Goal: Task Accomplishment & Management: Manage account settings

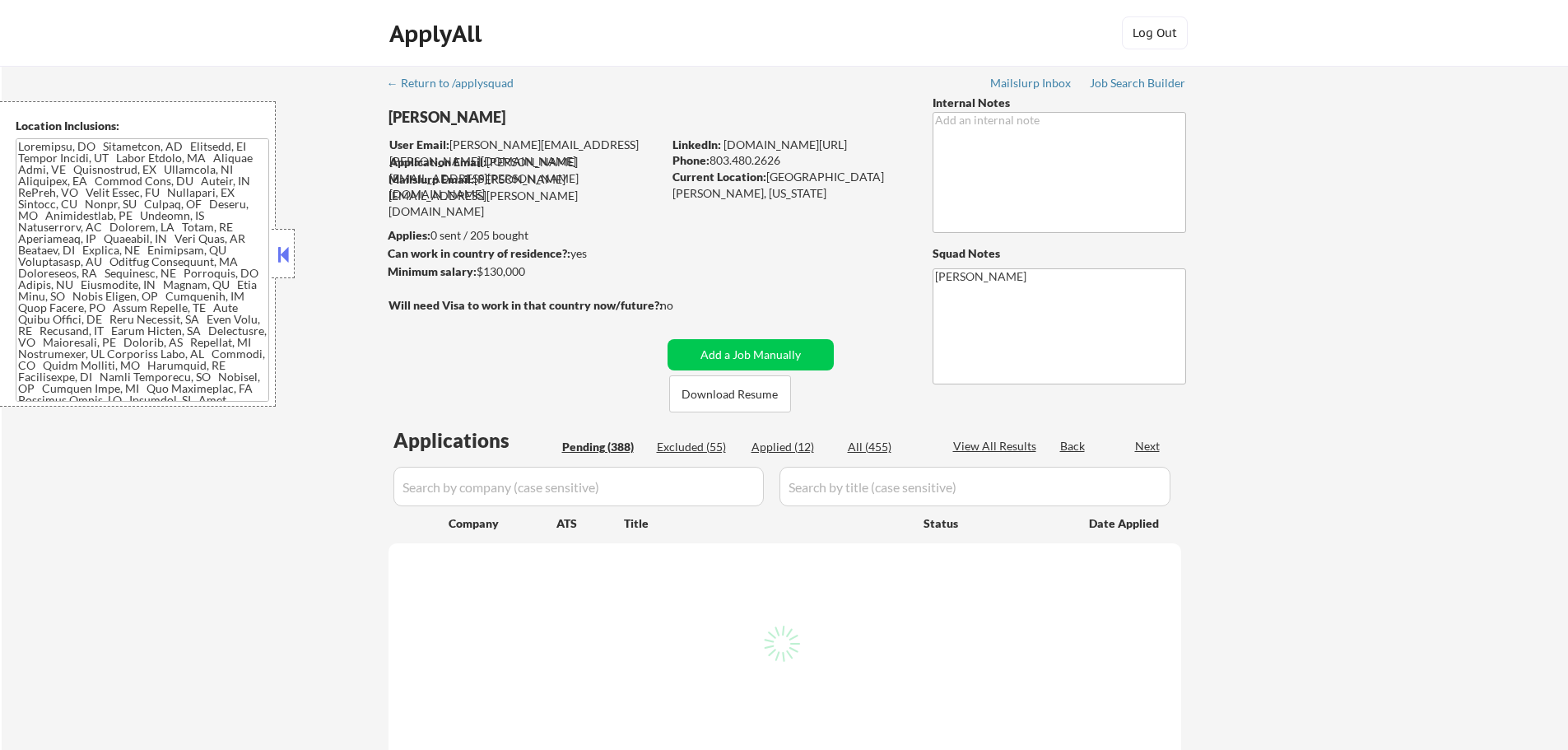
select select ""pending""
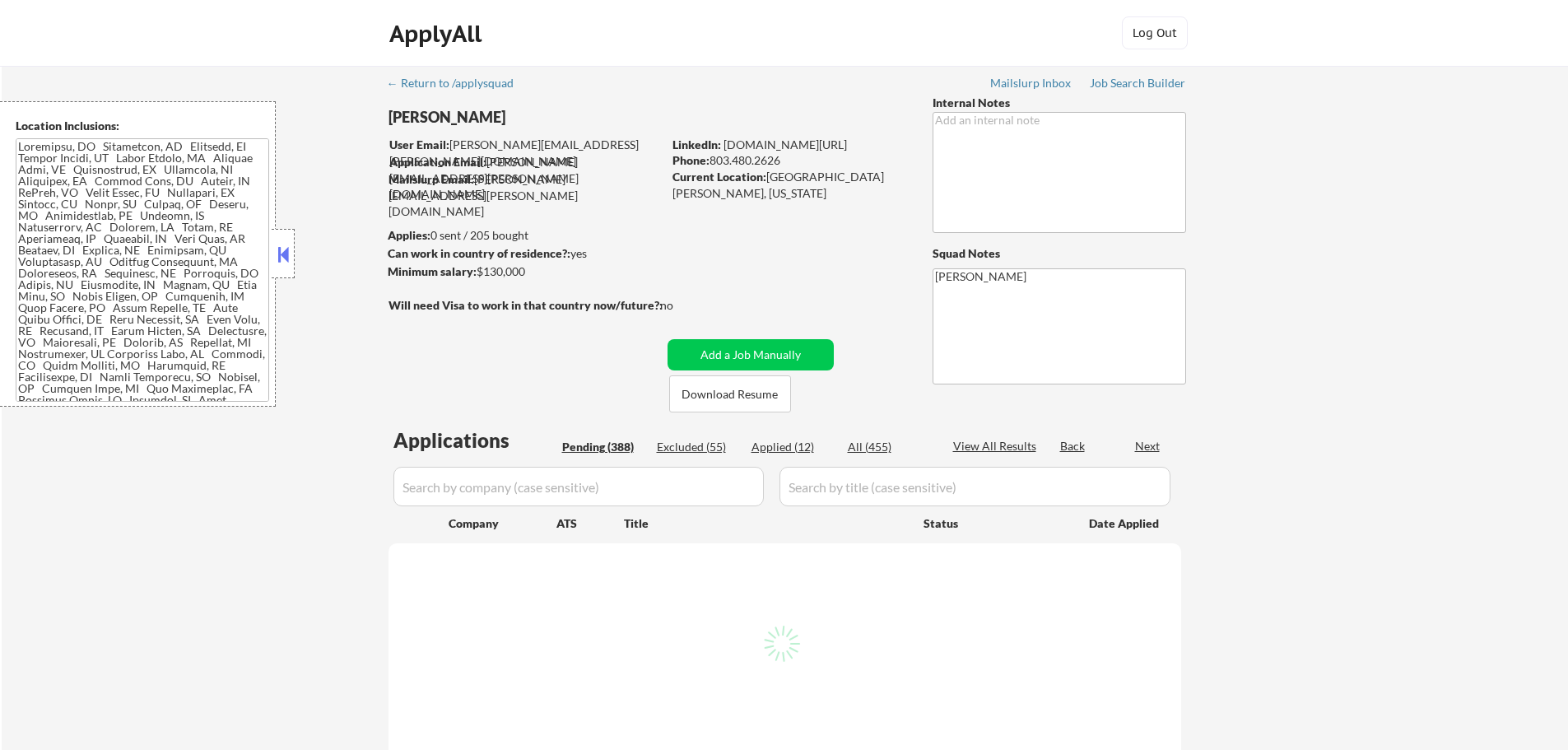
select select ""pending""
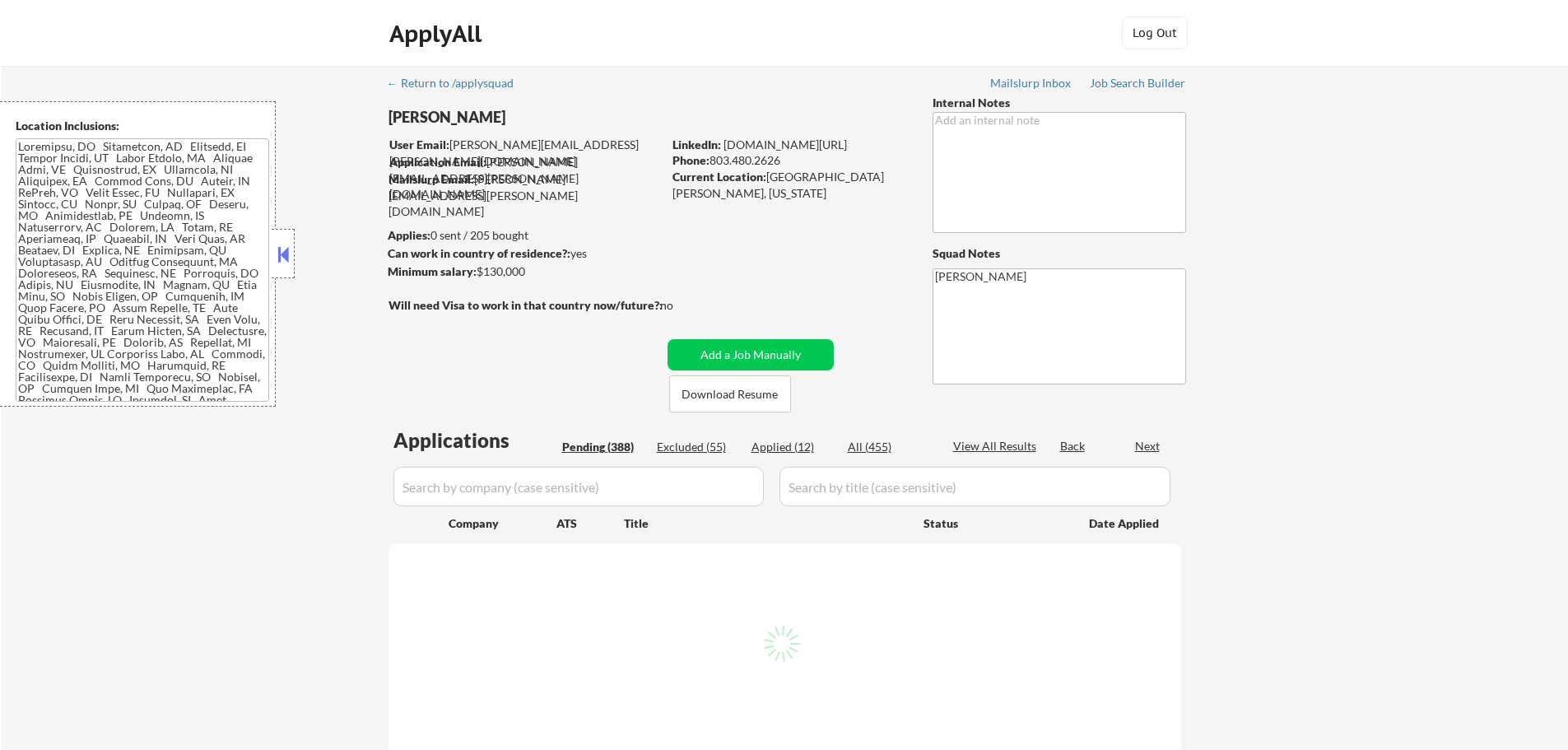
select select ""pending""
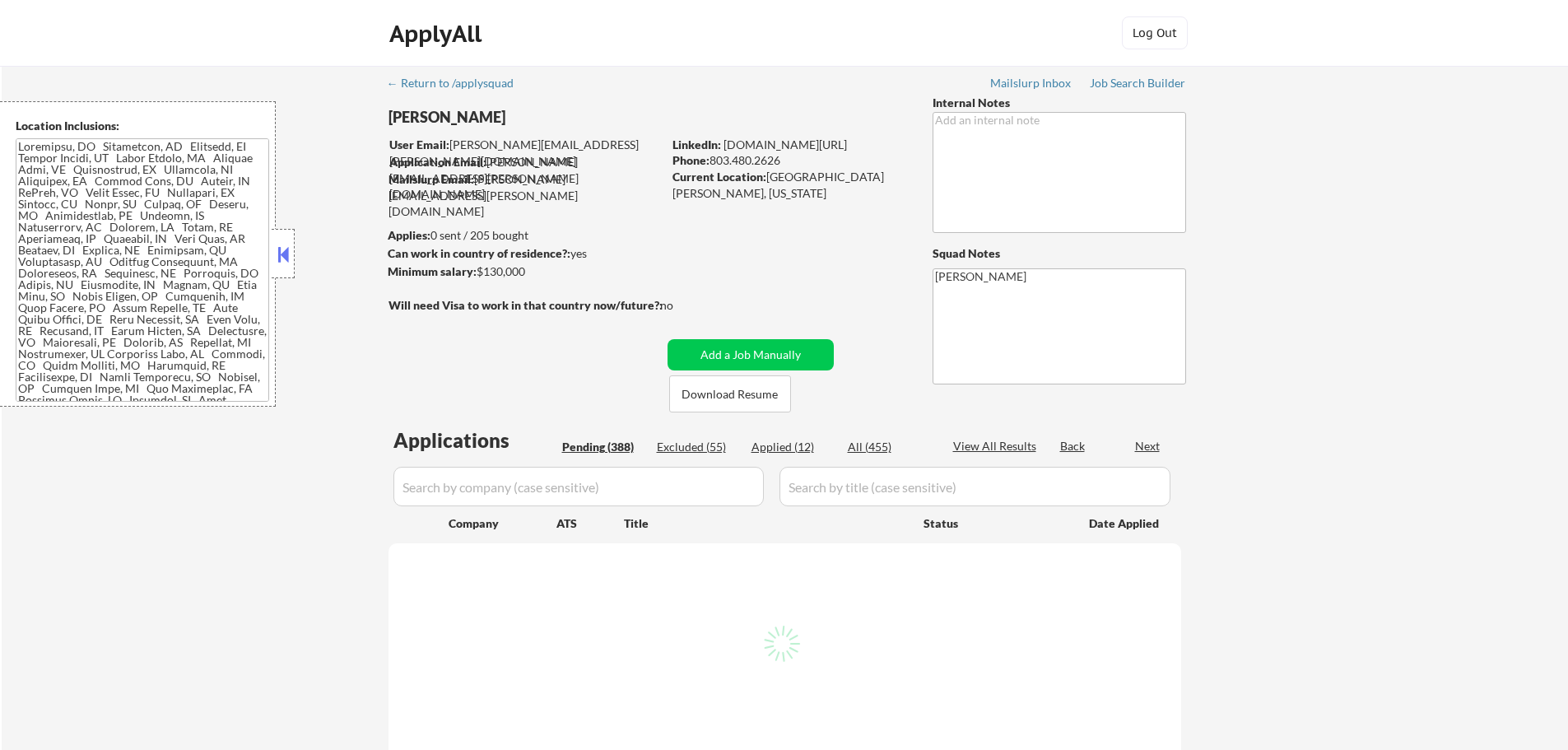
select select ""pending""
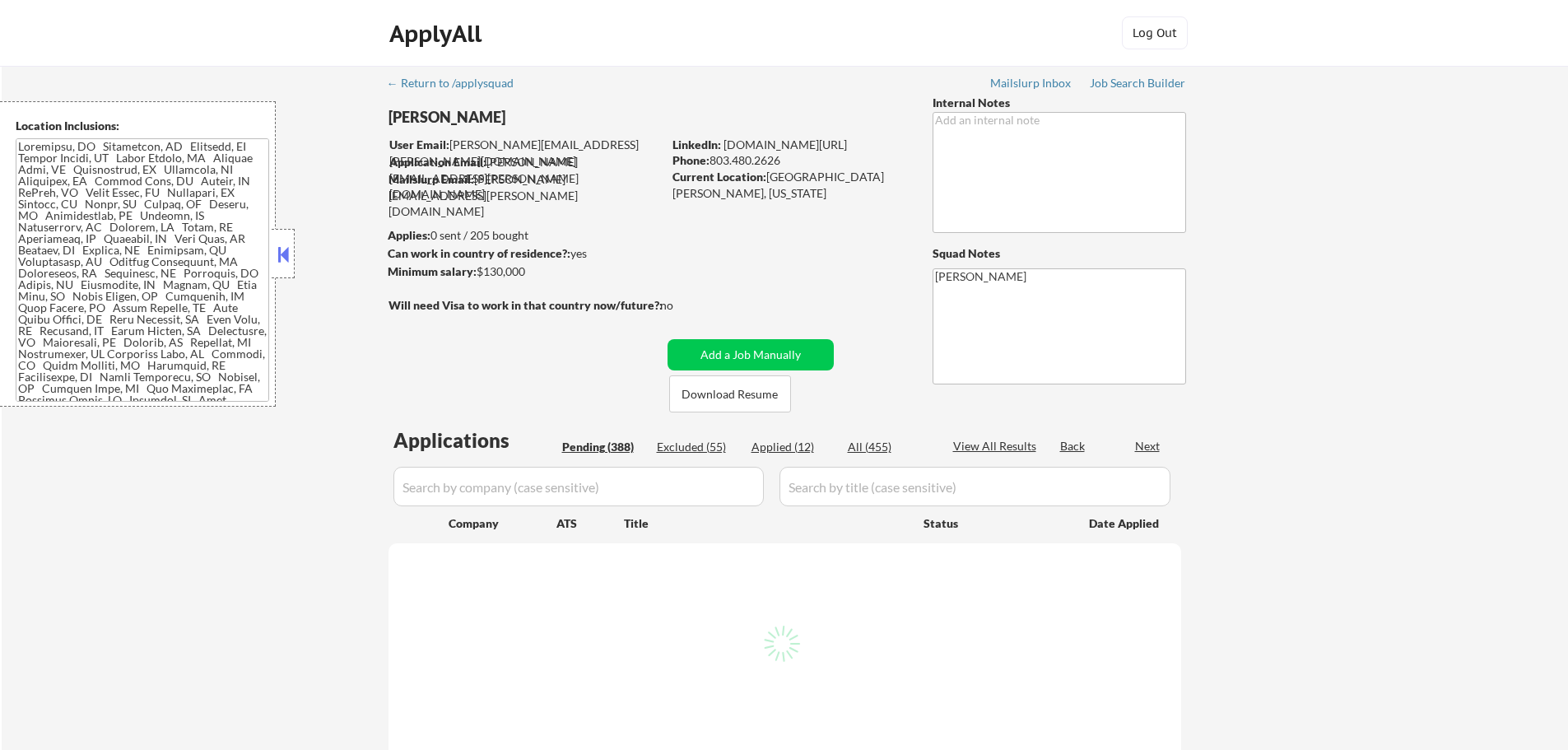
select select ""pending""
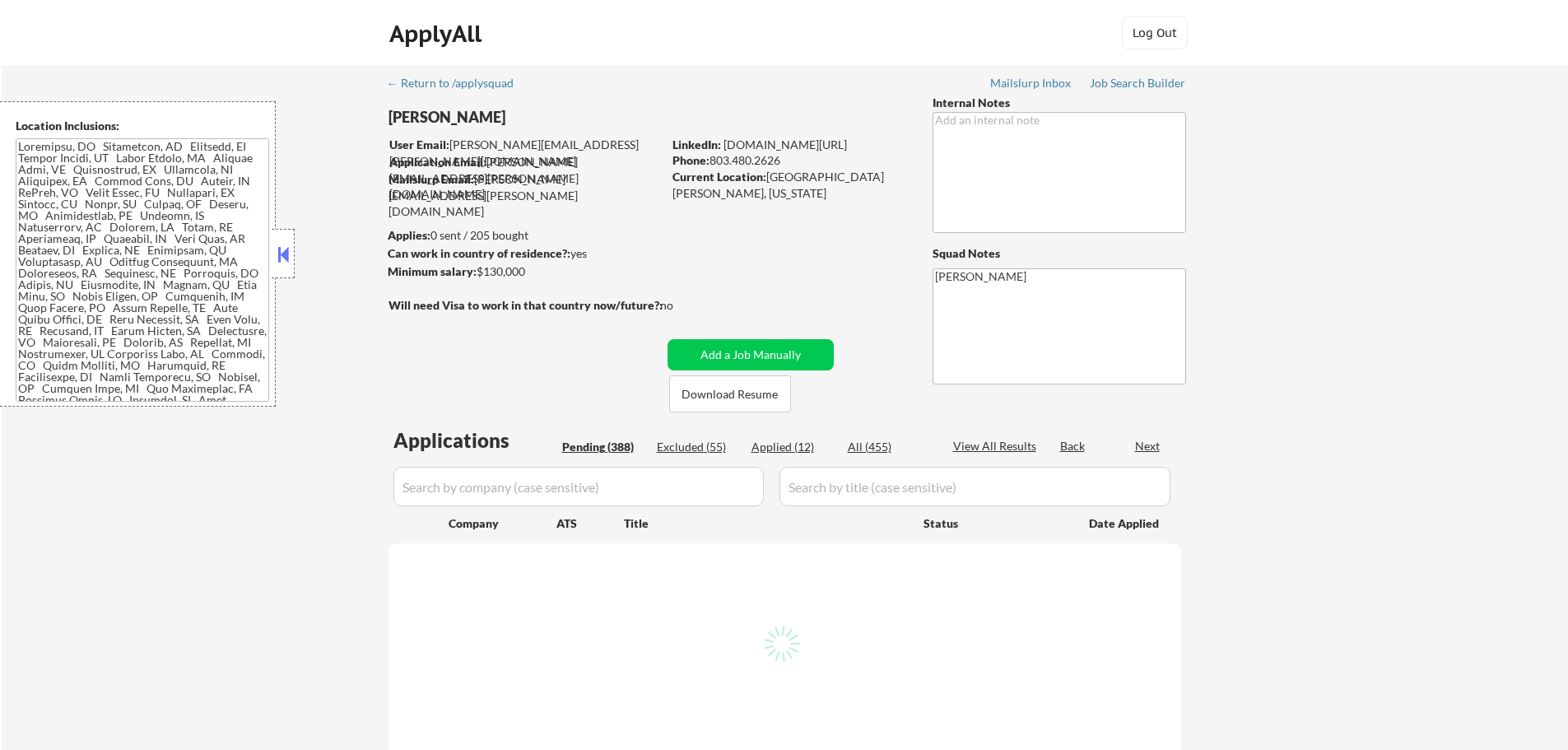
select select ""pending""
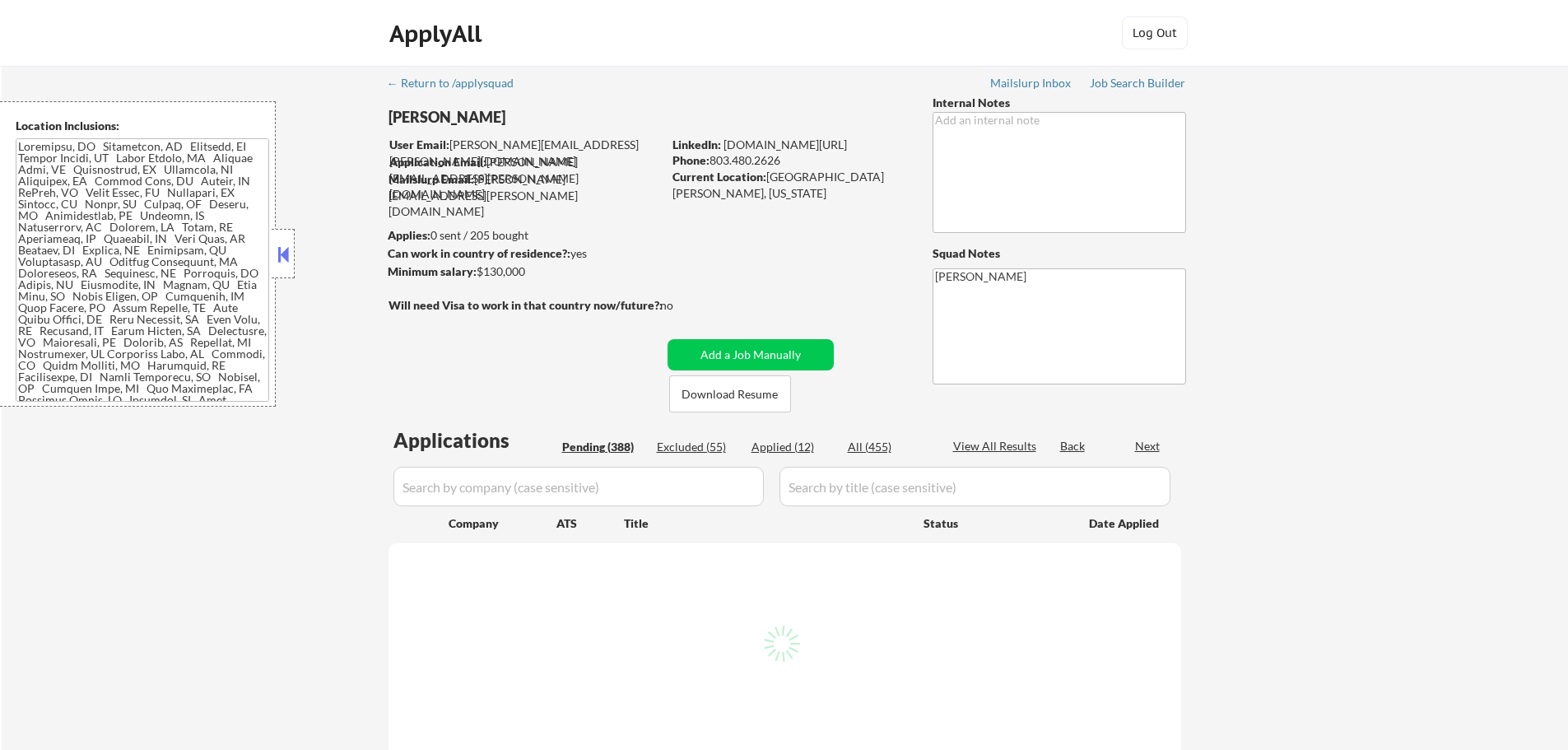
select select ""pending""
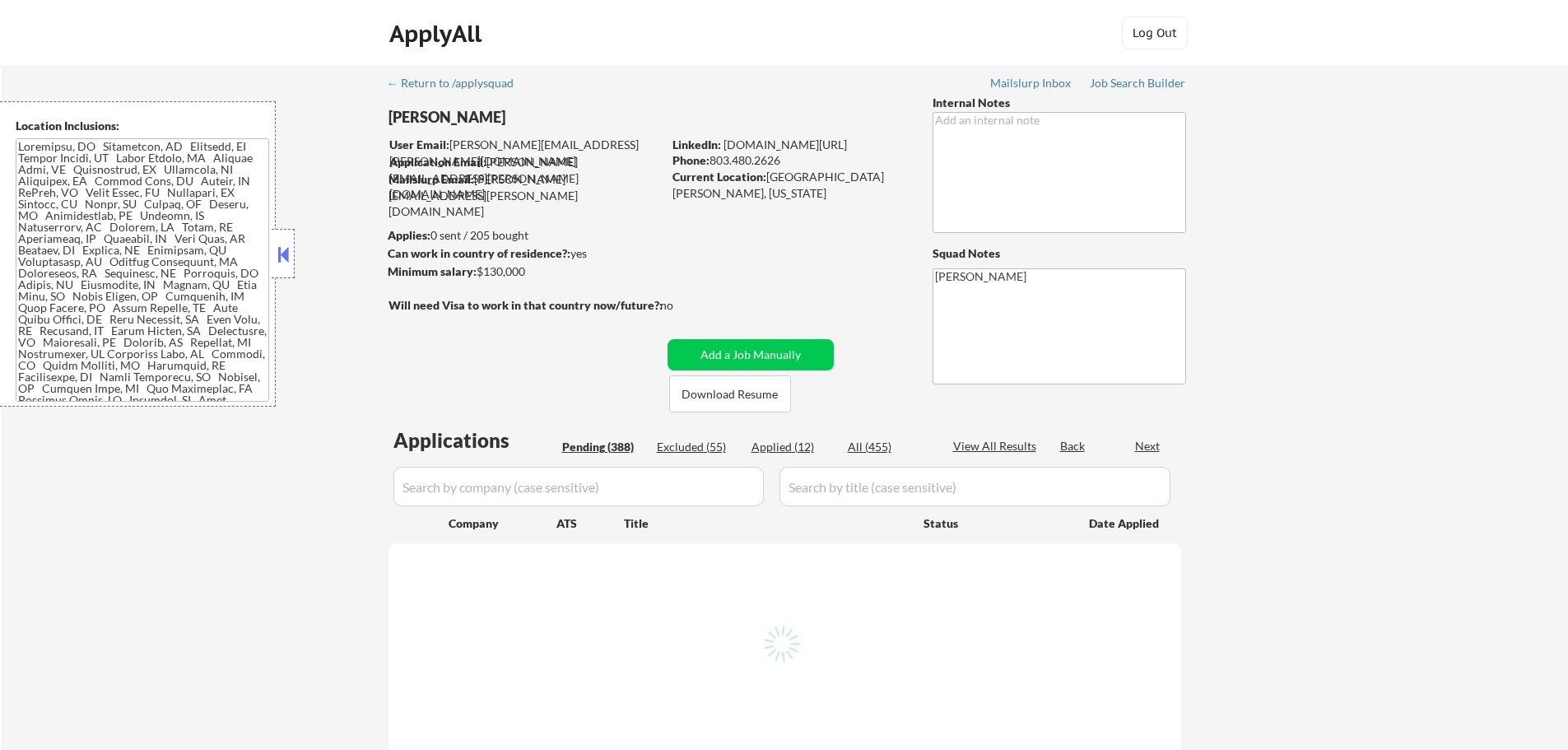
select select ""pending""
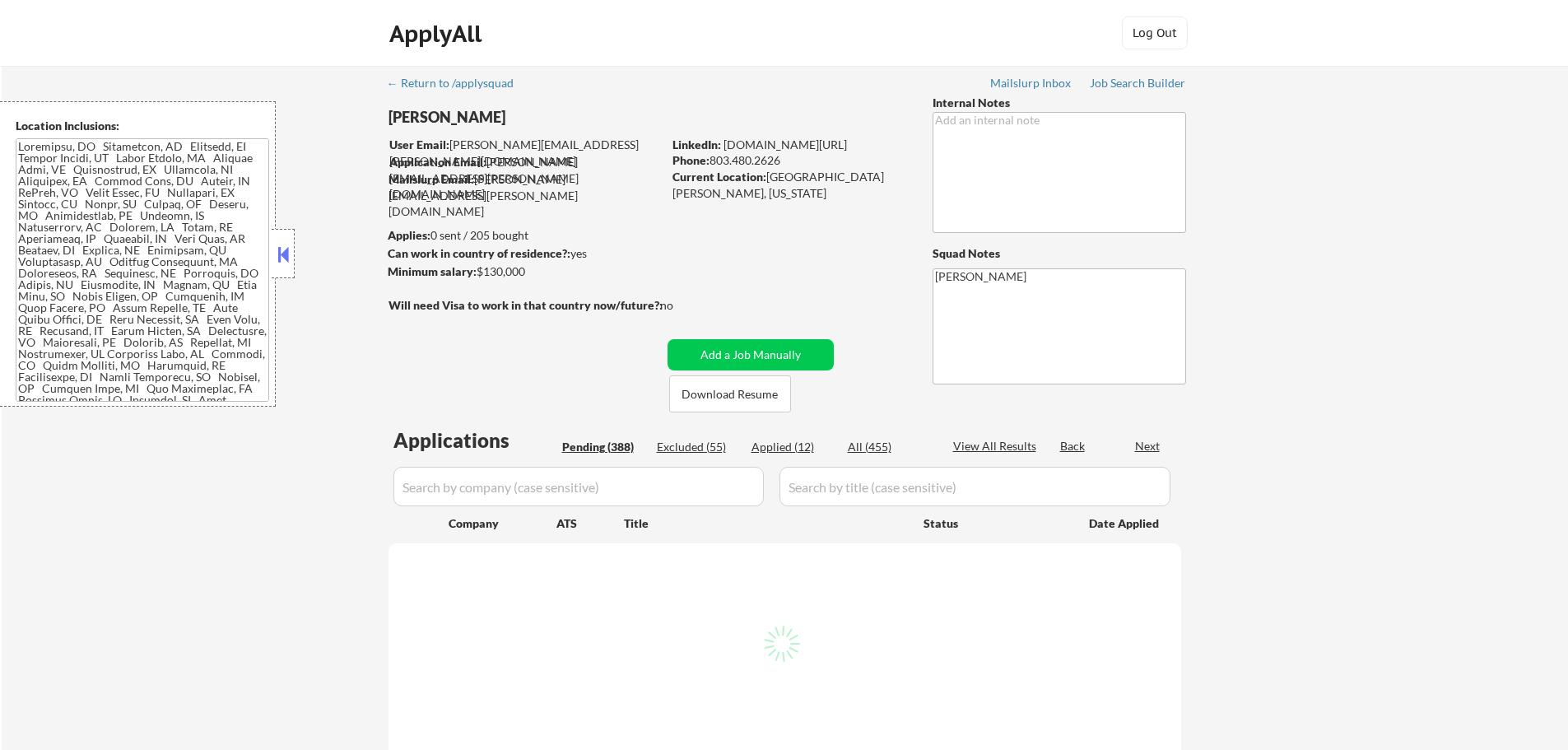
select select ""pending""
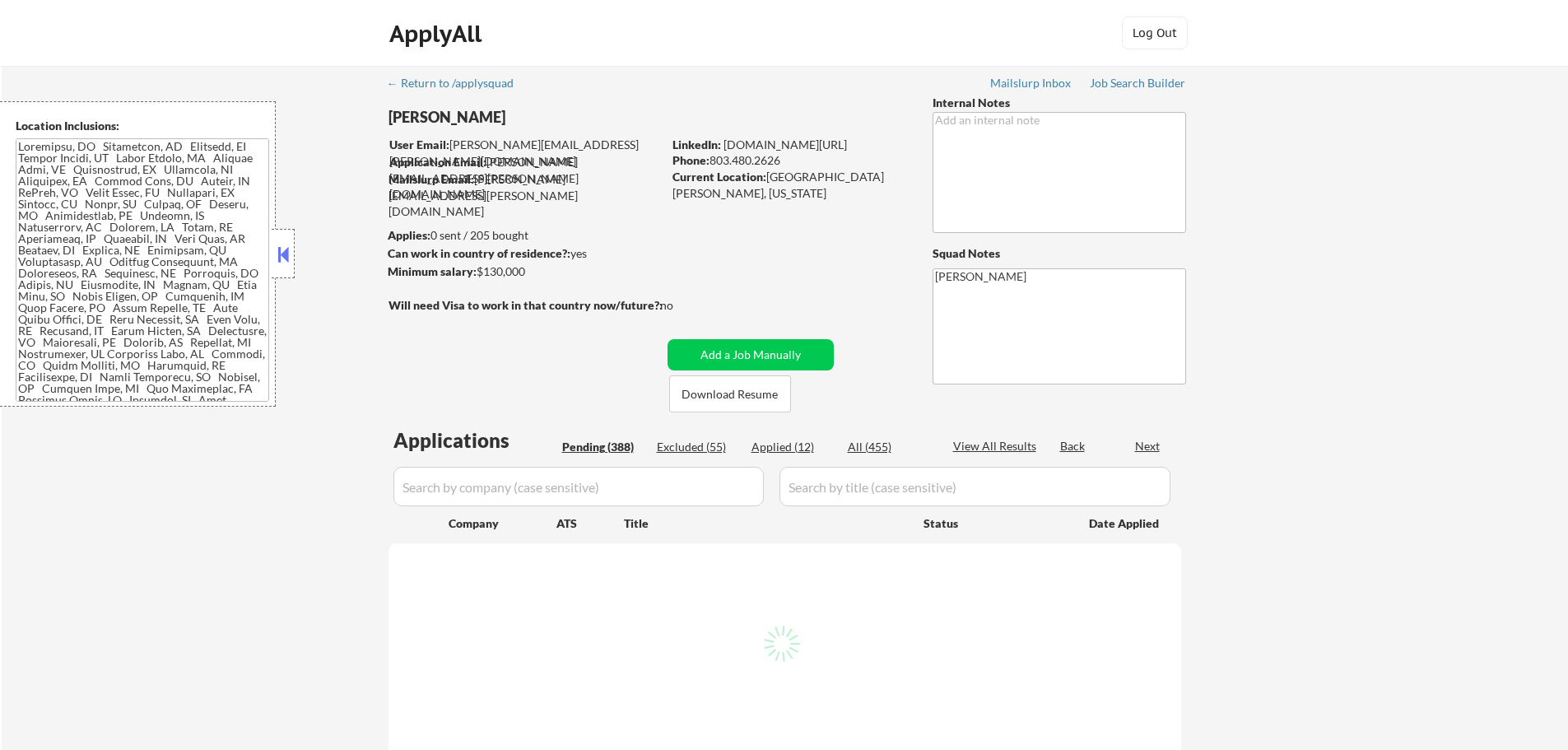
select select ""pending""
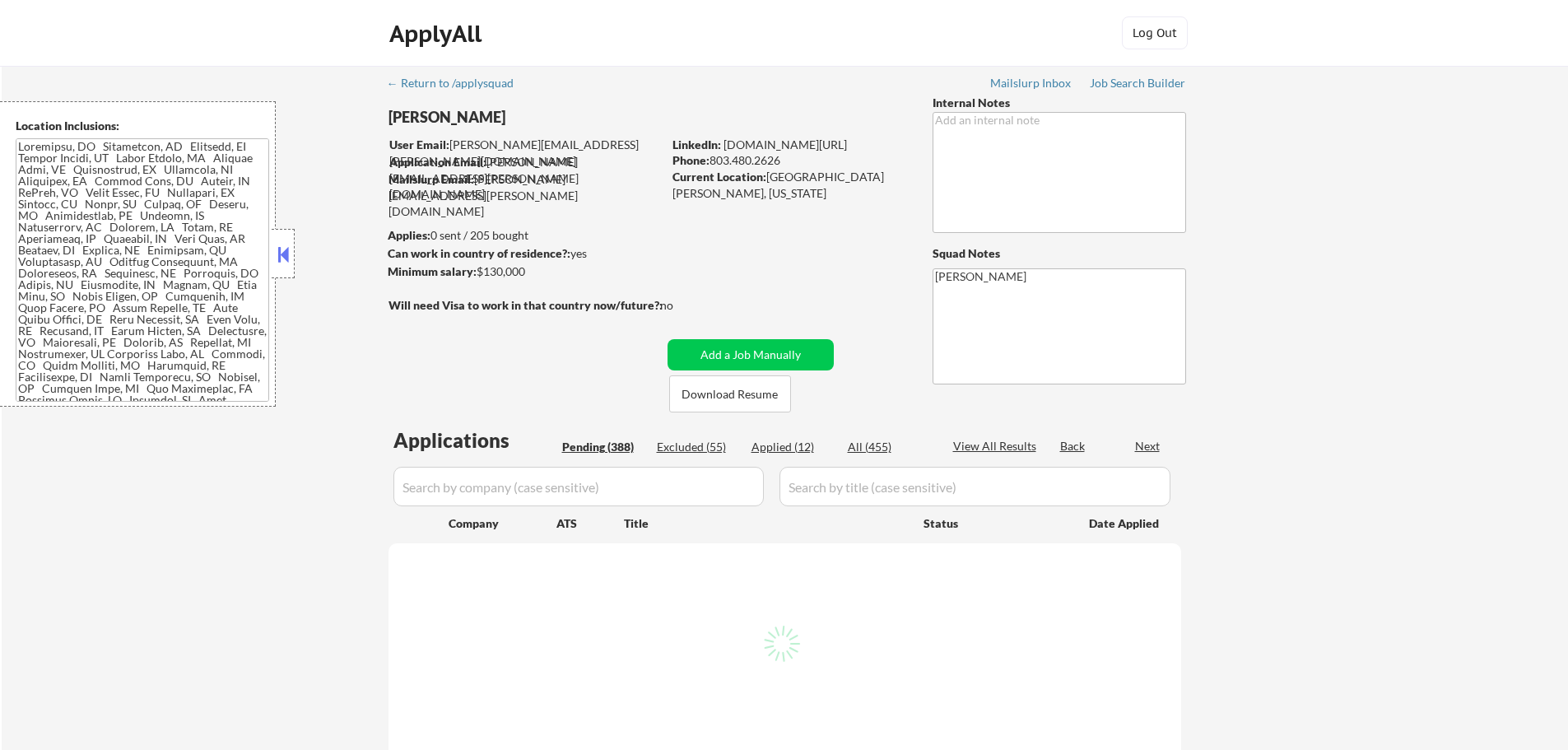
select select ""pending""
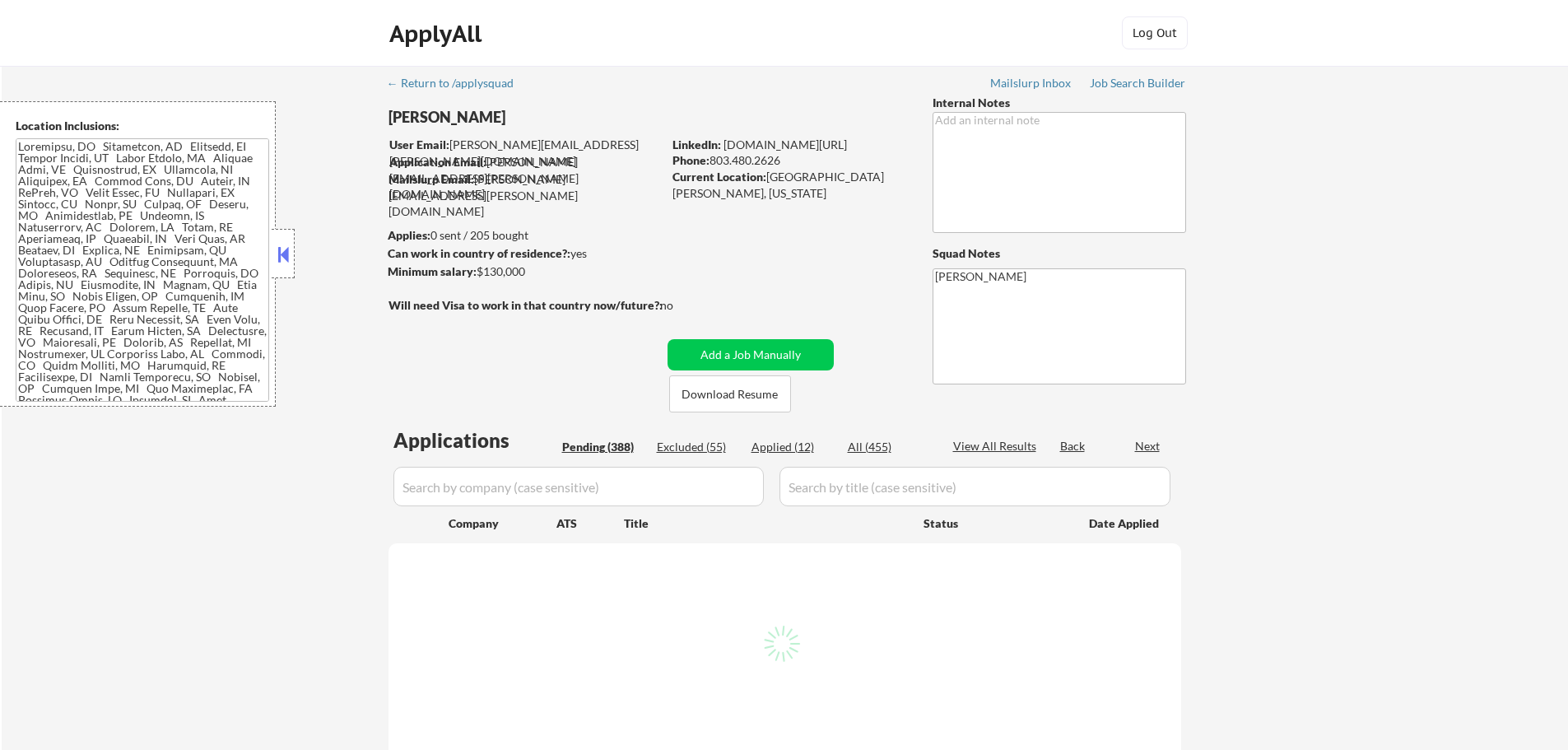
select select ""pending""
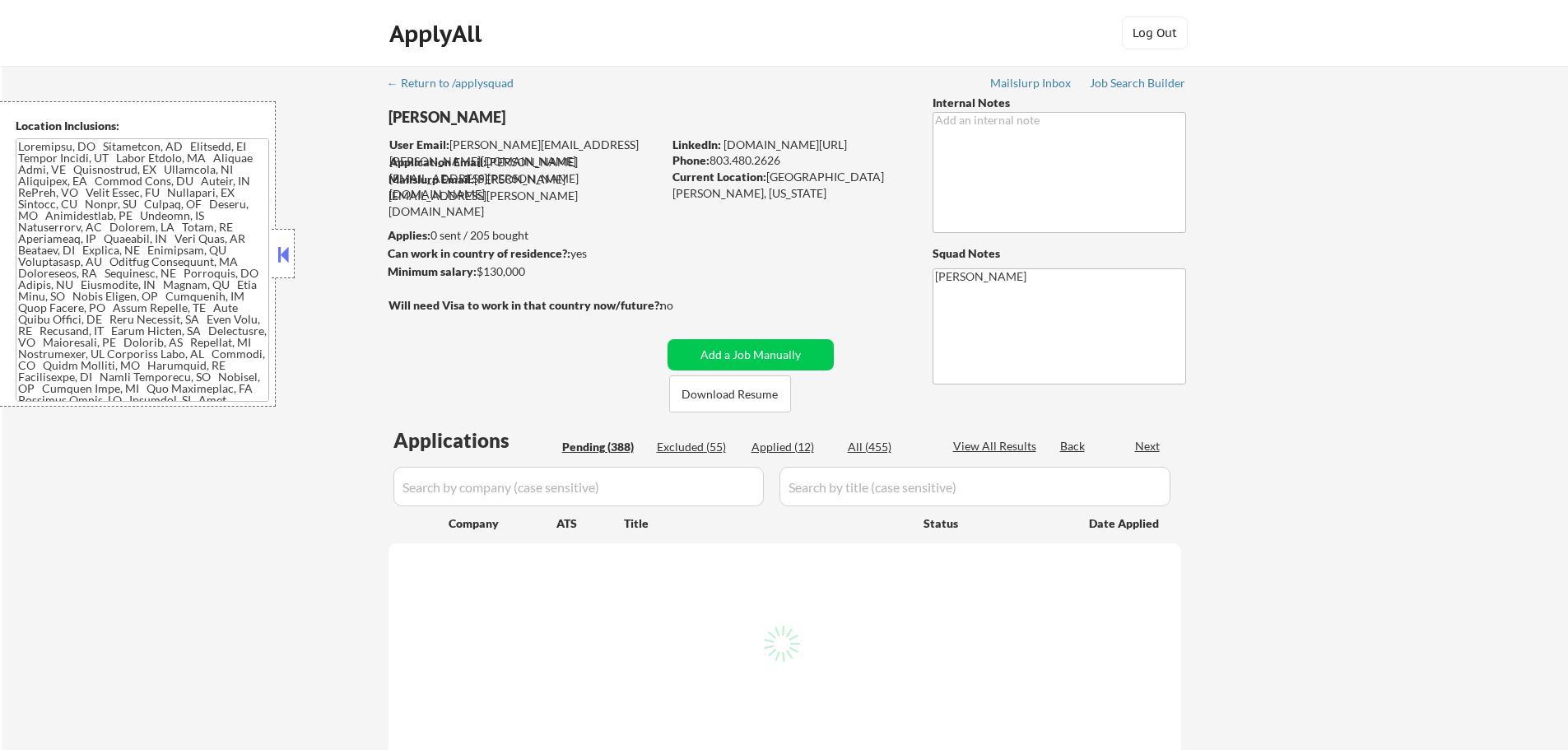
select select ""pending""
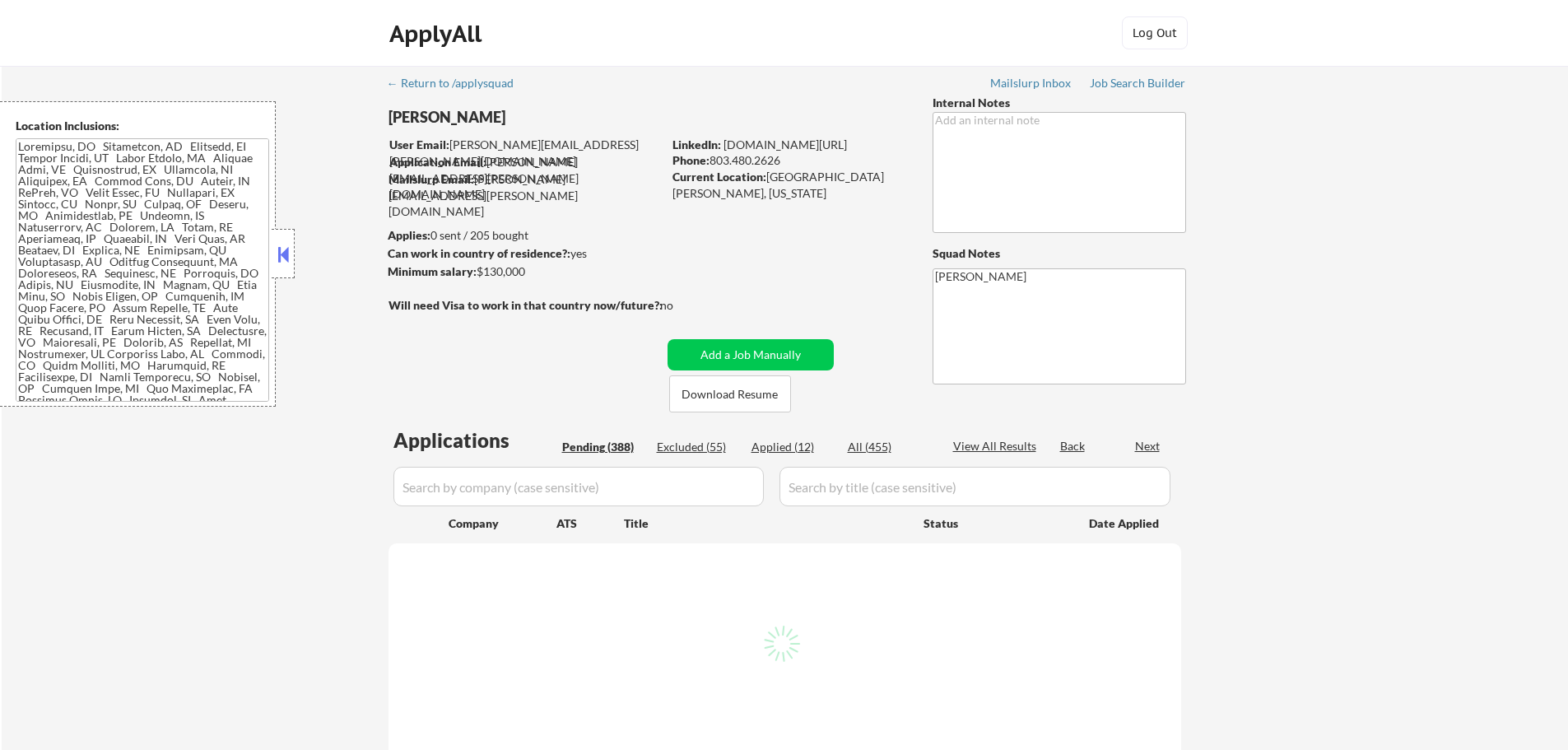
select select ""pending""
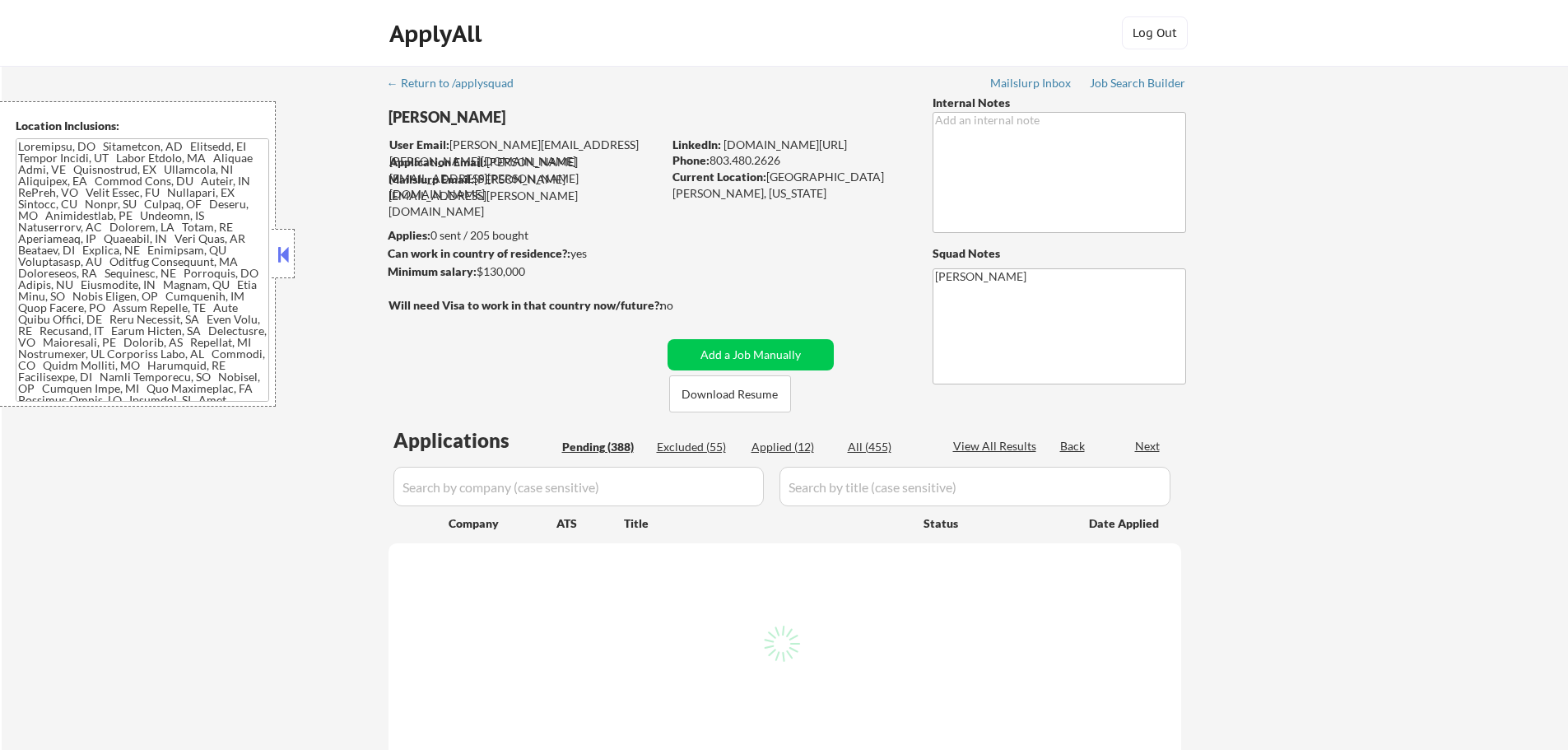
select select ""pending""
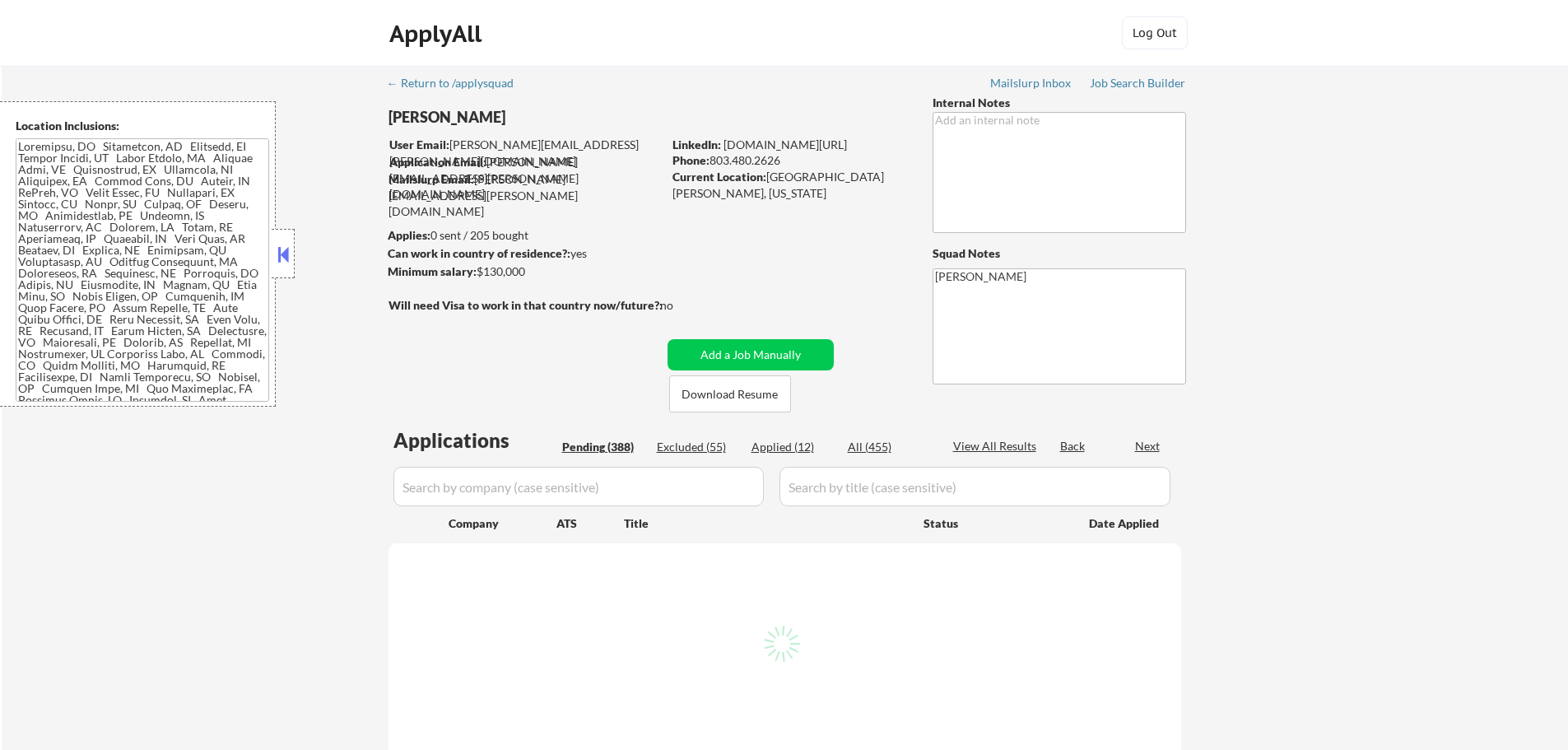
select select ""pending""
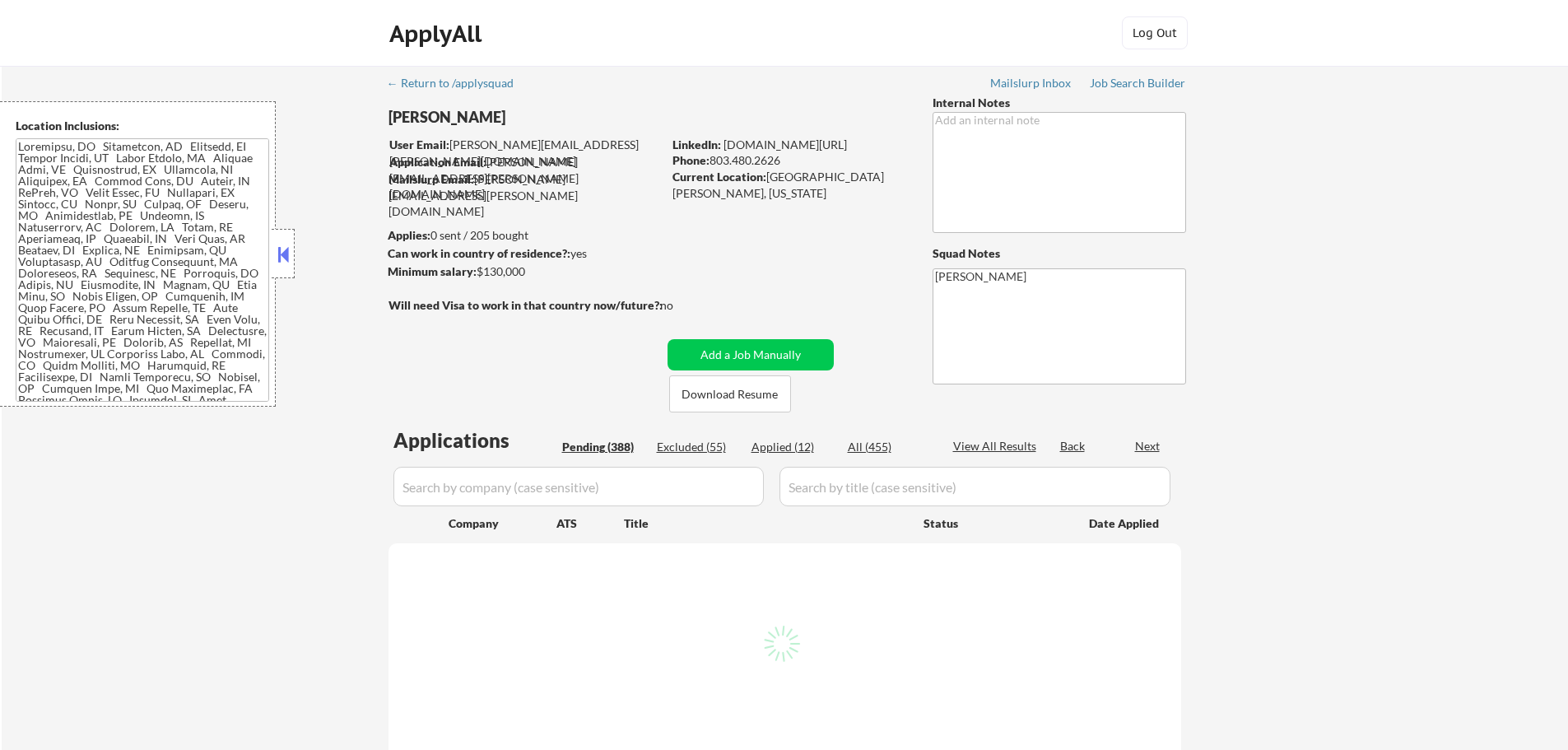
select select ""pending""
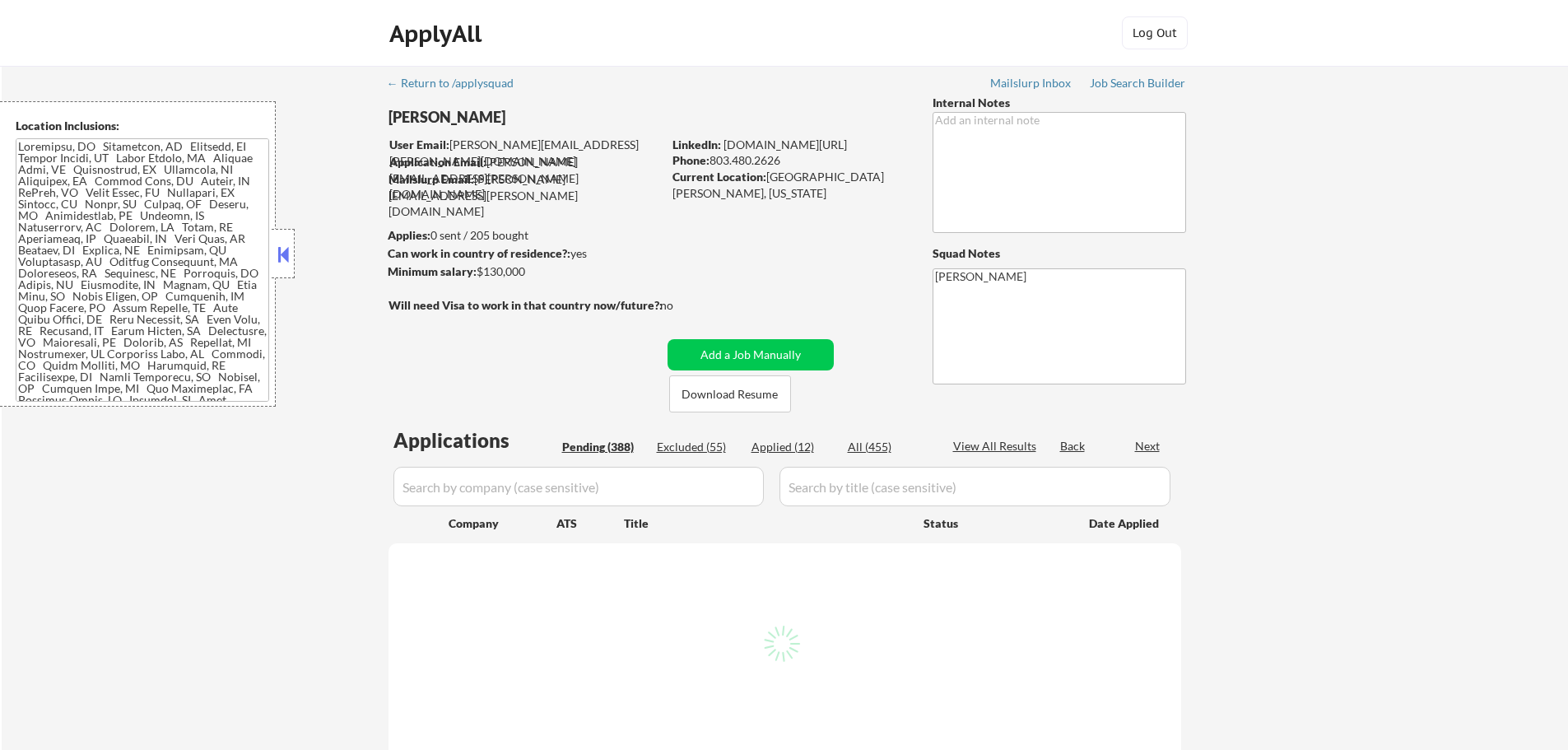
select select ""pending""
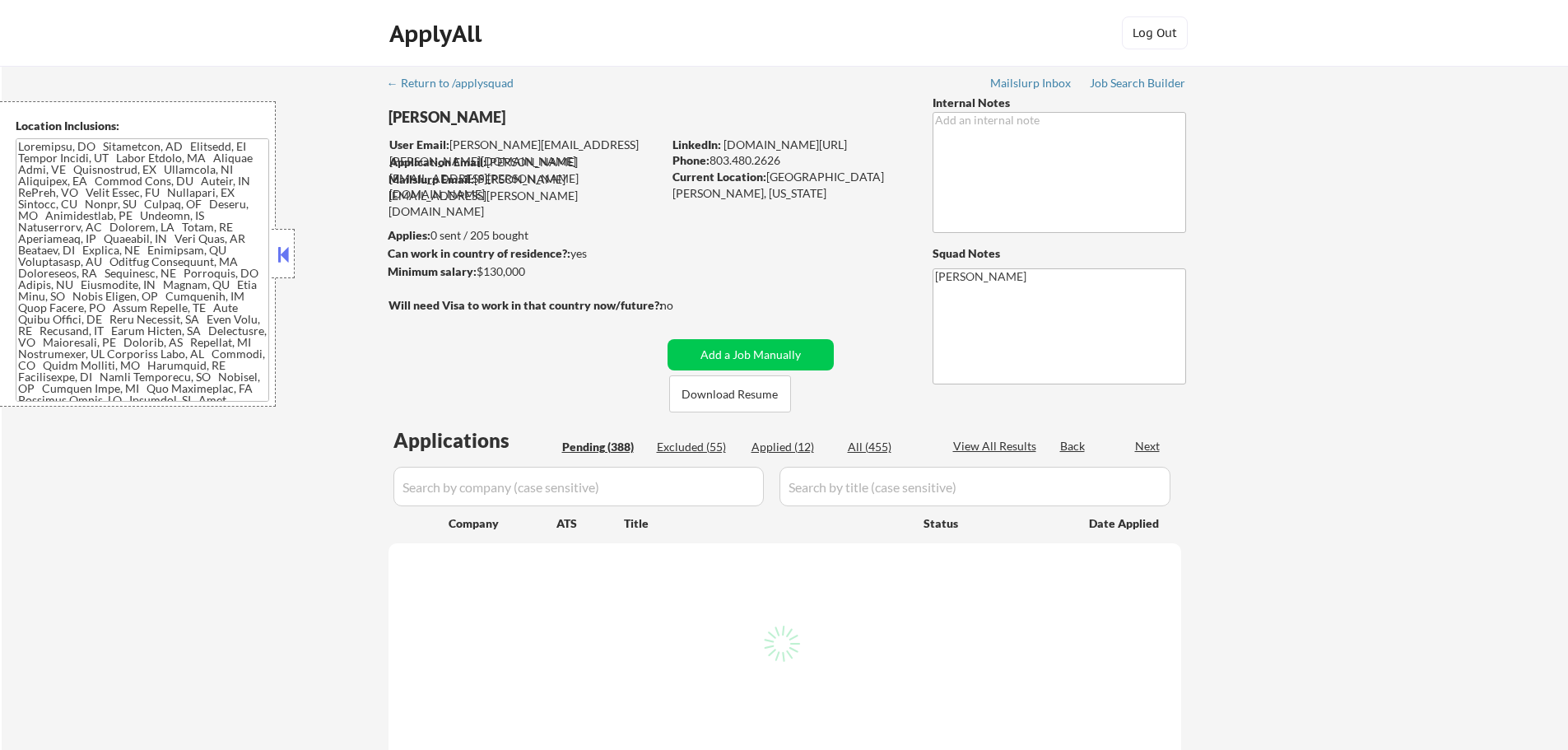
select select ""pending""
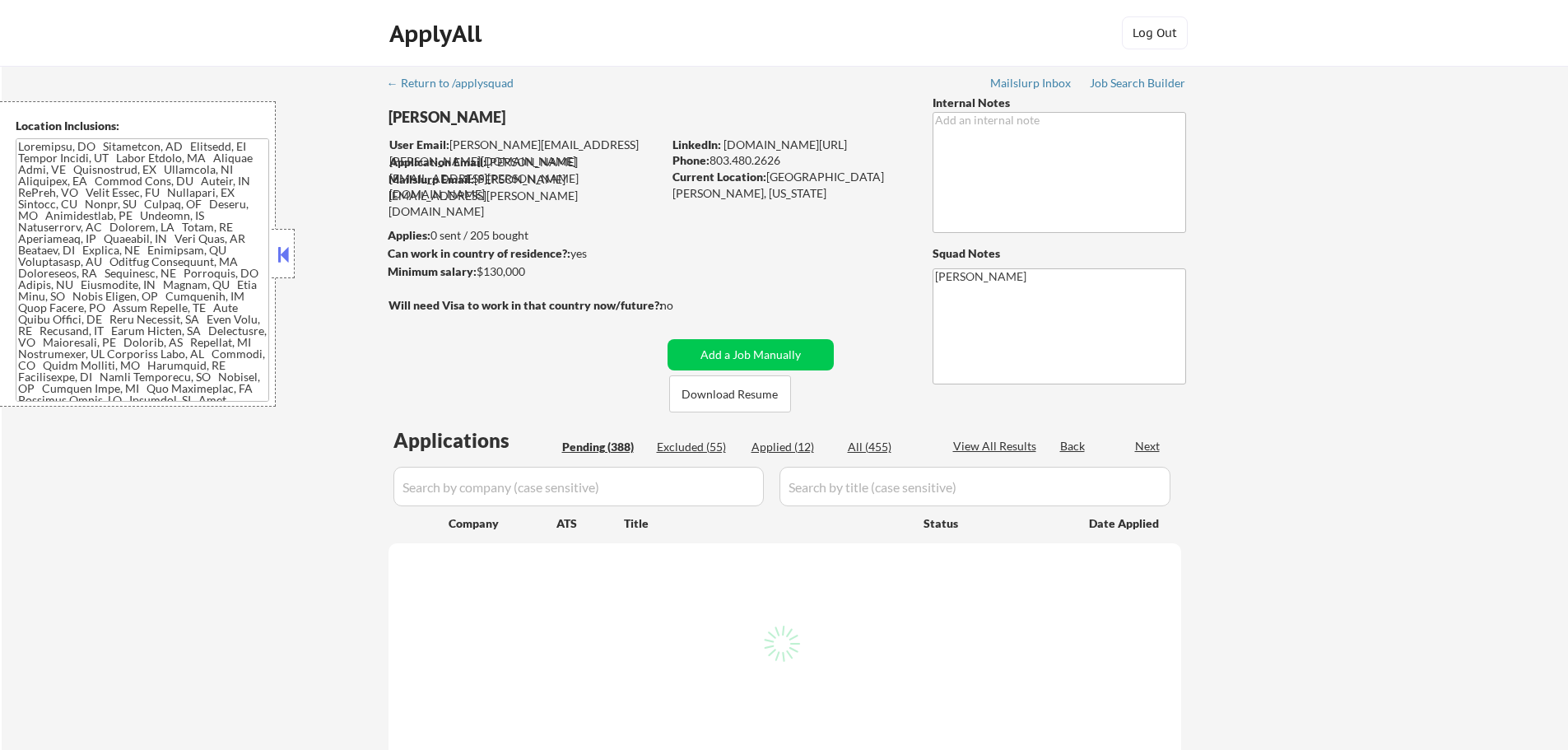
select select ""pending""
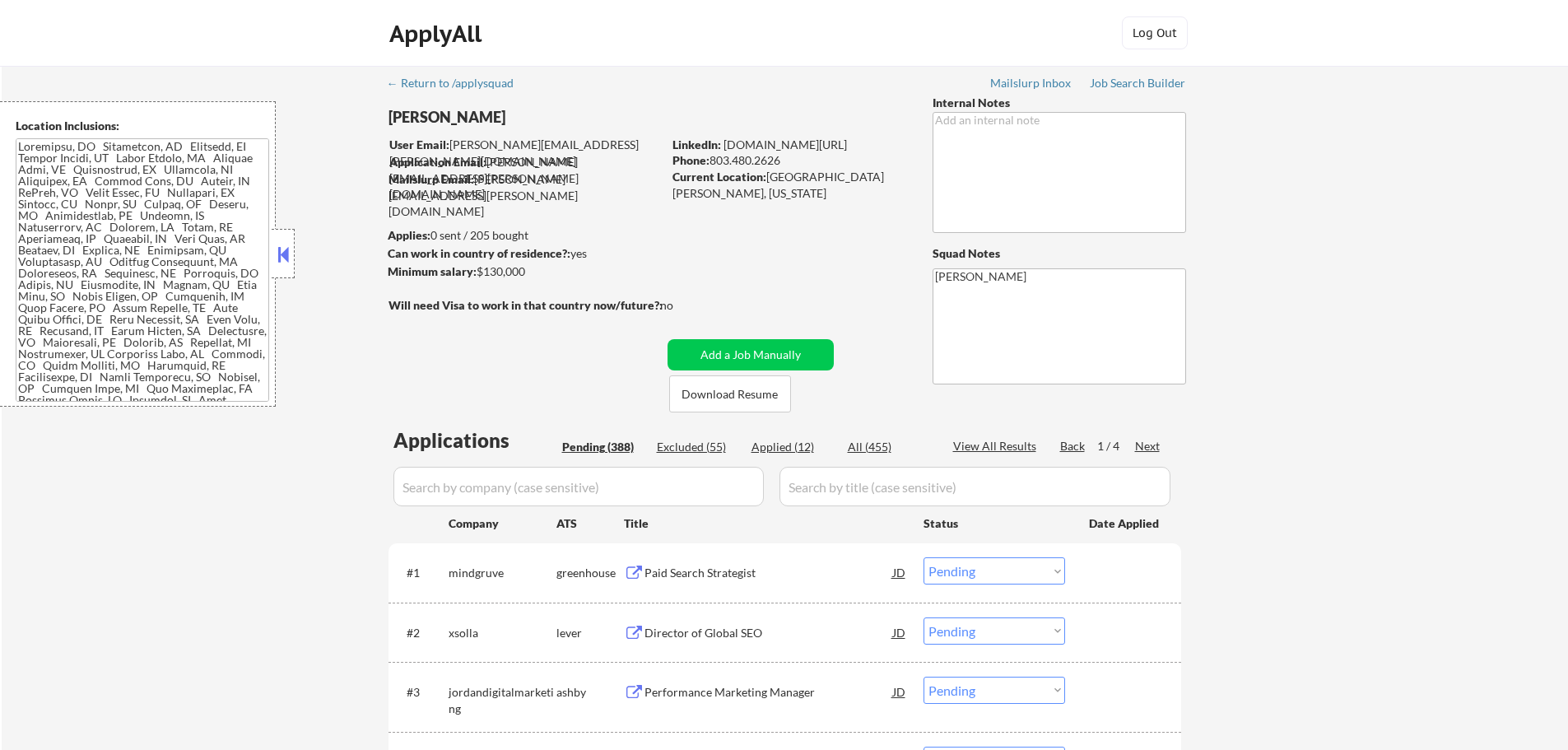
scroll to position [329, 0]
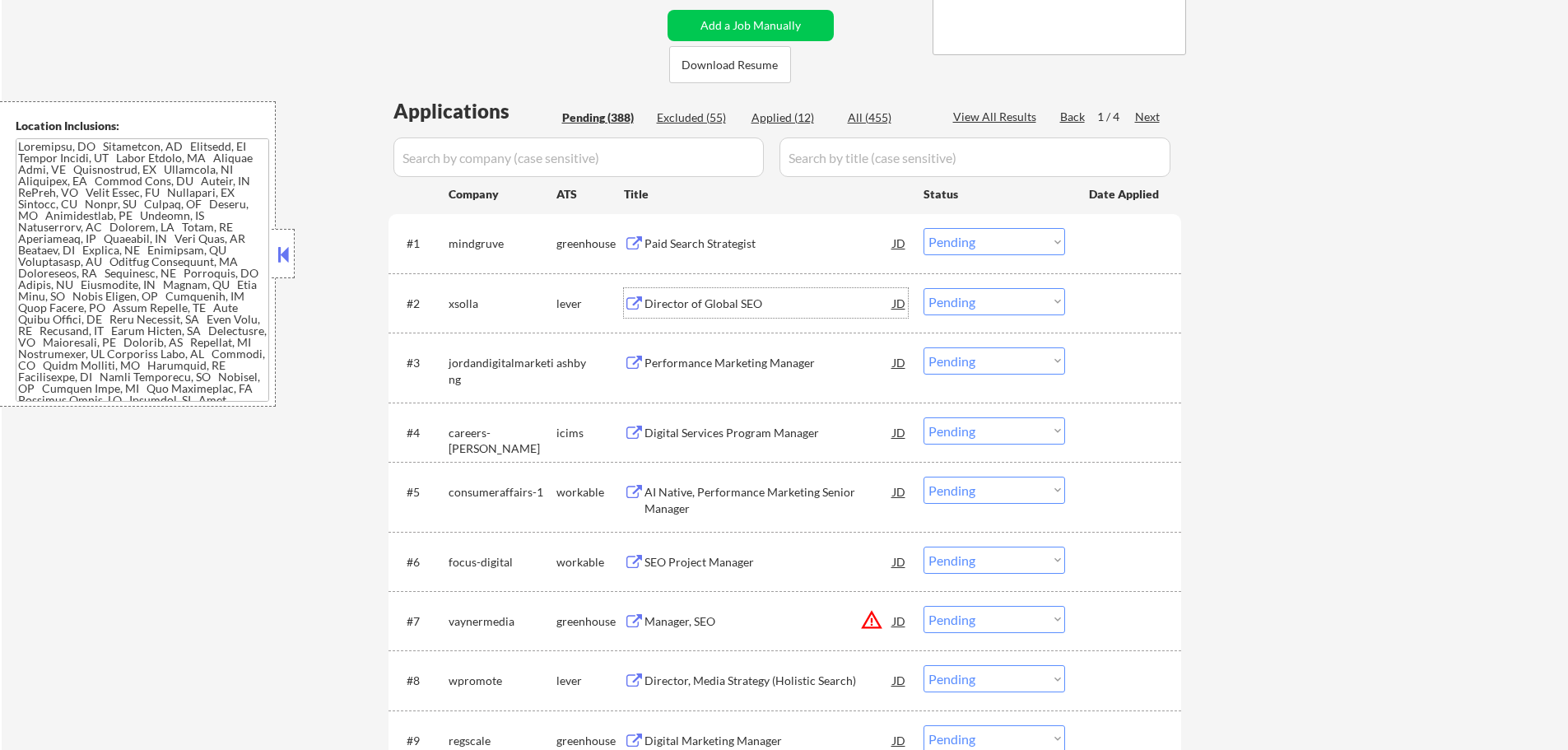
click at [708, 311] on div "Director of Global SEO" at bounding box center [768, 304] width 249 height 17
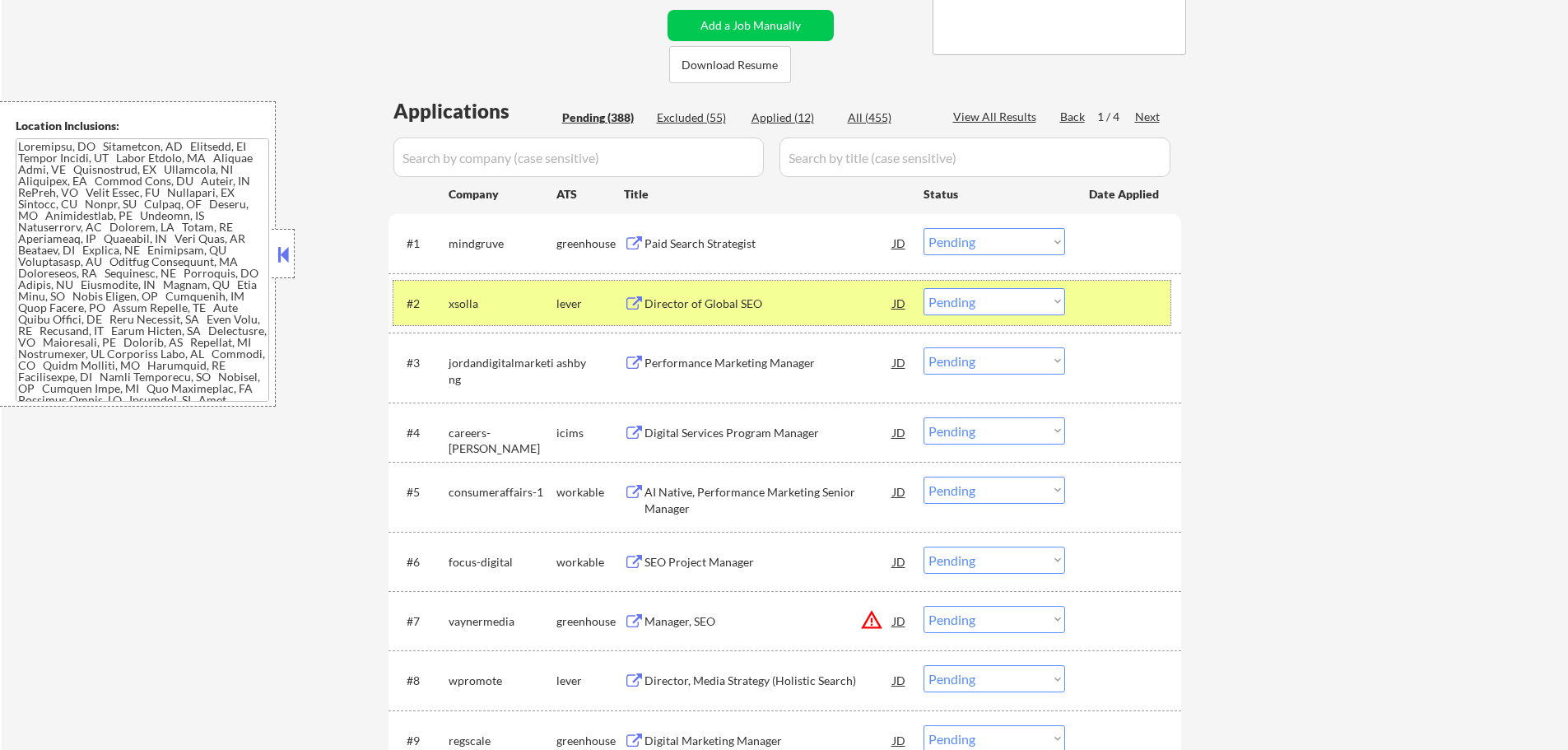
click at [1097, 293] on div at bounding box center [1125, 303] width 73 height 30
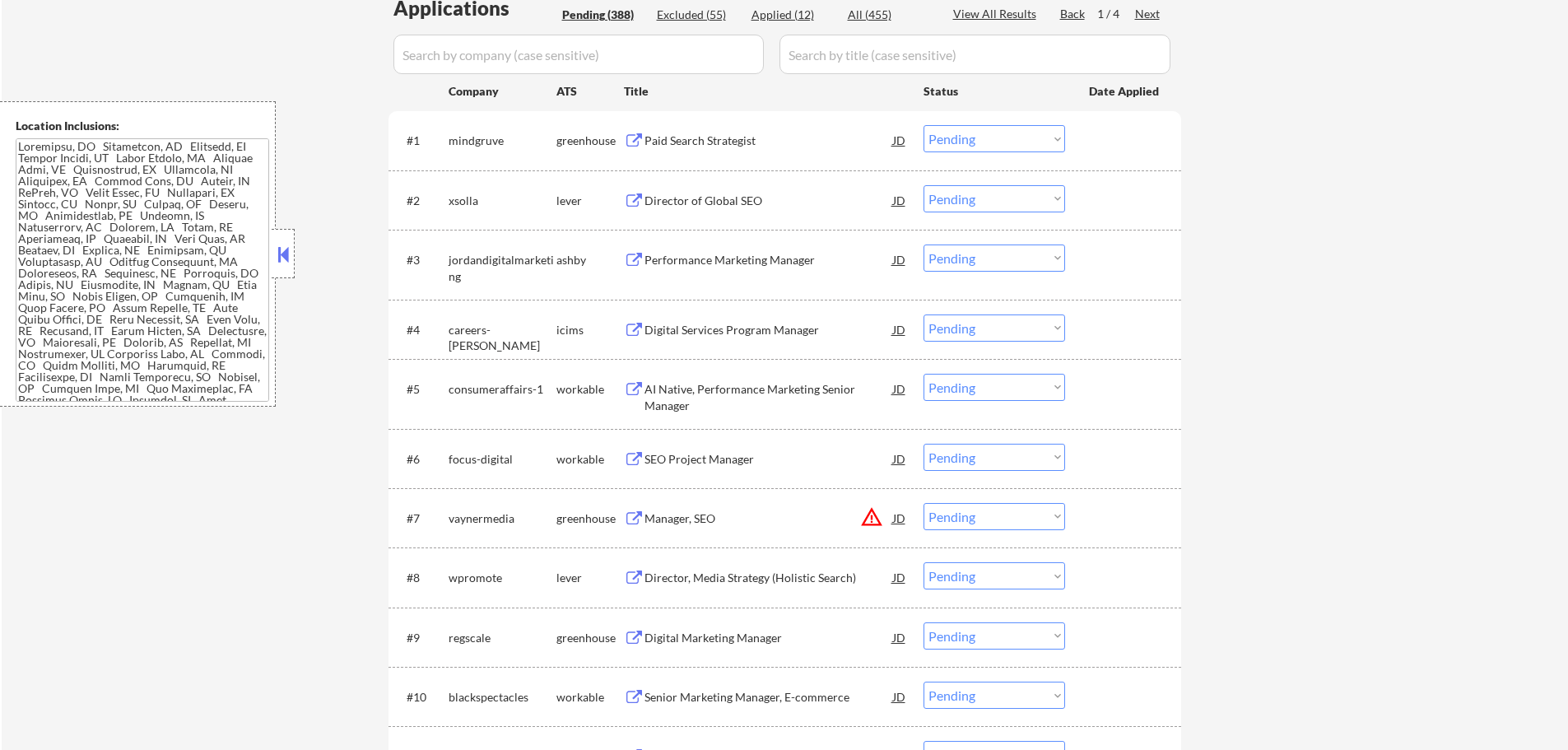
scroll to position [577, 0]
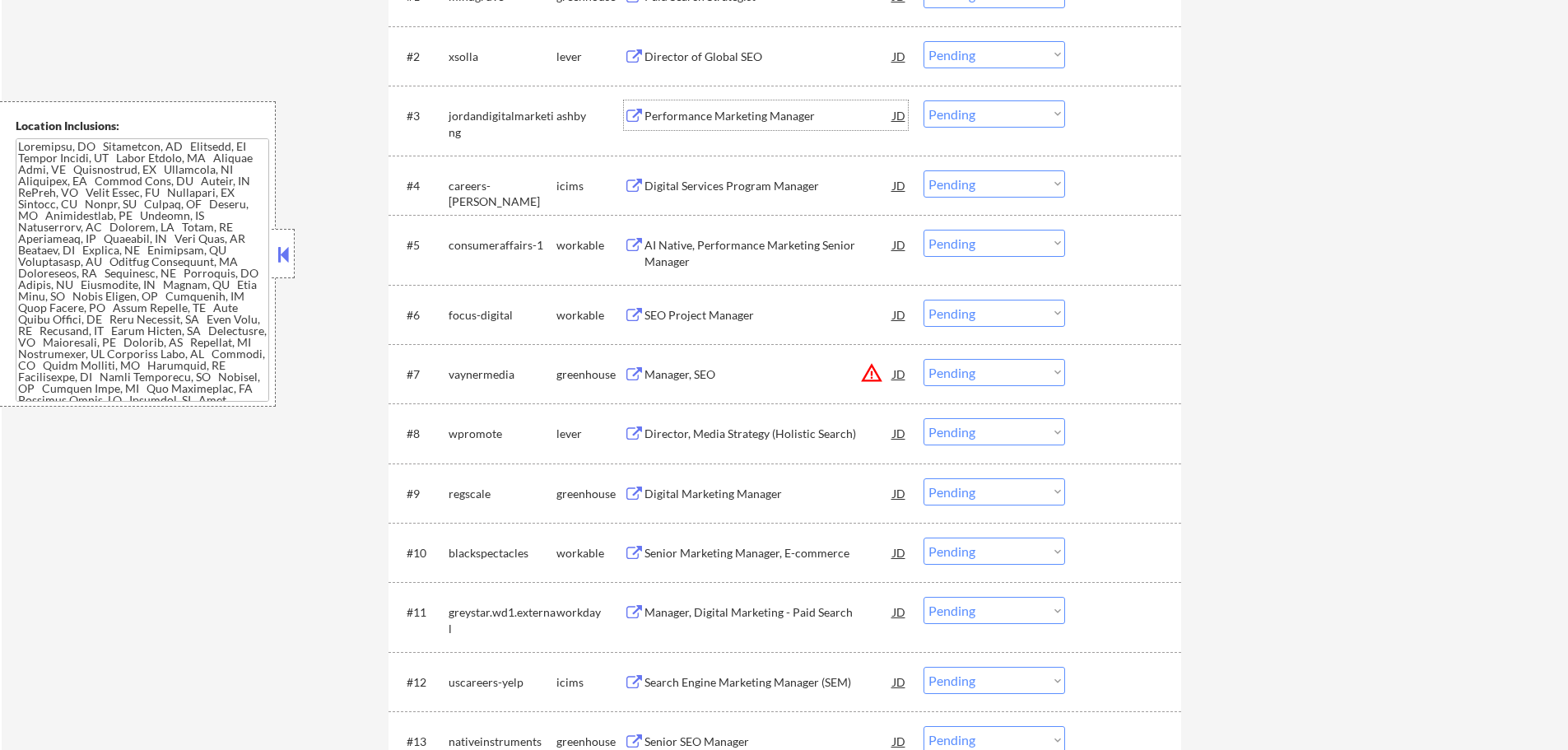
click at [733, 129] on div "Performance Marketing Manager" at bounding box center [768, 116] width 249 height 30
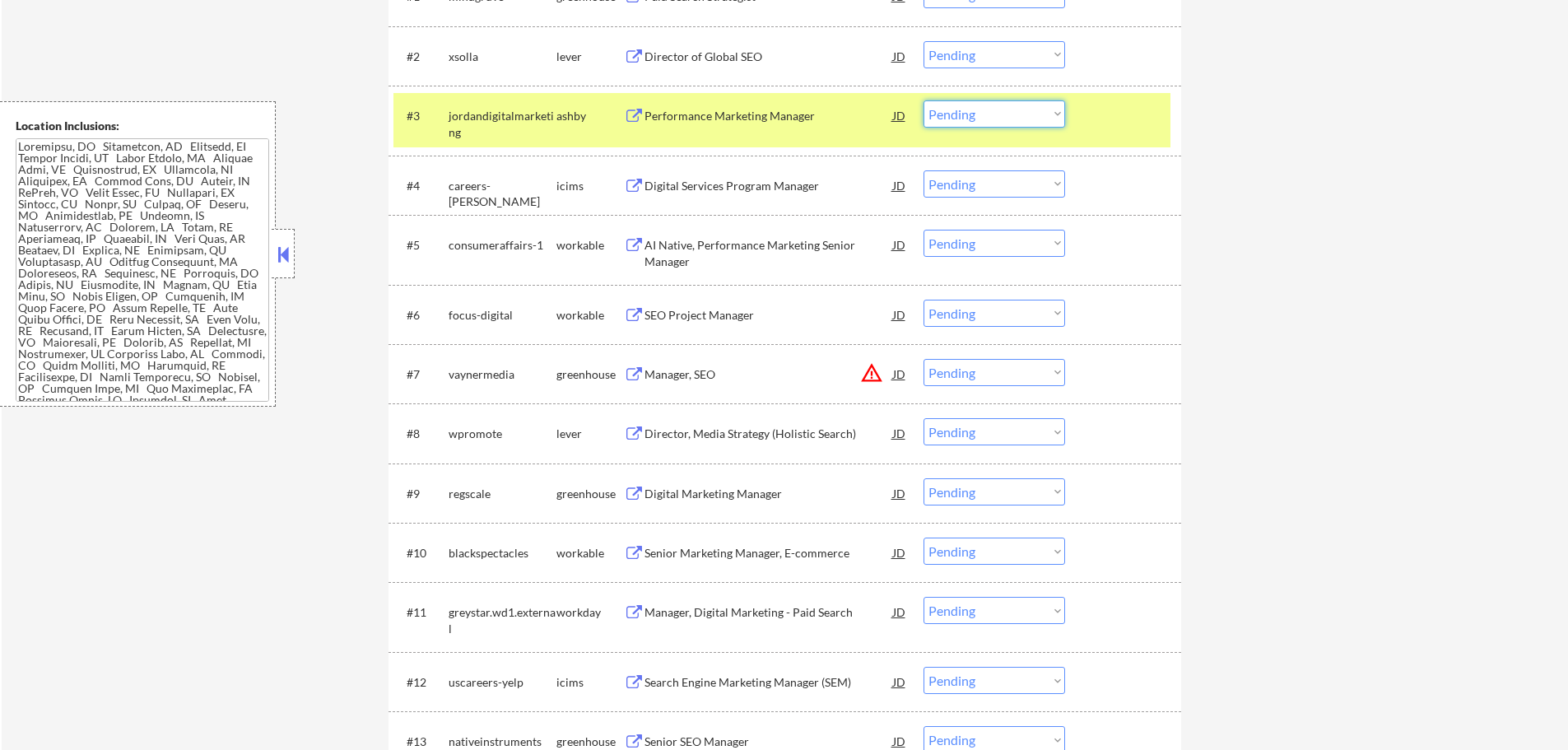
click at [971, 122] on select "Choose an option... Pending Applied Excluded (Questions) Excluded (Expired) Exc…" at bounding box center [994, 114] width 142 height 27
click at [924, 101] on select "Choose an option... Pending Applied Excluded (Questions) Excluded (Expired) Exc…" at bounding box center [994, 114] width 142 height 27
click at [1113, 116] on div at bounding box center [1125, 116] width 73 height 30
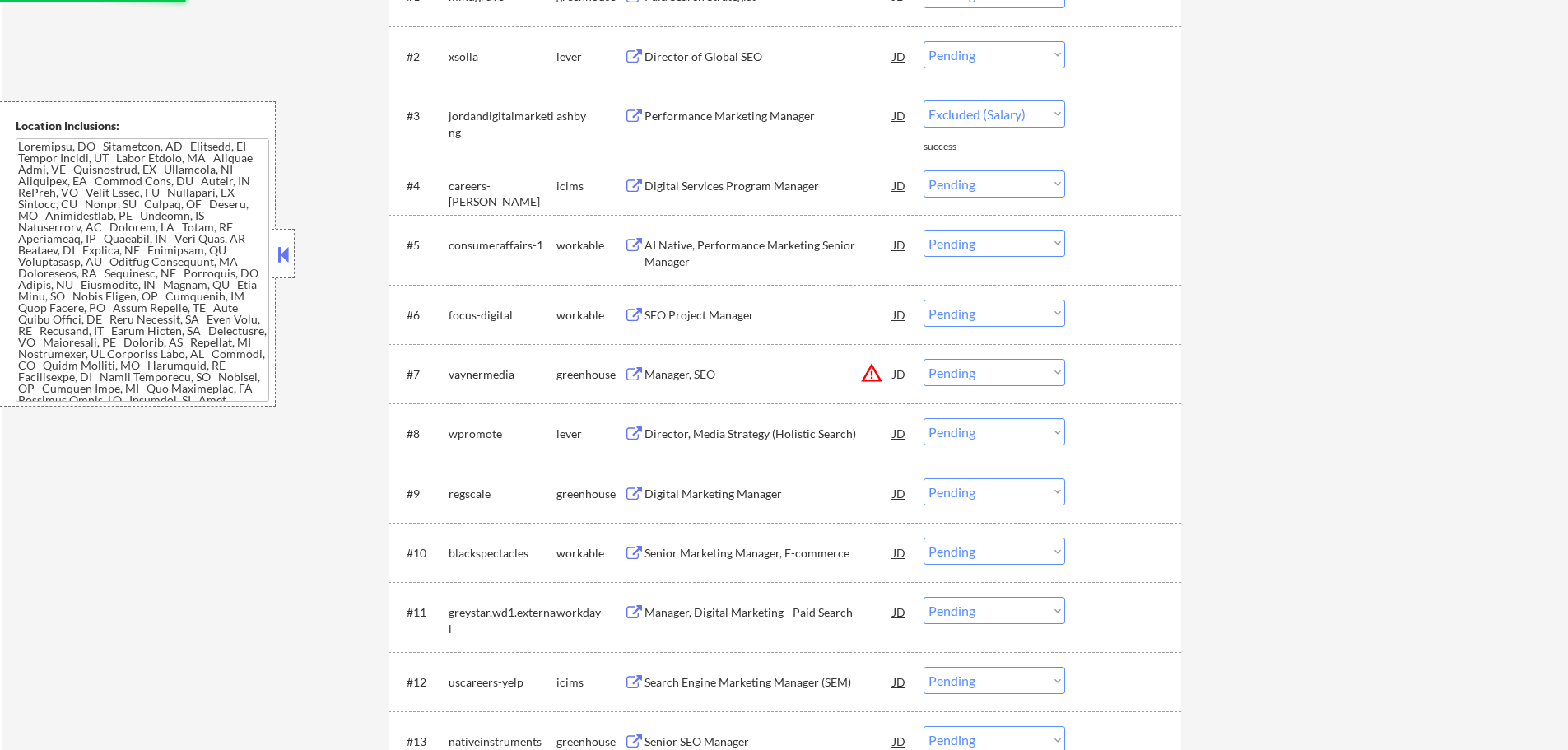
select select ""pending""
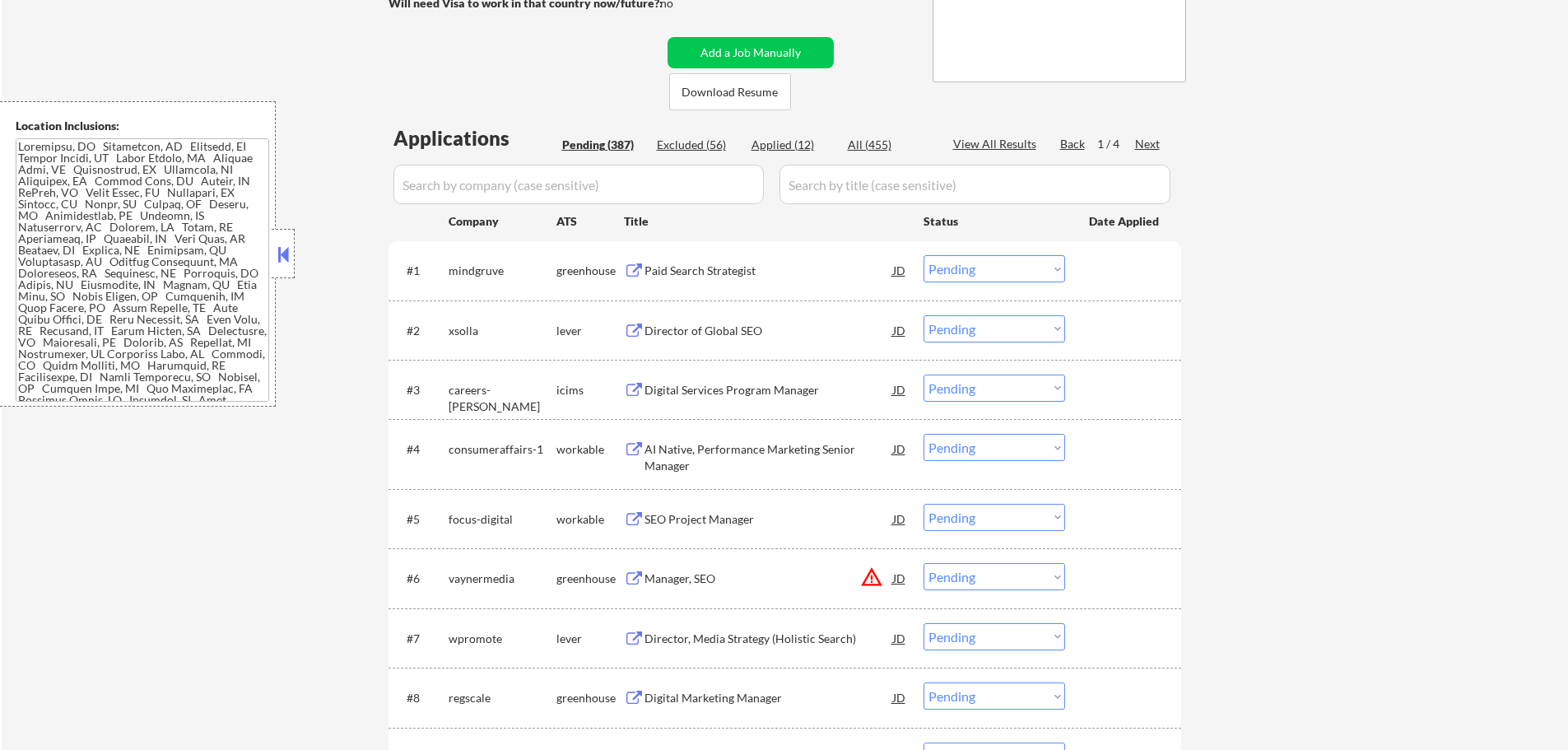
scroll to position [319, 0]
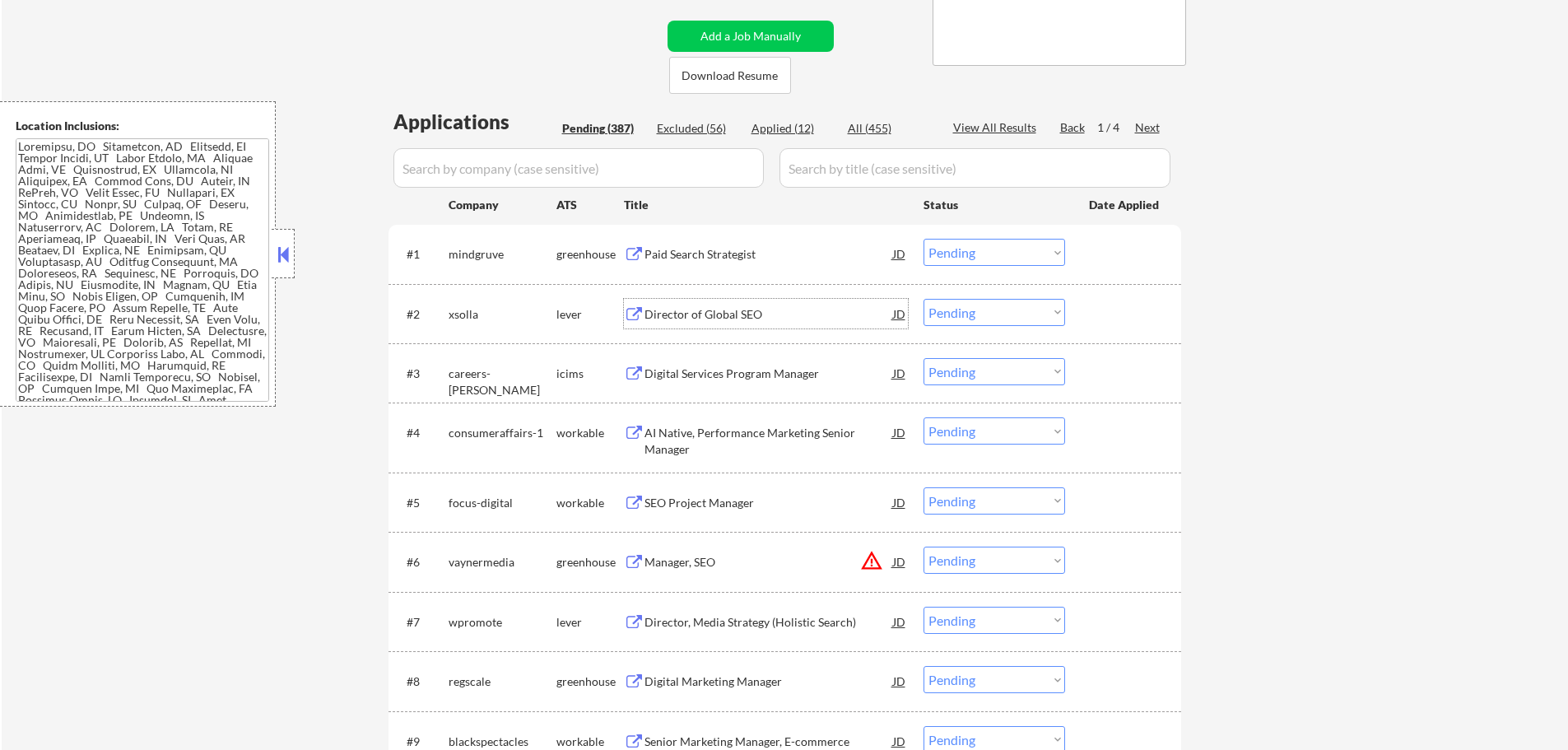
click at [678, 307] on div "Director of Global SEO" at bounding box center [768, 315] width 249 height 17
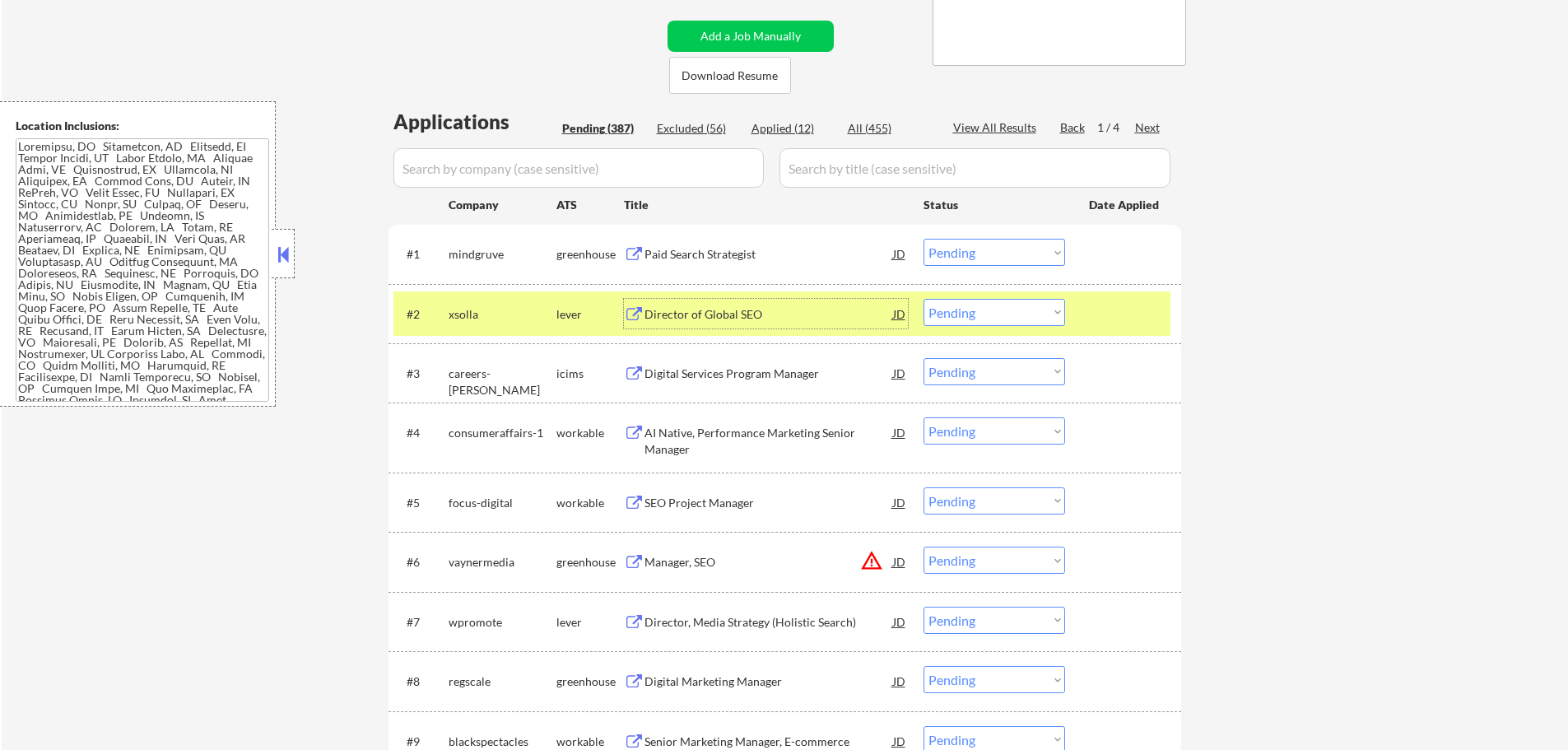
click at [962, 312] on select "Choose an option... Pending Applied Excluded (Questions) Excluded (Expired) Exc…" at bounding box center [994, 312] width 142 height 27
click at [924, 299] on select "Choose an option... Pending Applied Excluded (Questions) Excluded (Expired) Exc…" at bounding box center [994, 312] width 142 height 27
click at [1117, 322] on div at bounding box center [1125, 314] width 73 height 30
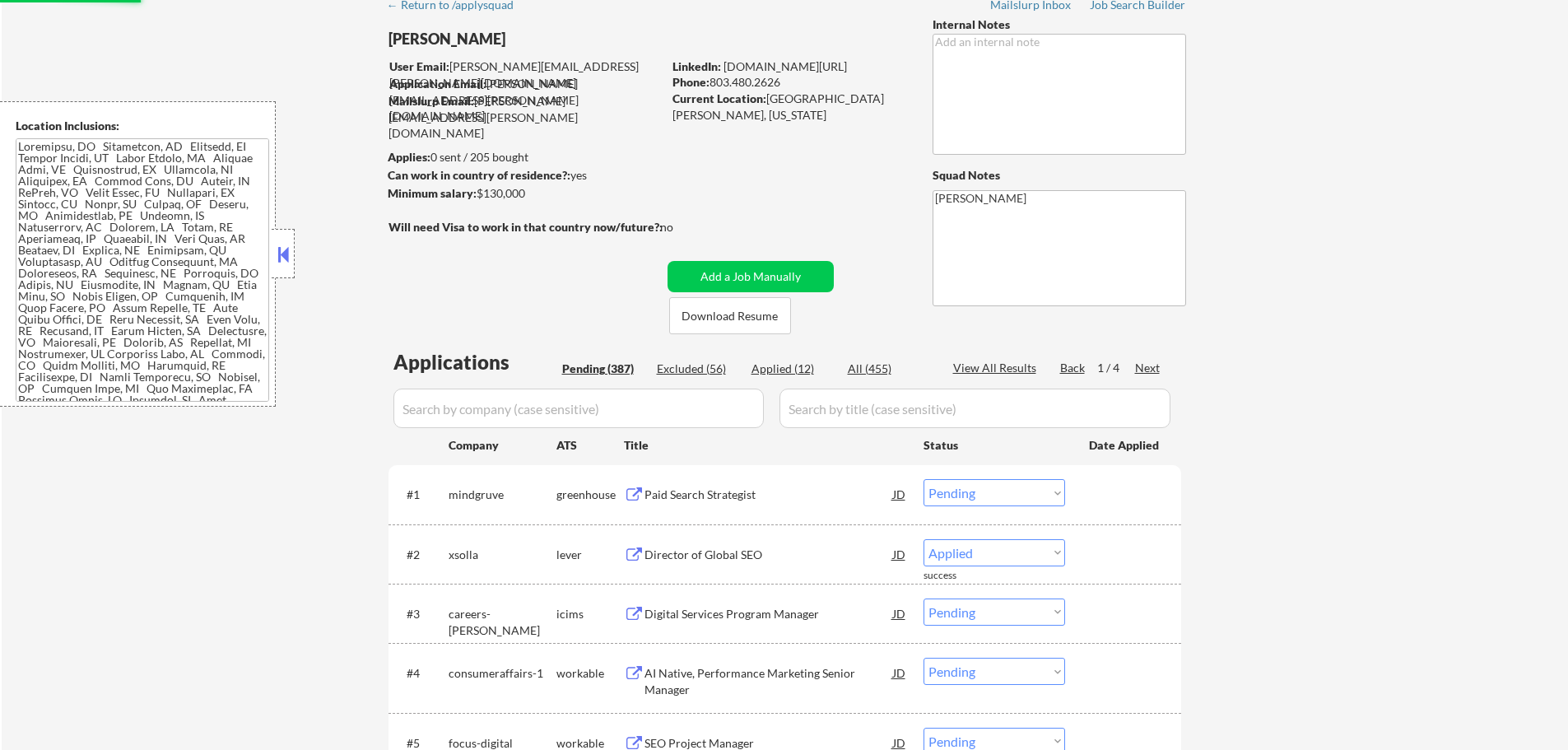
scroll to position [72, 0]
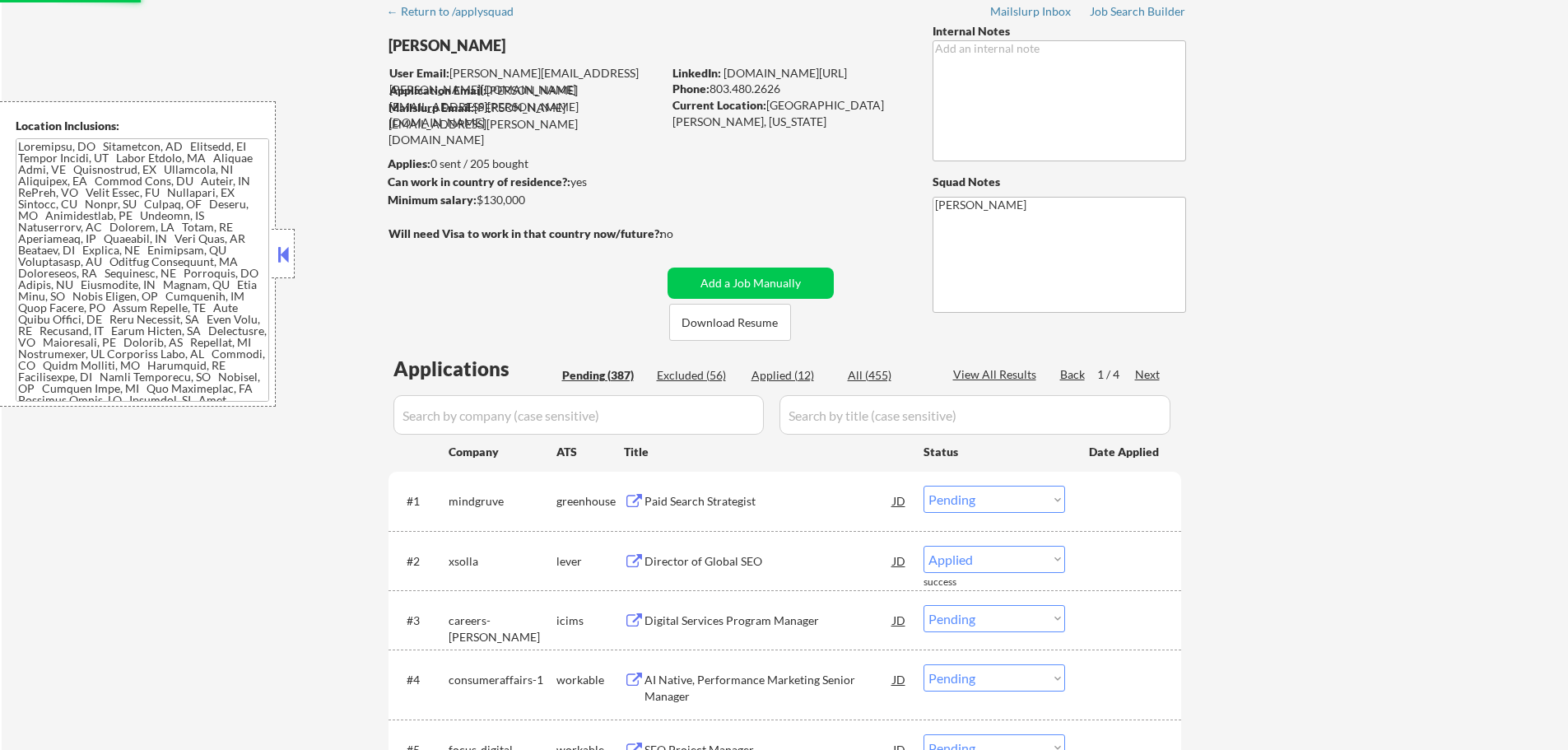
select select ""pending""
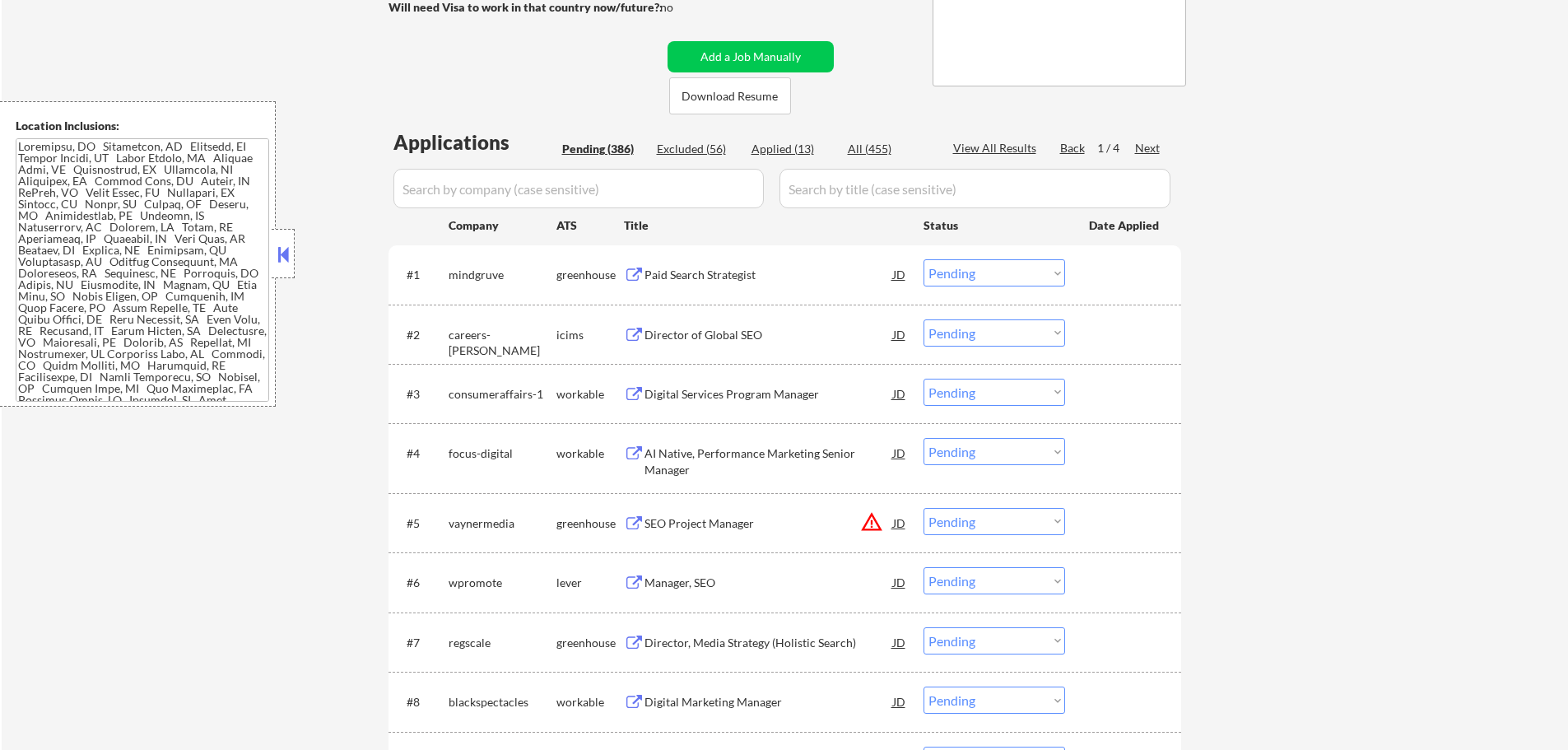
scroll to position [319, 0]
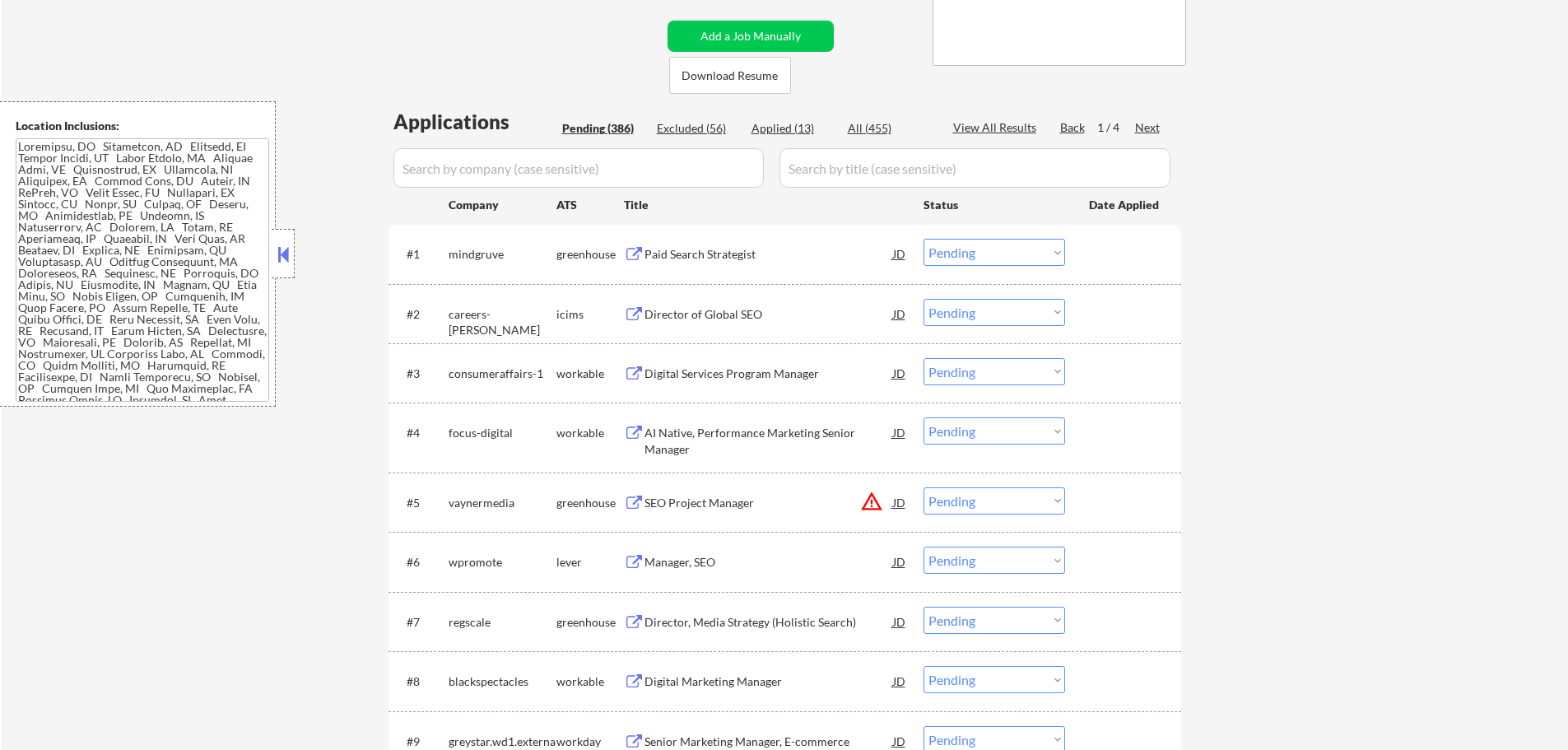
click at [791, 376] on div "Digital Services Program Manager" at bounding box center [768, 374] width 249 height 17
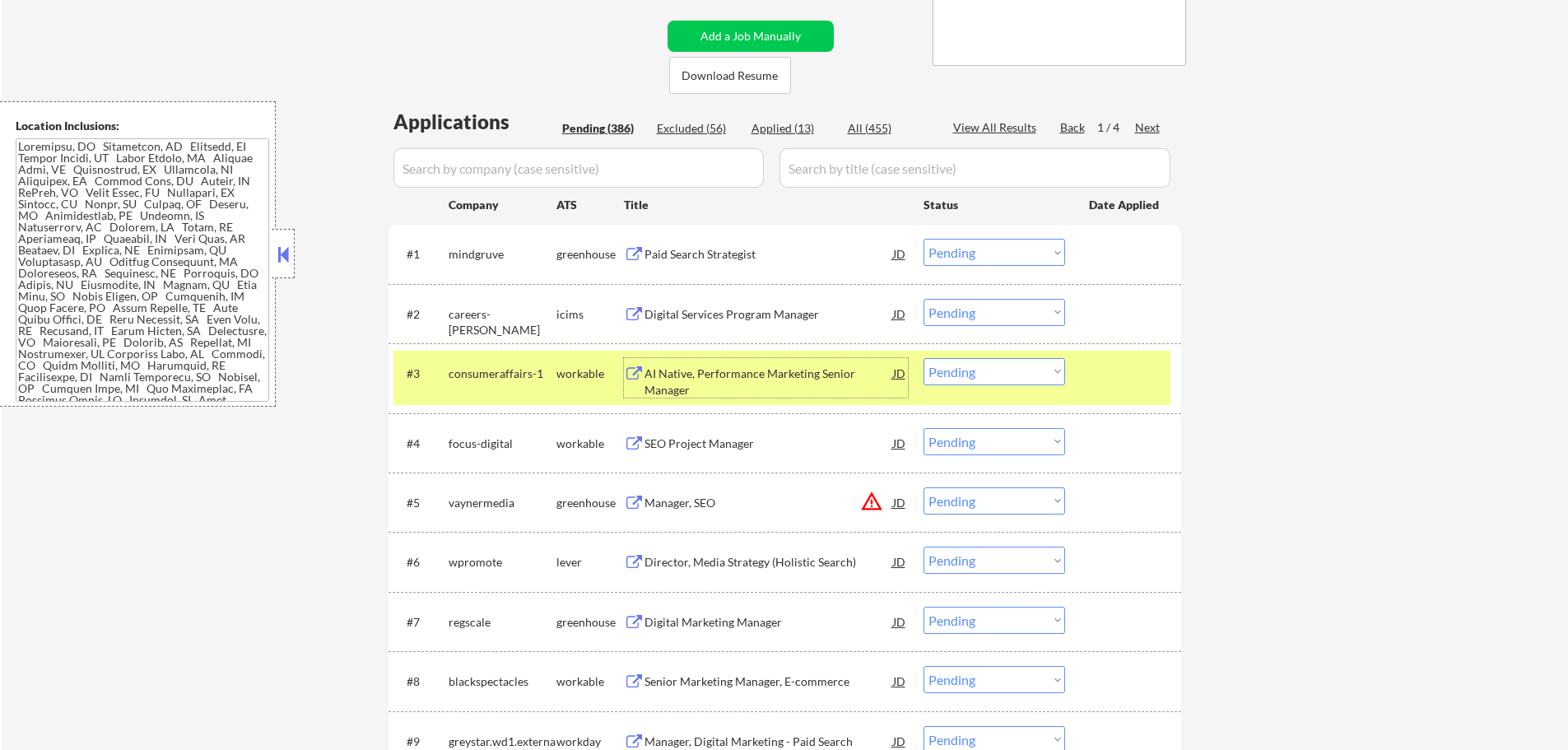
click at [948, 377] on select "Choose an option... Pending Applied Excluded (Questions) Excluded (Expired) Exc…" at bounding box center [994, 371] width 142 height 27
click at [924, 358] on select "Choose an option... Pending Applied Excluded (Questions) Excluded (Expired) Exc…" at bounding box center [994, 371] width 142 height 27
click at [1102, 375] on div at bounding box center [1125, 373] width 73 height 30
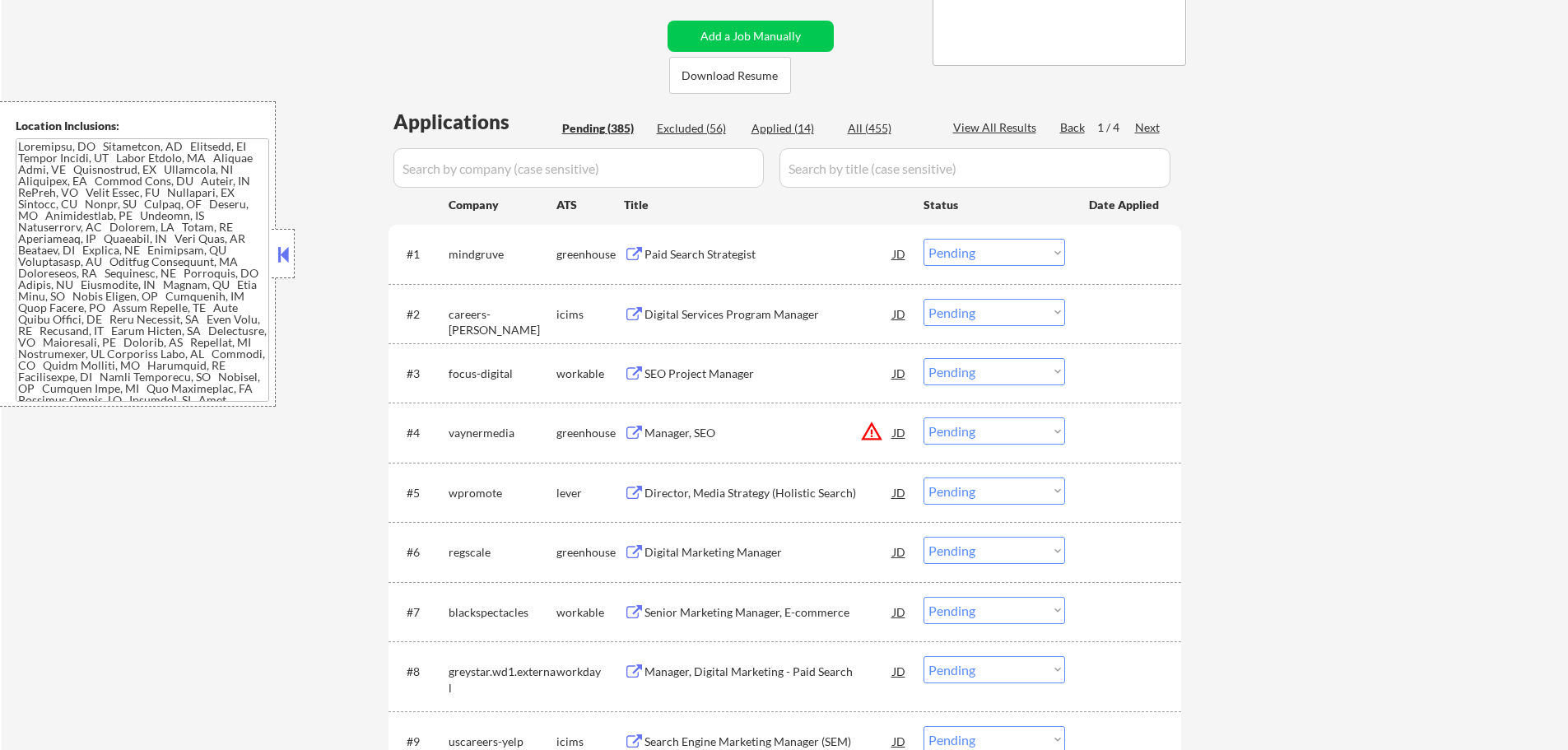
click at [734, 375] on div "SEO Project Manager" at bounding box center [768, 374] width 249 height 17
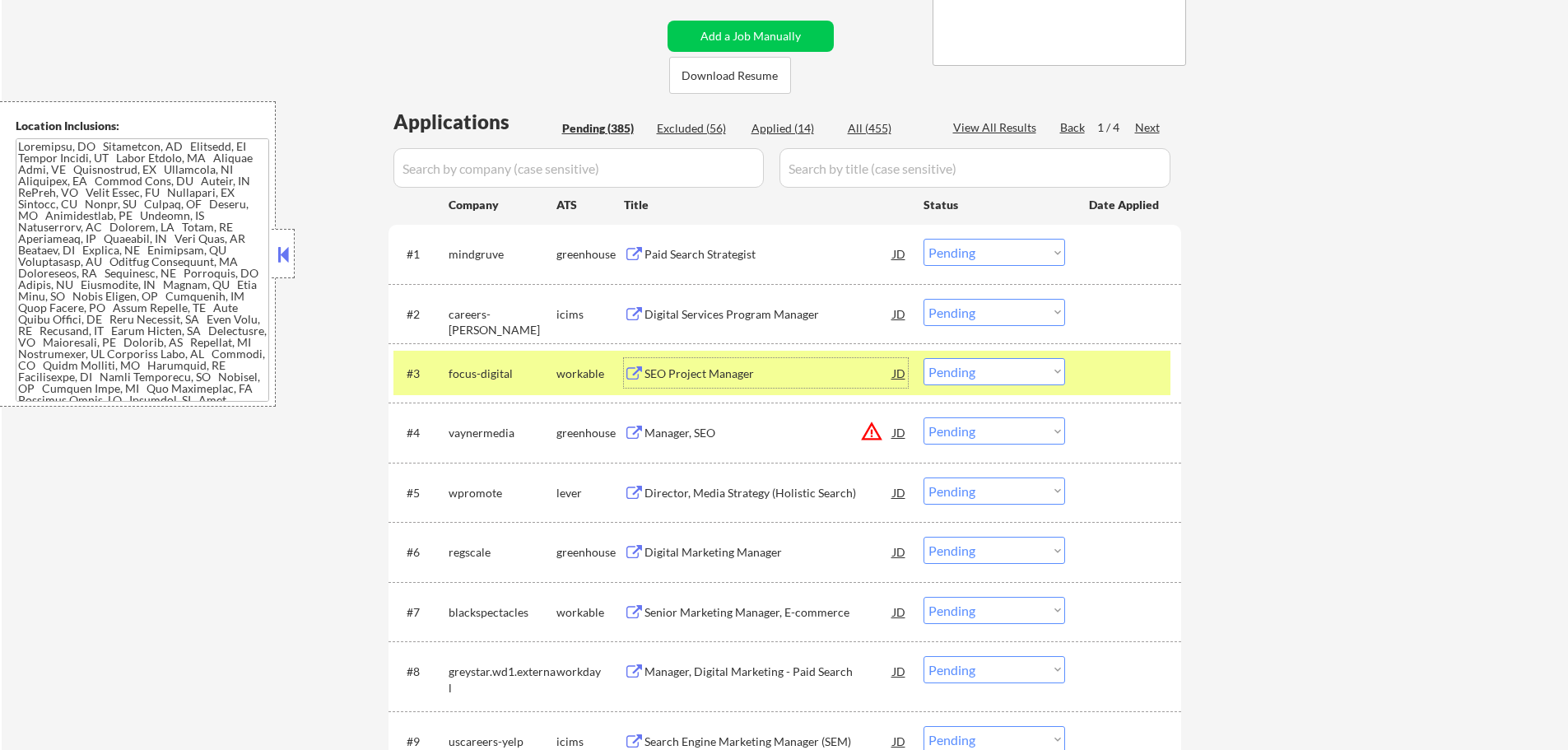
click at [1003, 366] on select "Choose an option... Pending Applied Excluded (Questions) Excluded (Expired) Exc…" at bounding box center [994, 371] width 142 height 27
click at [924, 358] on select "Choose an option... Pending Applied Excluded (Questions) Excluded (Expired) Exc…" at bounding box center [994, 371] width 142 height 27
click at [1109, 376] on div at bounding box center [1125, 373] width 73 height 30
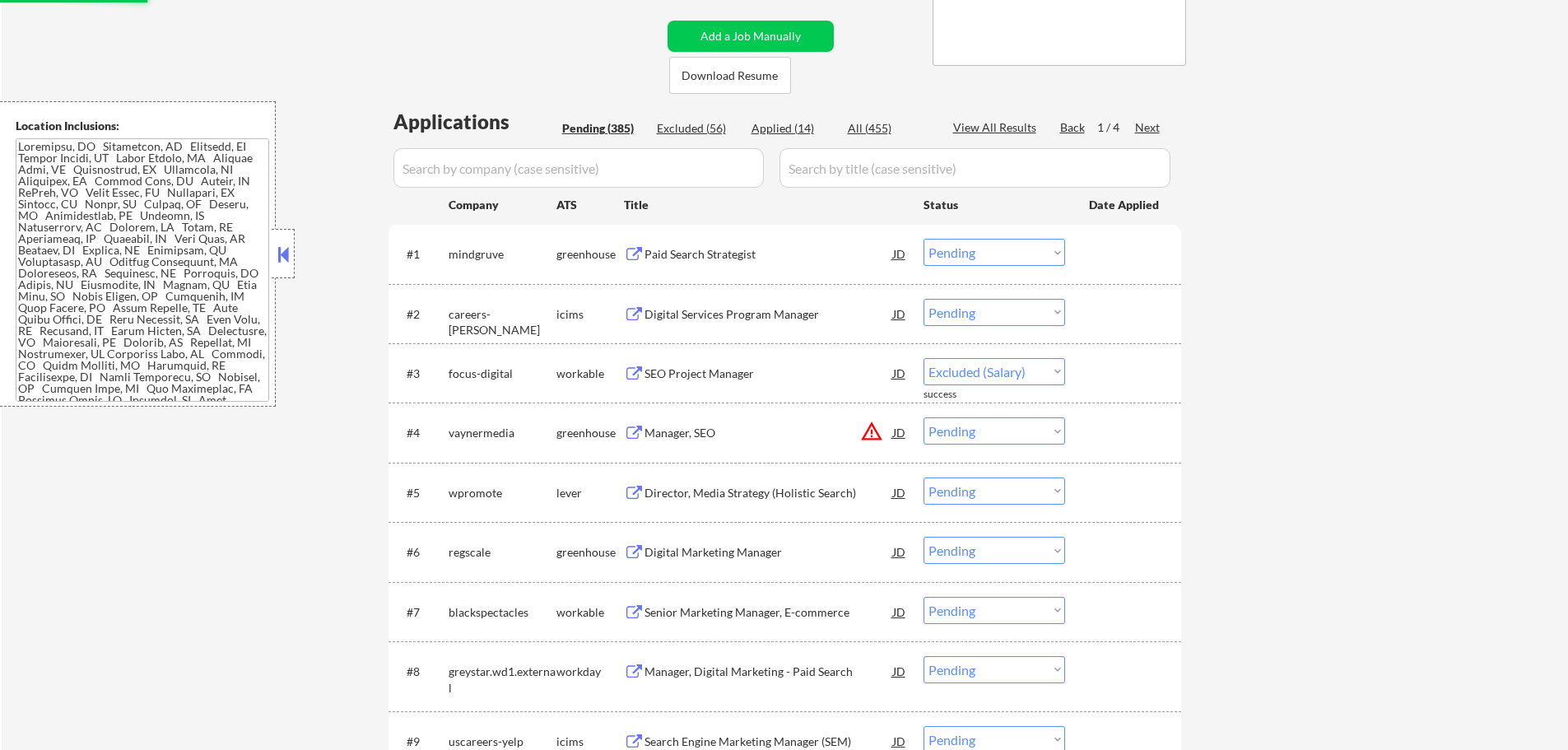
select select ""pending""
click at [685, 428] on div "Manager, SEO" at bounding box center [768, 433] width 249 height 17
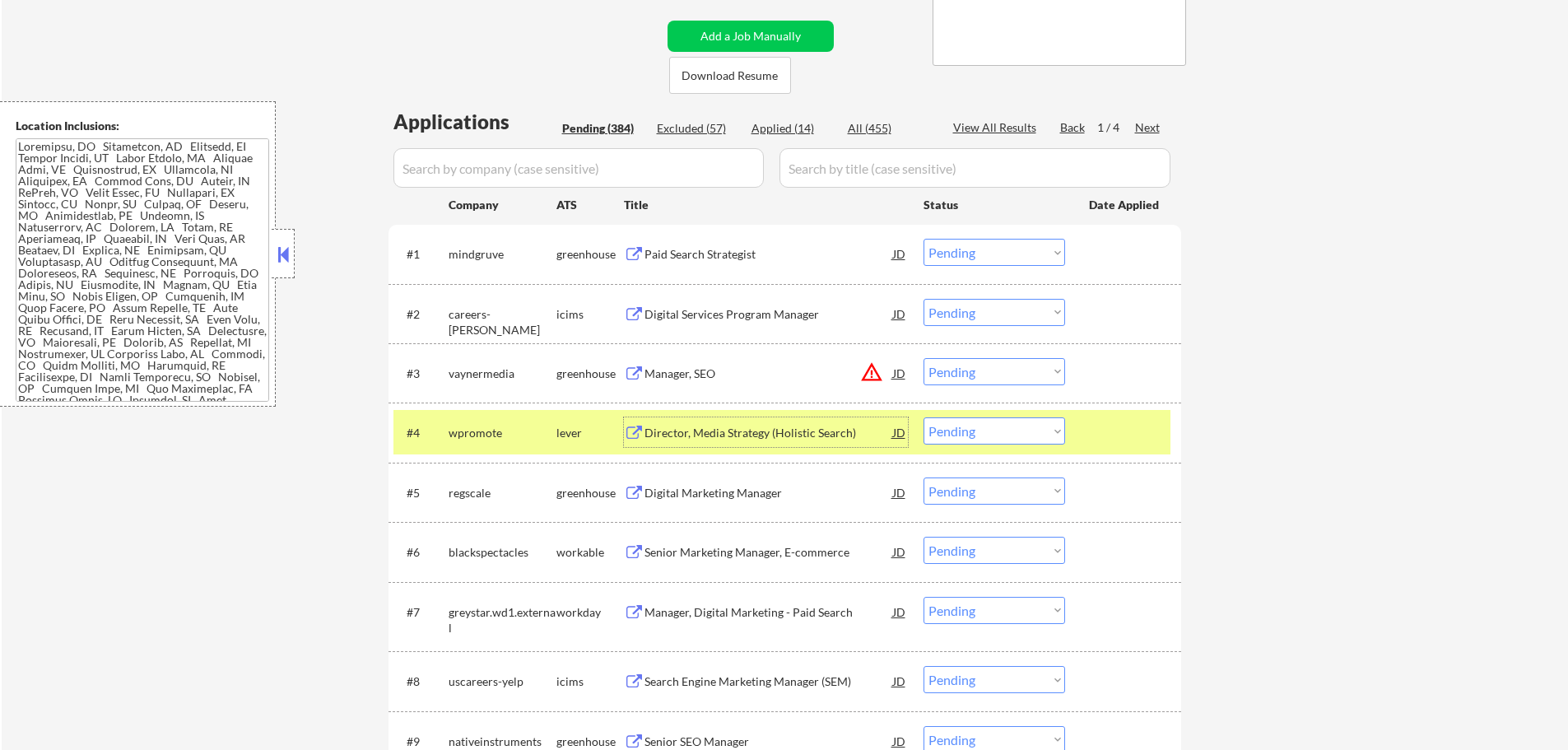
click at [978, 428] on select "Choose an option... Pending Applied Excluded (Questions) Excluded (Expired) Exc…" at bounding box center [994, 430] width 142 height 27
click at [924, 417] on select "Choose an option... Pending Applied Excluded (Questions) Excluded (Expired) Exc…" at bounding box center [994, 430] width 142 height 27
click at [1120, 436] on div at bounding box center [1125, 432] width 73 height 30
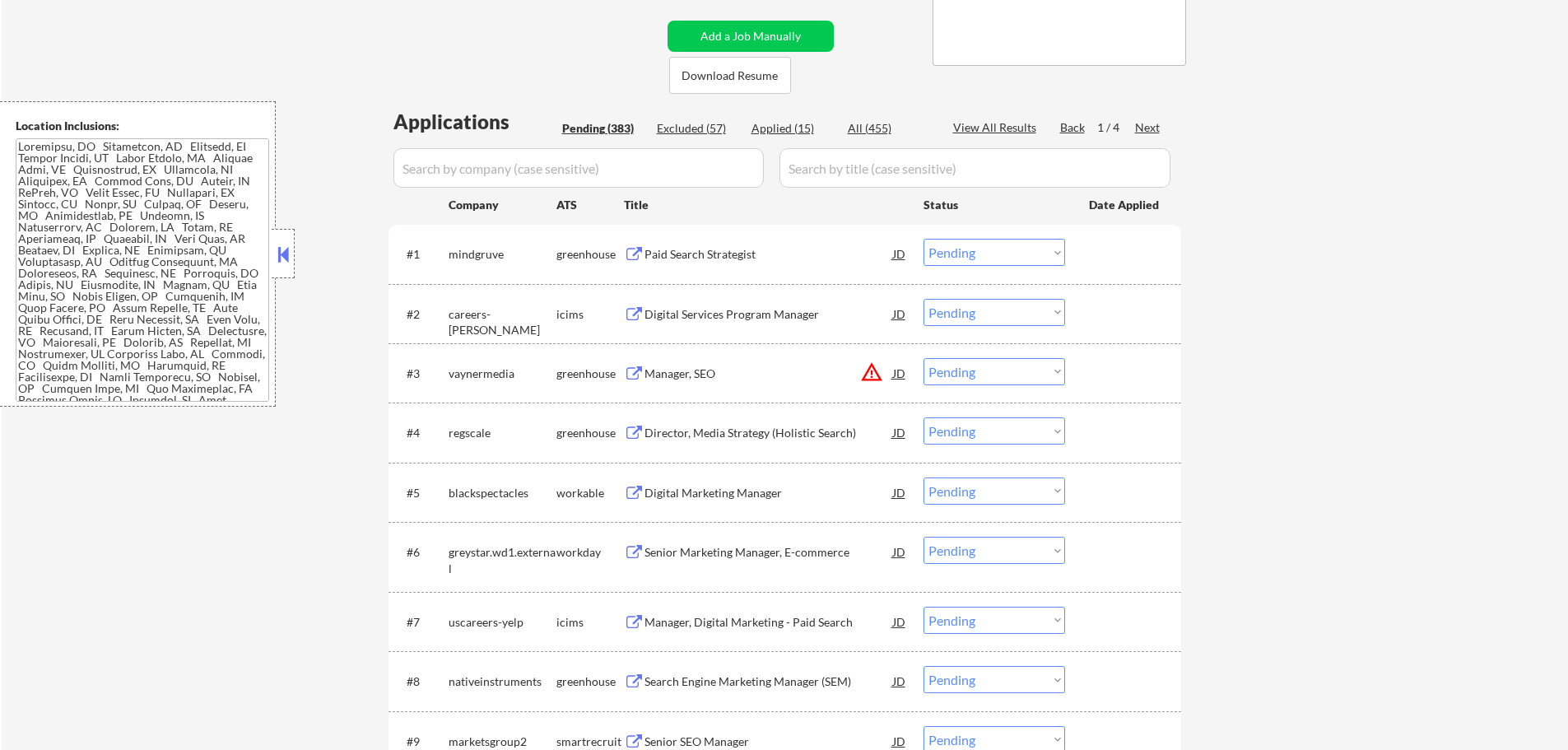
click at [683, 438] on div "Director, Media Strategy (Holistic Search)" at bounding box center [768, 433] width 249 height 17
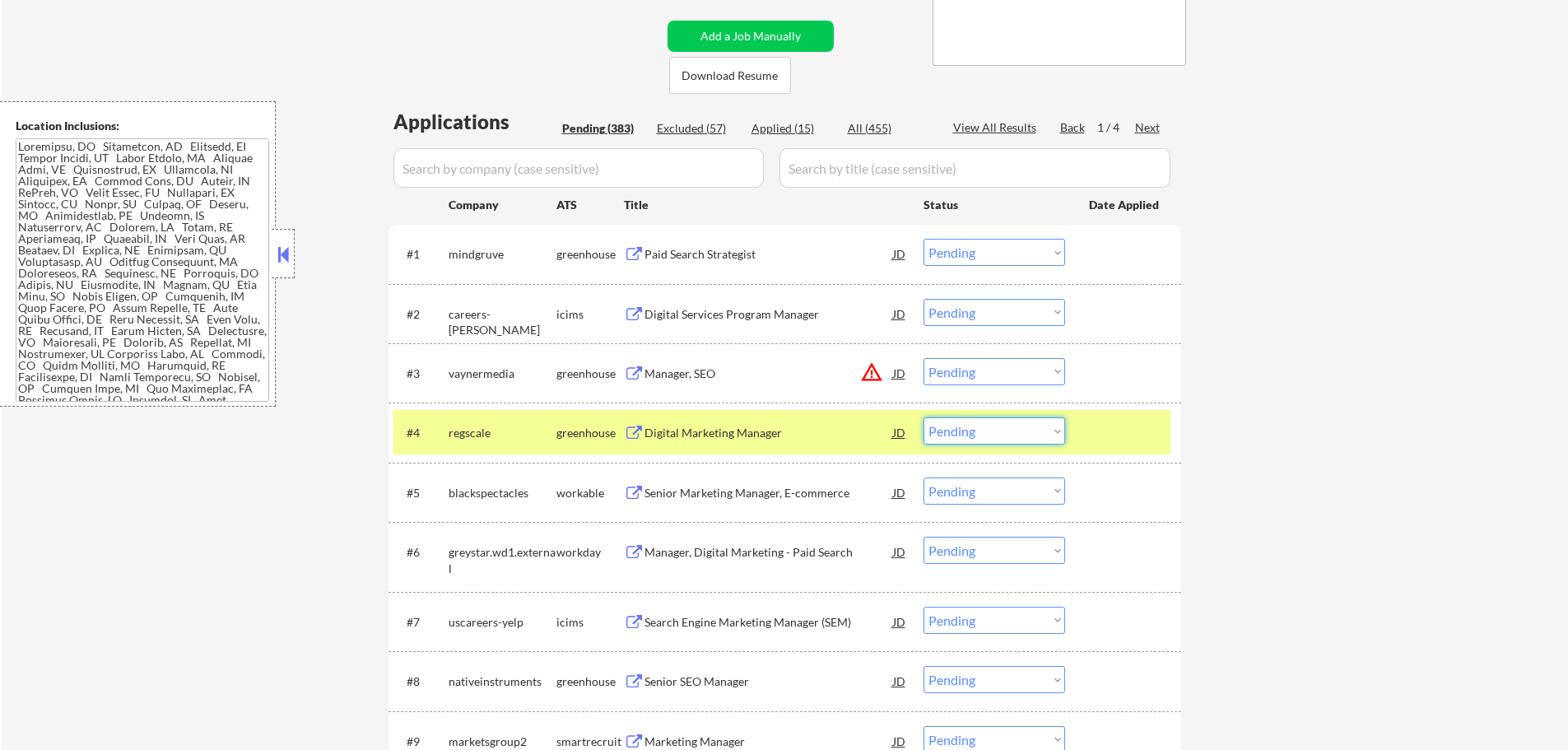
click at [1000, 434] on select "Choose an option... Pending Applied Excluded (Questions) Excluded (Expired) Exc…" at bounding box center [994, 430] width 142 height 27
click at [924, 417] on select "Choose an option... Pending Applied Excluded (Questions) Excluded (Expired) Exc…" at bounding box center [994, 430] width 142 height 27
click at [1127, 443] on div at bounding box center [1125, 432] width 73 height 30
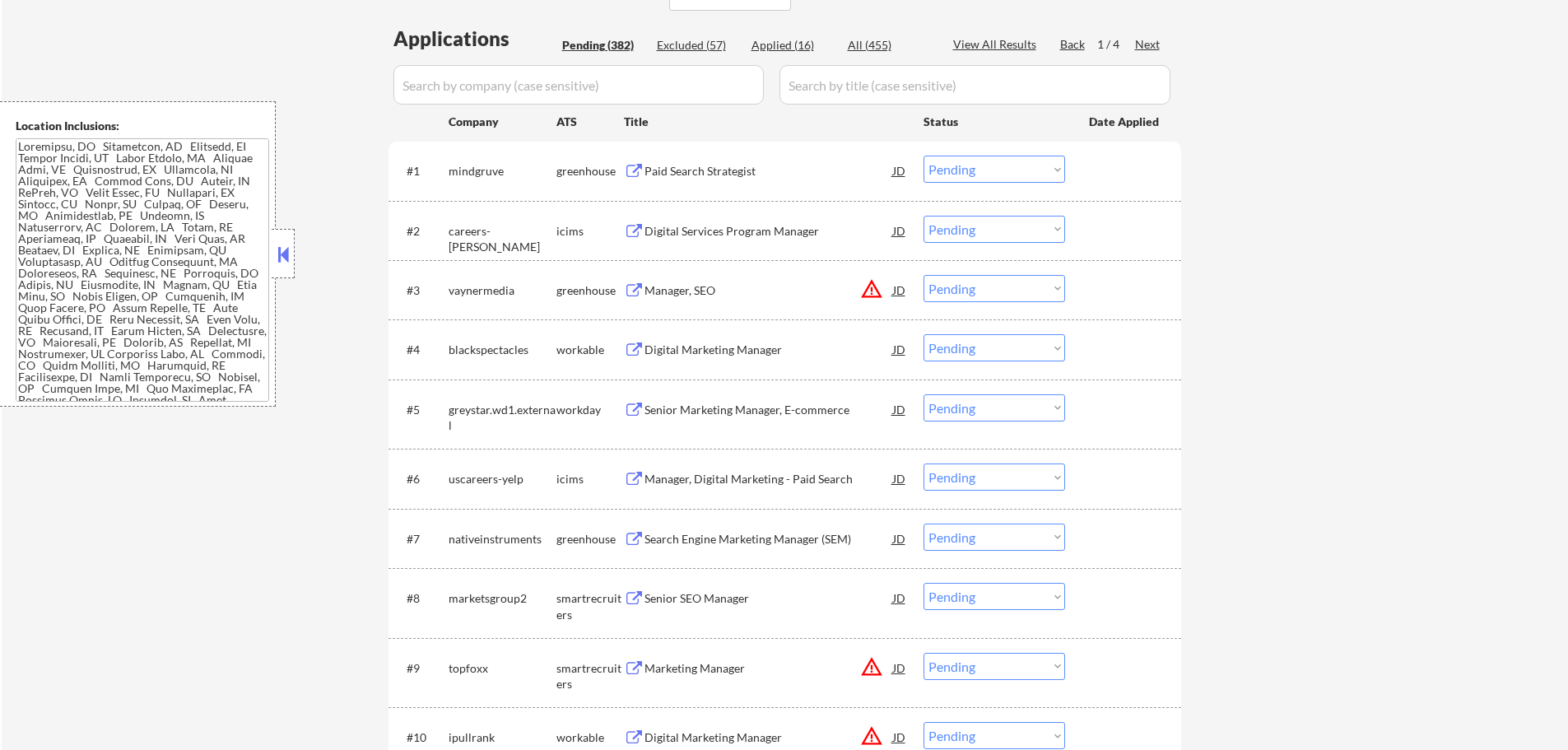
scroll to position [412, 0]
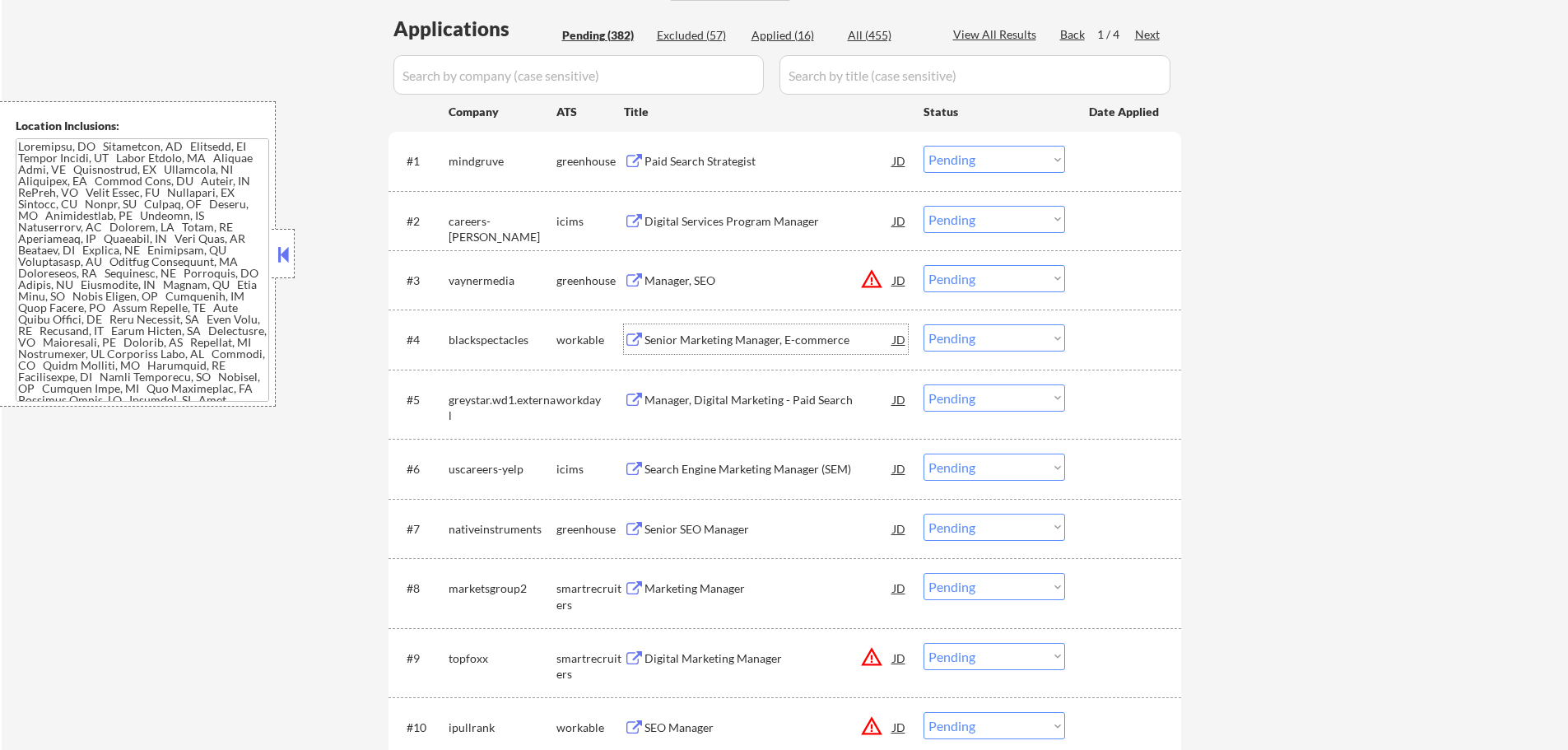
click at [708, 348] on div "Senior Marketing Manager, E-commerce" at bounding box center [768, 339] width 249 height 30
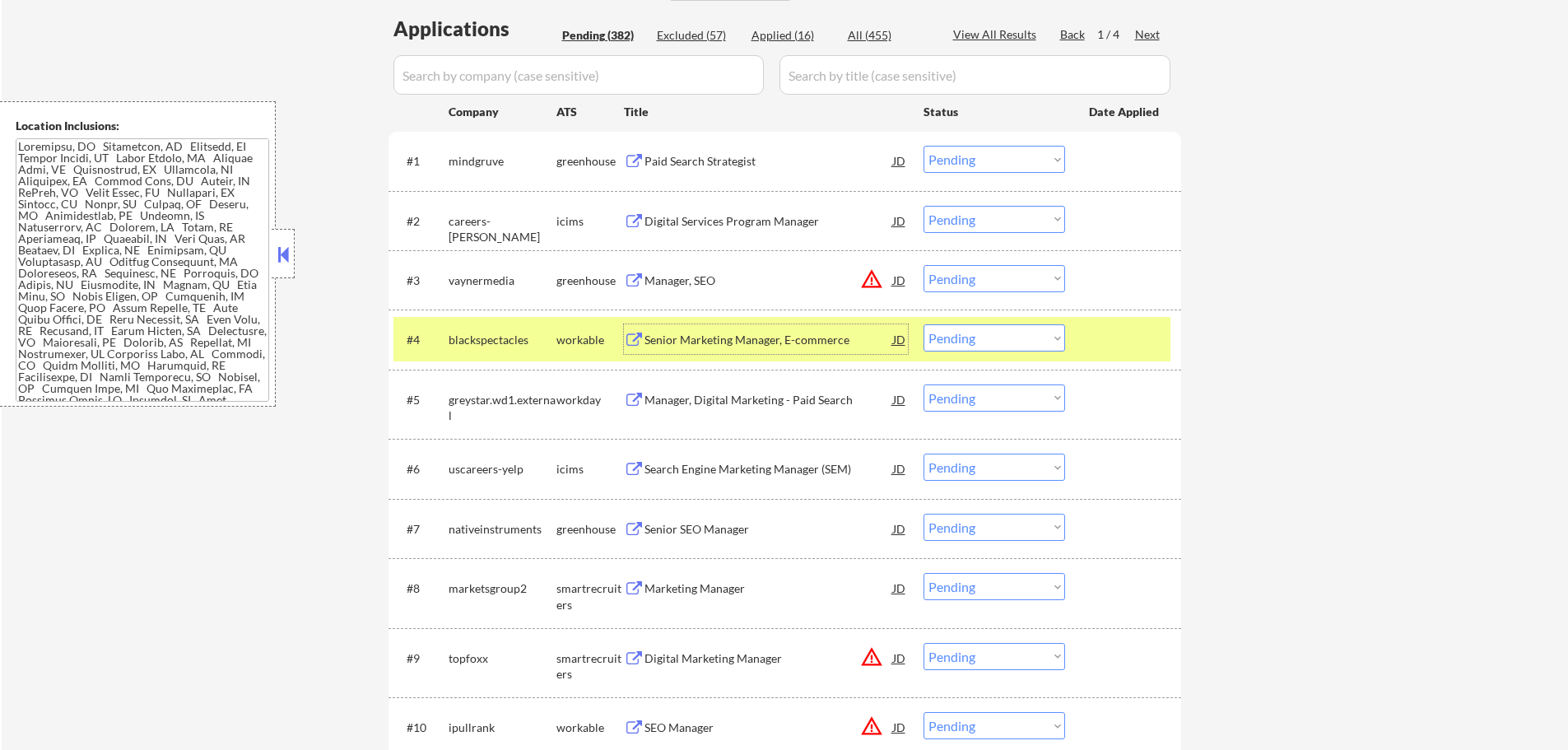
click at [1013, 342] on select "Choose an option... Pending Applied Excluded (Questions) Excluded (Expired) Exc…" at bounding box center [994, 337] width 142 height 27
click at [924, 324] on select "Choose an option... Pending Applied Excluded (Questions) Excluded (Expired) Exc…" at bounding box center [994, 337] width 142 height 27
click at [1093, 323] on div "#4 blackspectacles workable Senior Marketing Manager, E-commerce JD warning_amb…" at bounding box center [781, 339] width 777 height 45
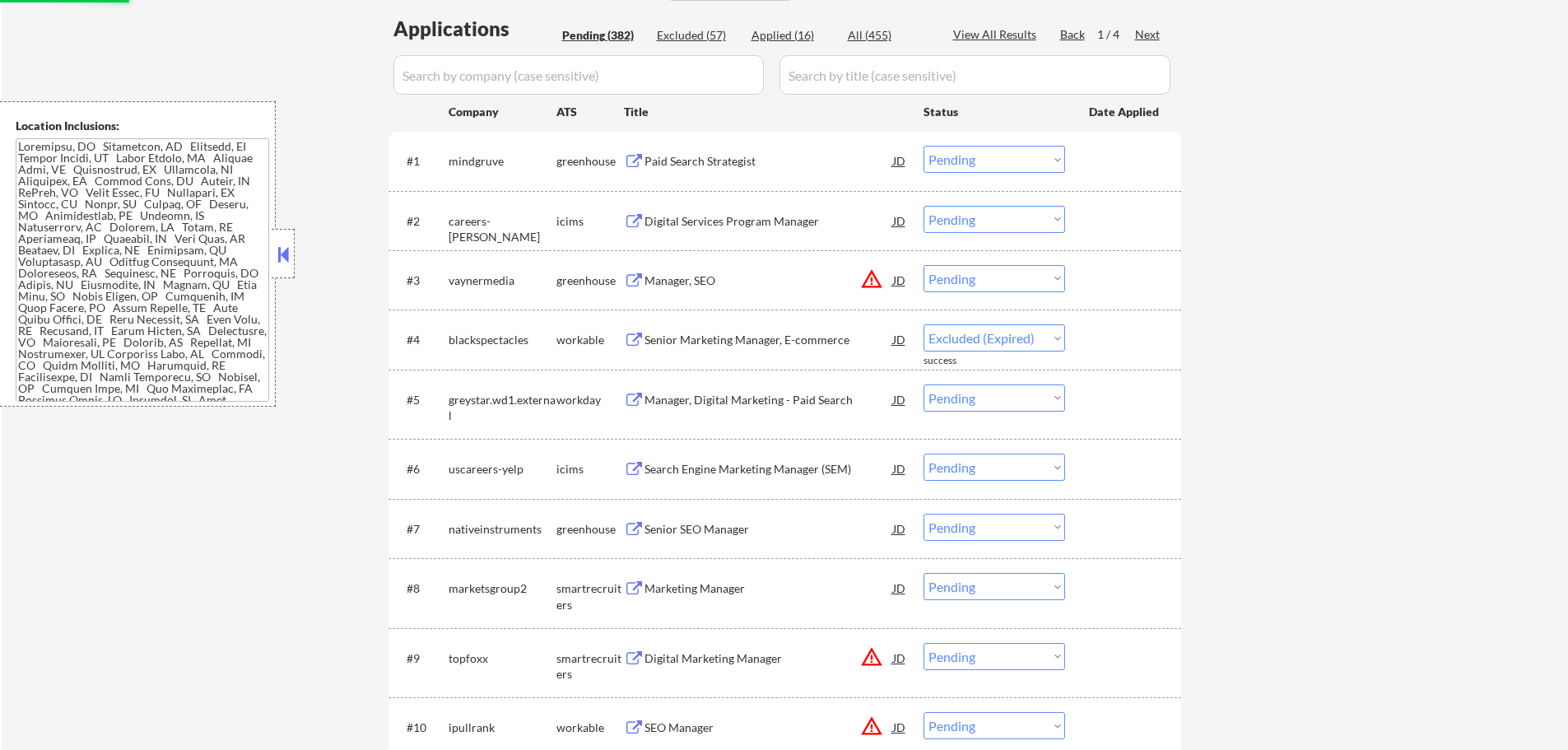
select select ""pending""
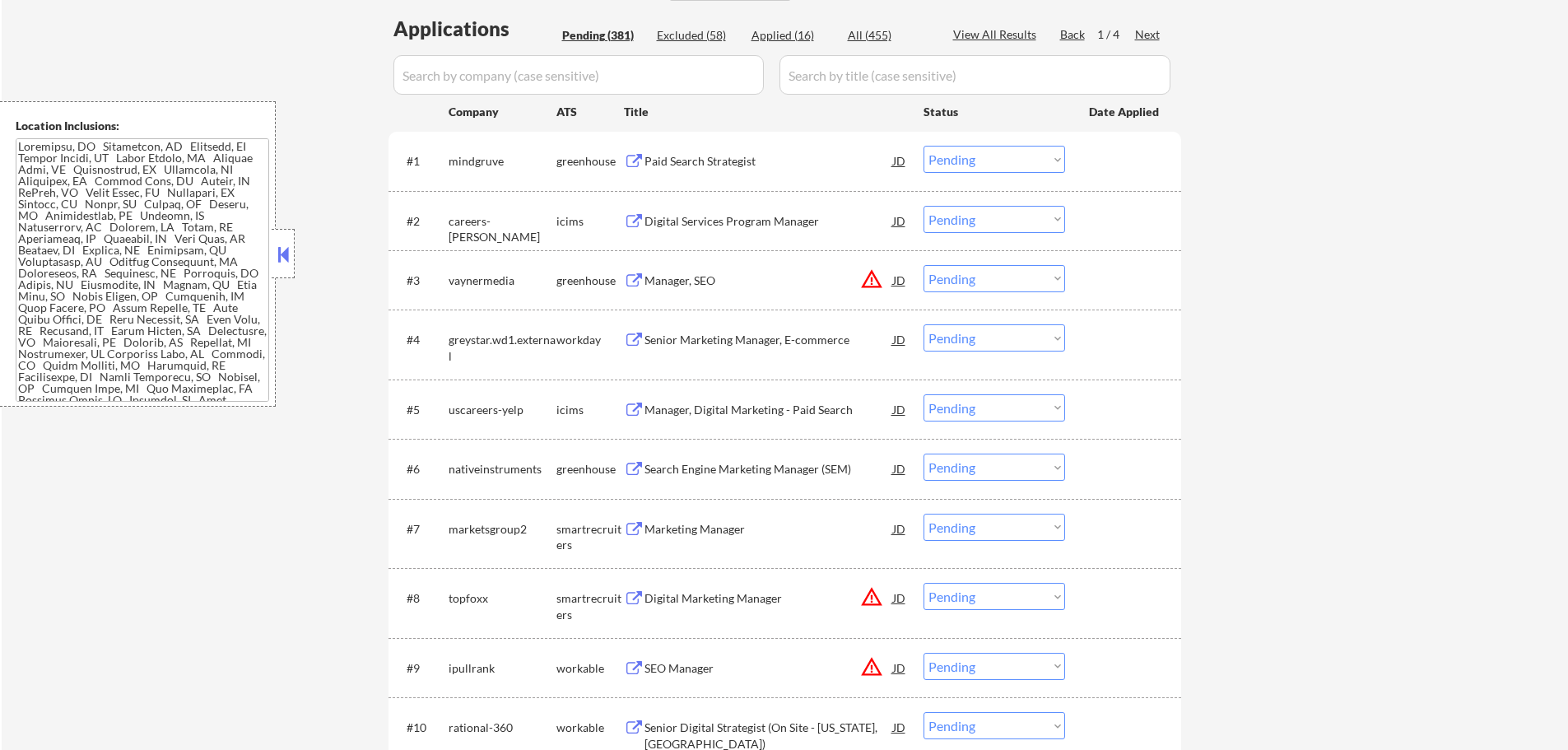
click at [703, 471] on div "Search Engine Marketing Manager (SEM)" at bounding box center [768, 470] width 249 height 17
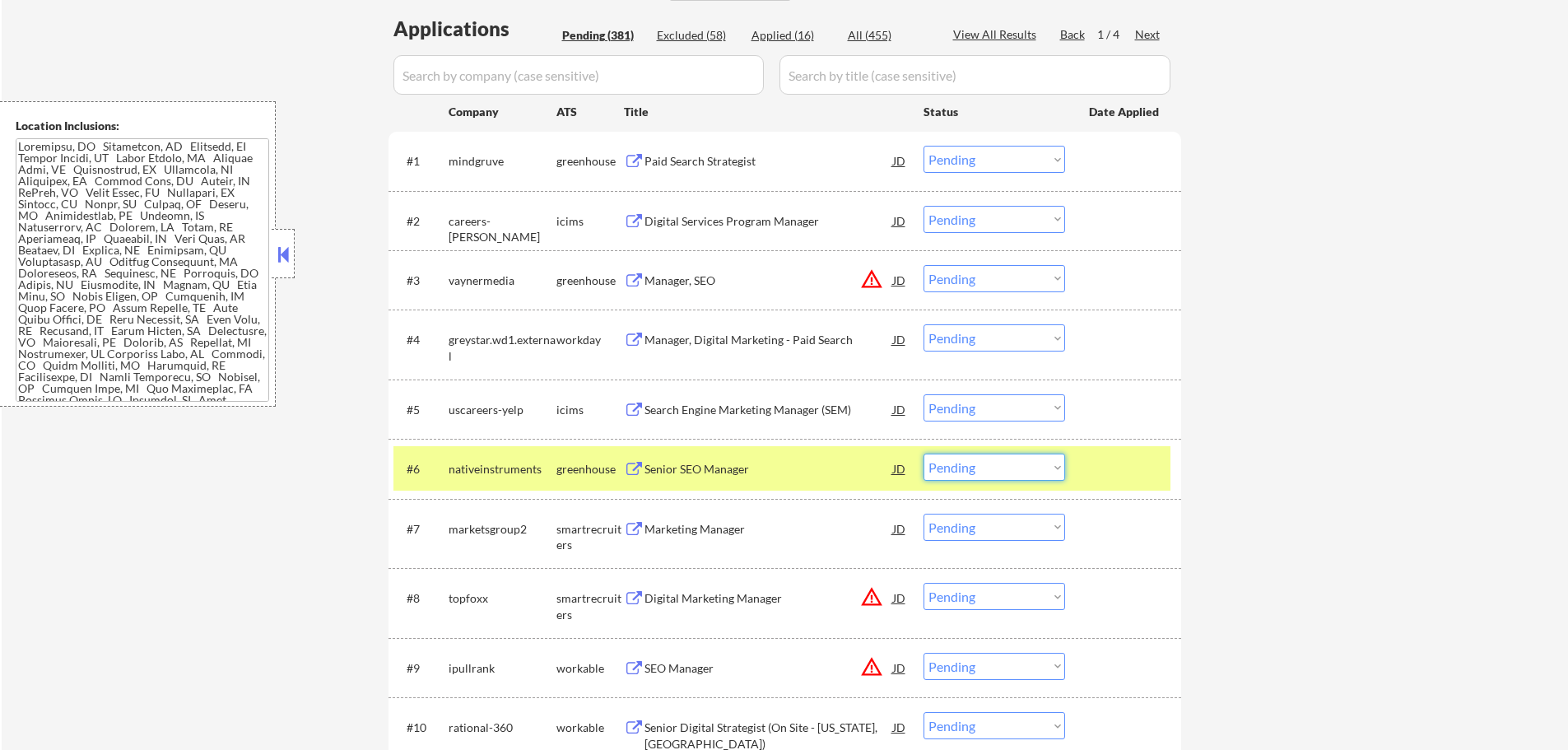
click at [1013, 464] on select "Choose an option... Pending Applied Excluded (Questions) Excluded (Expired) Exc…" at bounding box center [994, 467] width 142 height 27
click at [924, 454] on select "Choose an option... Pending Applied Excluded (Questions) Excluded (Expired) Exc…" at bounding box center [994, 467] width 142 height 27
click at [1121, 471] on div at bounding box center [1125, 469] width 73 height 30
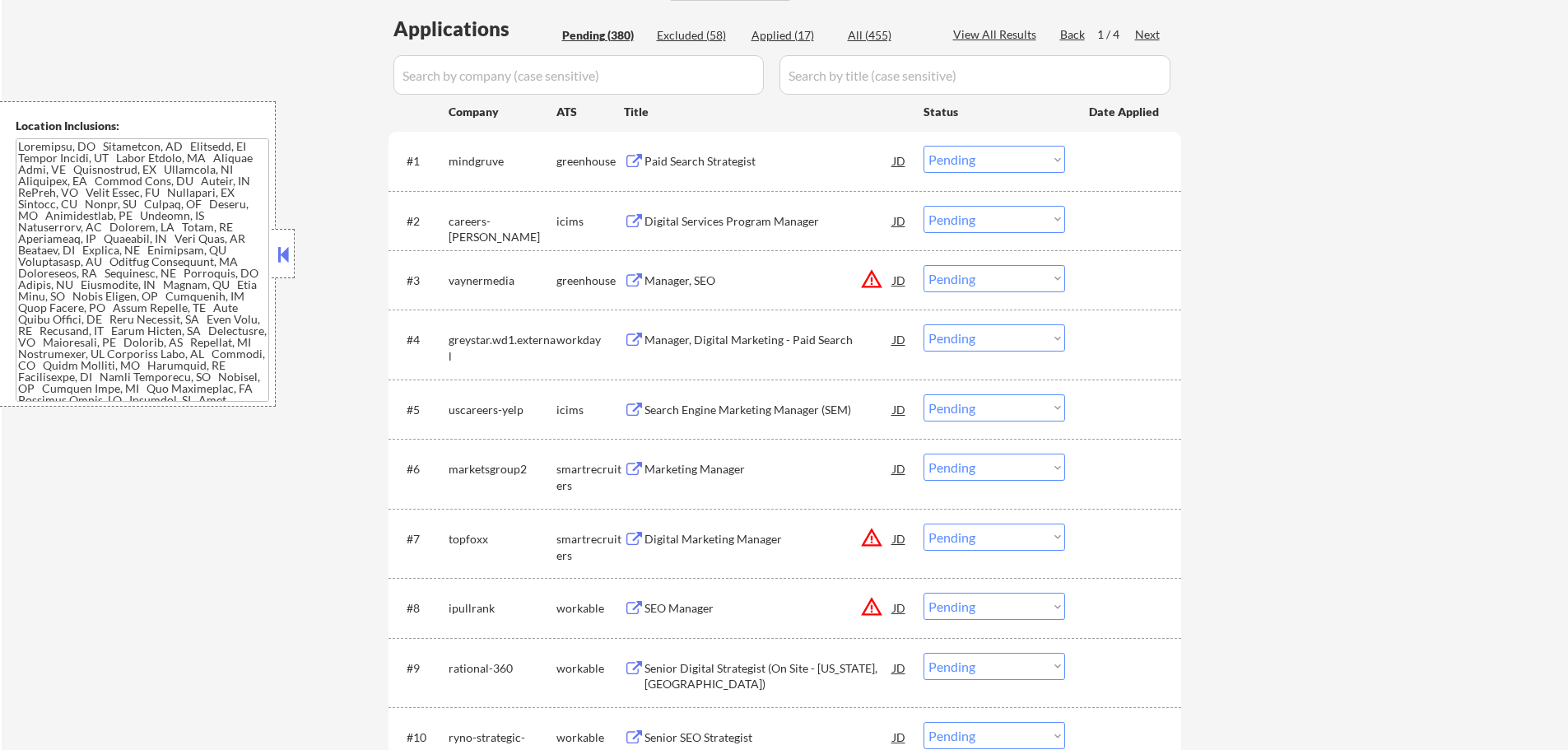
click at [687, 467] on div "Marketing Manager" at bounding box center [768, 470] width 249 height 17
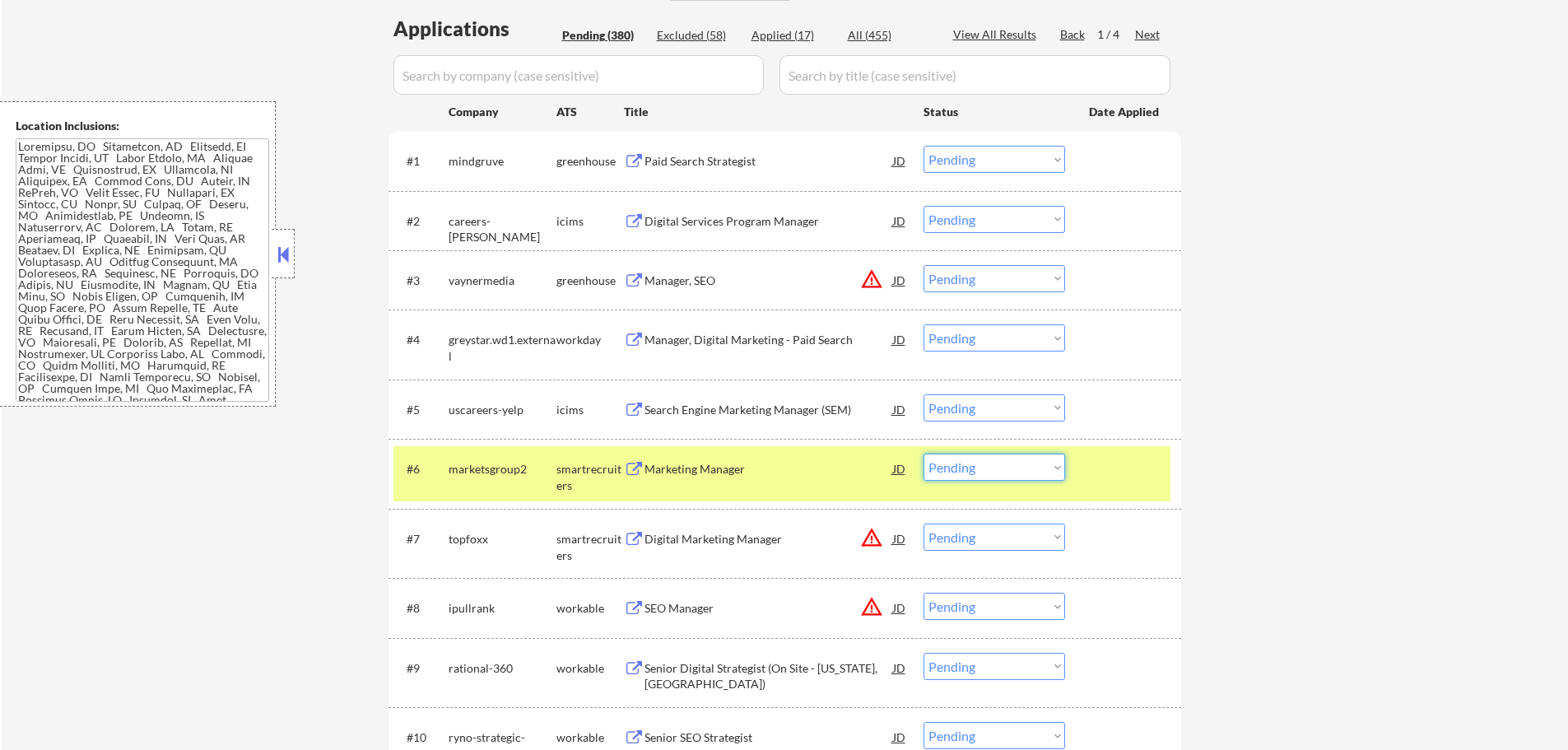
click at [976, 460] on select "Choose an option... Pending Applied Excluded (Questions) Excluded (Expired) Exc…" at bounding box center [994, 467] width 142 height 27
click at [924, 454] on select "Choose an option... Pending Applied Excluded (Questions) Excluded (Expired) Exc…" at bounding box center [994, 467] width 142 height 27
click at [1110, 478] on div at bounding box center [1125, 469] width 73 height 30
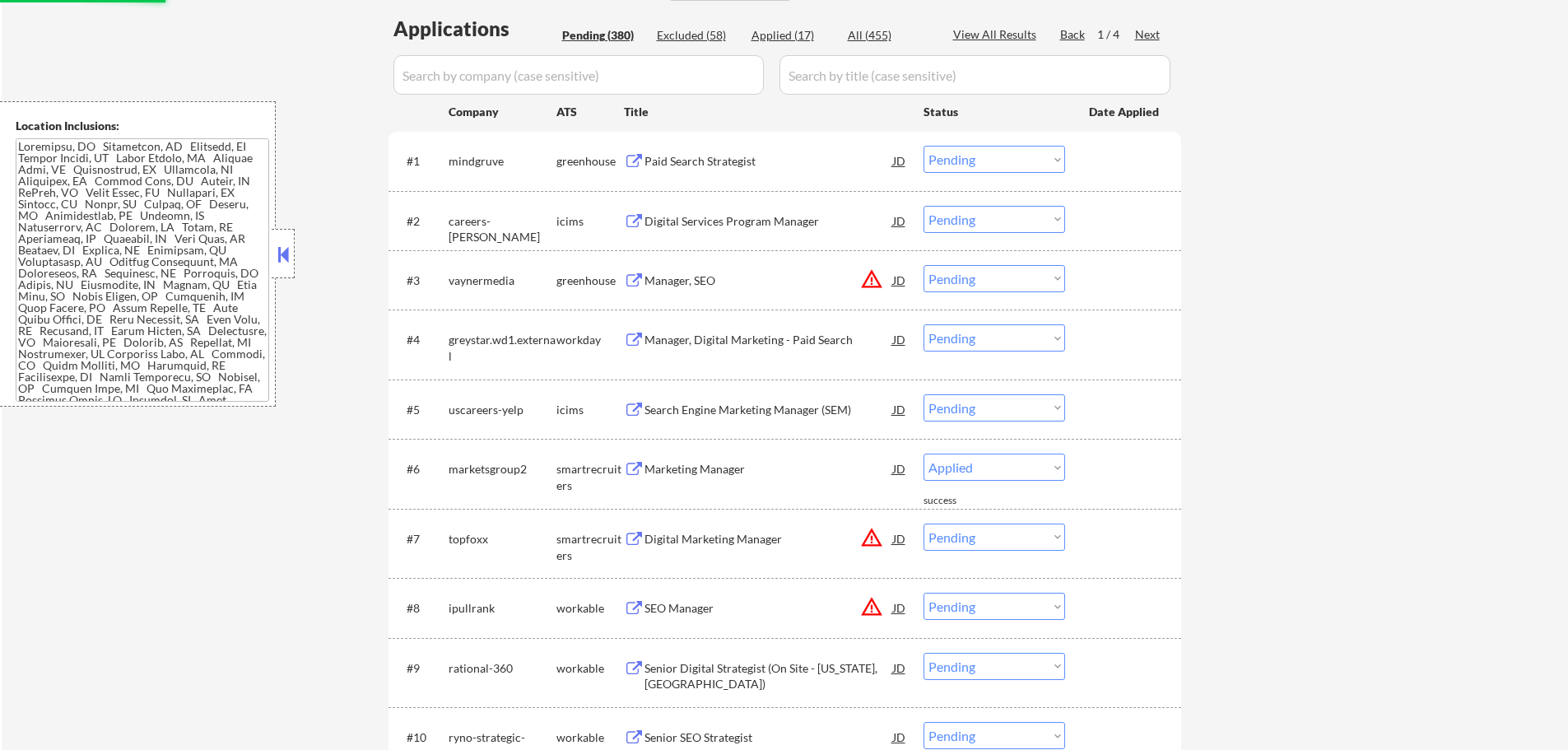
select select ""pending""
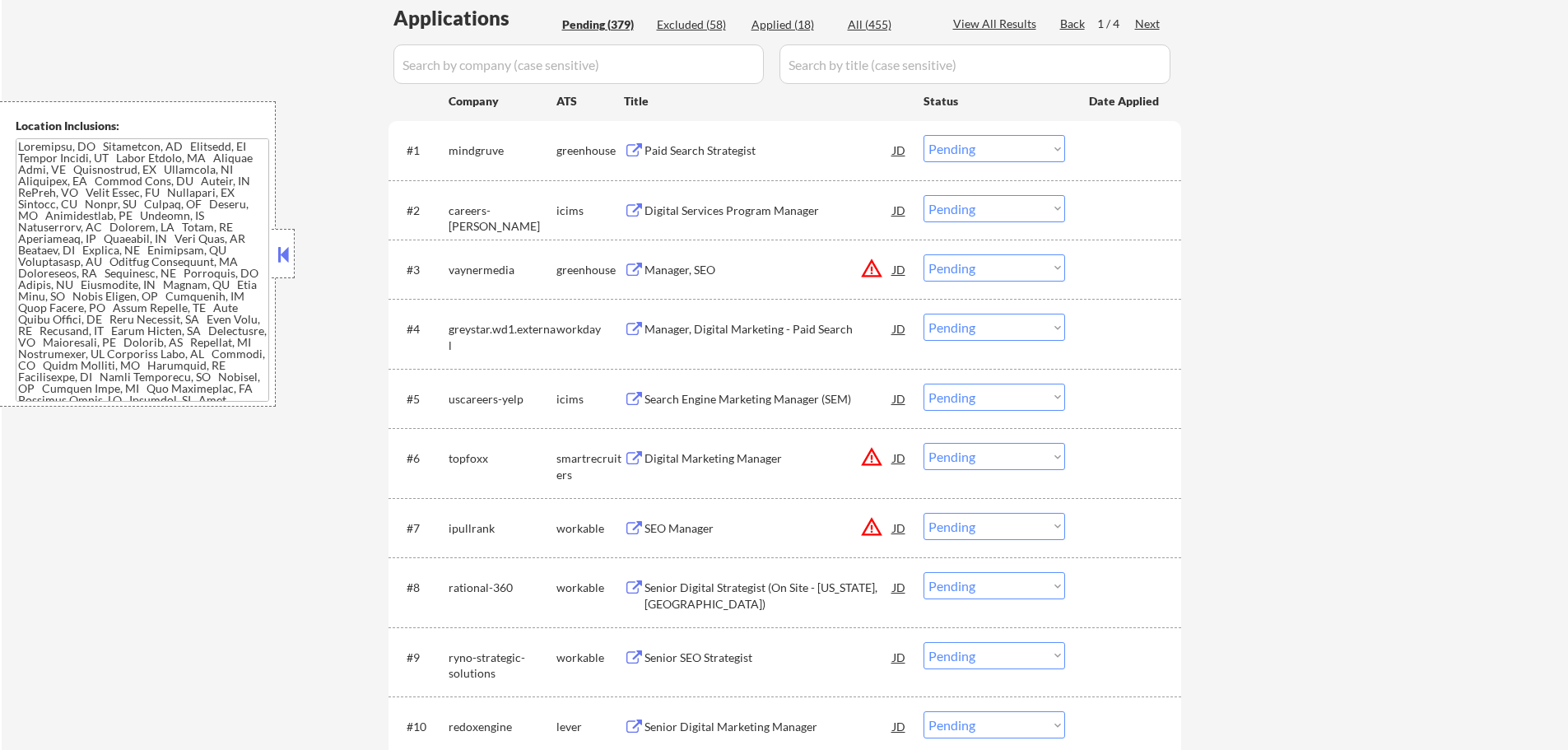
scroll to position [577, 0]
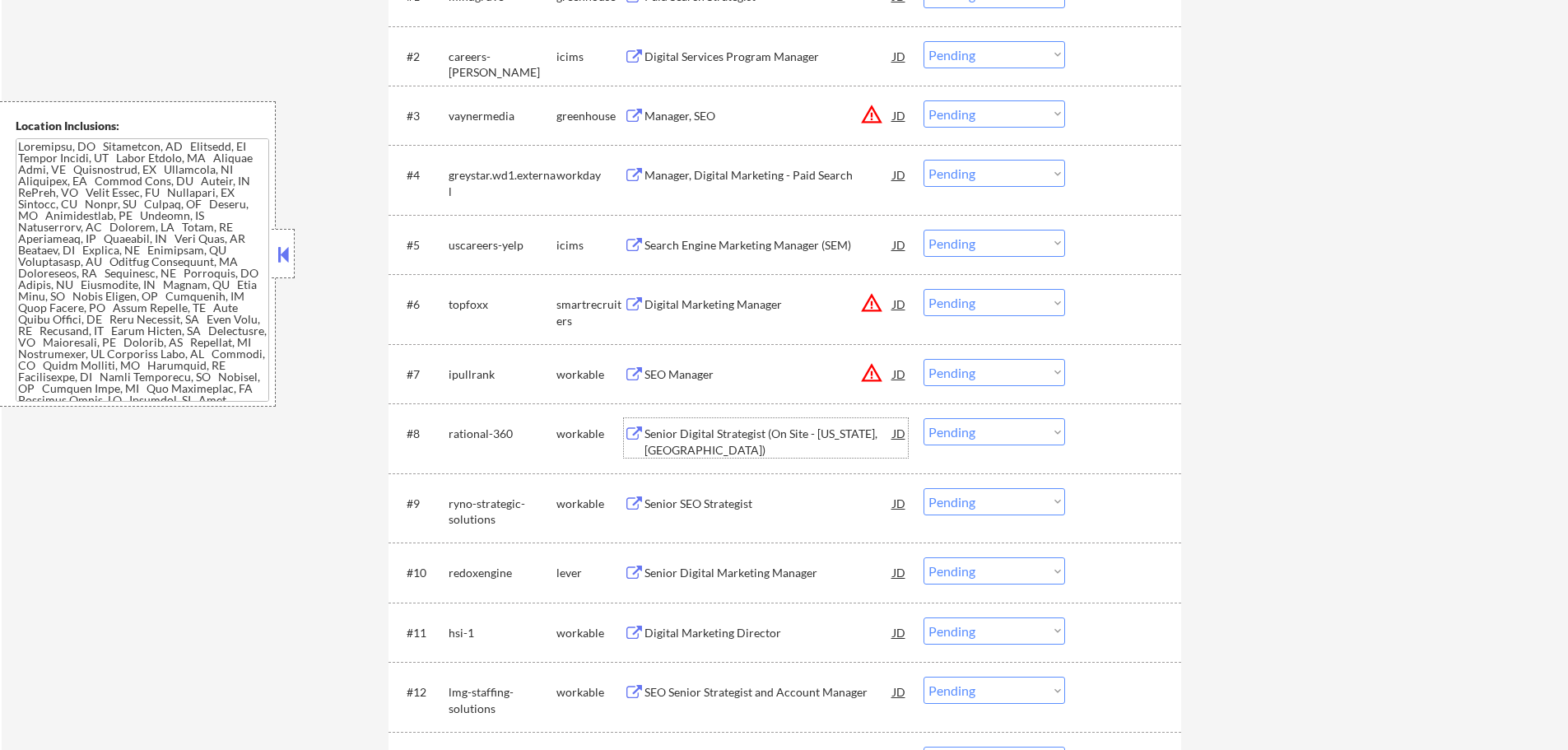
click at [695, 436] on div "Senior Digital Strategist (On Site - Washington, DC)" at bounding box center [768, 442] width 249 height 32
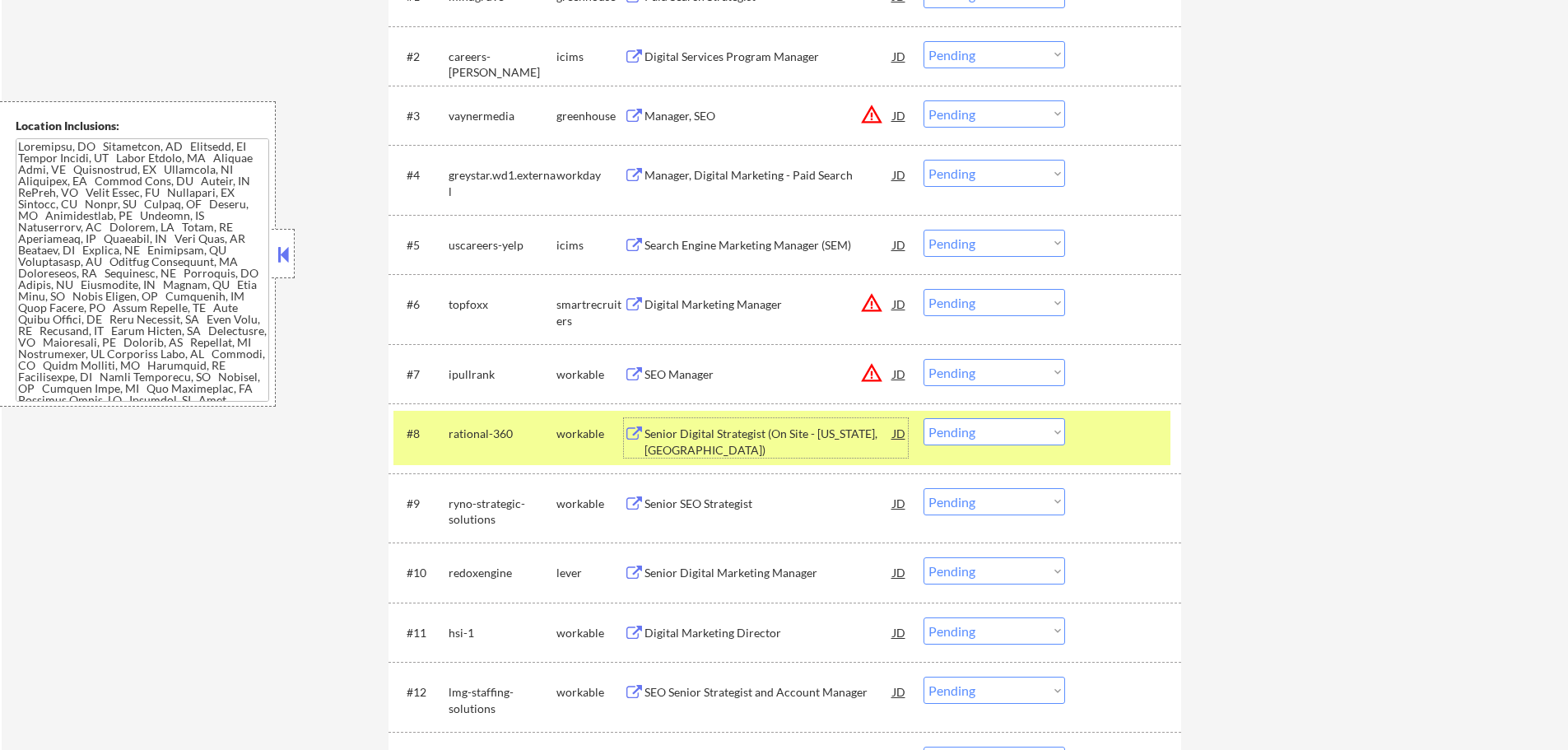
click at [994, 440] on select "Choose an option... Pending Applied Excluded (Questions) Excluded (Expired) Exc…" at bounding box center [994, 431] width 142 height 27
click at [924, 418] on select "Choose an option... Pending Applied Excluded (Questions) Excluded (Expired) Exc…" at bounding box center [994, 431] width 142 height 27
click at [1128, 429] on div at bounding box center [1125, 433] width 73 height 30
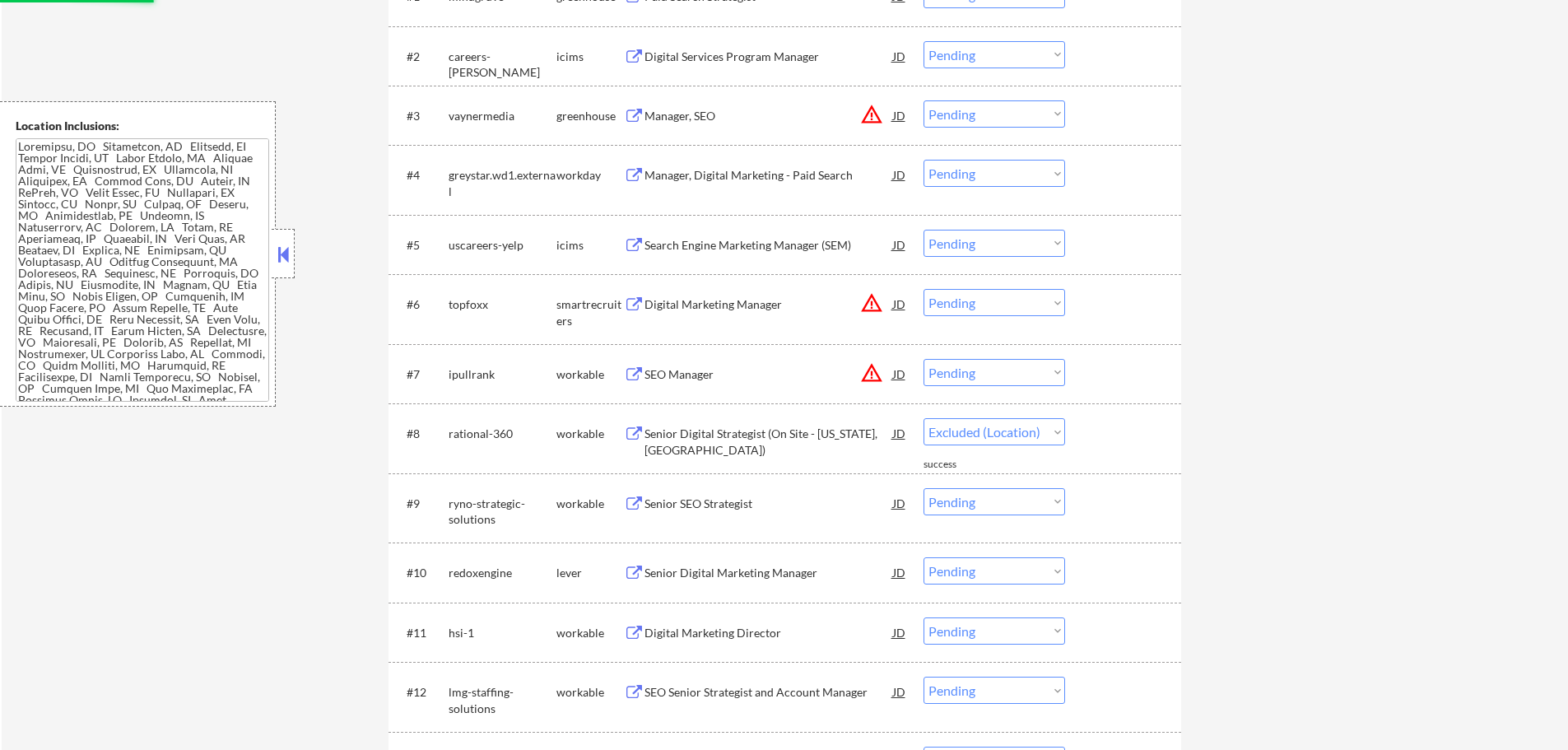
select select ""pending""
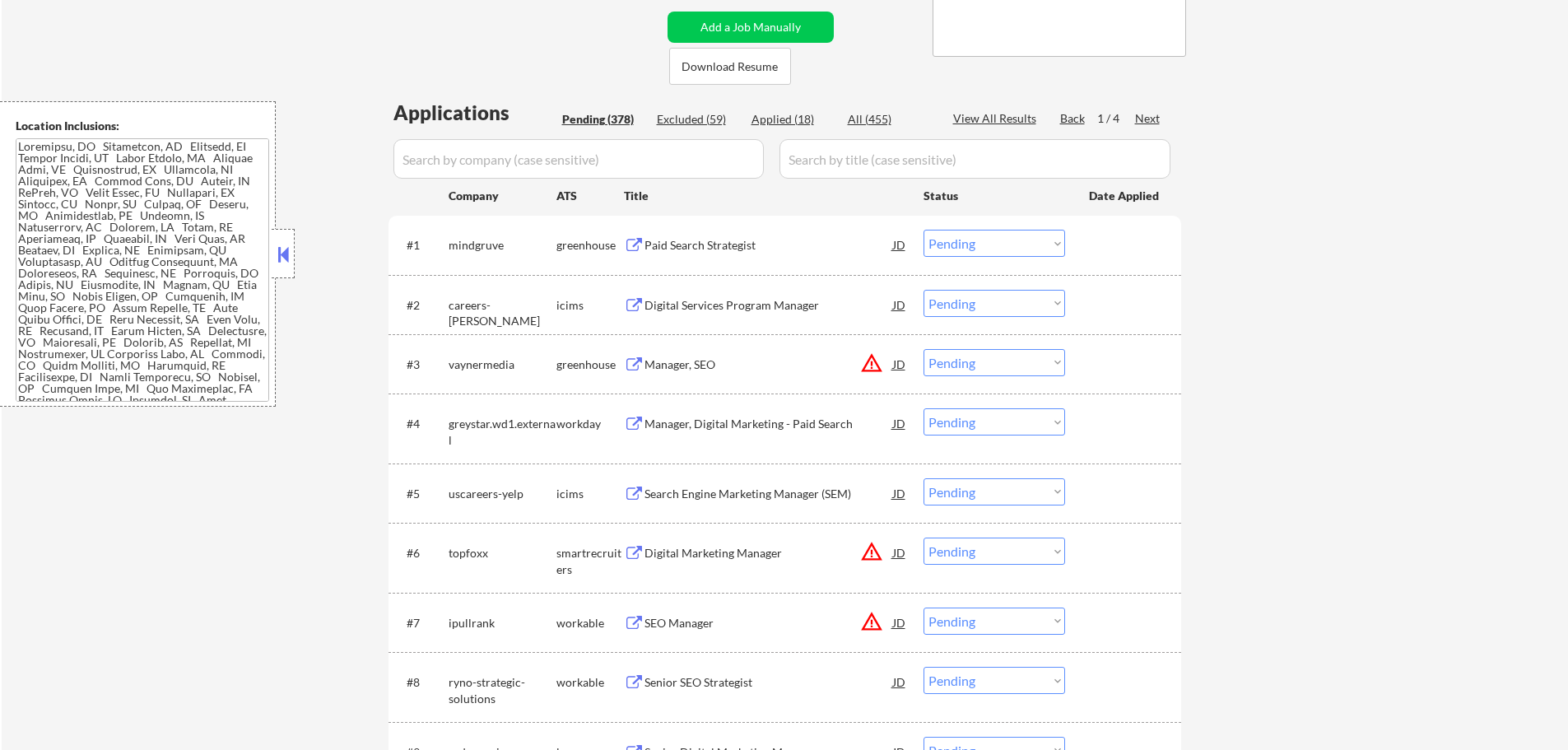
scroll to position [329, 0]
click at [758, 546] on div "Digital Marketing Manager" at bounding box center [768, 552] width 249 height 17
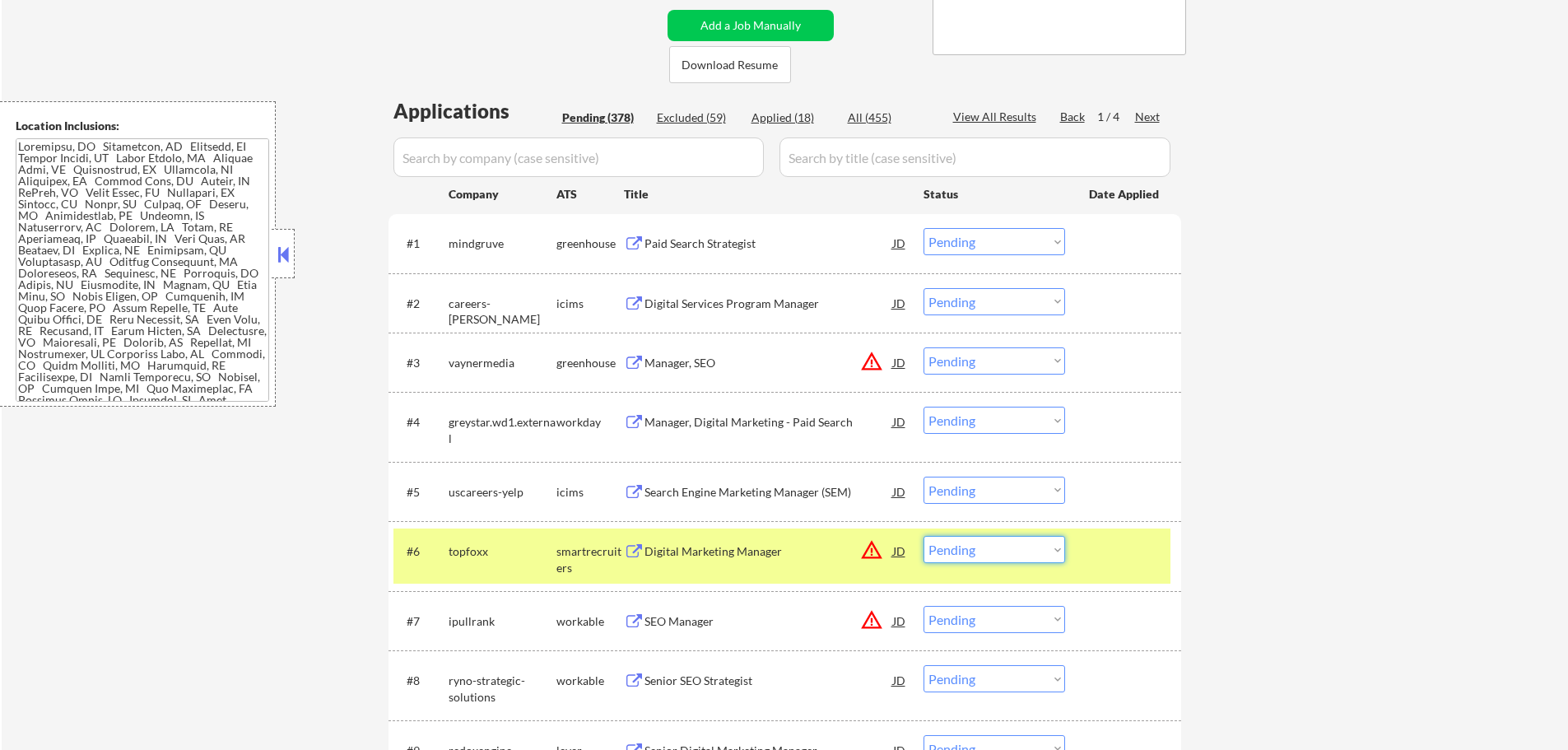
click at [969, 557] on select "Choose an option... Pending Applied Excluded (Questions) Excluded (Expired) Exc…" at bounding box center [994, 549] width 142 height 27
click at [924, 536] on select "Choose an option... Pending Applied Excluded (Questions) Excluded (Expired) Exc…" at bounding box center [994, 549] width 142 height 27
click at [1097, 558] on div at bounding box center [1125, 551] width 73 height 30
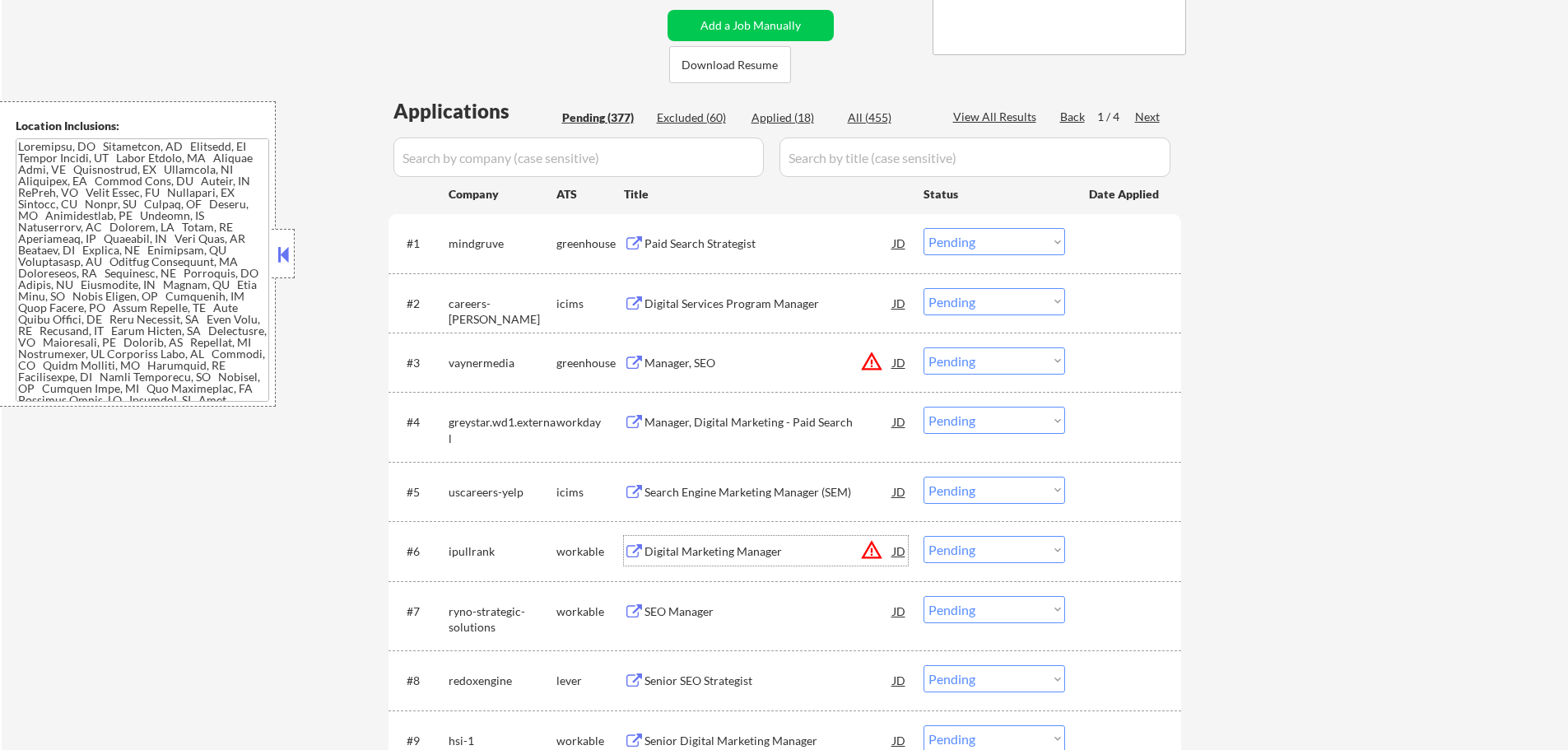
click at [724, 545] on div "Digital Marketing Manager" at bounding box center [768, 552] width 249 height 17
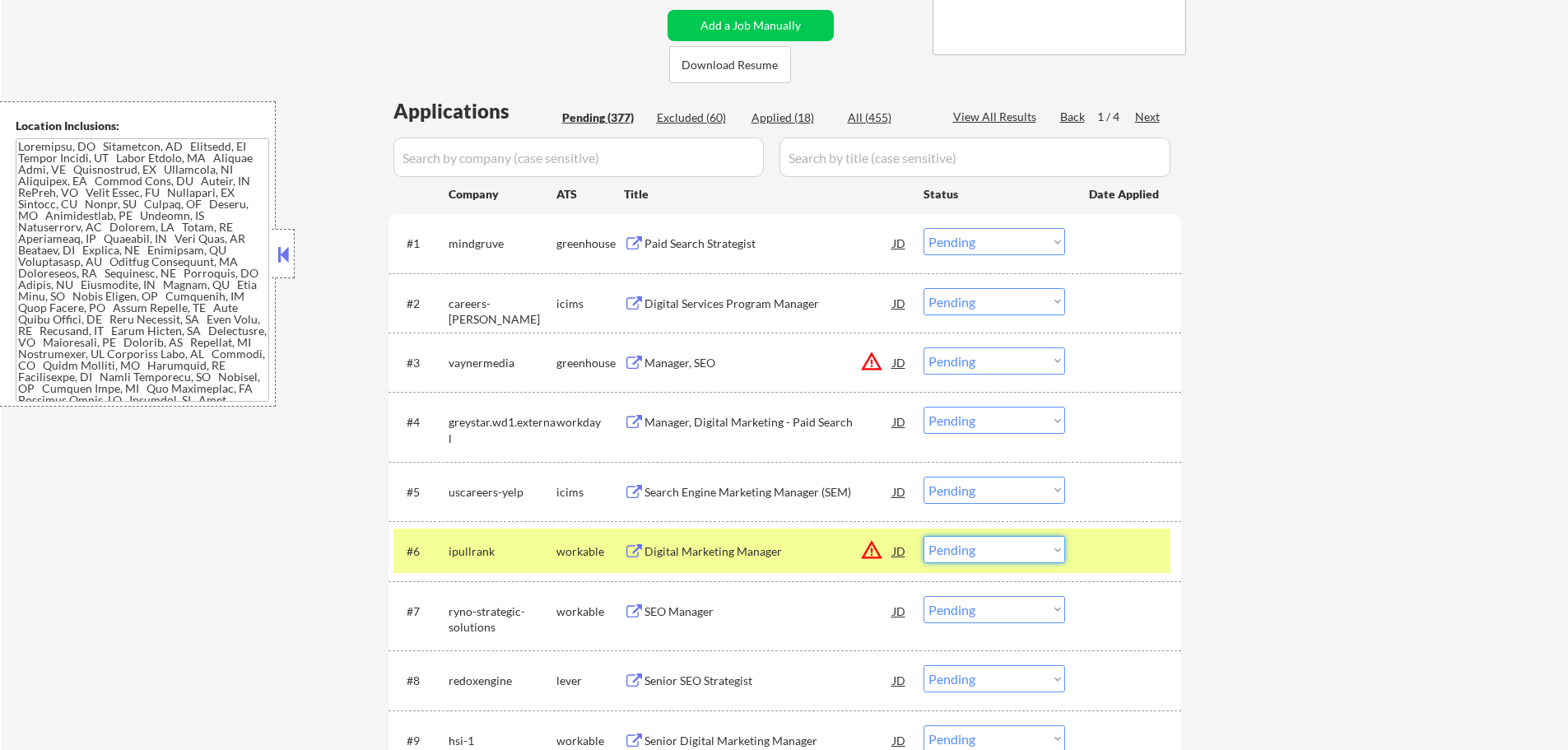
click at [977, 546] on select "Choose an option... Pending Applied Excluded (Questions) Excluded (Expired) Exc…" at bounding box center [994, 549] width 142 height 27
click at [924, 536] on select "Choose an option... Pending Applied Excluded (Questions) Excluded (Expired) Exc…" at bounding box center [994, 549] width 142 height 27
click at [1089, 563] on div at bounding box center [1125, 551] width 73 height 30
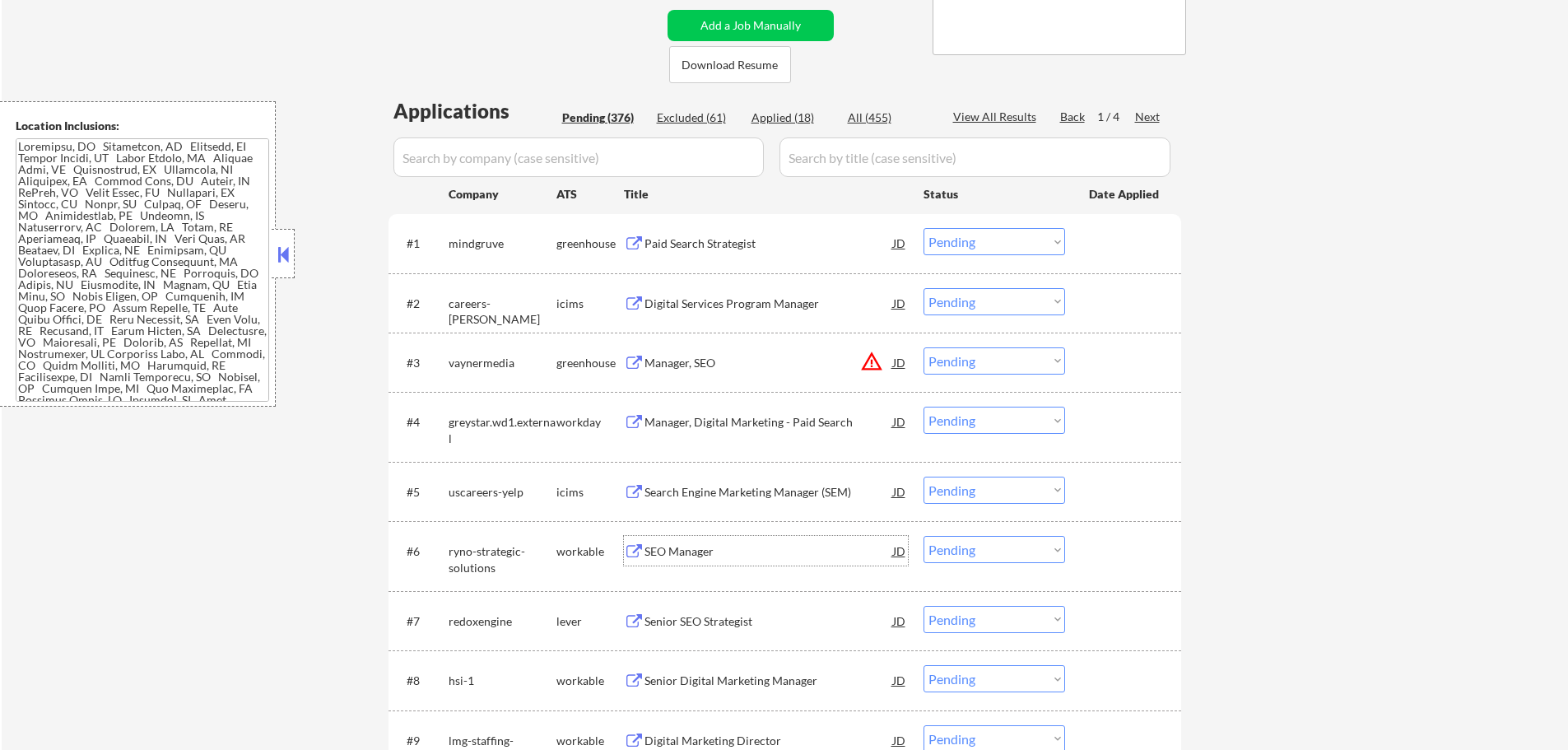
click at [680, 553] on div "SEO Manager" at bounding box center [768, 552] width 249 height 17
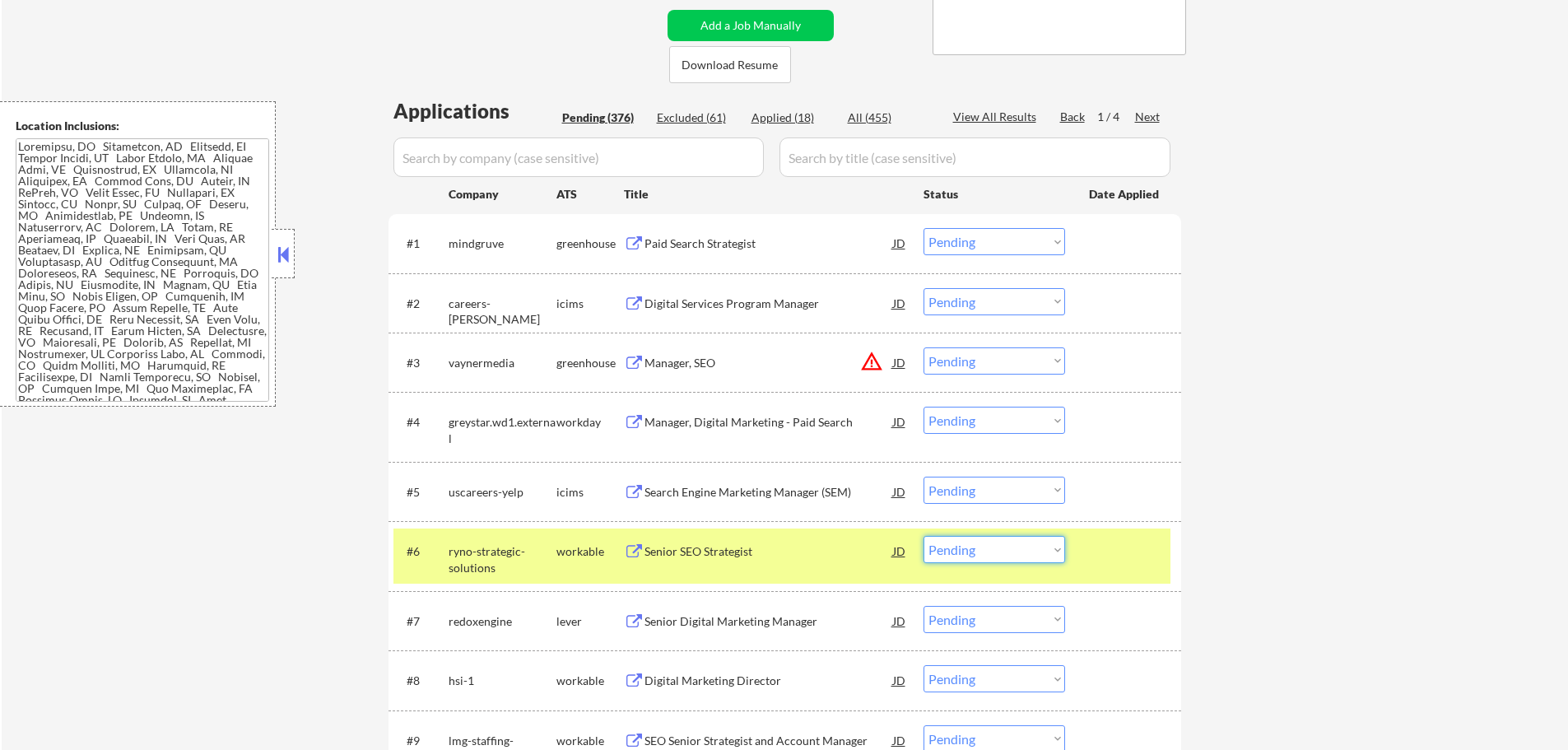
click at [1017, 545] on select "Choose an option... Pending Applied Excluded (Questions) Excluded (Expired) Exc…" at bounding box center [994, 549] width 142 height 27
click at [924, 536] on select "Choose an option... Pending Applied Excluded (Questions) Excluded (Expired) Exc…" at bounding box center [994, 549] width 142 height 27
click at [1108, 549] on div at bounding box center [1125, 551] width 73 height 30
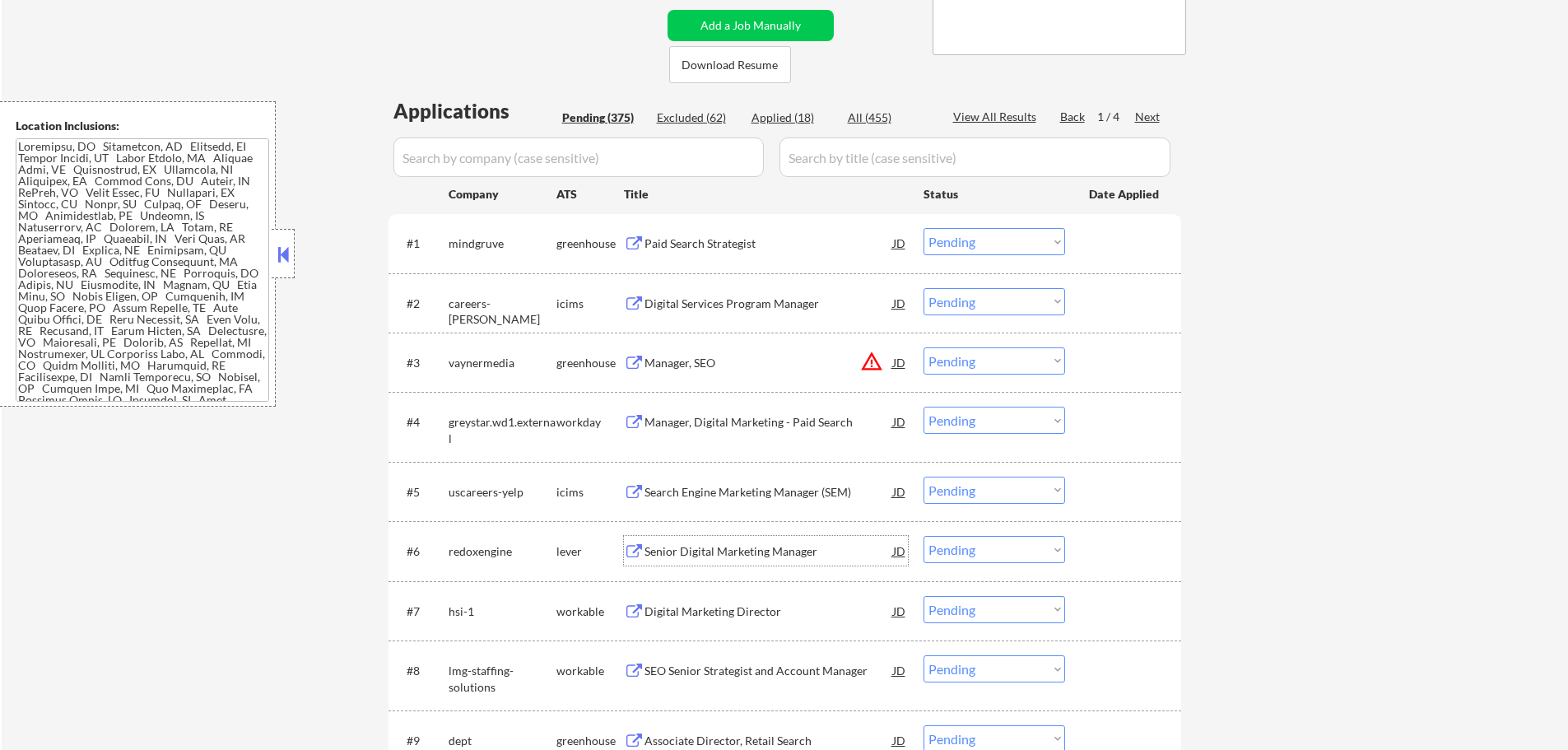
click at [674, 555] on div "Senior Digital Marketing Manager" at bounding box center [768, 552] width 249 height 17
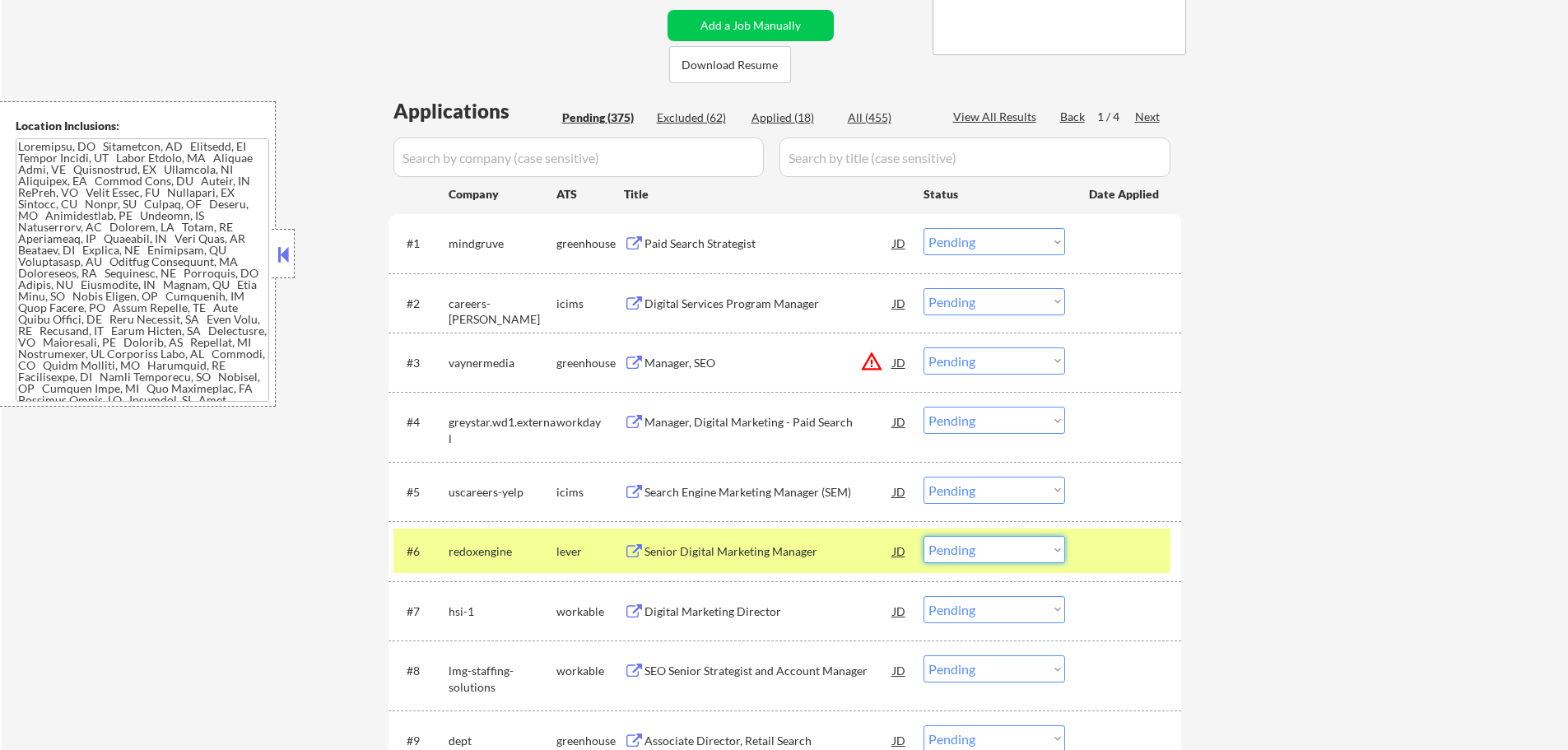
click at [1007, 556] on select "Choose an option... Pending Applied Excluded (Questions) Excluded (Expired) Exc…" at bounding box center [994, 549] width 142 height 27
click at [924, 536] on select "Choose an option... Pending Applied Excluded (Questions) Excluded (Expired) Exc…" at bounding box center [994, 549] width 142 height 27
click at [1137, 556] on div at bounding box center [1125, 551] width 73 height 30
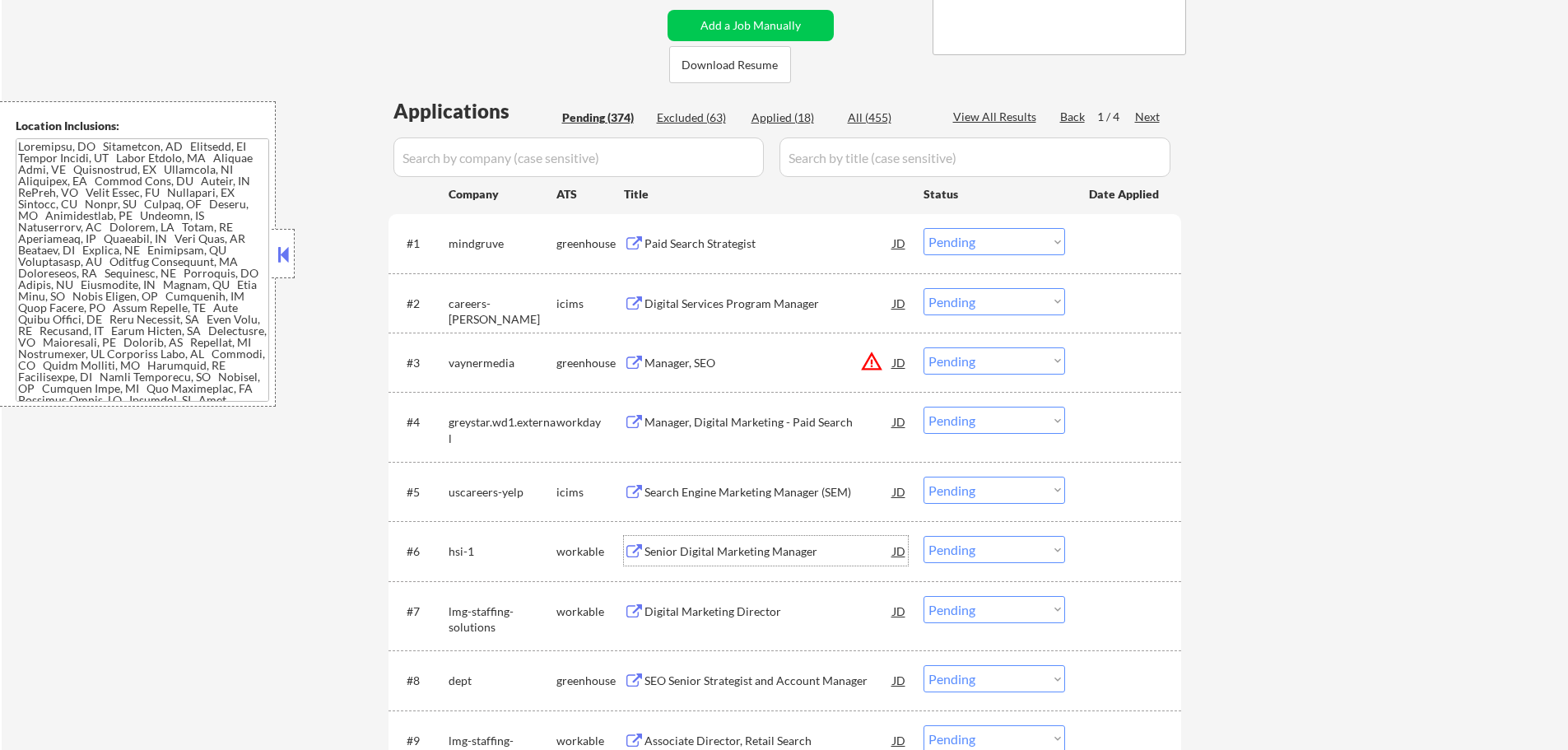
click at [747, 556] on div "Senior Digital Marketing Manager" at bounding box center [768, 552] width 249 height 17
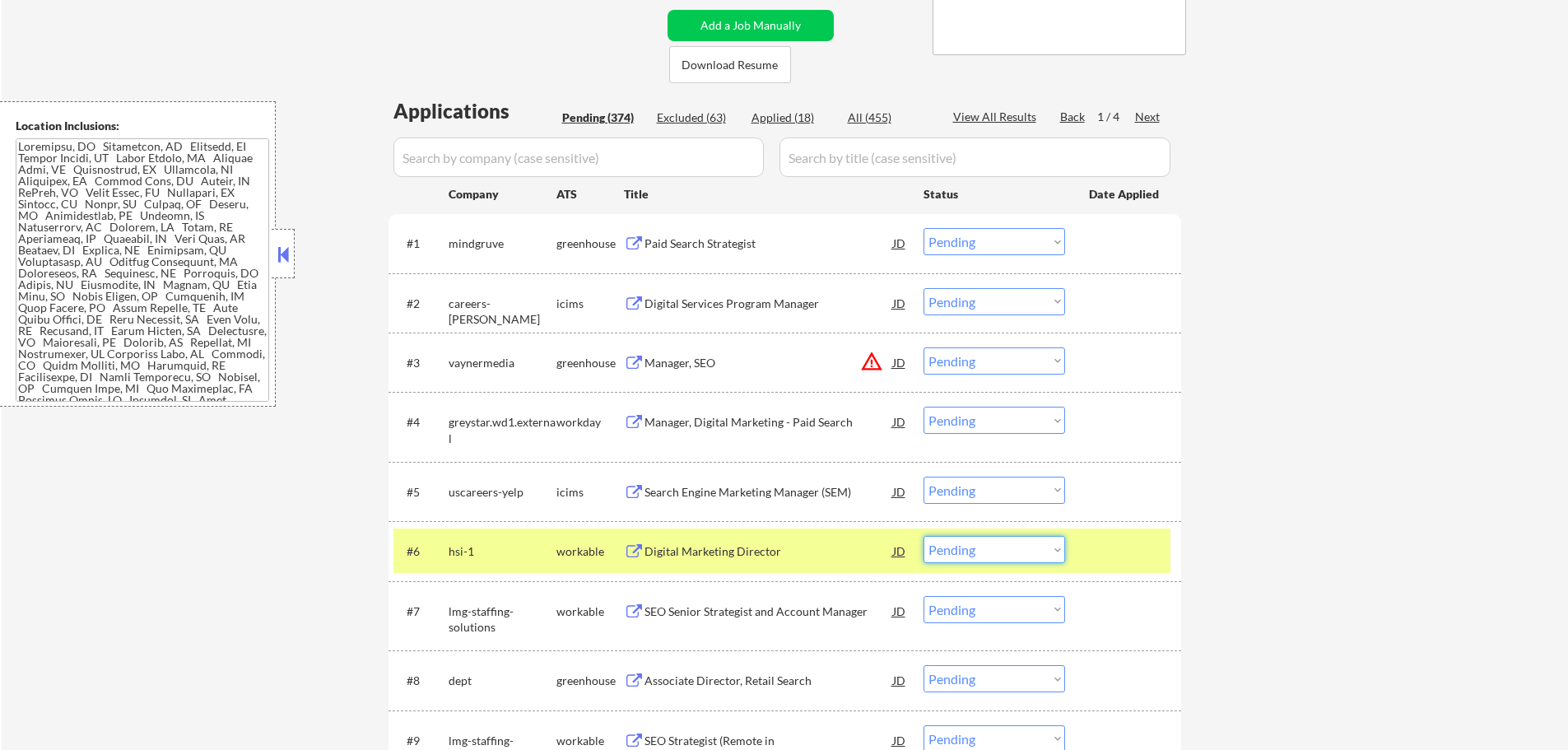
click at [973, 550] on select "Choose an option... Pending Applied Excluded (Questions) Excluded (Expired) Exc…" at bounding box center [994, 549] width 142 height 27
click at [924, 536] on select "Choose an option... Pending Applied Excluded (Questions) Excluded (Expired) Exc…" at bounding box center [994, 549] width 142 height 27
click at [1098, 550] on div at bounding box center [1125, 551] width 73 height 30
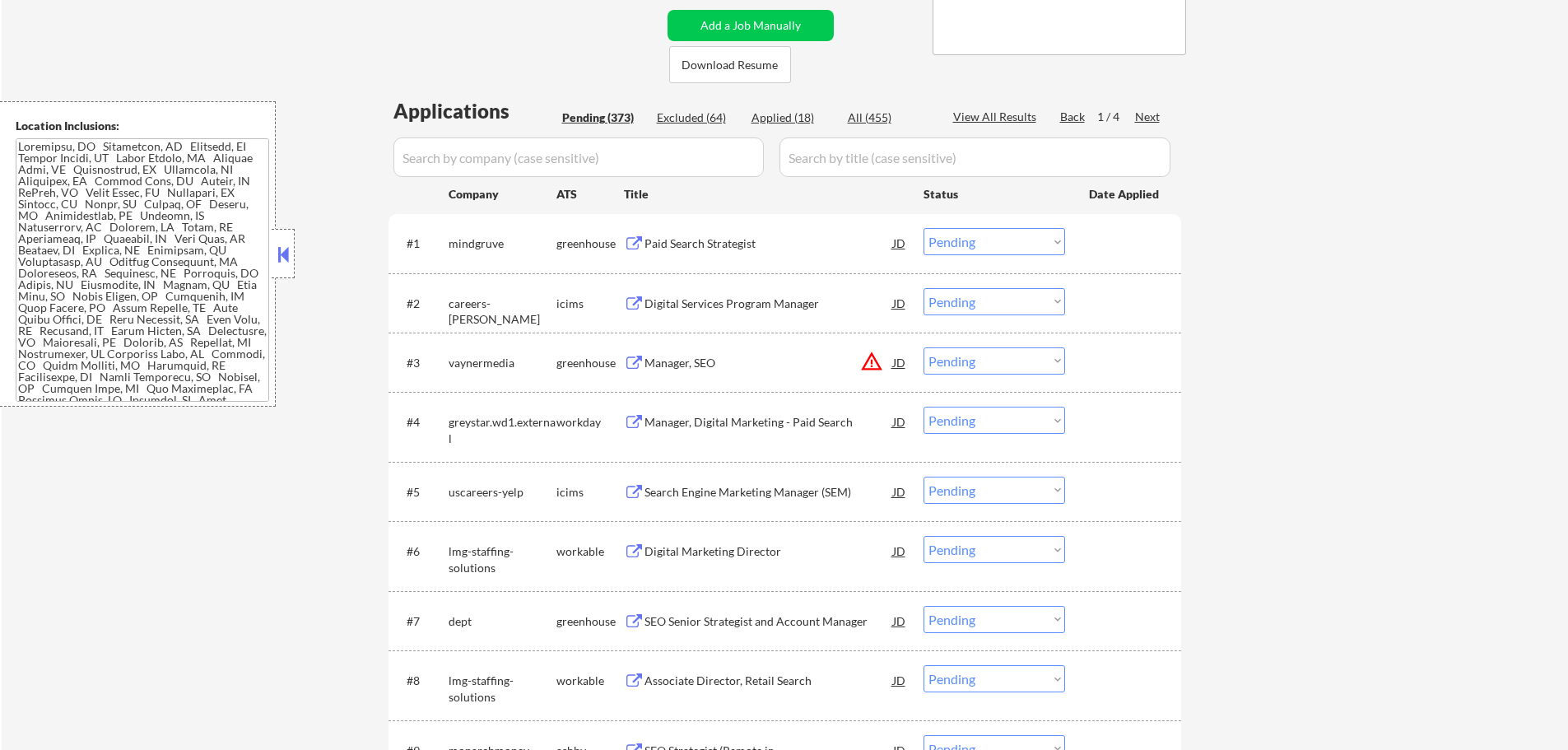
click at [734, 549] on div "Digital Marketing Director" at bounding box center [768, 552] width 249 height 17
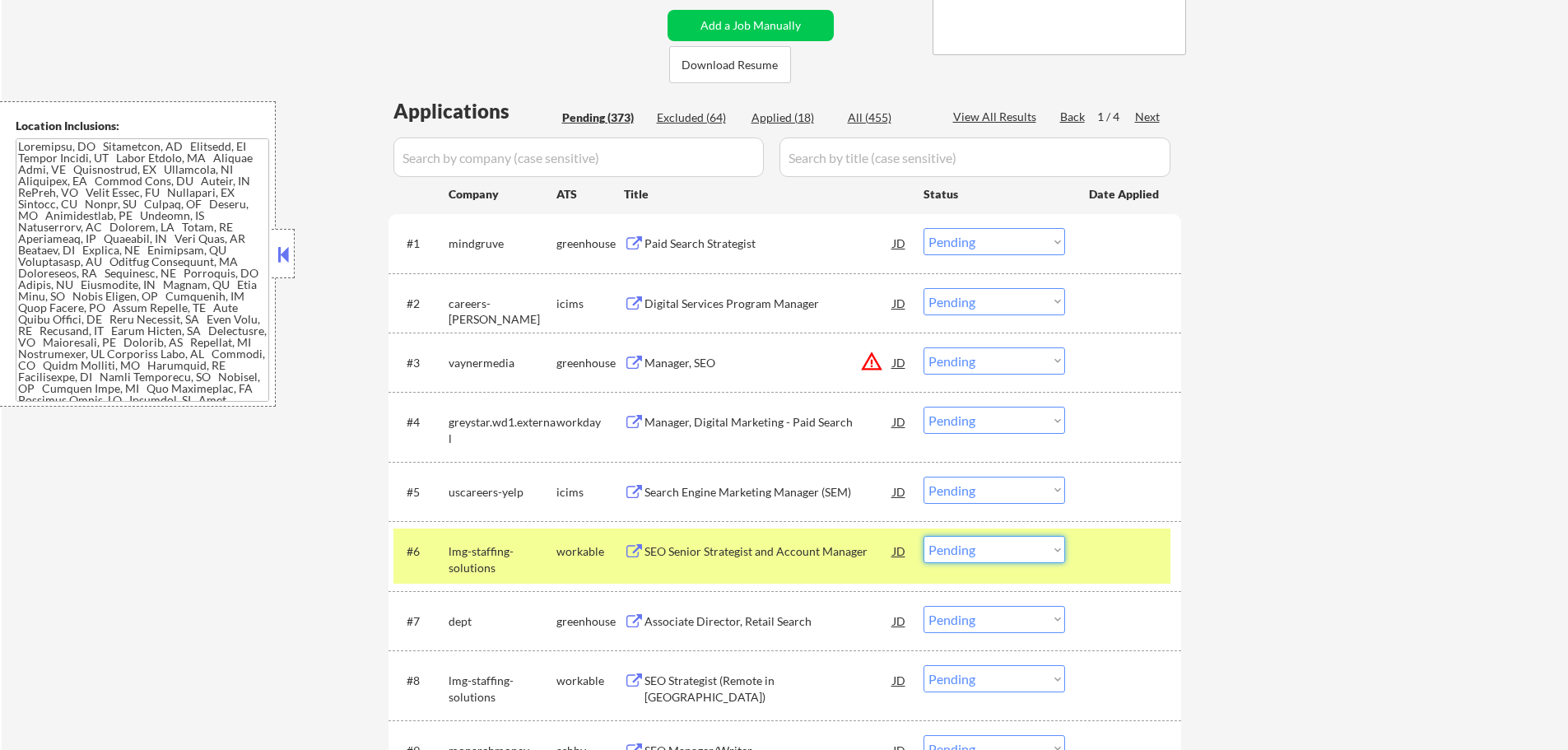
click at [1018, 551] on select "Choose an option... Pending Applied Excluded (Questions) Excluded (Expired) Exc…" at bounding box center [994, 549] width 142 height 27
click at [924, 536] on select "Choose an option... Pending Applied Excluded (Questions) Excluded (Expired) Exc…" at bounding box center [994, 549] width 142 height 27
click at [1126, 560] on div at bounding box center [1125, 551] width 73 height 30
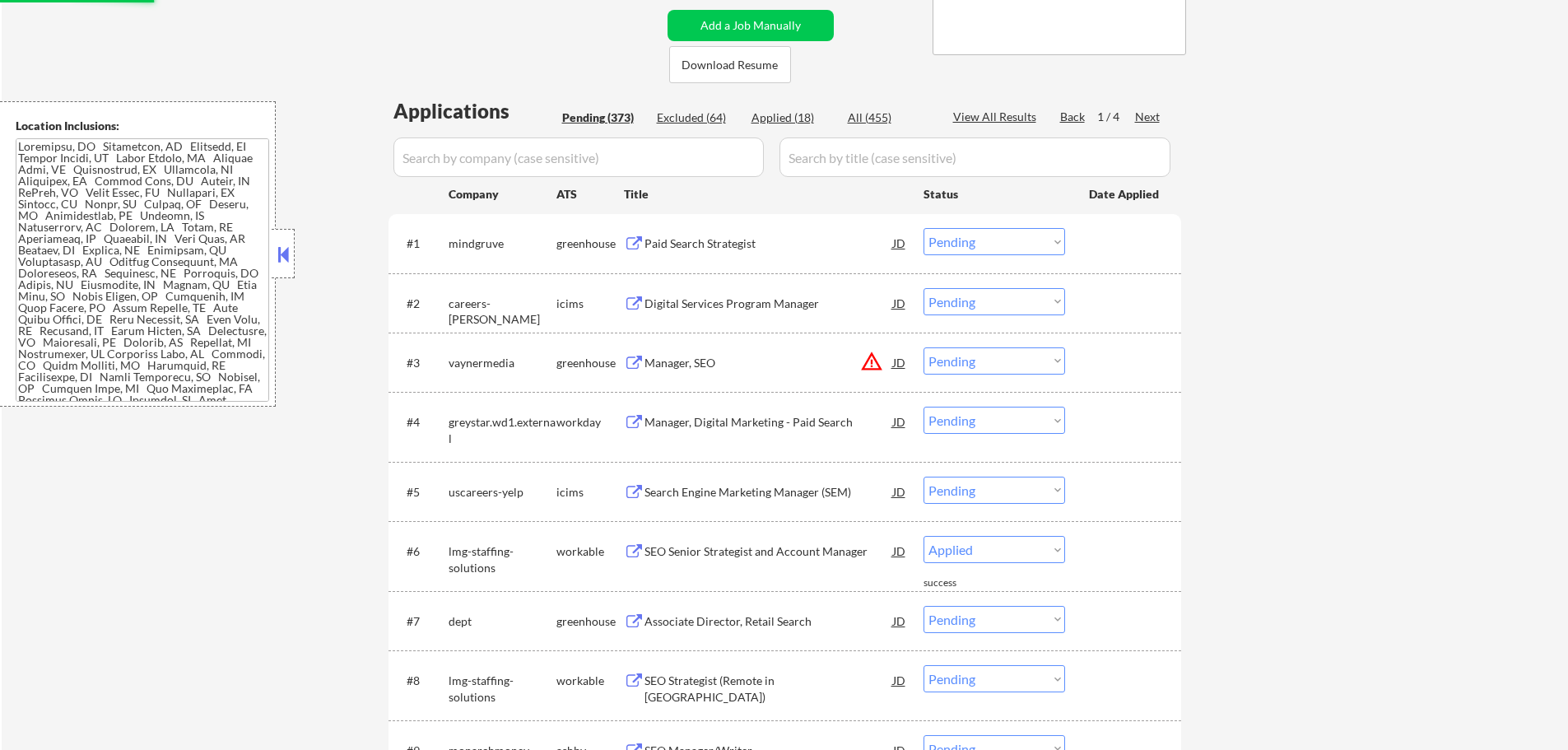
select select ""pending""
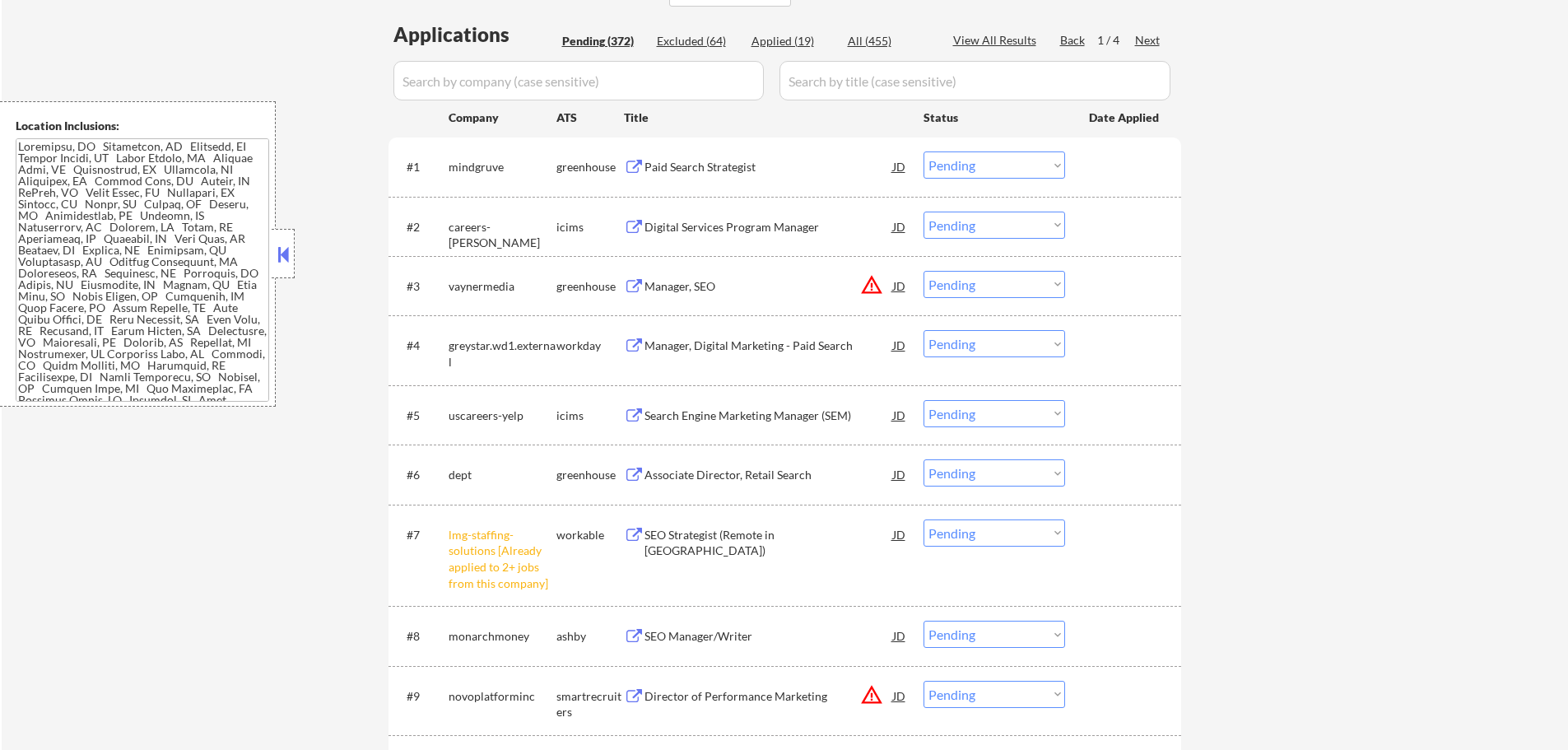
scroll to position [494, 0]
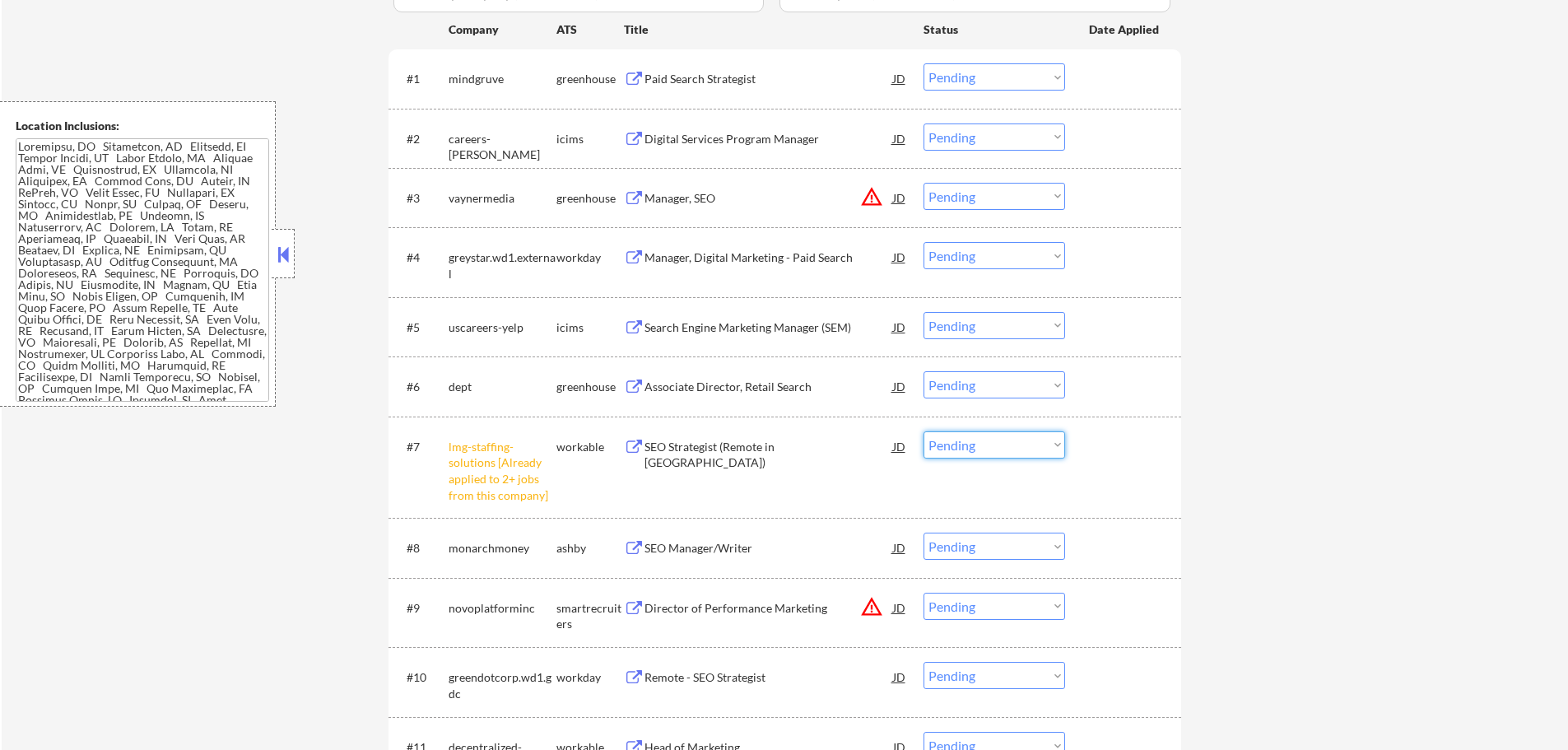
click at [1007, 450] on select "Choose an option... Pending Applied Excluded (Questions) Excluded (Expired) Exc…" at bounding box center [994, 444] width 142 height 27
click at [924, 431] on select "Choose an option... Pending Applied Excluded (Questions) Excluded (Expired) Exc…" at bounding box center [994, 444] width 142 height 27
click at [1108, 468] on div "#7 lmg-staffing-solutions [Already applied to 2+ jobs from this company] workab…" at bounding box center [781, 467] width 777 height 87
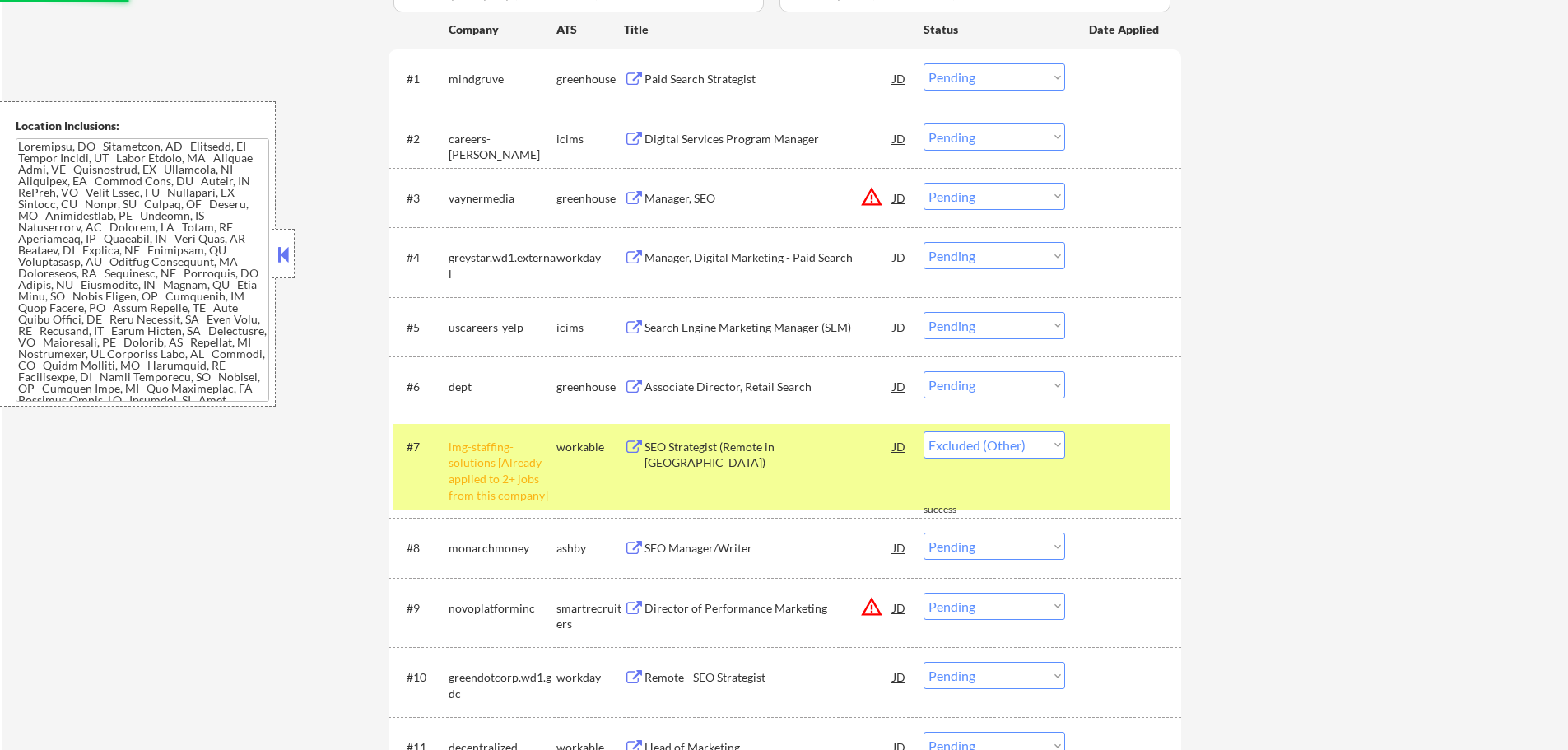
select select ""pending""
click at [1109, 464] on div "#7 lmg-staffing-solutions [Already applied to 2+ jobs from this company] workab…" at bounding box center [781, 467] width 777 height 87
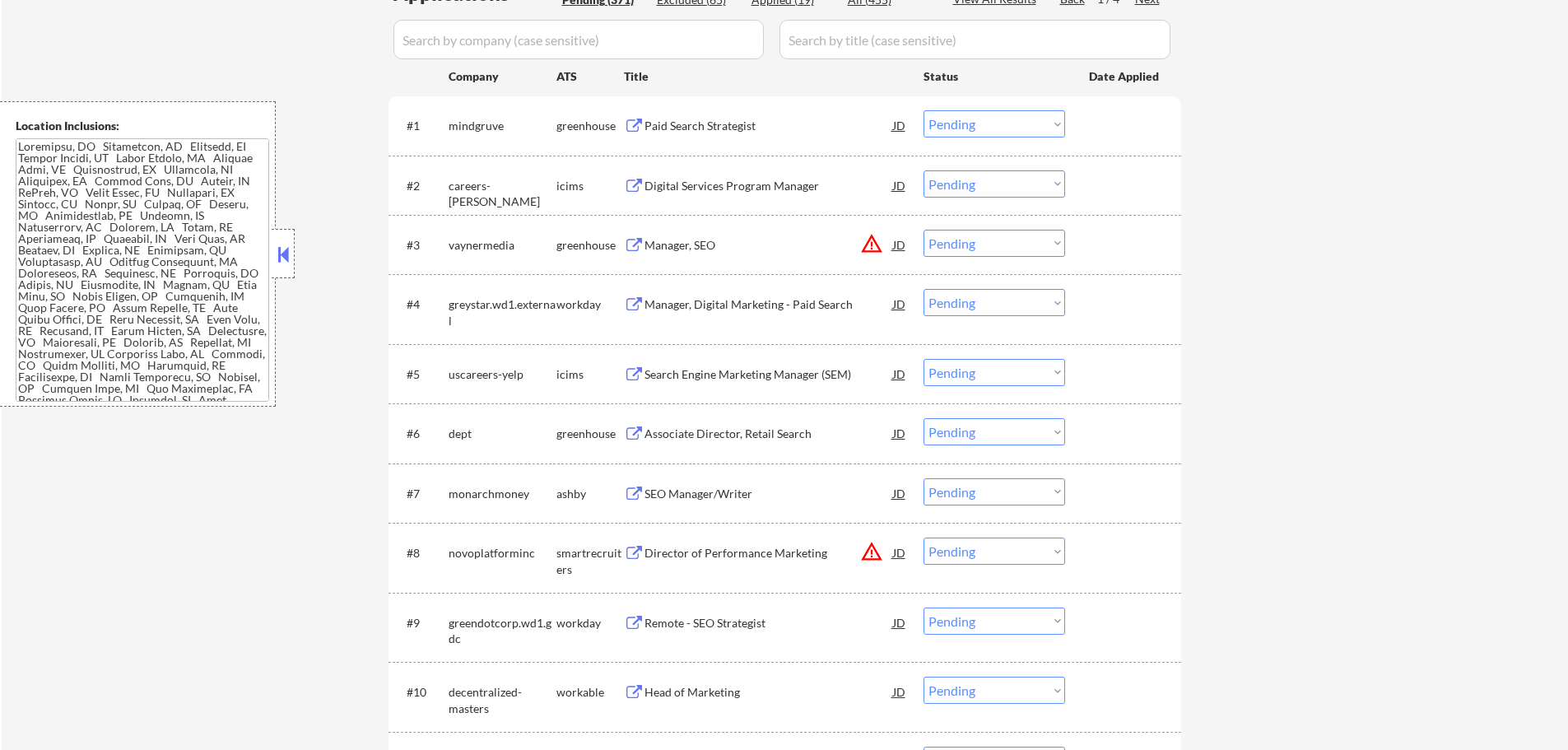
scroll to position [412, 0]
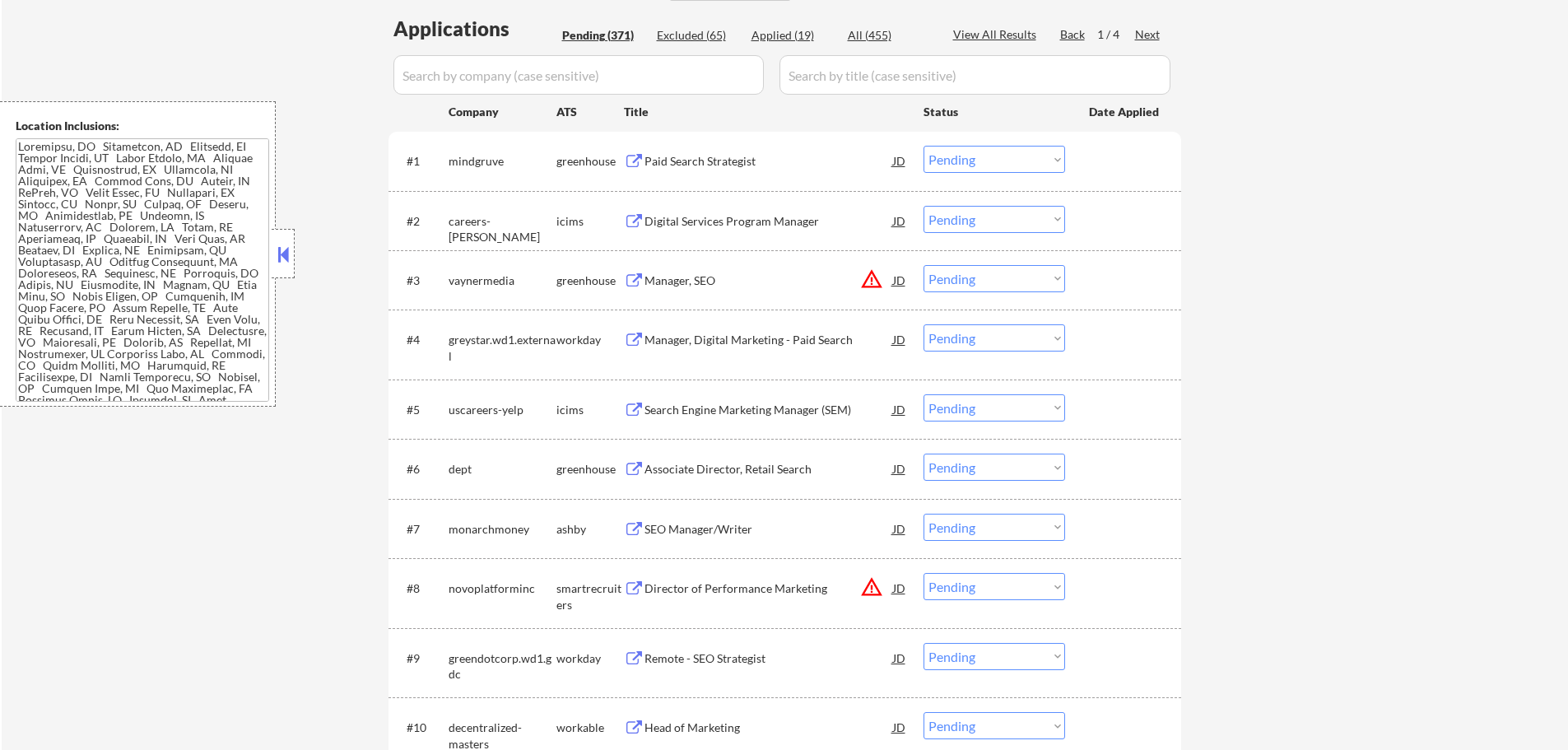
click at [730, 465] on div "Associate Director, Retail Search" at bounding box center [768, 470] width 249 height 17
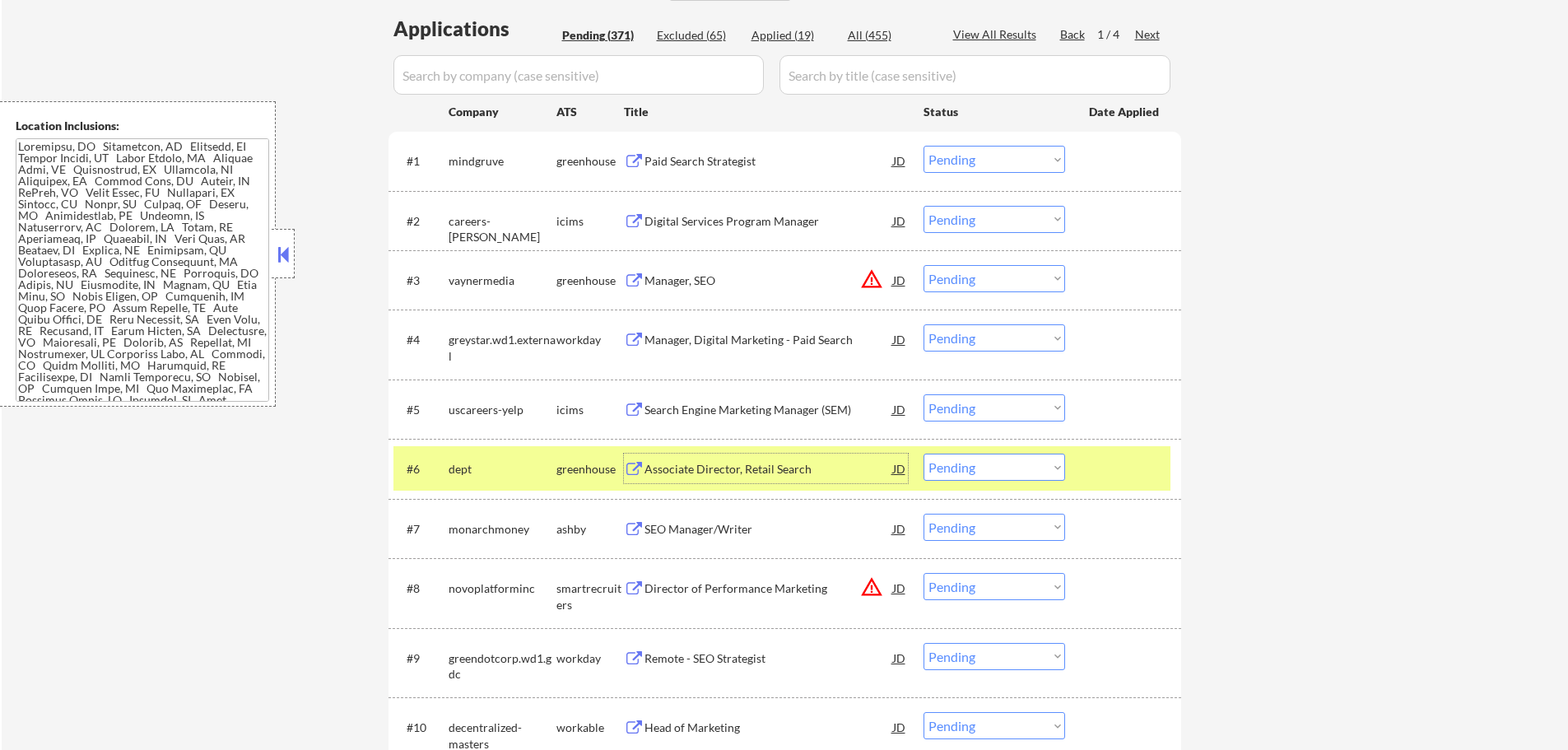
click at [998, 464] on select "Choose an option... Pending Applied Excluded (Questions) Excluded (Expired) Exc…" at bounding box center [994, 467] width 142 height 27
click at [924, 454] on select "Choose an option... Pending Applied Excluded (Questions) Excluded (Expired) Exc…" at bounding box center [994, 467] width 142 height 27
click at [1142, 457] on div at bounding box center [1125, 469] width 73 height 30
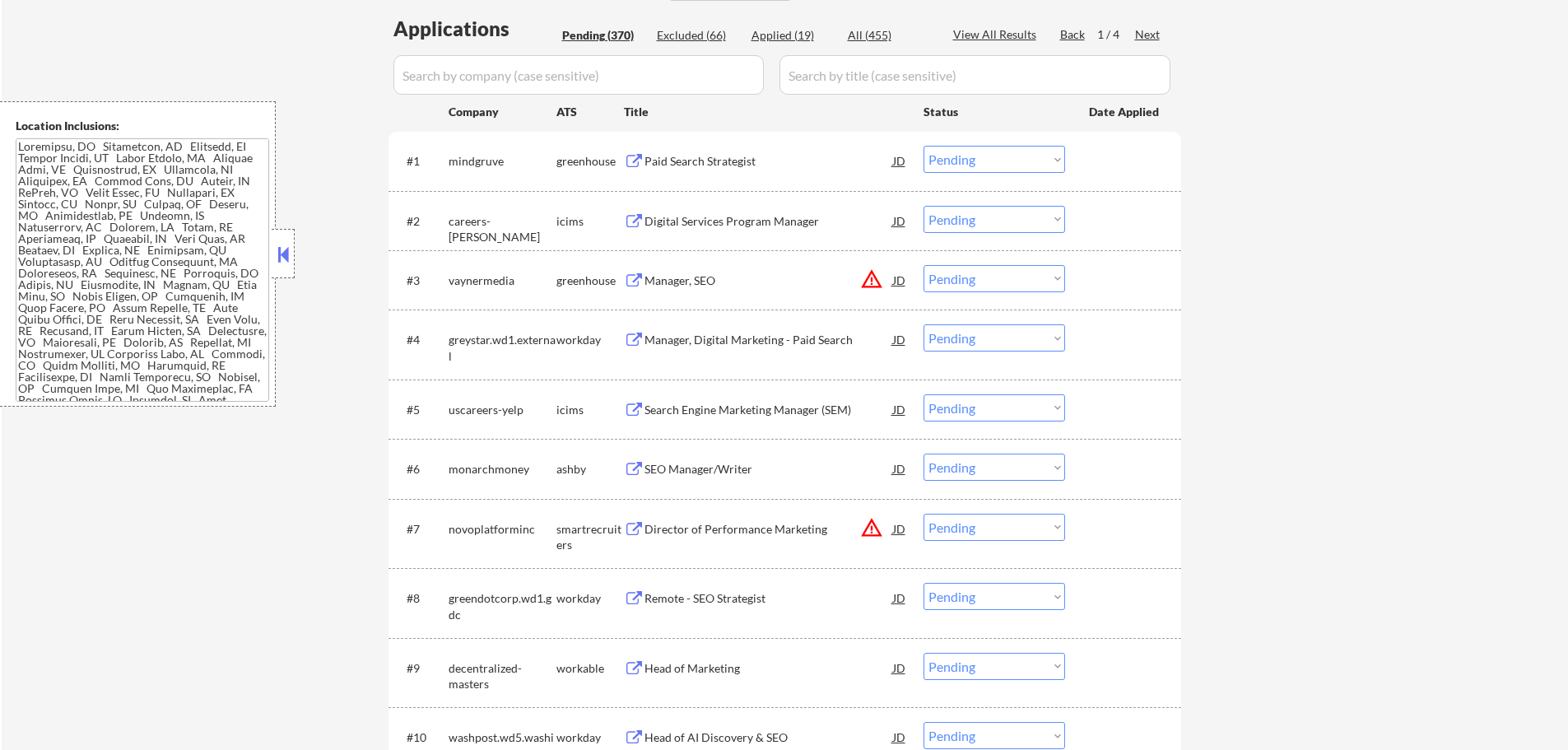
click at [686, 476] on div "SEO Manager/Writer" at bounding box center [768, 470] width 249 height 17
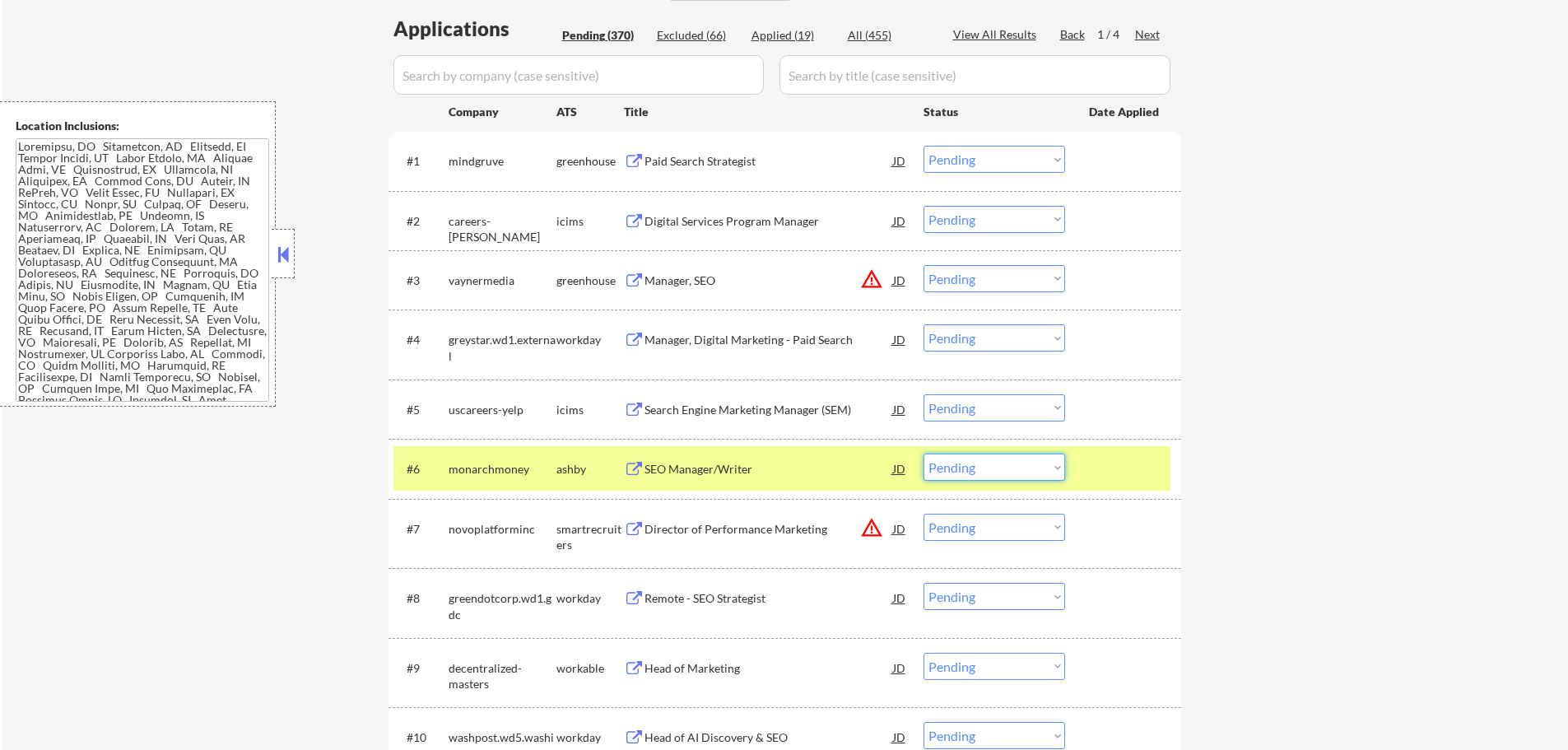
click at [1041, 474] on select "Choose an option... Pending Applied Excluded (Questions) Excluded (Expired) Exc…" at bounding box center [994, 467] width 142 height 27
click at [924, 454] on select "Choose an option... Pending Applied Excluded (Questions) Excluded (Expired) Exc…" at bounding box center [994, 467] width 142 height 27
click at [1117, 464] on div at bounding box center [1125, 469] width 73 height 30
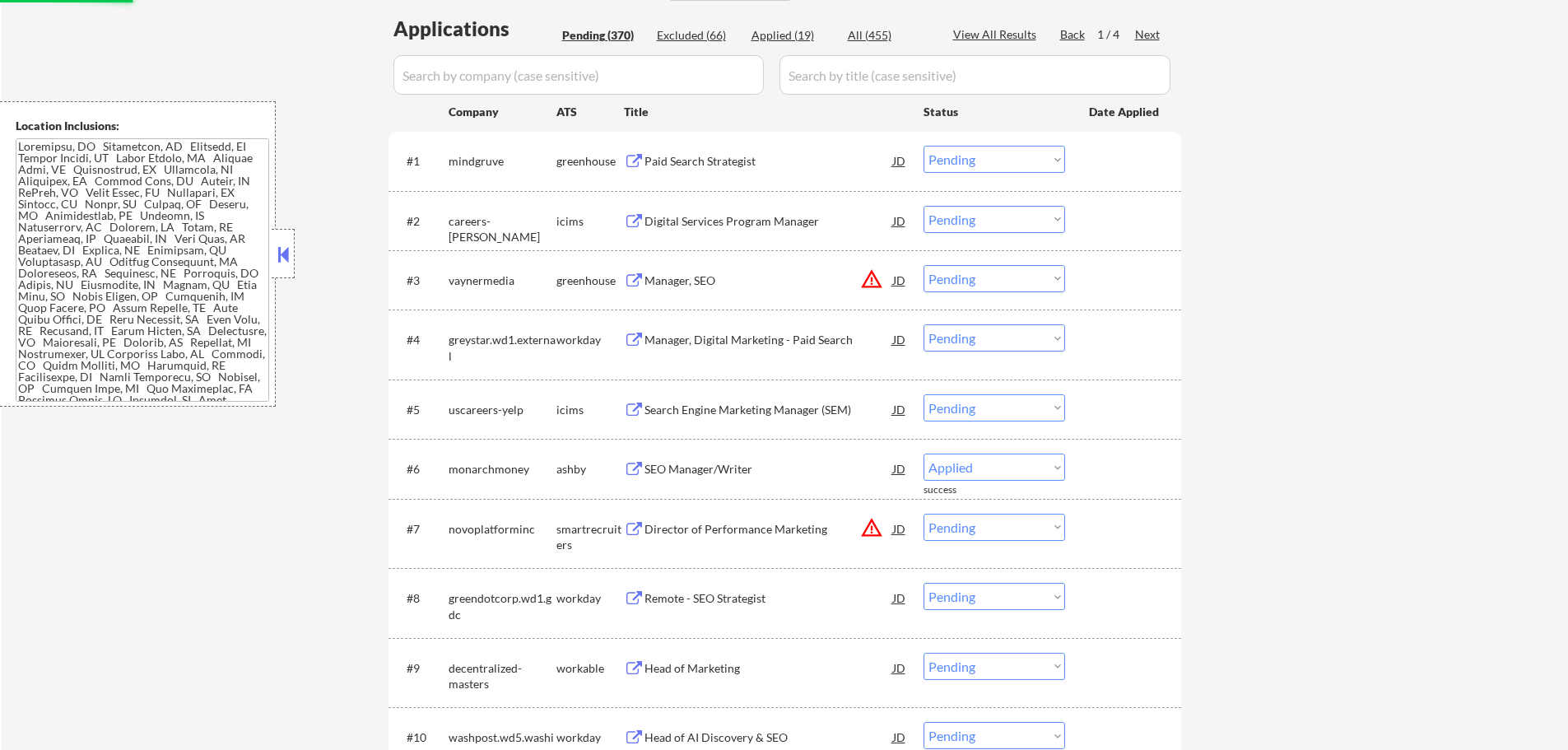
select select ""pending""
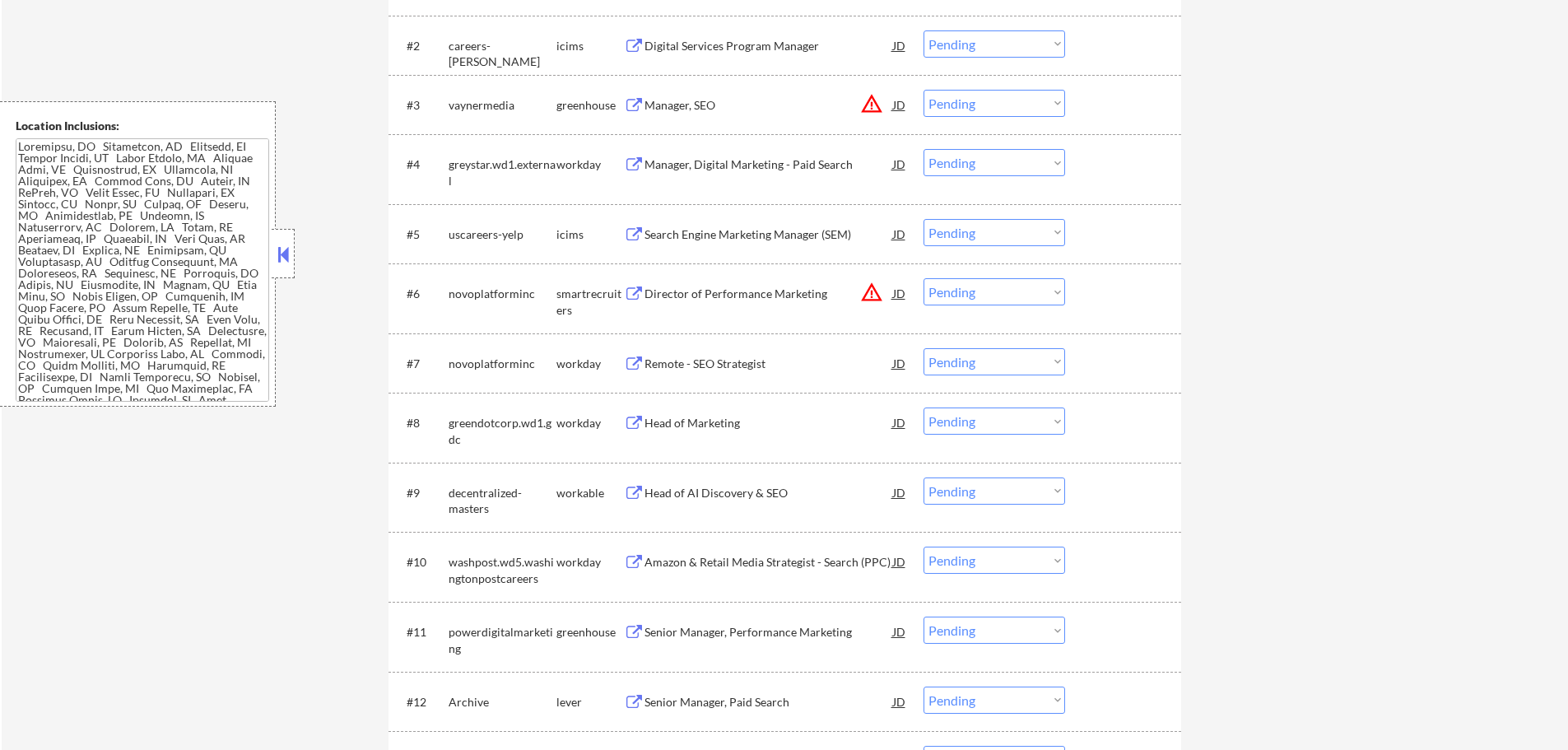
scroll to position [659, 0]
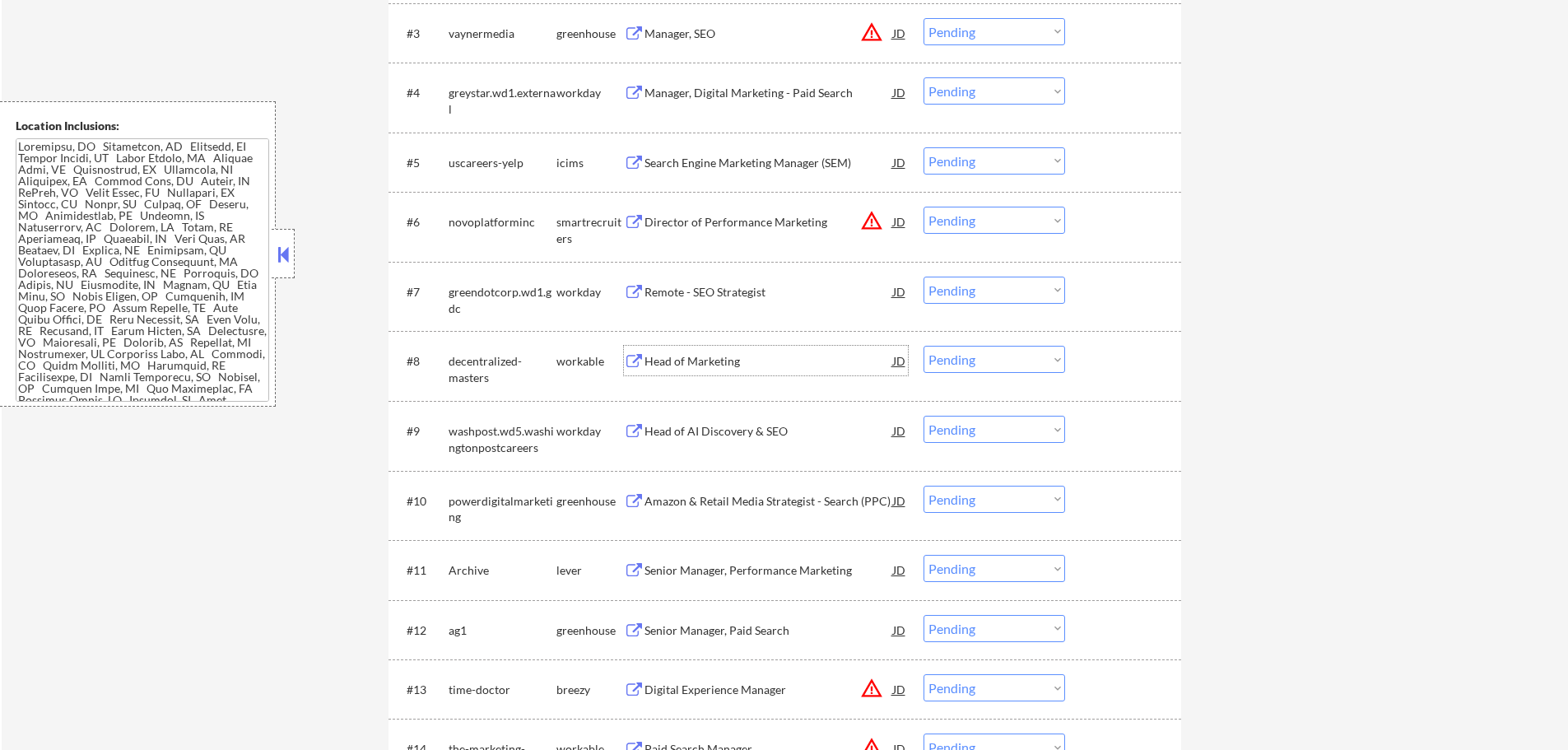
click at [683, 364] on div "Head of Marketing" at bounding box center [768, 361] width 249 height 17
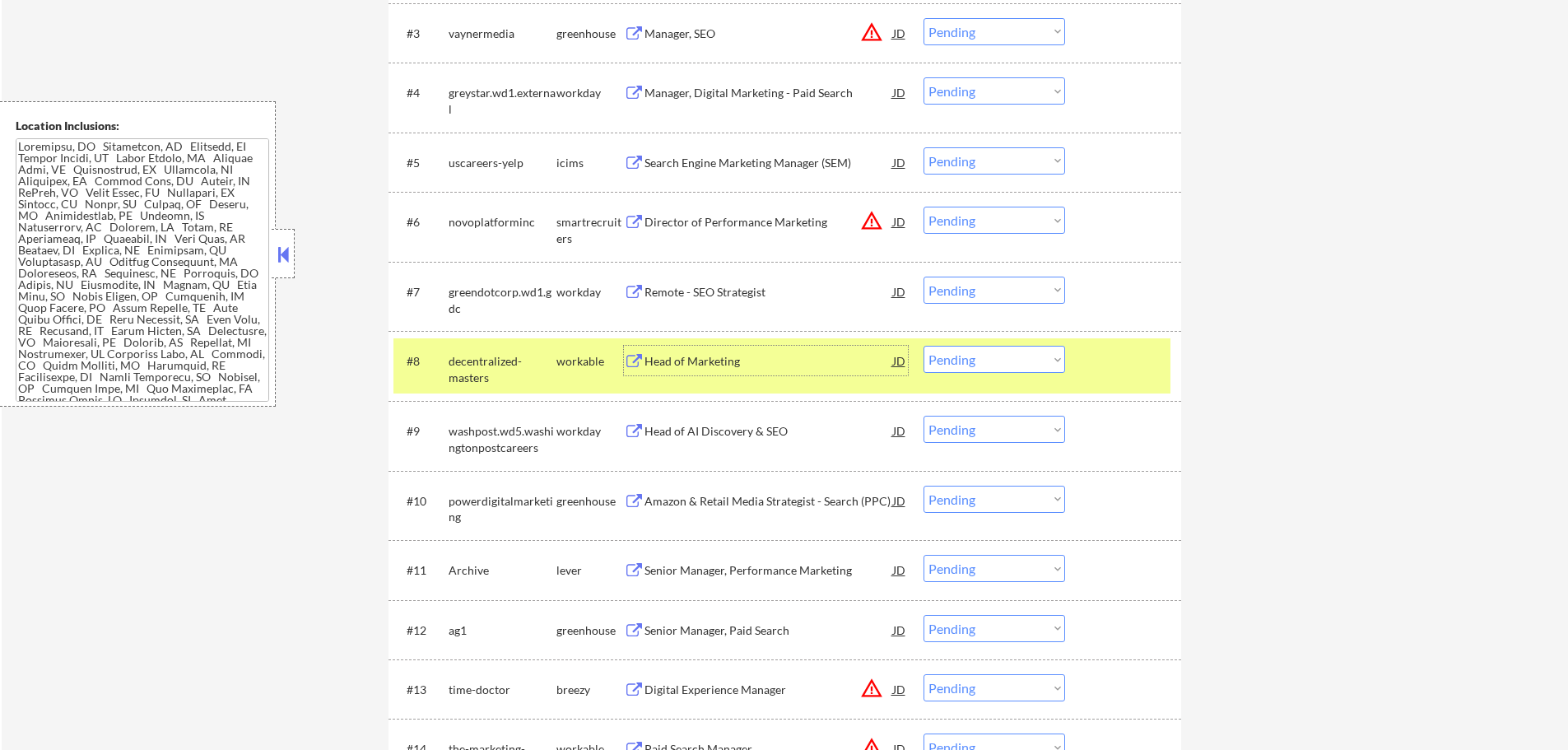
click at [1108, 355] on div at bounding box center [1125, 361] width 73 height 30
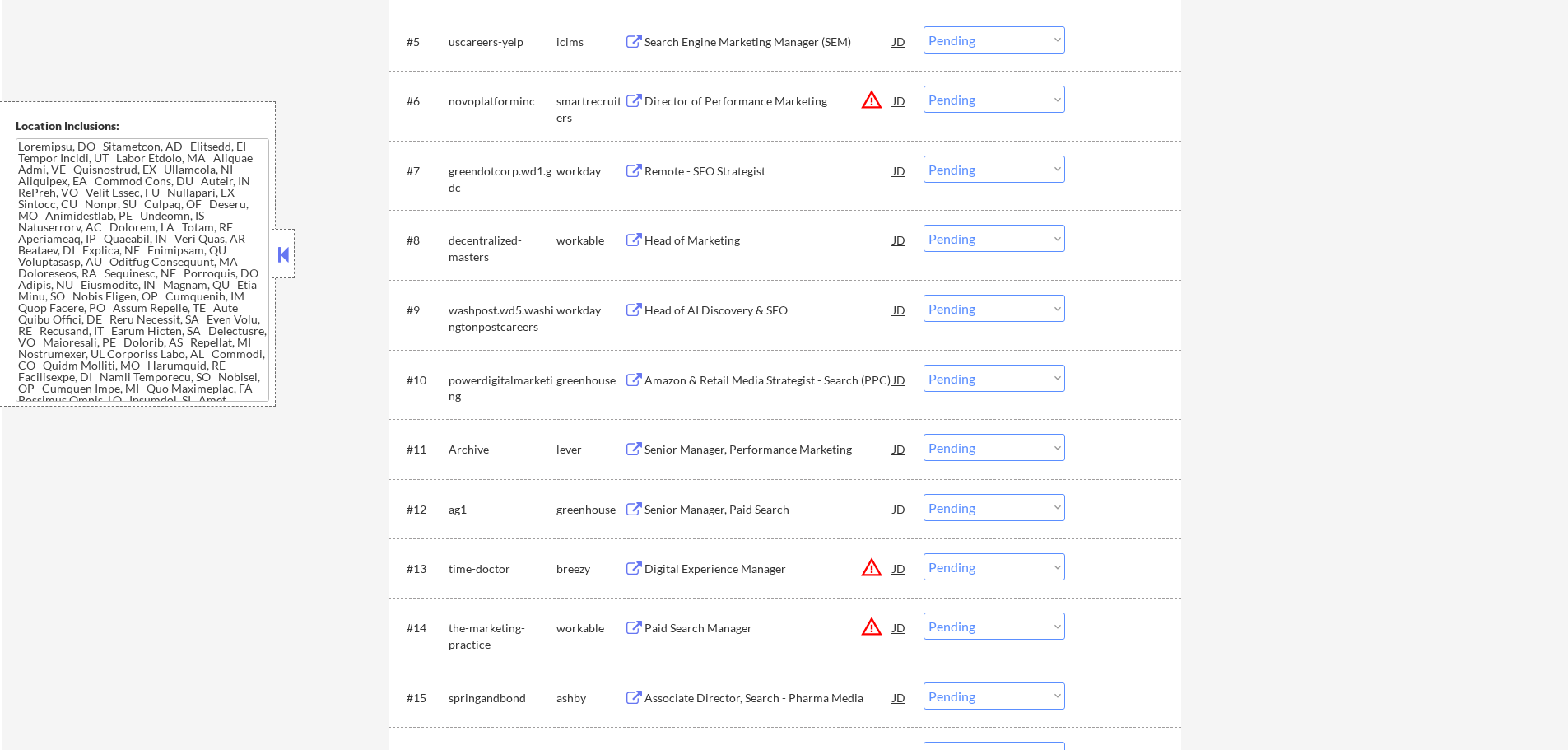
scroll to position [824, 0]
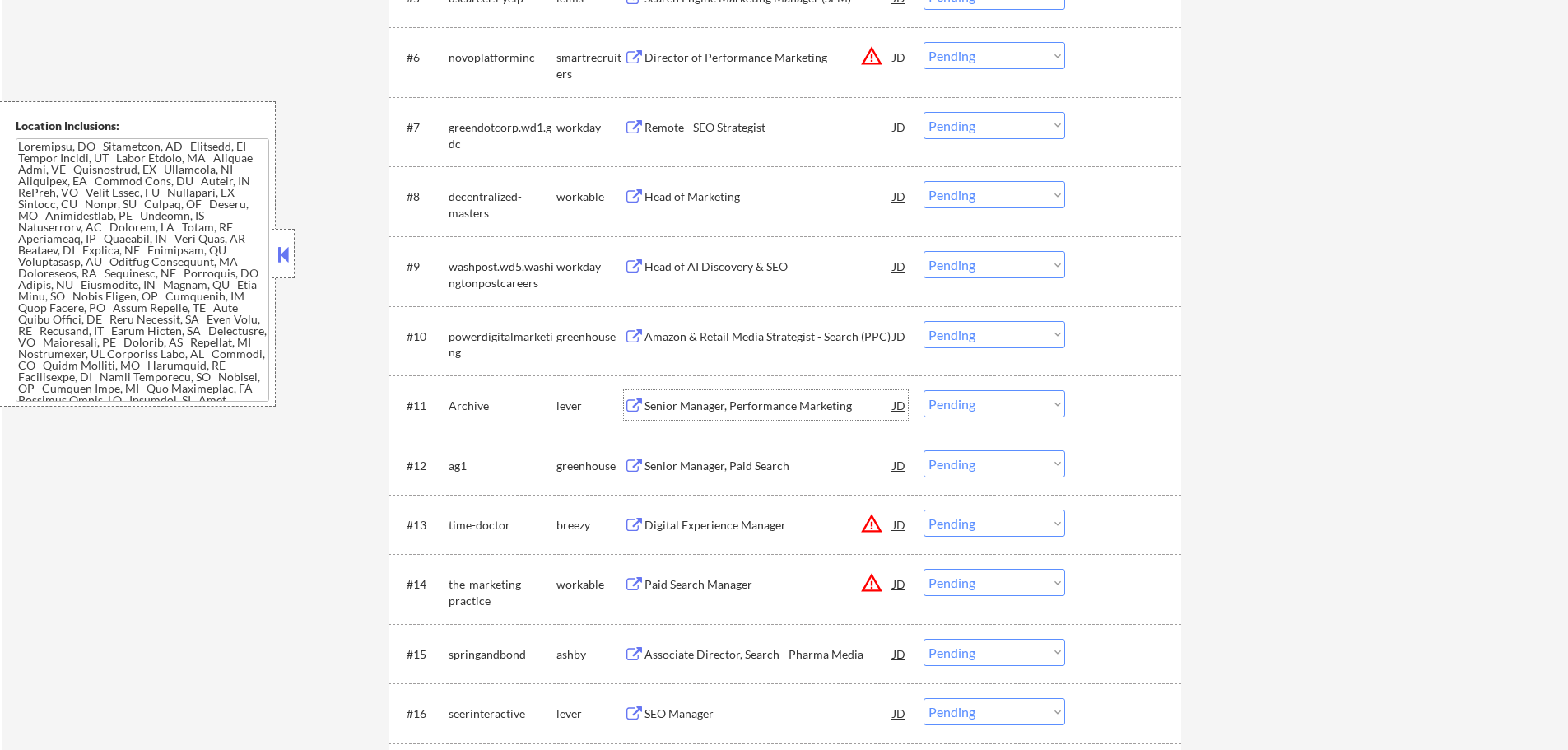
click at [753, 401] on div "Senior Manager, Performance Marketing" at bounding box center [768, 406] width 249 height 17
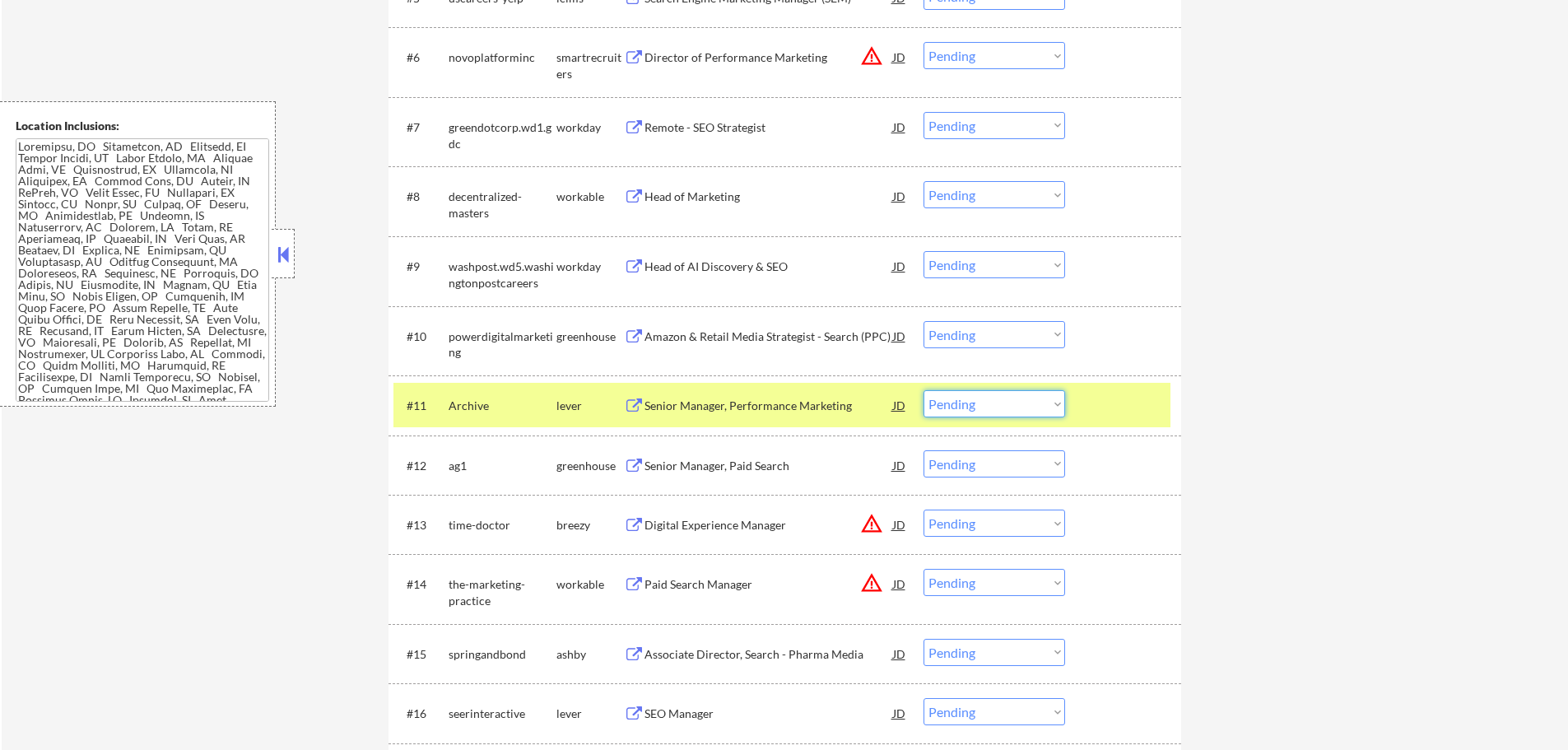
click at [978, 401] on select "Choose an option... Pending Applied Excluded (Questions) Excluded (Expired) Exc…" at bounding box center [994, 403] width 142 height 27
click at [924, 390] on select "Choose an option... Pending Applied Excluded (Questions) Excluded (Expired) Exc…" at bounding box center [994, 403] width 142 height 27
click at [1109, 402] on div at bounding box center [1125, 405] width 73 height 30
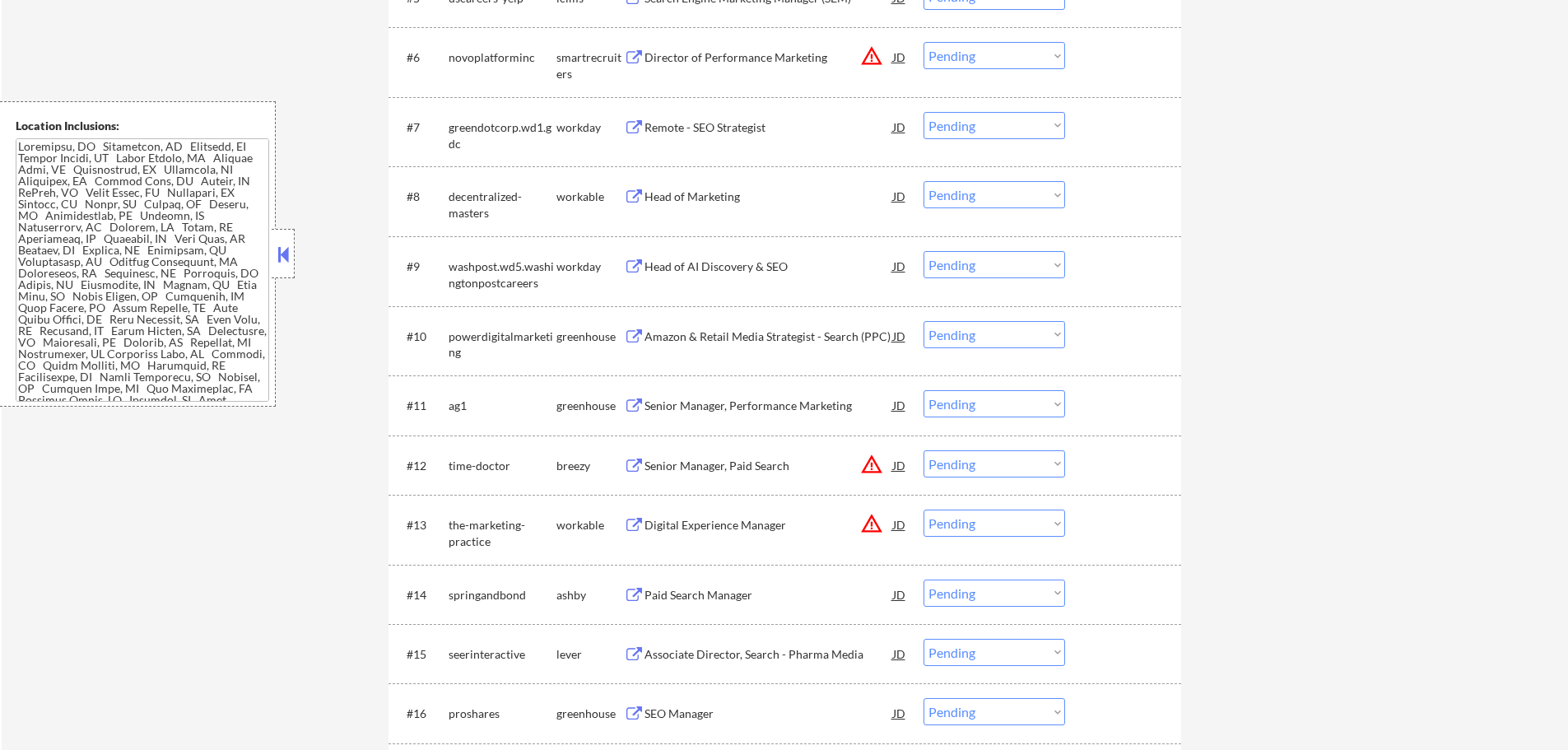
click at [660, 401] on div "Senior Manager, Performance Marketing" at bounding box center [768, 406] width 249 height 17
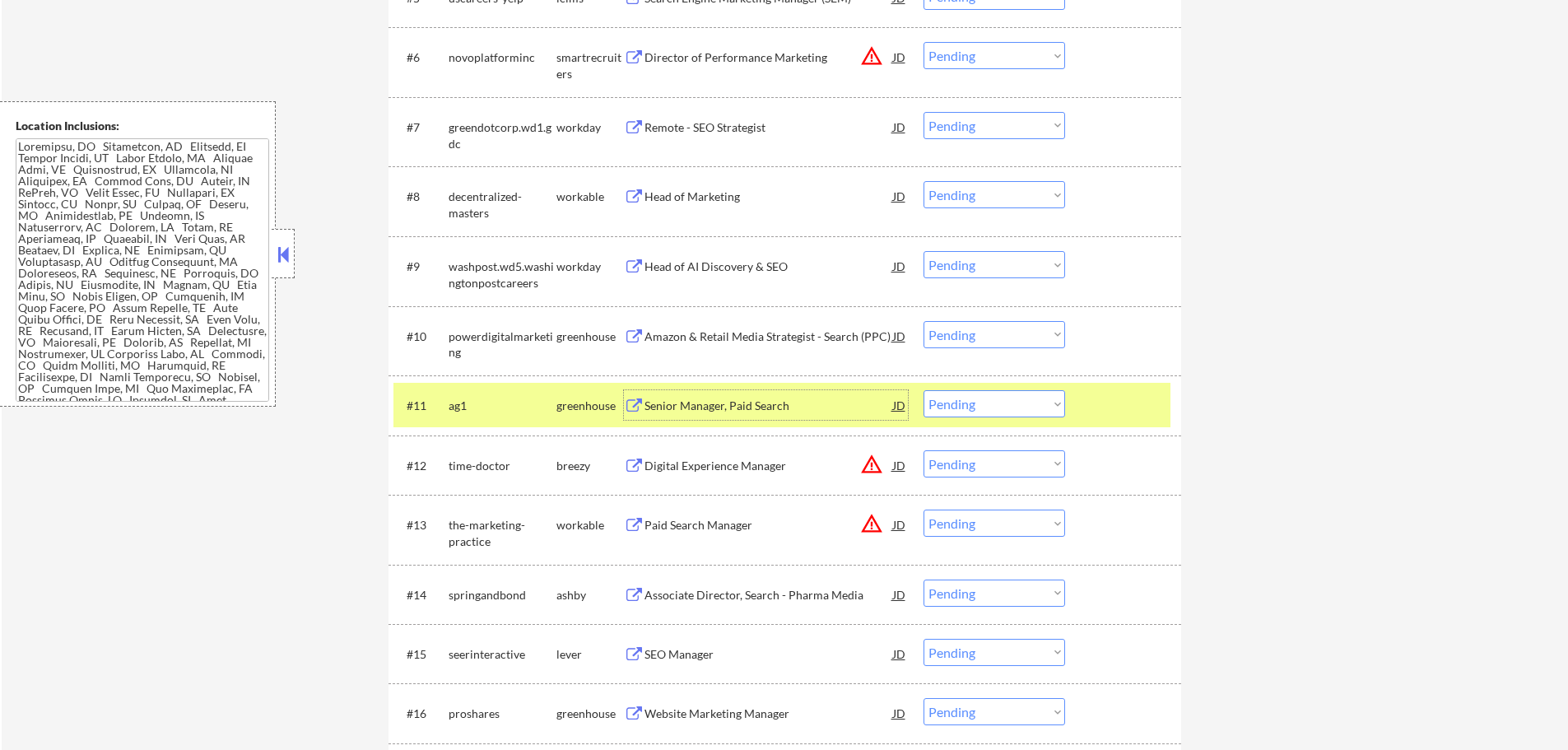
click at [975, 408] on select "Choose an option... Pending Applied Excluded (Questions) Excluded (Expired) Exc…" at bounding box center [994, 403] width 142 height 27
click at [924, 390] on select "Choose an option... Pending Applied Excluded (Questions) Excluded (Expired) Exc…" at bounding box center [994, 403] width 142 height 27
click at [1119, 414] on div at bounding box center [1125, 405] width 73 height 30
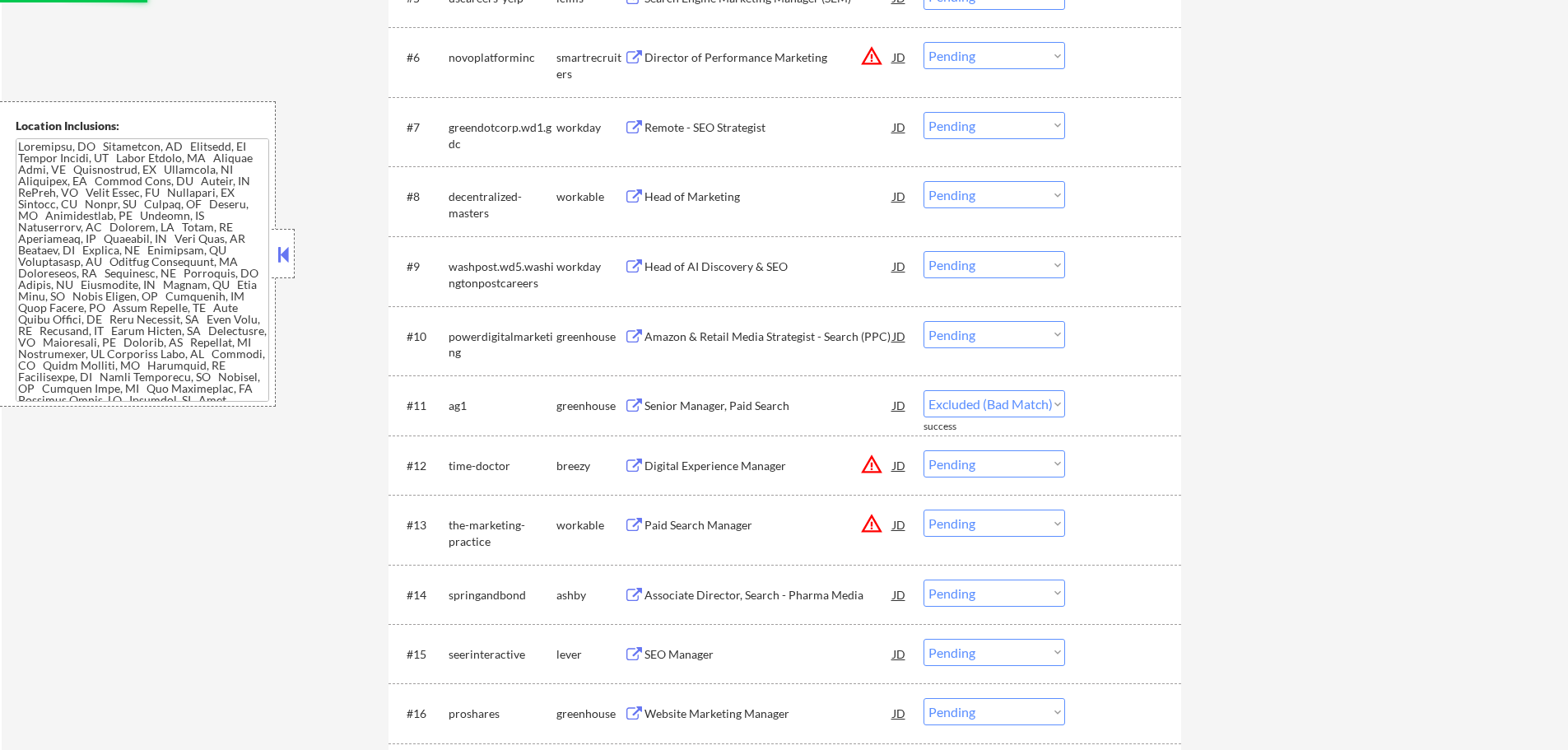
select select ""pending""
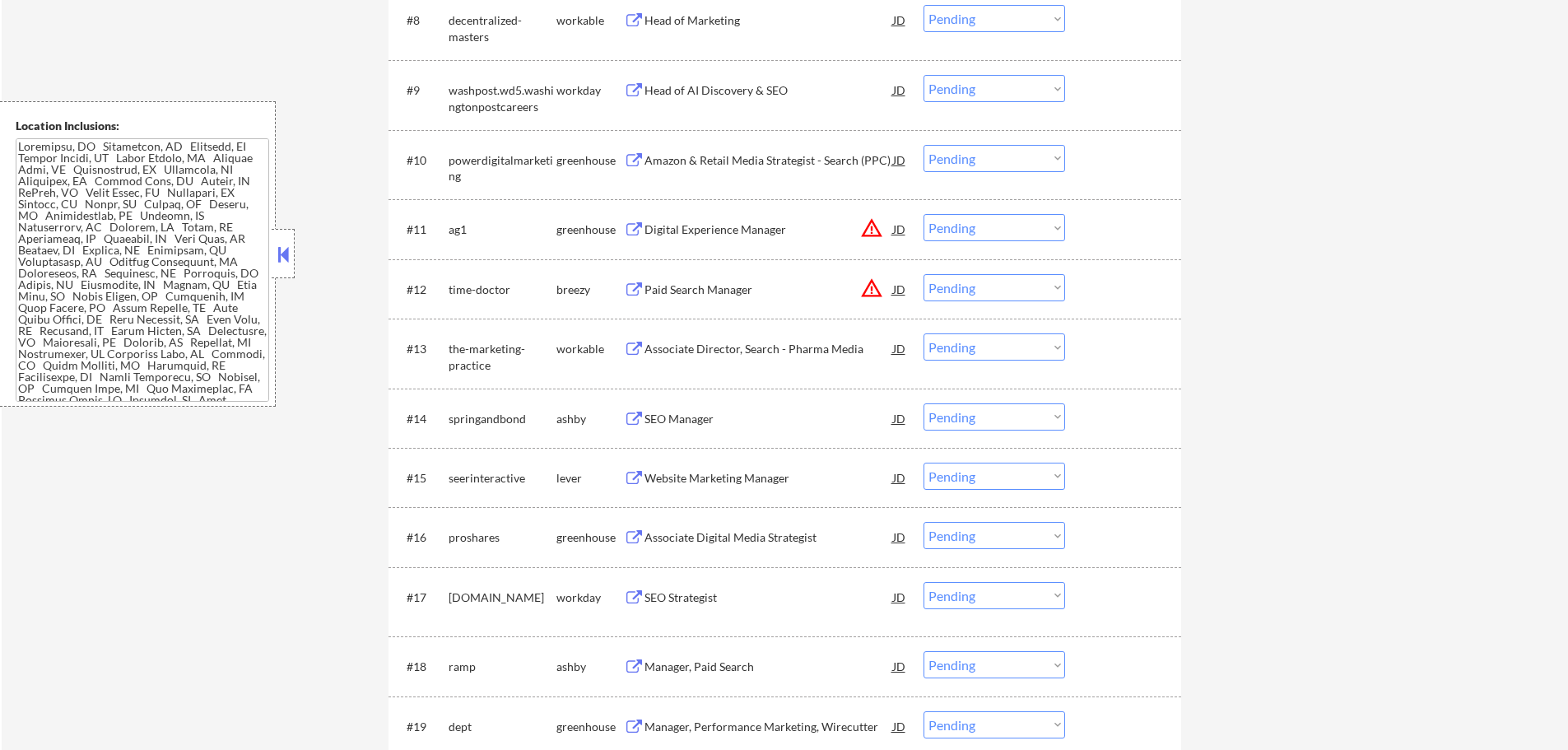
scroll to position [1070, 0]
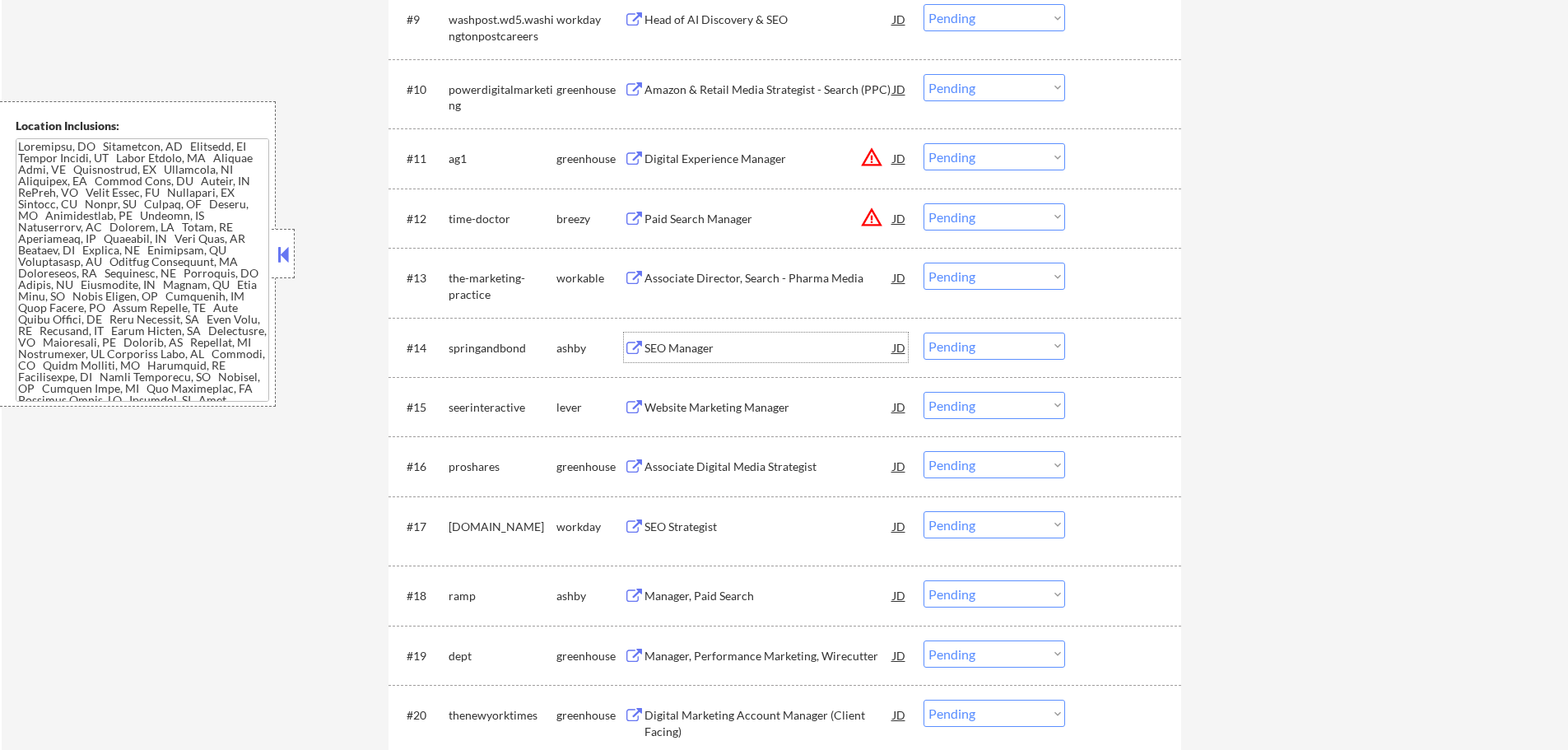
click at [641, 336] on div "SEO Manager JD warning_amber" at bounding box center [765, 348] width 284 height 30
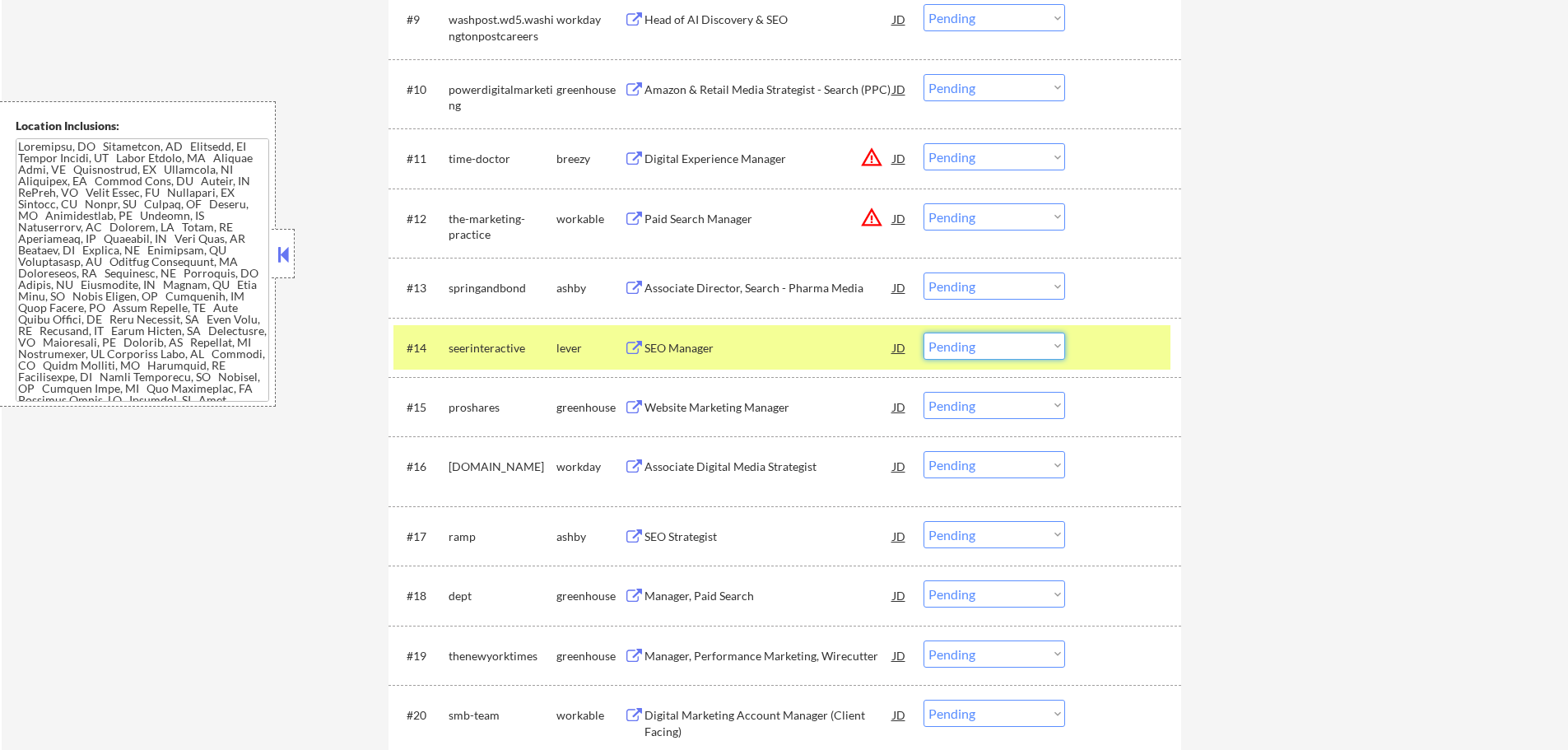
click at [980, 349] on select "Choose an option... Pending Applied Excluded (Questions) Excluded (Expired) Exc…" at bounding box center [994, 346] width 142 height 27
click at [924, 333] on select "Choose an option... Pending Applied Excluded (Questions) Excluded (Expired) Exc…" at bounding box center [994, 346] width 142 height 27
click at [1115, 352] on div at bounding box center [1125, 348] width 73 height 30
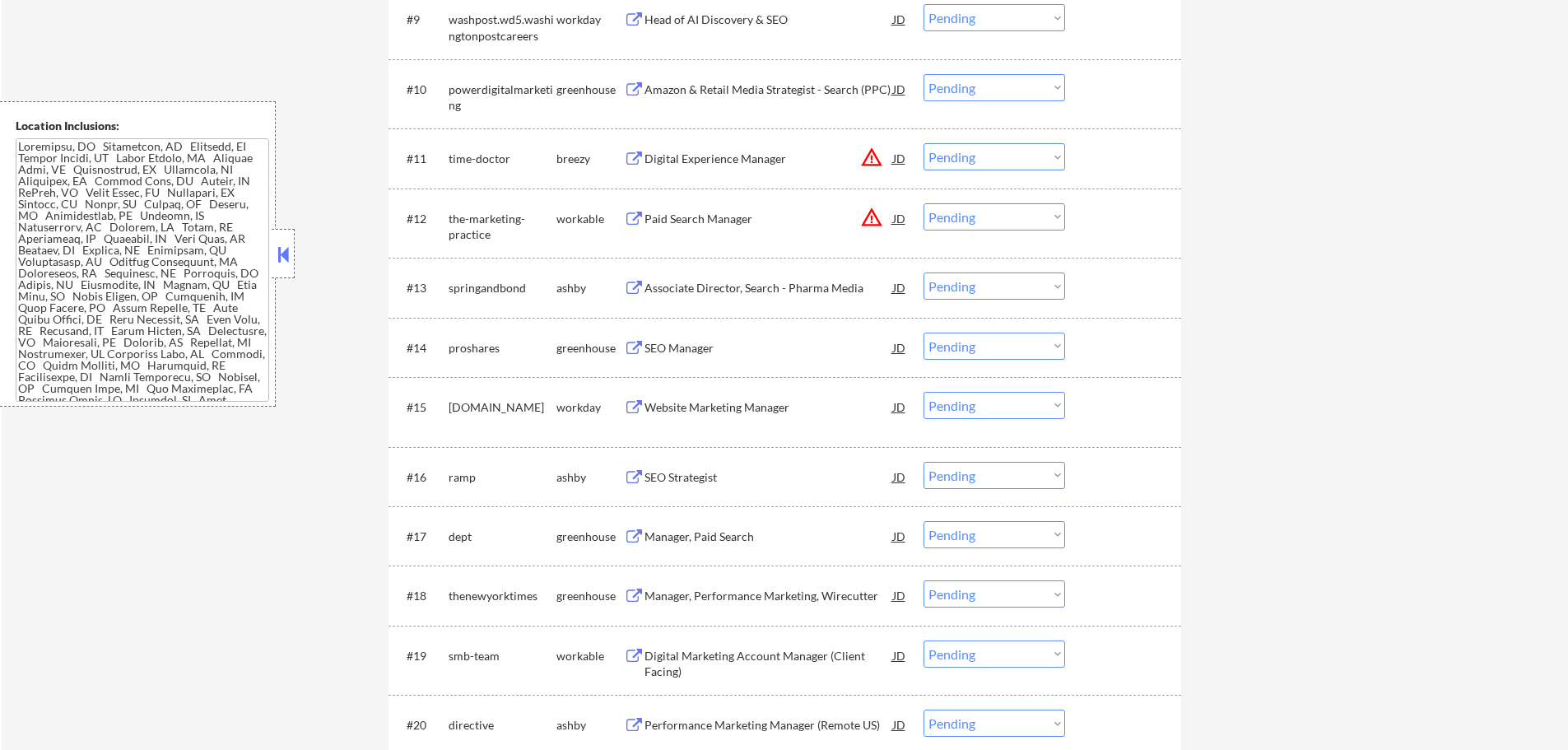
click at [675, 345] on div "SEO Manager" at bounding box center [768, 348] width 249 height 17
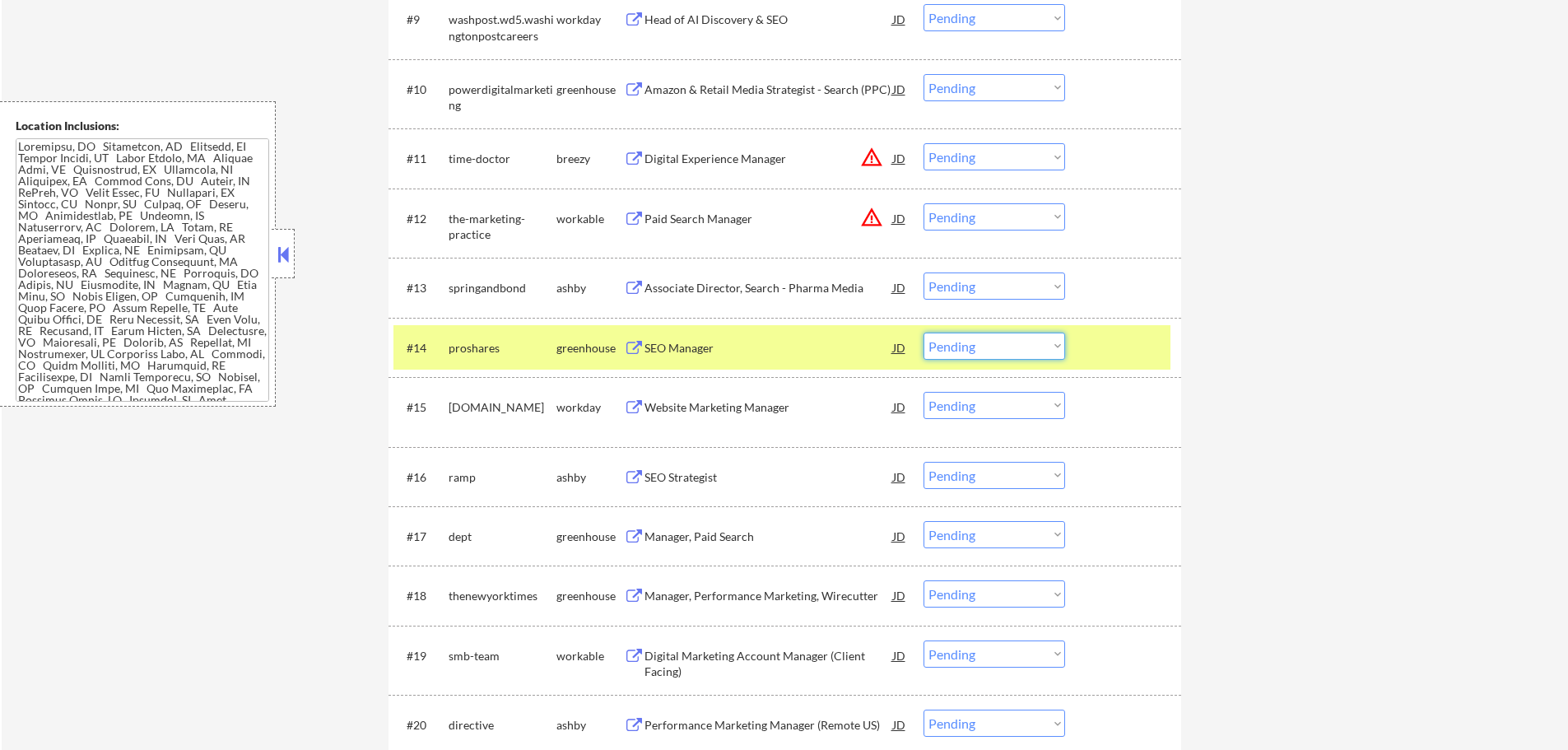
click at [936, 341] on select "Choose an option... Pending Applied Excluded (Questions) Excluded (Expired) Exc…" at bounding box center [994, 346] width 142 height 27
click at [924, 333] on select "Choose an option... Pending Applied Excluded (Questions) Excluded (Expired) Exc…" at bounding box center [994, 346] width 142 height 27
click at [1112, 348] on div at bounding box center [1125, 348] width 73 height 30
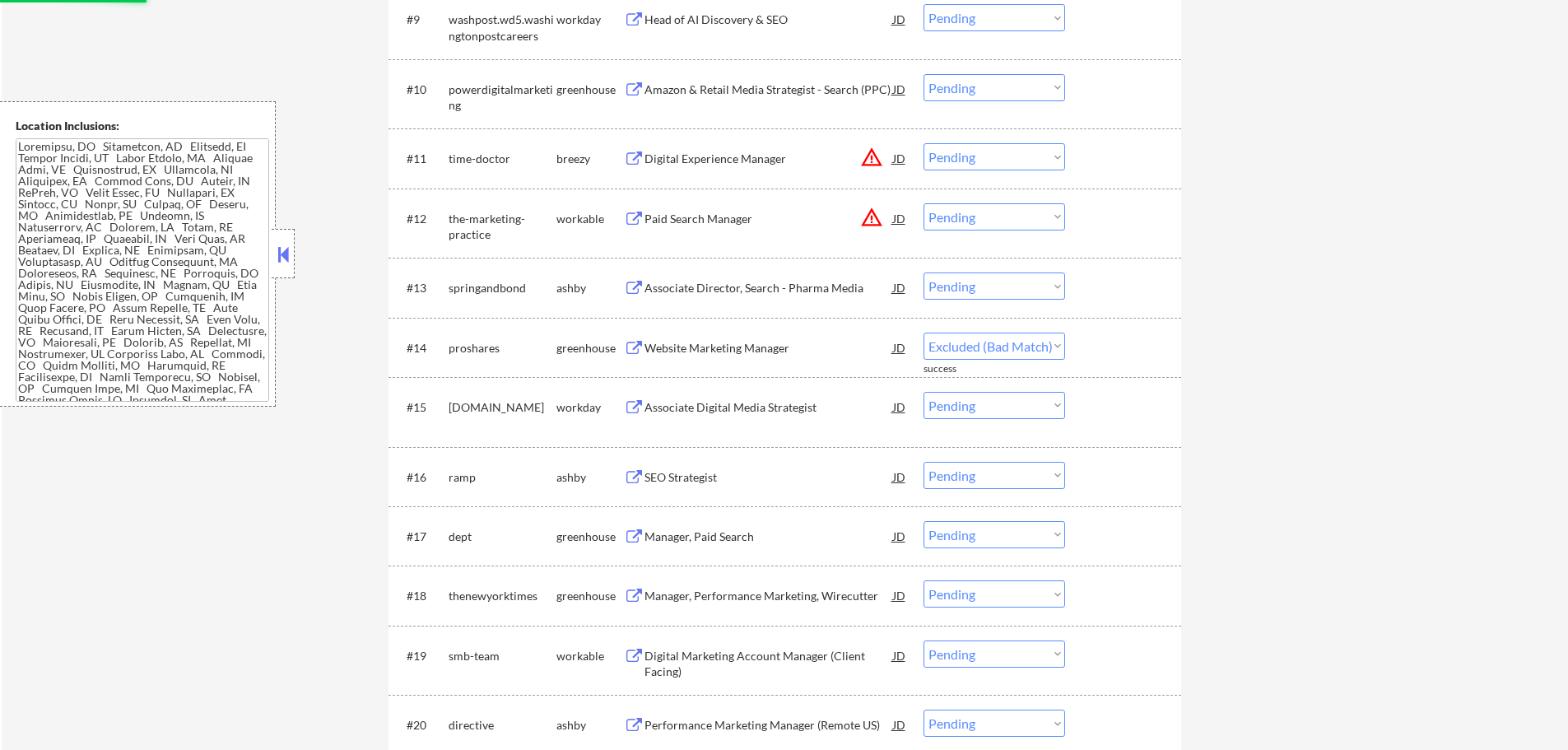
select select ""pending""
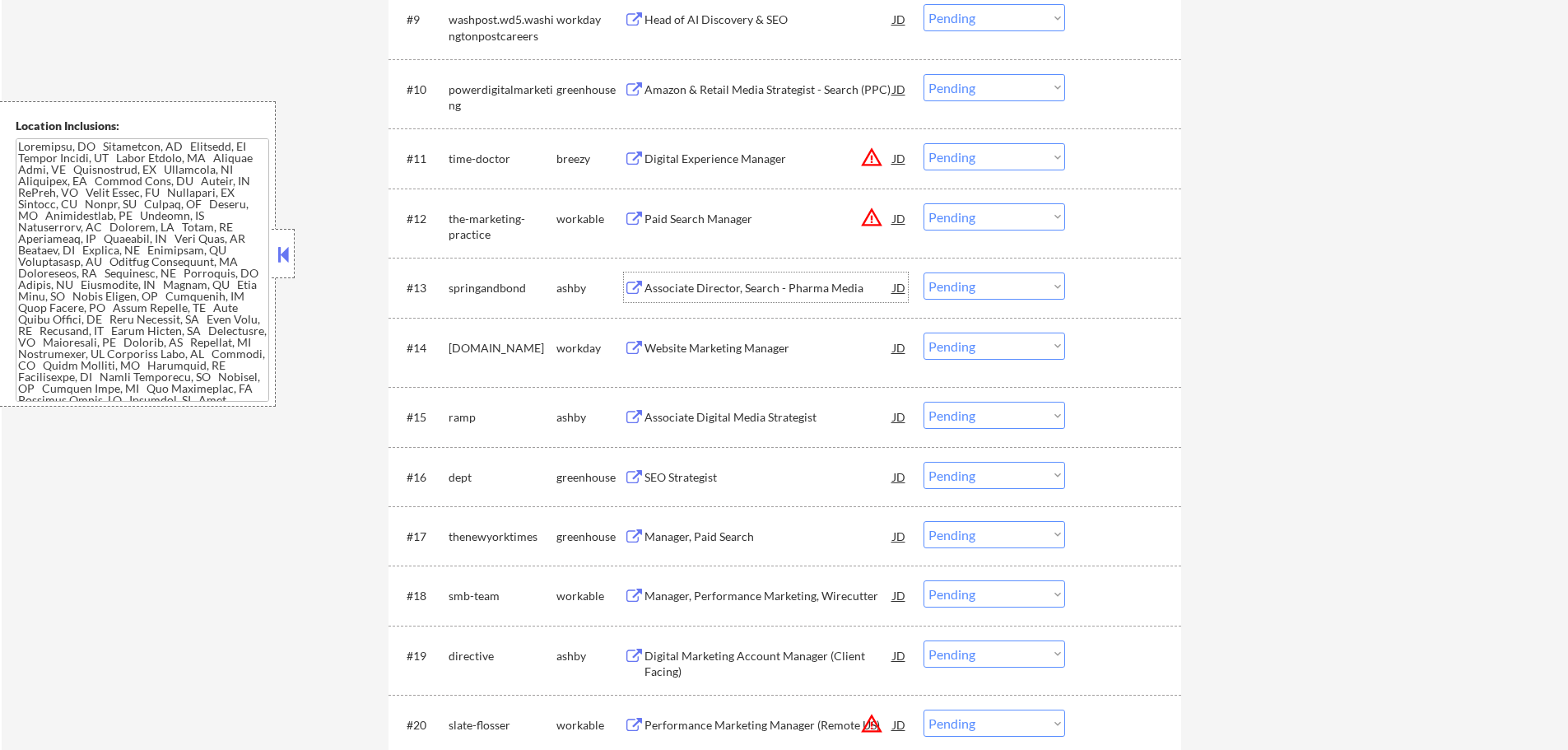
click at [732, 301] on div "Associate Director, Search - Pharma Media" at bounding box center [768, 288] width 249 height 30
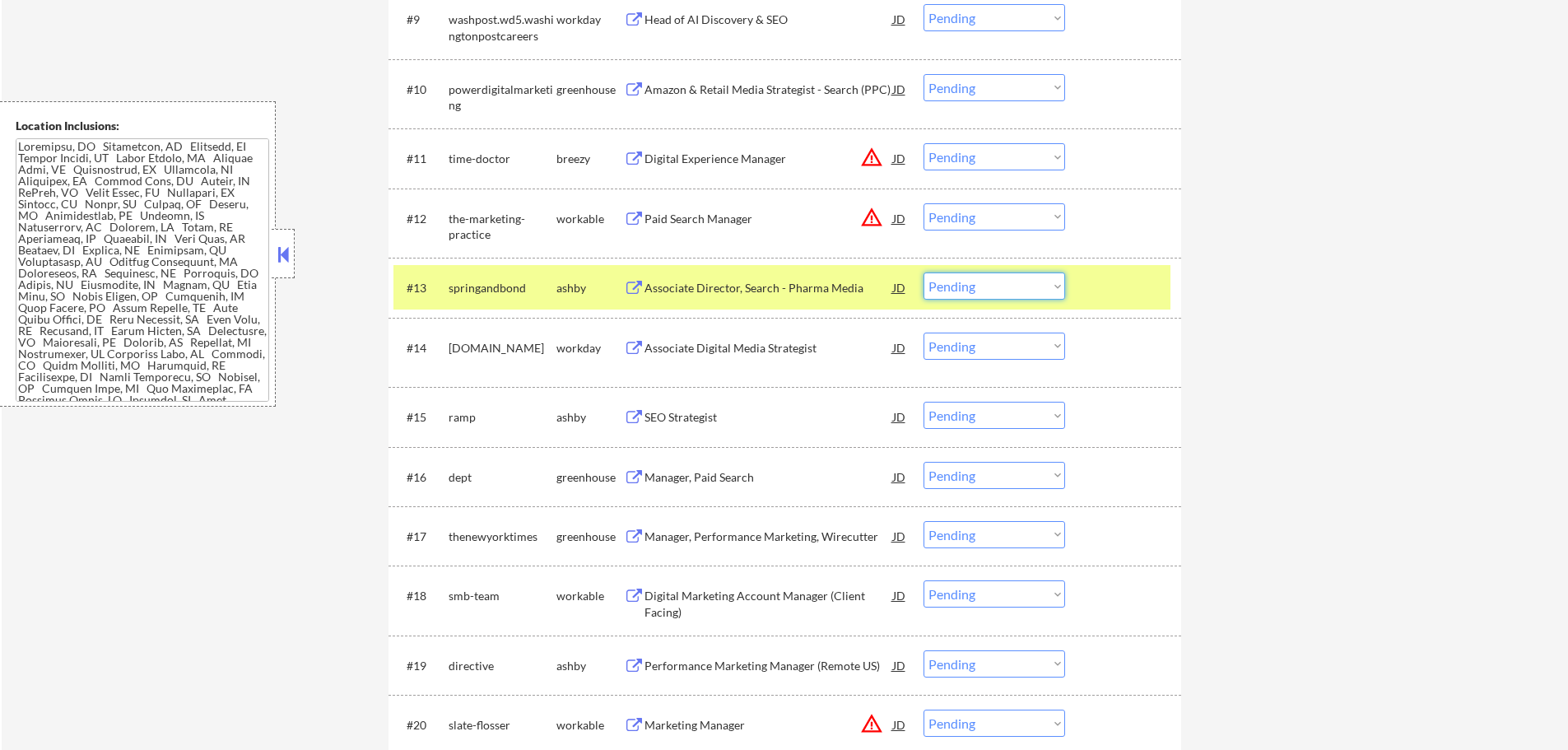
click at [990, 283] on select "Choose an option... Pending Applied Excluded (Questions) Excluded (Expired) Exc…" at bounding box center [994, 286] width 142 height 27
click at [924, 273] on select "Choose an option... Pending Applied Excluded (Questions) Excluded (Expired) Exc…" at bounding box center [994, 286] width 142 height 27
click at [1114, 290] on div at bounding box center [1125, 288] width 73 height 30
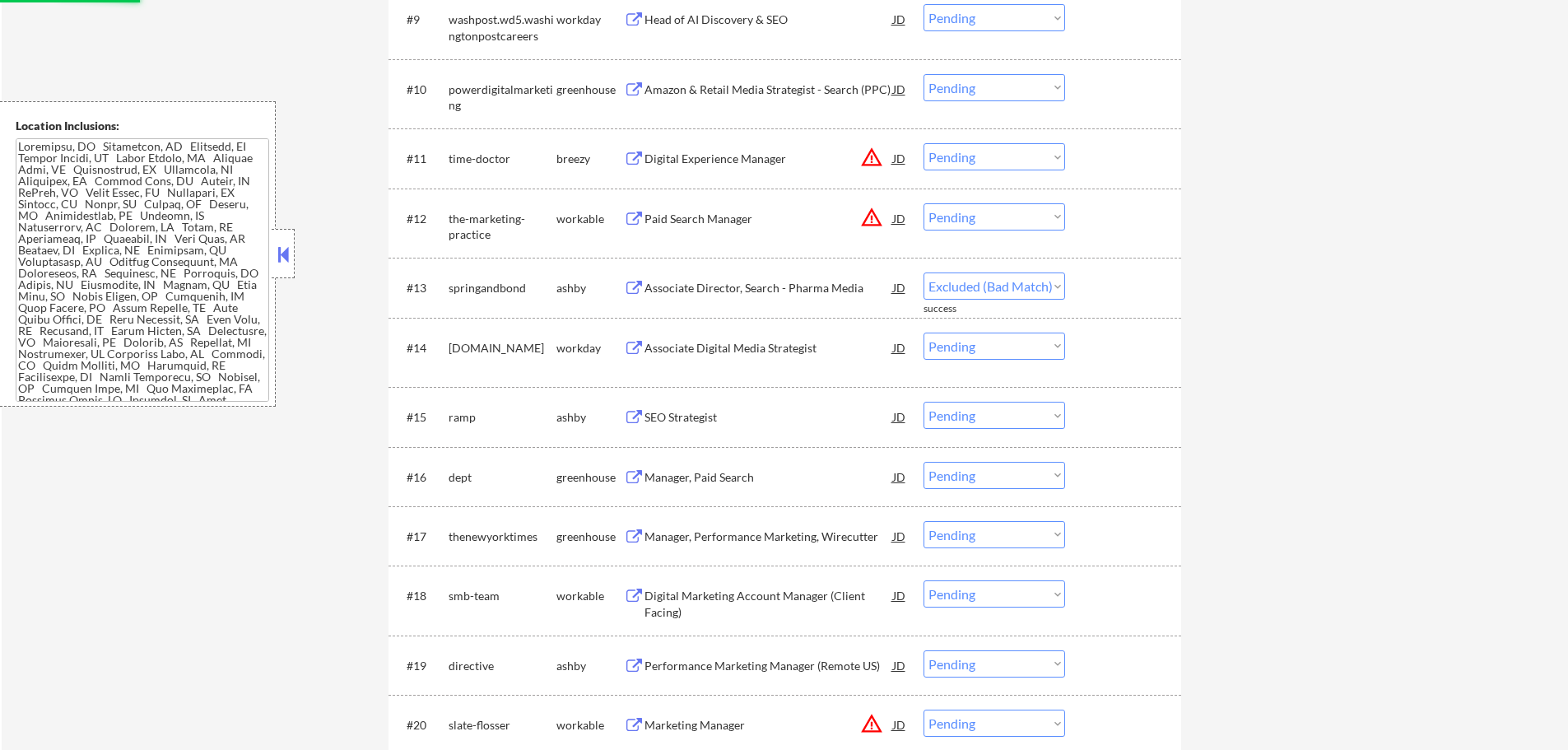
select select ""pending""
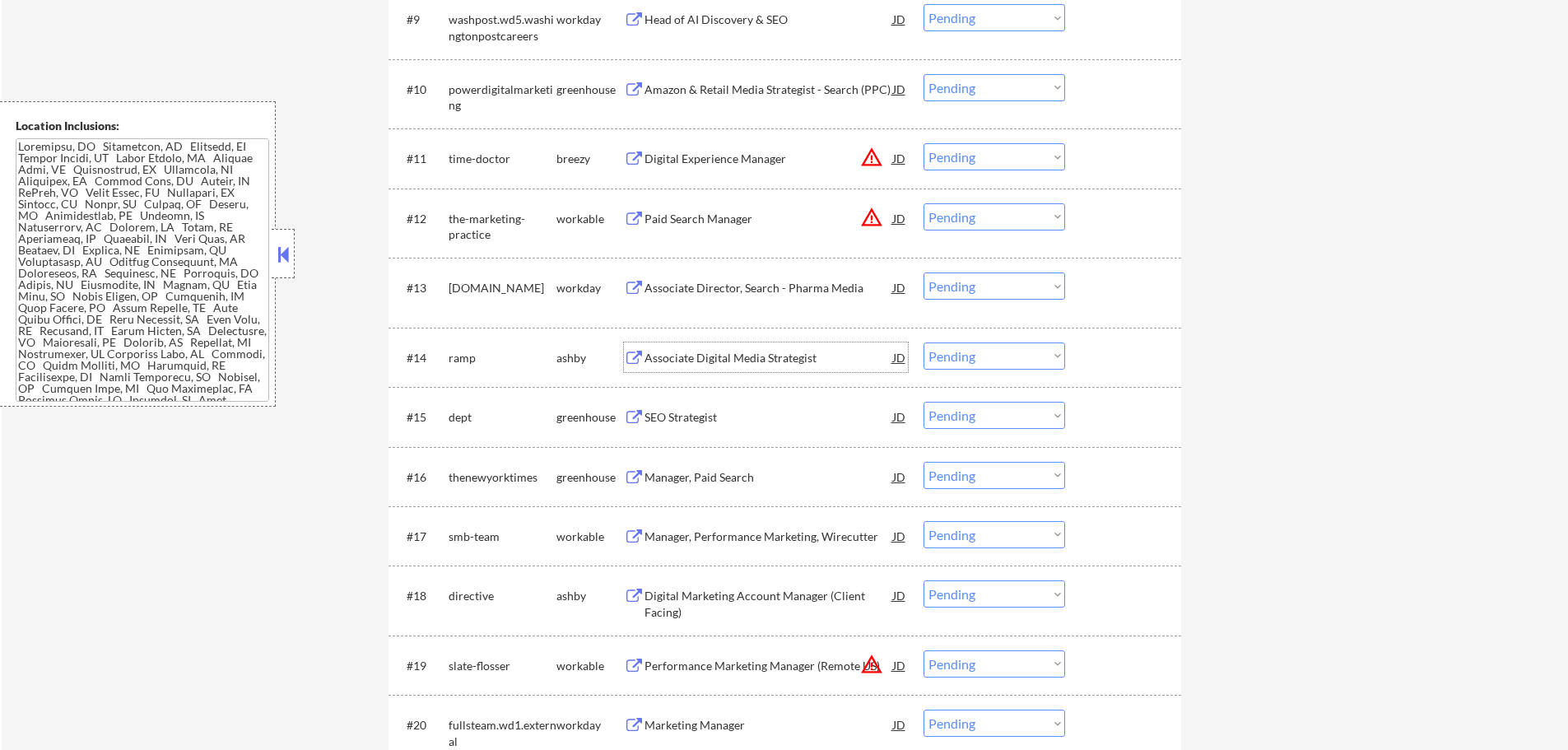
click at [754, 353] on div "Associate Digital Media Strategist" at bounding box center [768, 359] width 249 height 17
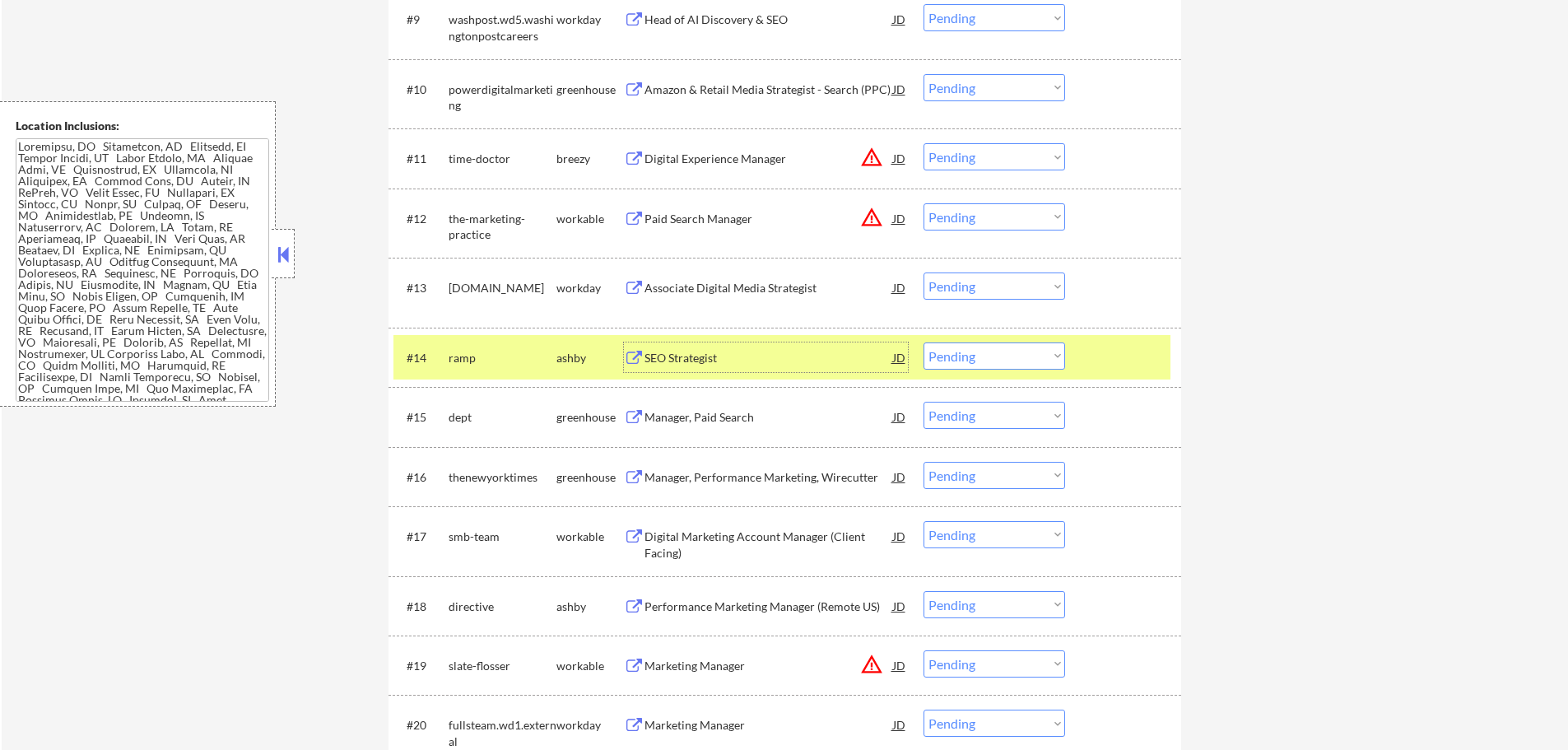
click at [956, 363] on select "Choose an option... Pending Applied Excluded (Questions) Excluded (Expired) Exc…" at bounding box center [994, 356] width 142 height 27
click at [924, 343] on select "Choose an option... Pending Applied Excluded (Questions) Excluded (Expired) Exc…" at bounding box center [994, 356] width 142 height 27
click at [1109, 355] on div at bounding box center [1125, 358] width 73 height 30
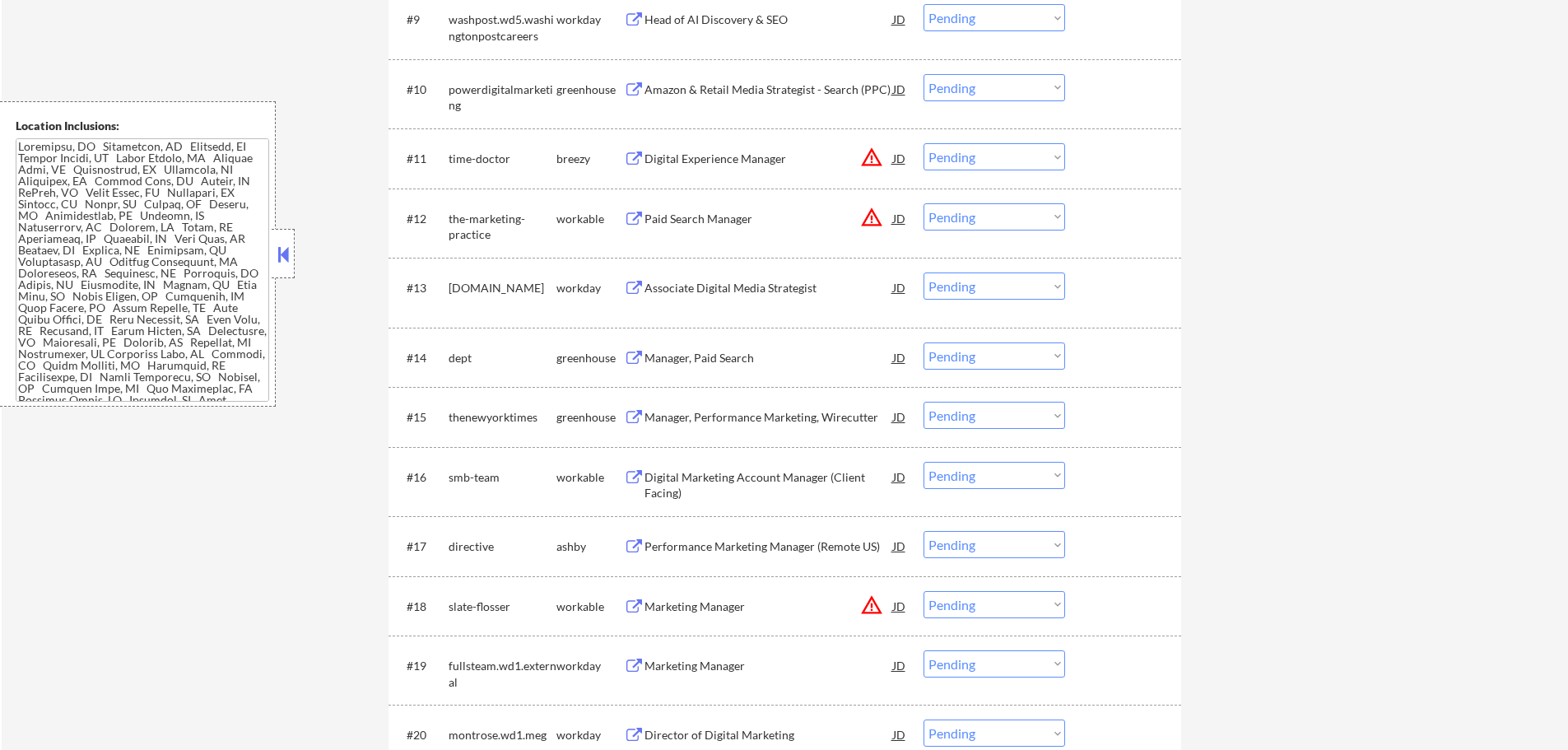
click at [703, 350] on div "Manager, Paid Search" at bounding box center [768, 359] width 249 height 17
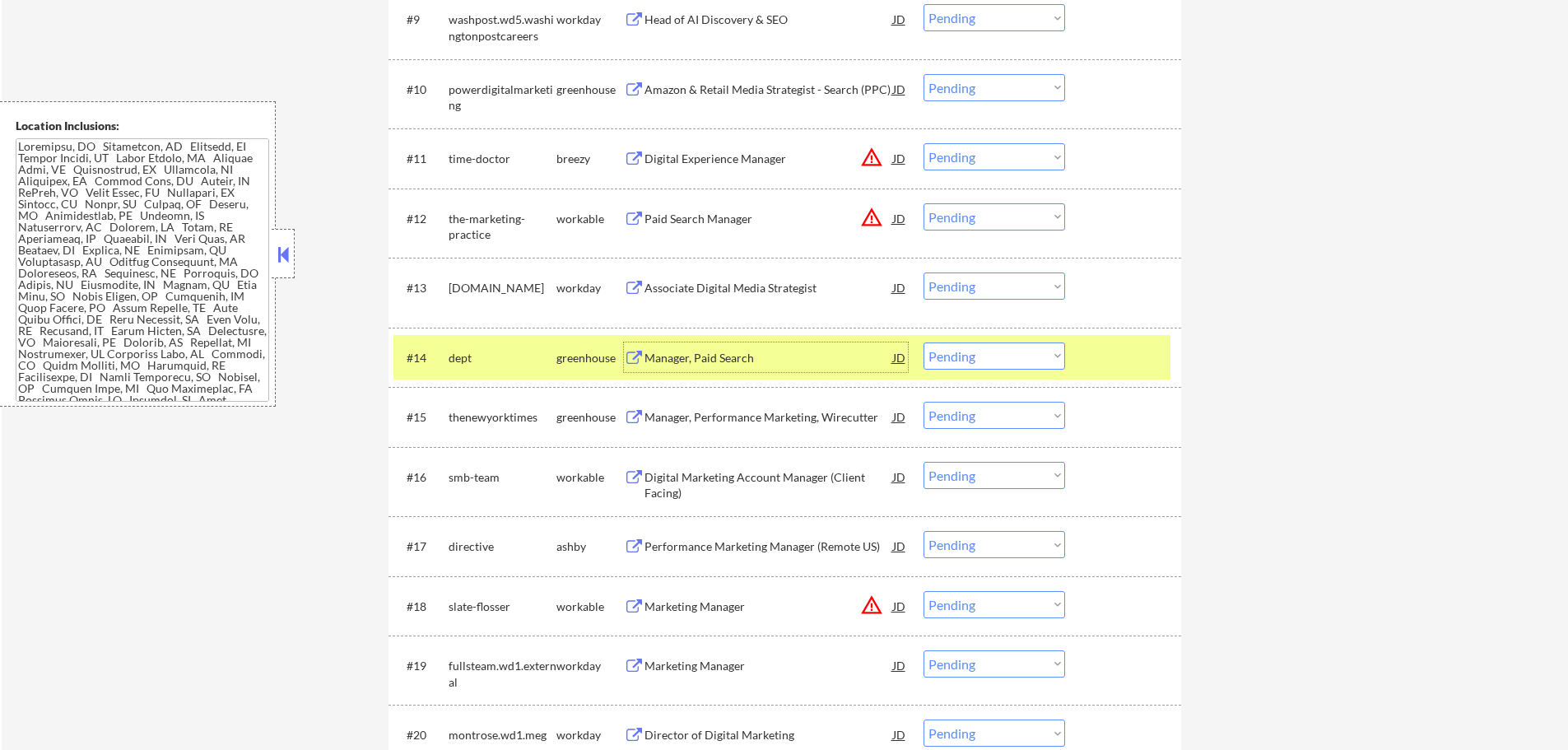
click at [1021, 357] on select "Choose an option... Pending Applied Excluded (Questions) Excluded (Expired) Exc…" at bounding box center [994, 356] width 142 height 27
click at [924, 343] on select "Choose an option... Pending Applied Excluded (Questions) Excluded (Expired) Exc…" at bounding box center [994, 356] width 142 height 27
click at [1125, 354] on div at bounding box center [1125, 358] width 73 height 30
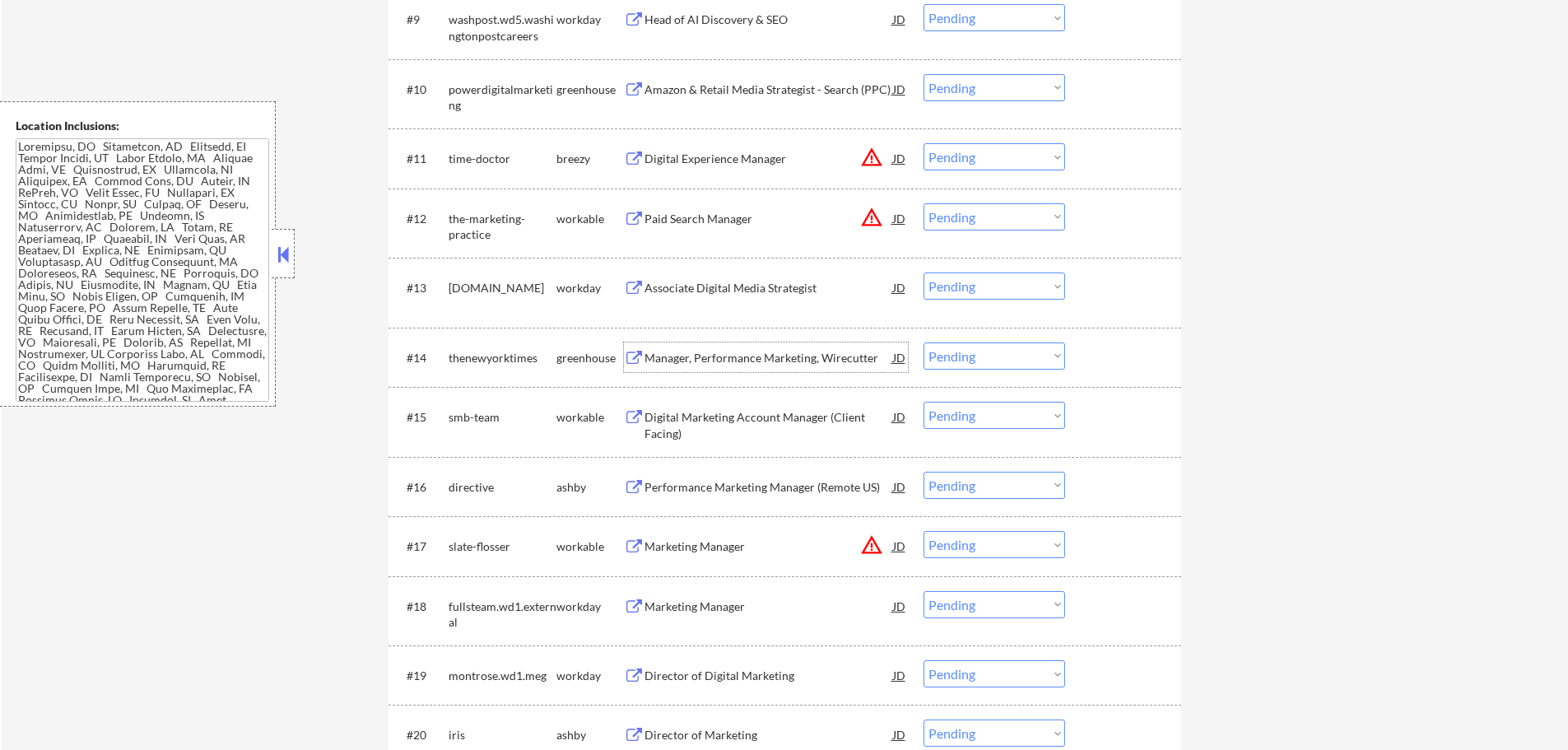
click at [678, 361] on div "Manager, Performance Marketing, Wirecutter" at bounding box center [768, 359] width 249 height 17
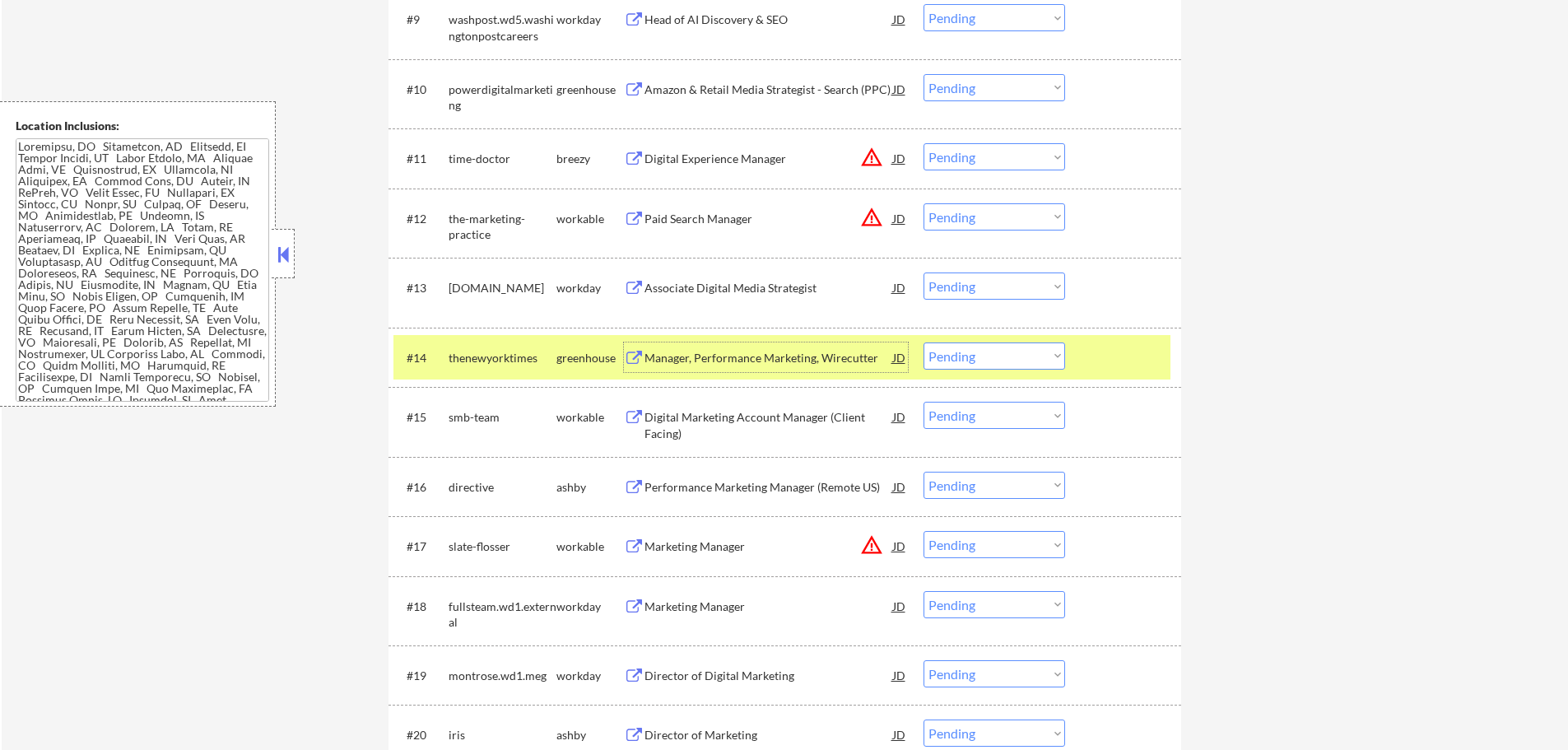
click at [977, 356] on select "Choose an option... Pending Applied Excluded (Questions) Excluded (Expired) Exc…" at bounding box center [994, 356] width 142 height 27
click at [924, 343] on select "Choose an option... Pending Applied Excluded (Questions) Excluded (Expired) Exc…" at bounding box center [994, 356] width 142 height 27
click at [1134, 344] on div at bounding box center [1125, 358] width 73 height 30
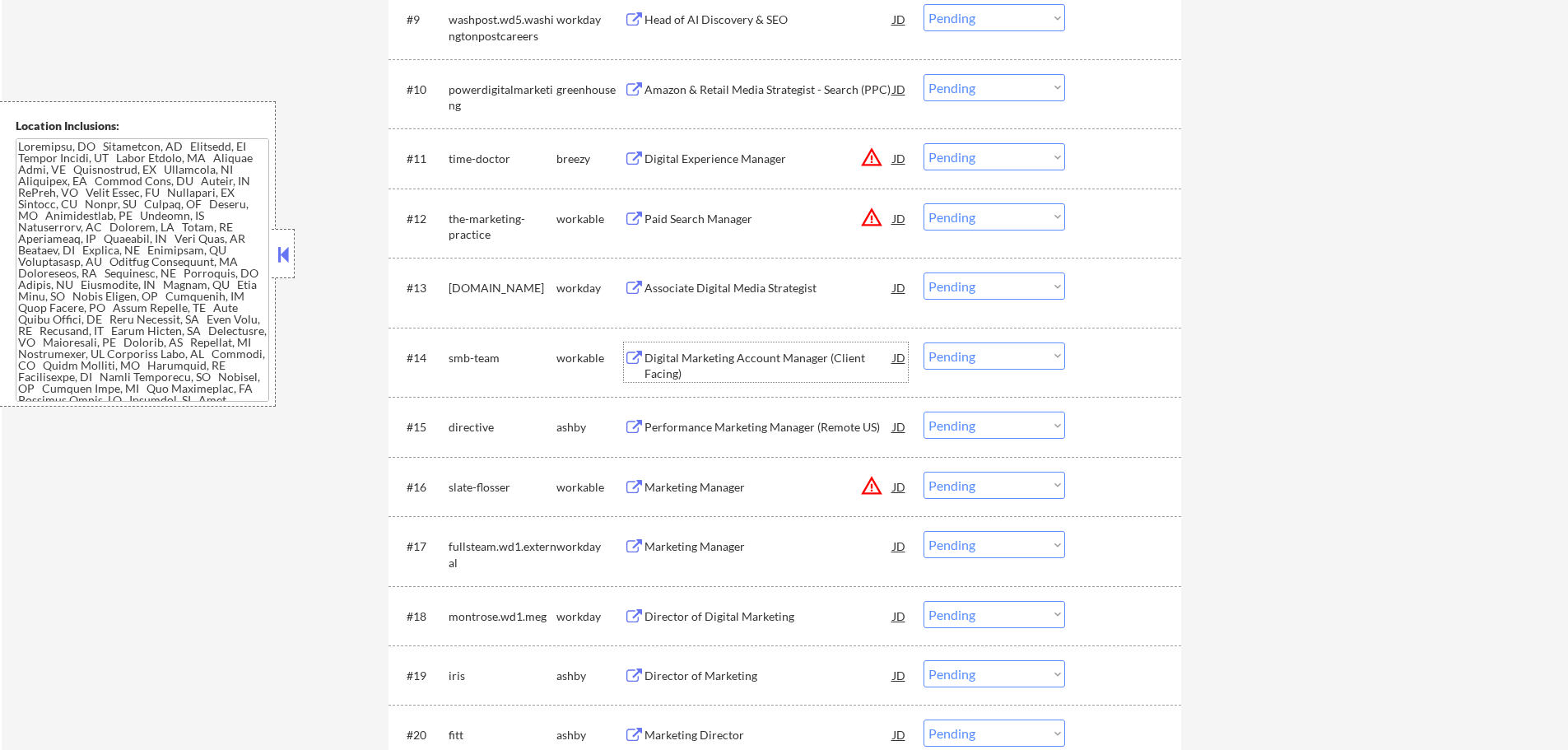
click at [662, 372] on div "Digital Marketing Account Manager (Client Facing)" at bounding box center [768, 366] width 249 height 32
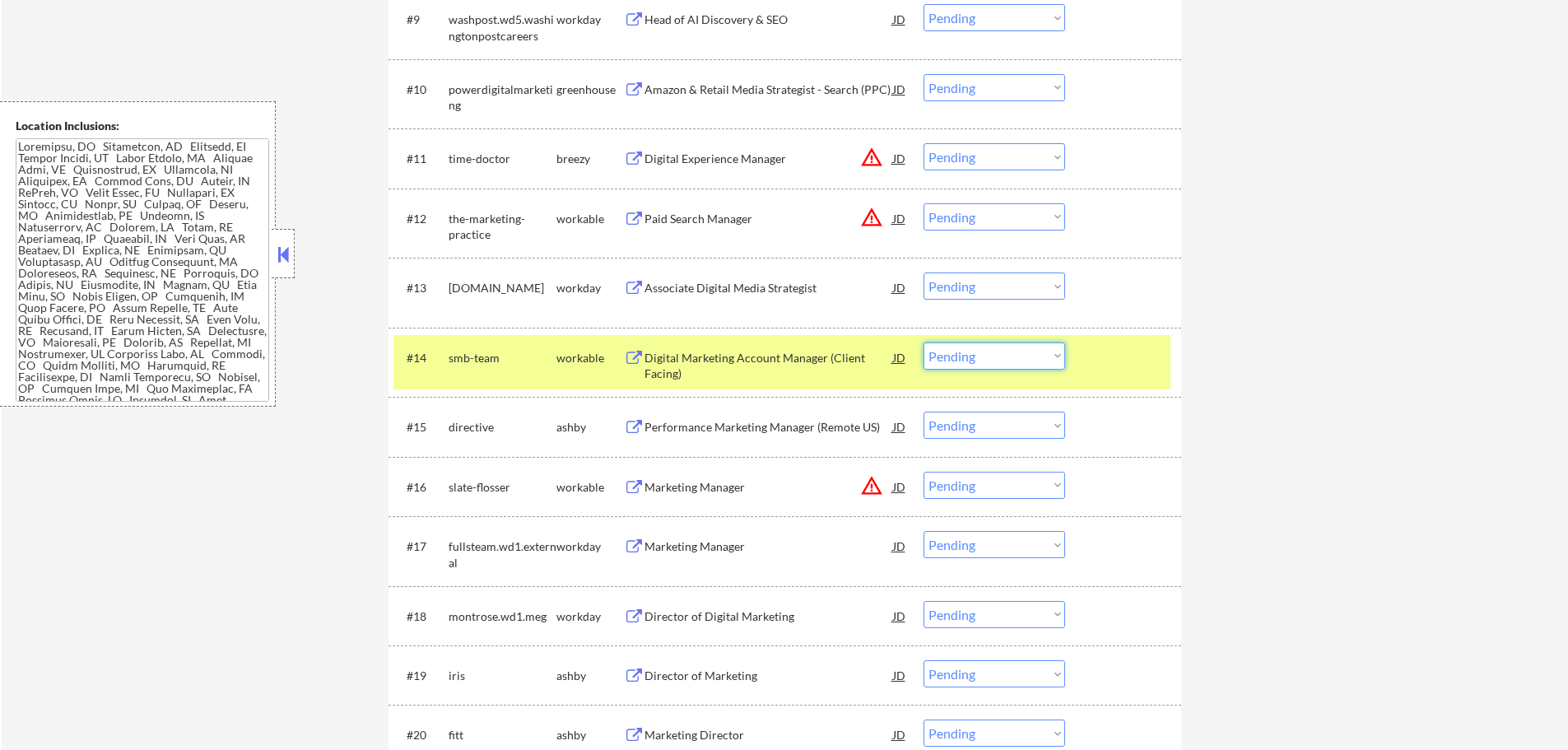
click at [973, 358] on select "Choose an option... Pending Applied Excluded (Questions) Excluded (Expired) Exc…" at bounding box center [994, 356] width 142 height 27
click at [924, 343] on select "Choose an option... Pending Applied Excluded (Questions) Excluded (Expired) Exc…" at bounding box center [994, 356] width 142 height 27
click at [1148, 367] on div at bounding box center [1125, 358] width 73 height 30
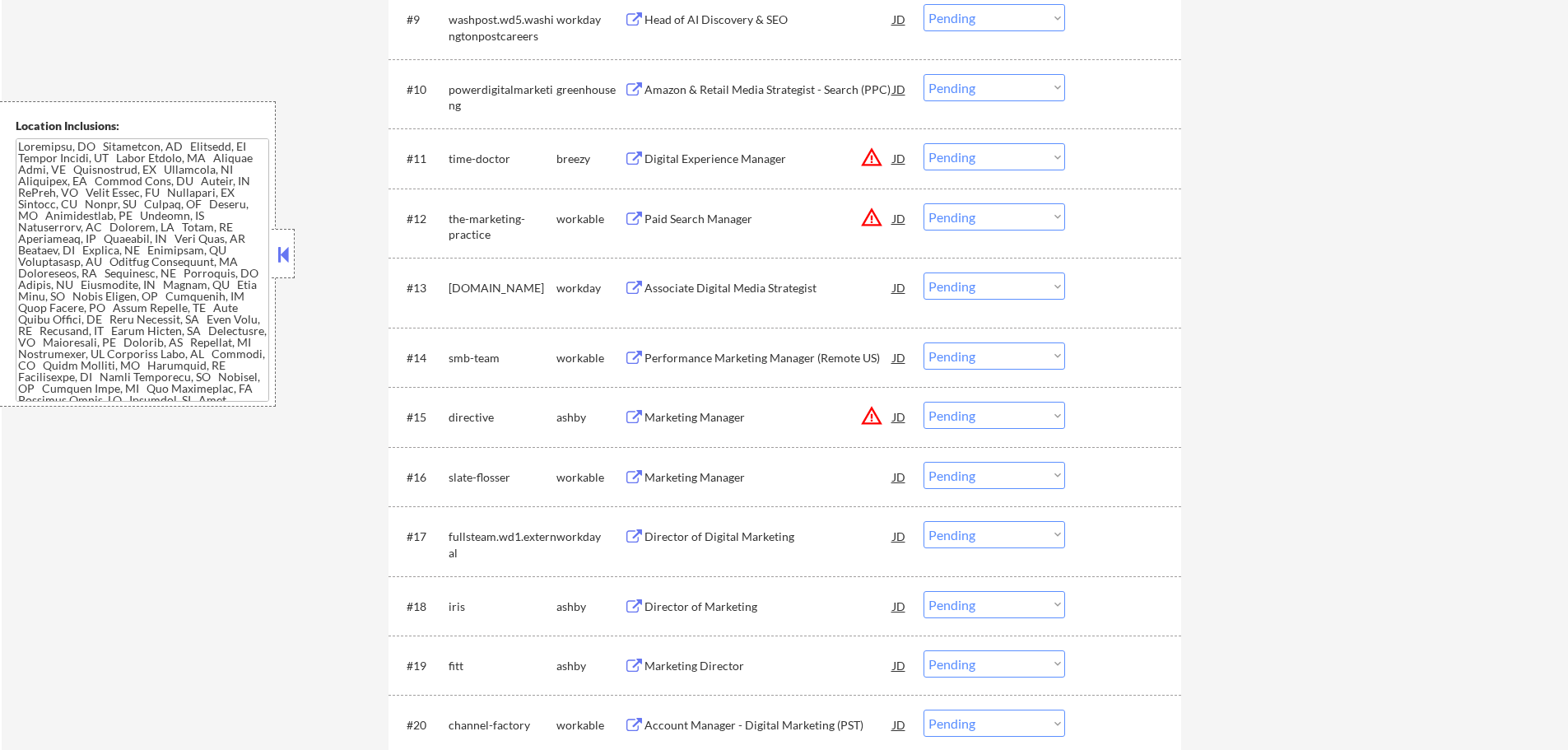
click at [764, 358] on div "Performance Marketing Manager (Remote US)" at bounding box center [768, 359] width 249 height 17
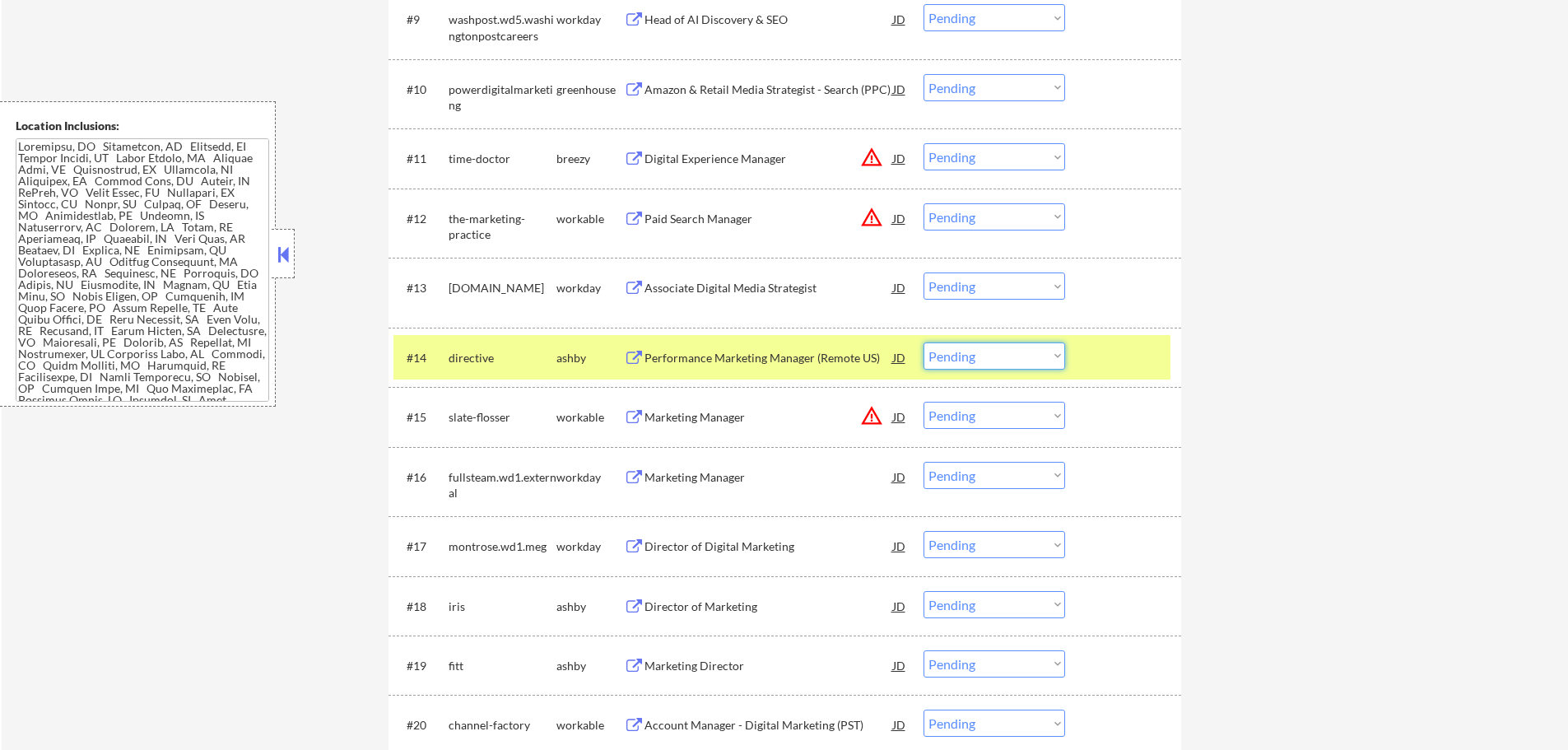
click at [991, 363] on select "Choose an option... Pending Applied Excluded (Questions) Excluded (Expired) Exc…" at bounding box center [994, 356] width 142 height 27
click at [924, 343] on select "Choose an option... Pending Applied Excluded (Questions) Excluded (Expired) Exc…" at bounding box center [994, 356] width 142 height 27
select select ""pending""
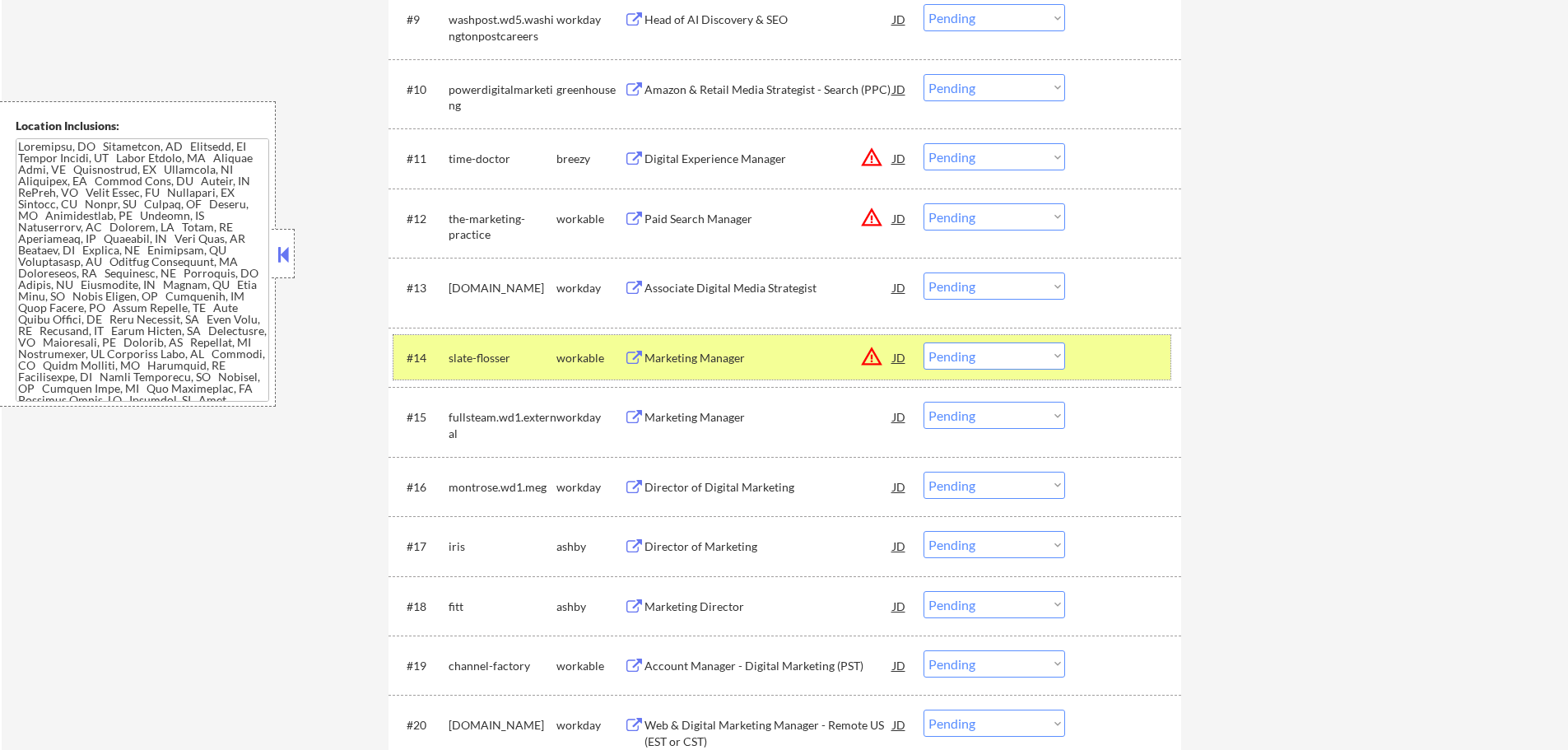
click at [1112, 362] on div at bounding box center [1125, 358] width 73 height 30
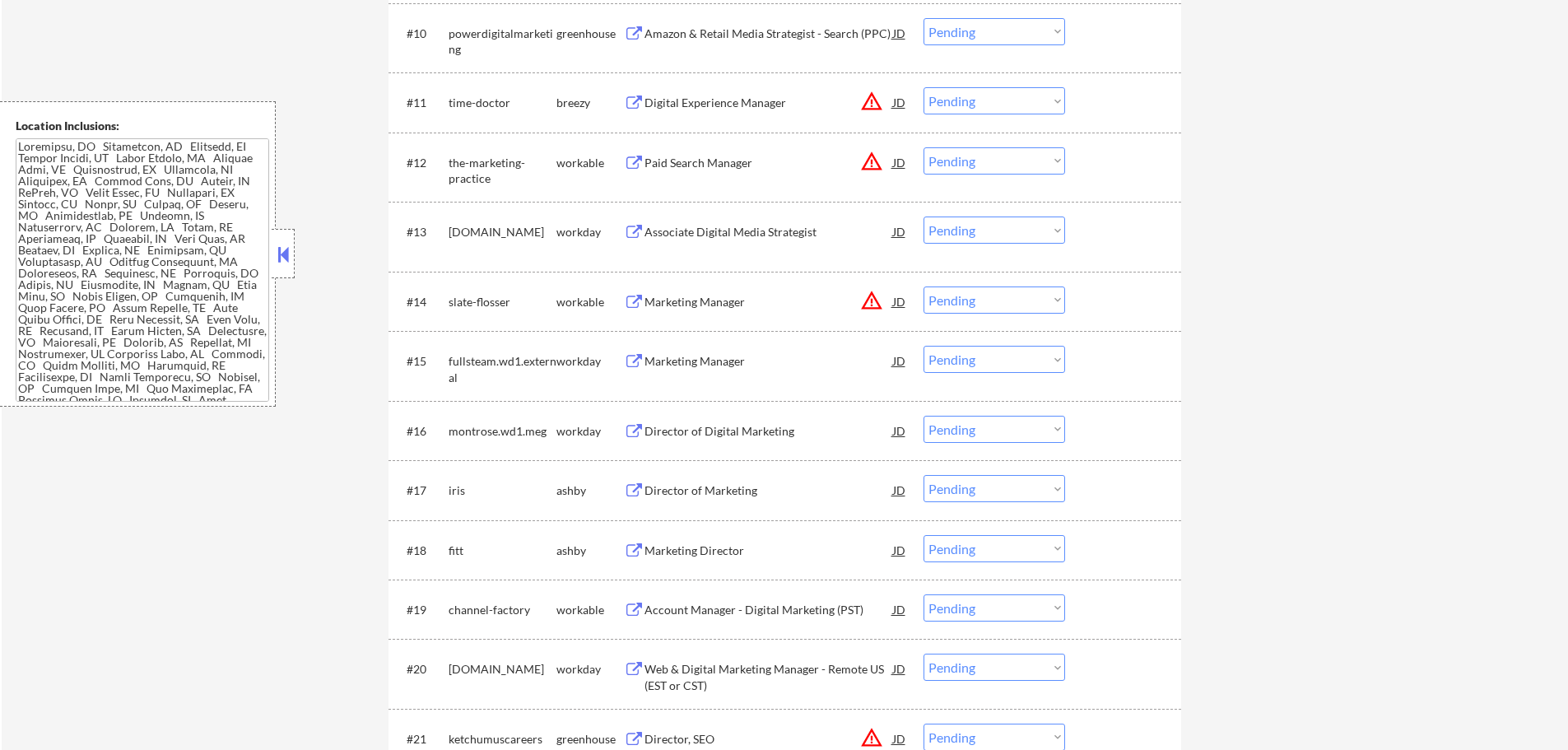
scroll to position [1152, 0]
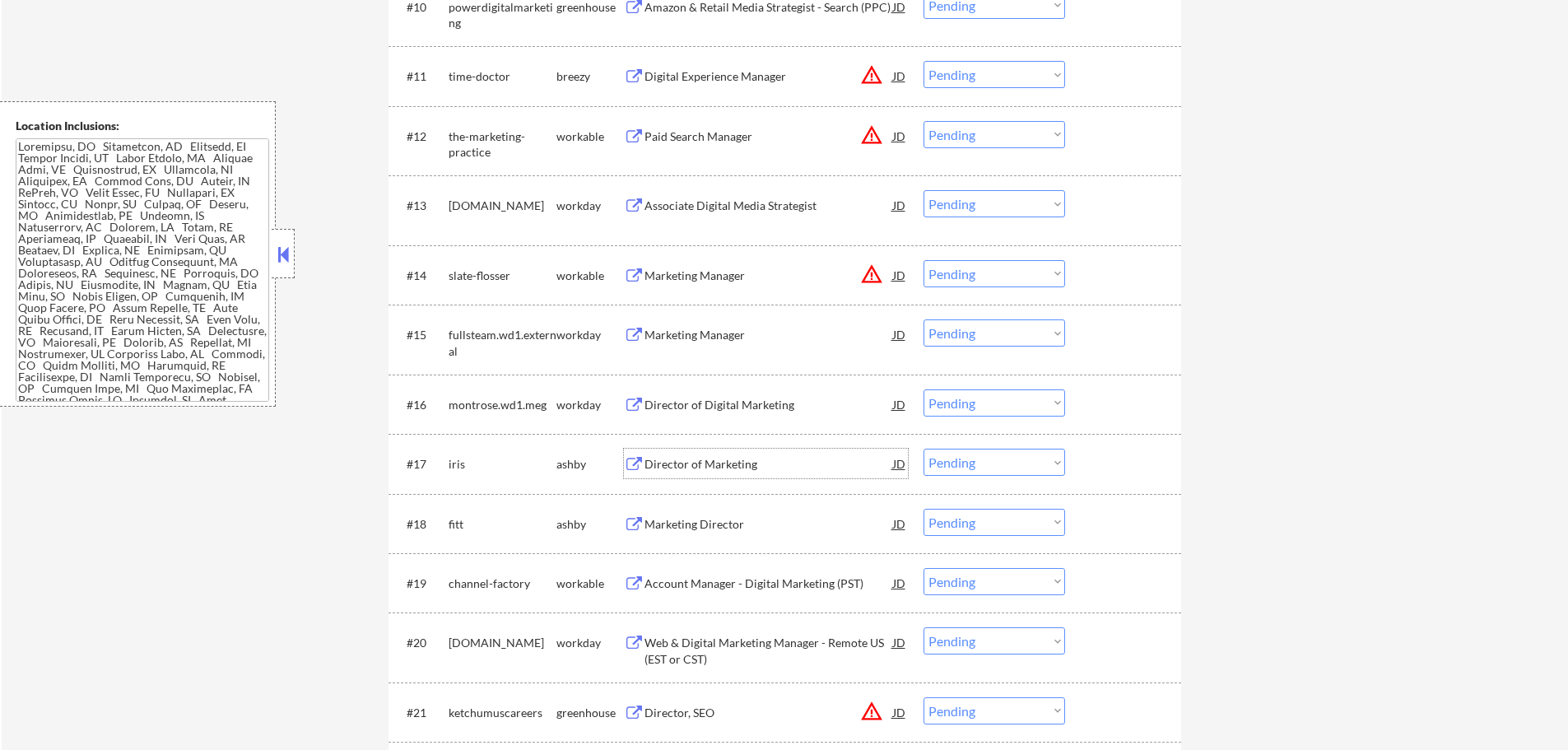
click at [720, 463] on div "Director of Marketing" at bounding box center [768, 465] width 249 height 17
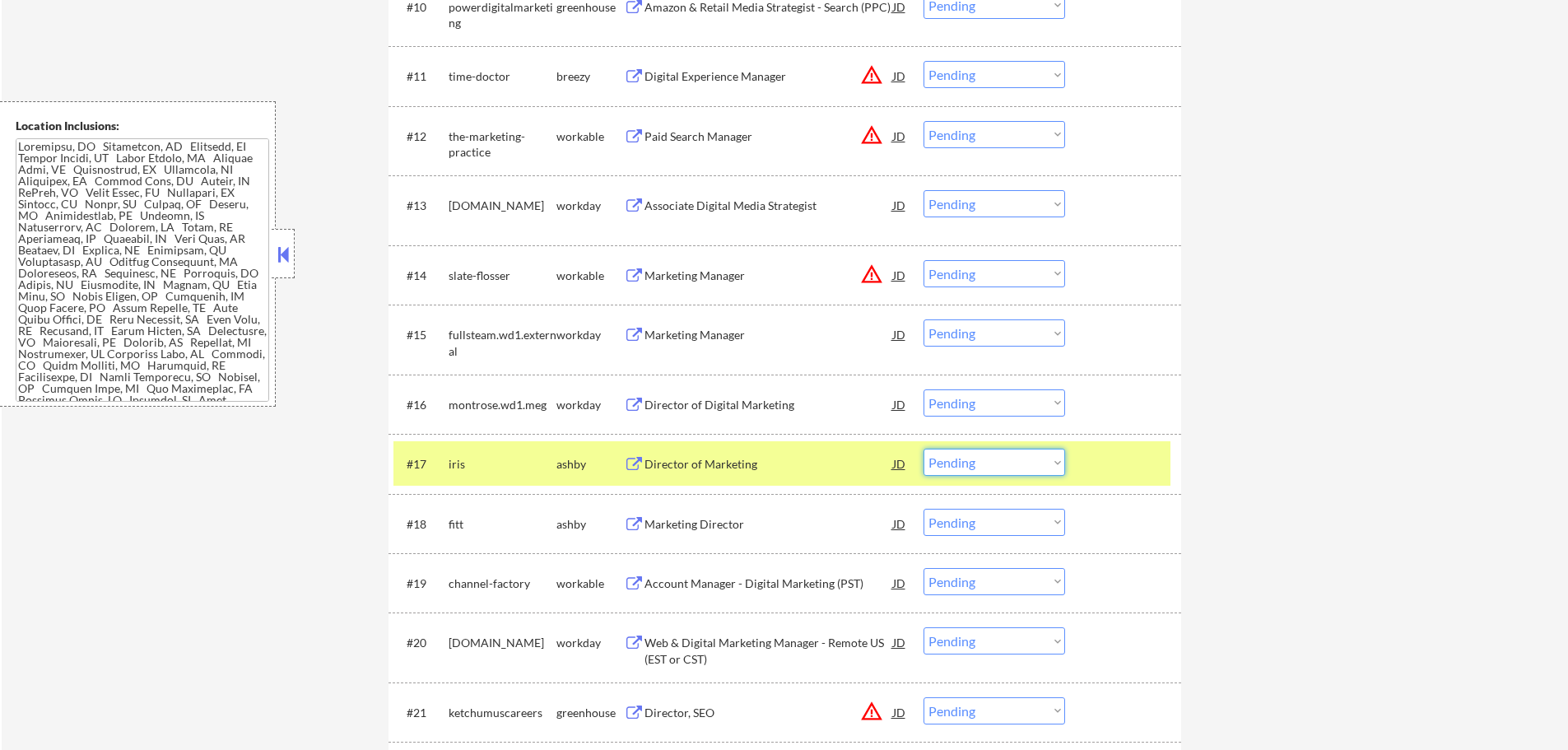
click at [996, 460] on select "Choose an option... Pending Applied Excluded (Questions) Excluded (Expired) Exc…" at bounding box center [994, 462] width 142 height 27
click at [924, 449] on select "Choose an option... Pending Applied Excluded (Questions) Excluded (Expired) Exc…" at bounding box center [994, 462] width 142 height 27
click at [1137, 462] on div at bounding box center [1125, 464] width 73 height 30
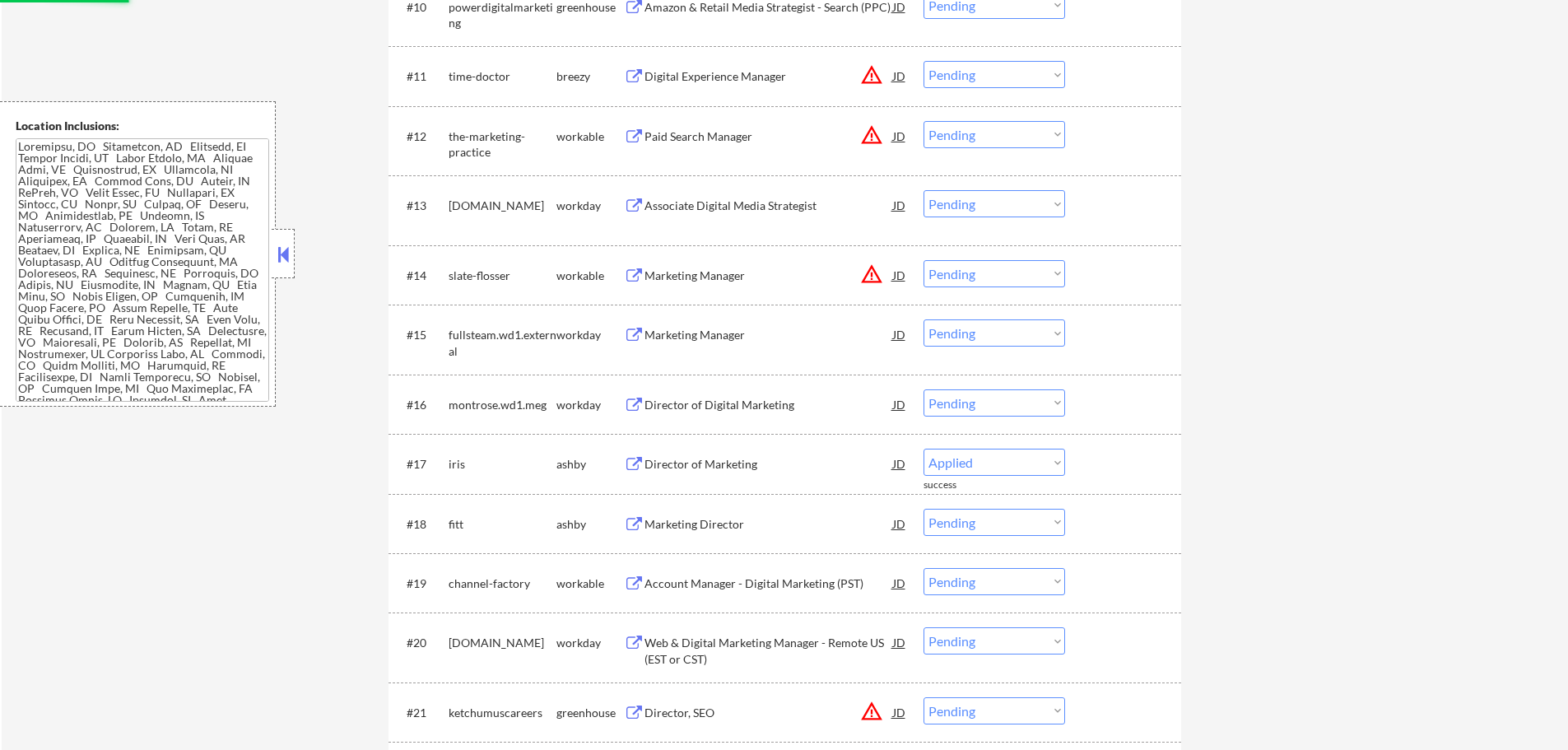
select select ""pending""
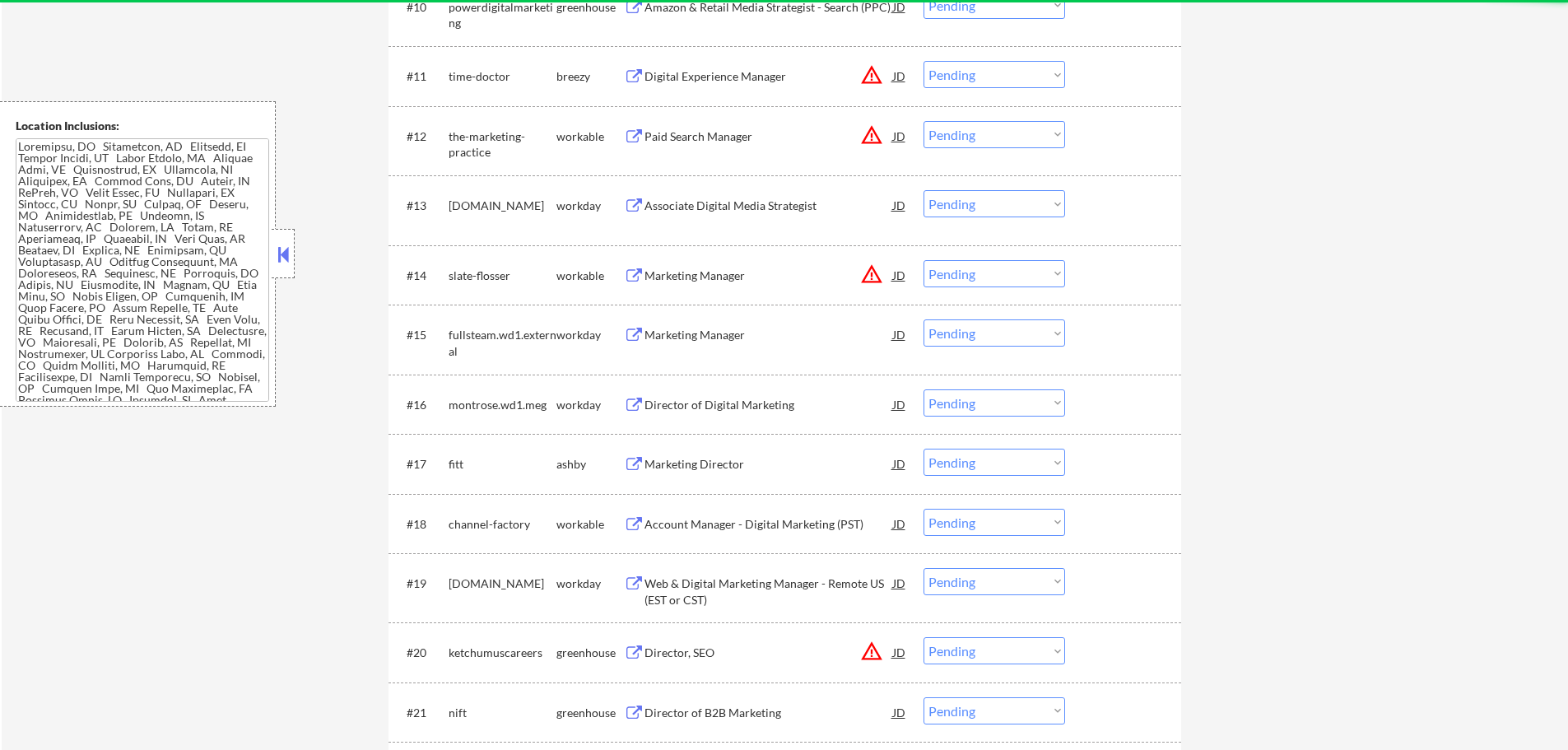
click at [655, 454] on div "Marketing Director" at bounding box center [768, 464] width 249 height 30
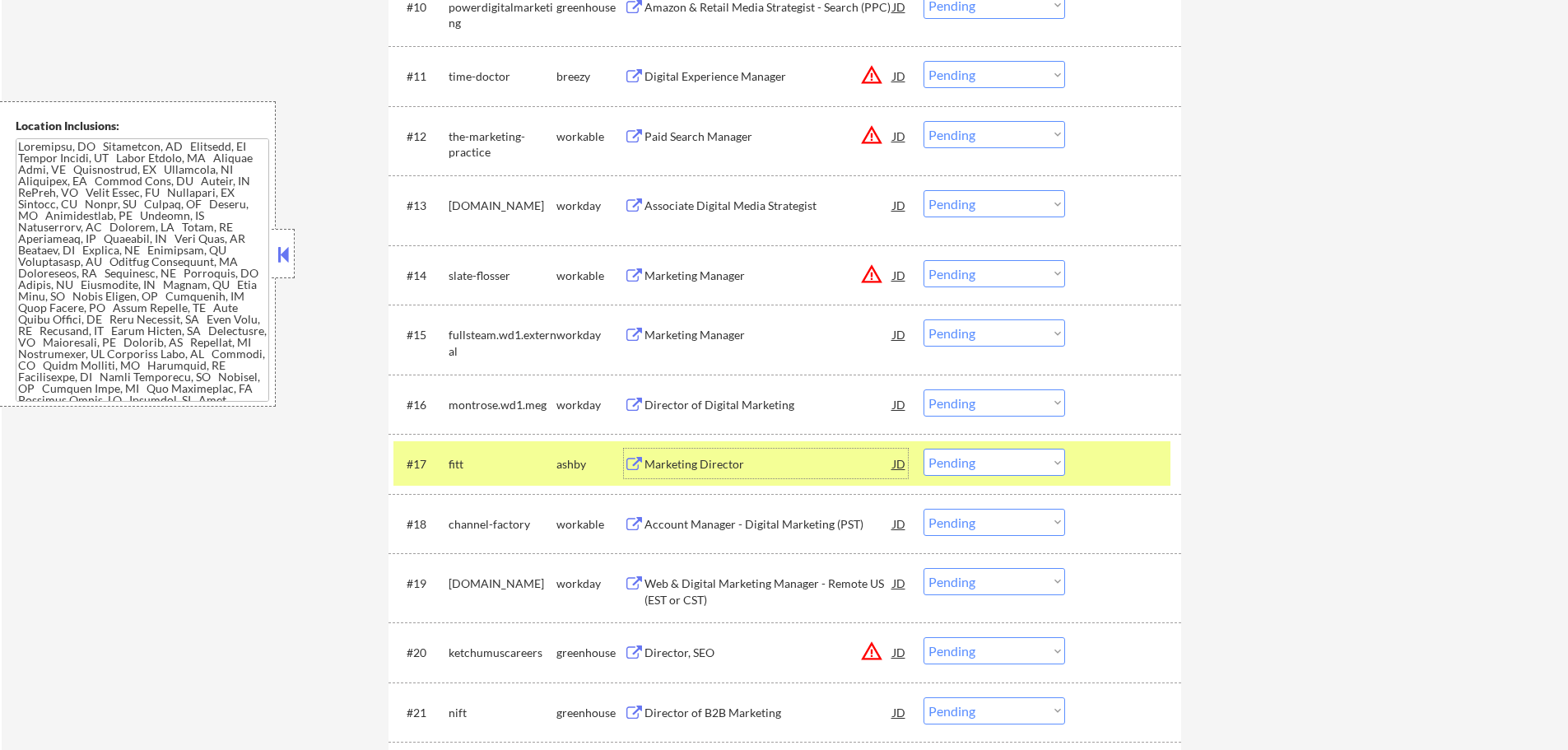
click at [737, 532] on div "Account Manager - Digital Marketing (PST)" at bounding box center [768, 525] width 249 height 17
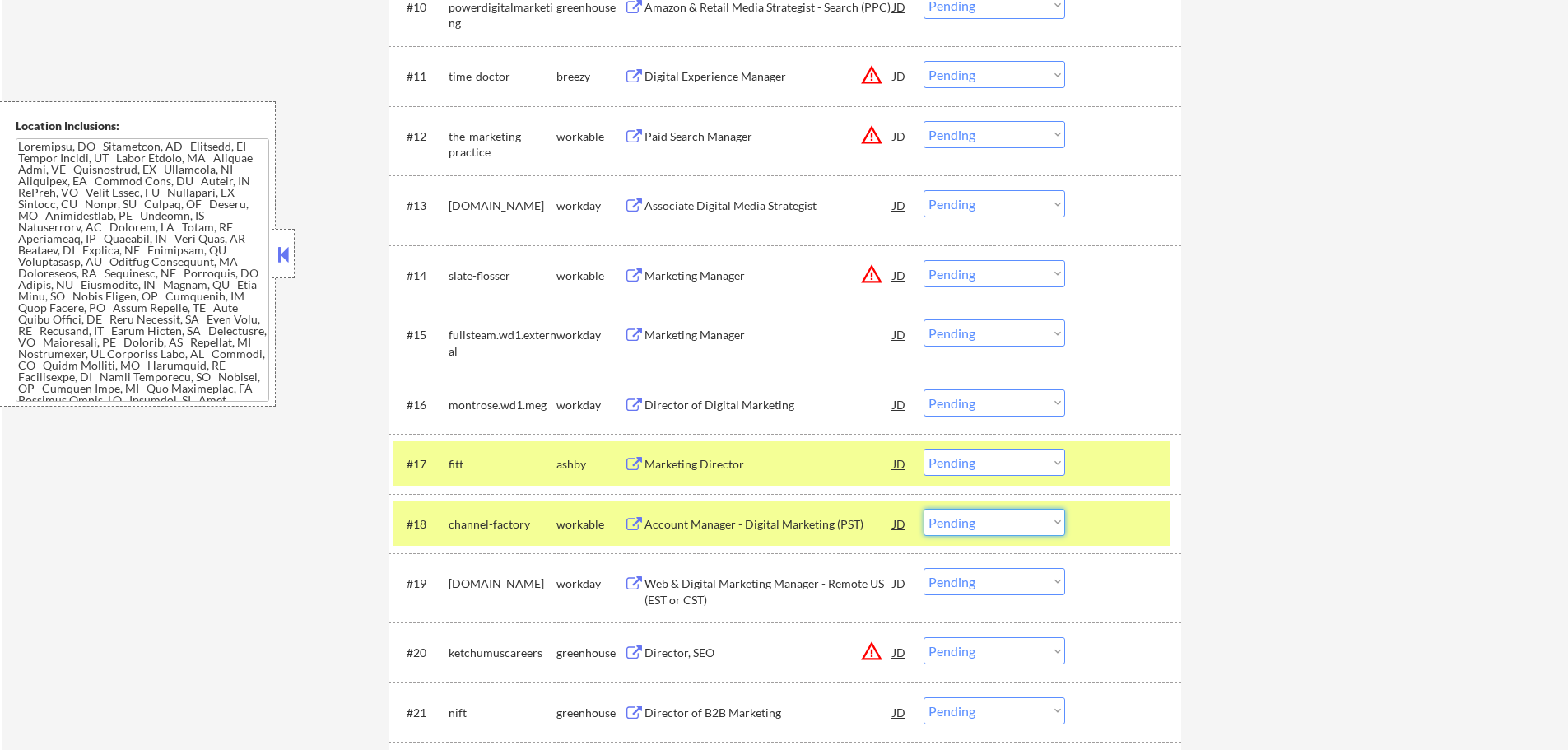
click at [980, 522] on select "Choose an option... Pending Applied Excluded (Questions) Excluded (Expired) Exc…" at bounding box center [994, 522] width 142 height 27
click at [924, 509] on select "Choose an option... Pending Applied Excluded (Questions) Excluded (Expired) Exc…" at bounding box center [994, 522] width 142 height 27
click at [1109, 530] on div at bounding box center [1125, 524] width 73 height 30
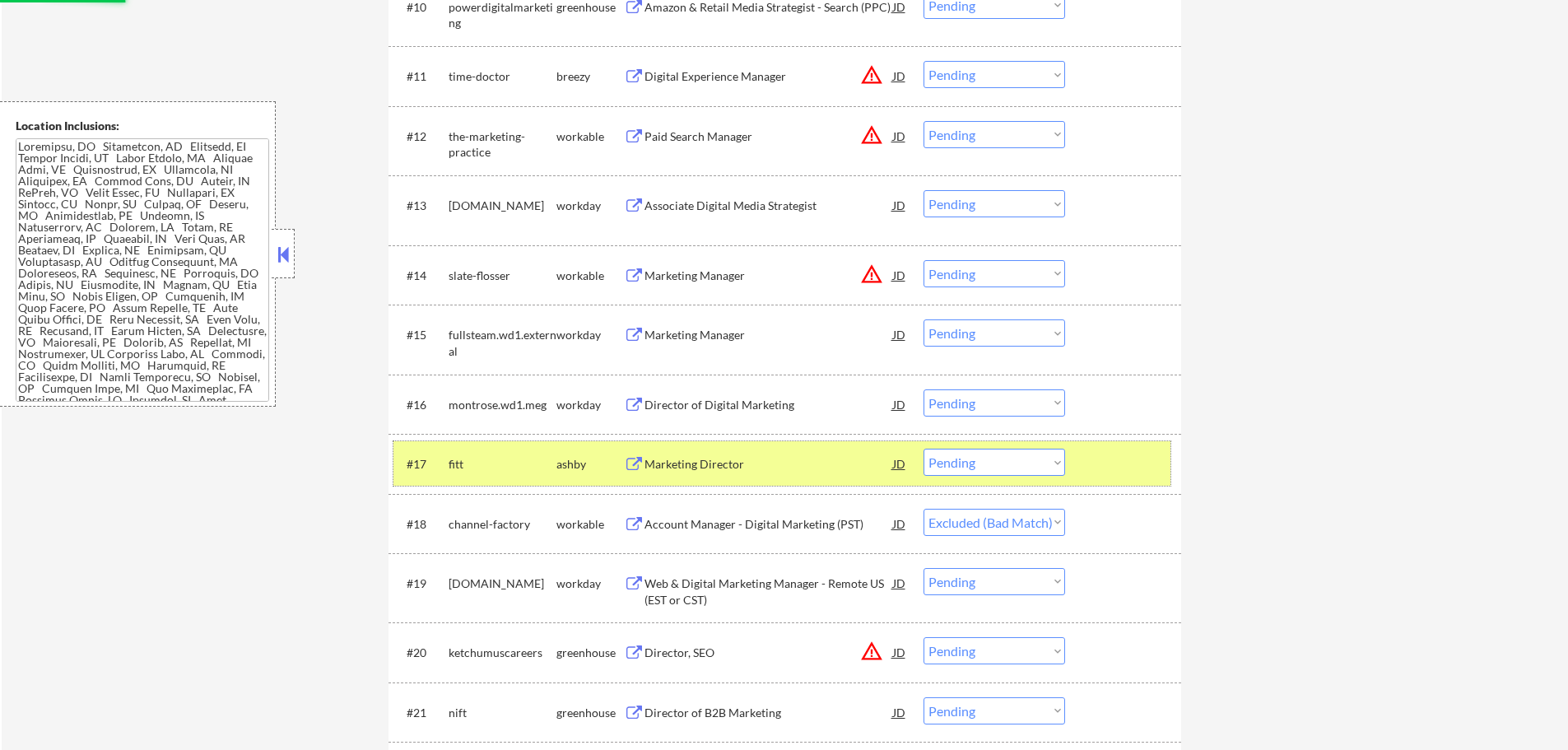
click at [1117, 471] on div at bounding box center [1125, 464] width 73 height 30
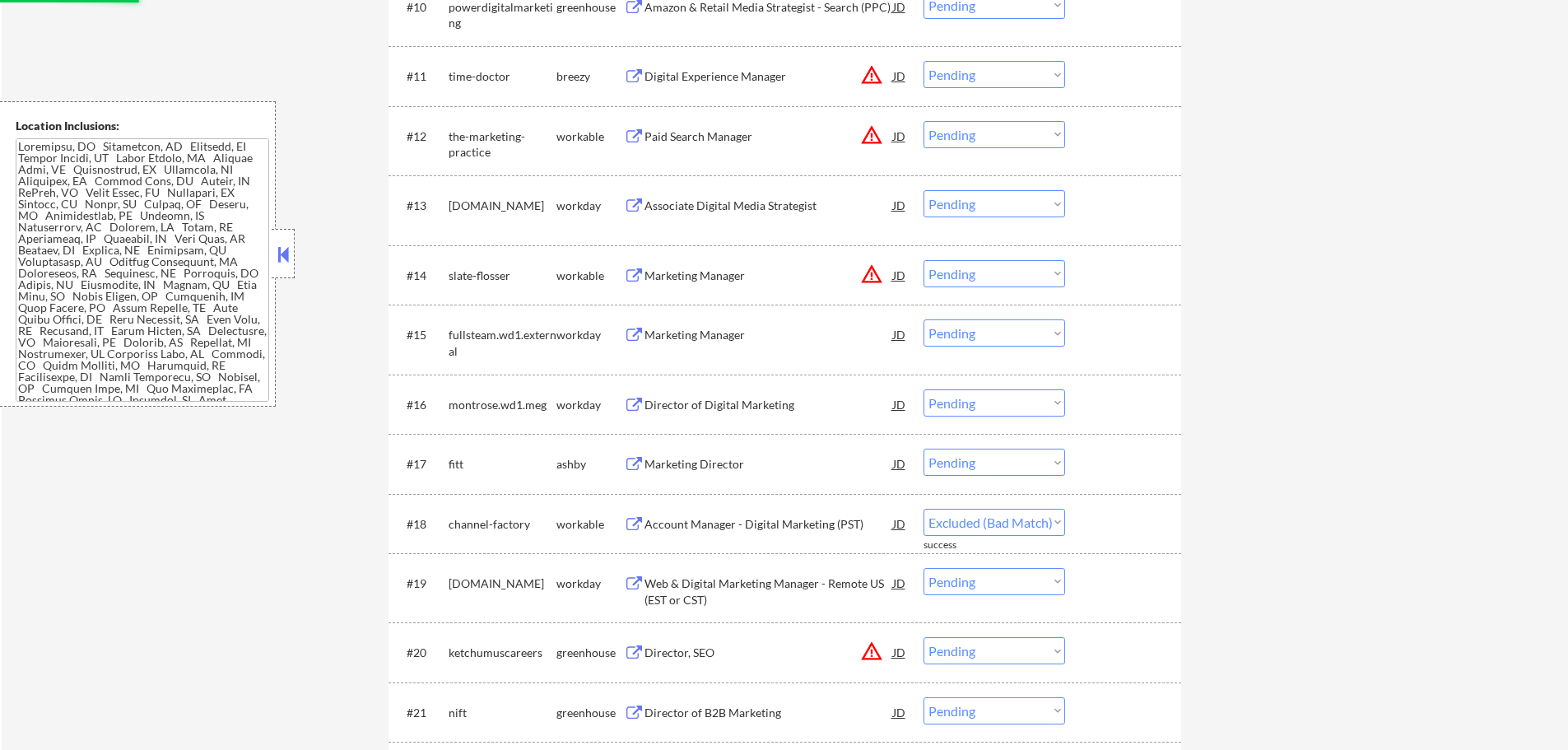
select select ""pending""
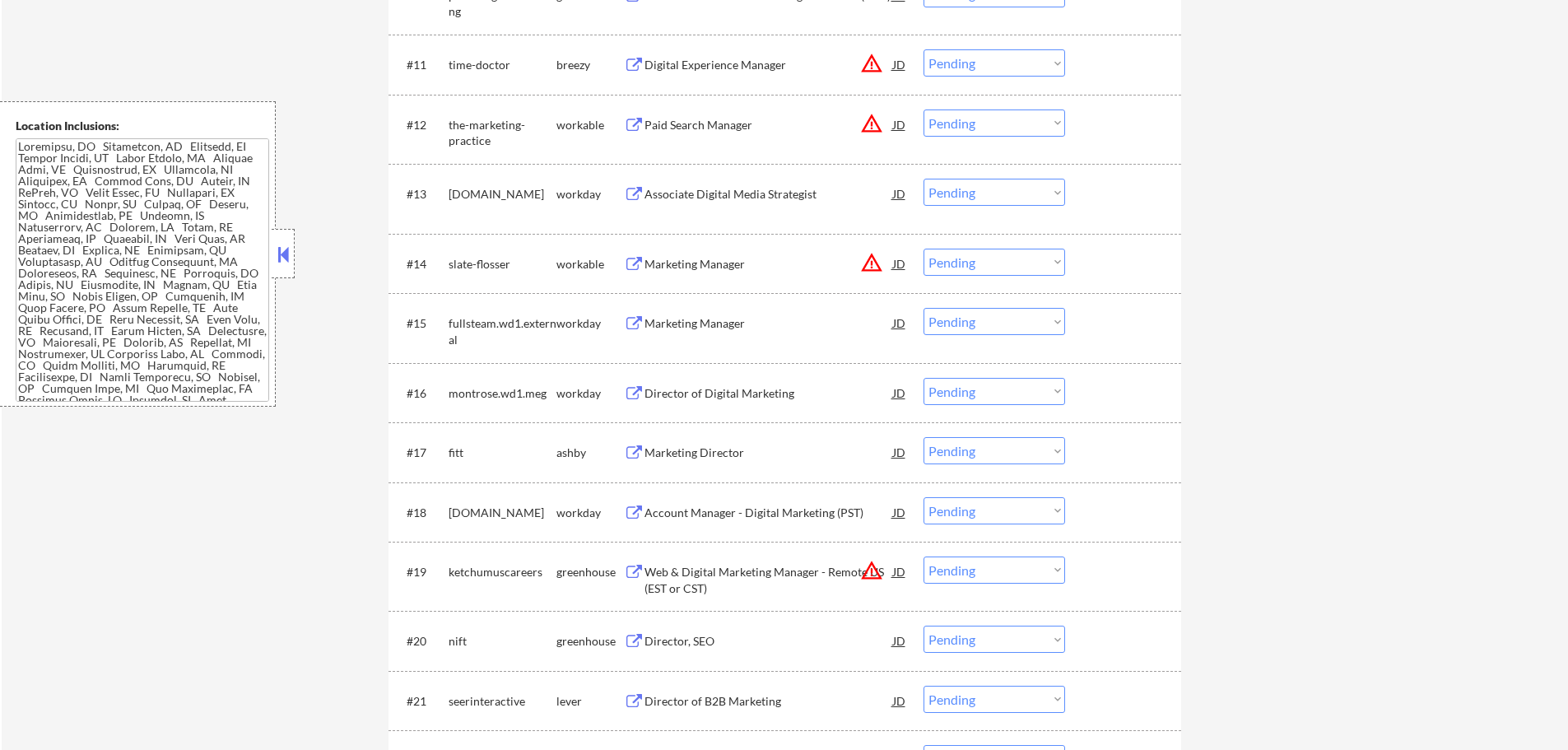
scroll to position [1317, 0]
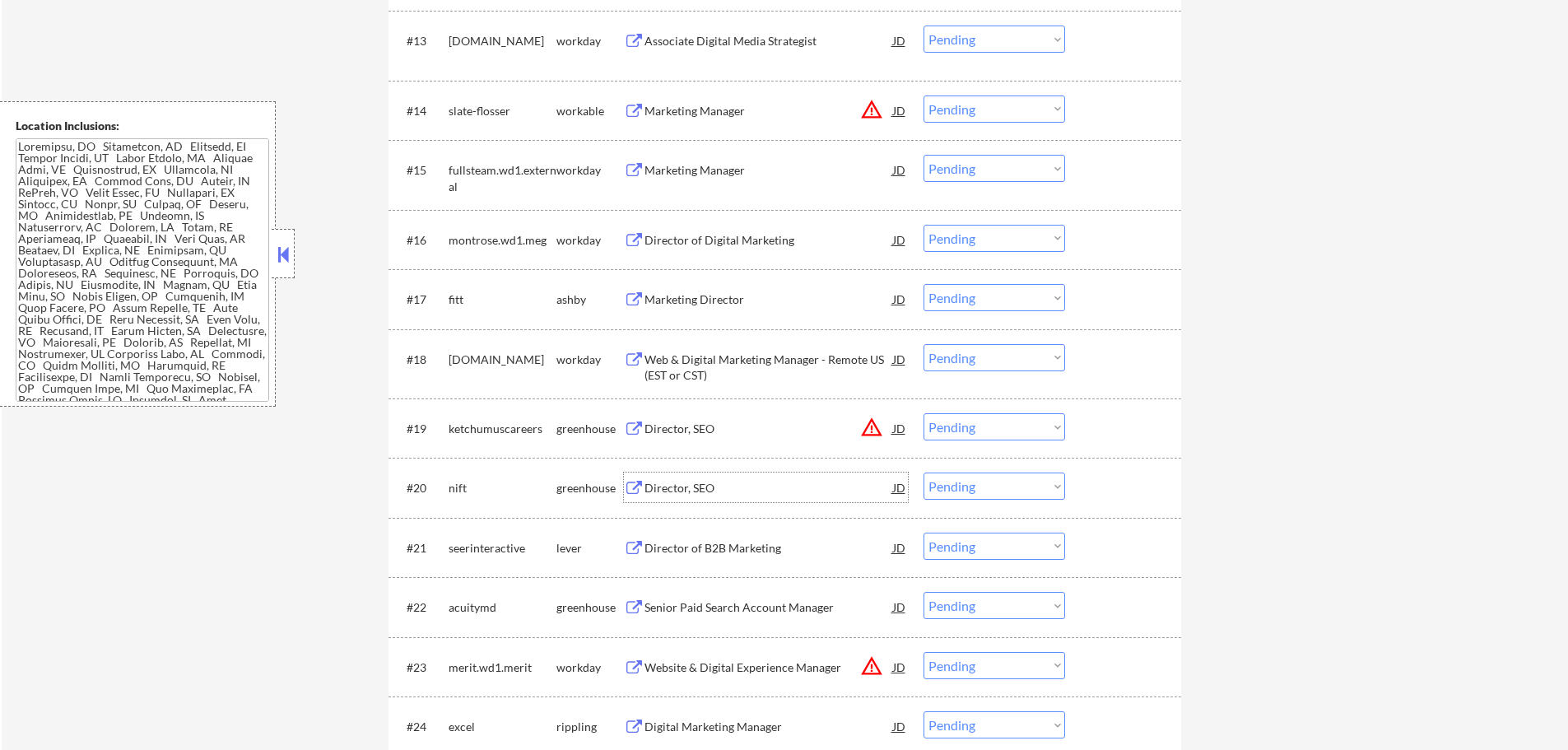
click at [688, 492] on div "Director, SEO" at bounding box center [768, 488] width 249 height 17
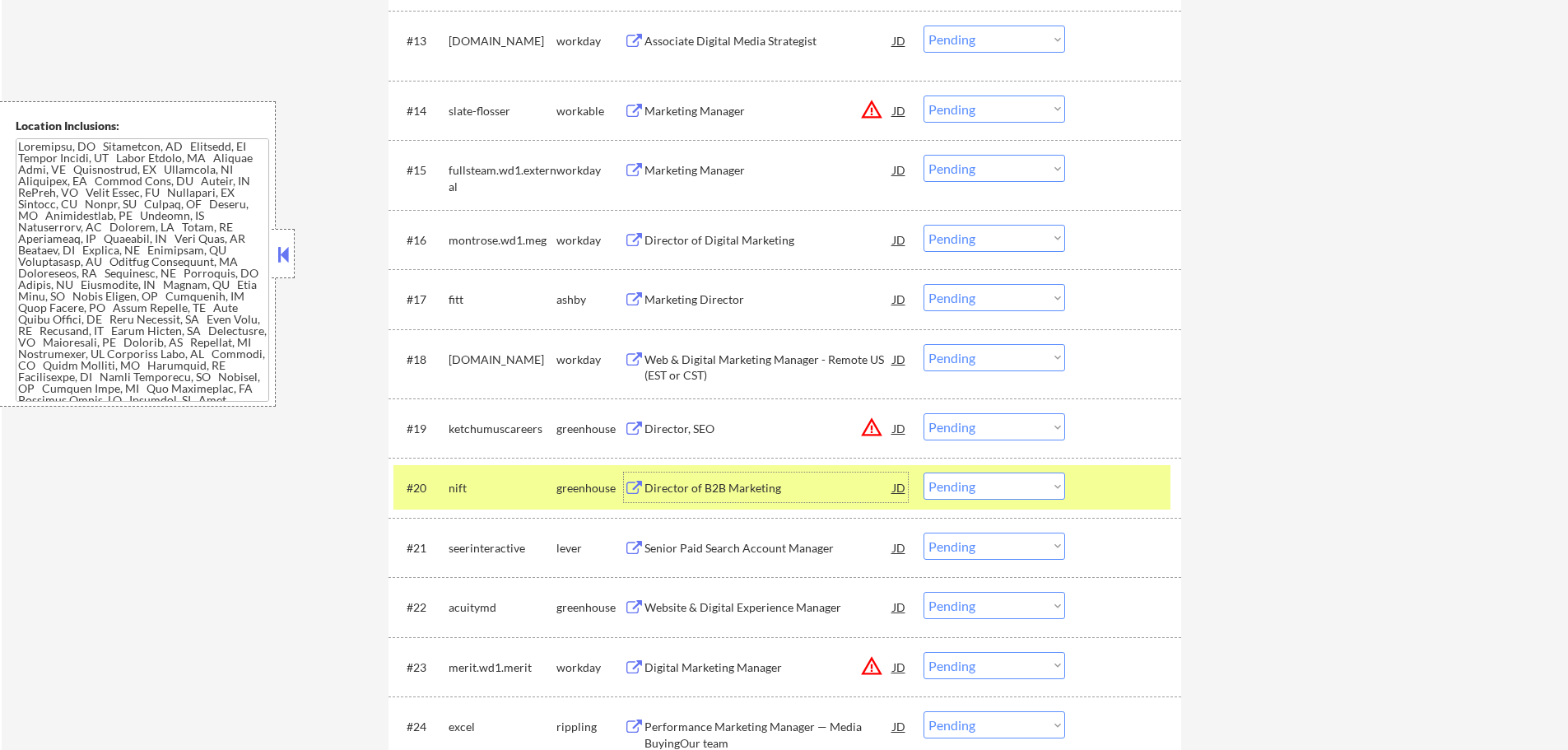
click at [1022, 490] on select "Choose an option... Pending Applied Excluded (Questions) Excluded (Expired) Exc…" at bounding box center [994, 485] width 142 height 27
click at [924, 472] on select "Choose an option... Pending Applied Excluded (Questions) Excluded (Expired) Exc…" at bounding box center [994, 485] width 142 height 27
click at [1105, 494] on div at bounding box center [1125, 487] width 73 height 30
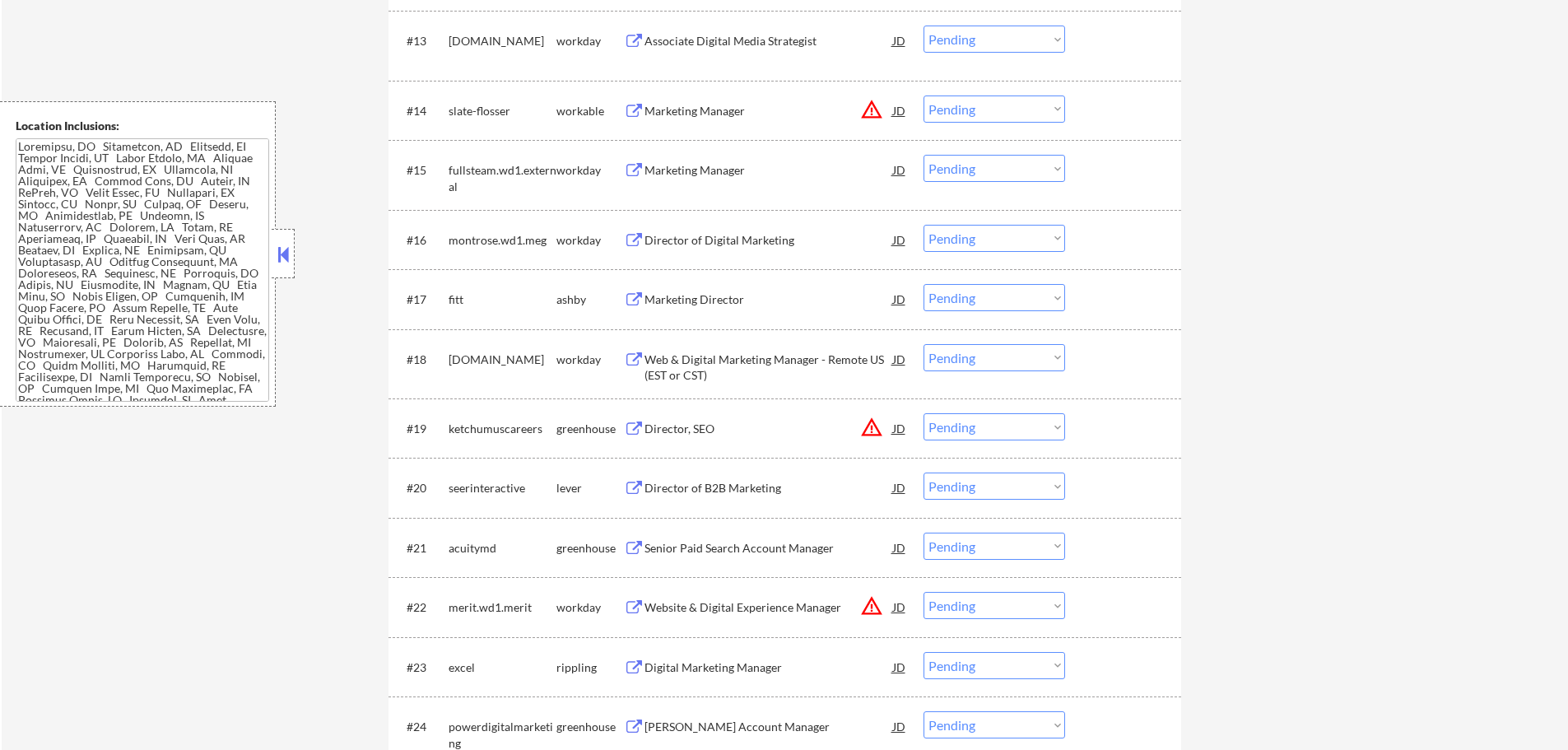
click at [745, 488] on div "Director of B2B Marketing" at bounding box center [768, 488] width 249 height 17
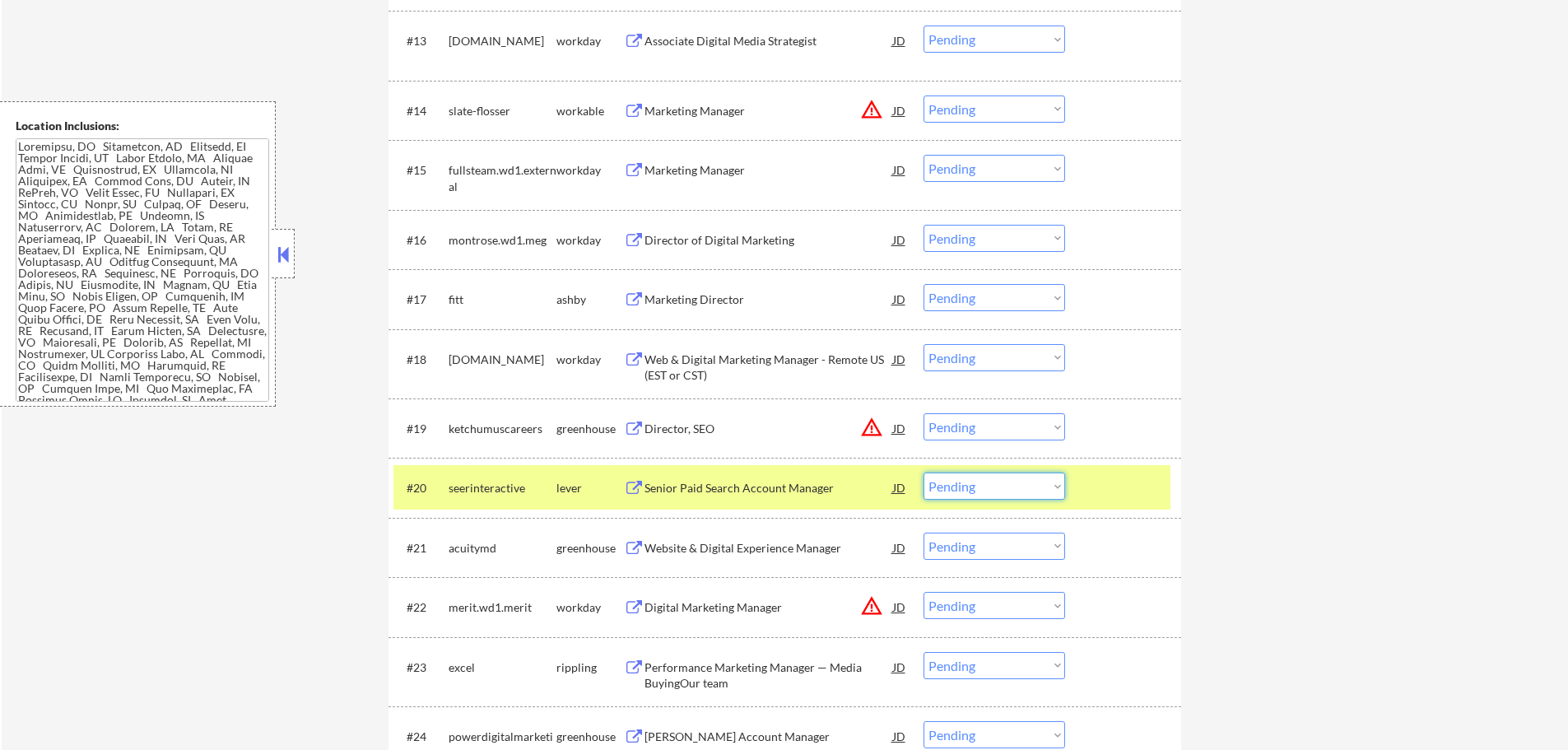
click at [987, 485] on select "Choose an option... Pending Applied Excluded (Questions) Excluded (Expired) Exc…" at bounding box center [994, 485] width 142 height 27
click at [924, 472] on select "Choose an option... Pending Applied Excluded (Questions) Excluded (Expired) Exc…" at bounding box center [994, 485] width 142 height 27
click at [1110, 484] on div at bounding box center [1125, 487] width 73 height 30
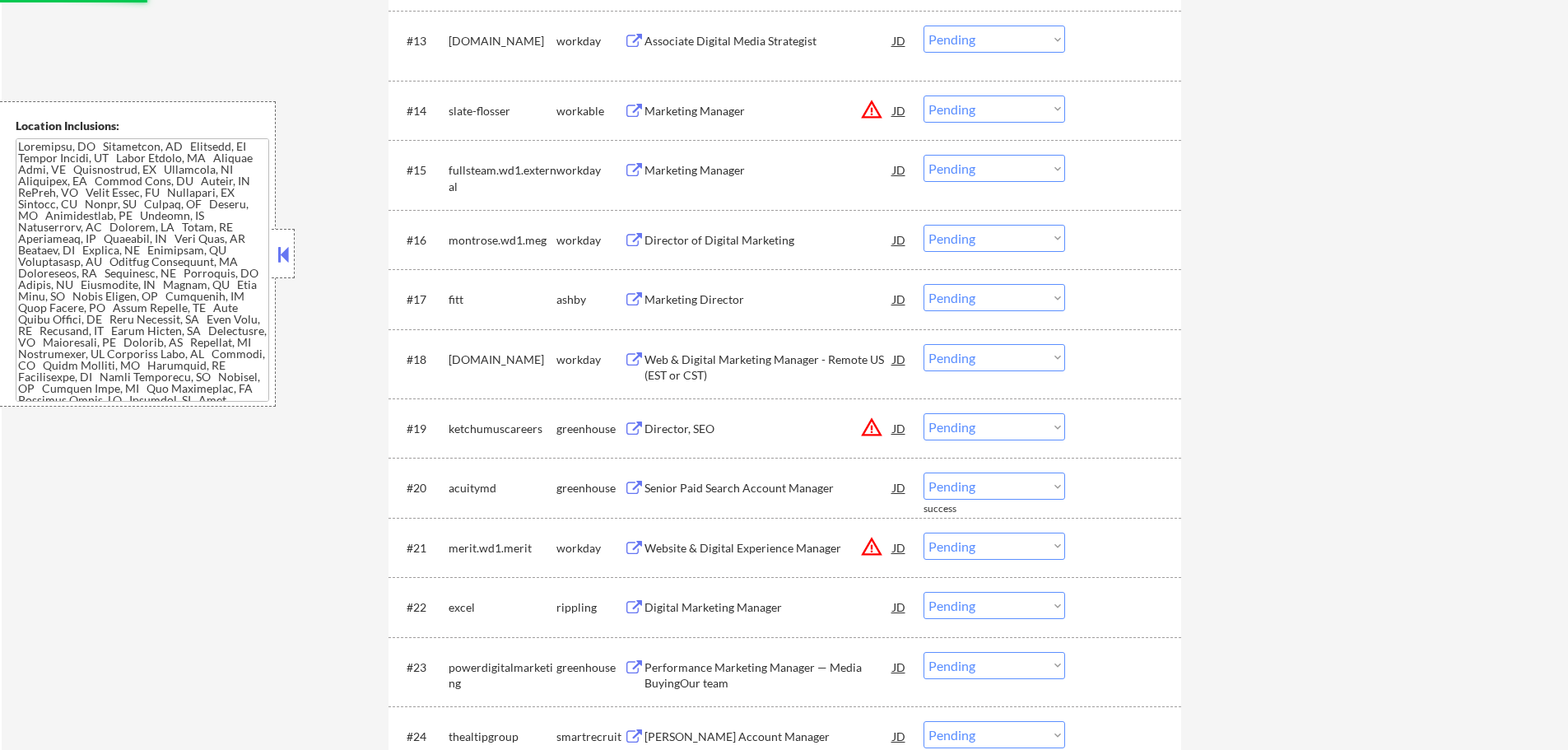
click at [762, 484] on div "Senior Paid Search Account Manager" at bounding box center [768, 488] width 249 height 17
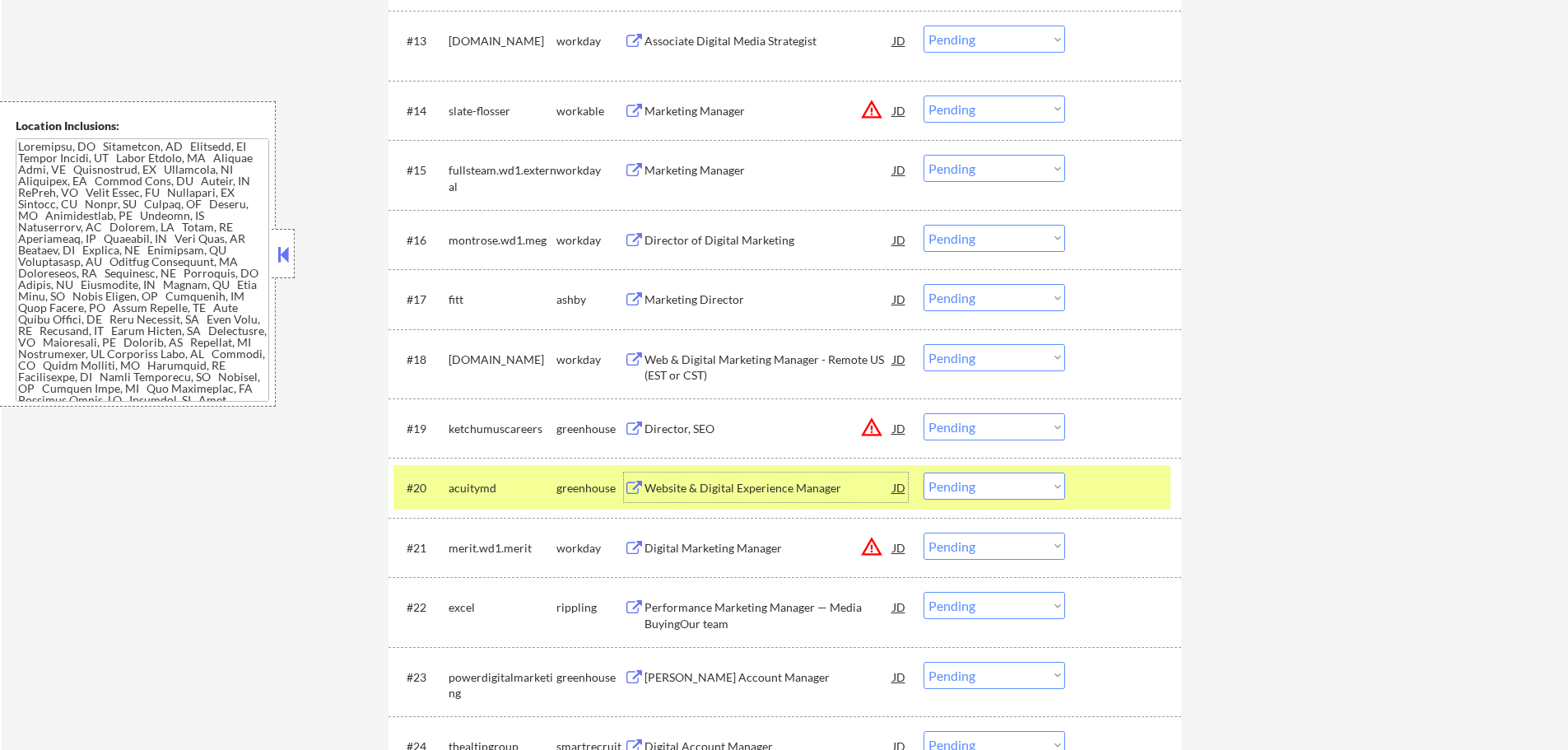
click at [1002, 484] on select "Choose an option... Pending Applied Excluded (Questions) Excluded (Expired) Exc…" at bounding box center [994, 485] width 142 height 27
click at [924, 472] on select "Choose an option... Pending Applied Excluded (Questions) Excluded (Expired) Exc…" at bounding box center [994, 485] width 142 height 27
click at [1115, 478] on div at bounding box center [1125, 487] width 73 height 30
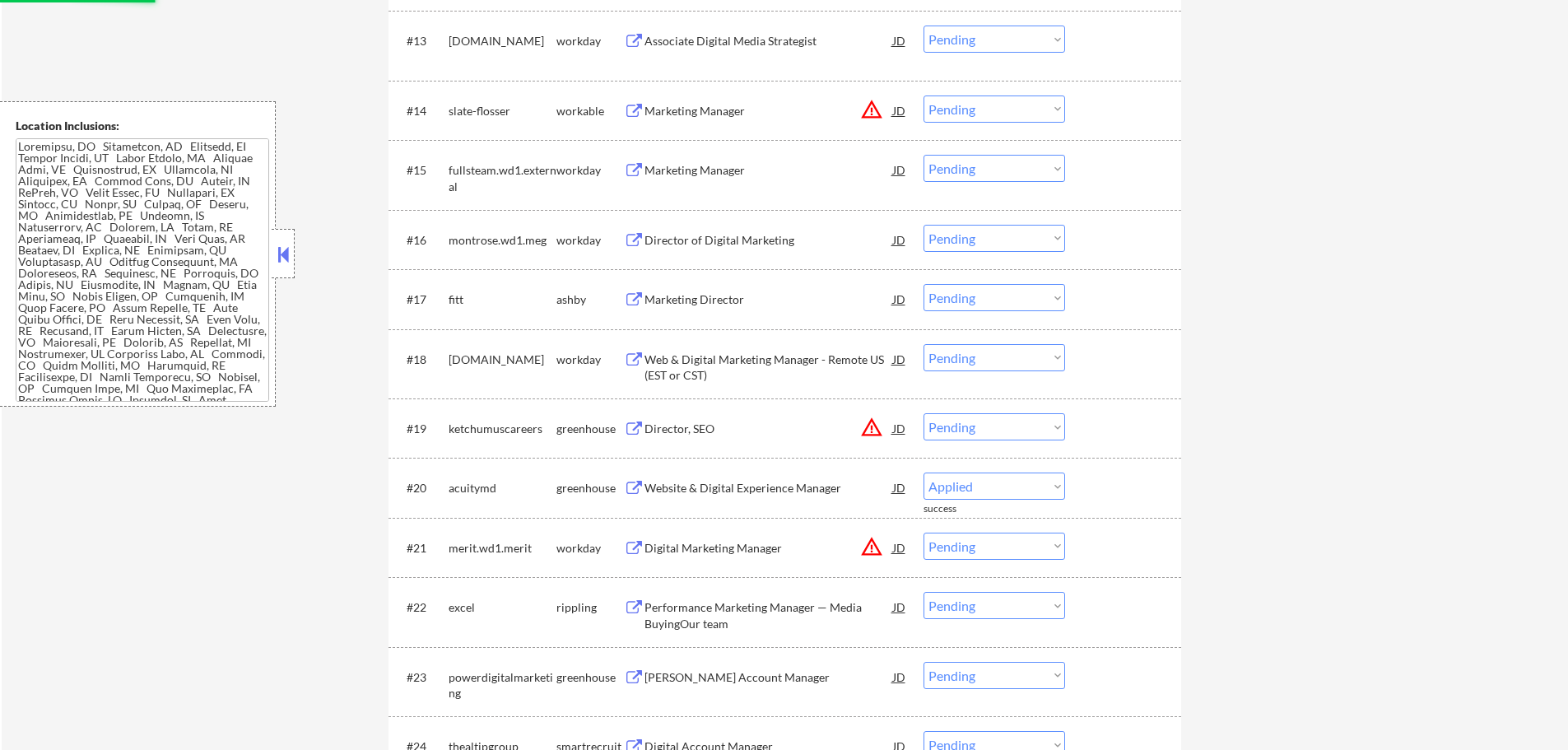
select select ""pending""
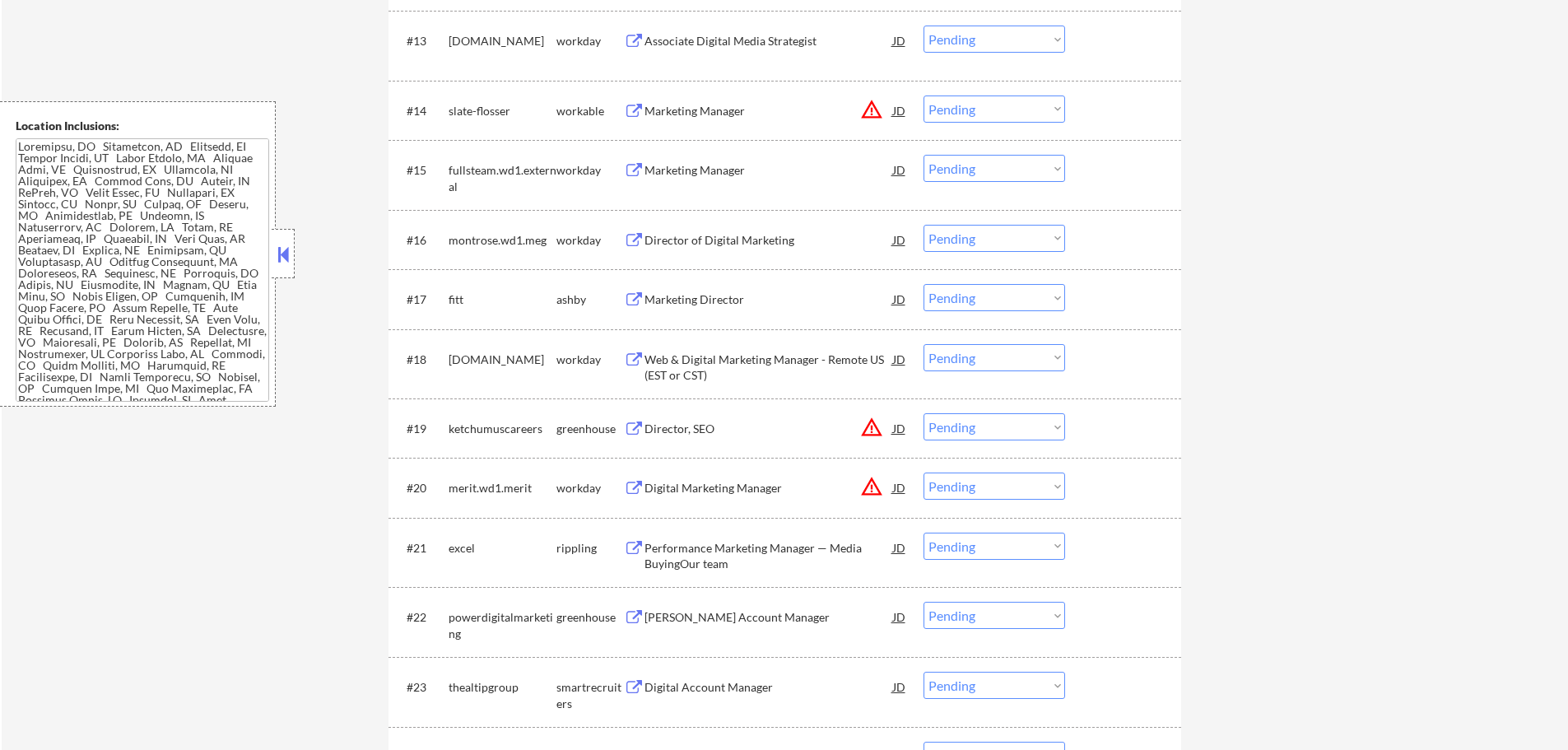
click at [697, 546] on div "Performance Marketing Manager — Media BuyingOur team" at bounding box center [768, 556] width 249 height 32
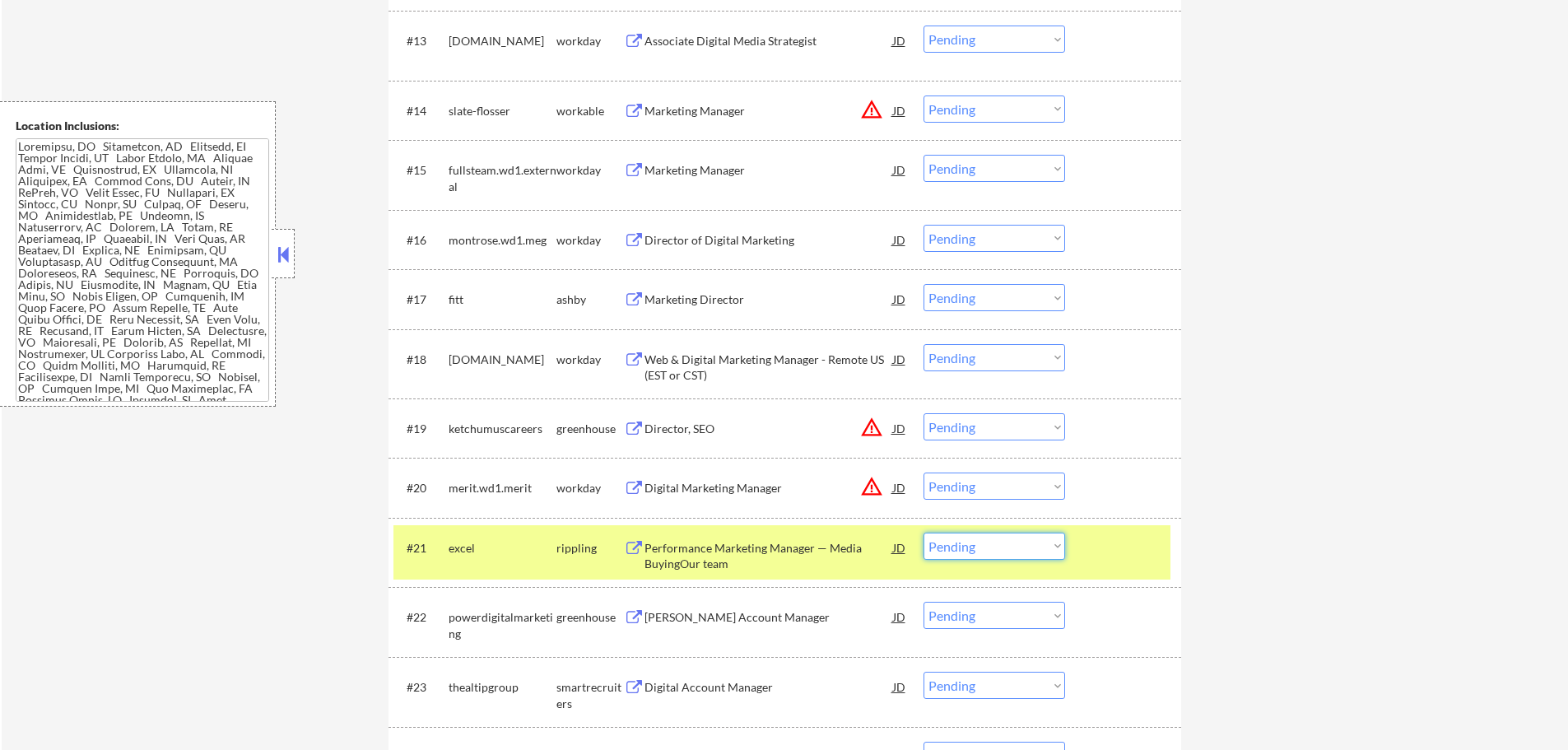
click at [1019, 539] on select "Choose an option... Pending Applied Excluded (Questions) Excluded (Expired) Exc…" at bounding box center [994, 546] width 142 height 27
click at [924, 533] on select "Choose an option... Pending Applied Excluded (Questions) Excluded (Expired) Exc…" at bounding box center [994, 546] width 142 height 27
click at [1105, 562] on div at bounding box center [1125, 548] width 73 height 30
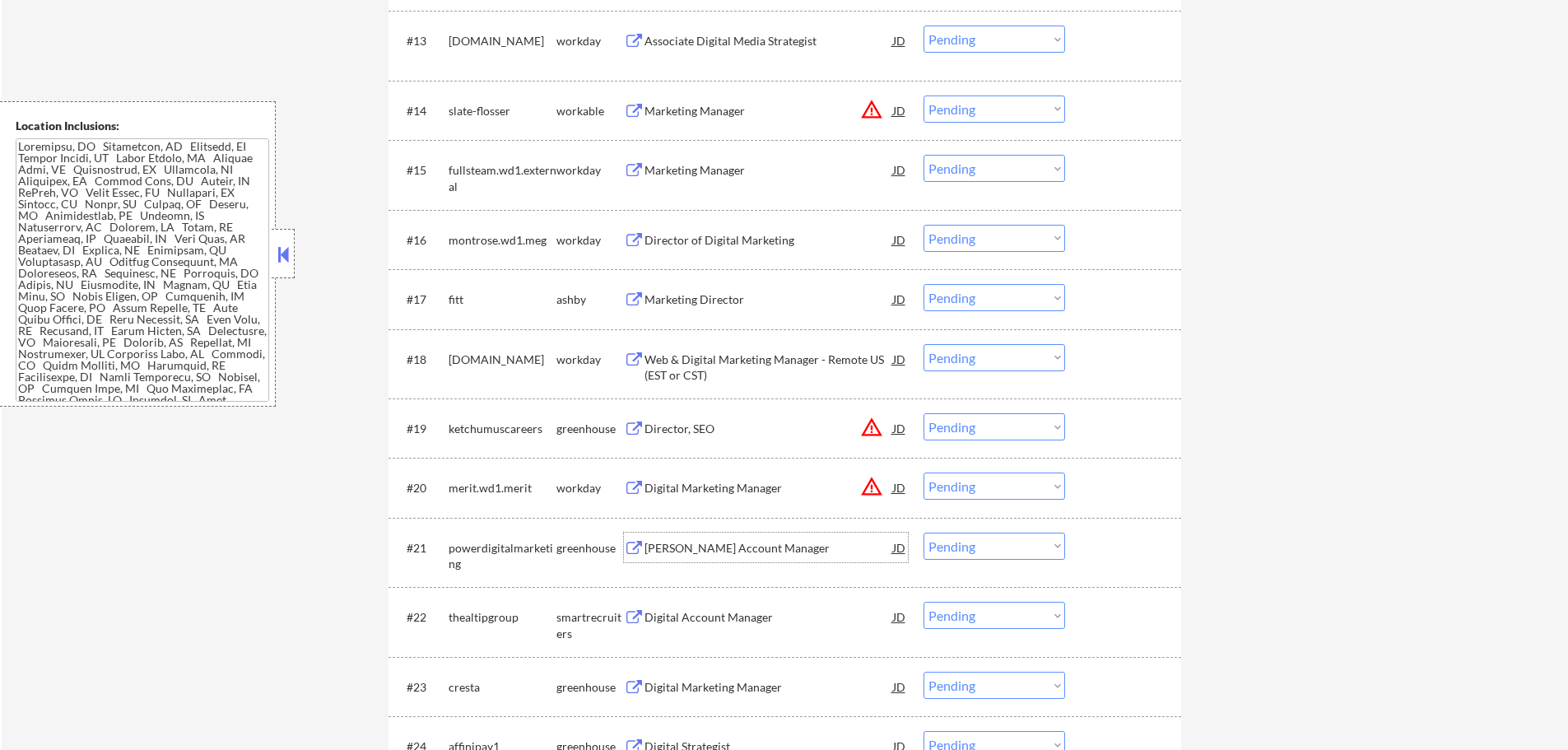
click at [709, 549] on div "Seo Account Manager" at bounding box center [768, 549] width 249 height 17
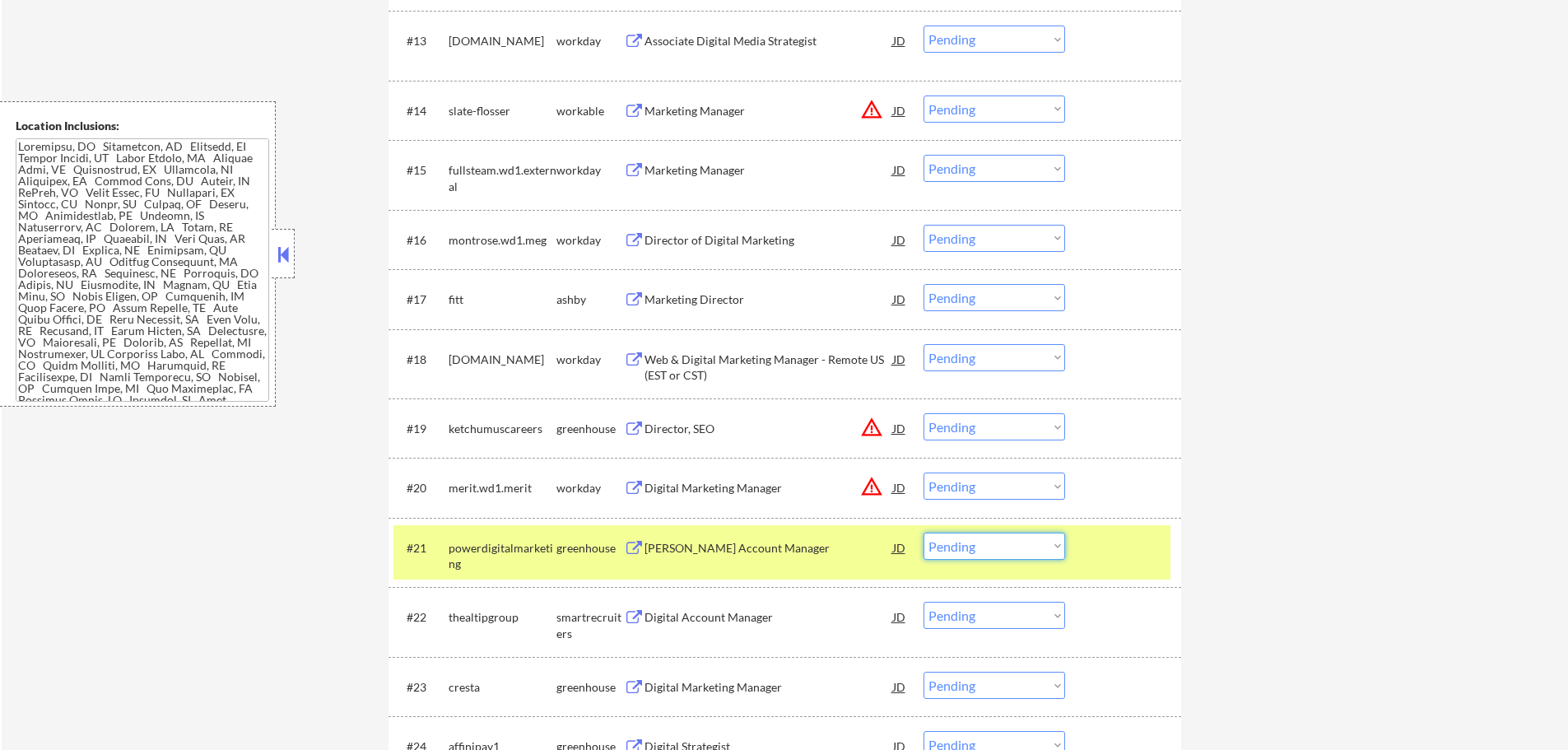
click at [997, 542] on select "Choose an option... Pending Applied Excluded (Questions) Excluded (Expired) Exc…" at bounding box center [994, 546] width 142 height 27
click at [924, 533] on select "Choose an option... Pending Applied Excluded (Questions) Excluded (Expired) Exc…" at bounding box center [994, 546] width 142 height 27
click at [1114, 544] on div at bounding box center [1125, 548] width 73 height 30
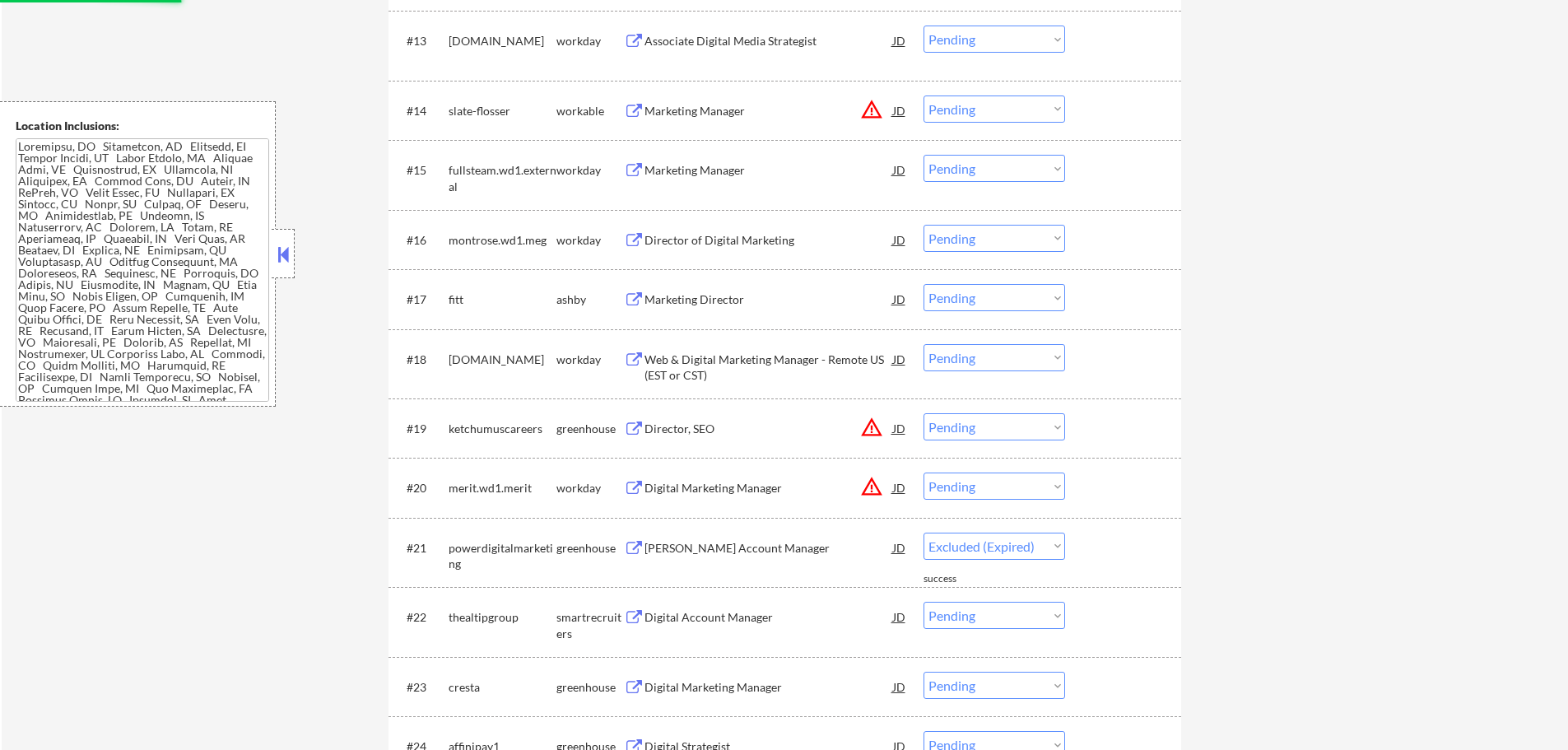
select select ""pending""
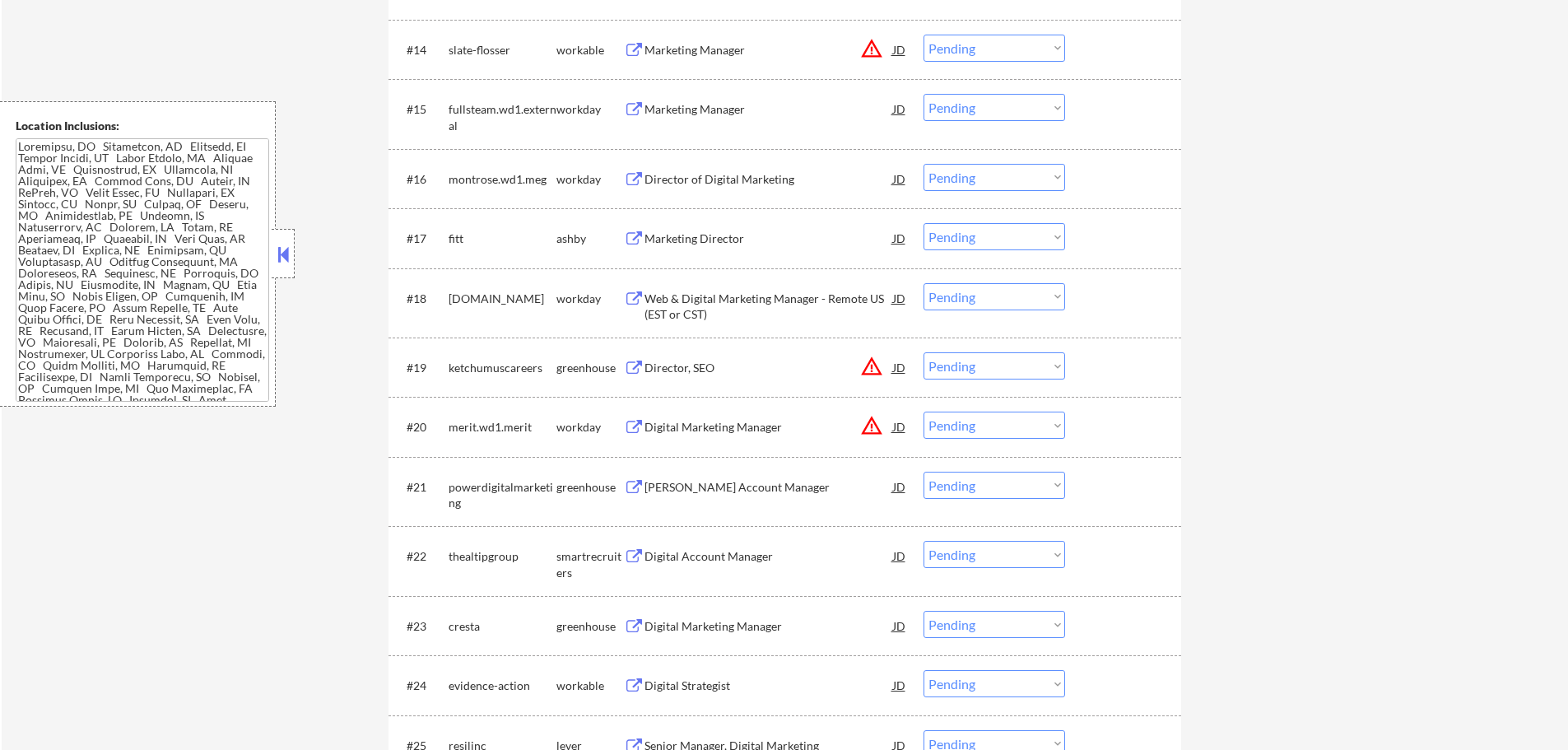
scroll to position [1482, 0]
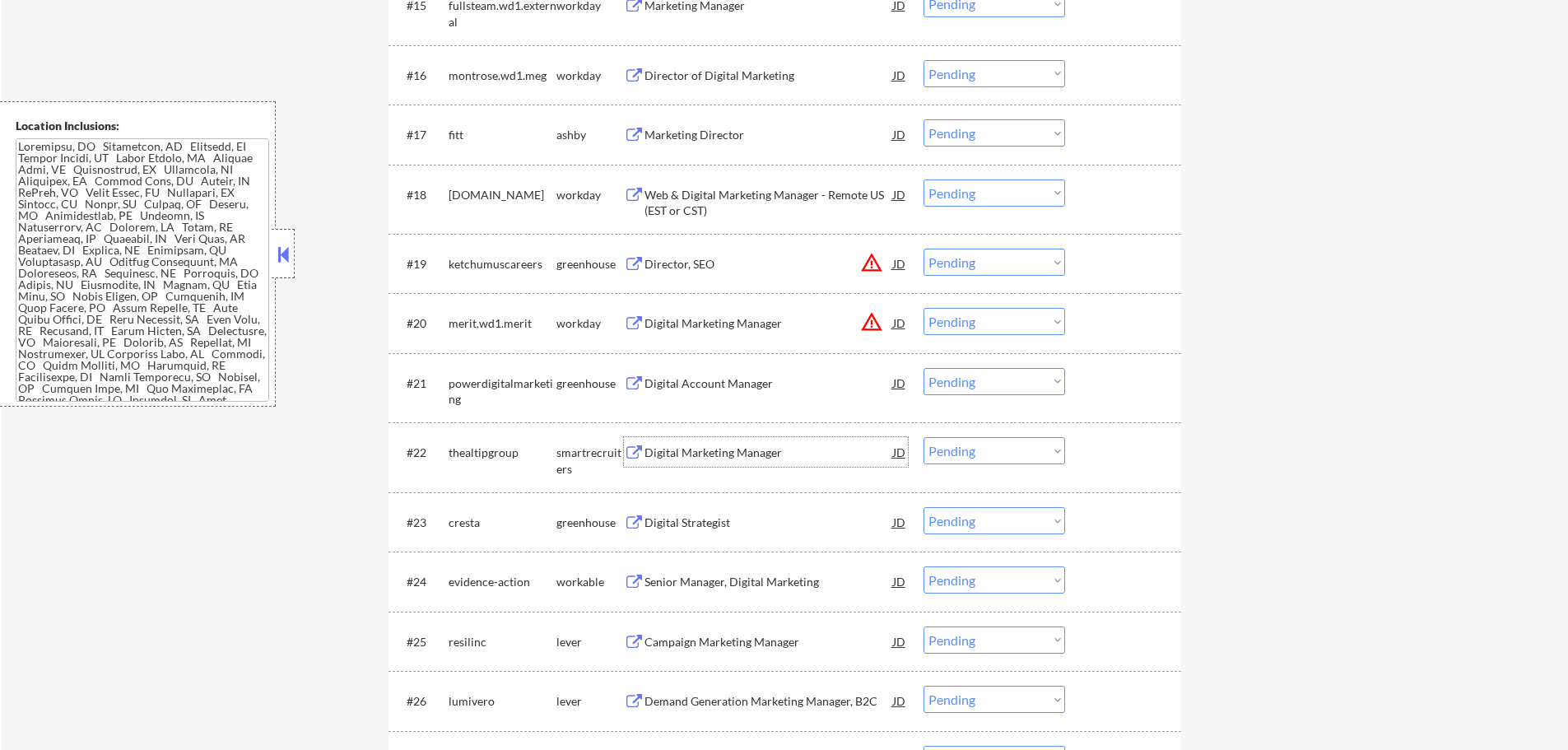
click at [742, 445] on div "Digital Marketing Manager" at bounding box center [768, 453] width 249 height 17
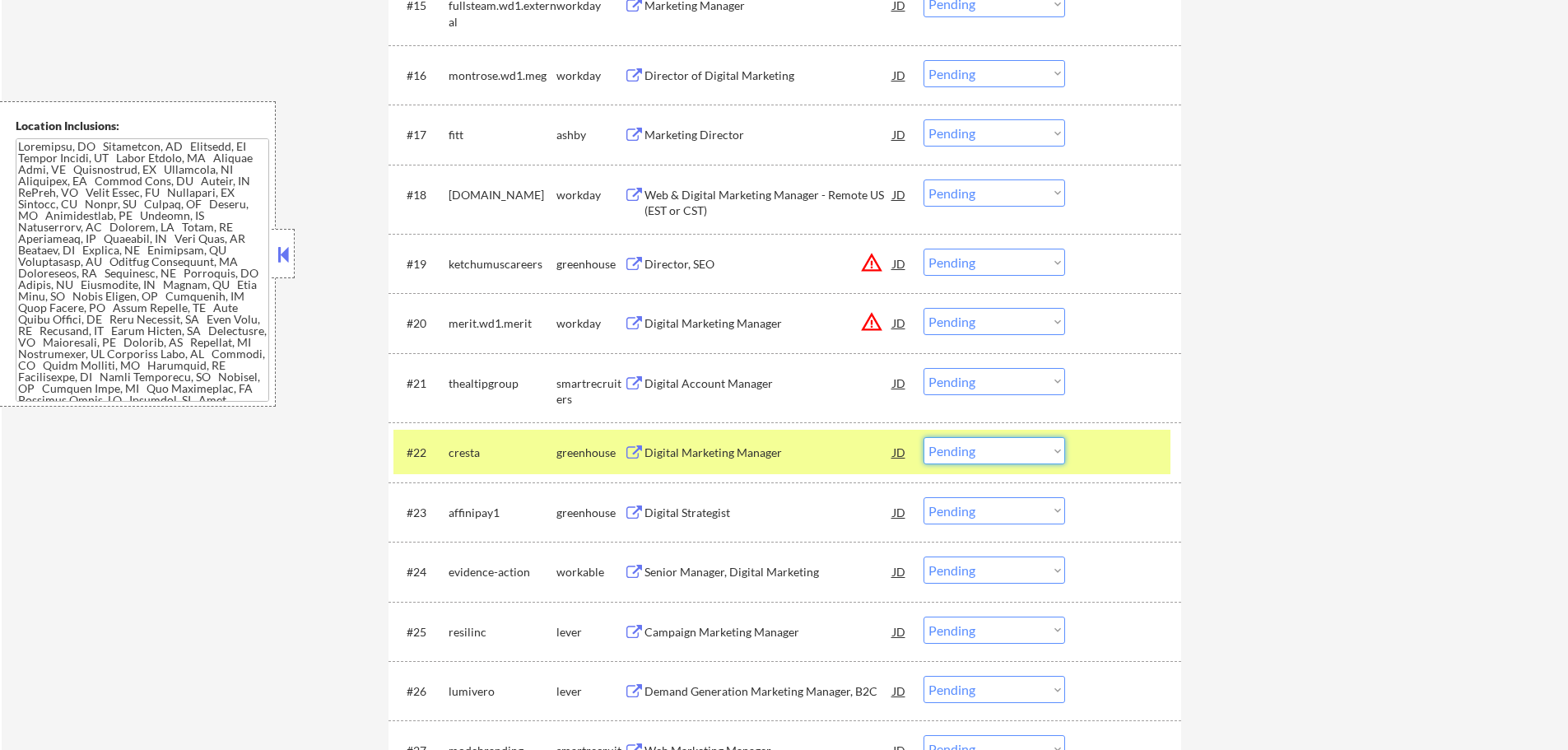
click at [959, 457] on select "Choose an option... Pending Applied Excluded (Questions) Excluded (Expired) Exc…" at bounding box center [994, 450] width 142 height 27
click at [924, 437] on select "Choose an option... Pending Applied Excluded (Questions) Excluded (Expired) Exc…" at bounding box center [994, 450] width 142 height 27
click at [1097, 460] on div at bounding box center [1125, 452] width 73 height 30
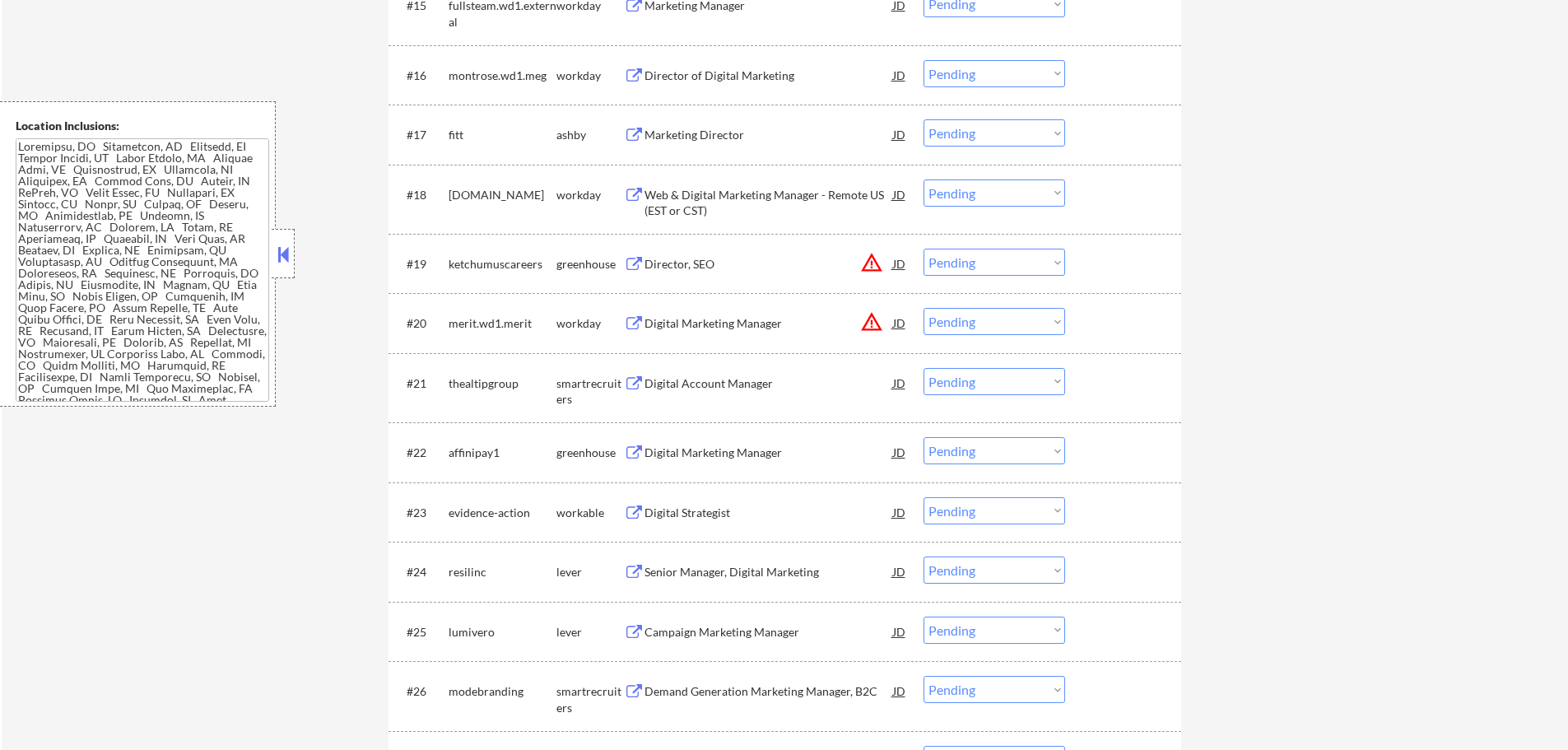
click at [725, 444] on div "Digital Marketing Manager" at bounding box center [768, 453] width 249 height 17
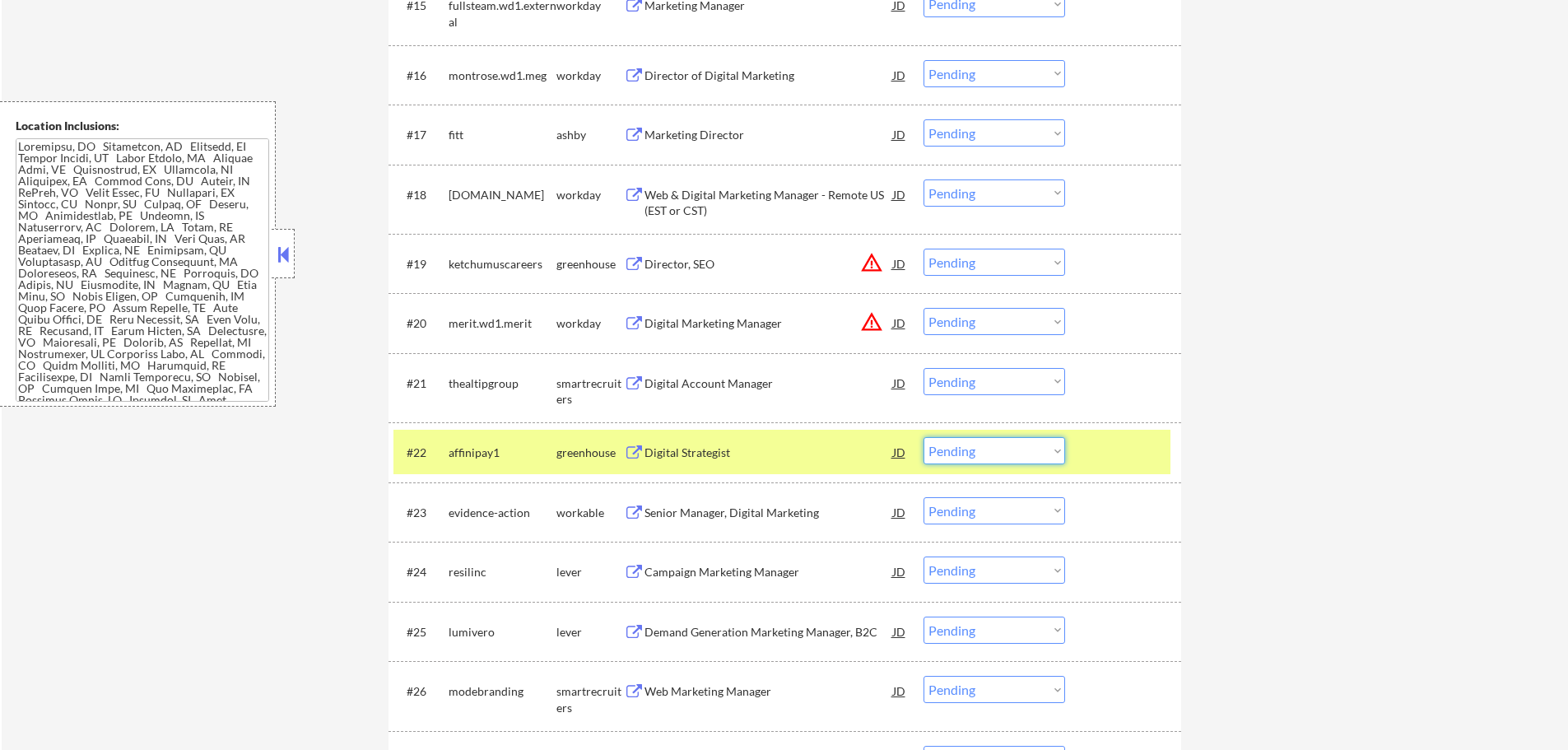
click at [964, 453] on select "Choose an option... Pending Applied Excluded (Questions) Excluded (Expired) Exc…" at bounding box center [994, 450] width 142 height 27
click at [924, 437] on select "Choose an option... Pending Applied Excluded (Questions) Excluded (Expired) Exc…" at bounding box center [994, 450] width 142 height 27
click at [1125, 448] on div at bounding box center [1125, 452] width 73 height 30
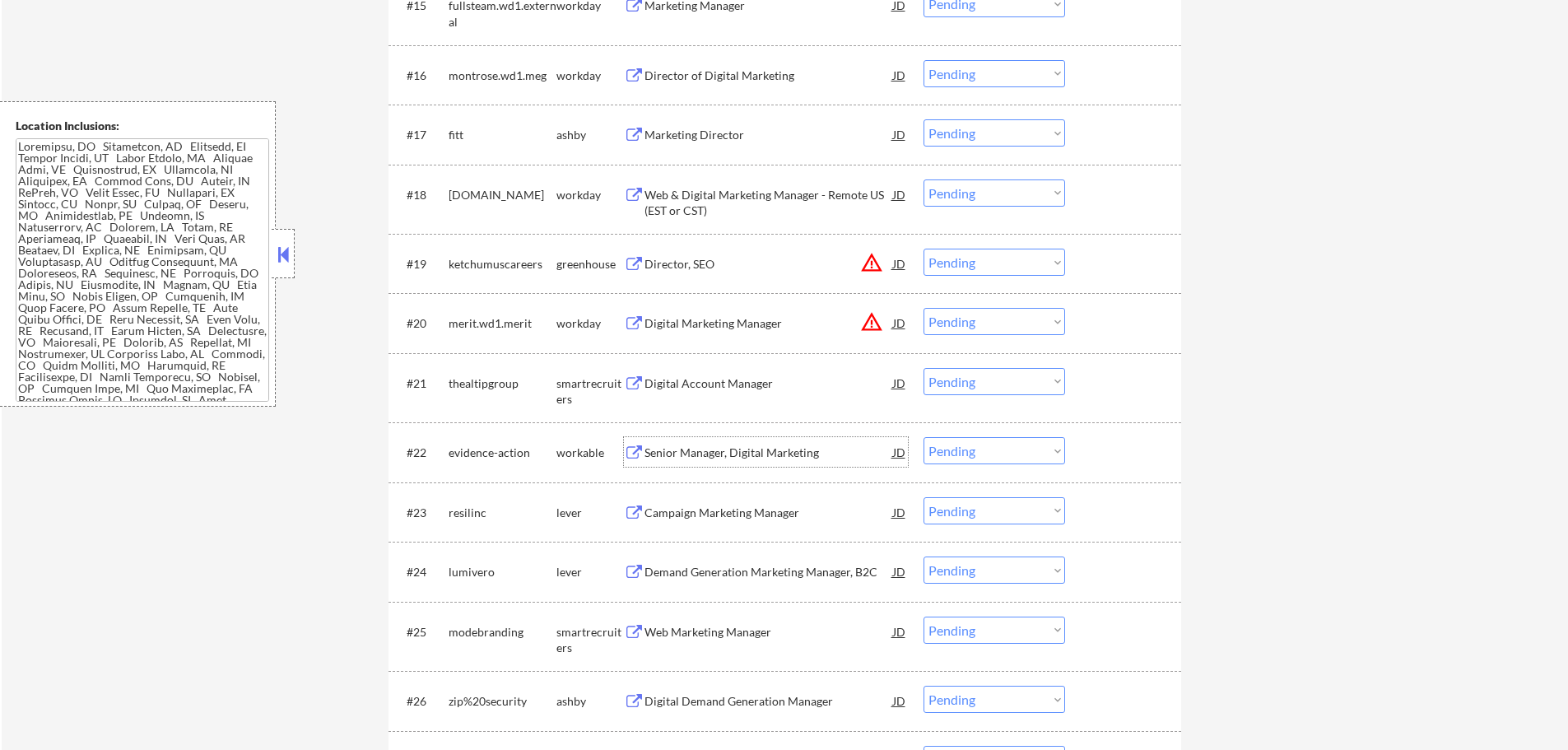
click at [682, 450] on div "Senior Manager, Digital Marketing" at bounding box center [768, 453] width 249 height 17
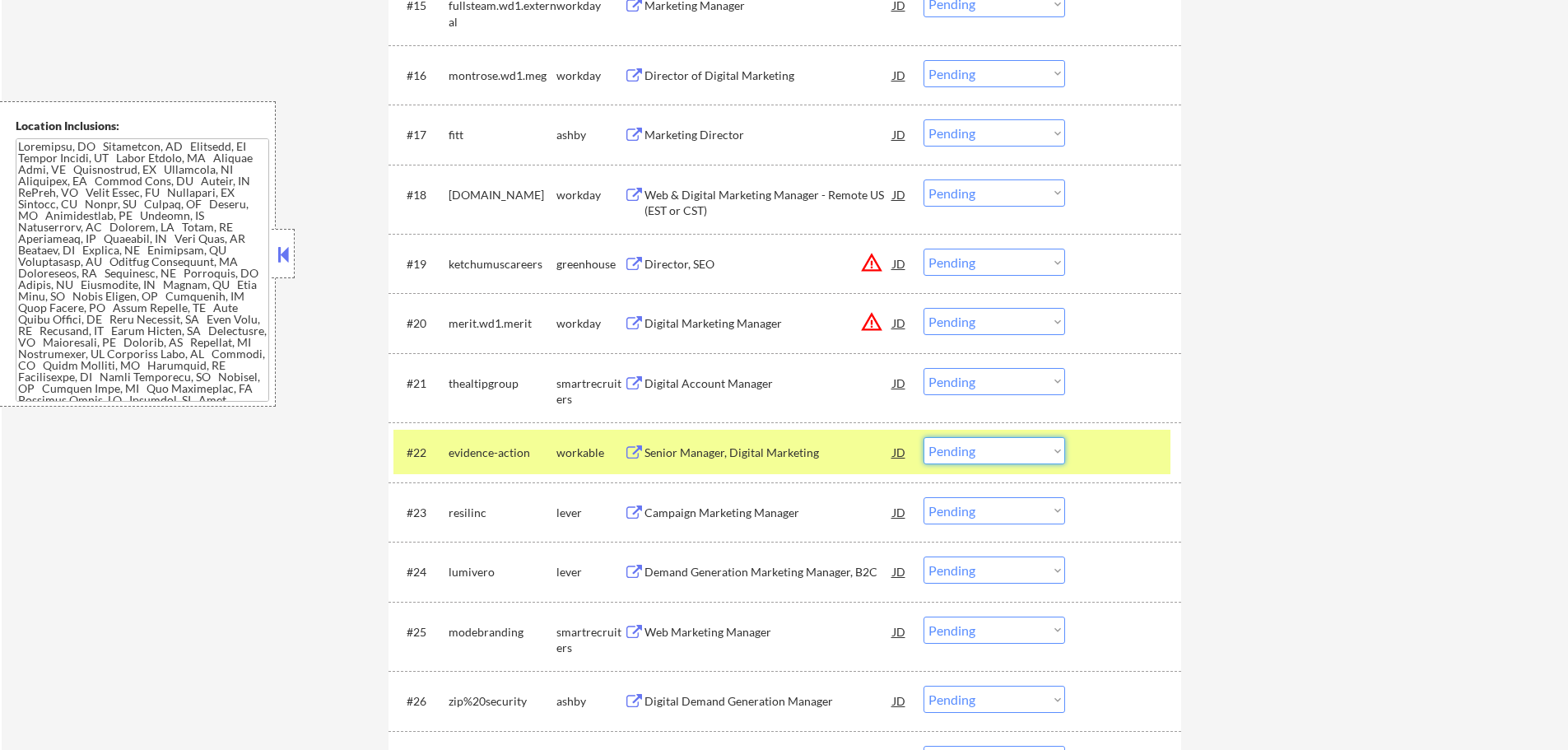
click at [980, 450] on select "Choose an option... Pending Applied Excluded (Questions) Excluded (Expired) Exc…" at bounding box center [994, 450] width 142 height 27
click at [924, 437] on select "Choose an option... Pending Applied Excluded (Questions) Excluded (Expired) Exc…" at bounding box center [994, 450] width 142 height 27
click at [1102, 446] on div at bounding box center [1125, 452] width 73 height 30
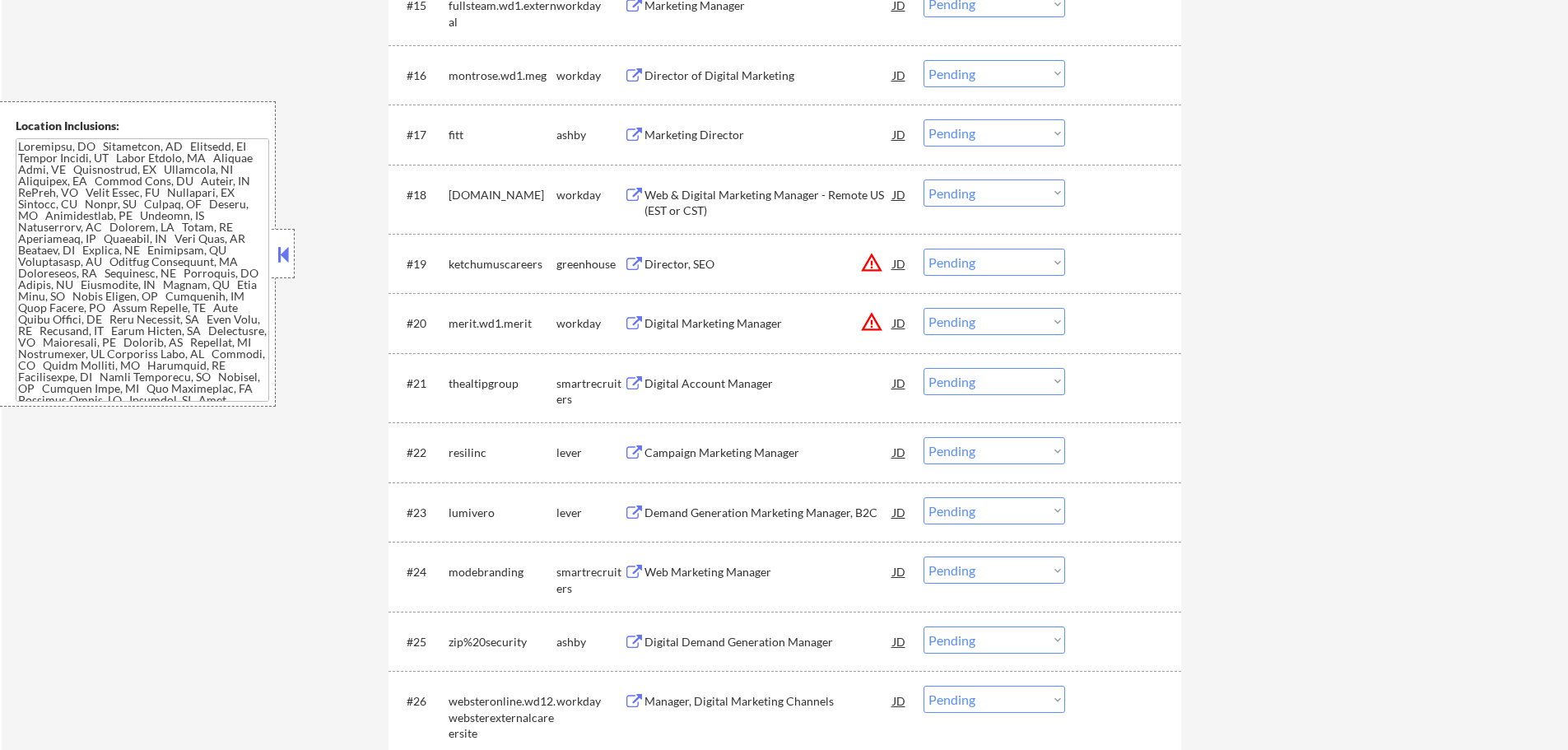
click at [747, 458] on div "Campaign Marketing Manager" at bounding box center [768, 453] width 249 height 17
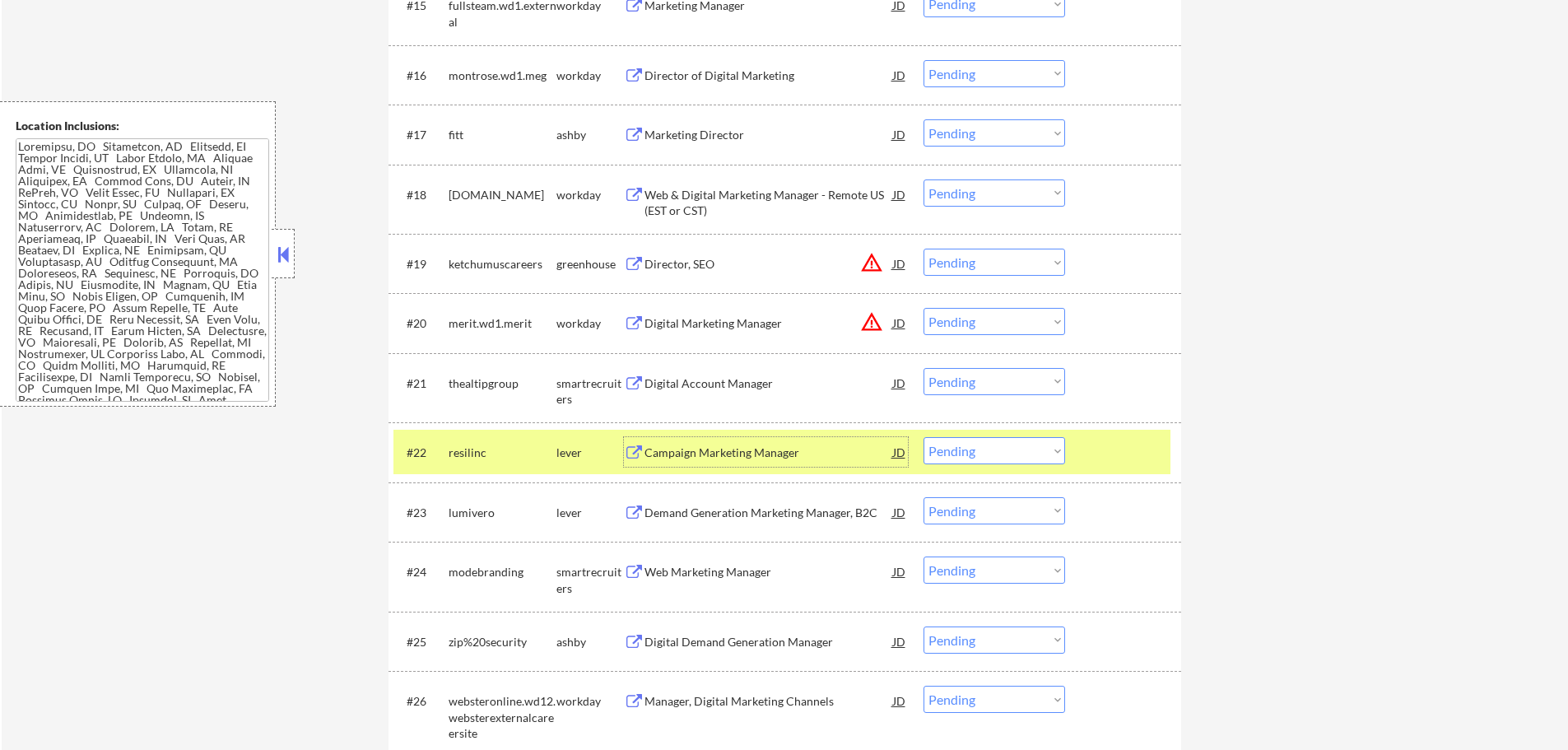
click at [1024, 452] on select "Choose an option... Pending Applied Excluded (Questions) Excluded (Expired) Exc…" at bounding box center [994, 450] width 142 height 27
click at [1065, 552] on div "#24 modebranding smartrecruiters Web Marketing Manager JD warning_amber Choose …" at bounding box center [781, 576] width 777 height 54
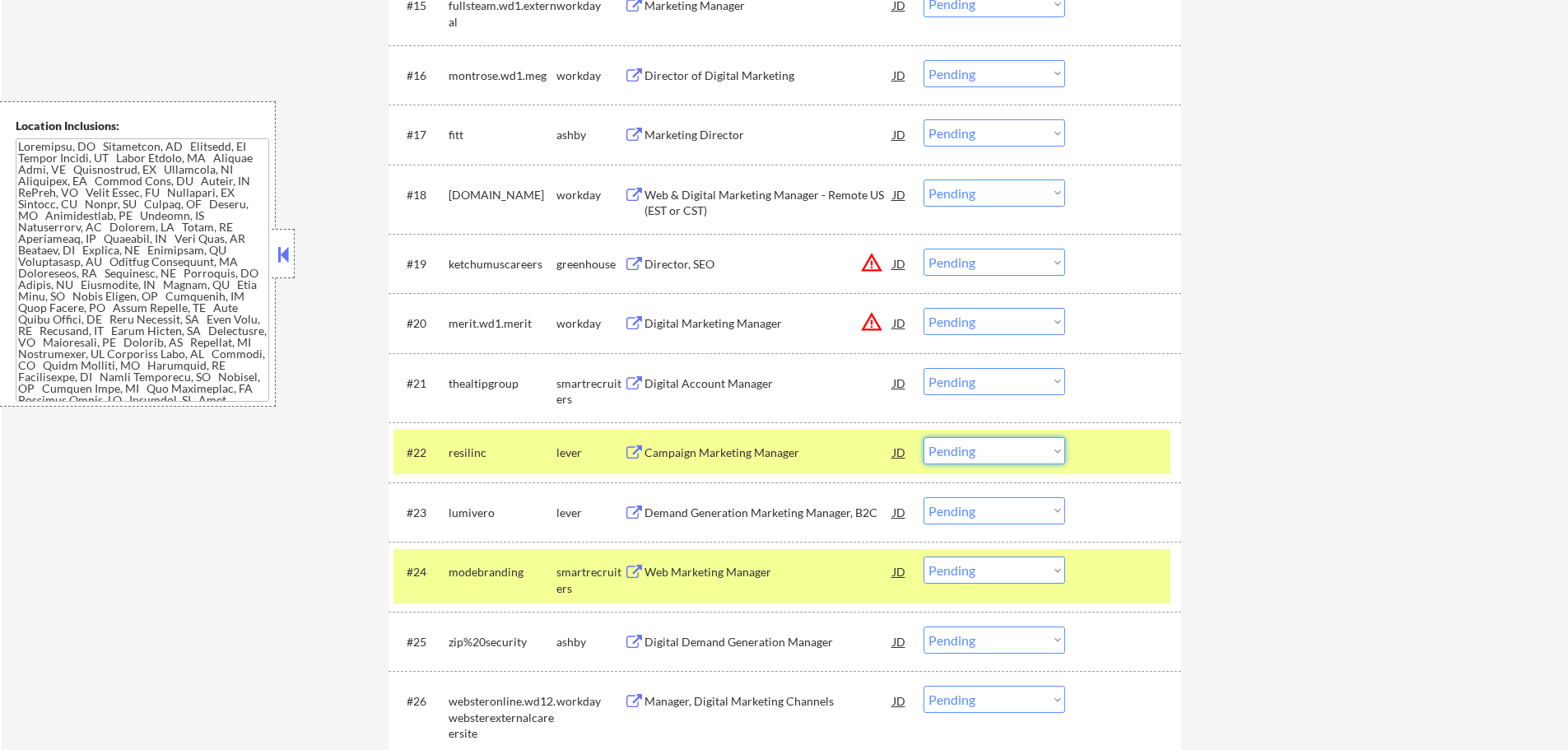
click at [1025, 452] on select "Choose an option... Pending Applied Excluded (Questions) Excluded (Expired) Exc…" at bounding box center [994, 450] width 142 height 27
click at [924, 437] on select "Choose an option... Pending Applied Excluded (Questions) Excluded (Expired) Exc…" at bounding box center [994, 450] width 142 height 27
click at [1099, 457] on div at bounding box center [1125, 452] width 73 height 30
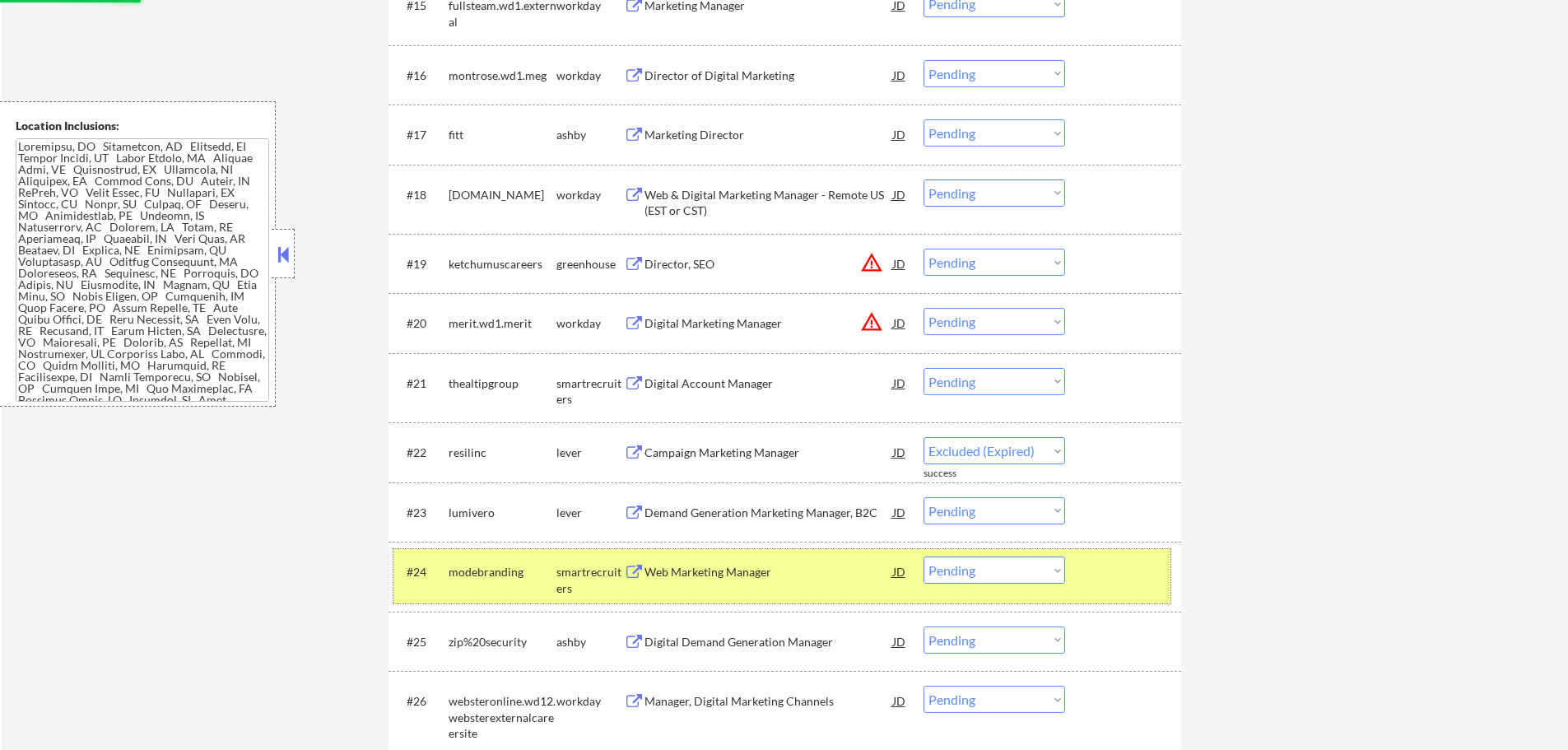
click at [1093, 569] on div at bounding box center [1125, 571] width 73 height 30
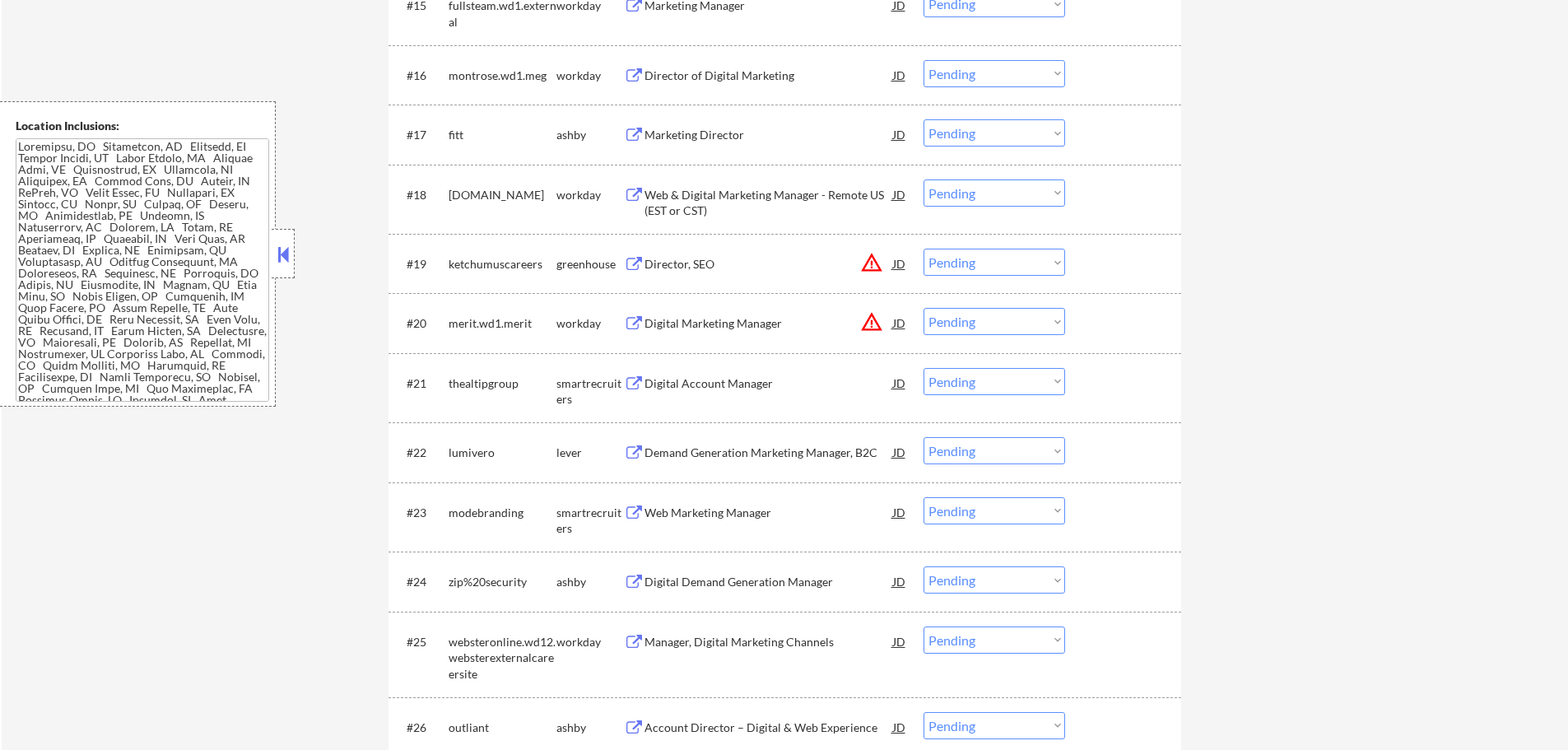
click at [764, 457] on div "Demand Generation Marketing Manager, B2C" at bounding box center [768, 453] width 249 height 17
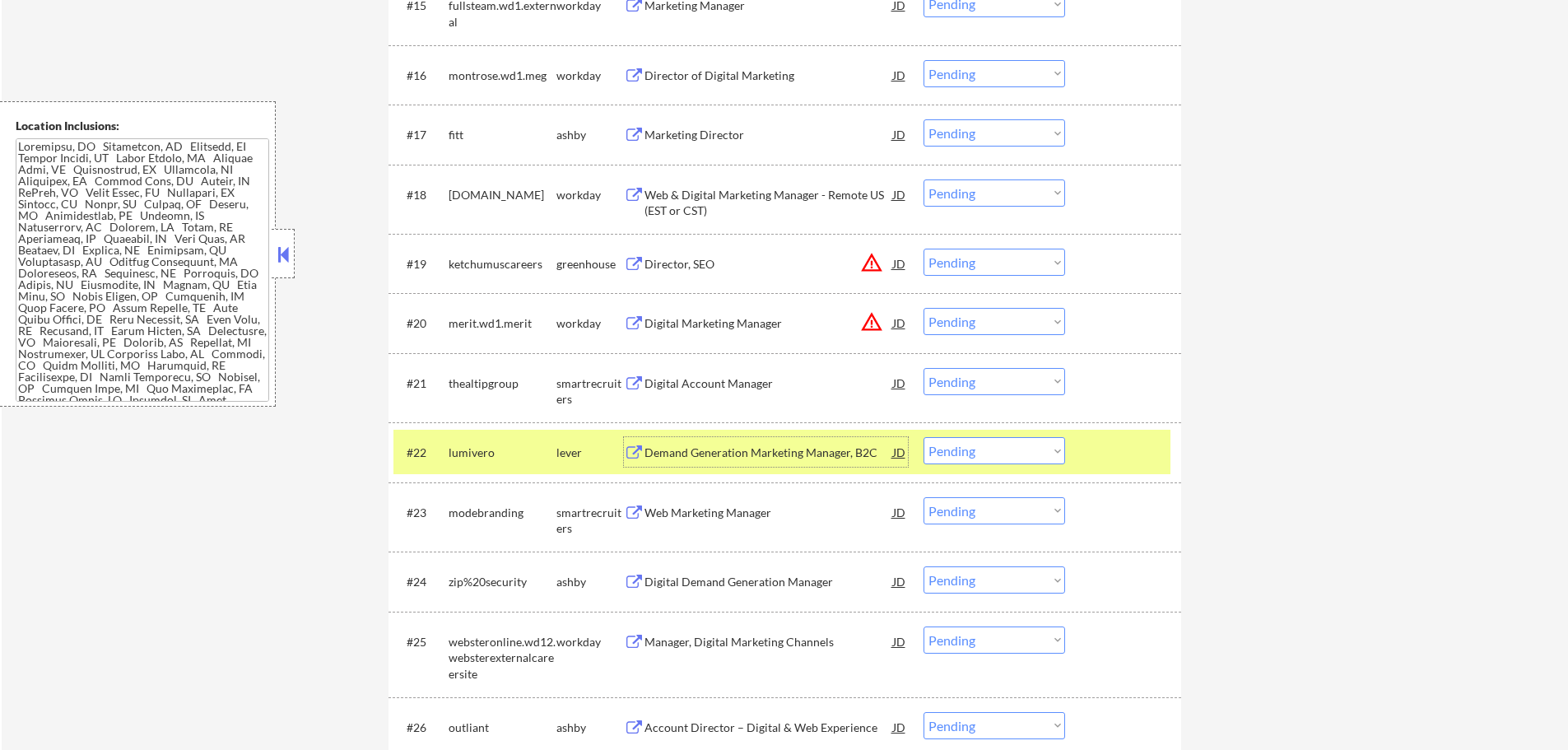
click at [953, 456] on select "Choose an option... Pending Applied Excluded (Questions) Excluded (Expired) Exc…" at bounding box center [994, 450] width 142 height 27
click at [924, 437] on select "Choose an option... Pending Applied Excluded (Questions) Excluded (Expired) Exc…" at bounding box center [994, 450] width 142 height 27
click at [1103, 461] on div at bounding box center [1125, 452] width 73 height 30
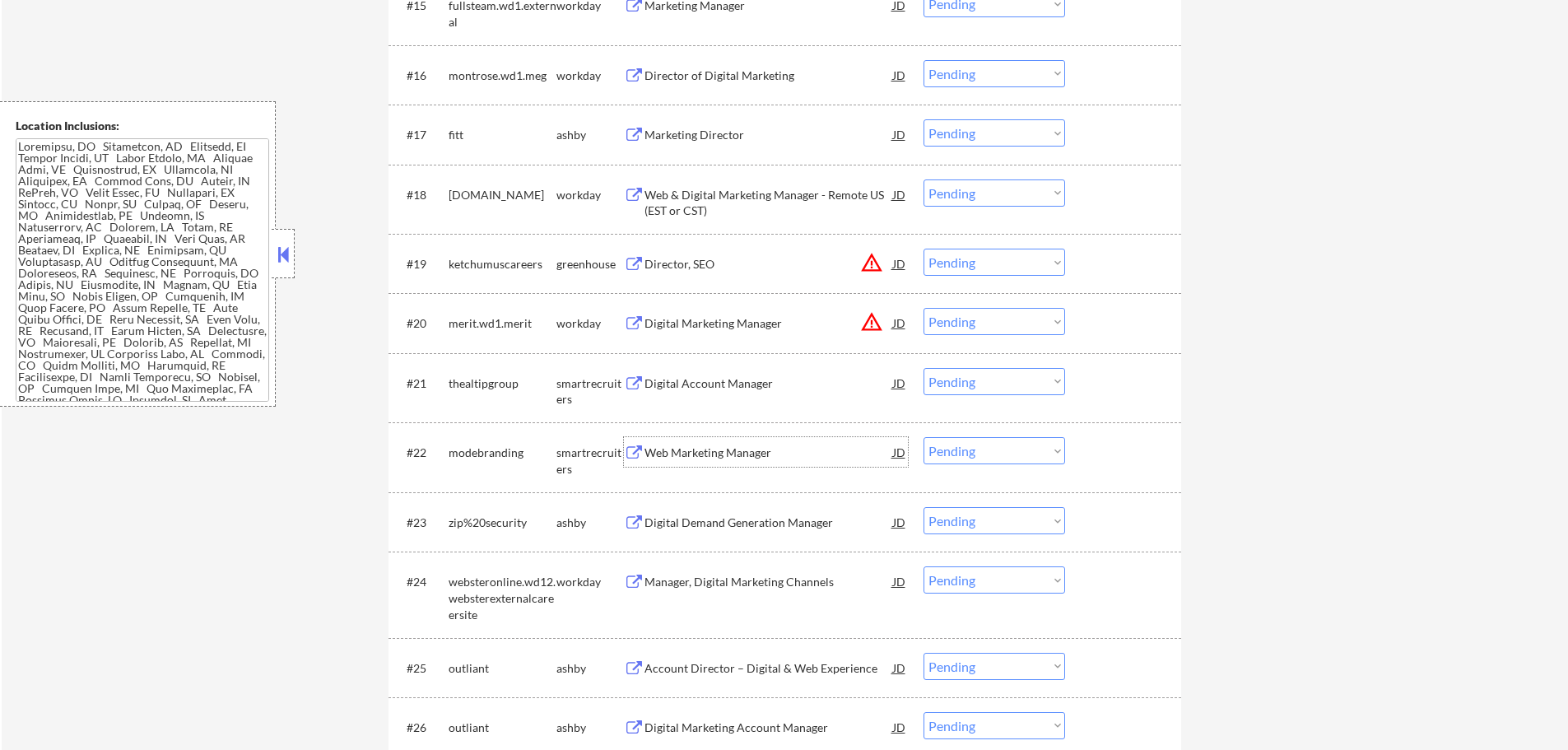
click at [746, 450] on div "Web Marketing Manager" at bounding box center [768, 453] width 249 height 17
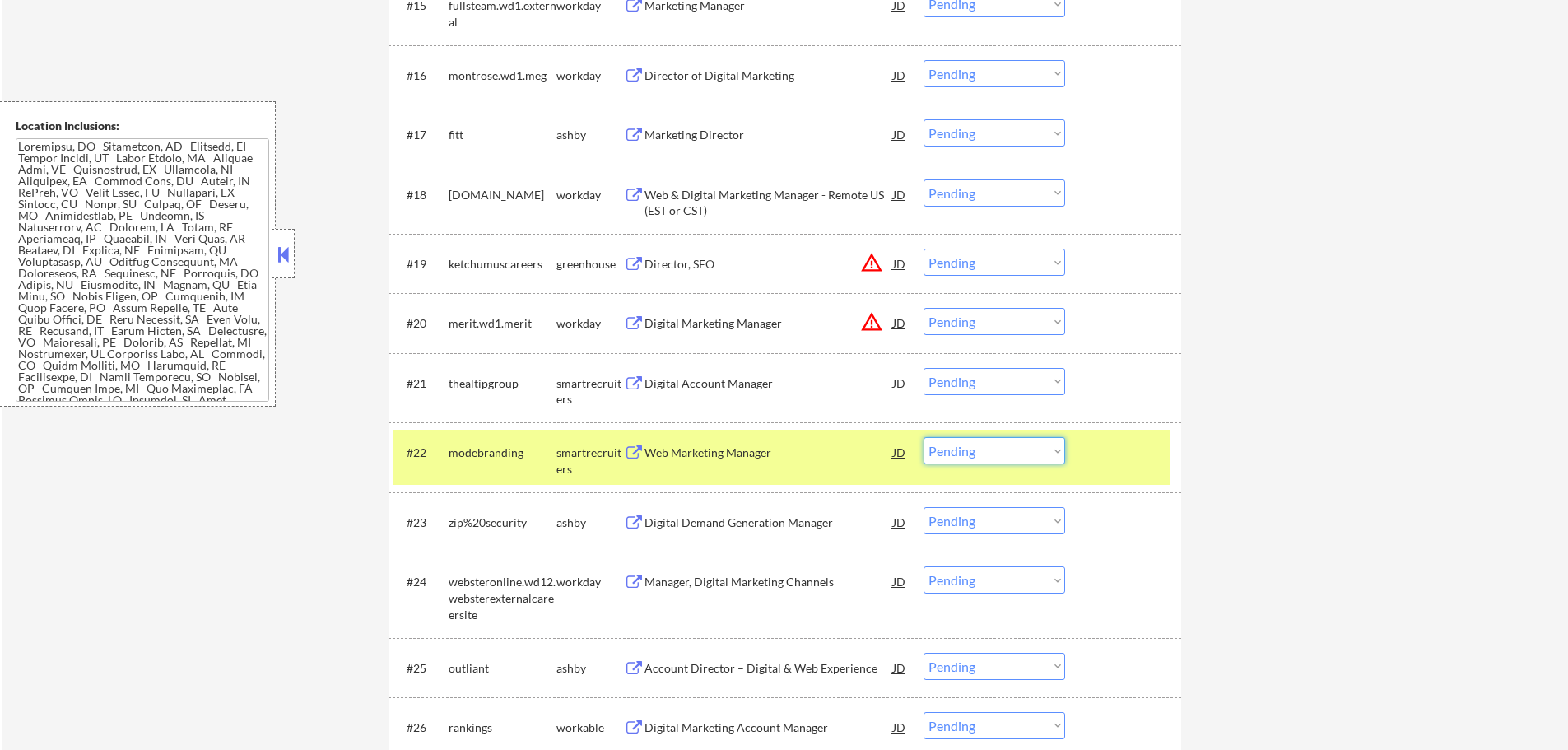
click at [991, 450] on select "Choose an option... Pending Applied Excluded (Questions) Excluded (Expired) Exc…" at bounding box center [994, 450] width 142 height 27
click at [924, 437] on select "Choose an option... Pending Applied Excluded (Questions) Excluded (Expired) Exc…" at bounding box center [994, 450] width 142 height 27
click at [1146, 446] on div at bounding box center [1125, 452] width 73 height 30
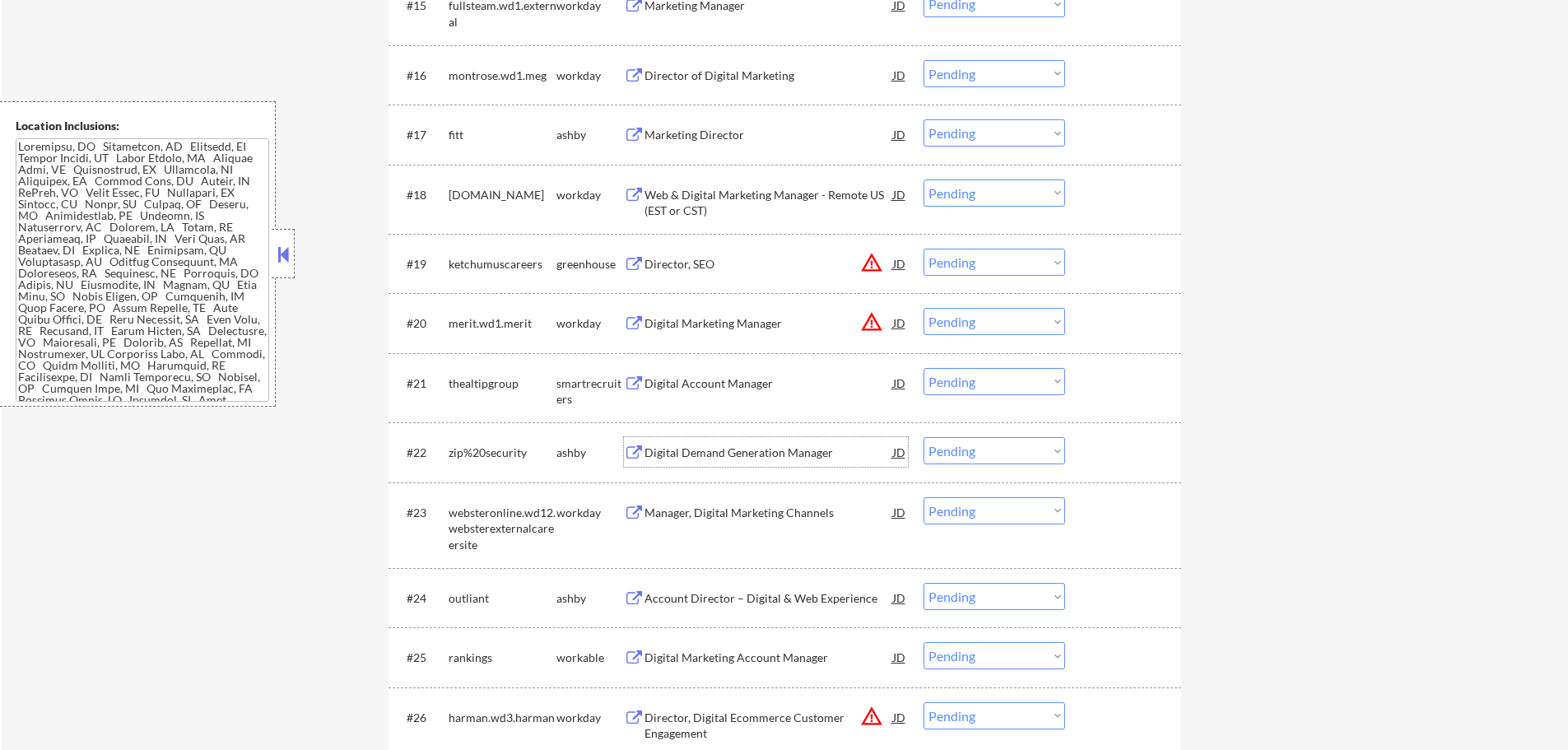
click at [729, 455] on div "Digital Demand Generation Manager" at bounding box center [768, 453] width 249 height 17
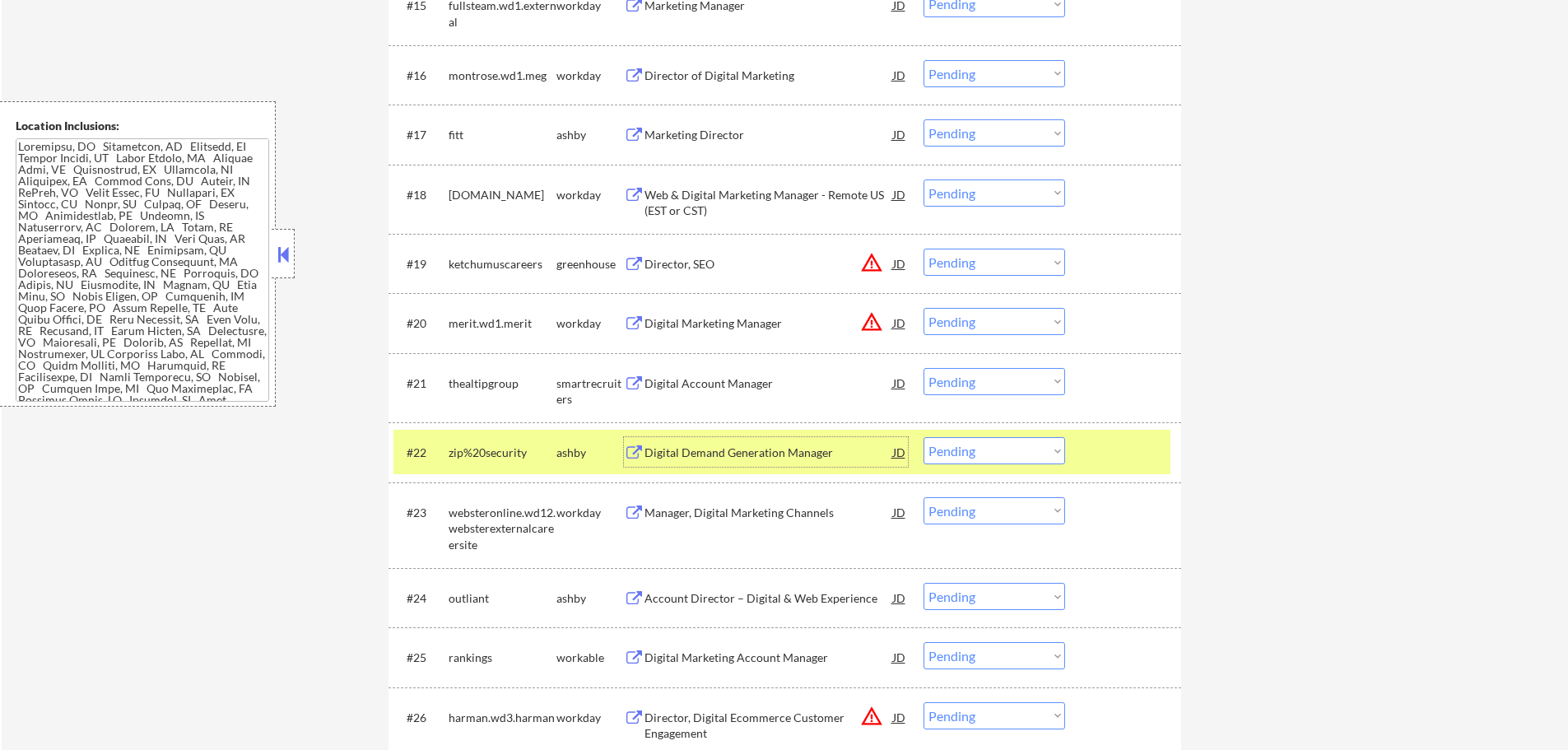
click at [994, 450] on select "Choose an option... Pending Applied Excluded (Questions) Excluded (Expired) Exc…" at bounding box center [994, 450] width 142 height 27
click at [924, 437] on select "Choose an option... Pending Applied Excluded (Questions) Excluded (Expired) Exc…" at bounding box center [994, 450] width 142 height 27
click at [1131, 444] on div at bounding box center [1125, 452] width 73 height 30
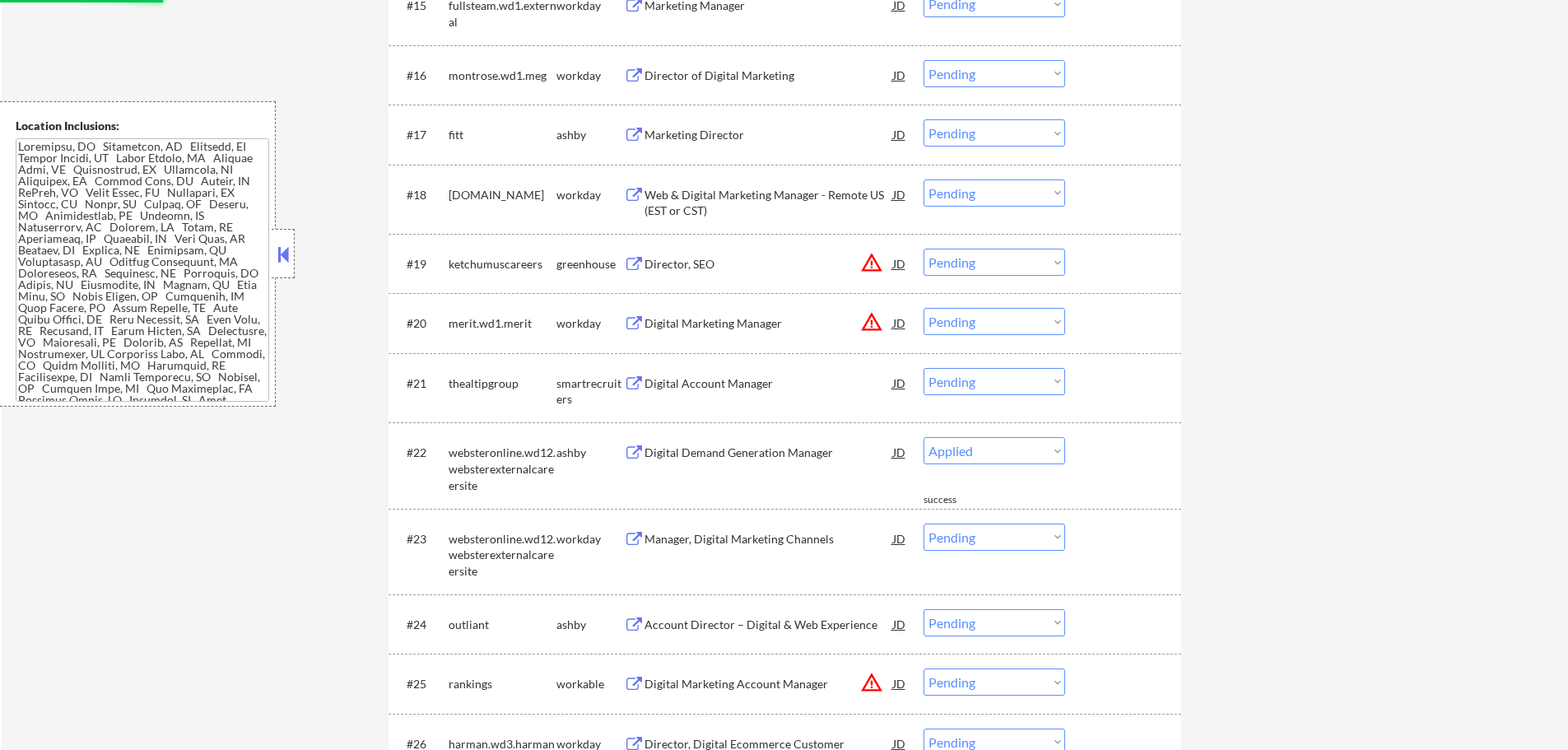
select select ""pending""
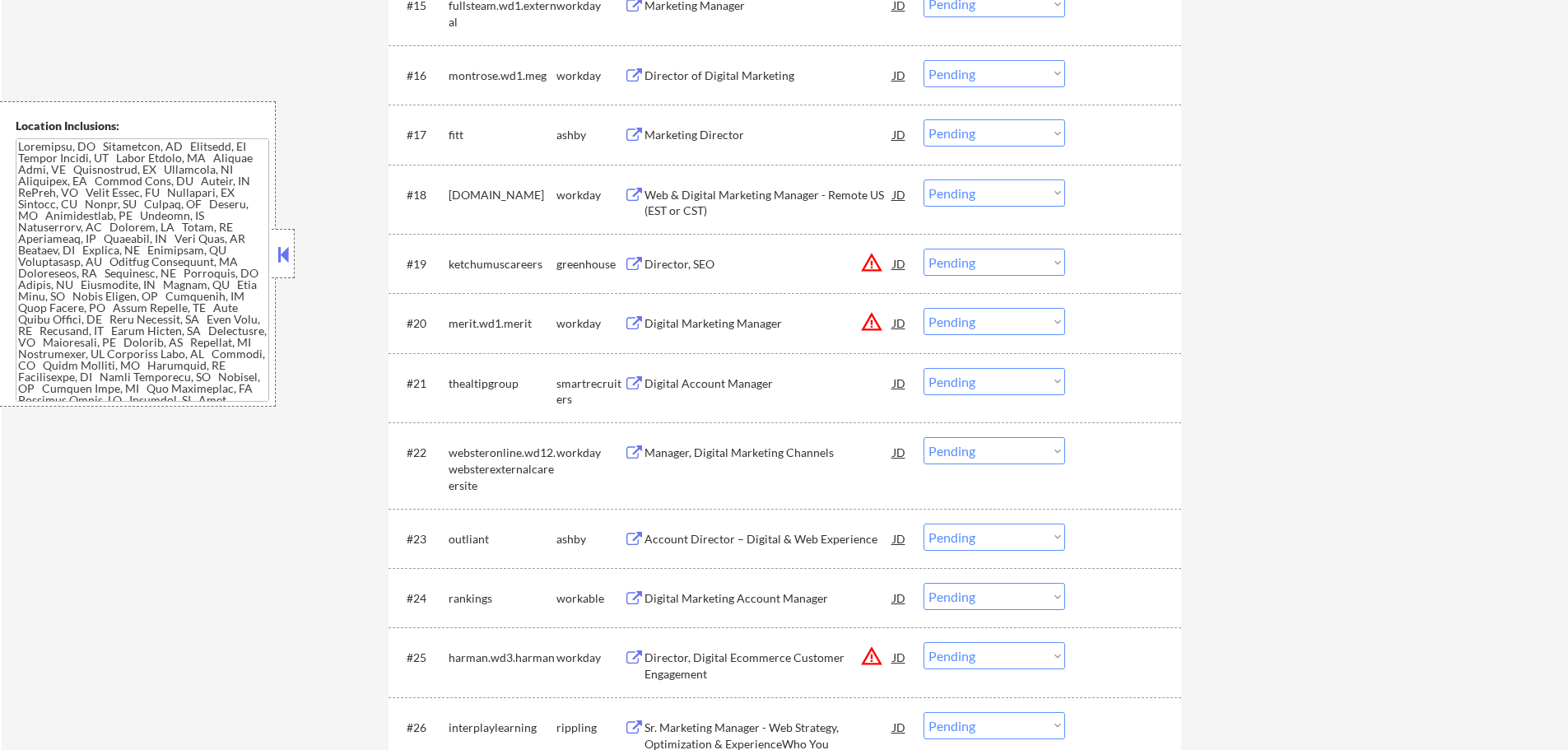
click at [794, 533] on div "Account Director – Digital & Web Experience" at bounding box center [768, 539] width 249 height 17
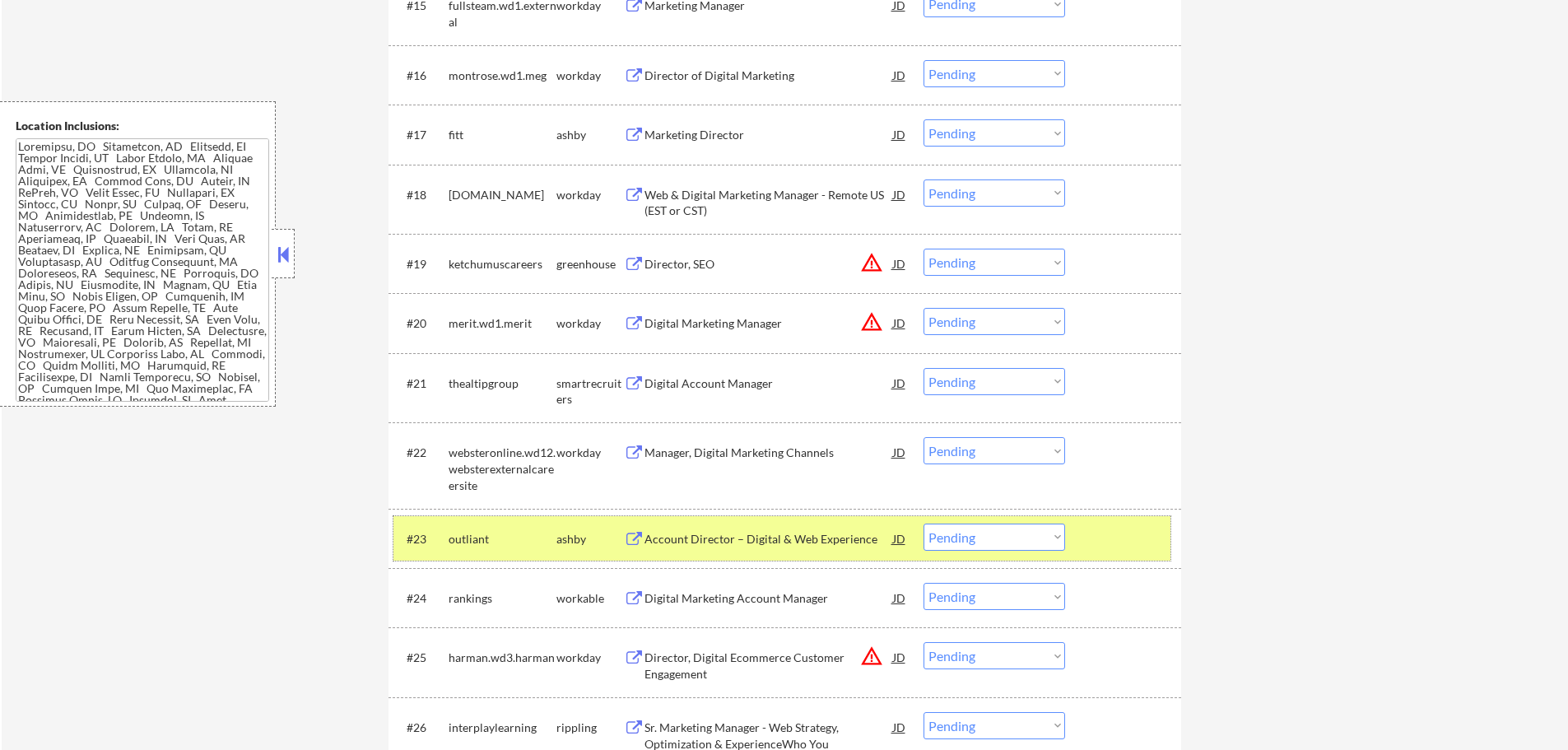
click at [1111, 533] on div at bounding box center [1125, 539] width 73 height 30
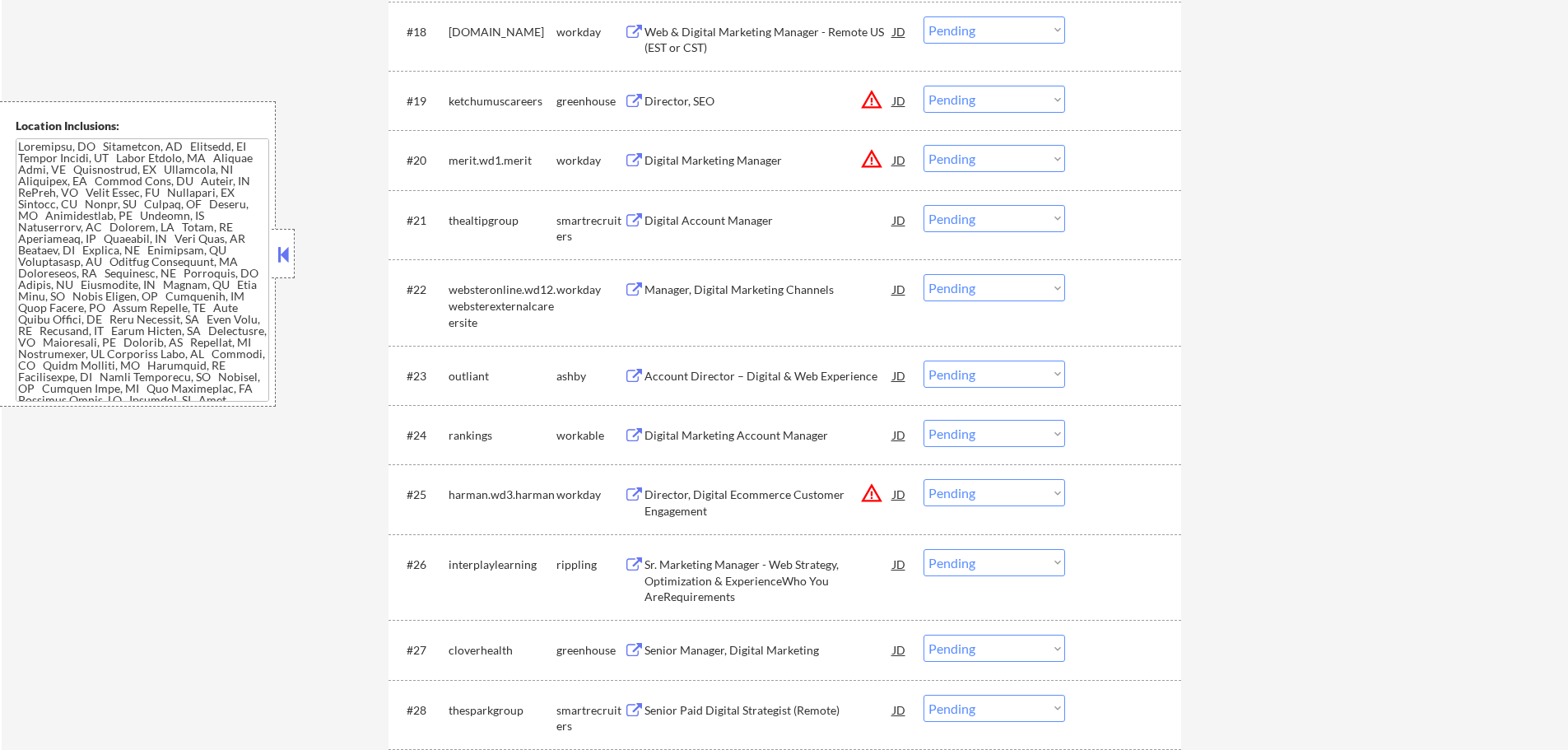
scroll to position [1646, 0]
click at [688, 428] on div "Digital Marketing Account Manager" at bounding box center [768, 434] width 249 height 17
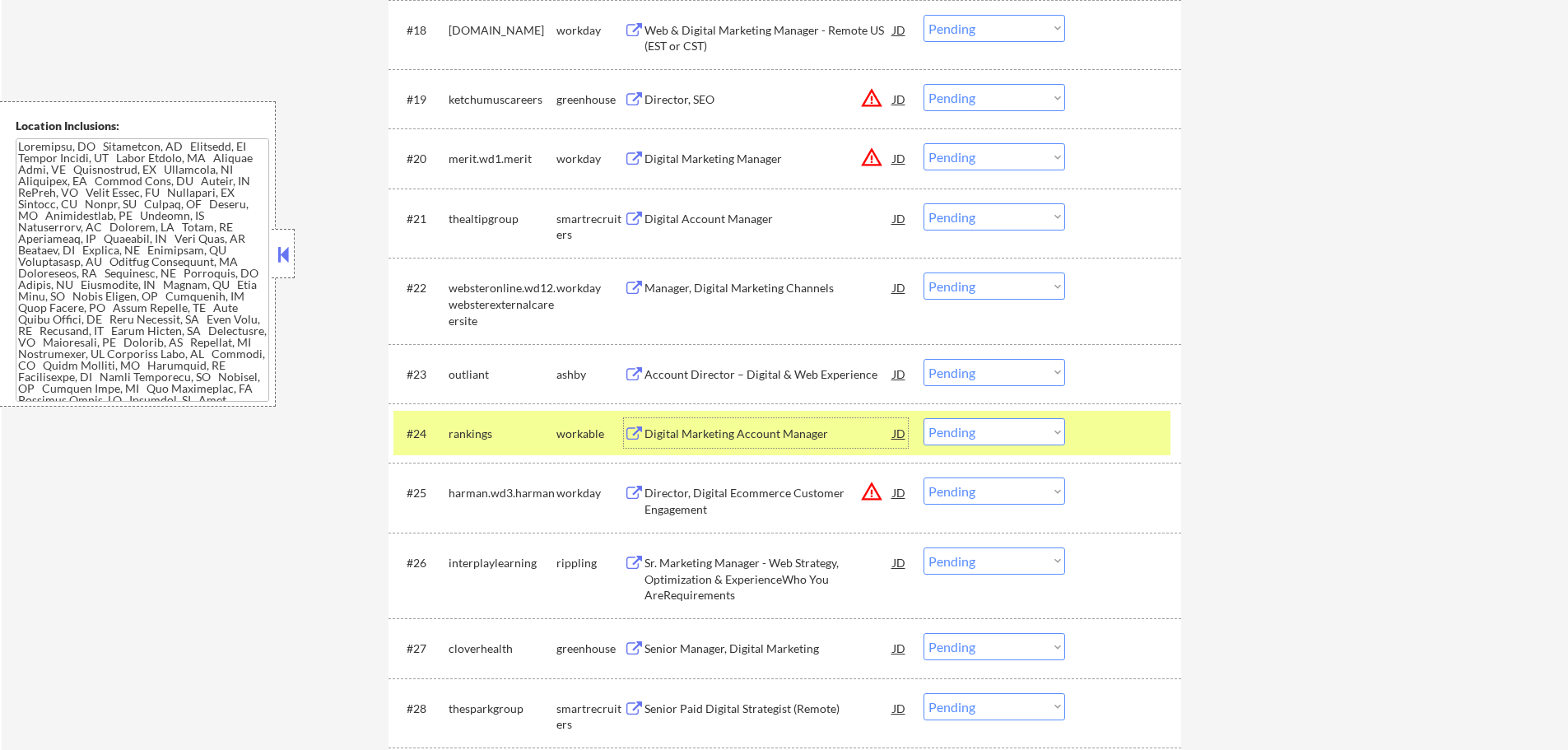
click at [975, 436] on select "Choose an option... Pending Applied Excluded (Questions) Excluded (Expired) Exc…" at bounding box center [994, 431] width 142 height 27
click at [924, 418] on select "Choose an option... Pending Applied Excluded (Questions) Excluded (Expired) Exc…" at bounding box center [994, 431] width 142 height 27
click at [1107, 440] on div at bounding box center [1125, 433] width 73 height 30
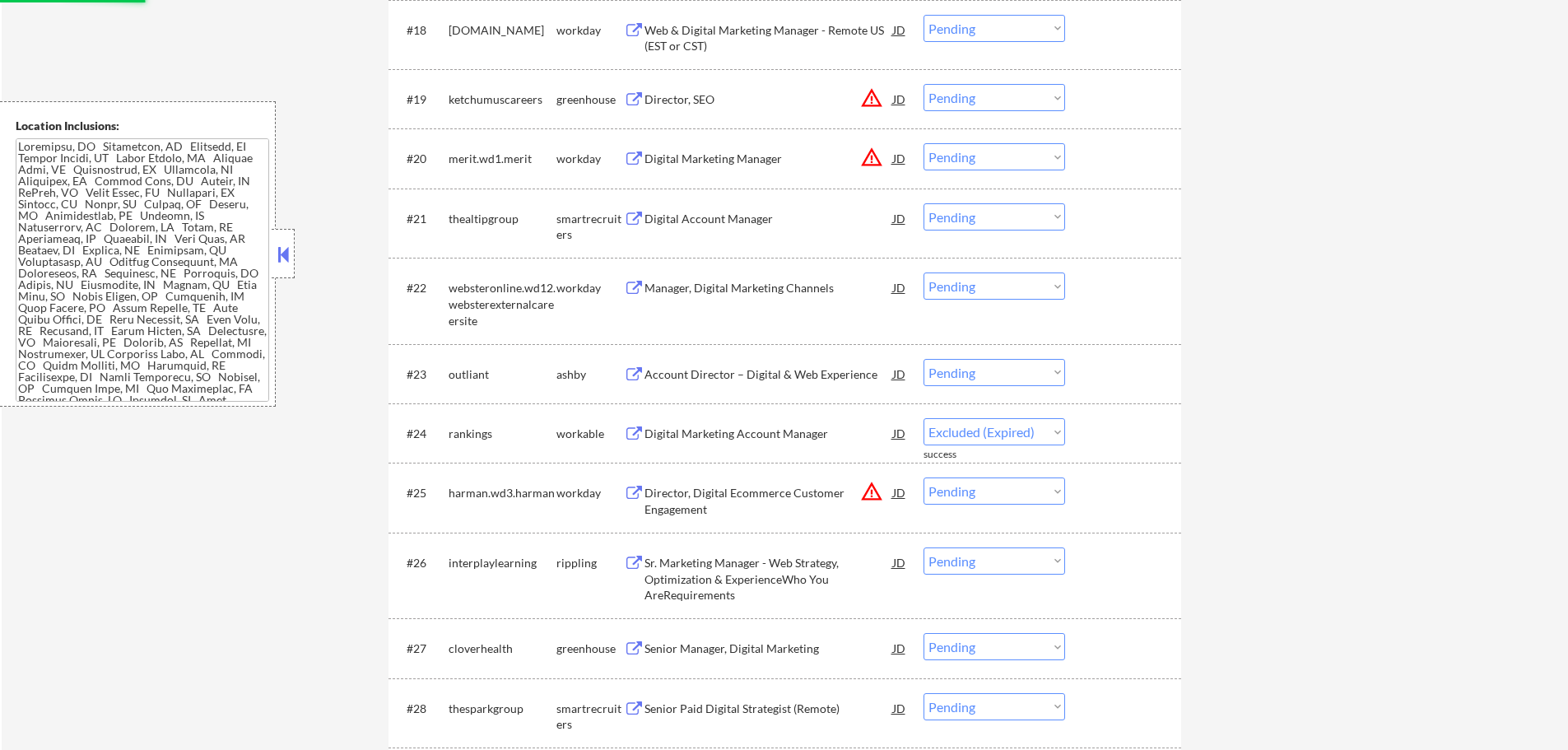
select select ""pending""
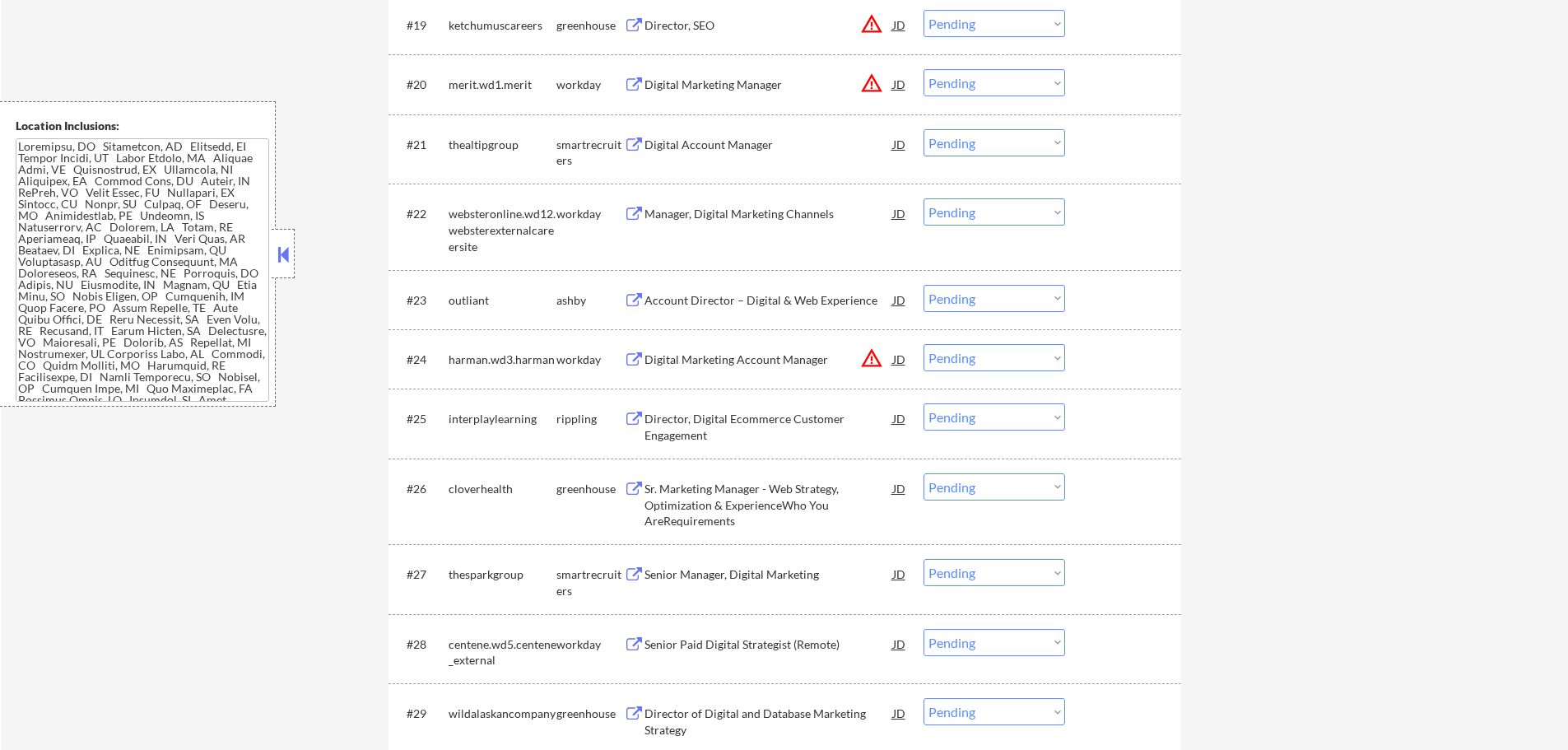
scroll to position [1729, 0]
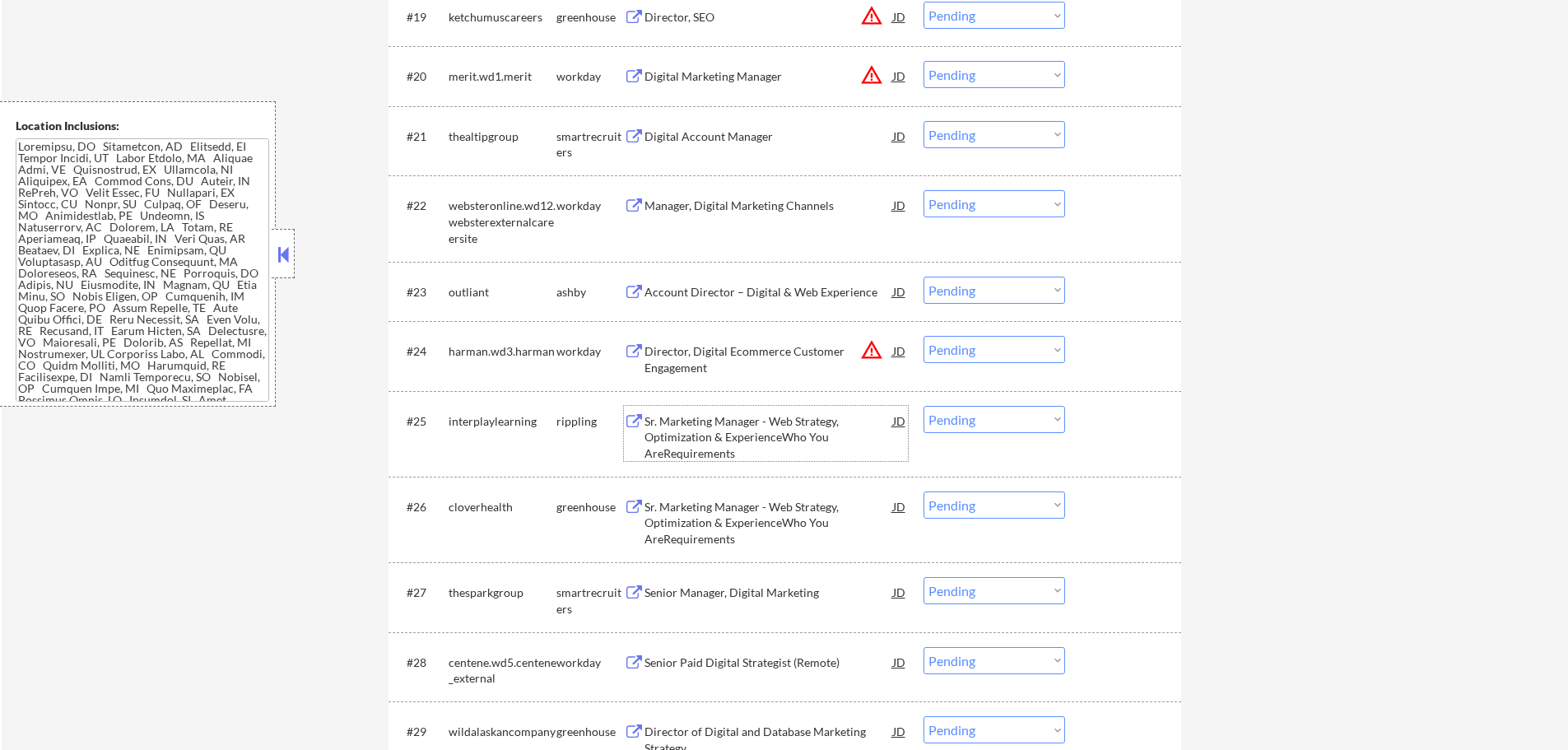
click at [709, 409] on div "Sr. Marketing Manager - Web Strategy, Optimization & ExperienceWho You AreRequi…" at bounding box center [768, 434] width 249 height 56
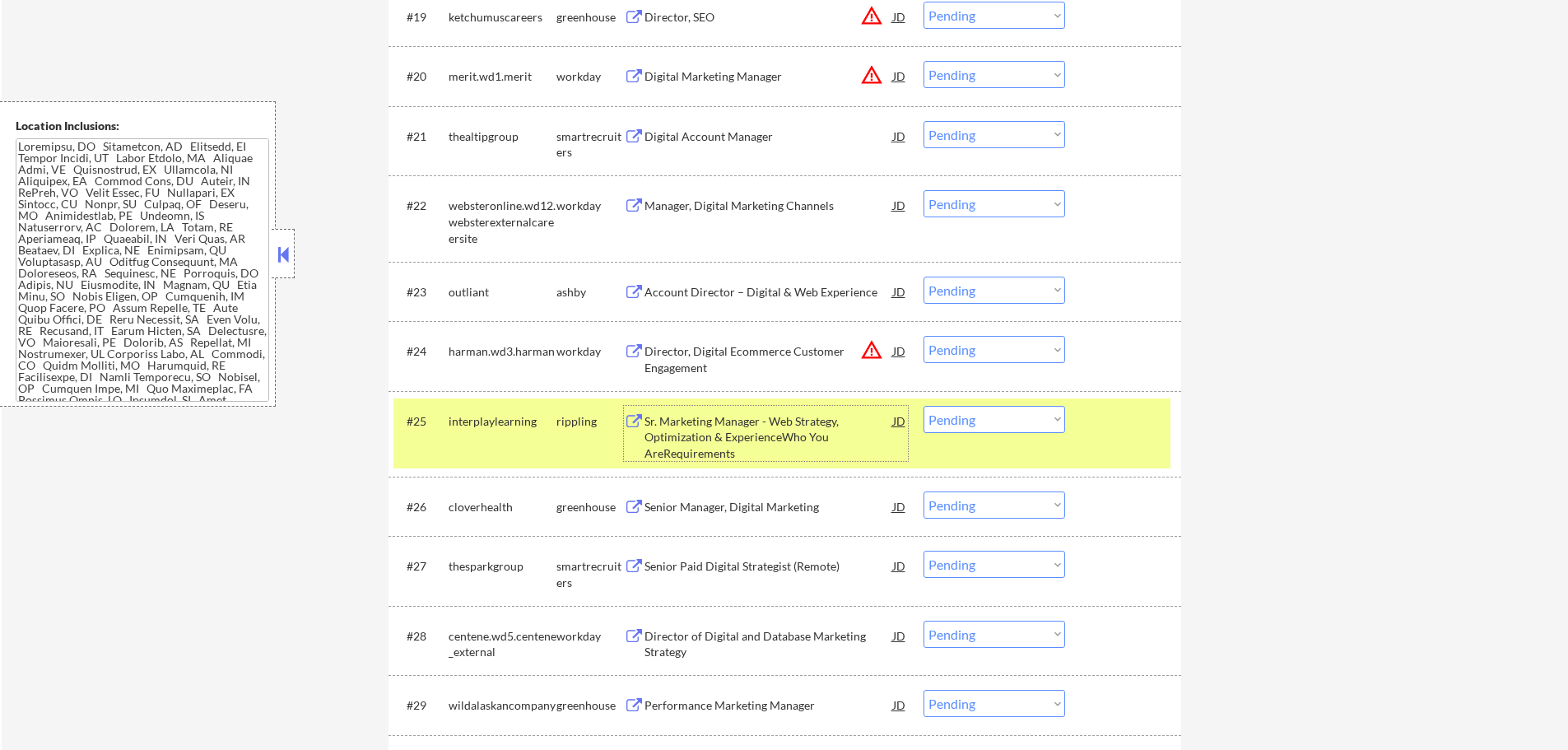
click at [996, 420] on select "Choose an option... Pending Applied Excluded (Questions) Excluded (Expired) Exc…" at bounding box center [994, 419] width 142 height 27
click at [924, 406] on select "Choose an option... Pending Applied Excluded (Questions) Excluded (Expired) Exc…" at bounding box center [994, 419] width 142 height 27
click at [1101, 433] on div at bounding box center [1125, 421] width 73 height 30
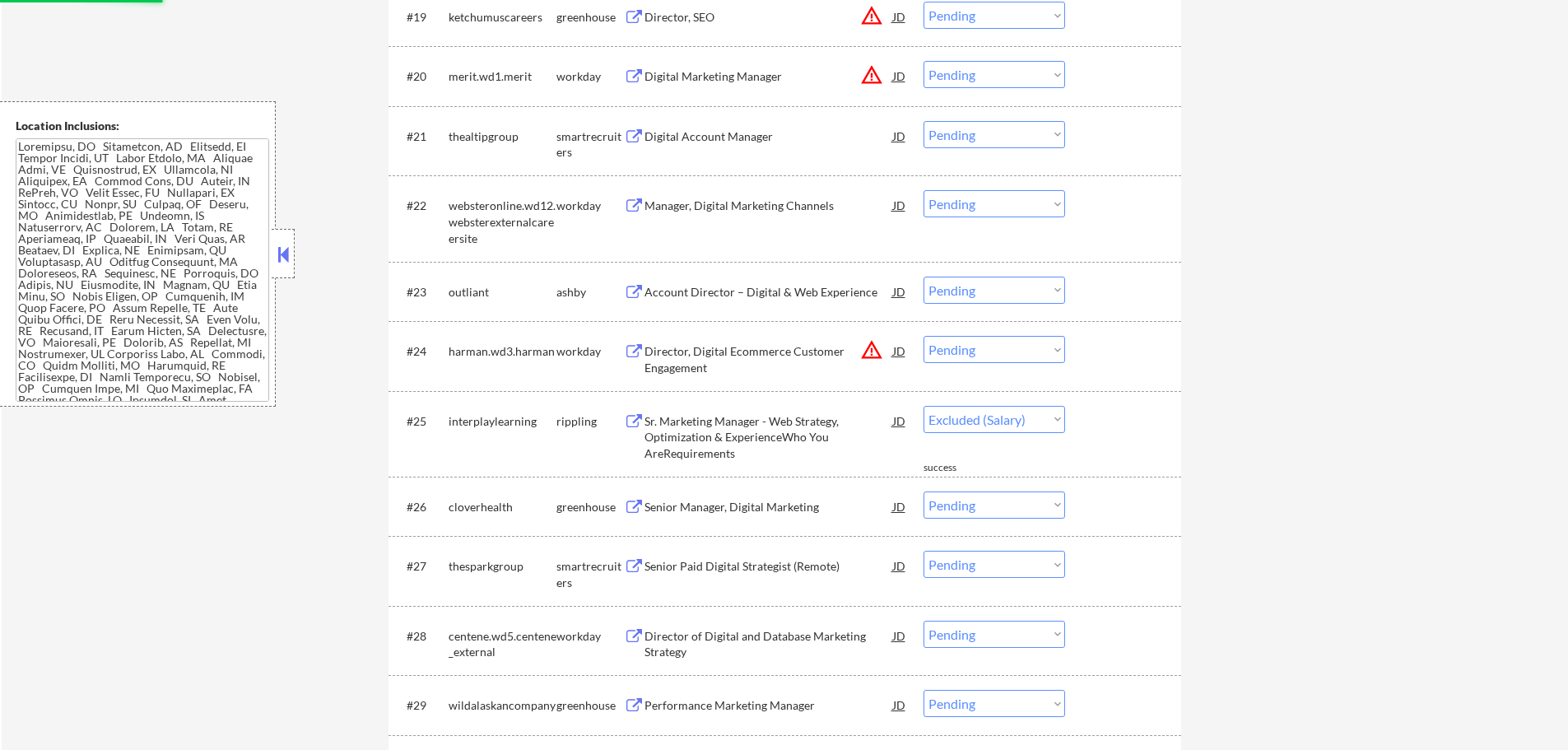
select select ""pending""
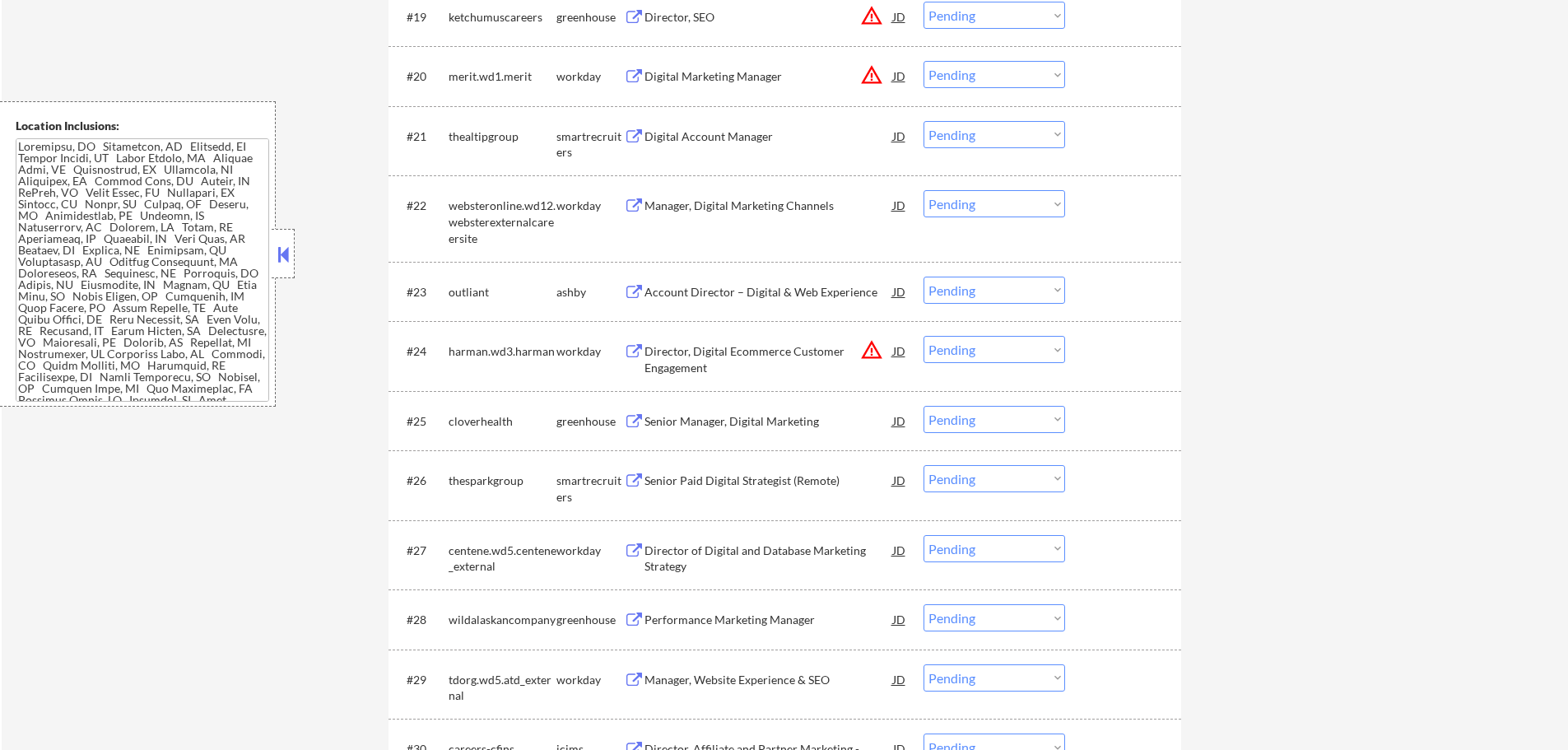
scroll to position [1811, 0]
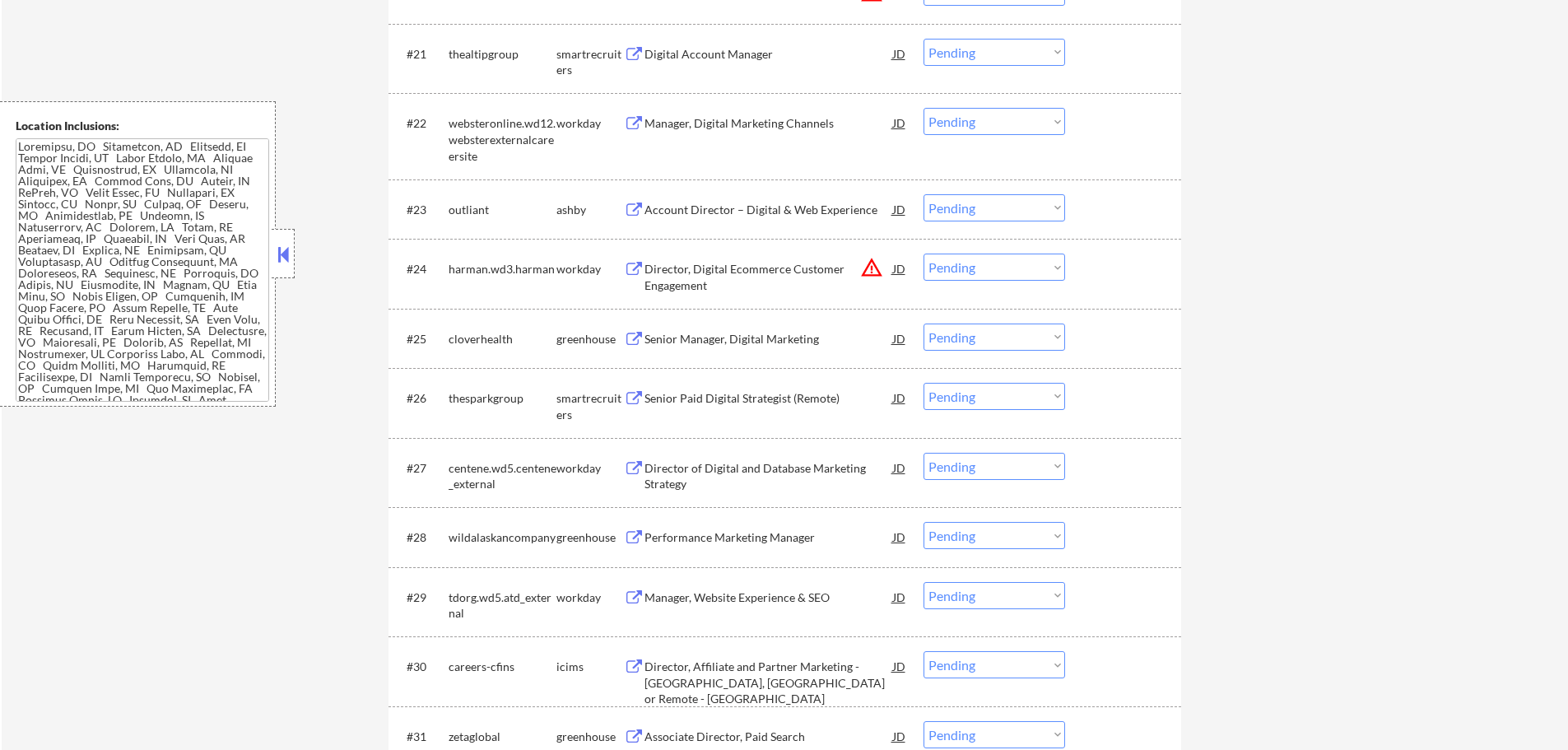
click at [692, 342] on div "Senior Manager, Digital Marketing" at bounding box center [768, 339] width 249 height 17
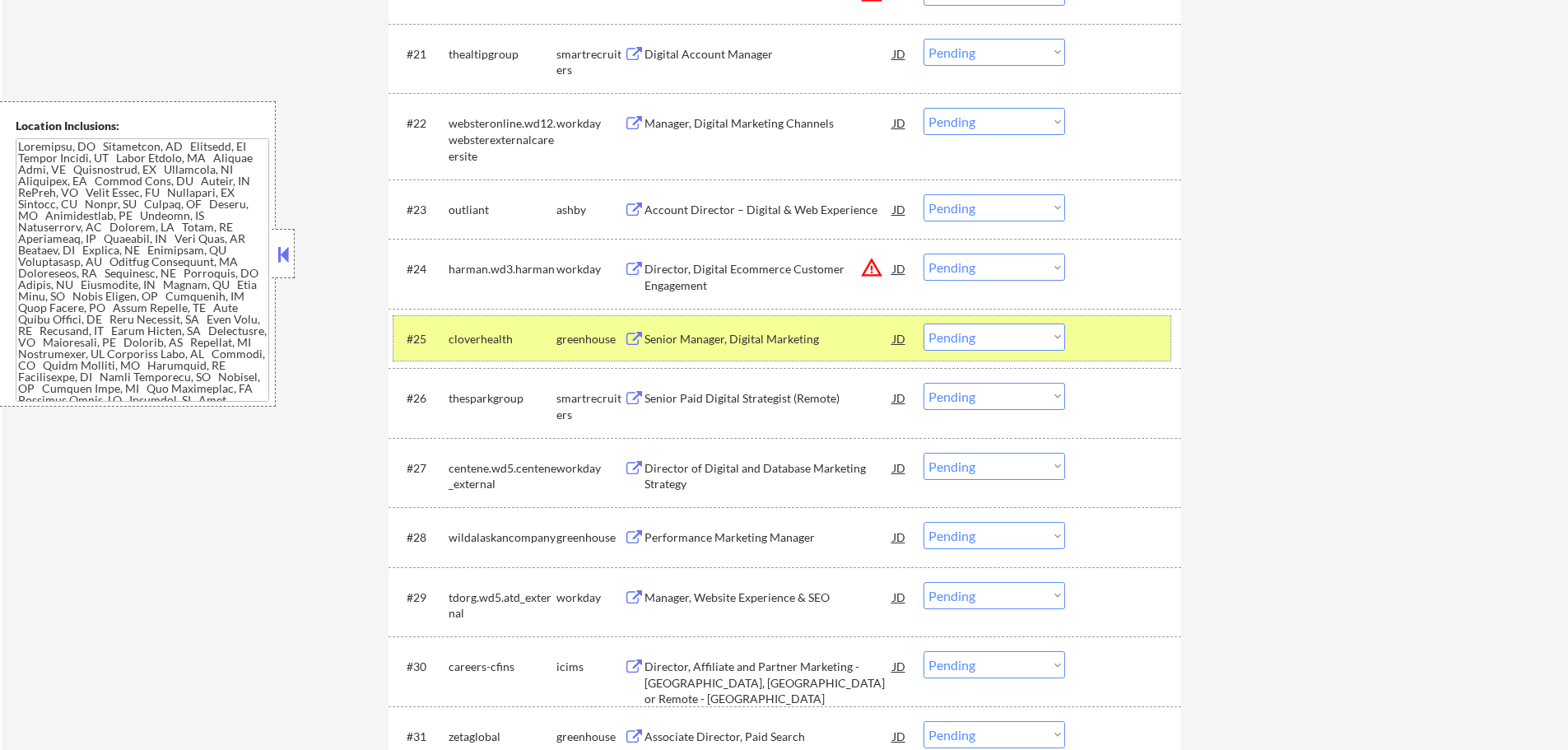
click at [1115, 334] on div at bounding box center [1125, 338] width 73 height 30
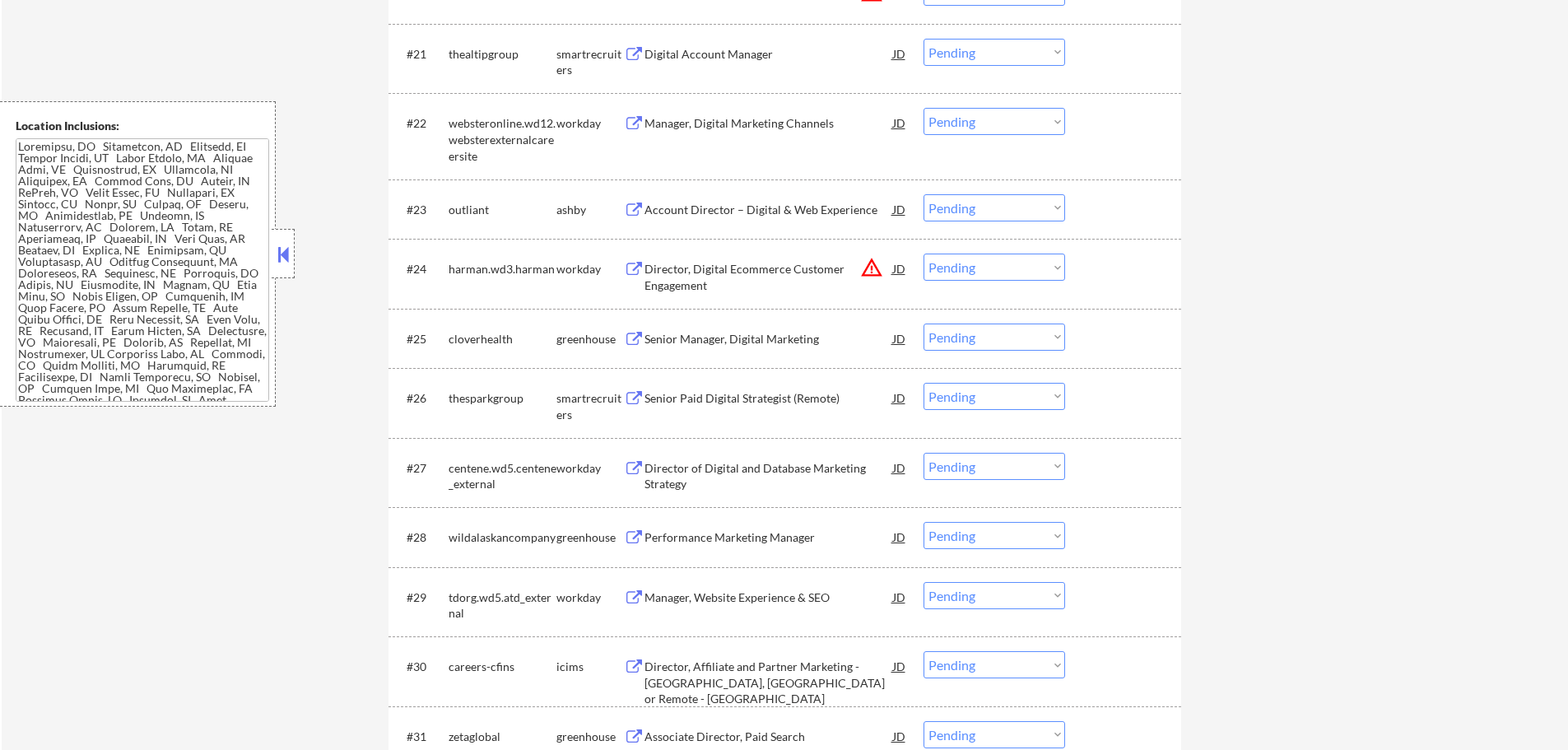
scroll to position [1894, 0]
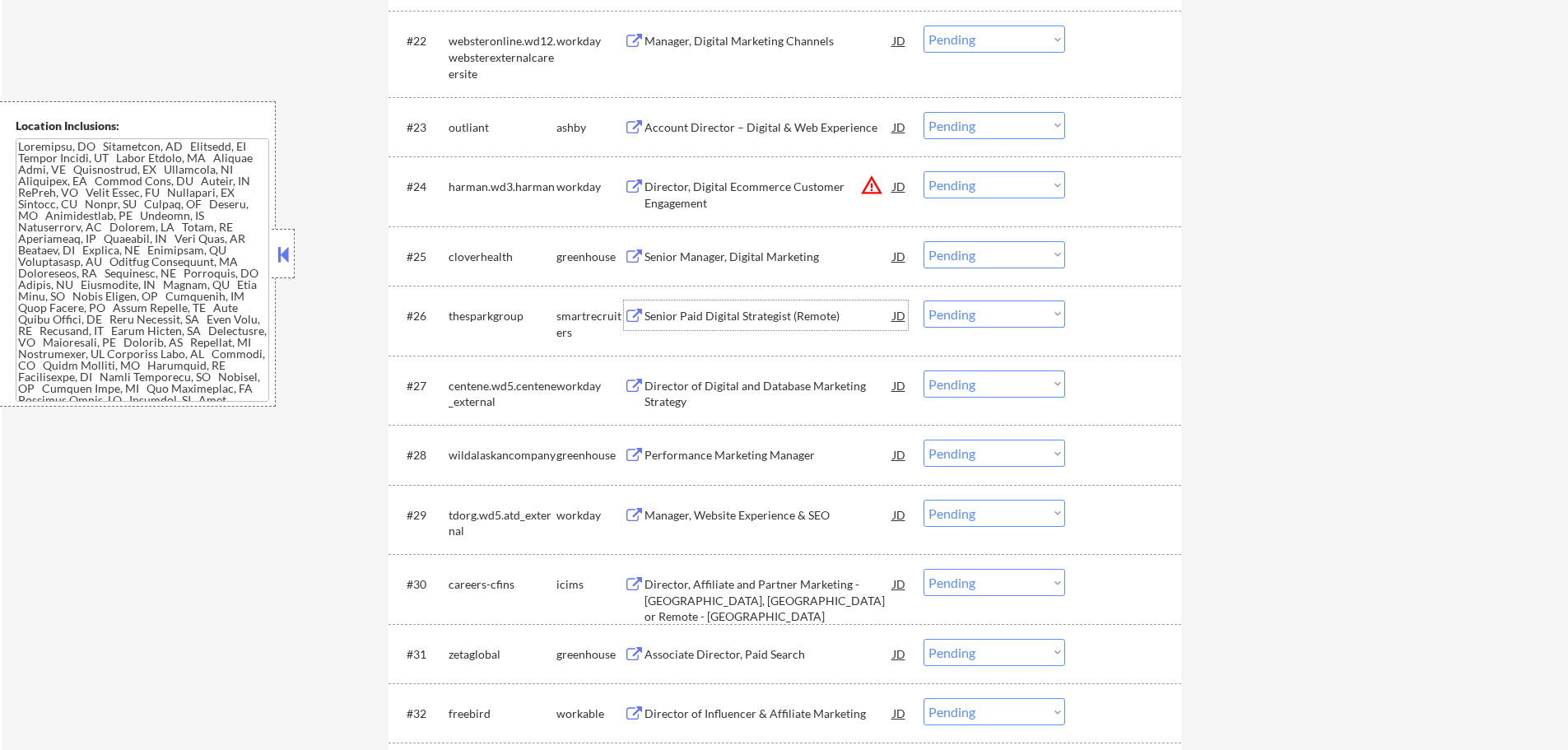
click at [783, 326] on div "Senior Paid Digital Strategist (Remote)" at bounding box center [768, 316] width 249 height 30
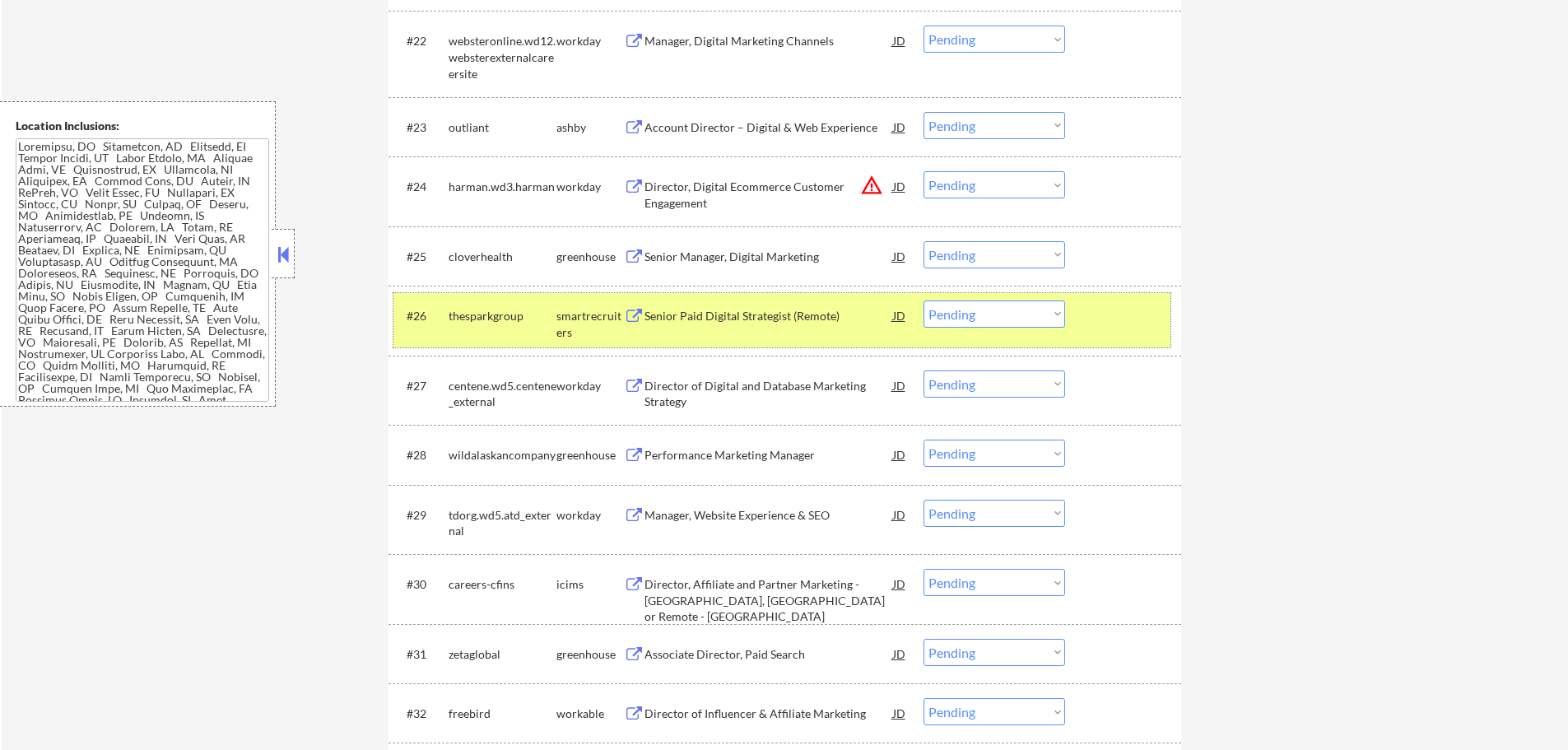
click at [1091, 306] on div at bounding box center [1125, 316] width 73 height 30
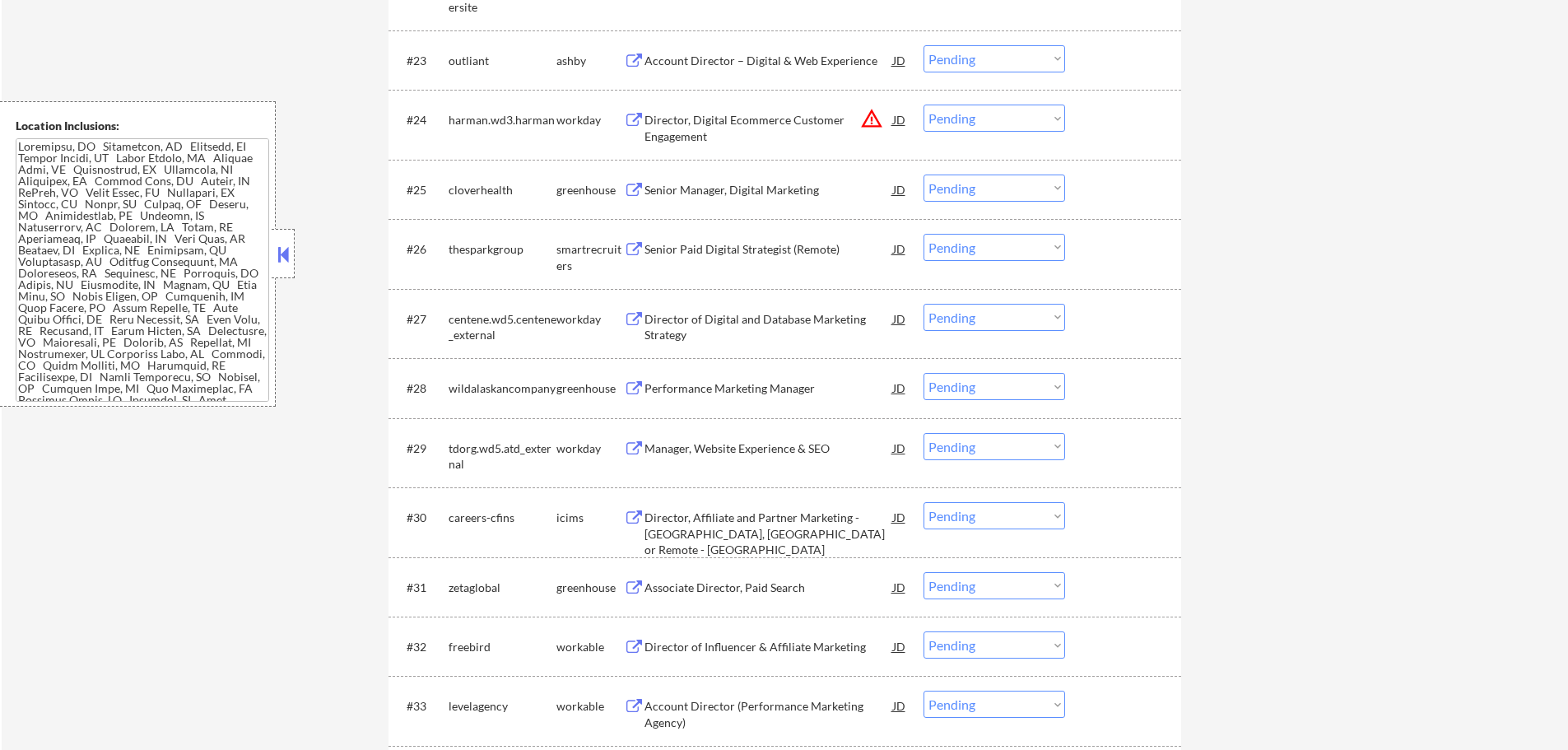
scroll to position [2058, 0]
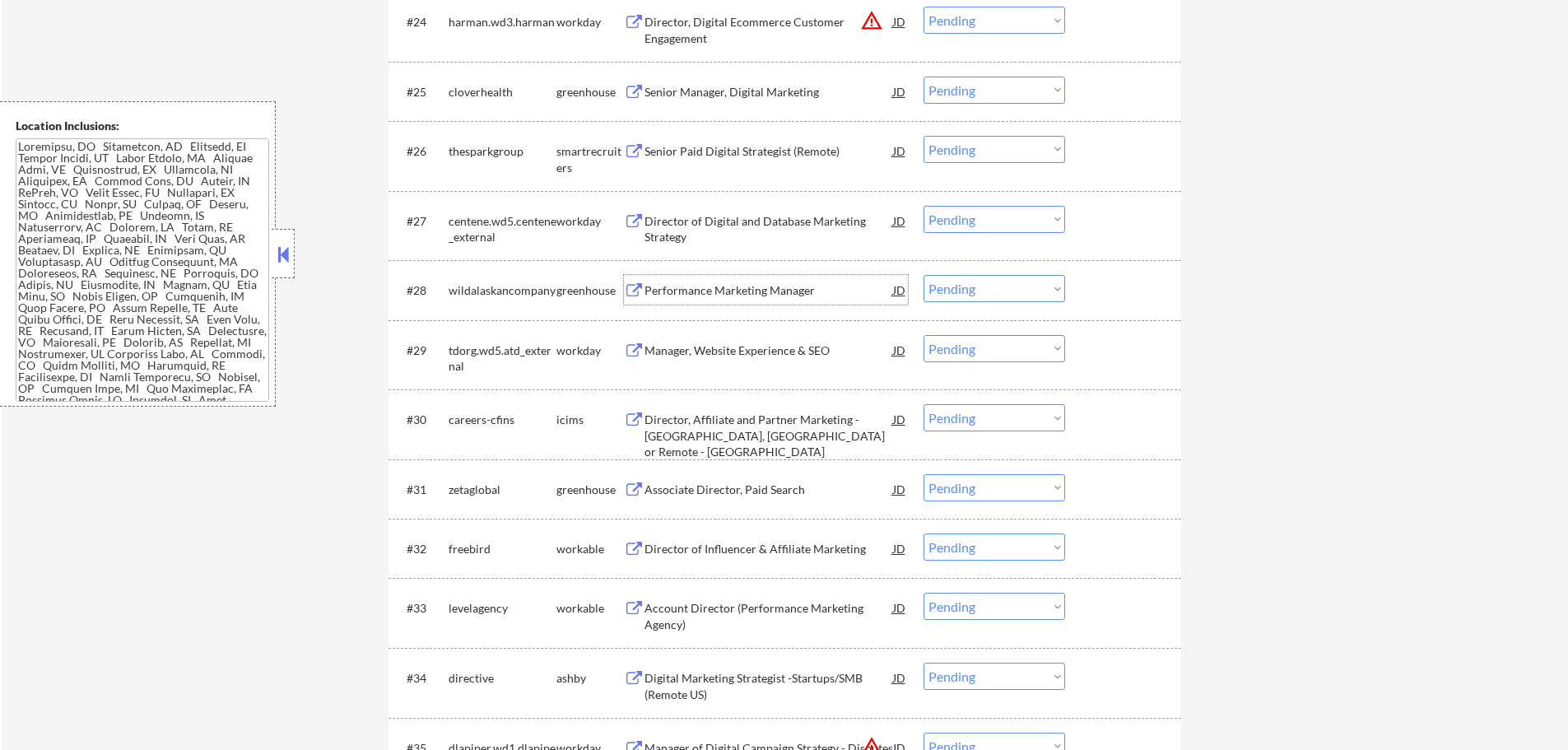
click at [752, 281] on div "Performance Marketing Manager" at bounding box center [768, 290] width 249 height 30
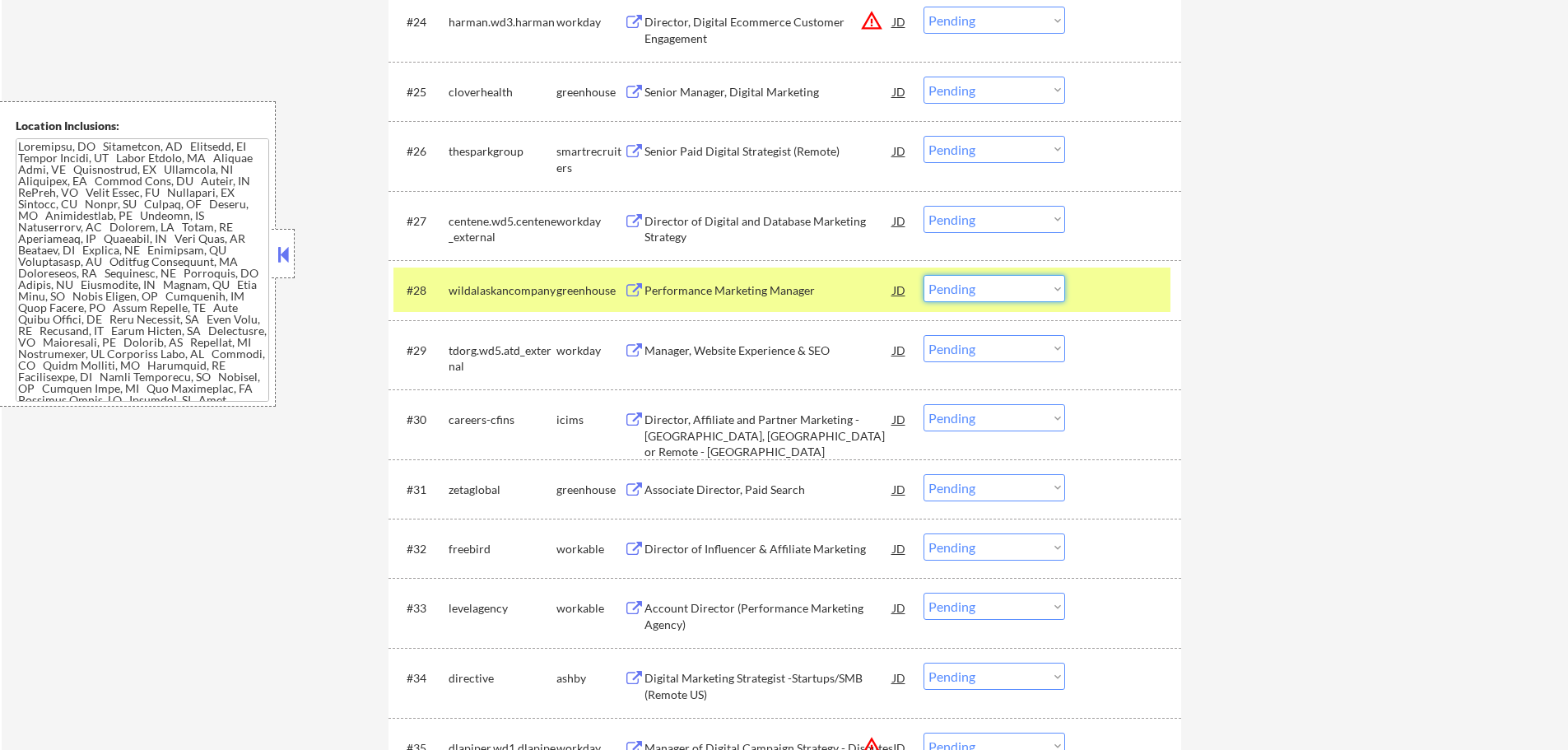
click at [932, 292] on select "Choose an option... Pending Applied Excluded (Questions) Excluded (Expired) Exc…" at bounding box center [994, 288] width 142 height 27
click at [924, 275] on select "Choose an option... Pending Applied Excluded (Questions) Excluded (Expired) Exc…" at bounding box center [994, 288] width 142 height 27
click at [1131, 286] on div at bounding box center [1125, 290] width 73 height 30
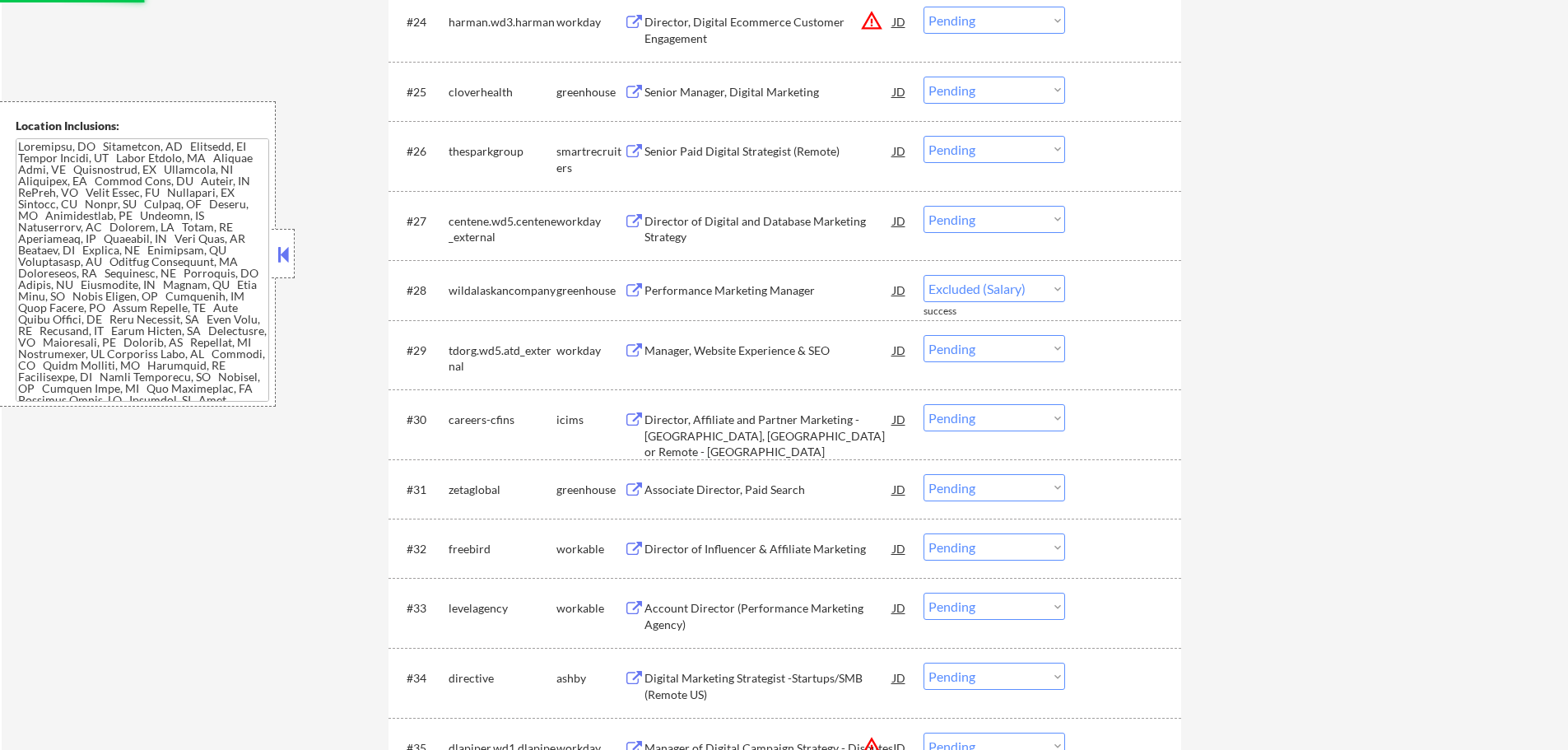
select select ""pending""
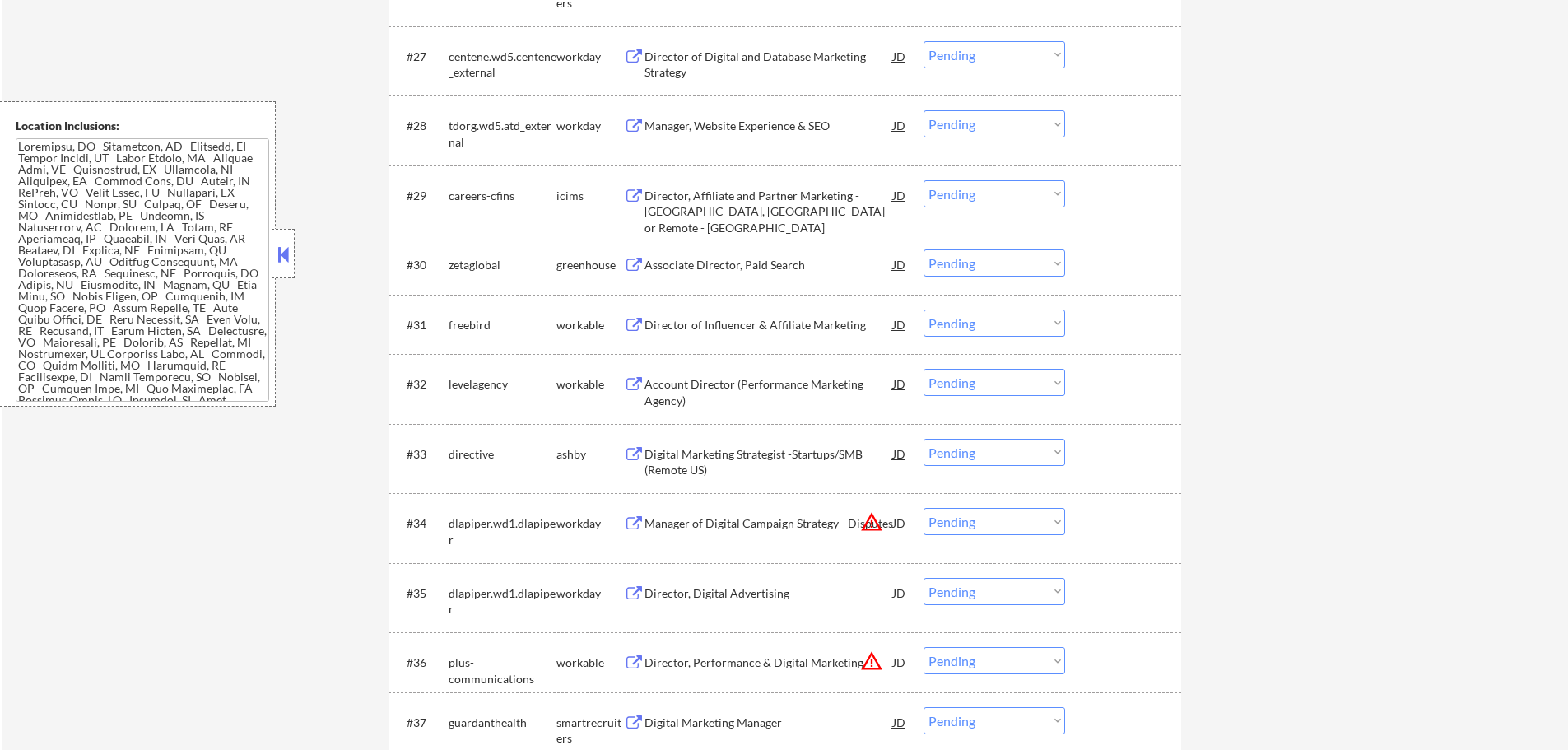
scroll to position [2305, 0]
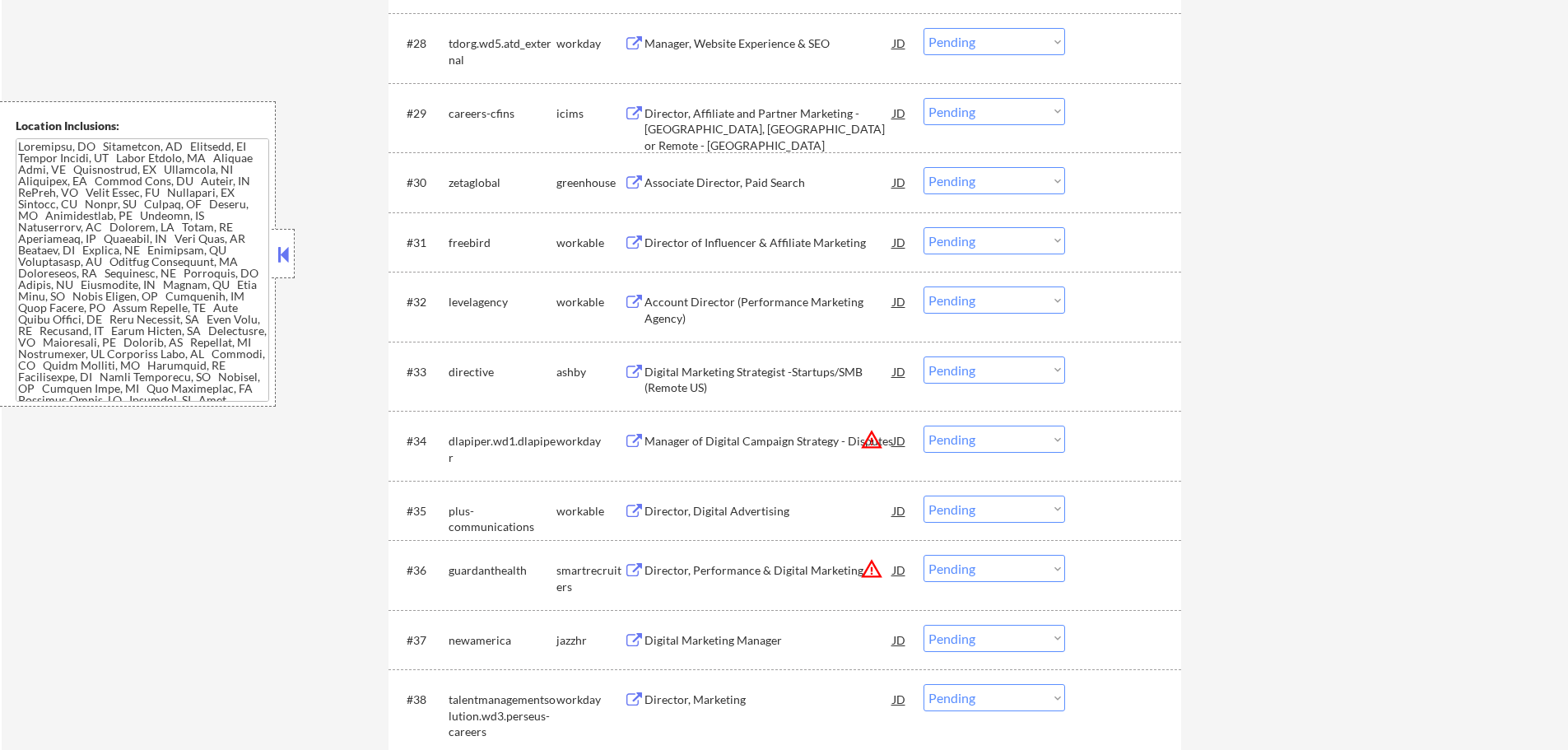
click at [722, 244] on div "Director of Influencer & Affiliate Marketing" at bounding box center [768, 243] width 249 height 17
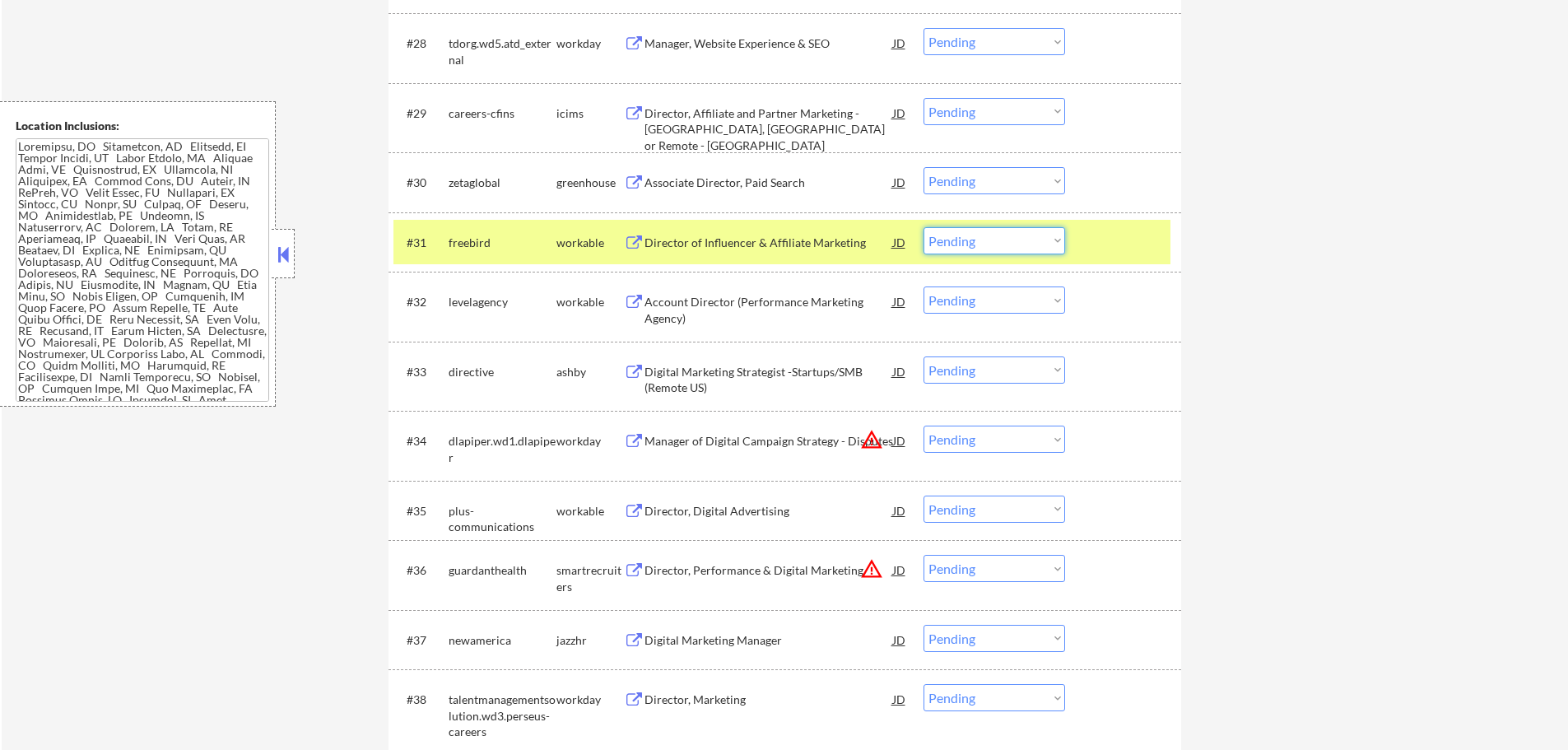
click at [973, 245] on select "Choose an option... Pending Applied Excluded (Questions) Excluded (Expired) Exc…" at bounding box center [994, 240] width 142 height 27
click at [924, 227] on select "Choose an option... Pending Applied Excluded (Questions) Excluded (Expired) Exc…" at bounding box center [994, 240] width 142 height 27
click at [1122, 239] on div at bounding box center [1125, 242] width 73 height 30
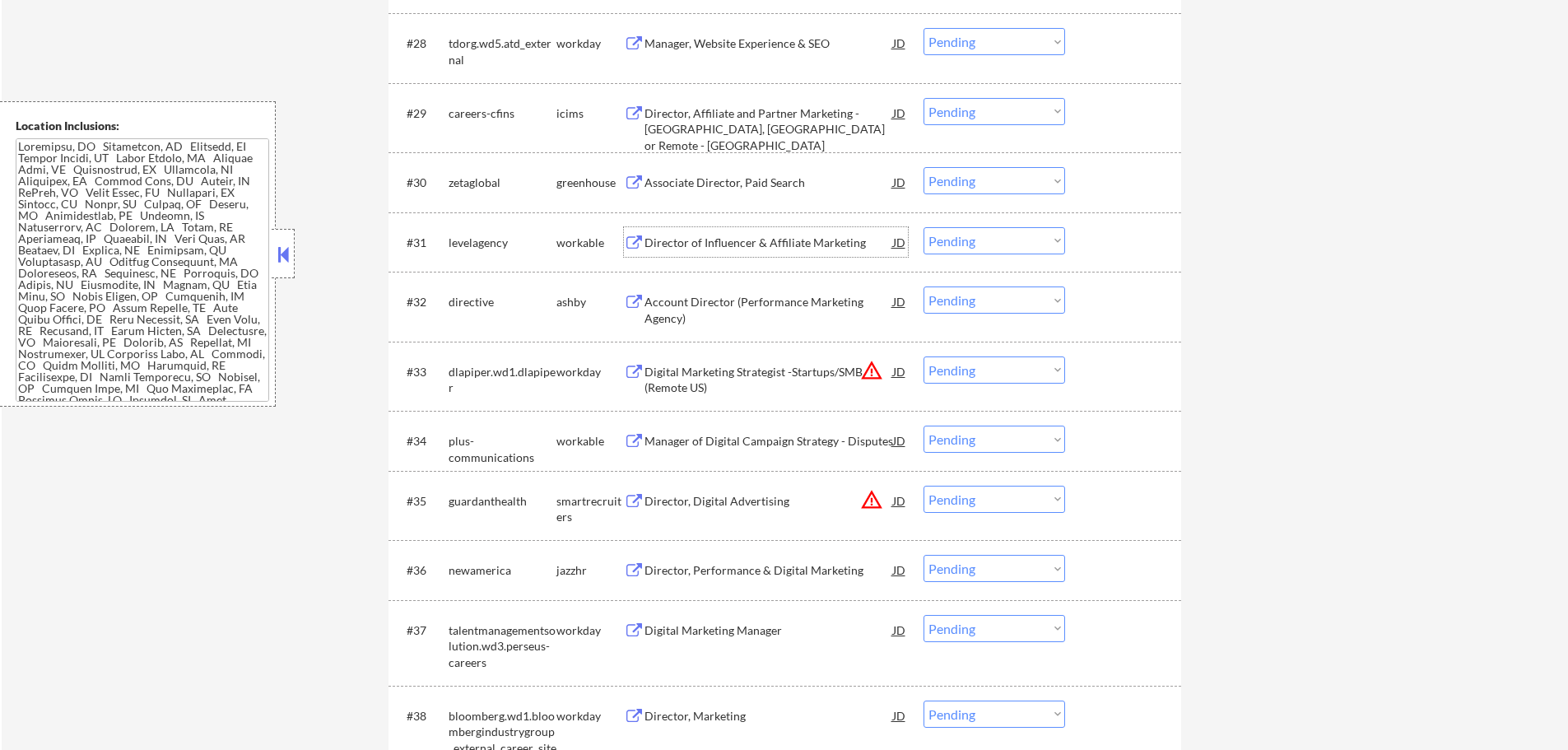
click at [786, 249] on div "Director of Influencer & Affiliate Marketing" at bounding box center [768, 243] width 249 height 17
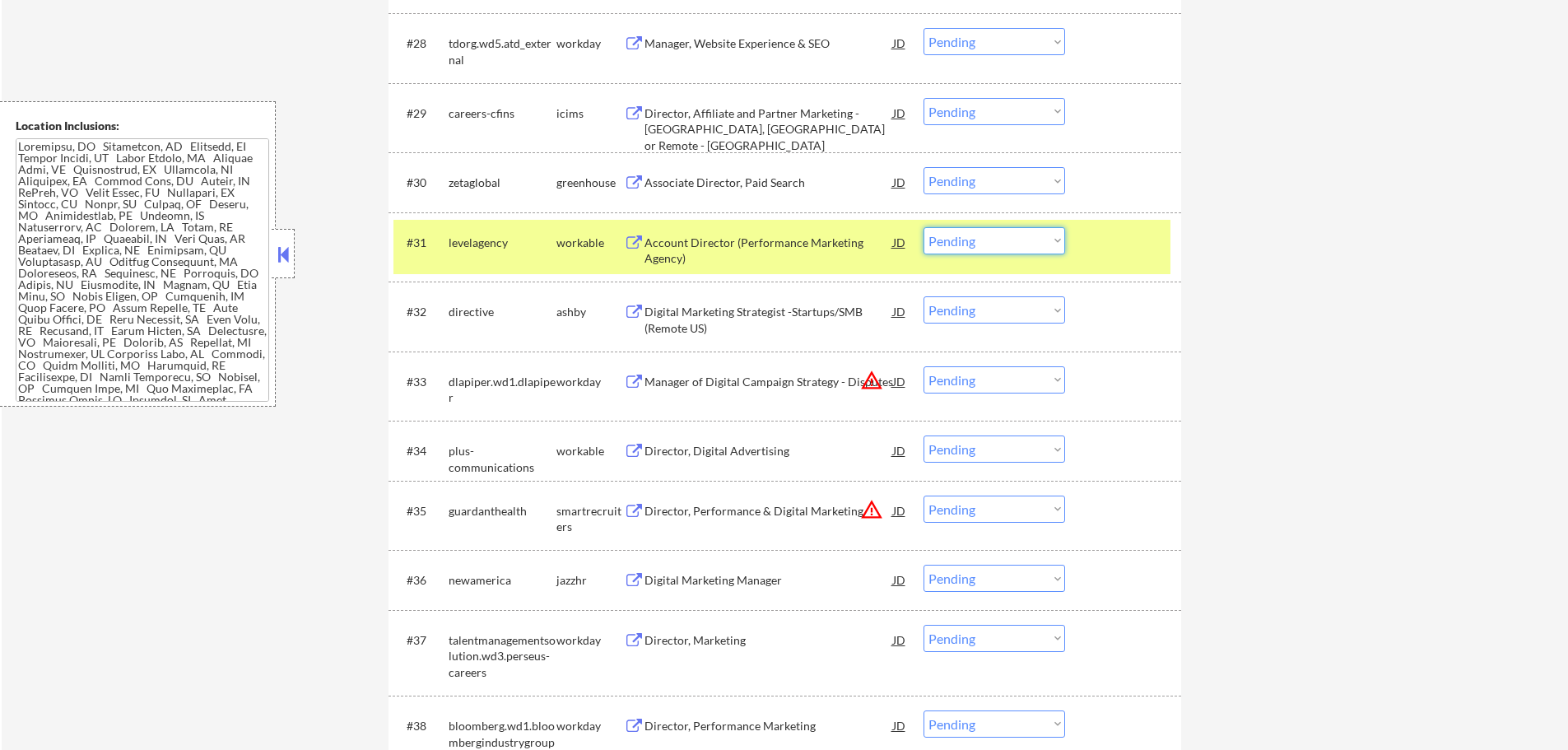
click at [984, 244] on select "Choose an option... Pending Applied Excluded (Questions) Excluded (Expired) Exc…" at bounding box center [994, 240] width 142 height 27
click at [924, 227] on select "Choose an option... Pending Applied Excluded (Questions) Excluded (Expired) Exc…" at bounding box center [994, 240] width 142 height 27
click at [1102, 234] on div at bounding box center [1125, 242] width 73 height 30
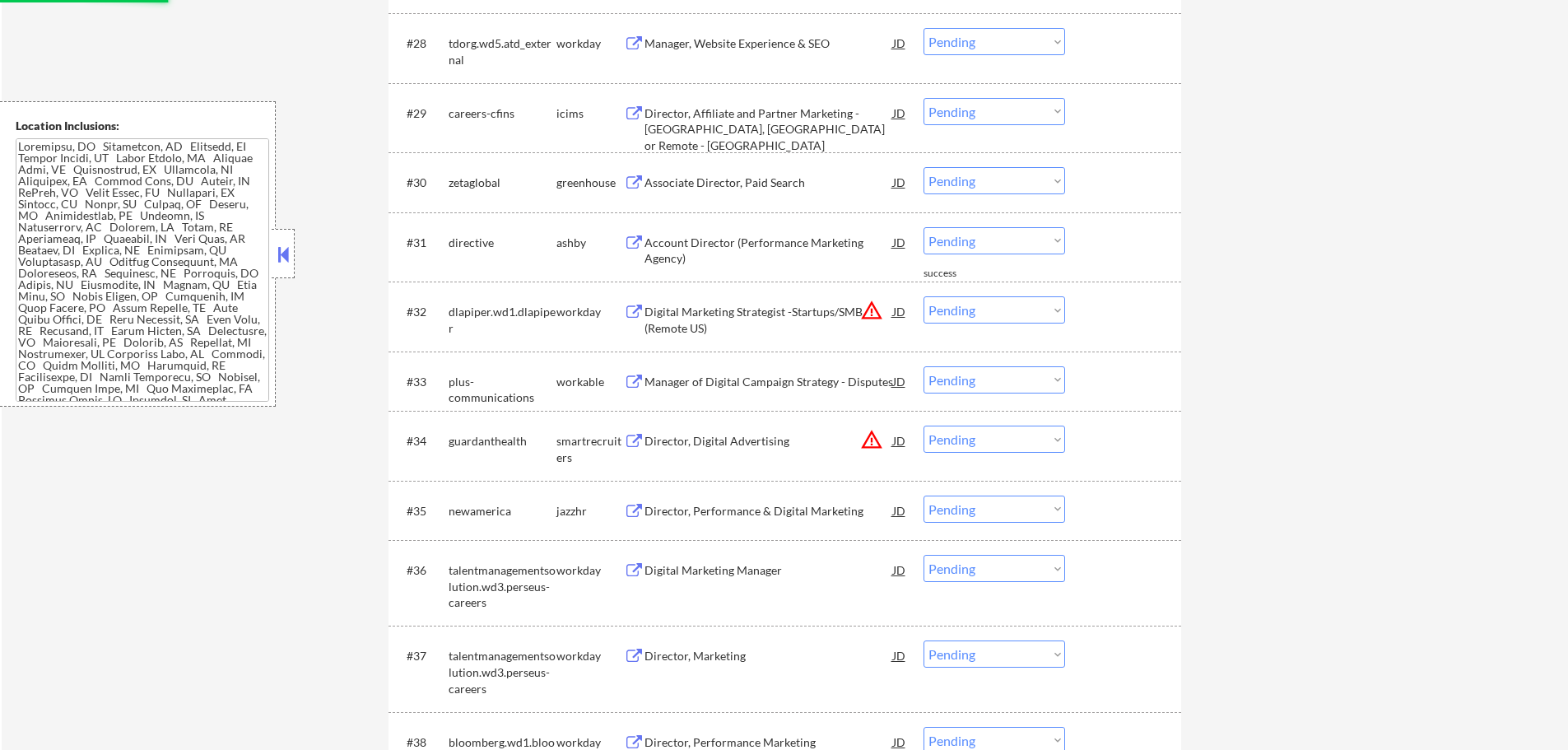
click at [813, 238] on div "Account Director (Performance Marketing Agency)" at bounding box center [768, 251] width 249 height 32
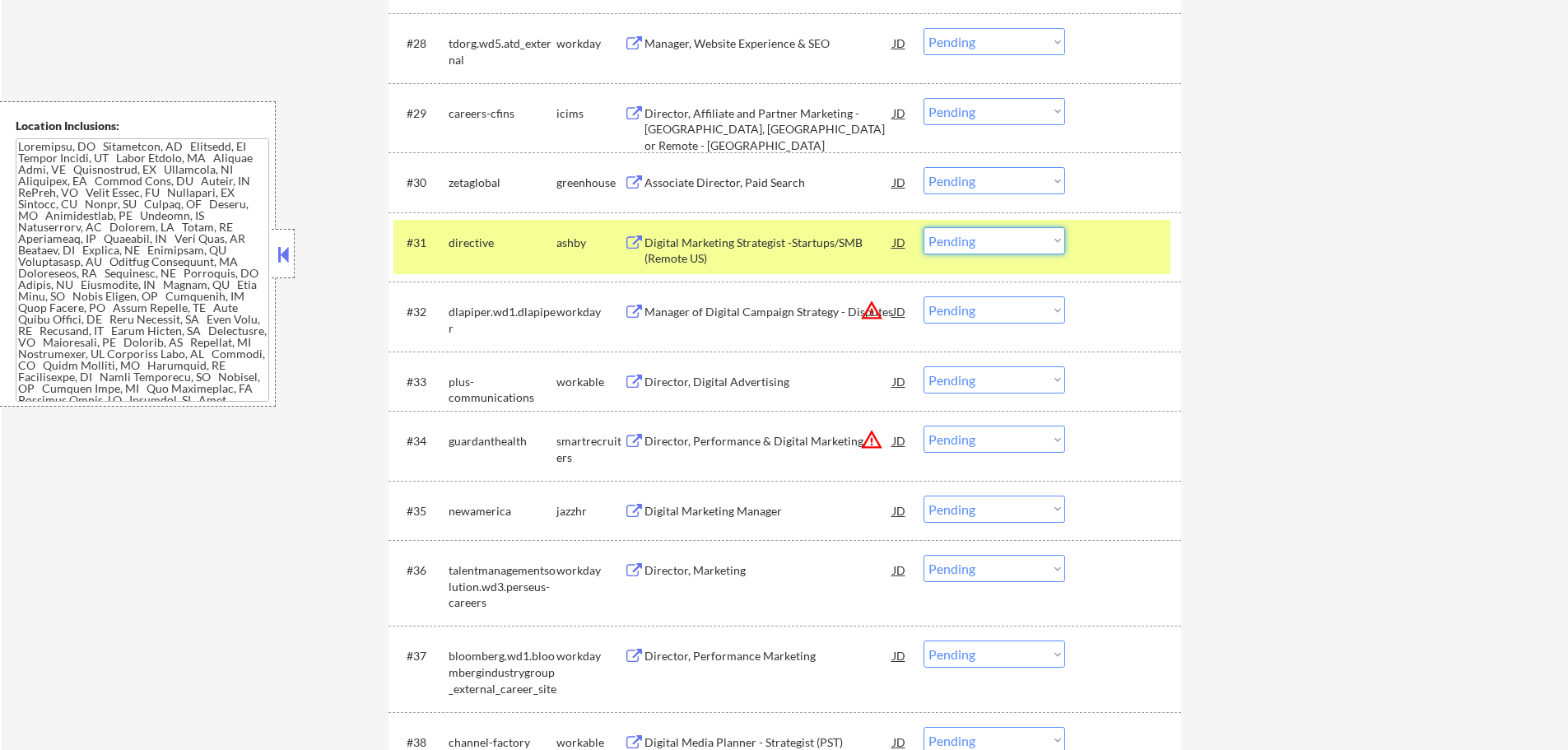
click at [938, 244] on select "Choose an option... Pending Applied Excluded (Questions) Excluded (Expired) Exc…" at bounding box center [994, 240] width 142 height 27
click at [924, 227] on select "Choose an option... Pending Applied Excluded (Questions) Excluded (Expired) Exc…" at bounding box center [994, 240] width 142 height 27
click at [1115, 252] on div at bounding box center [1125, 242] width 73 height 30
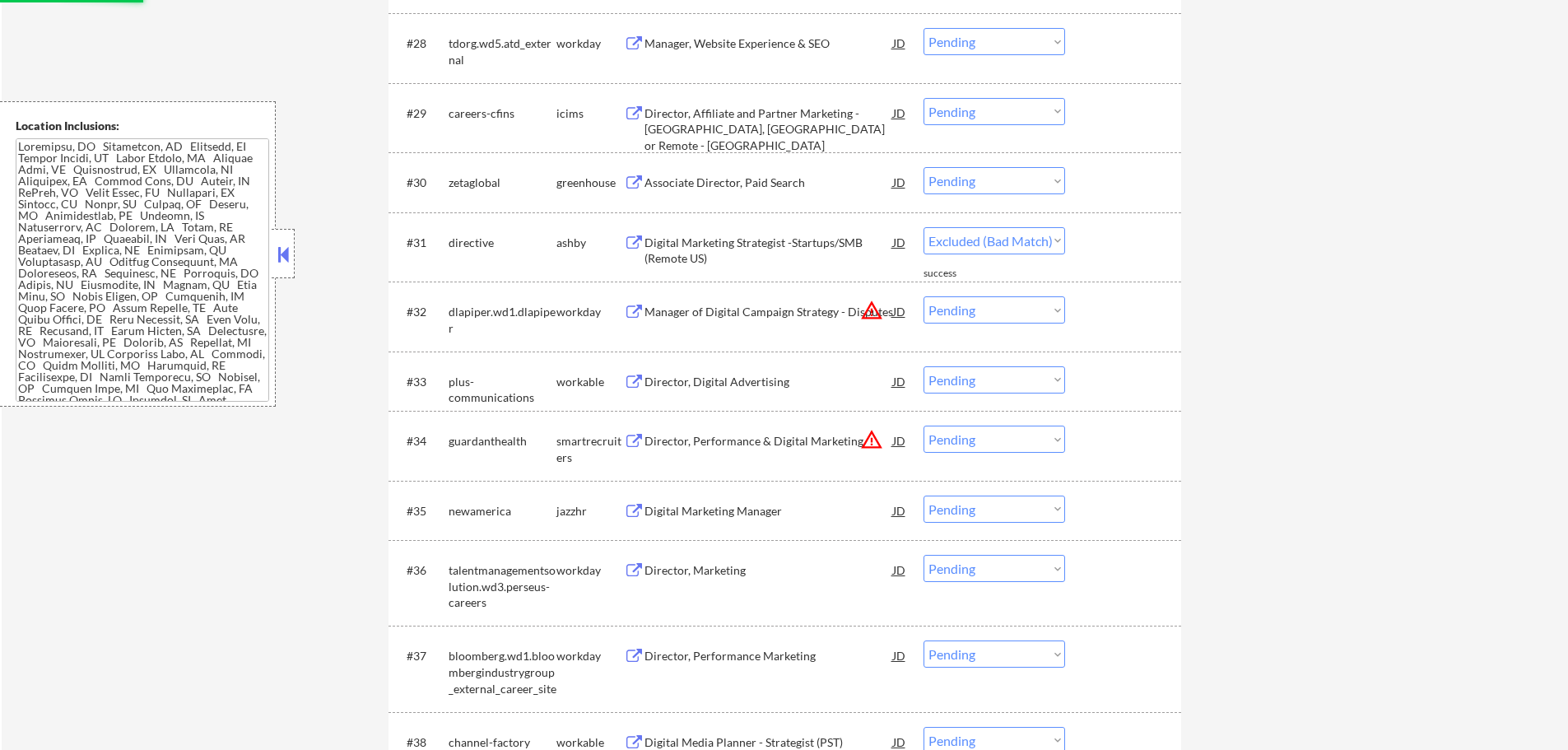
select select ""pending""
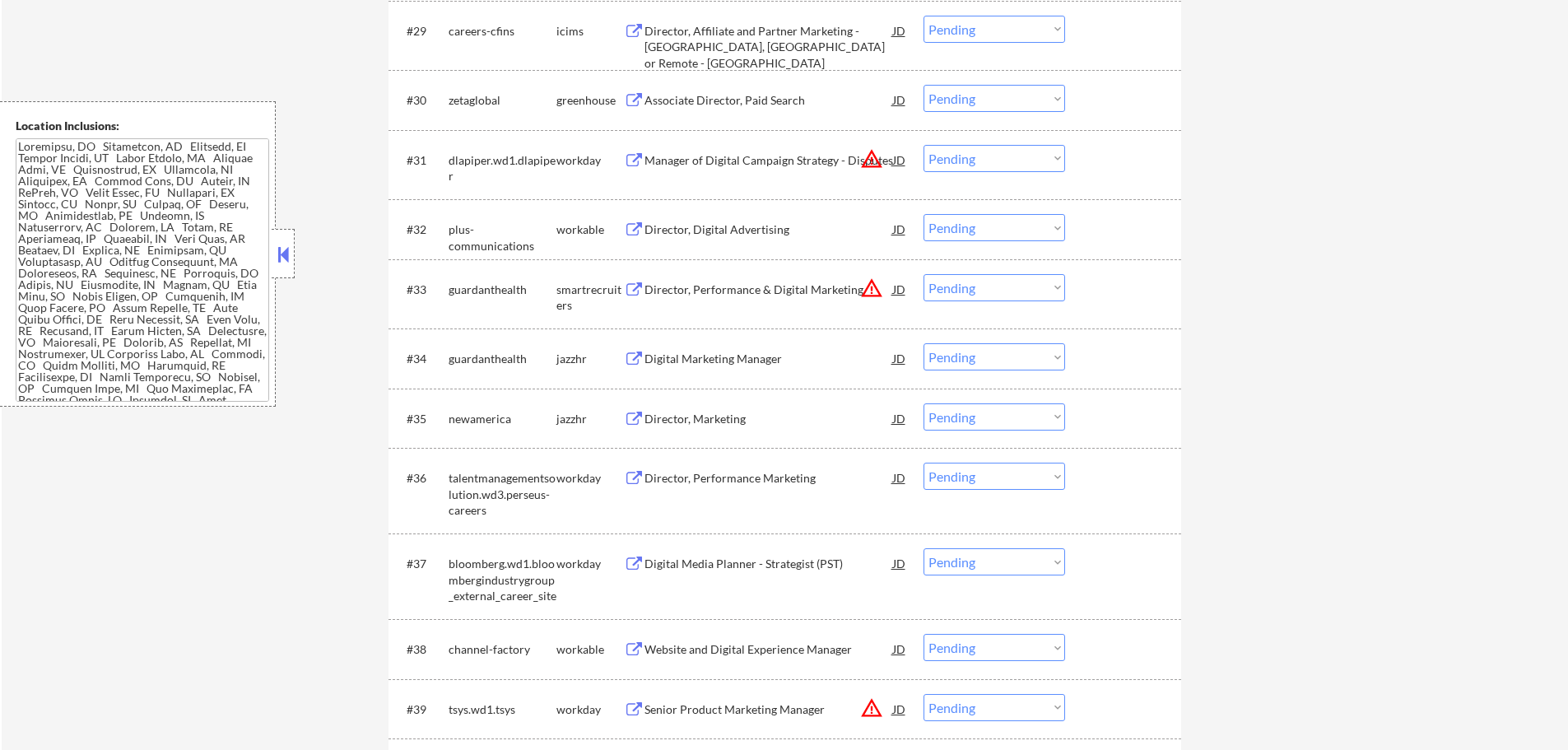
scroll to position [2553, 0]
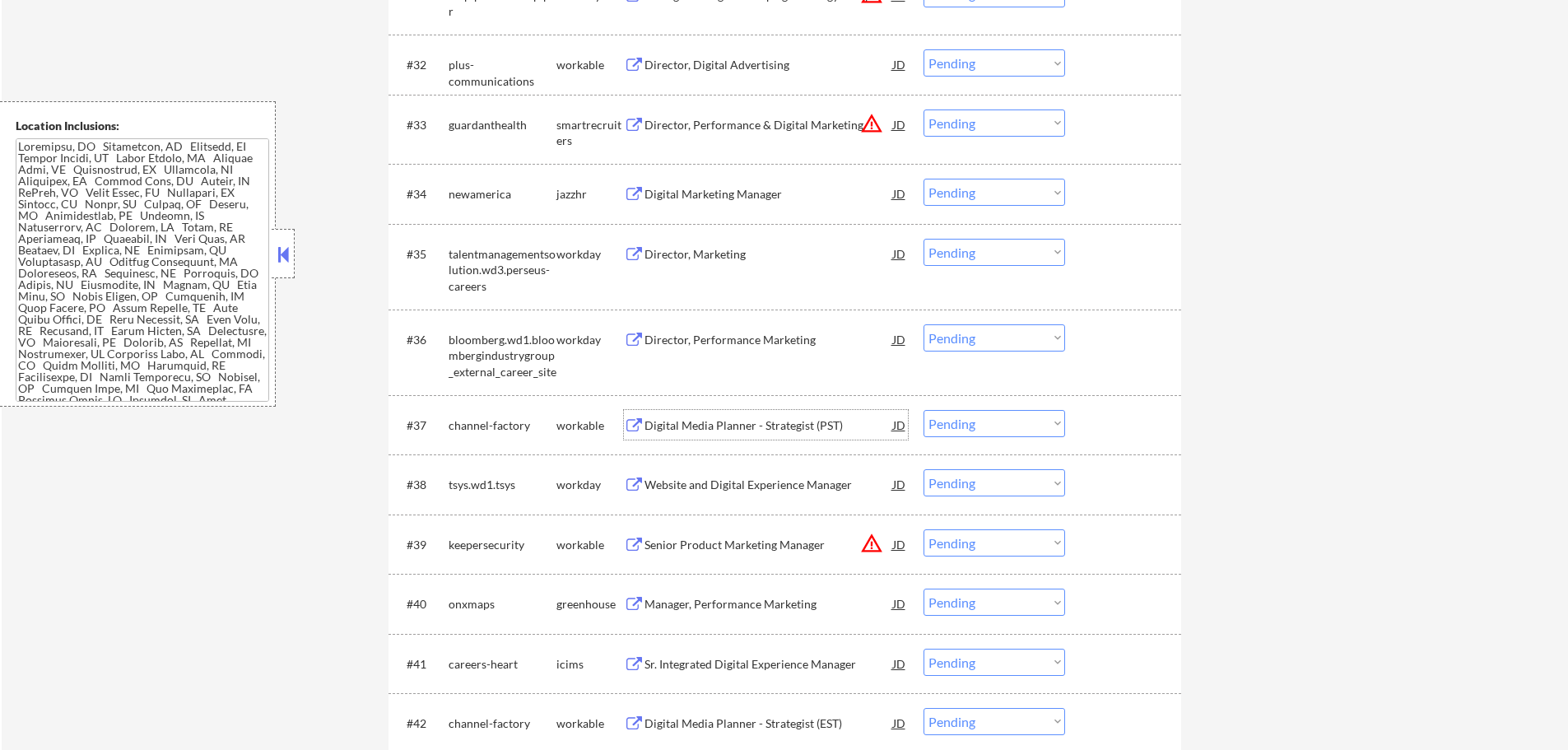
click at [687, 417] on div "Digital Media Planner - Strategist (PST)" at bounding box center [768, 426] width 249 height 17
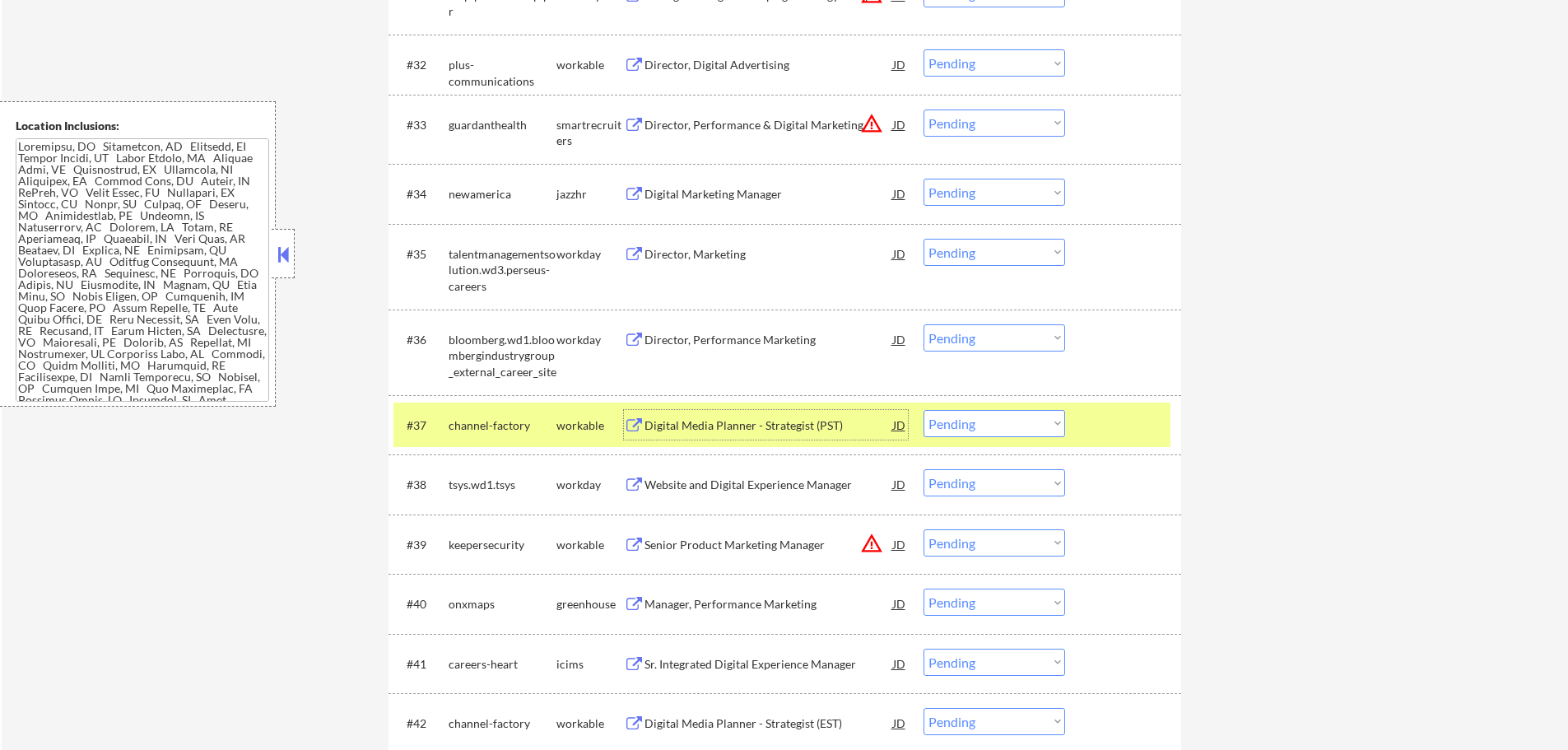
click at [1051, 428] on select "Choose an option... Pending Applied Excluded (Questions) Excluded (Expired) Exc…" at bounding box center [994, 423] width 142 height 27
click at [924, 410] on select "Choose an option... Pending Applied Excluded (Questions) Excluded (Expired) Exc…" at bounding box center [994, 423] width 142 height 27
click at [1113, 430] on div at bounding box center [1125, 425] width 73 height 30
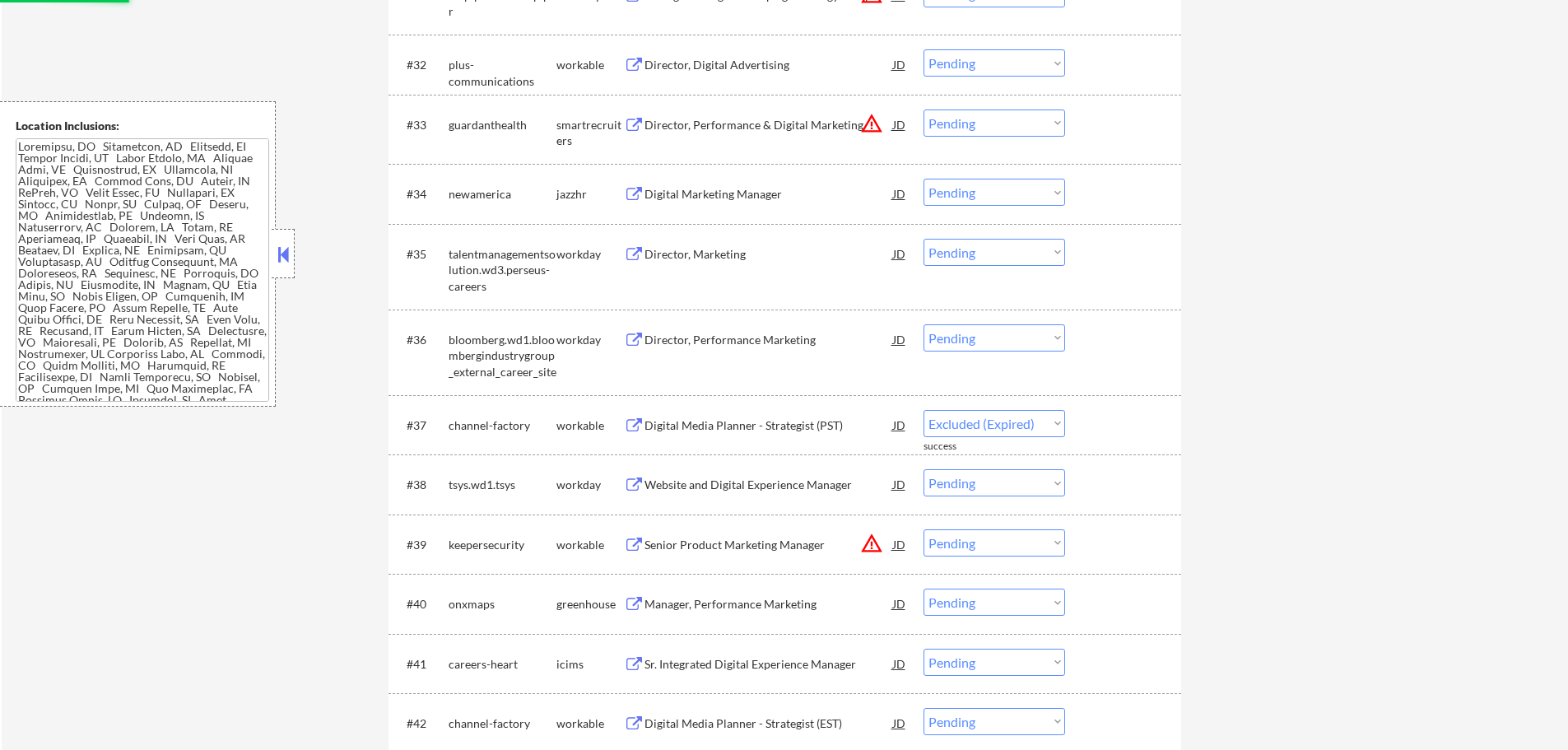
select select ""pending""
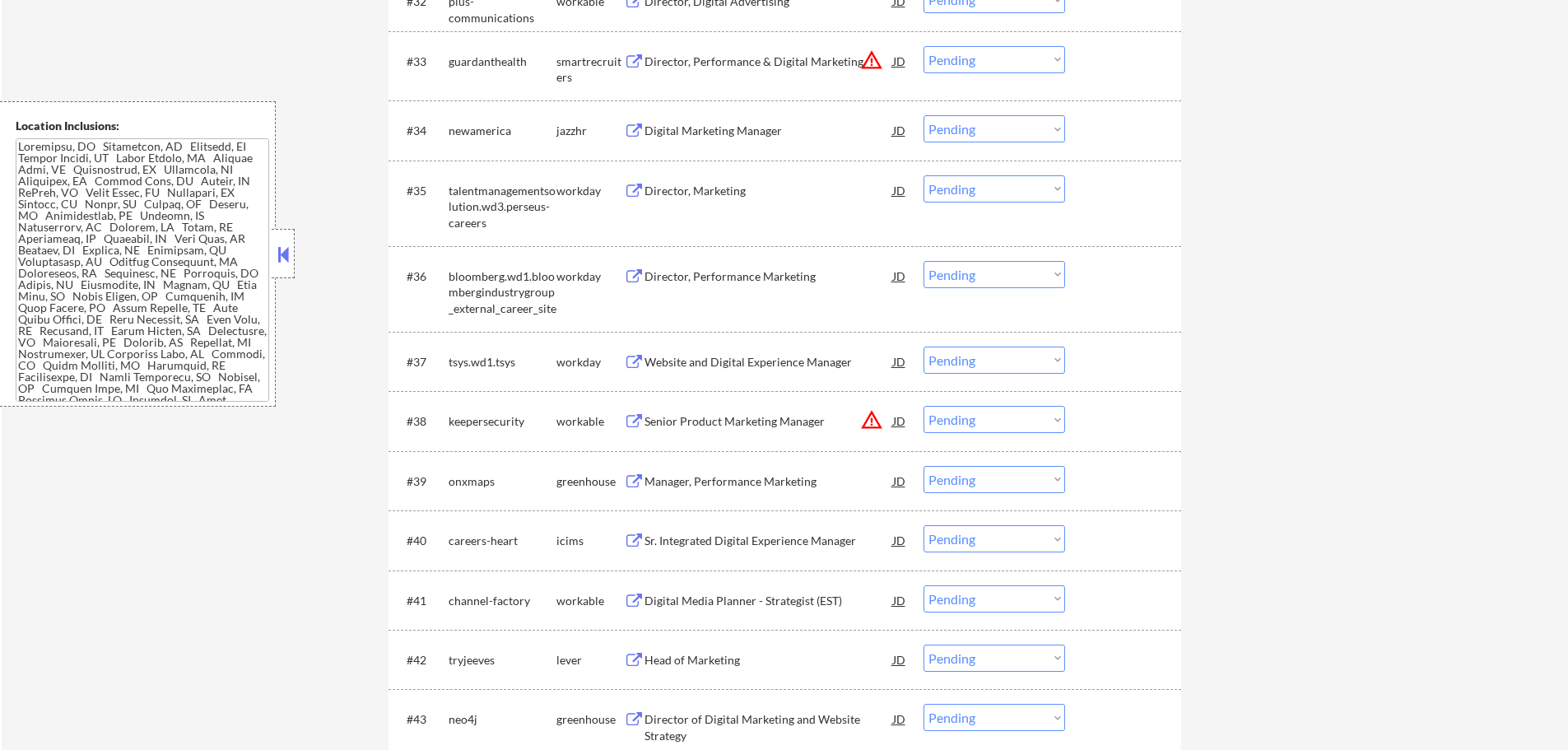
scroll to position [2635, 0]
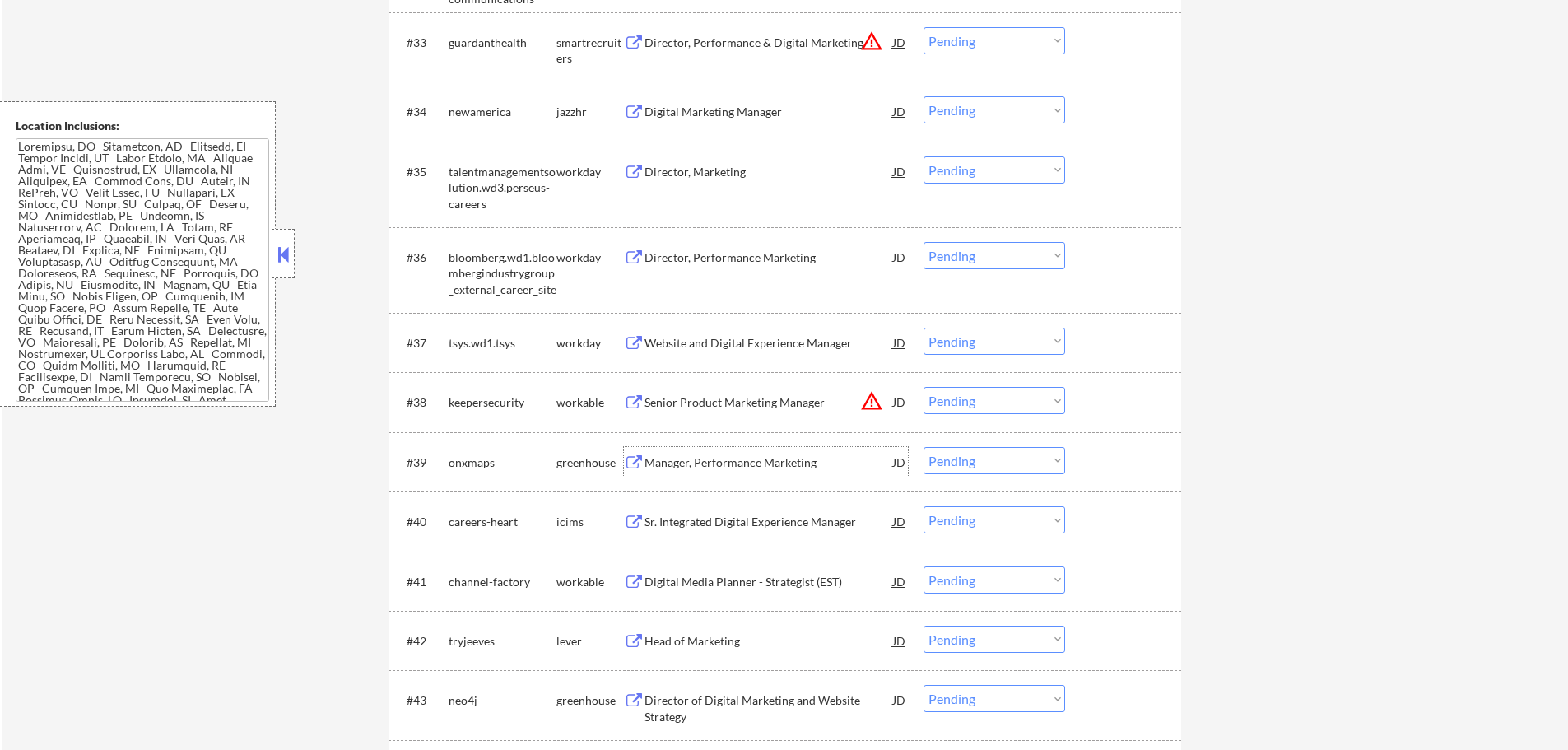
click at [754, 469] on div "Manager, Performance Marketing" at bounding box center [768, 463] width 249 height 17
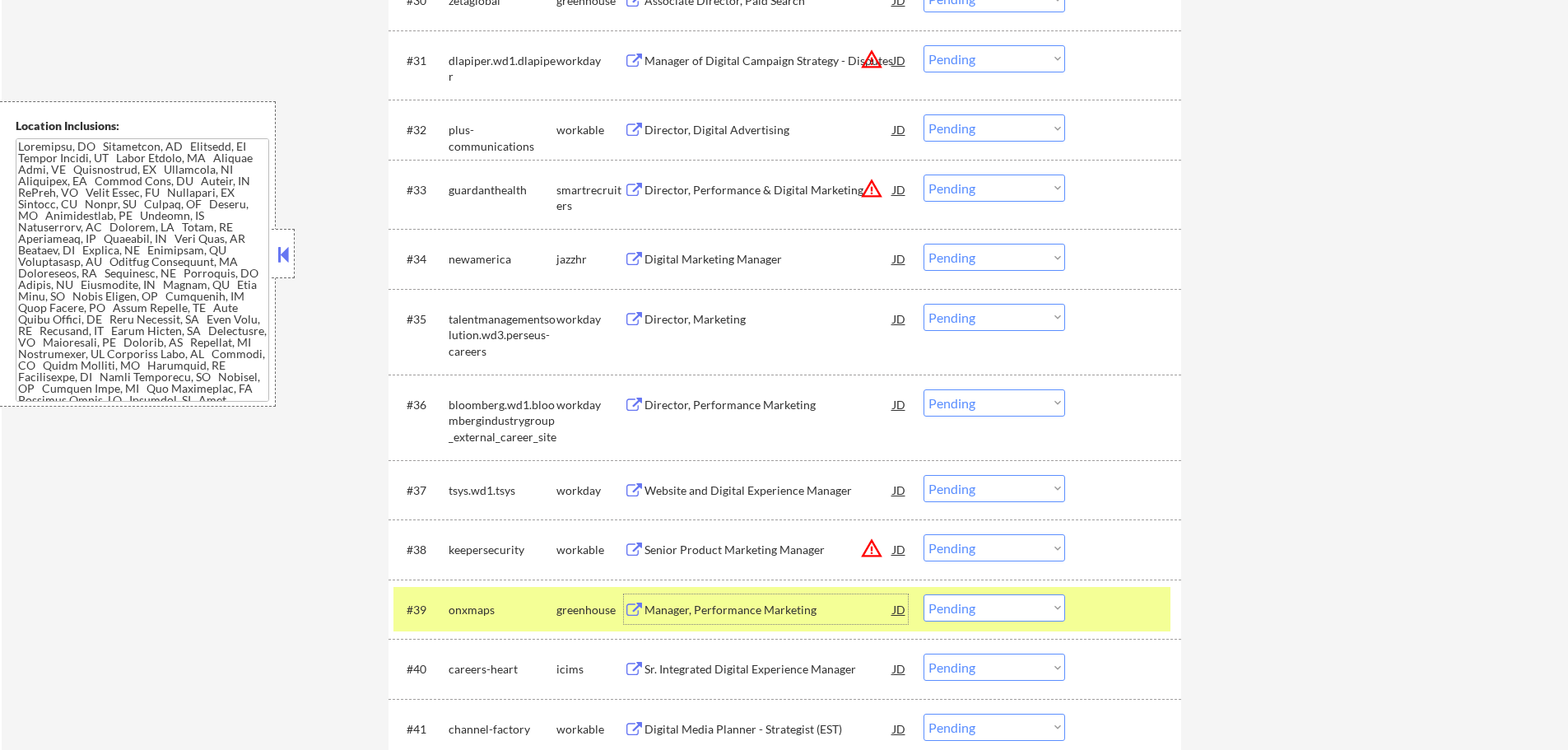
scroll to position [2470, 0]
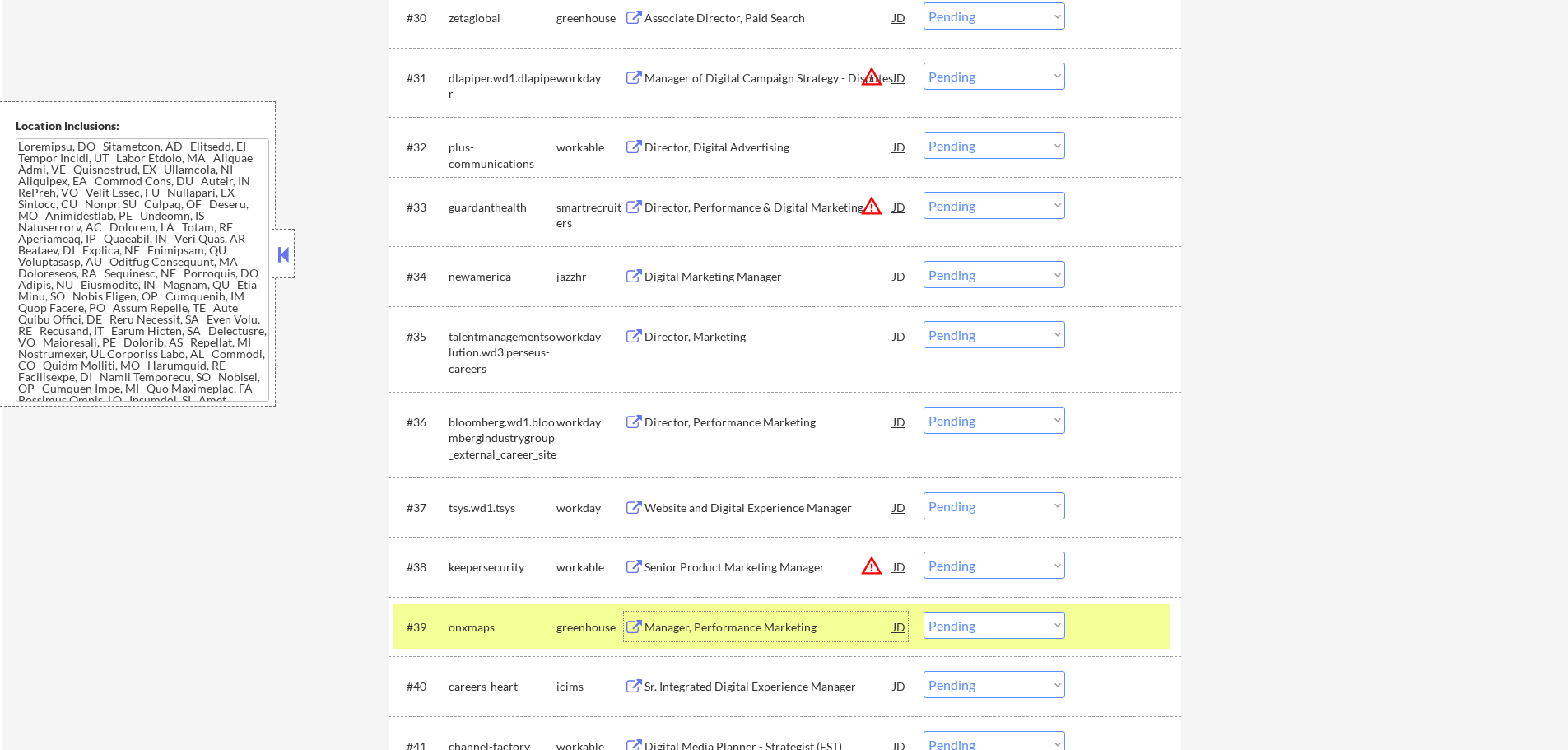
click at [966, 623] on select "Choose an option... Pending Applied Excluded (Questions) Excluded (Expired) Exc…" at bounding box center [994, 625] width 142 height 27
click at [924, 612] on select "Choose an option... Pending Applied Excluded (Questions) Excluded (Expired) Exc…" at bounding box center [994, 625] width 142 height 27
click at [1118, 628] on div at bounding box center [1125, 627] width 73 height 30
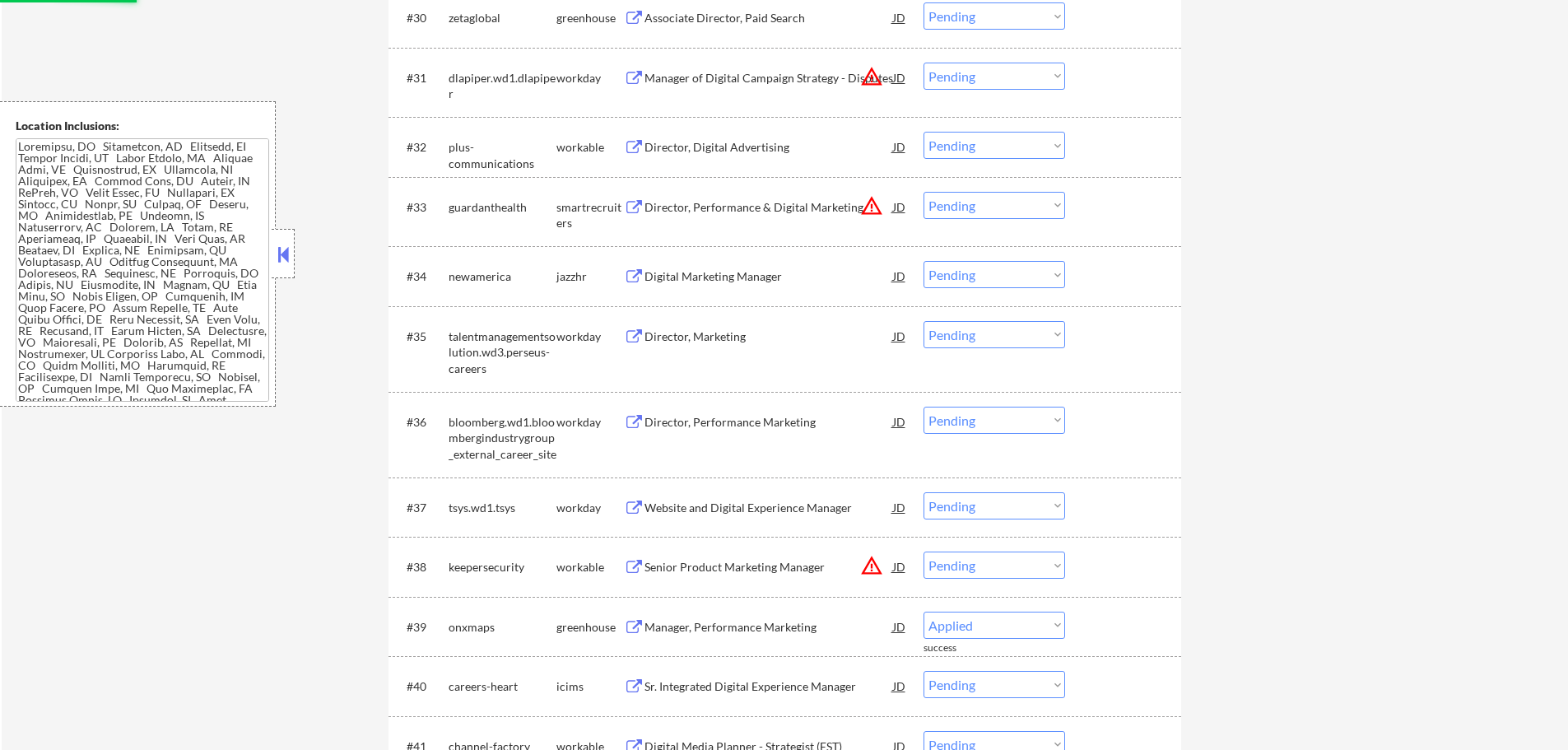
select select ""pending""
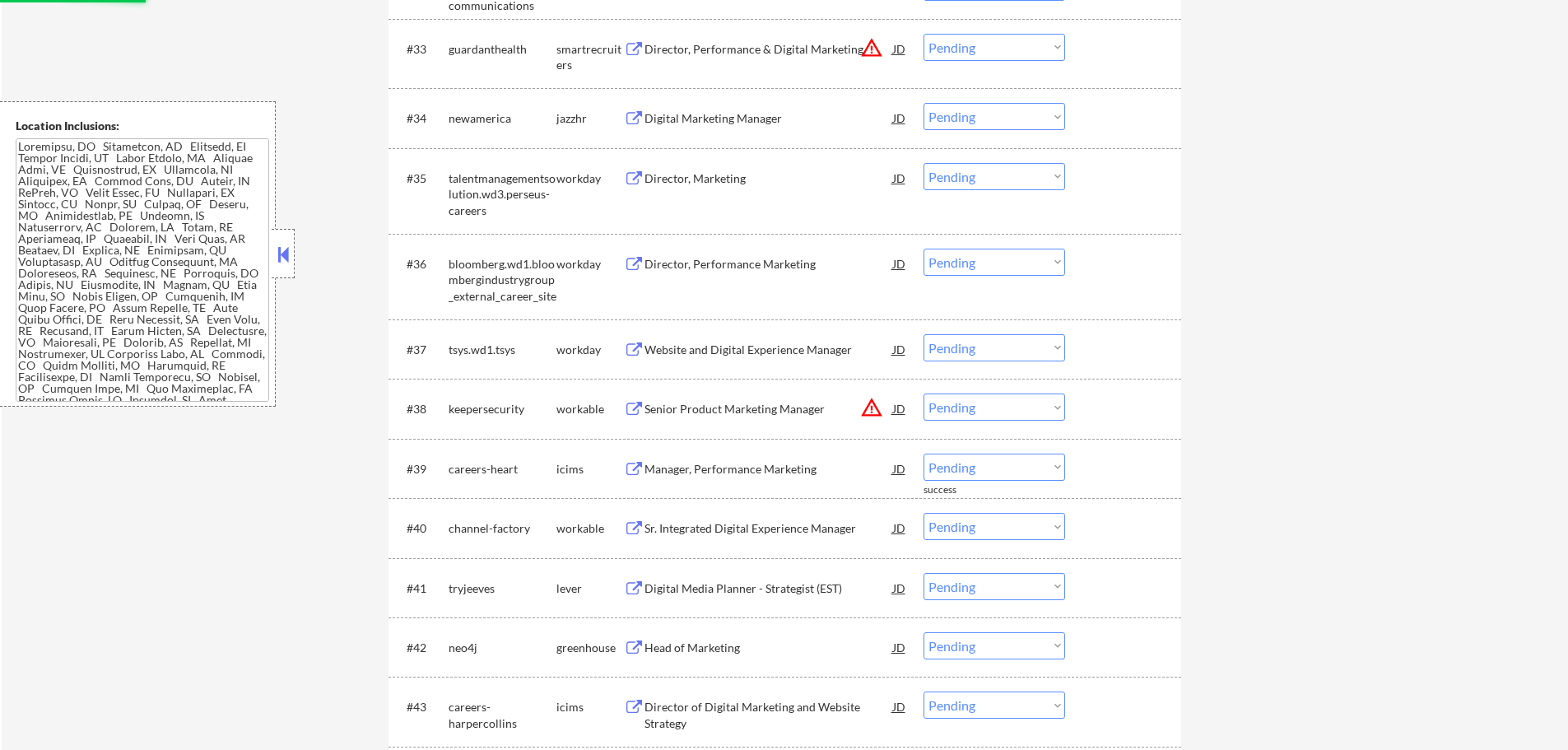
scroll to position [2635, 0]
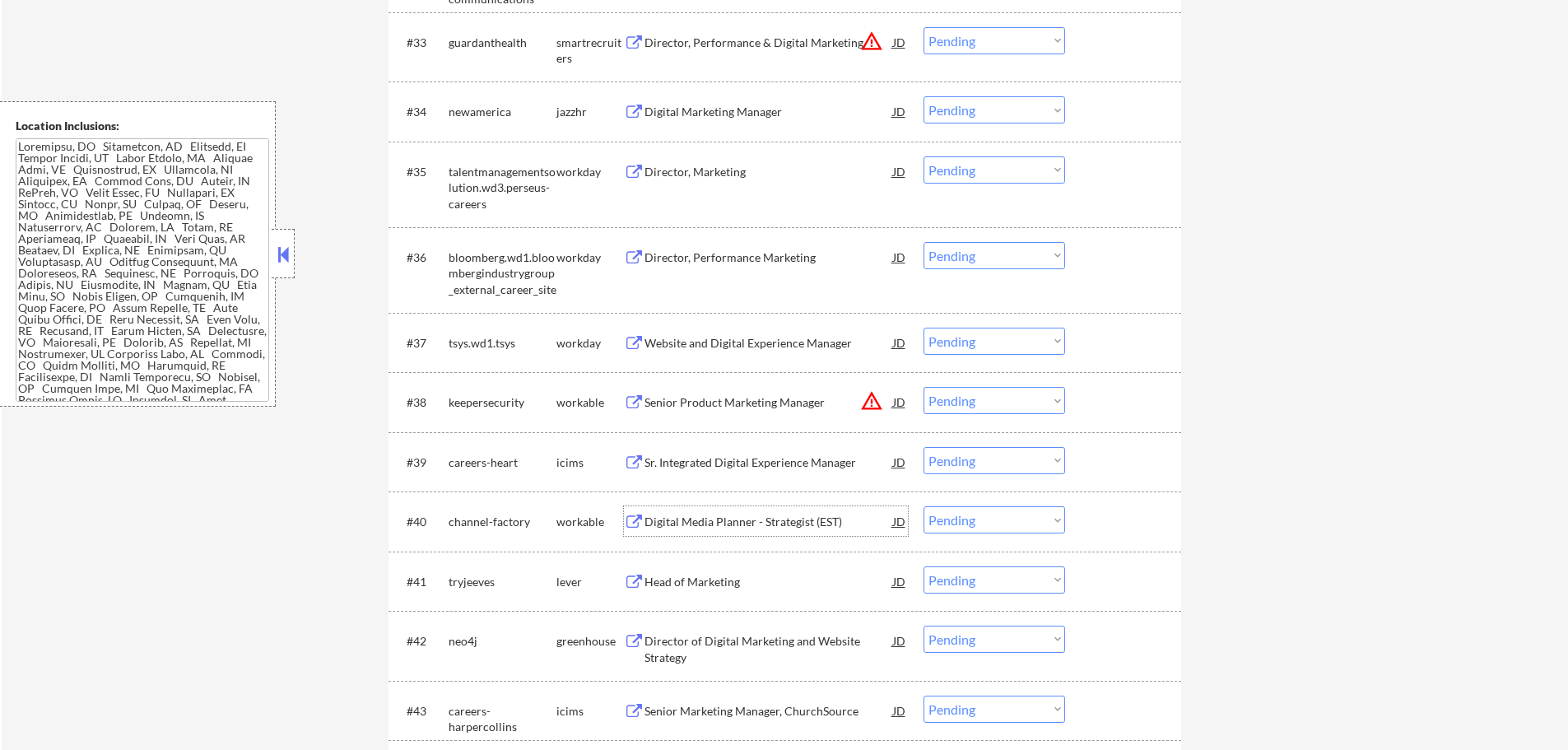
click at [696, 521] on div "Digital Media Planner - Strategist (EST)" at bounding box center [768, 522] width 249 height 17
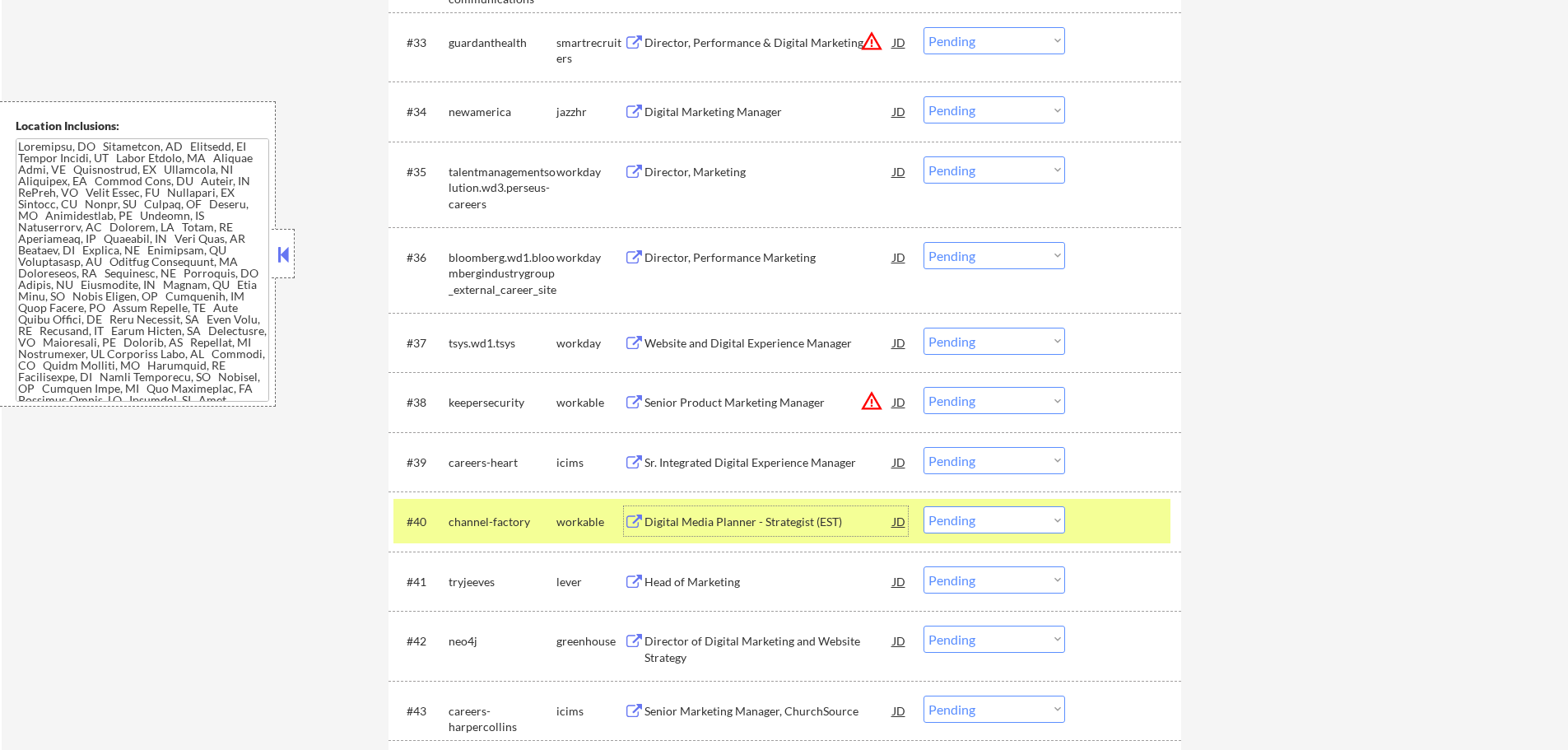
click at [1108, 527] on div at bounding box center [1125, 522] width 73 height 30
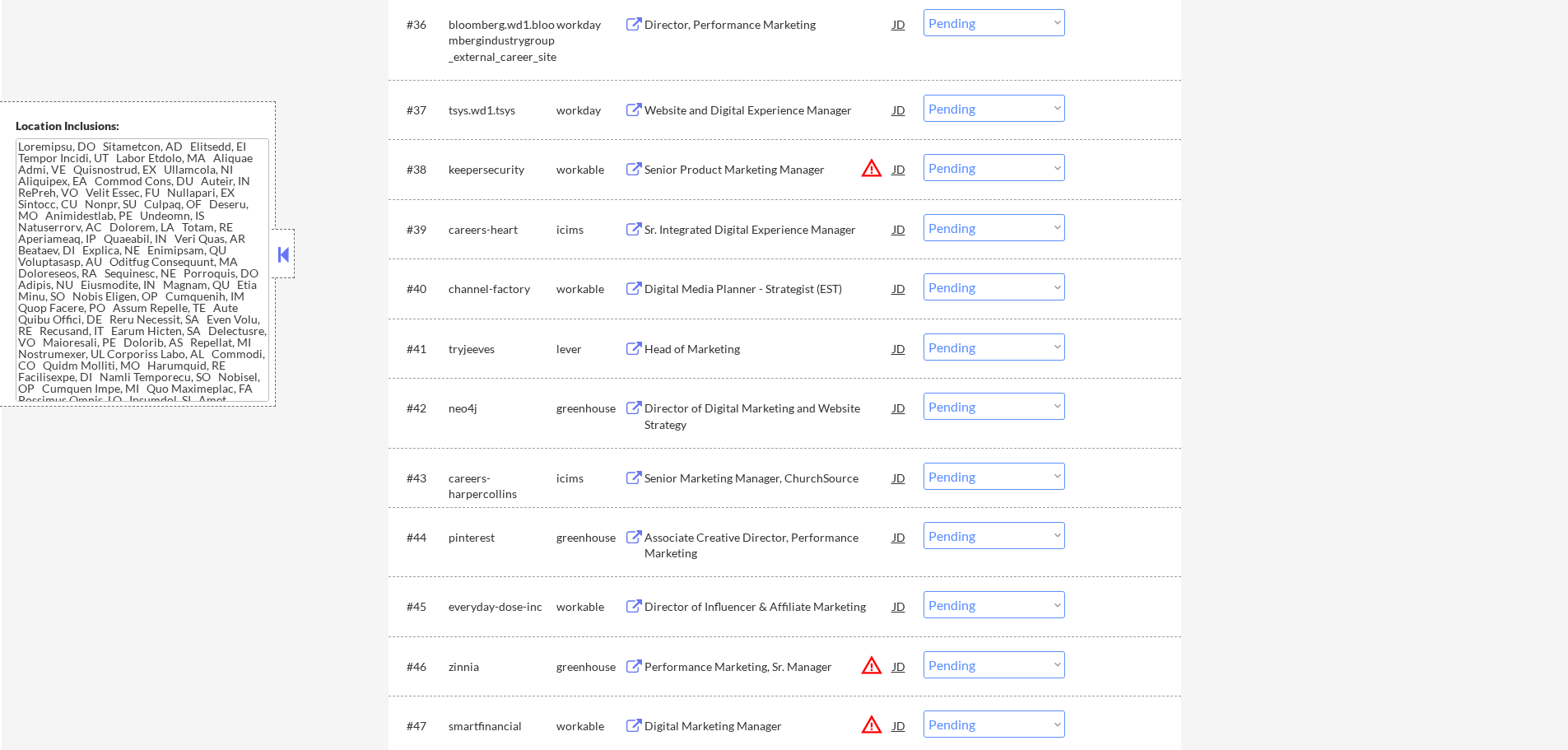
scroll to position [2882, 0]
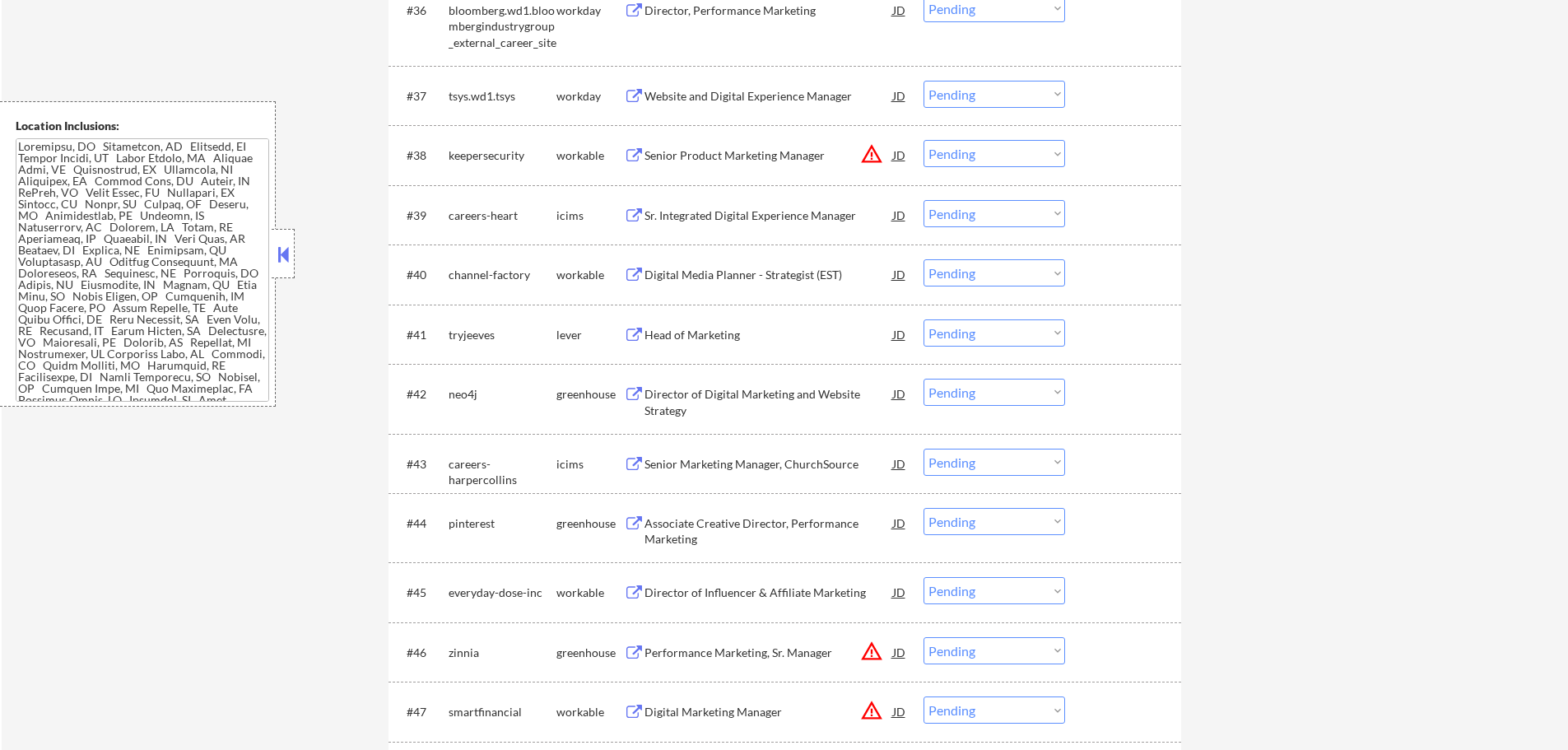
click at [698, 332] on div "Head of Marketing" at bounding box center [768, 335] width 249 height 17
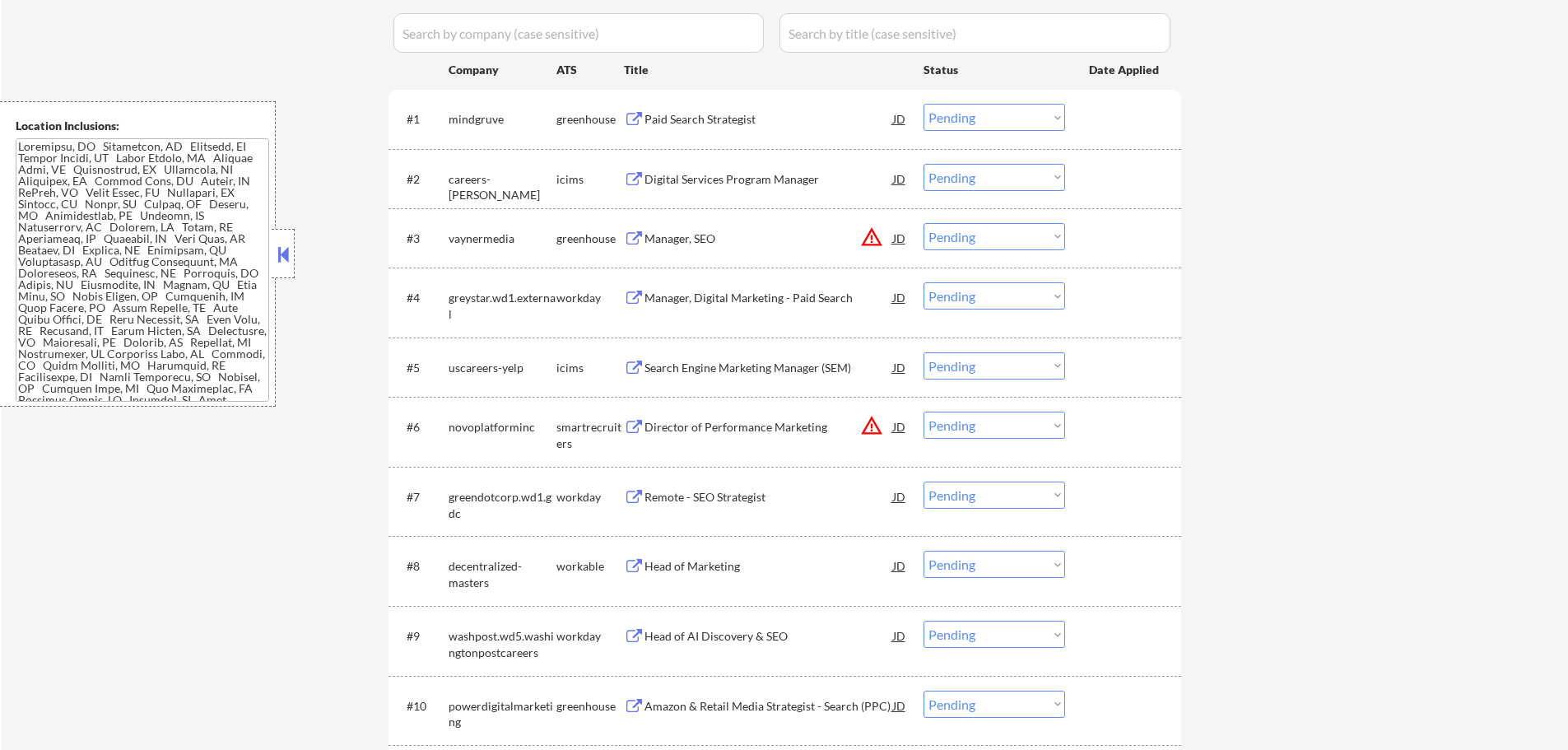
scroll to position [577, 0]
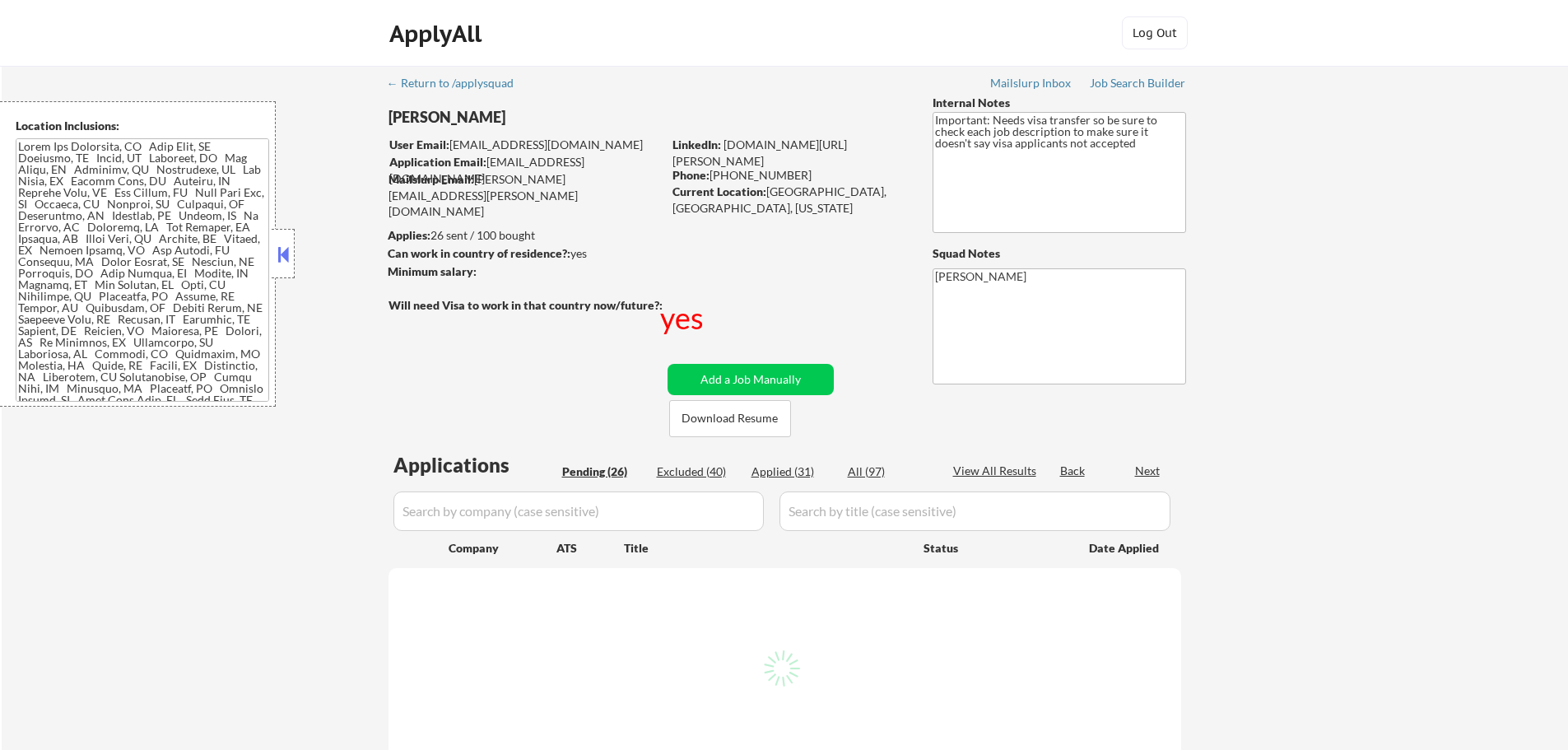
select select ""pending""
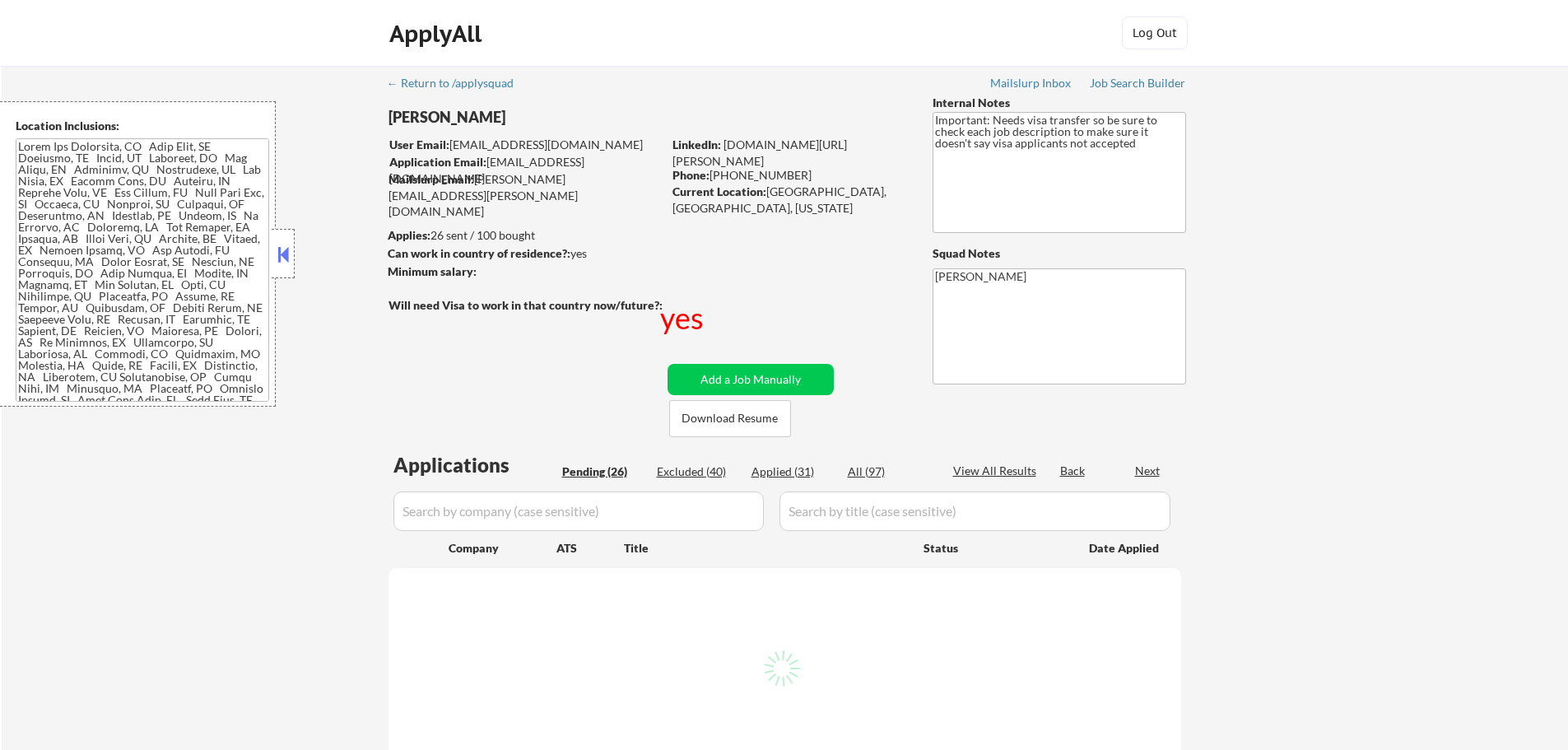
select select ""pending""
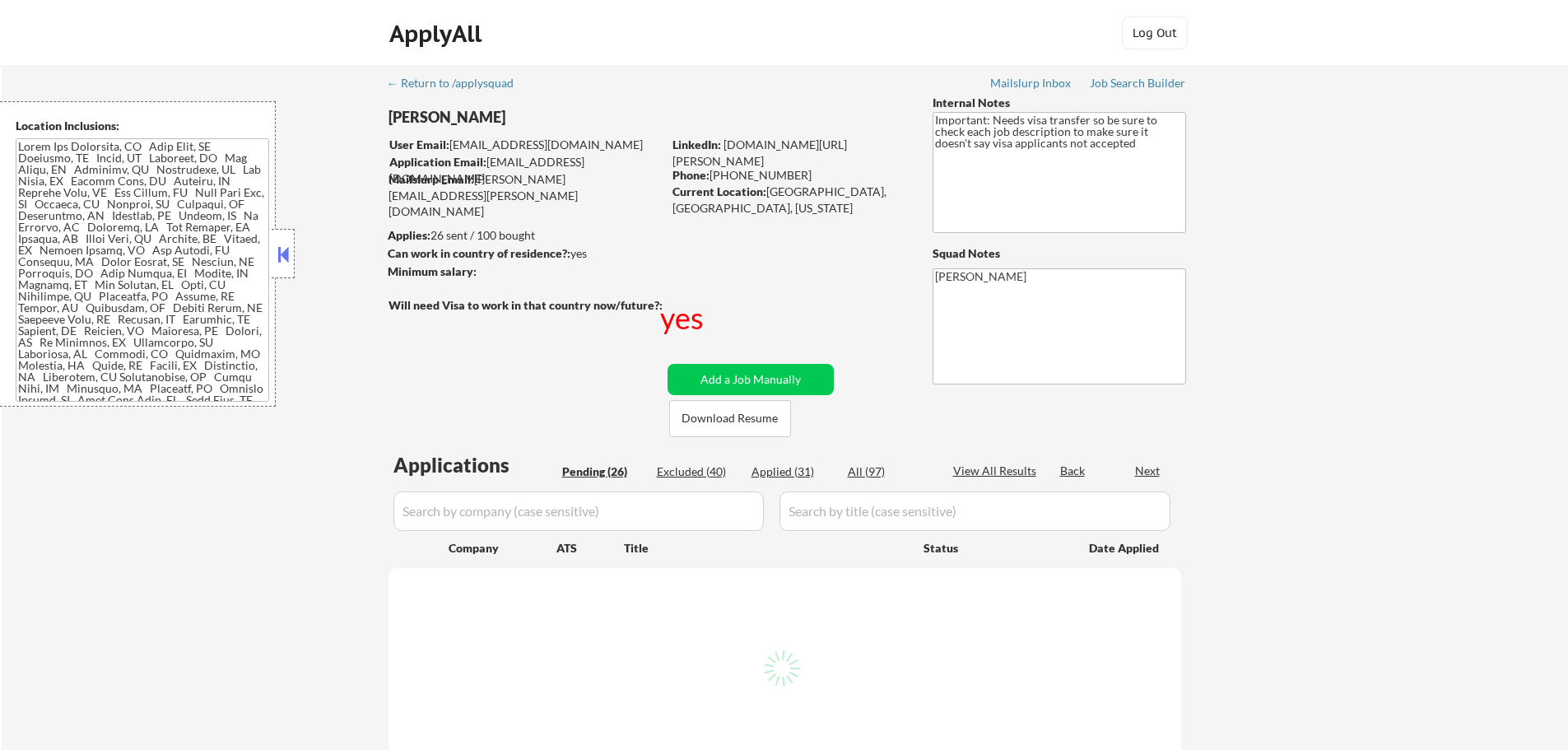
select select ""pending""
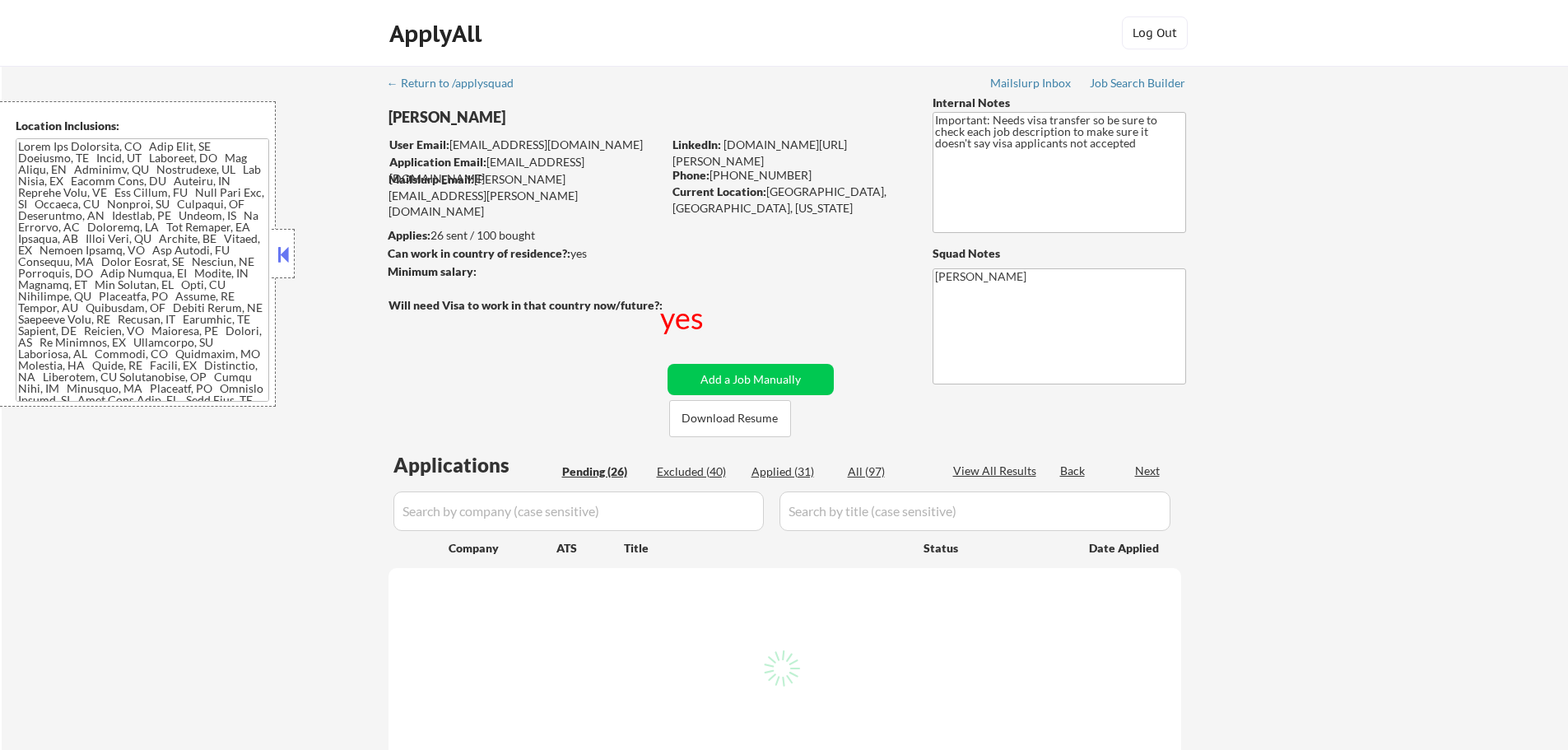
select select ""pending""
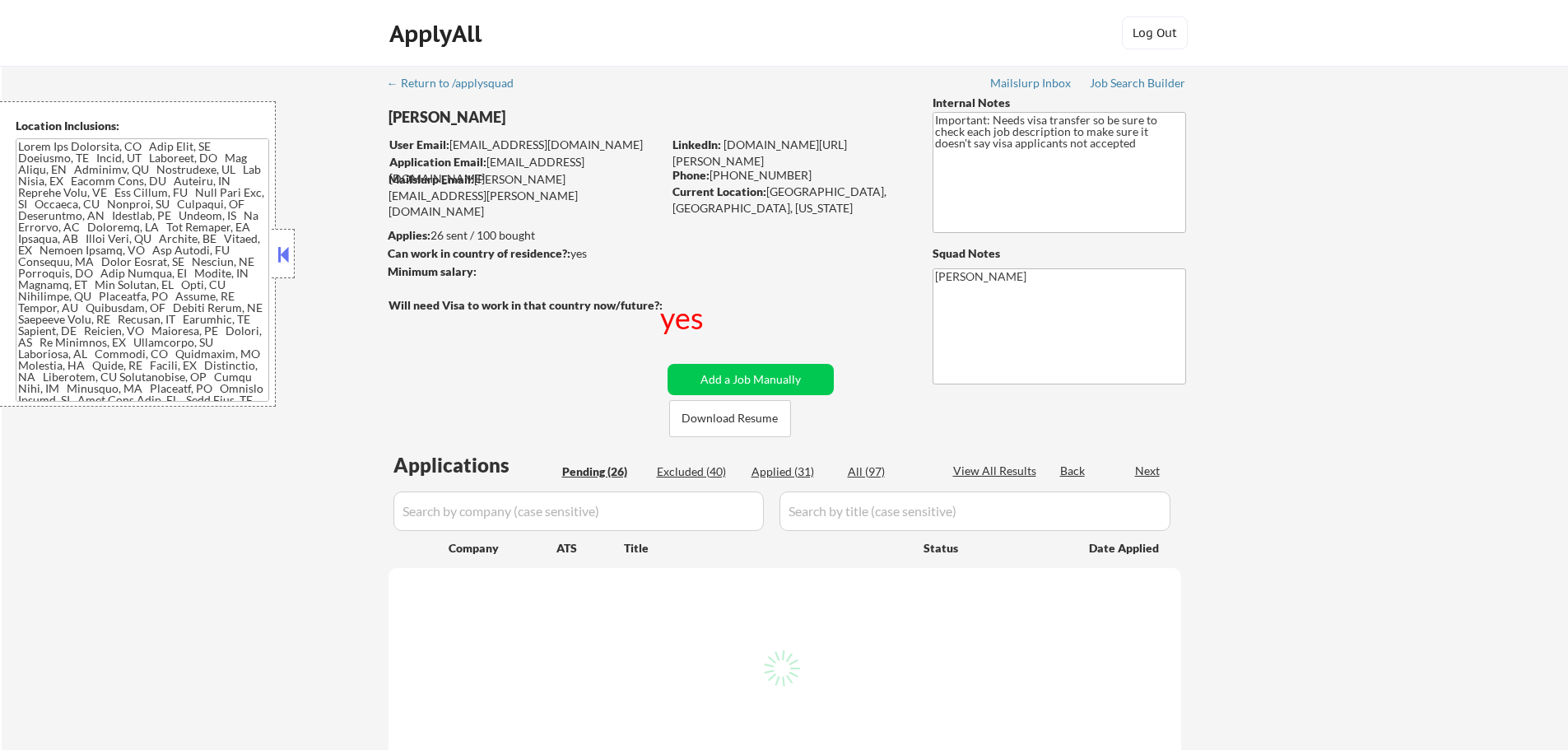
select select ""pending""
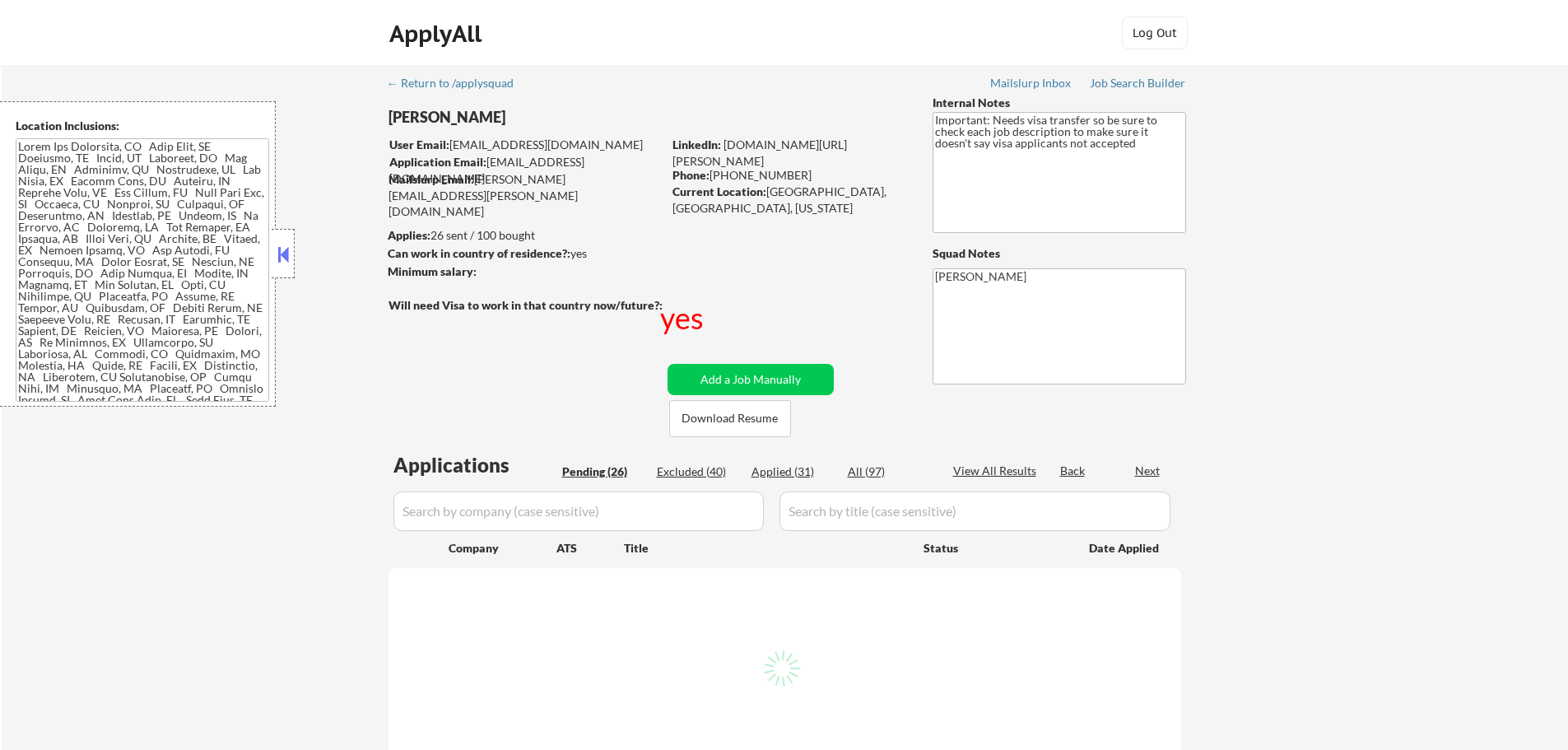
select select ""pending""
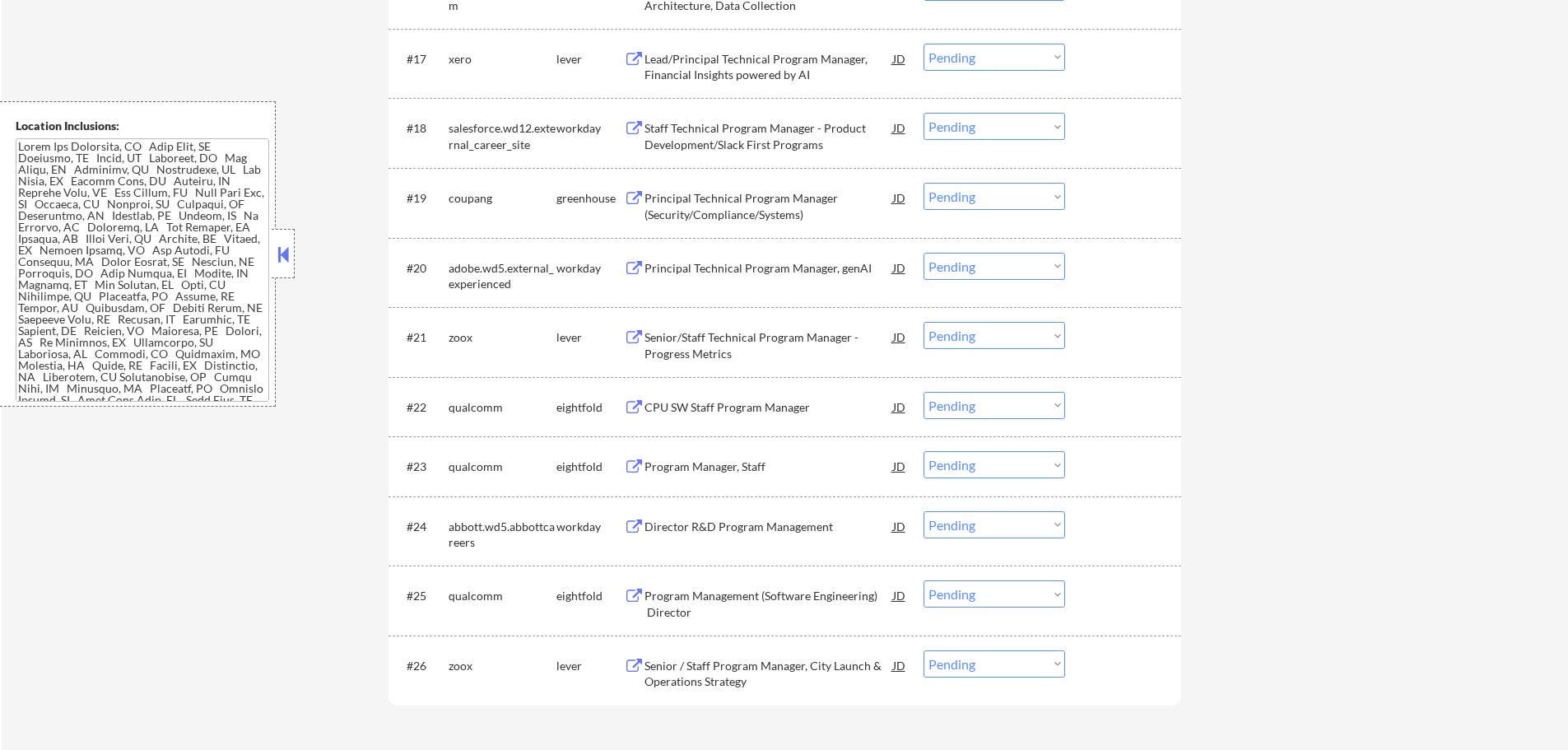
scroll to position [1894, 0]
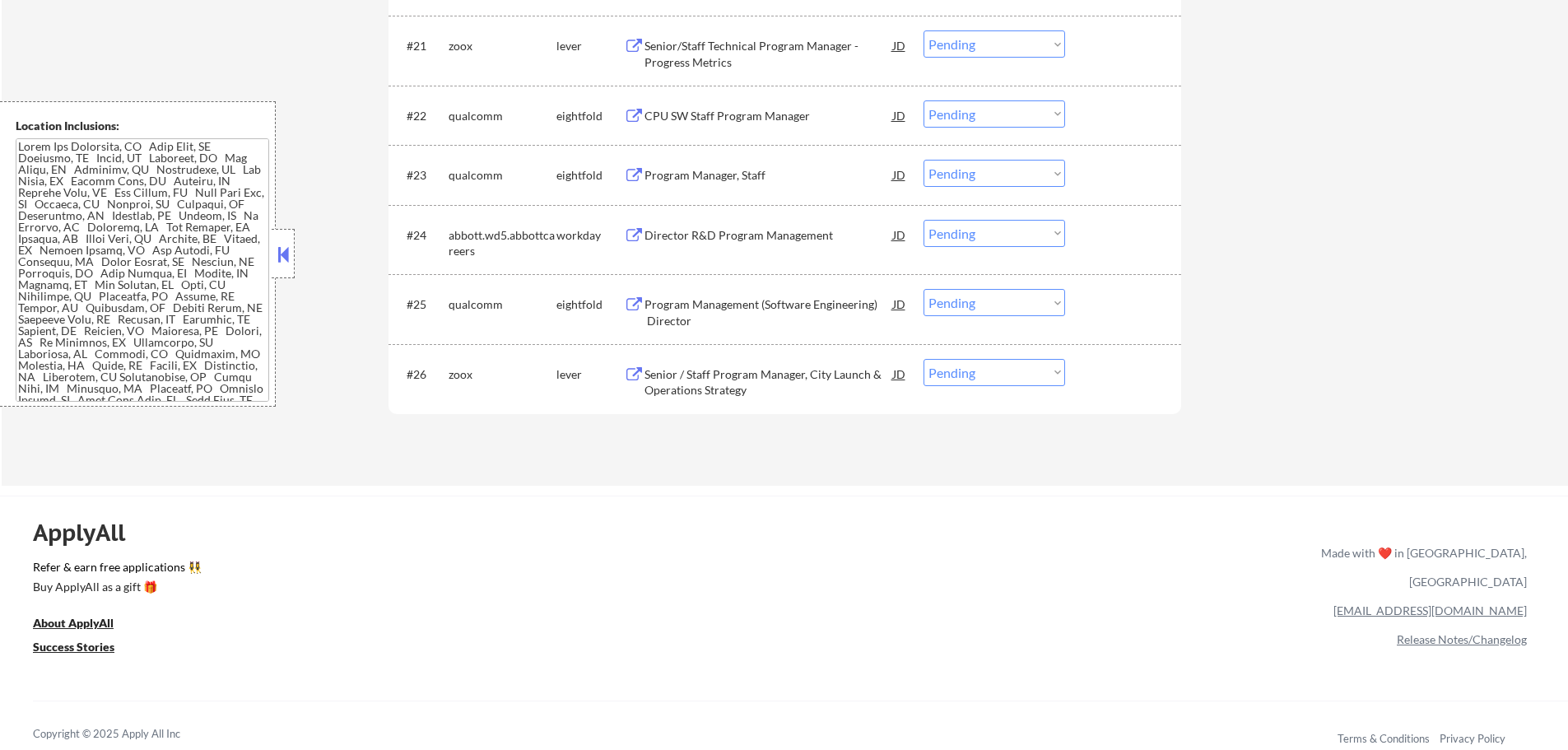
click at [685, 304] on div "Program Management (Software Engineering) Director" at bounding box center [768, 312] width 249 height 32
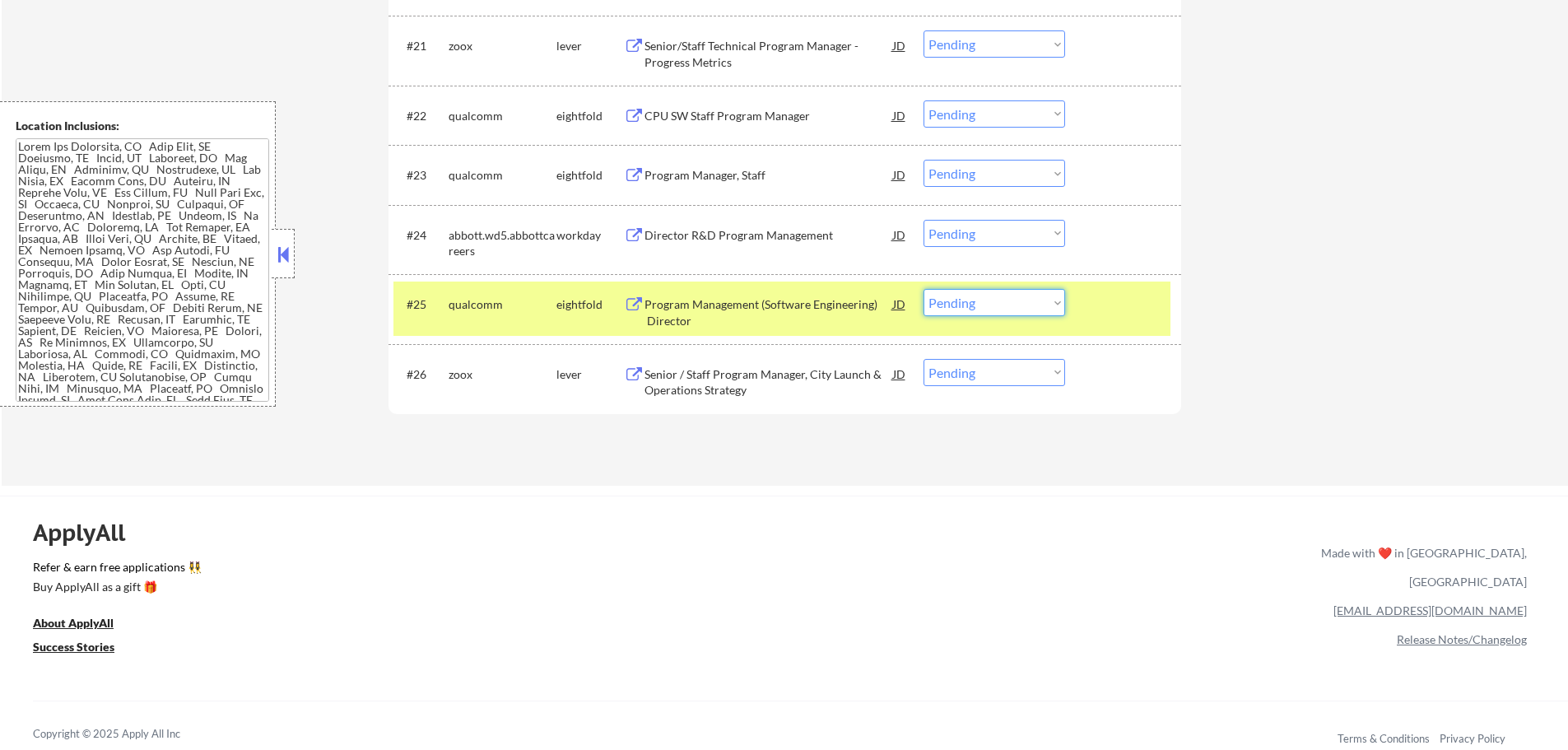
click at [945, 299] on select "Choose an option... Pending Applied Excluded (Questions) Excluded (Expired) Exc…" at bounding box center [994, 302] width 142 height 27
click at [924, 289] on select "Choose an option... Pending Applied Excluded (Questions) Excluded (Expired) Exc…" at bounding box center [994, 302] width 142 height 27
click at [1107, 315] on div at bounding box center [1125, 304] width 73 height 30
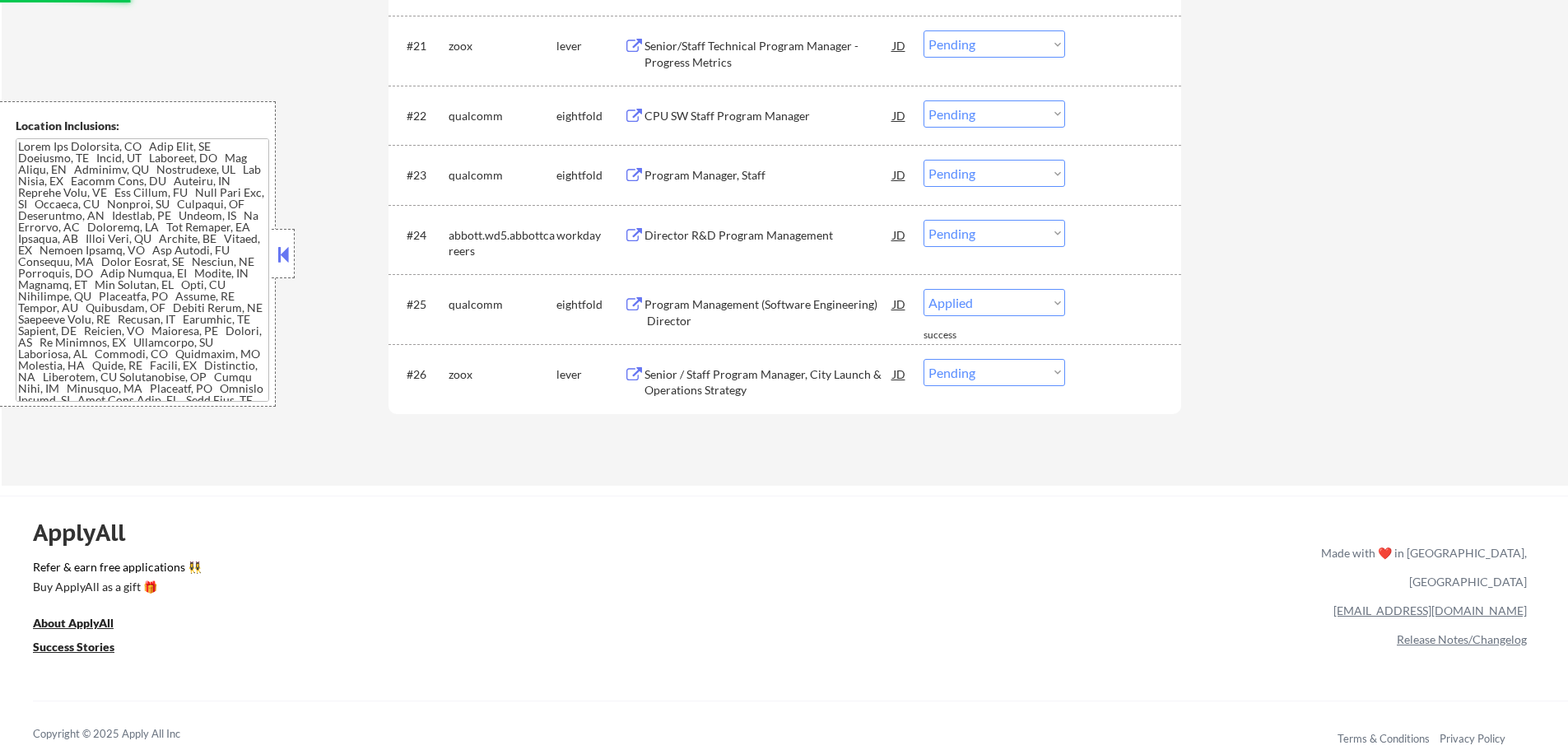
select select ""pending""
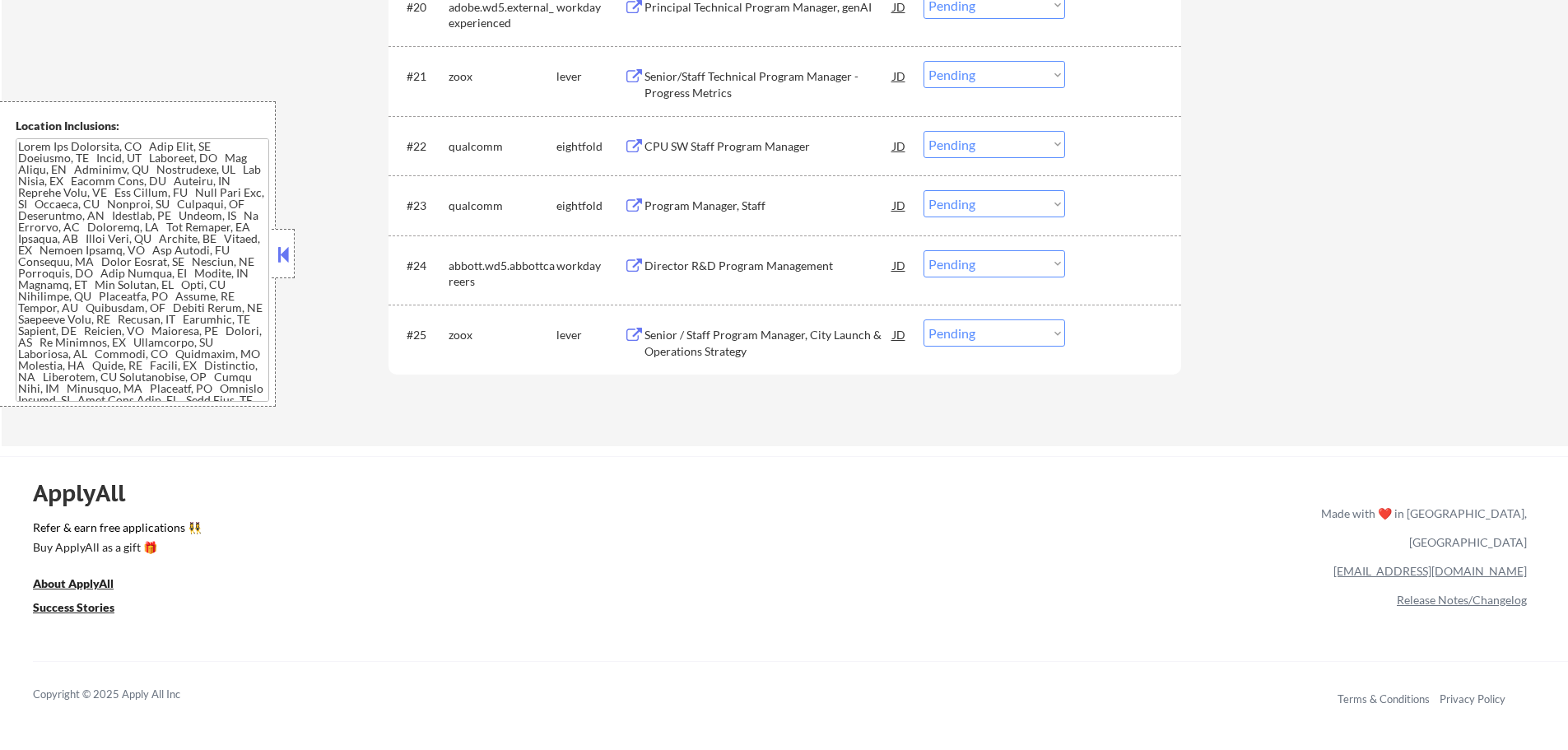
scroll to position [1811, 0]
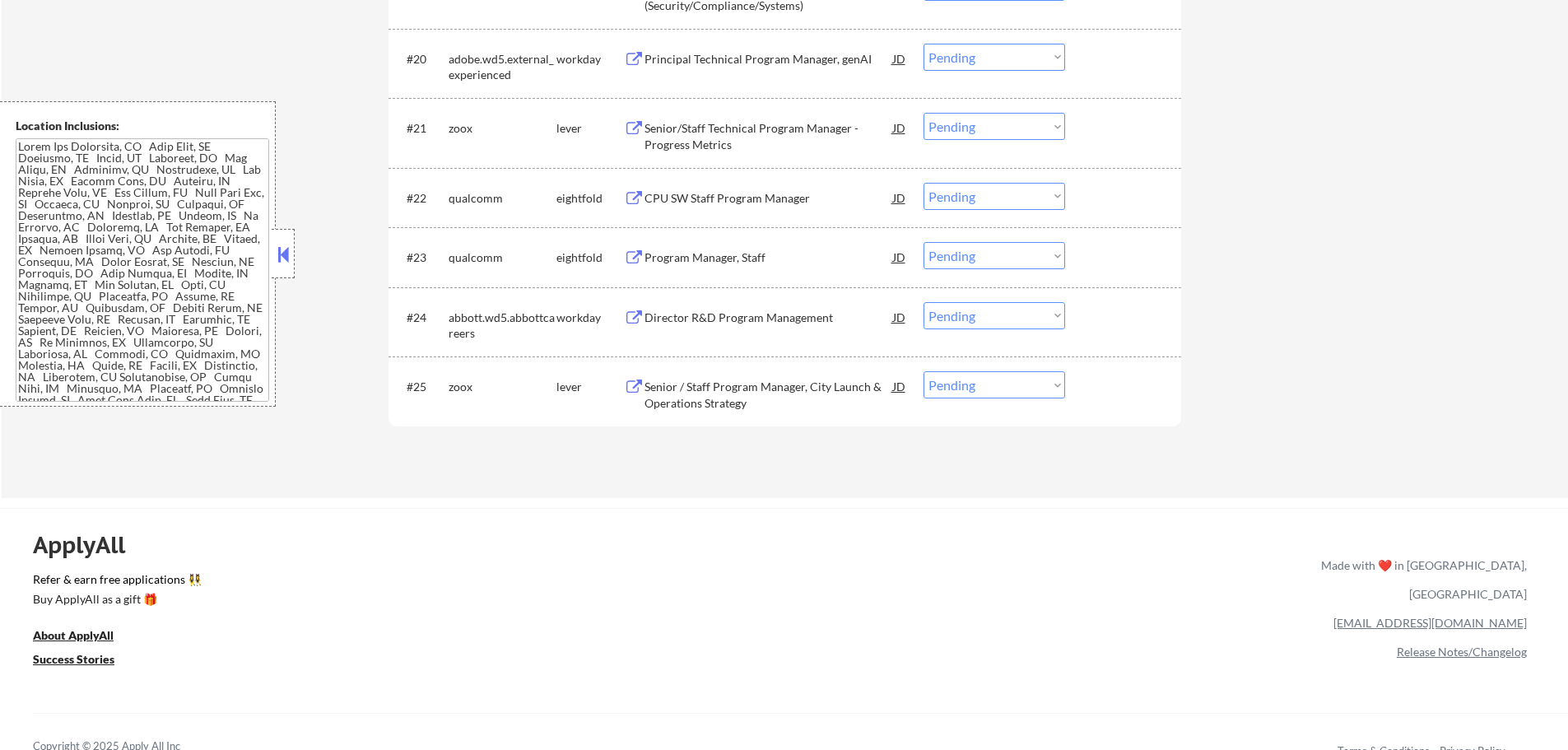
click at [761, 327] on div "Director R&D Program Management" at bounding box center [768, 317] width 249 height 30
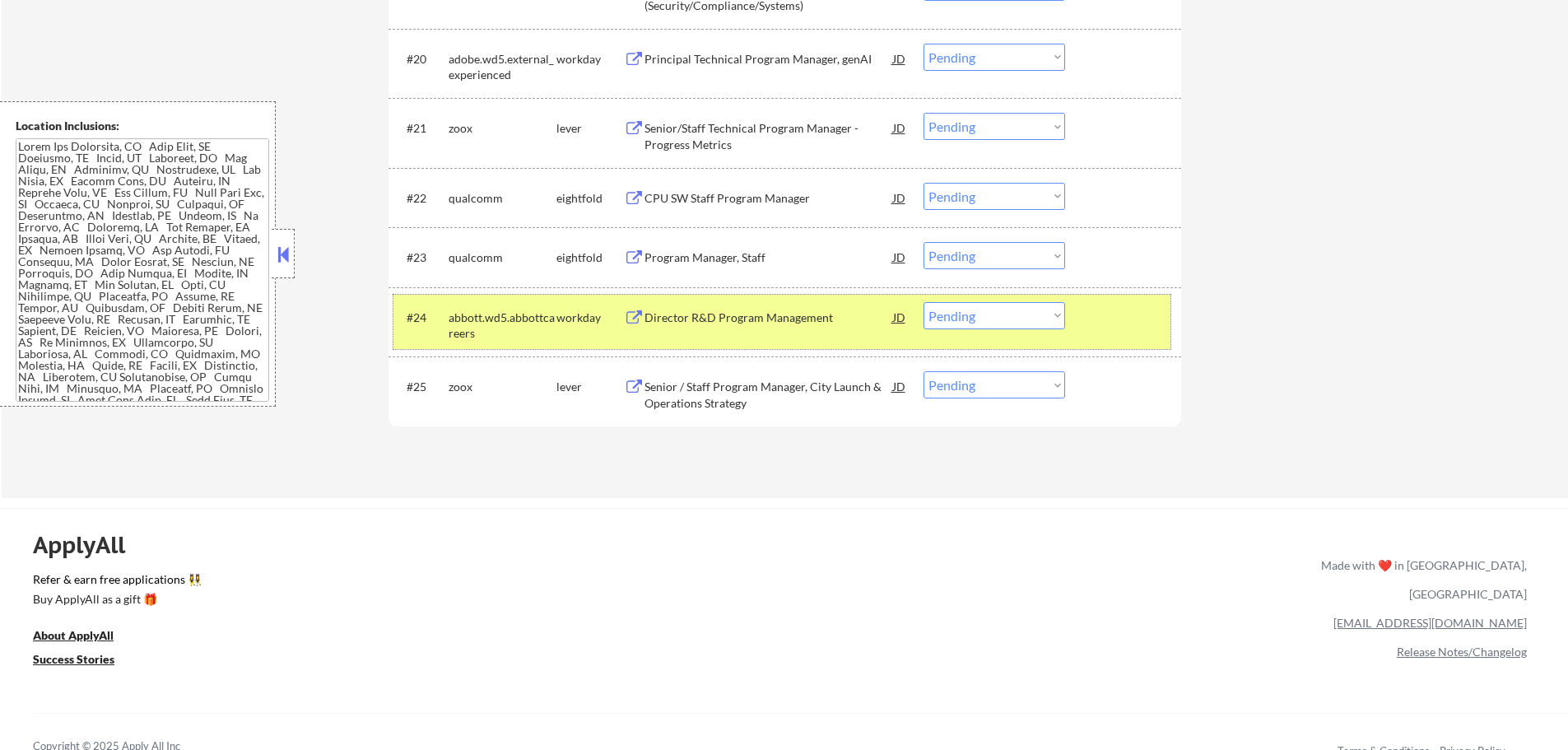
click at [1123, 312] on div at bounding box center [1125, 317] width 73 height 30
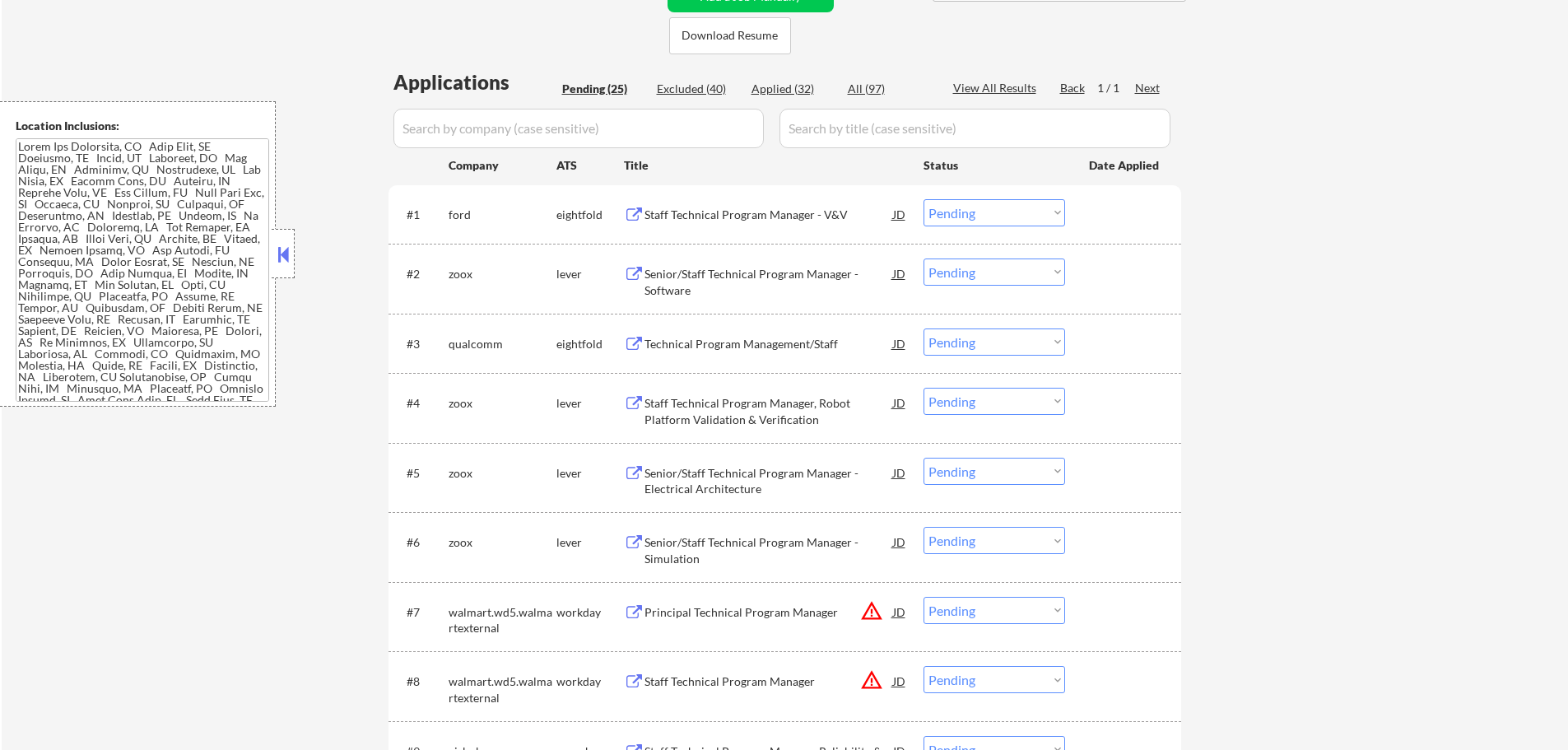
scroll to position [412, 0]
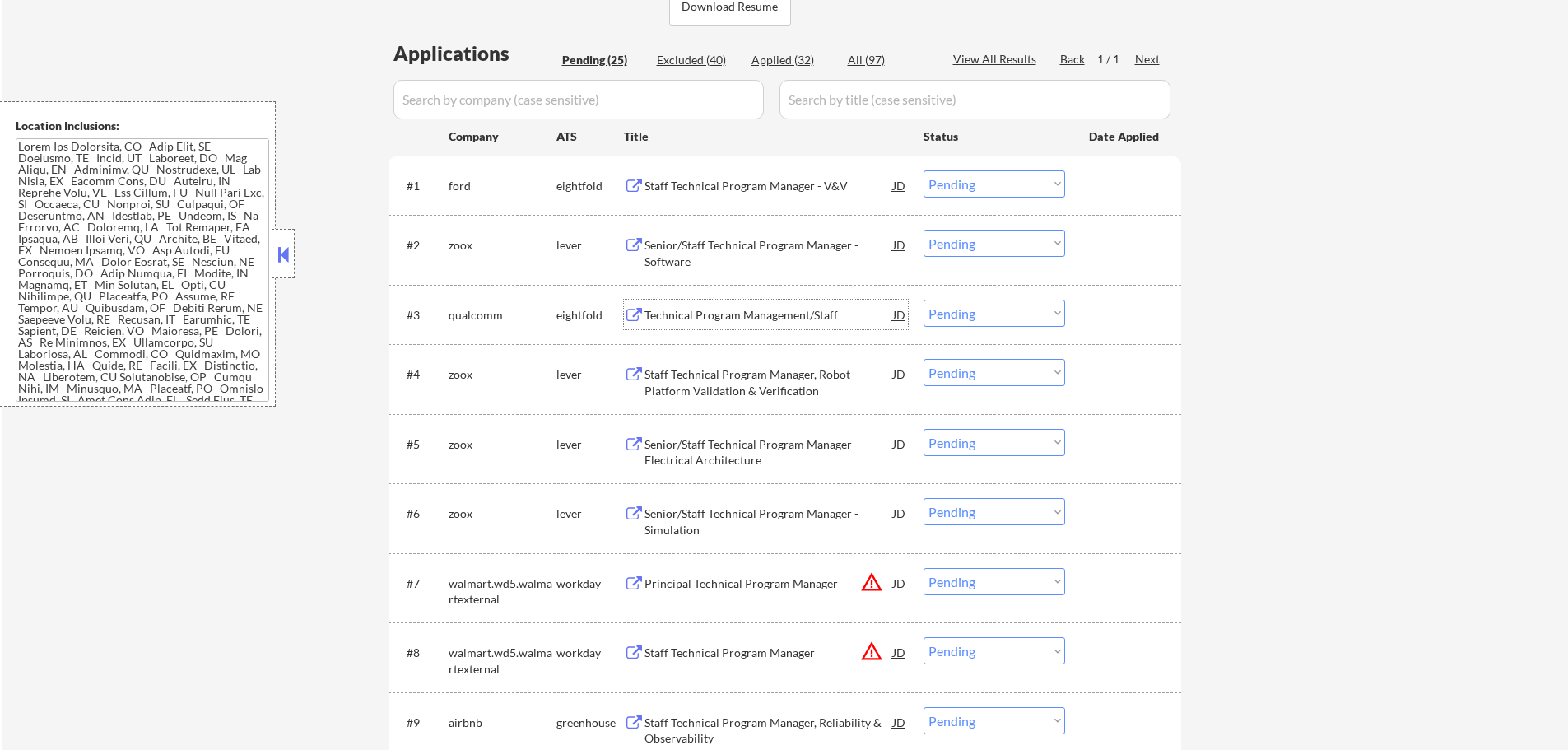
click at [718, 304] on div "Technical Program Management/Staff" at bounding box center [768, 315] width 249 height 30
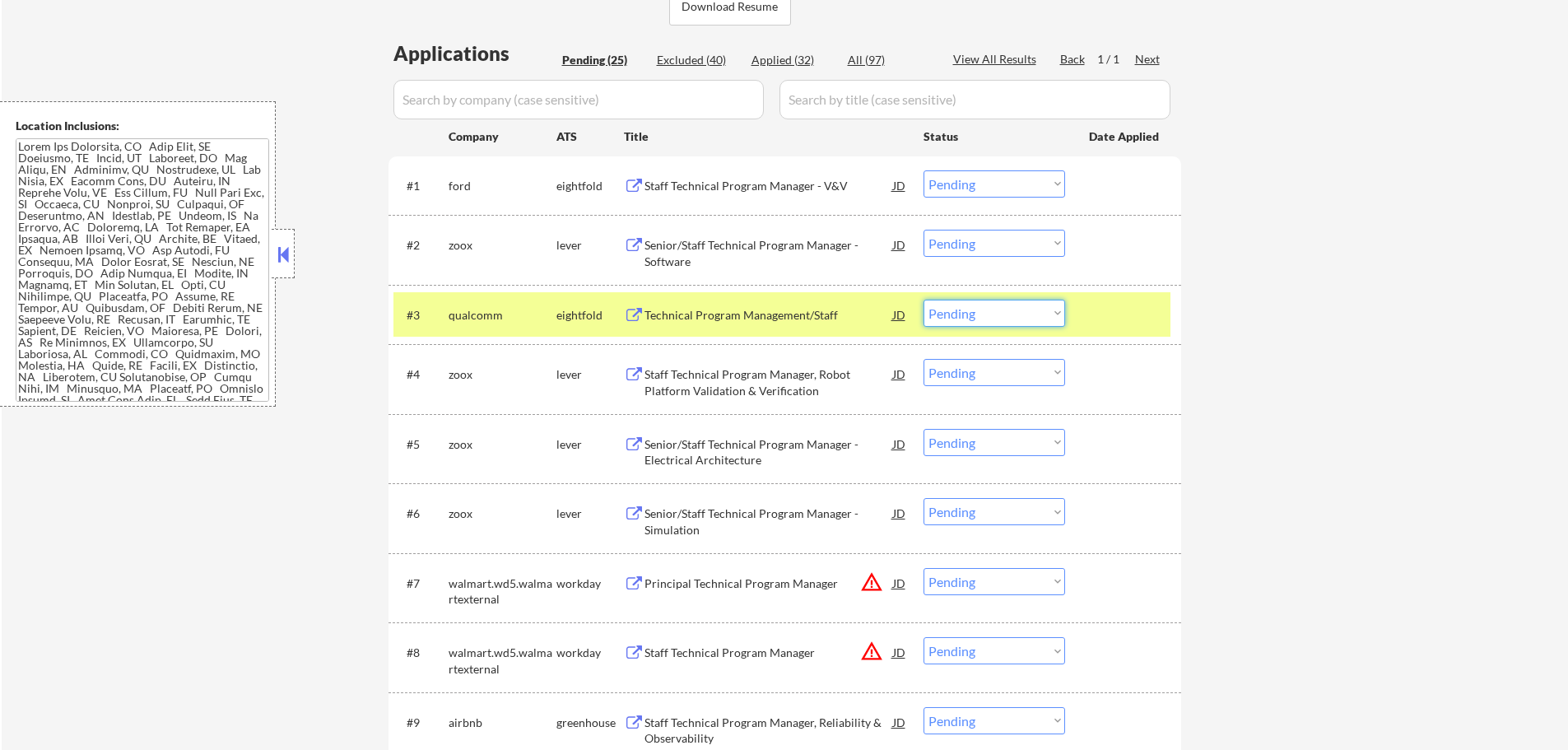
click at [1010, 320] on select "Choose an option... Pending Applied Excluded (Questions) Excluded (Expired) Exc…" at bounding box center [994, 313] width 142 height 27
click at [924, 300] on select "Choose an option... Pending Applied Excluded (Questions) Excluded (Expired) Exc…" at bounding box center [994, 313] width 142 height 27
click at [1126, 315] on div at bounding box center [1125, 315] width 73 height 30
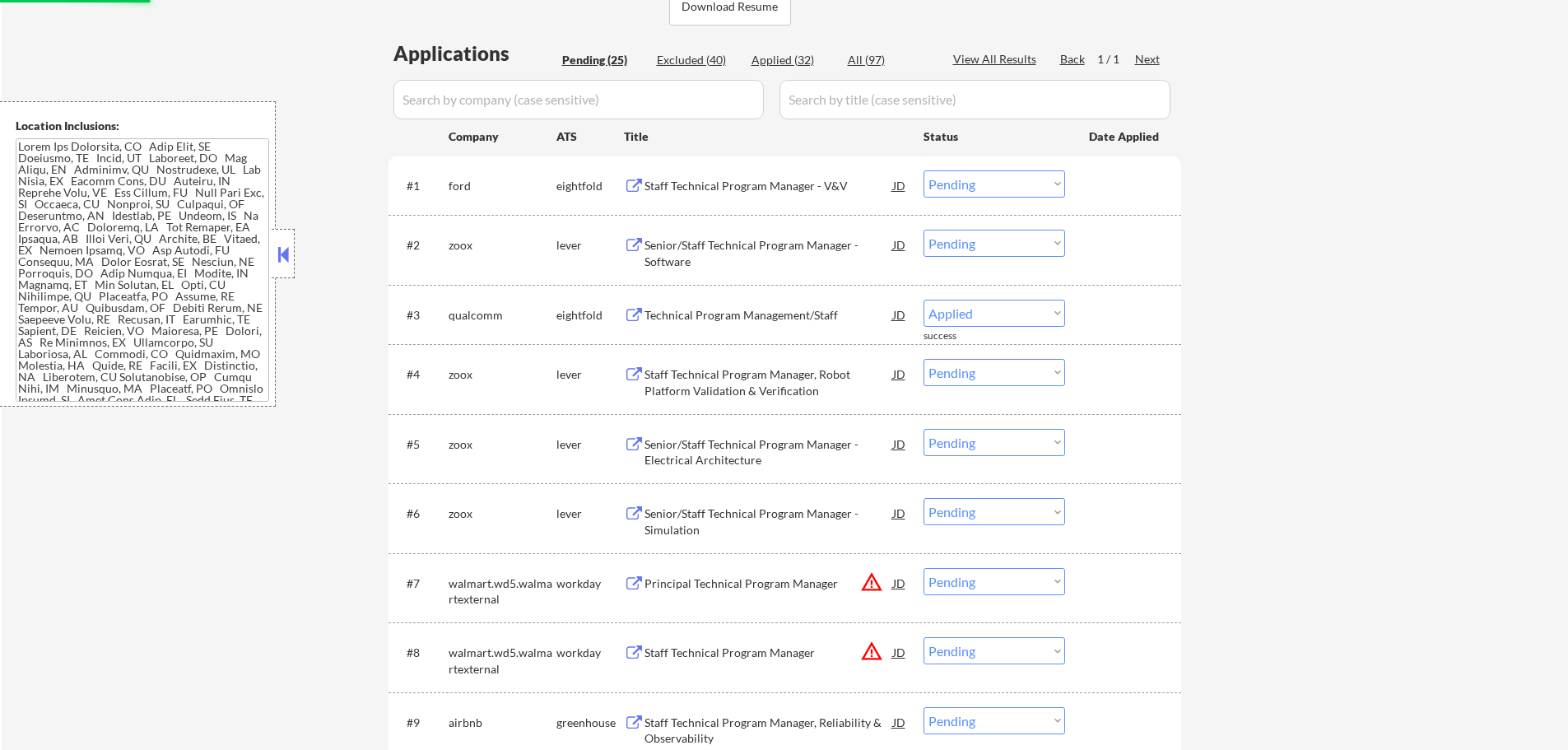
select select ""pending""
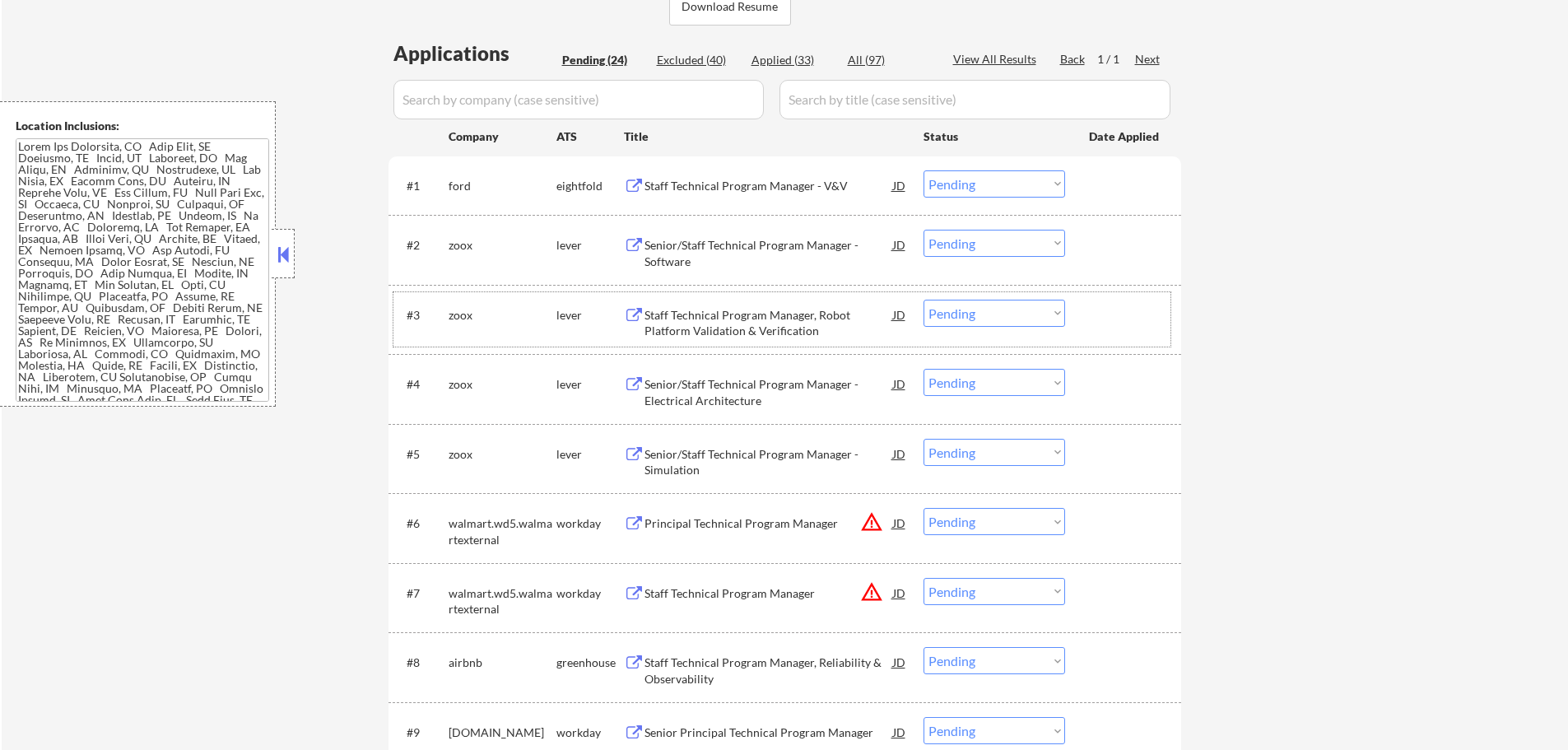
click at [1098, 315] on div at bounding box center [1125, 315] width 73 height 30
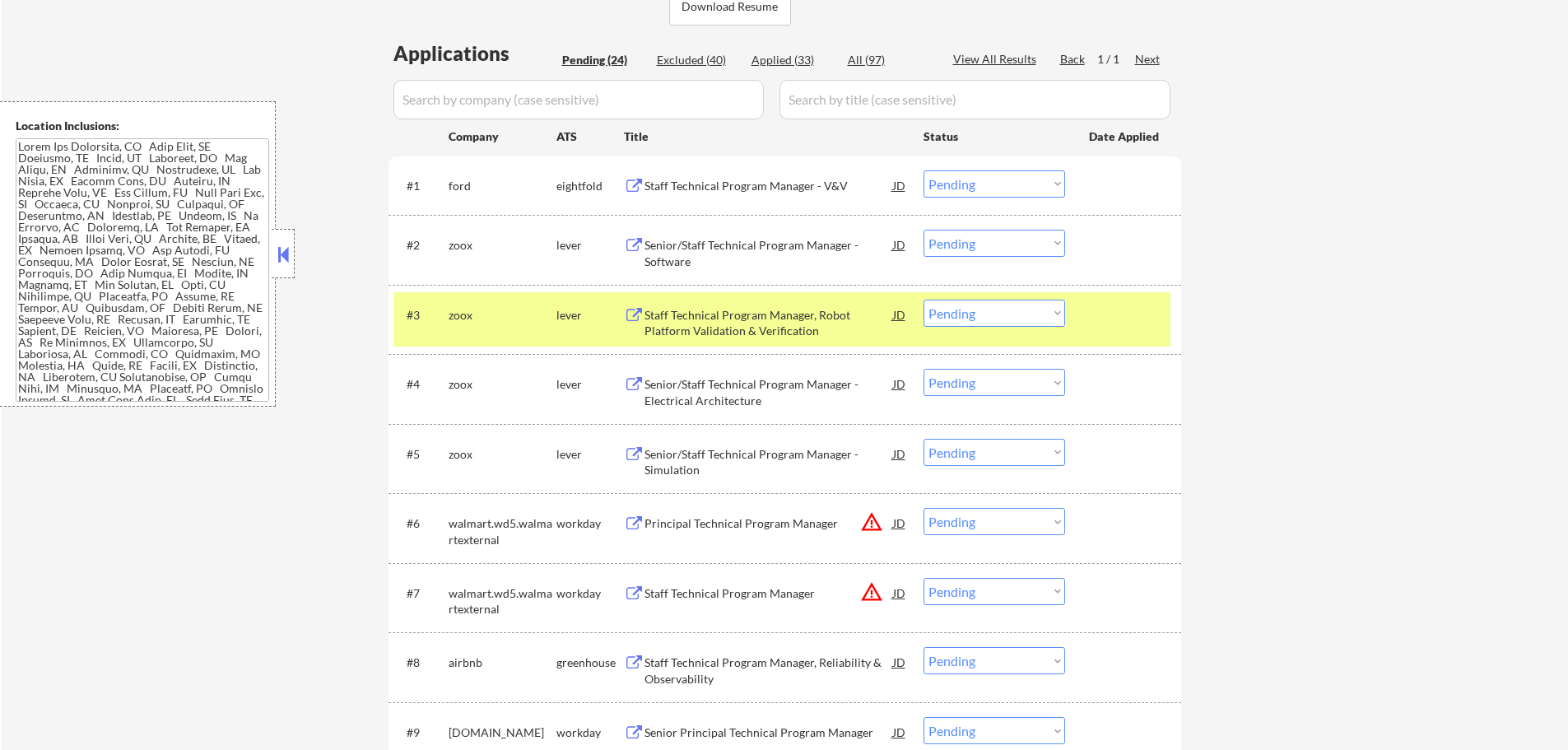
click at [1098, 315] on div at bounding box center [1125, 315] width 73 height 30
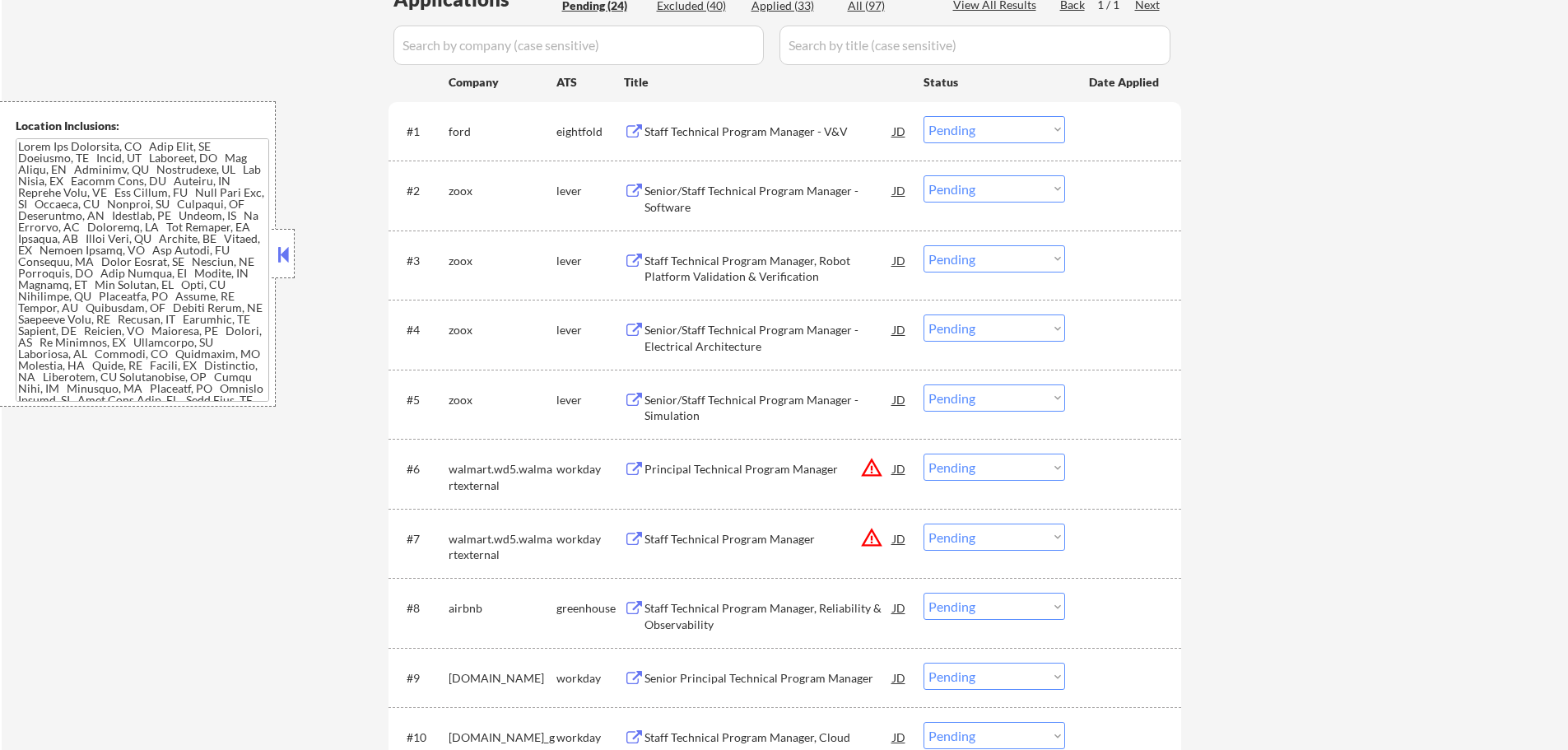
scroll to position [577, 0]
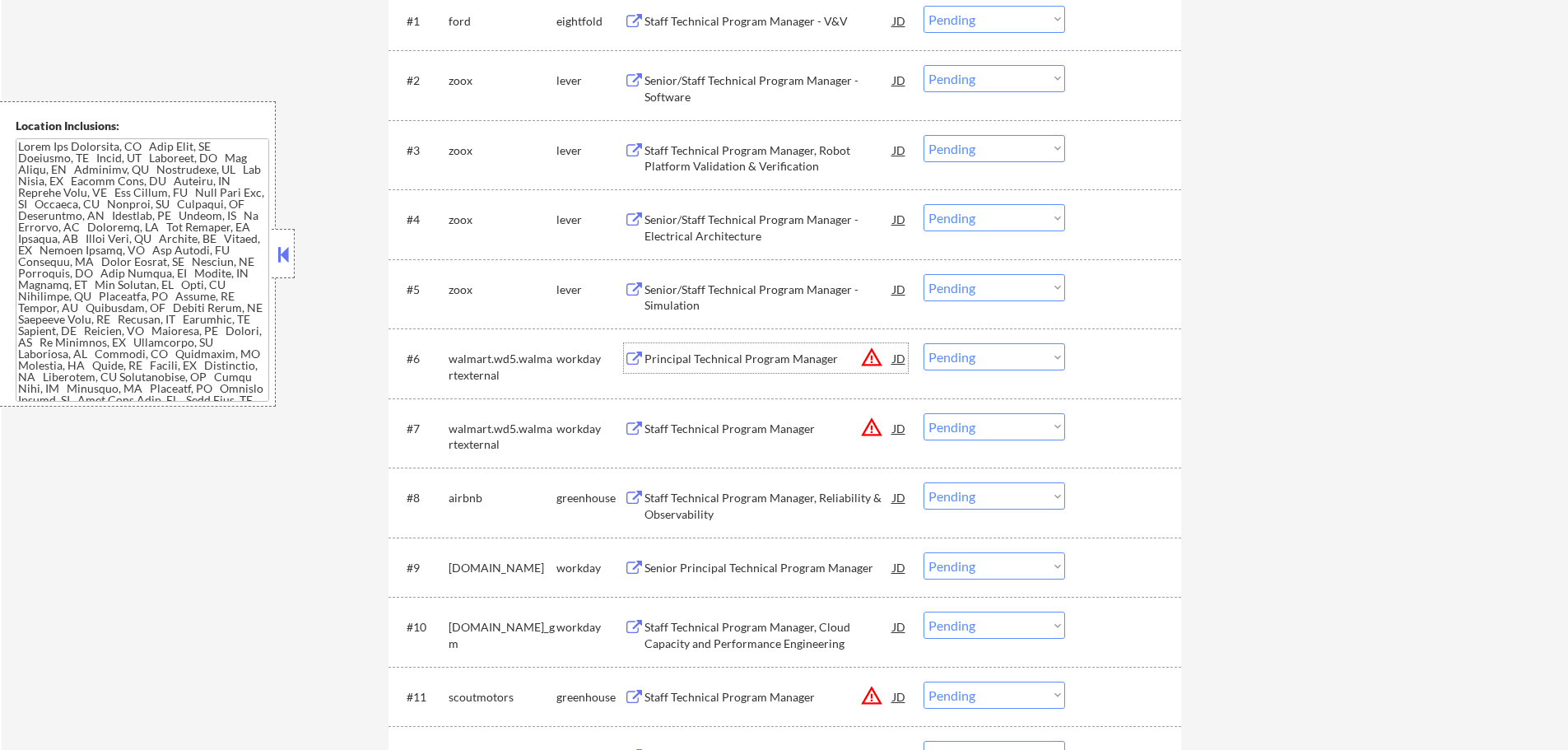
click at [784, 349] on div "Principal Technical Program Manager" at bounding box center [768, 359] width 249 height 30
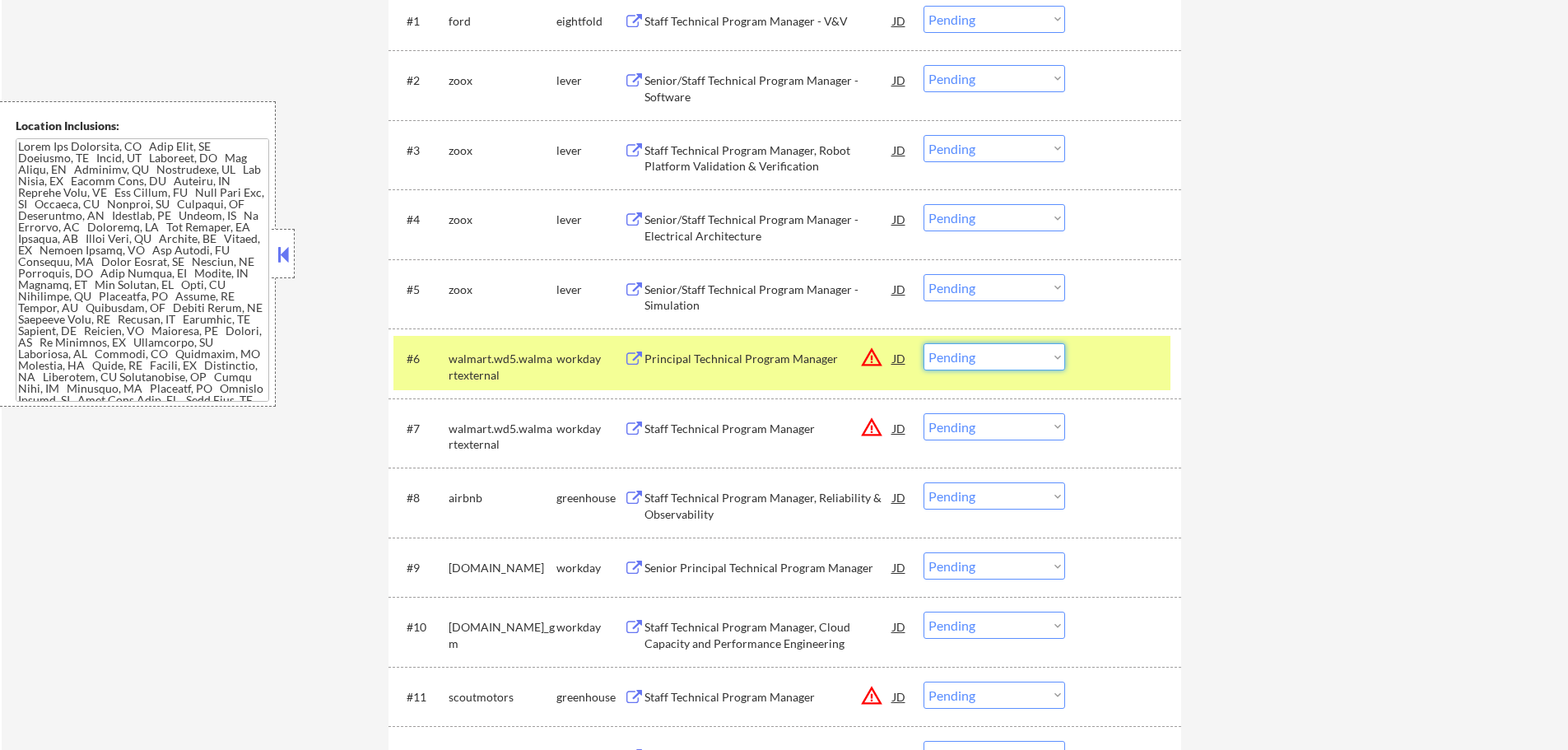
click at [980, 358] on select "Choose an option... Pending Applied Excluded (Questions) Excluded (Expired) Exc…" at bounding box center [994, 357] width 142 height 27
click at [924, 344] on select "Choose an option... Pending Applied Excluded (Questions) Excluded (Expired) Exc…" at bounding box center [994, 357] width 142 height 27
click at [1087, 366] on div "#6 walmart.wd5.walmartexternal workday Principal Technical Program Manager JD w…" at bounding box center [781, 363] width 777 height 54
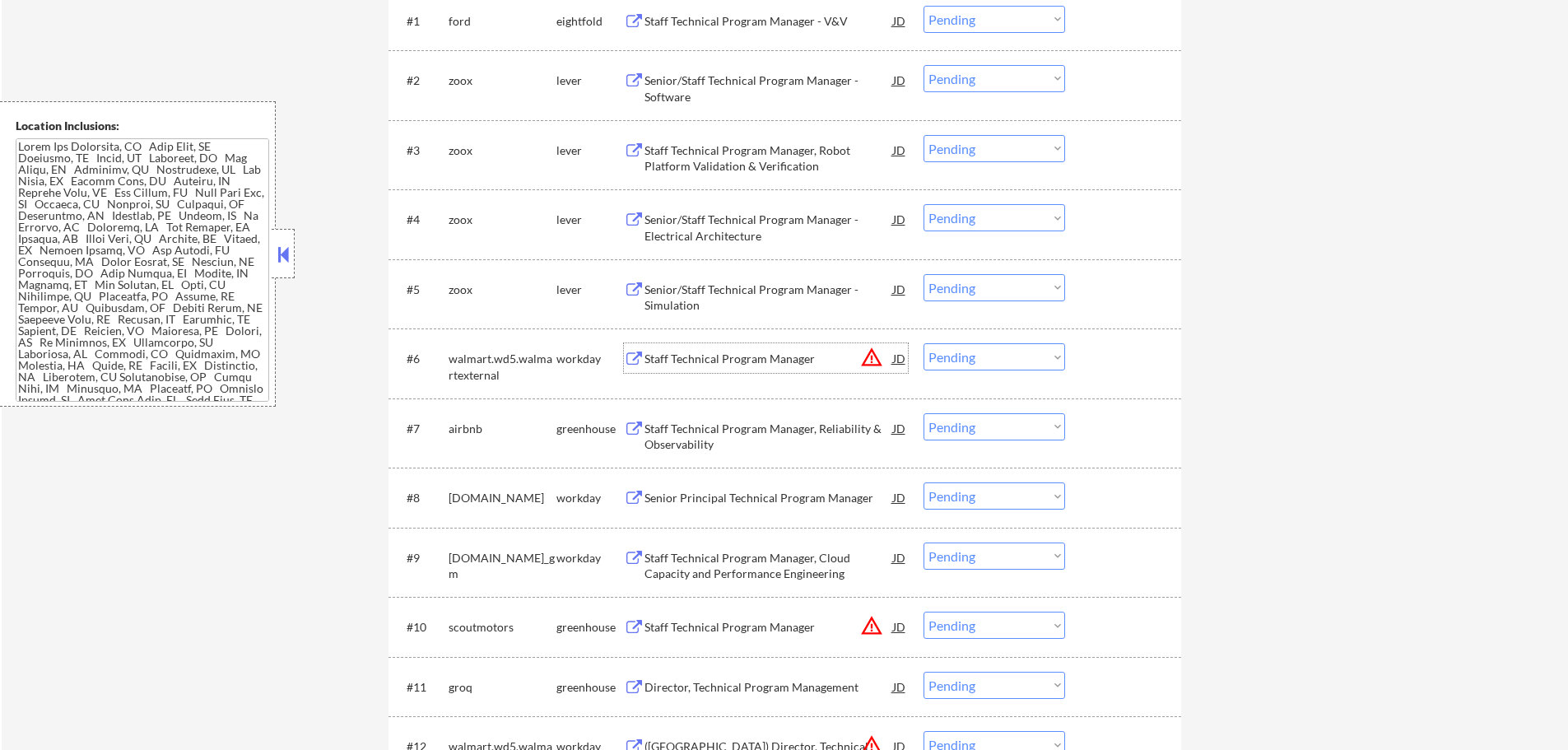
click at [740, 360] on div "Staff Technical Program Manager" at bounding box center [768, 359] width 249 height 17
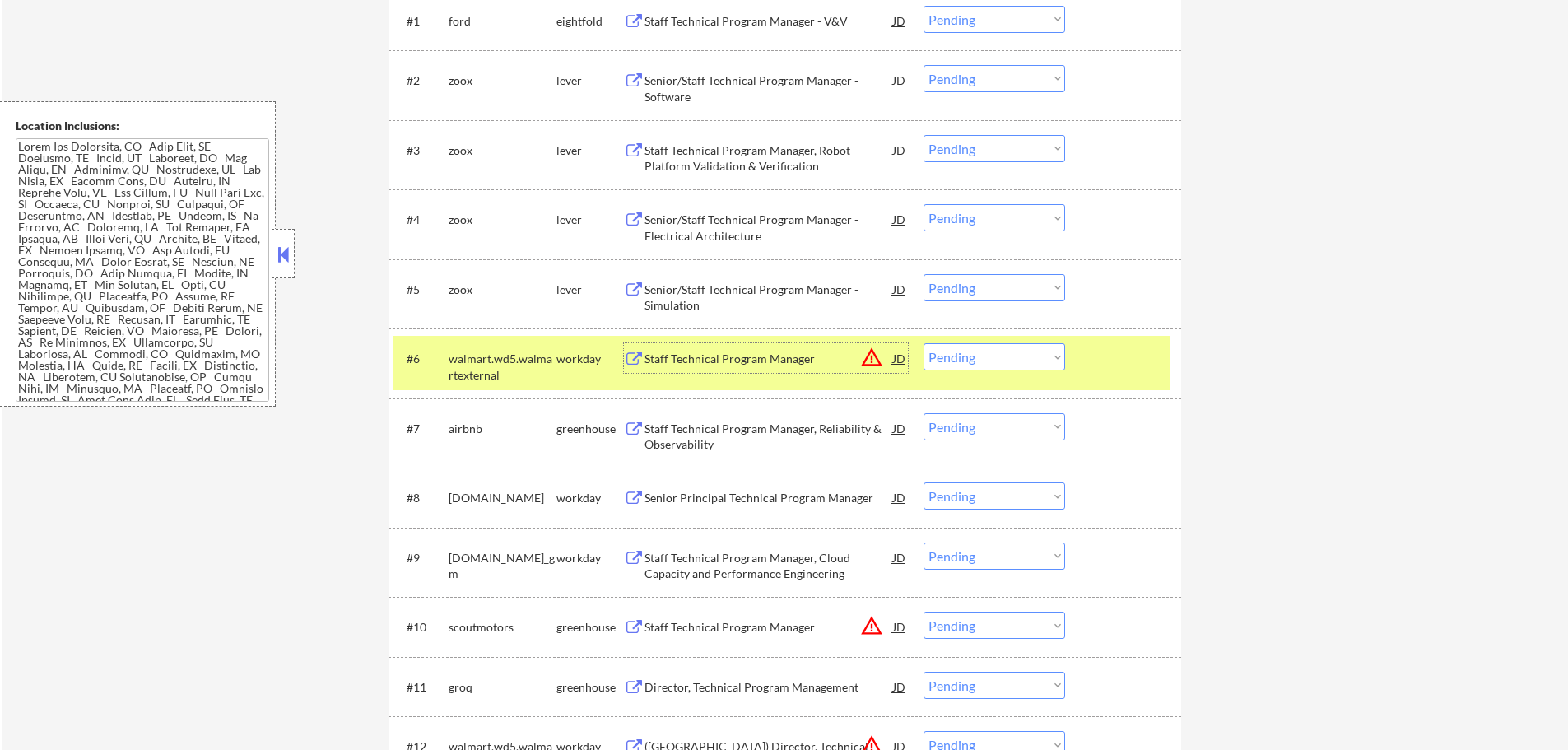
click at [1115, 367] on div at bounding box center [1125, 359] width 73 height 30
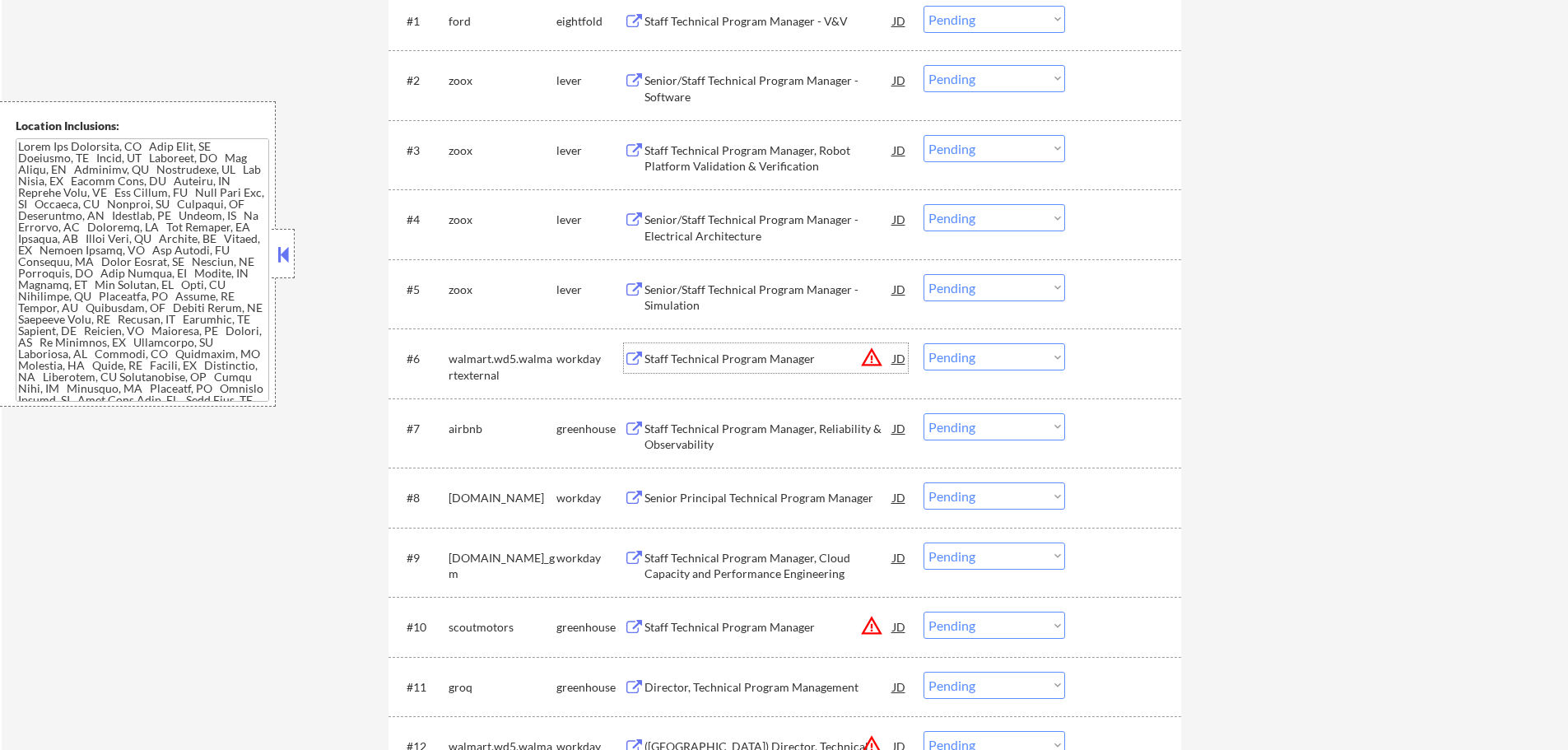
click at [791, 366] on div "Staff Technical Program Manager" at bounding box center [768, 359] width 249 height 17
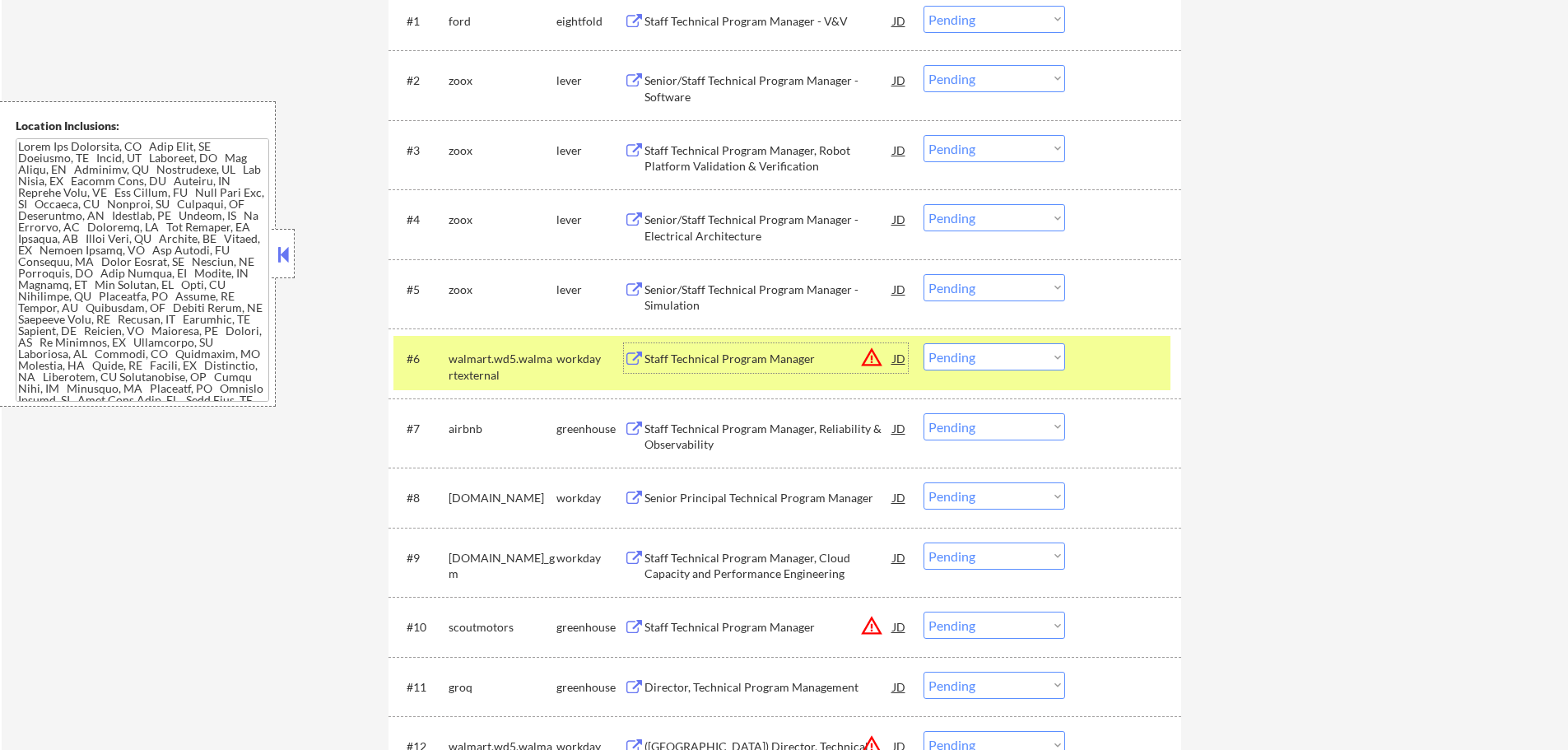
click at [961, 358] on select "Choose an option... Pending Applied Excluded (Questions) Excluded (Expired) Exc…" at bounding box center [994, 357] width 142 height 27
click at [924, 344] on select "Choose an option... Pending Applied Excluded (Questions) Excluded (Expired) Exc…" at bounding box center [994, 357] width 142 height 27
click at [1116, 358] on div at bounding box center [1125, 359] width 73 height 30
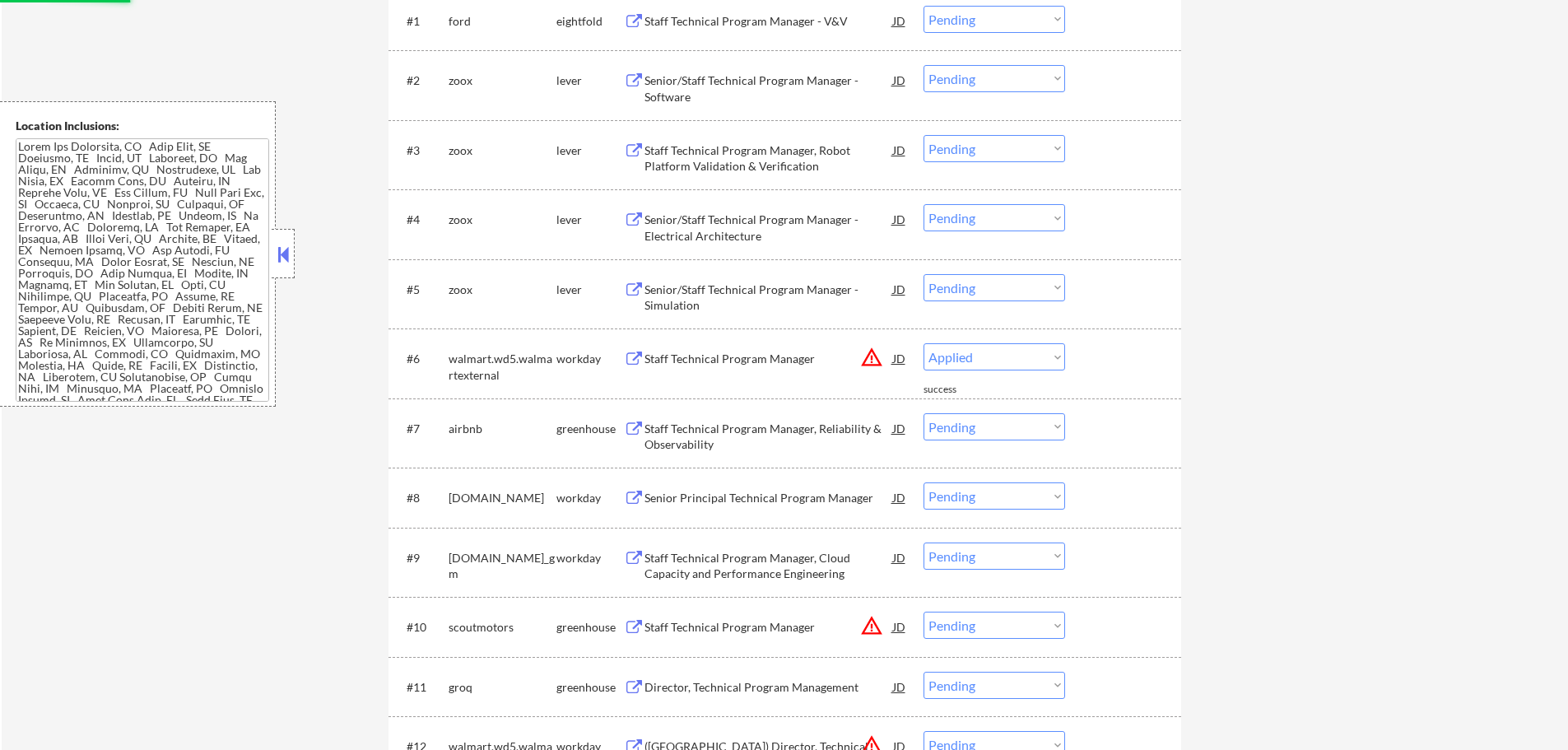
select select ""pending""
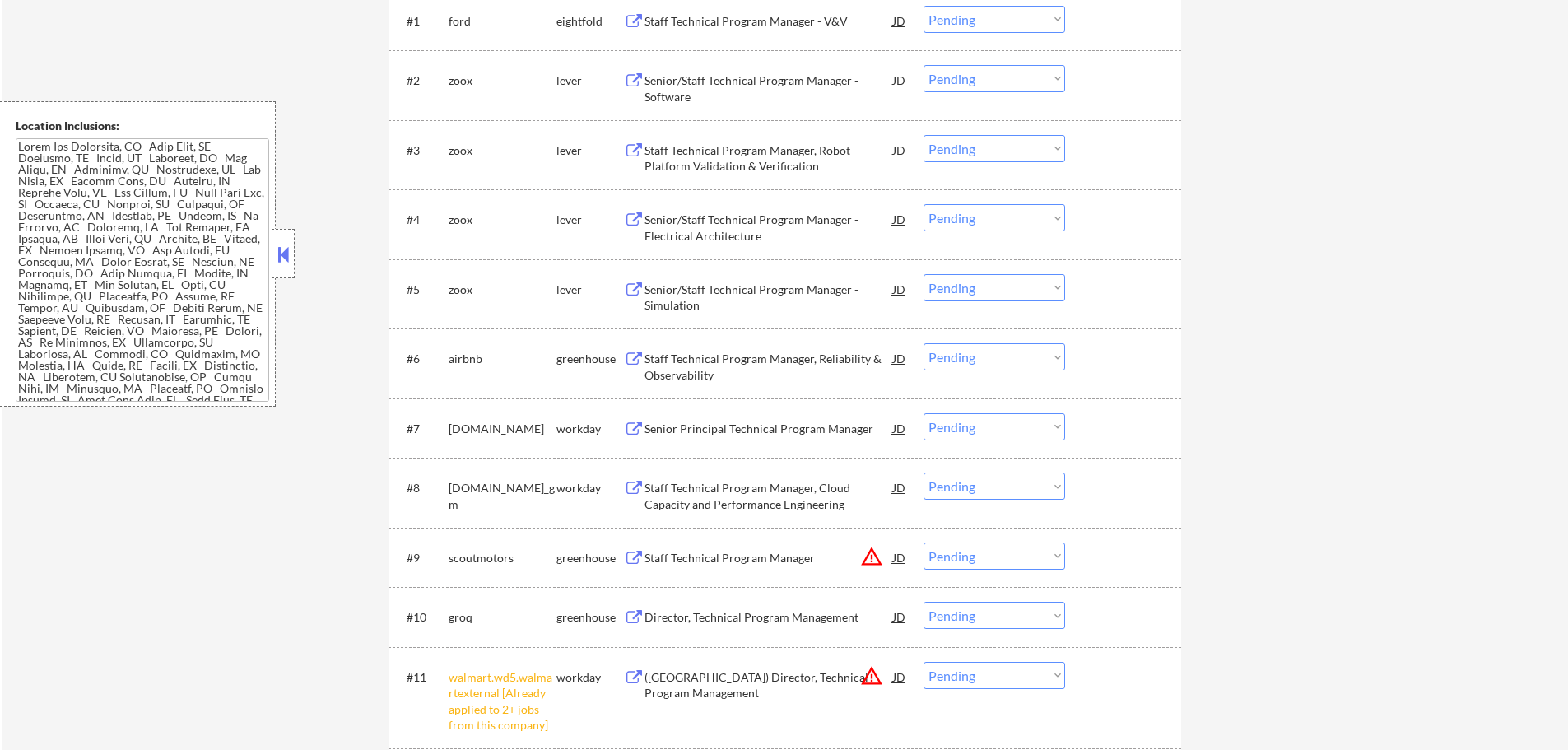
scroll to position [741, 0]
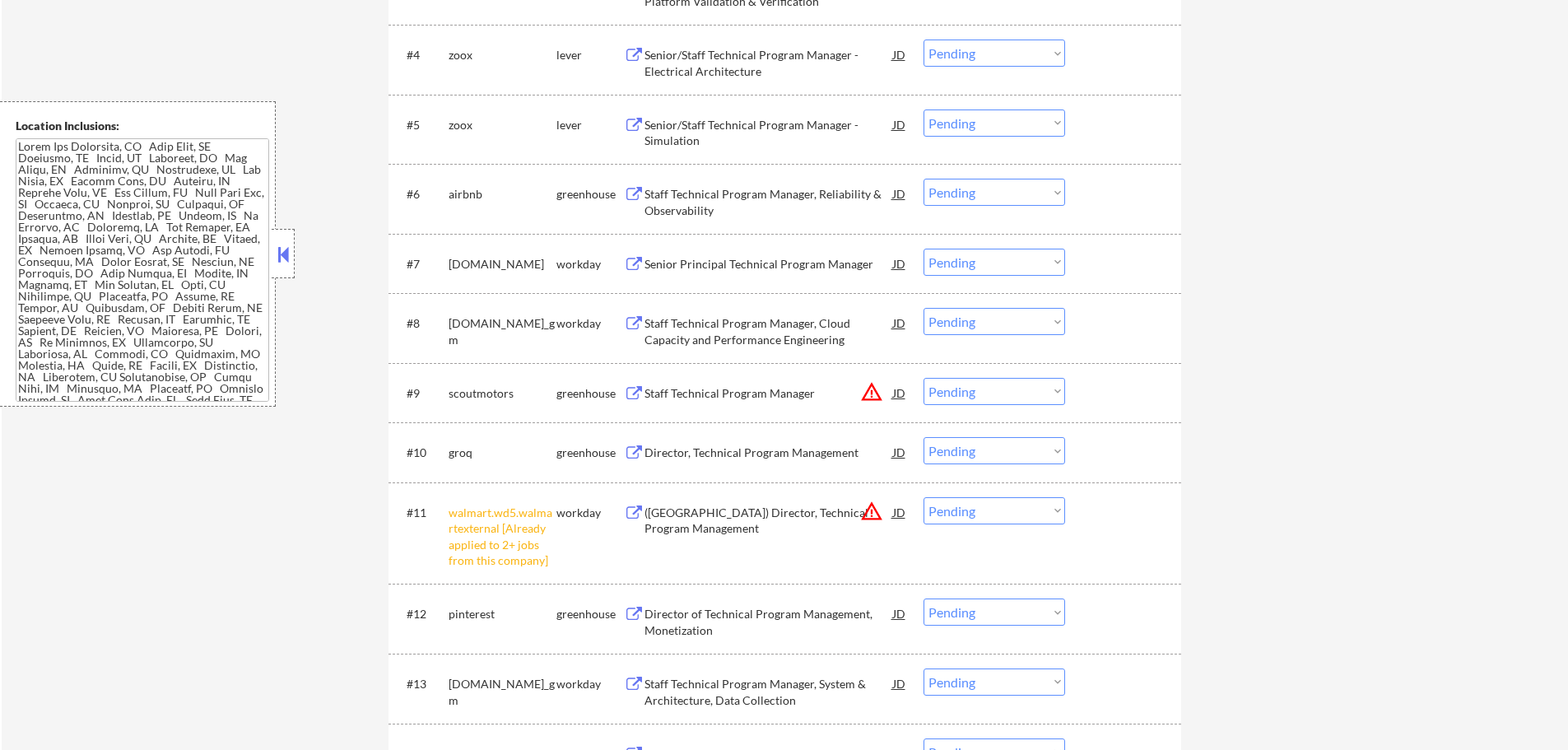
click at [991, 505] on select "Choose an option... Pending Applied Excluded (Questions) Excluded (Expired) Exc…" at bounding box center [994, 511] width 142 height 27
click at [924, 498] on select "Choose an option... Pending Applied Excluded (Questions) Excluded (Expired) Exc…" at bounding box center [994, 511] width 142 height 27
select select ""pending""
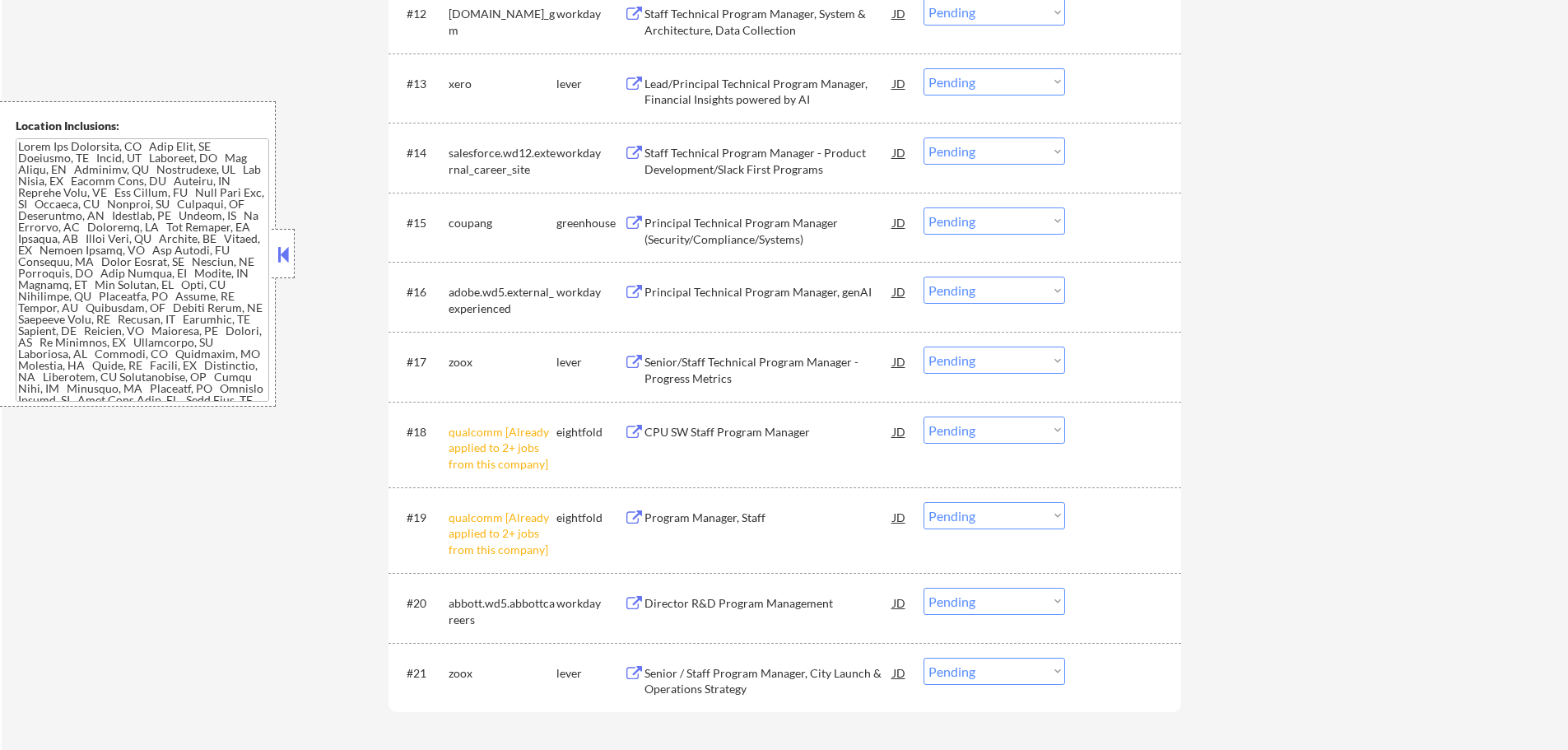
scroll to position [1317, 0]
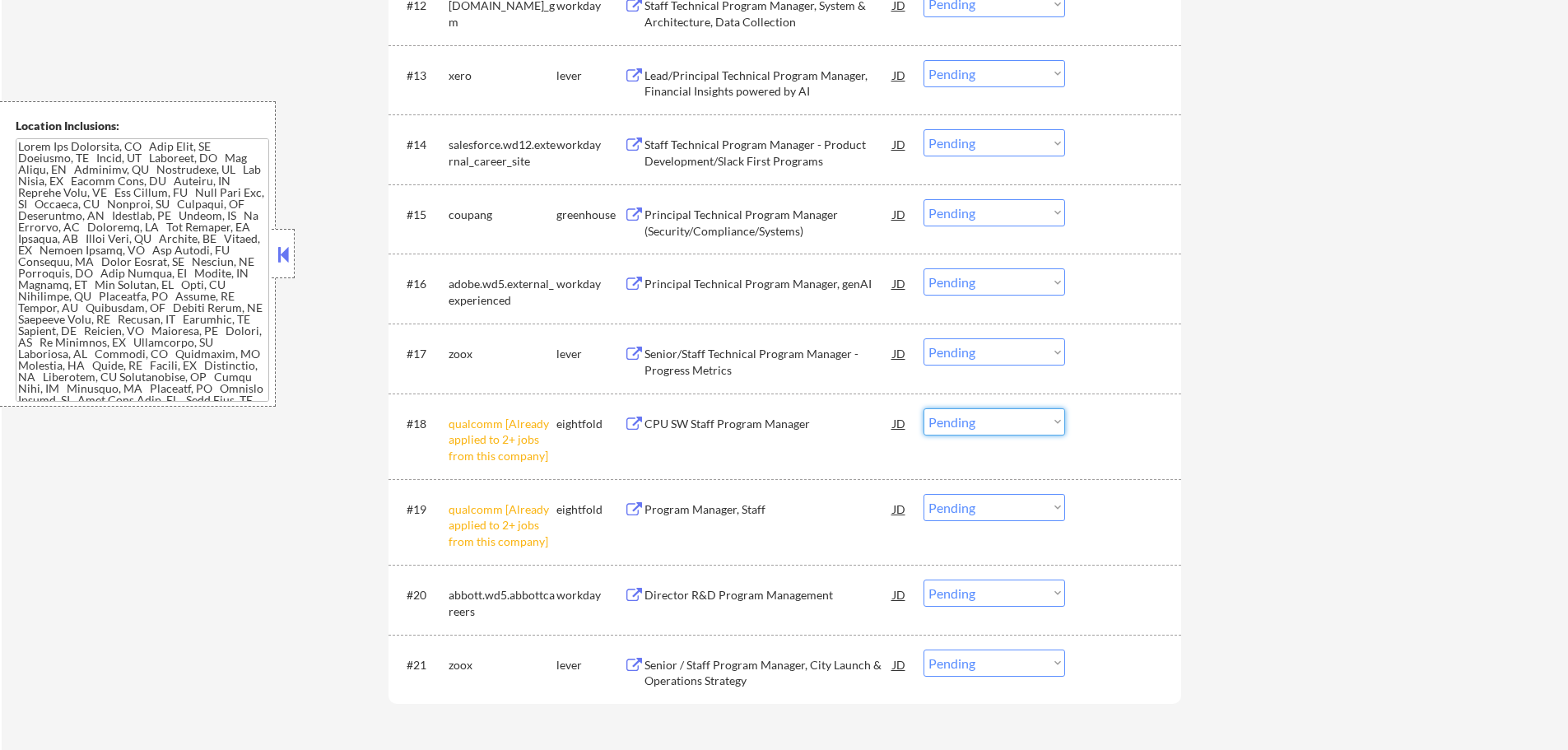
click at [980, 416] on select "Choose an option... Pending Applied Excluded (Questions) Excluded (Expired) Exc…" at bounding box center [994, 421] width 142 height 27
click at [924, 408] on select "Choose an option... Pending Applied Excluded (Questions) Excluded (Expired) Exc…" at bounding box center [994, 421] width 142 height 27
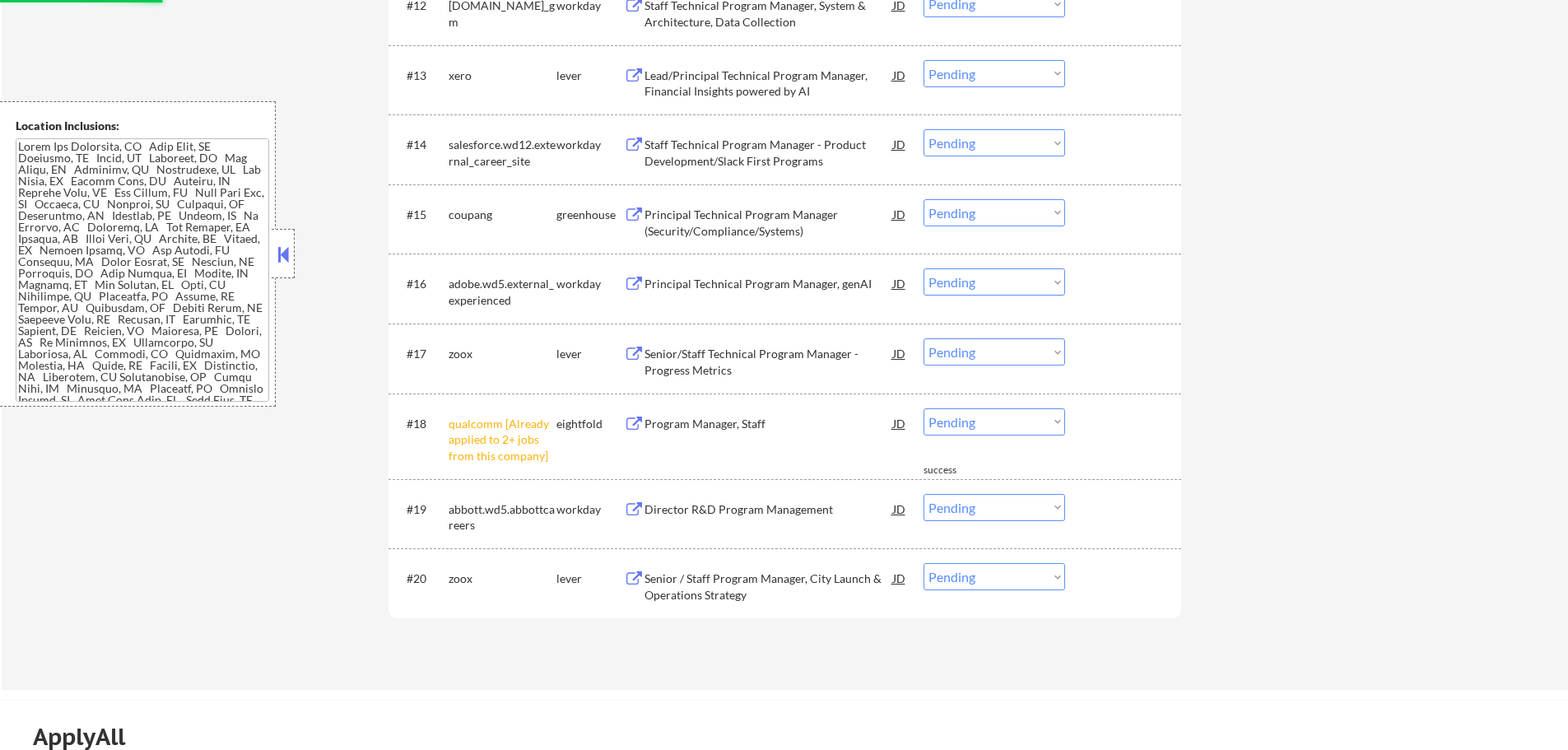
click at [996, 424] on select "Choose an option... Pending Applied Excluded (Questions) Excluded (Expired) Exc…" at bounding box center [994, 421] width 142 height 27
click at [924, 408] on select "Choose an option... Pending Applied Excluded (Questions) Excluded (Expired) Exc…" at bounding box center [994, 421] width 142 height 27
select select ""pending""
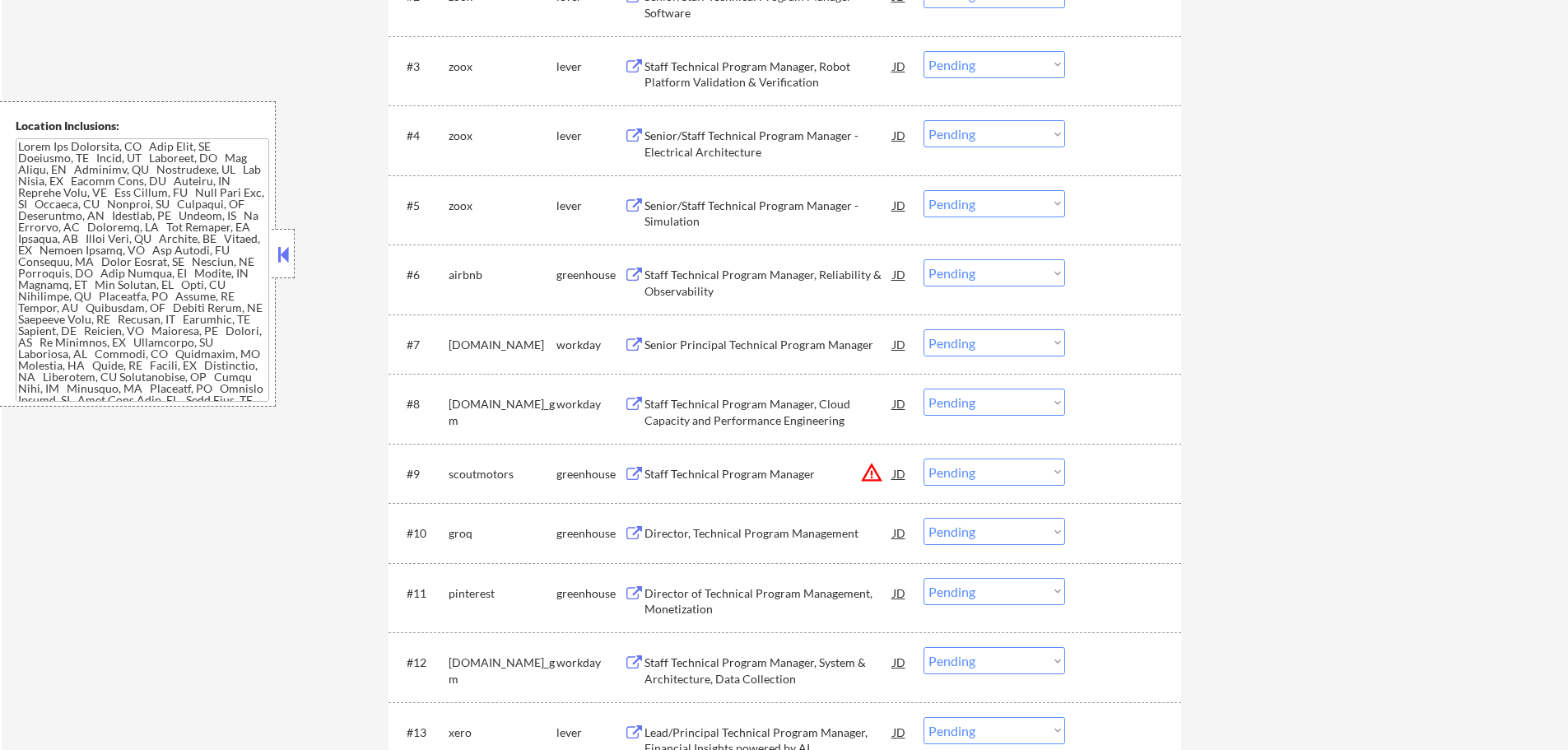
scroll to position [659, 0]
click at [754, 290] on div "Staff Technical Program Manager, Reliability & Observability" at bounding box center [768, 284] width 249 height 32
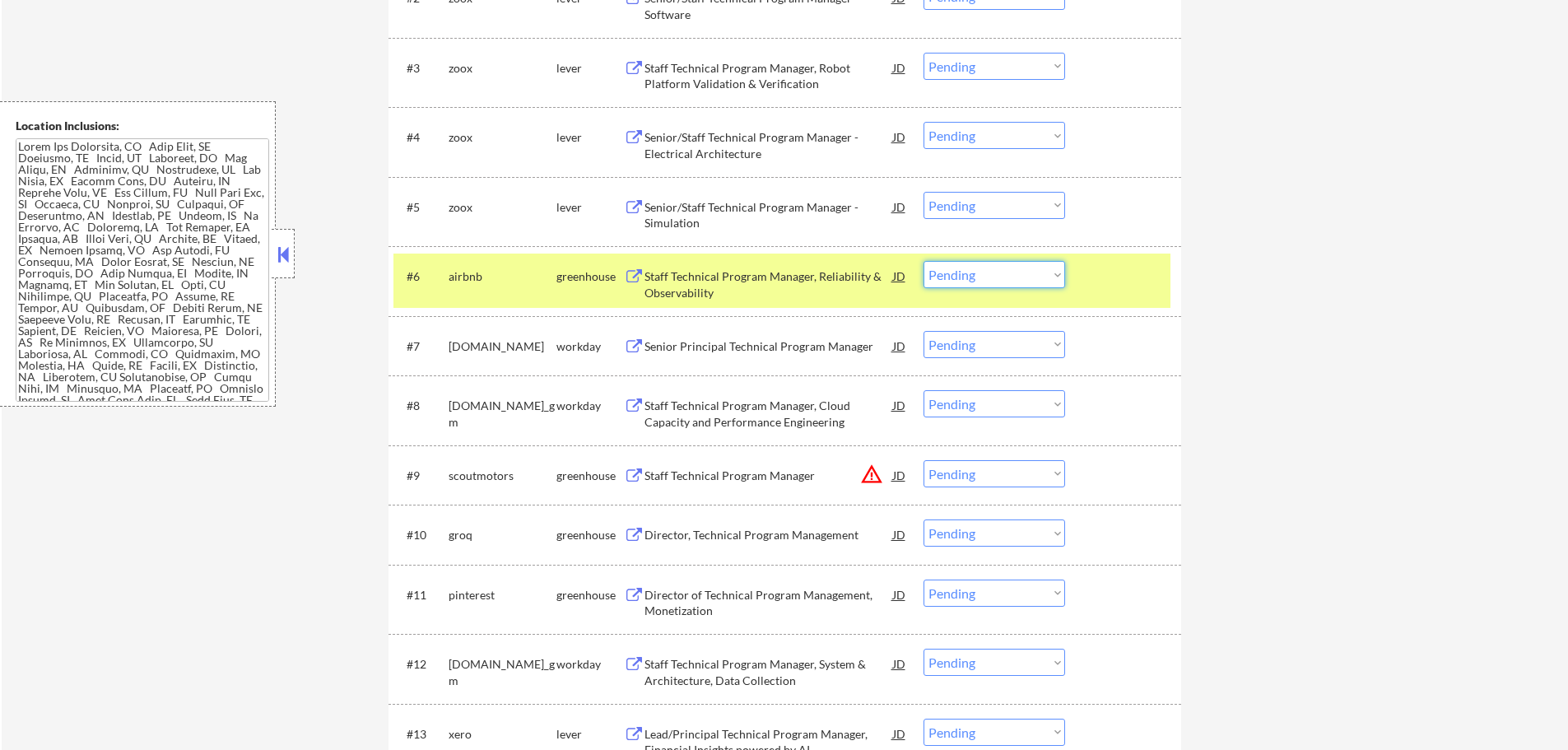
click at [975, 270] on select "Choose an option... Pending Applied Excluded (Questions) Excluded (Expired) Exc…" at bounding box center [994, 274] width 142 height 27
click at [924, 261] on select "Choose an option... Pending Applied Excluded (Questions) Excluded (Expired) Exc…" at bounding box center [994, 274] width 142 height 27
click at [1115, 283] on div at bounding box center [1125, 276] width 73 height 30
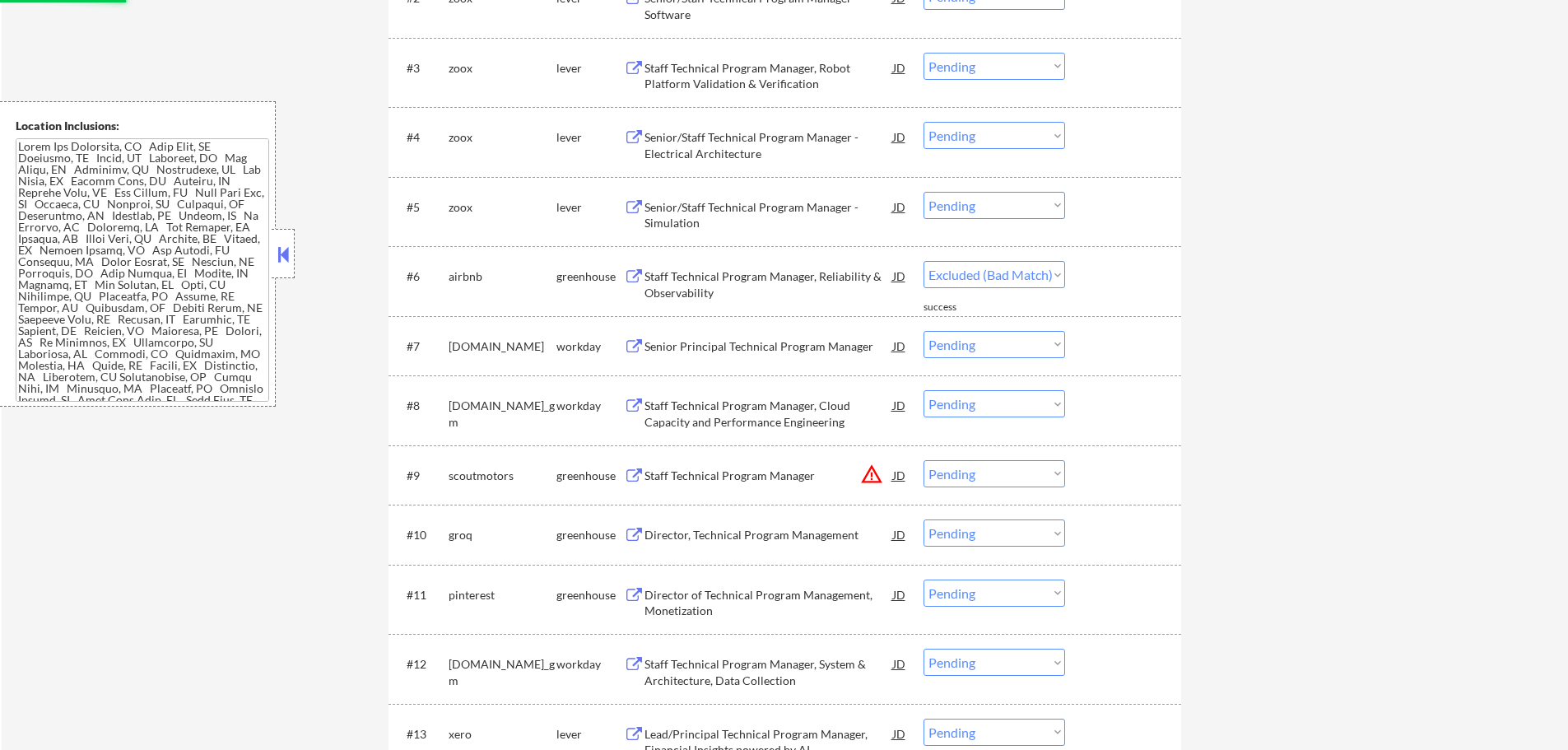
select select ""pending""
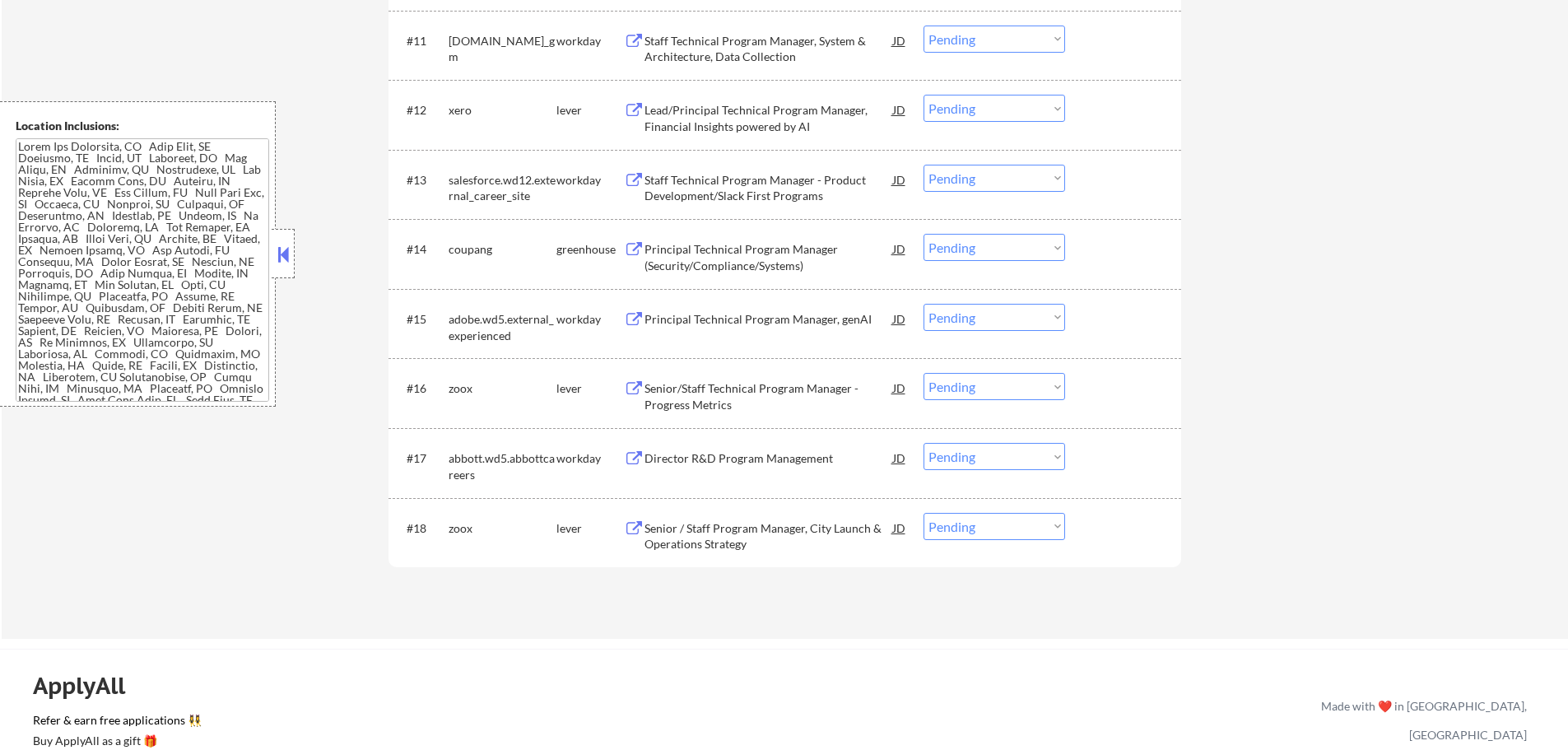
scroll to position [1235, 0]
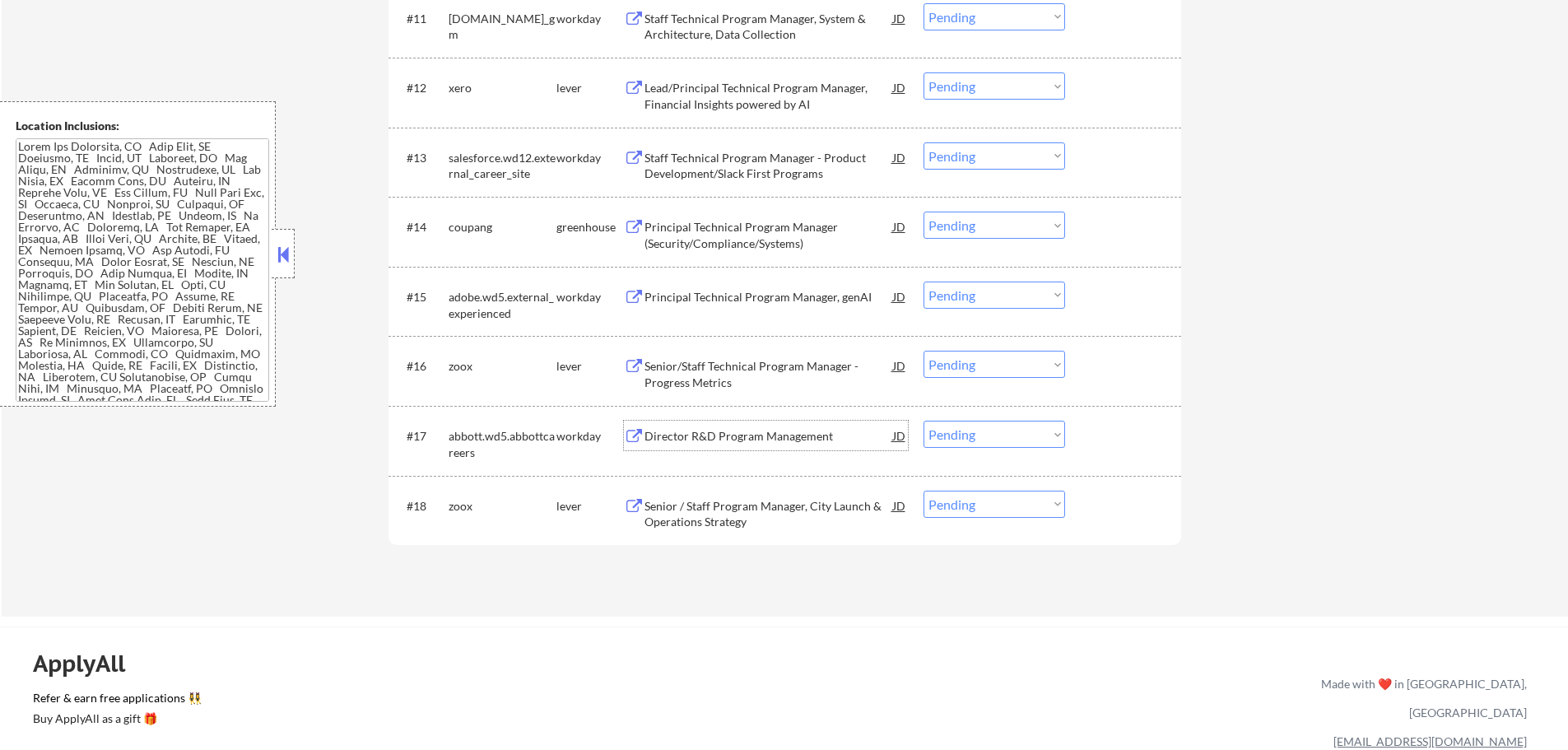
click at [761, 439] on div "Director R&D Program Management" at bounding box center [768, 437] width 249 height 17
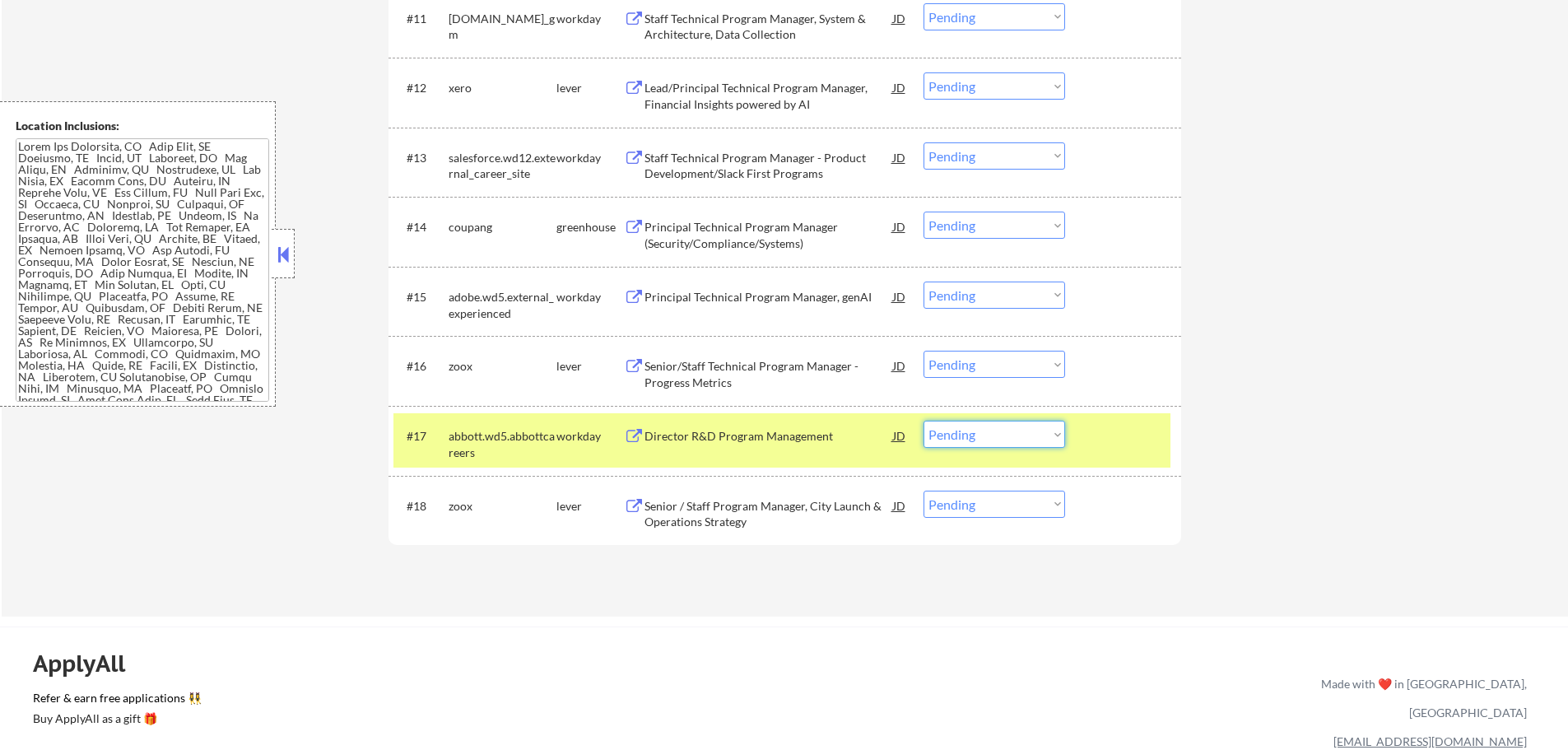
click at [945, 440] on select "Choose an option... Pending Applied Excluded (Questions) Excluded (Expired) Exc…" at bounding box center [994, 434] width 142 height 27
click at [924, 421] on select "Choose an option... Pending Applied Excluded (Questions) Excluded (Expired) Exc…" at bounding box center [994, 434] width 142 height 27
click at [1107, 436] on div at bounding box center [1125, 436] width 73 height 30
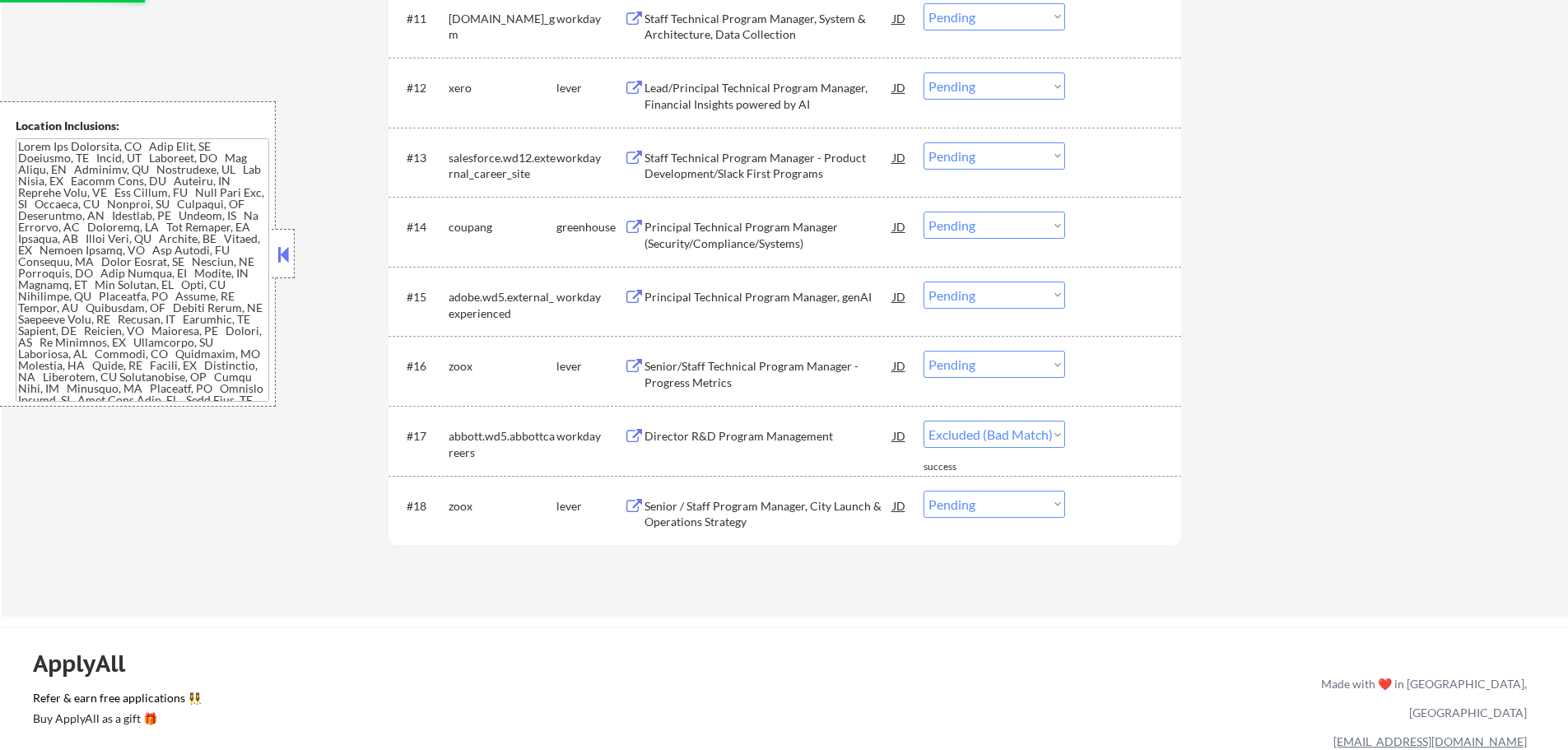
select select ""pending""
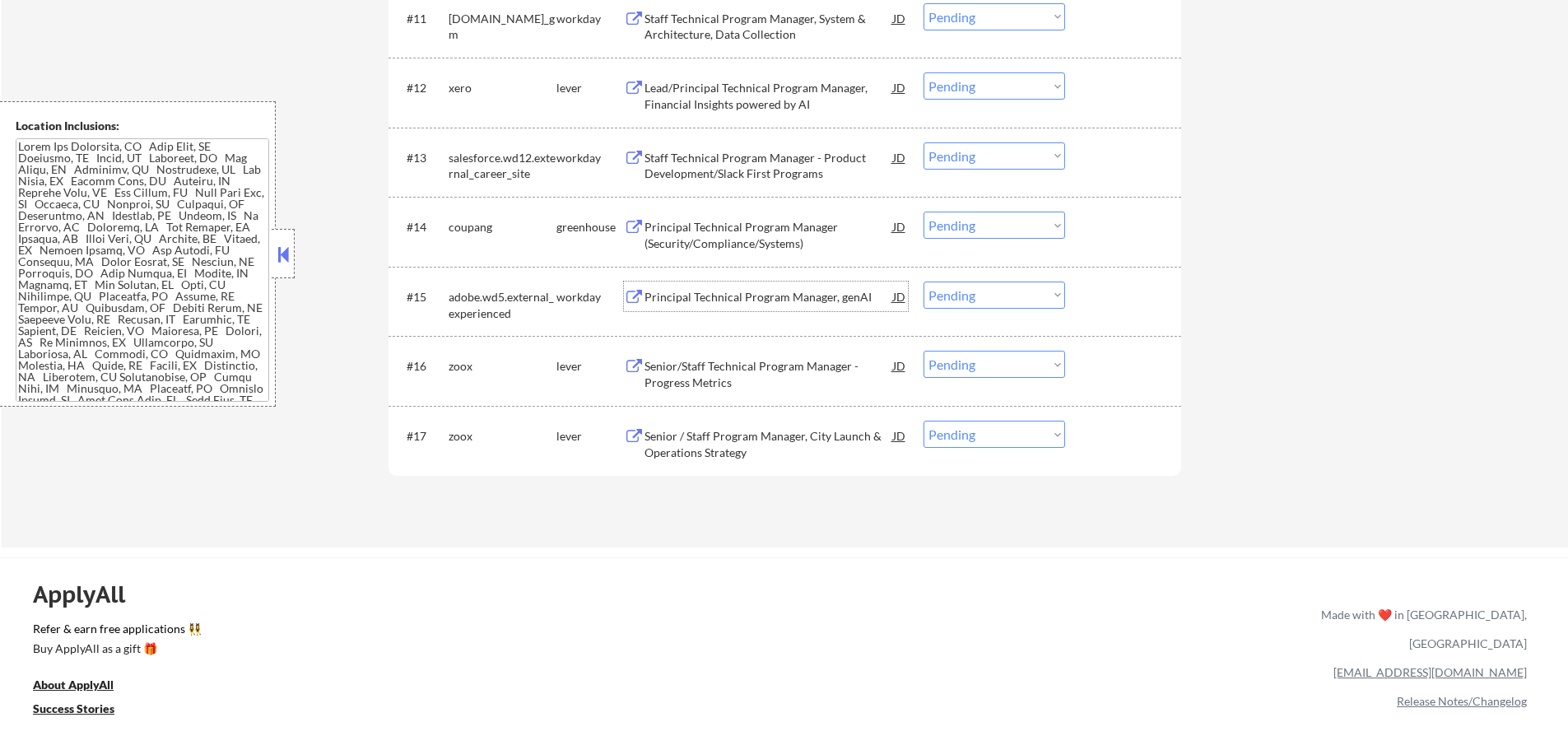
click at [700, 307] on div "Principal Technical Program Manager, genAI" at bounding box center [768, 296] width 249 height 30
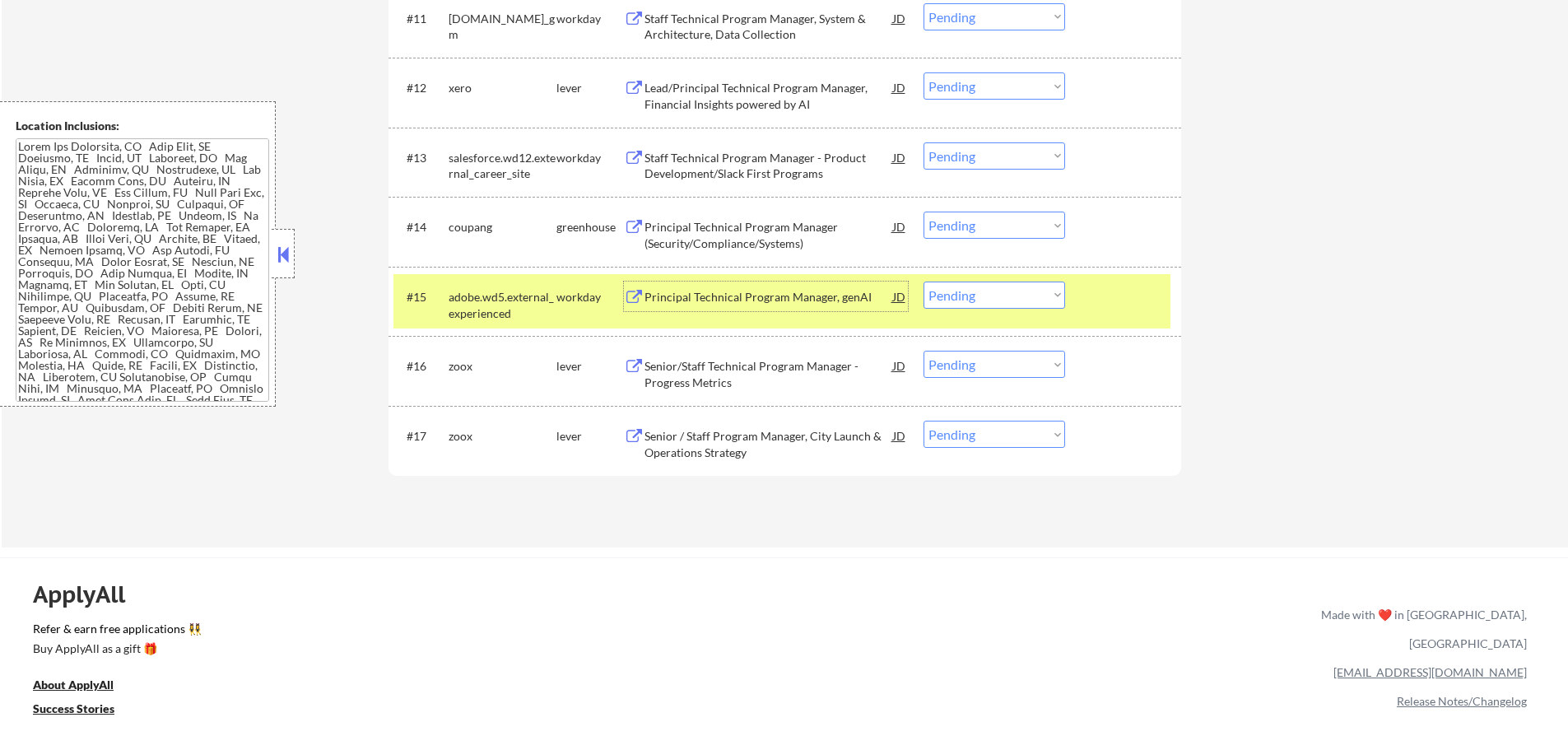
click at [985, 301] on select "Choose an option... Pending Applied Excluded (Questions) Excluded (Expired) Exc…" at bounding box center [994, 294] width 142 height 27
click at [924, 281] on select "Choose an option... Pending Applied Excluded (Questions) Excluded (Expired) Exc…" at bounding box center [994, 294] width 142 height 27
click at [1096, 307] on div at bounding box center [1125, 296] width 73 height 30
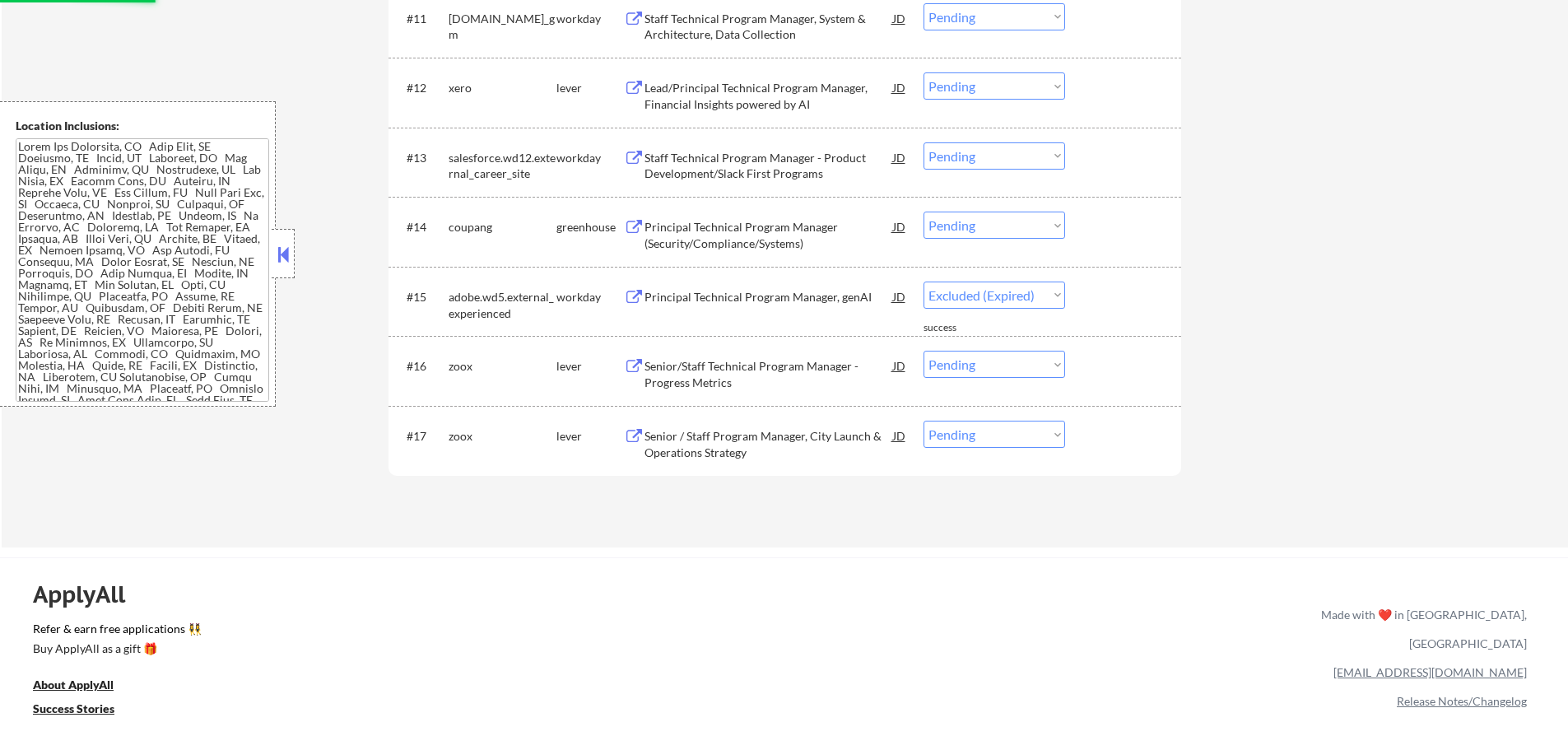
select select ""pending""
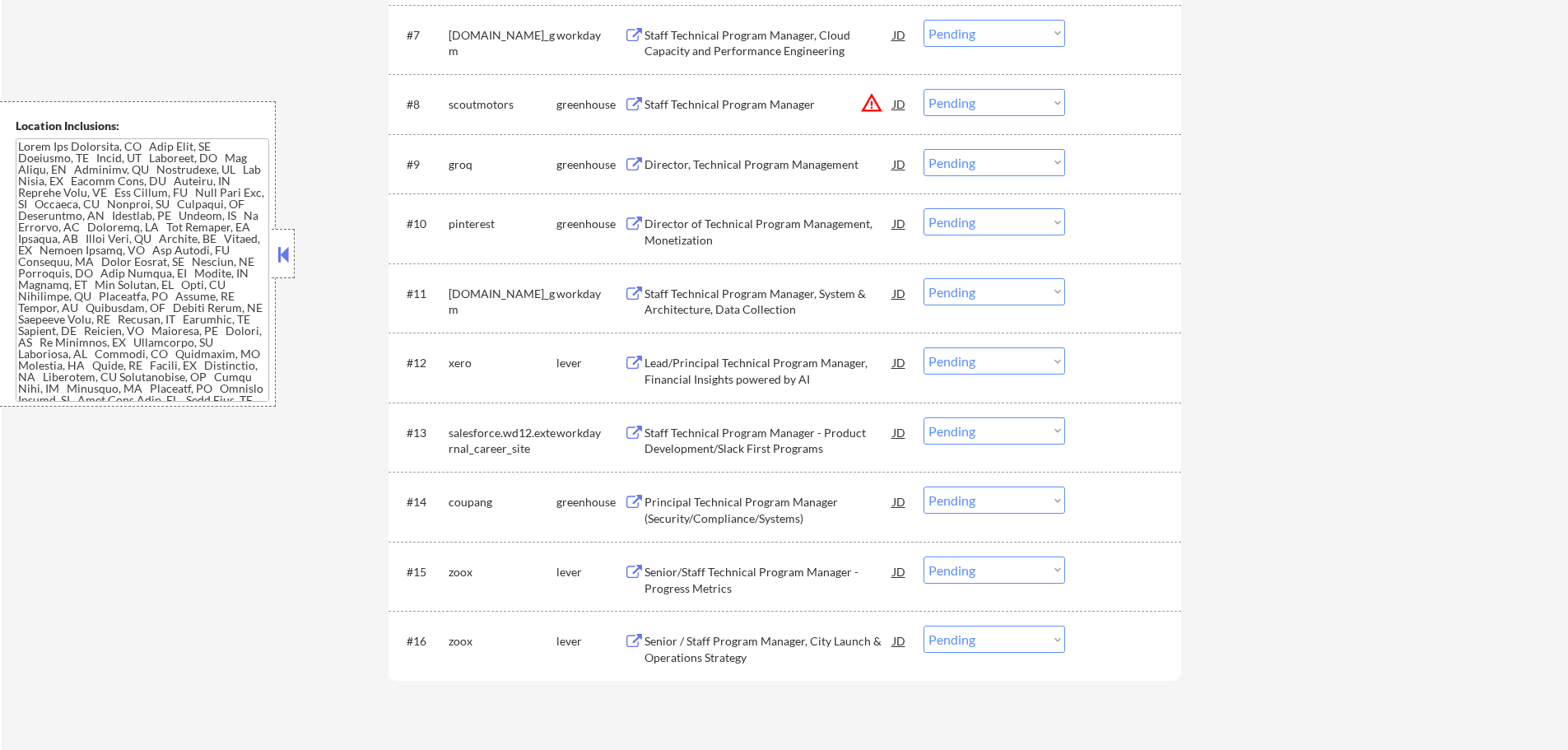
scroll to position [988, 0]
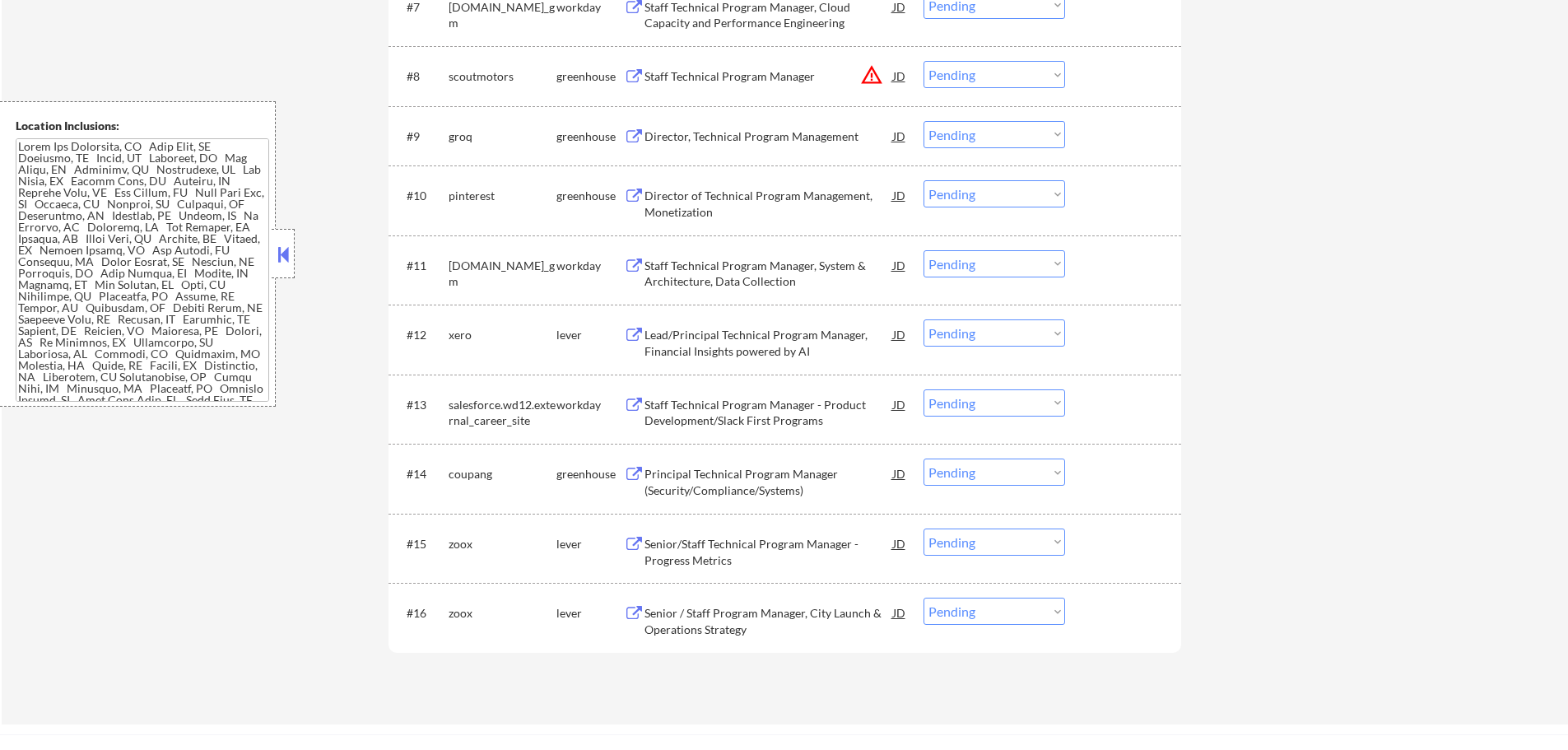
click at [682, 492] on div "Principal Technical Program Manager (Security/Compliance/Systems)" at bounding box center [768, 482] width 249 height 32
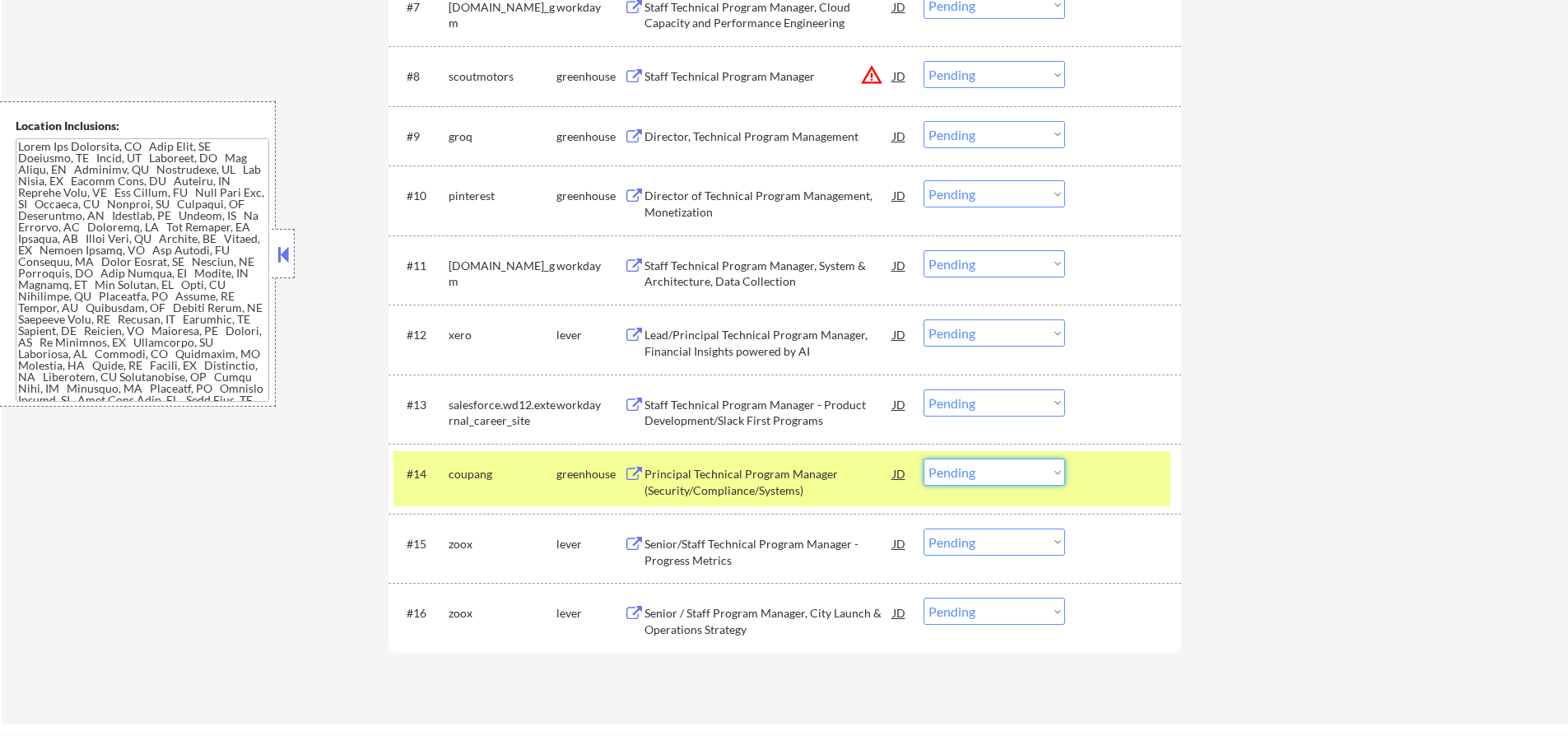
click at [994, 478] on select "Choose an option... Pending Applied Excluded (Questions) Excluded (Expired) Exc…" at bounding box center [994, 471] width 142 height 27
click at [924, 458] on select "Choose an option... Pending Applied Excluded (Questions) Excluded (Expired) Exc…" at bounding box center [994, 471] width 142 height 27
click at [1131, 492] on div "#14 coupang greenhouse Principal Technical Program Manager (Security/Compliance…" at bounding box center [781, 478] width 777 height 54
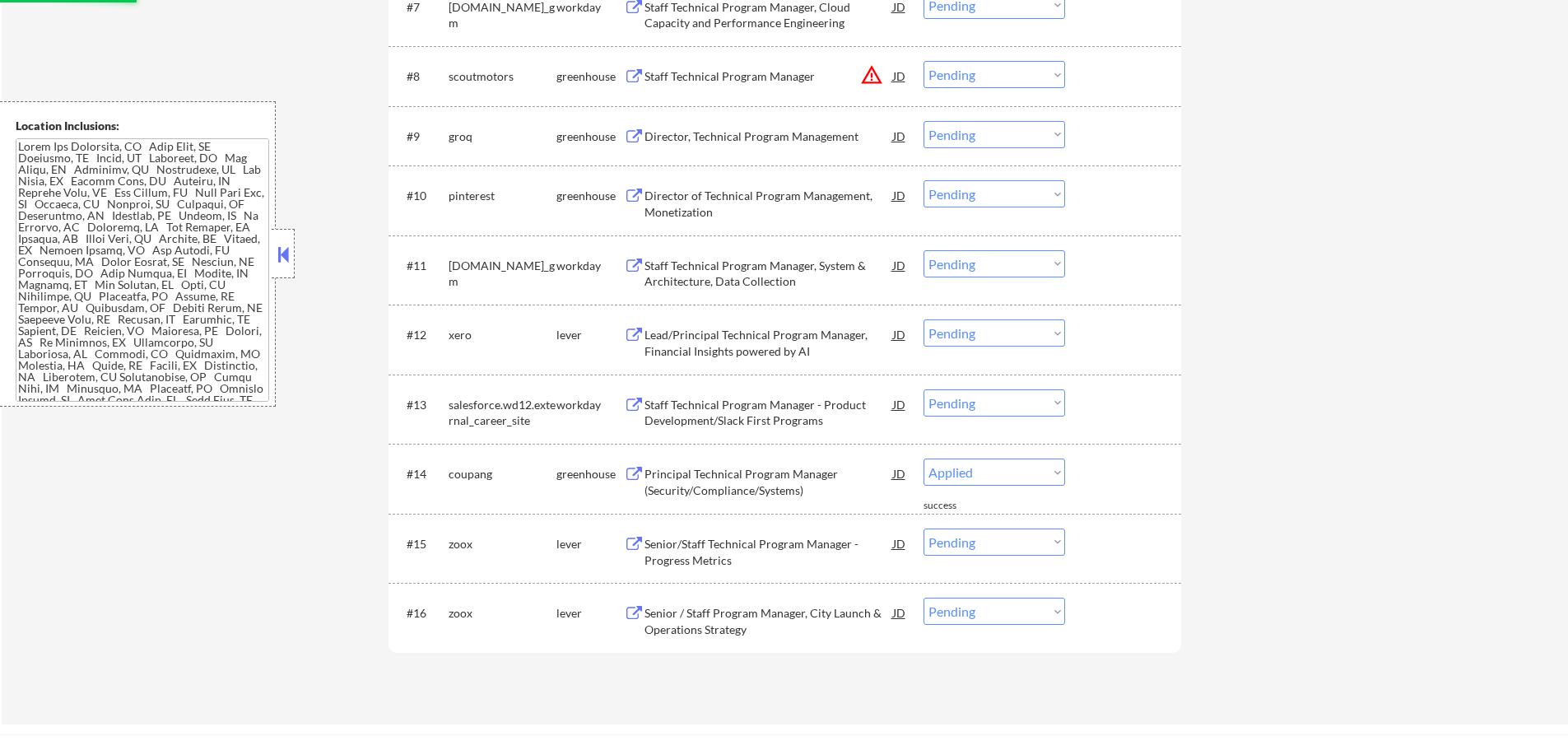
select select ""pending""
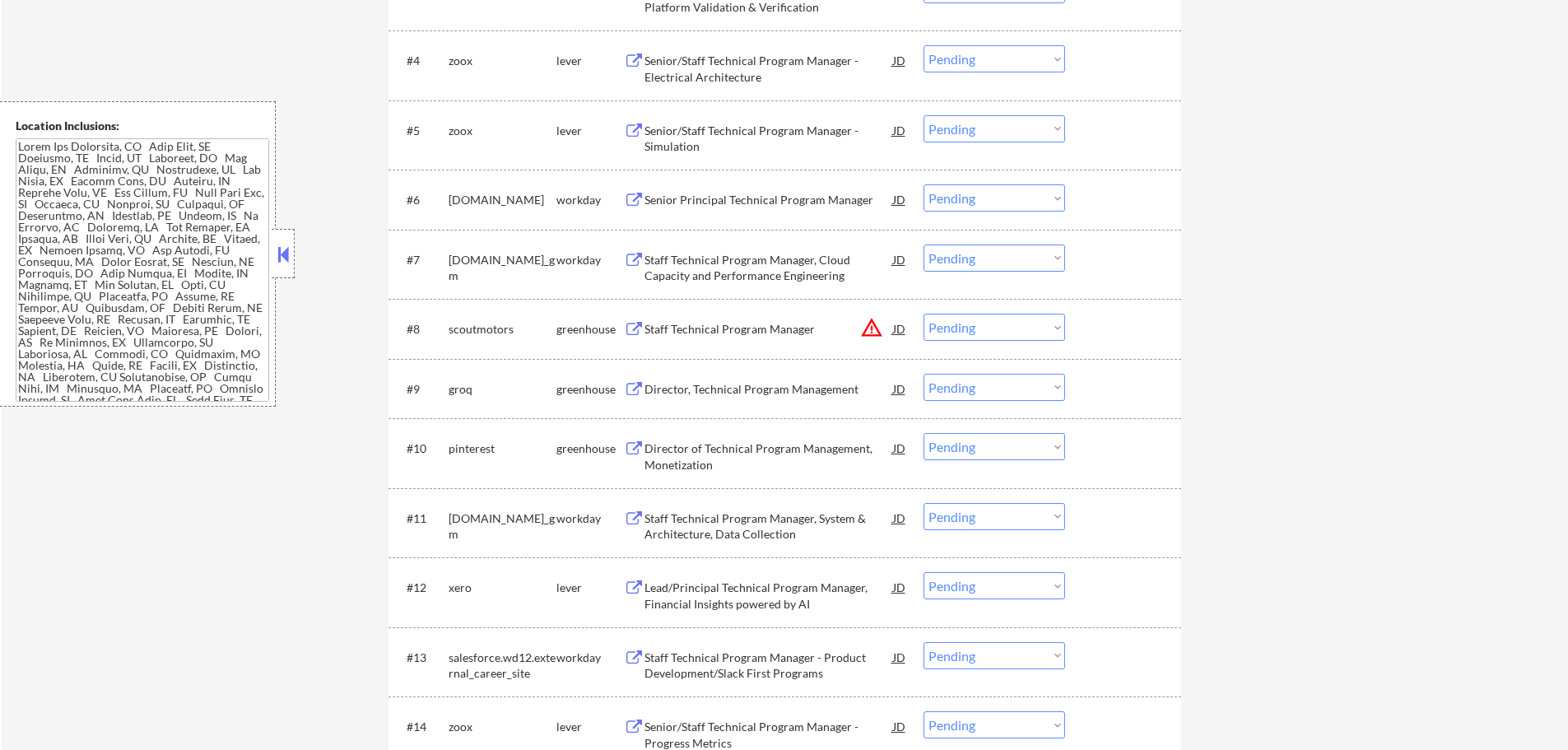
scroll to position [906, 0]
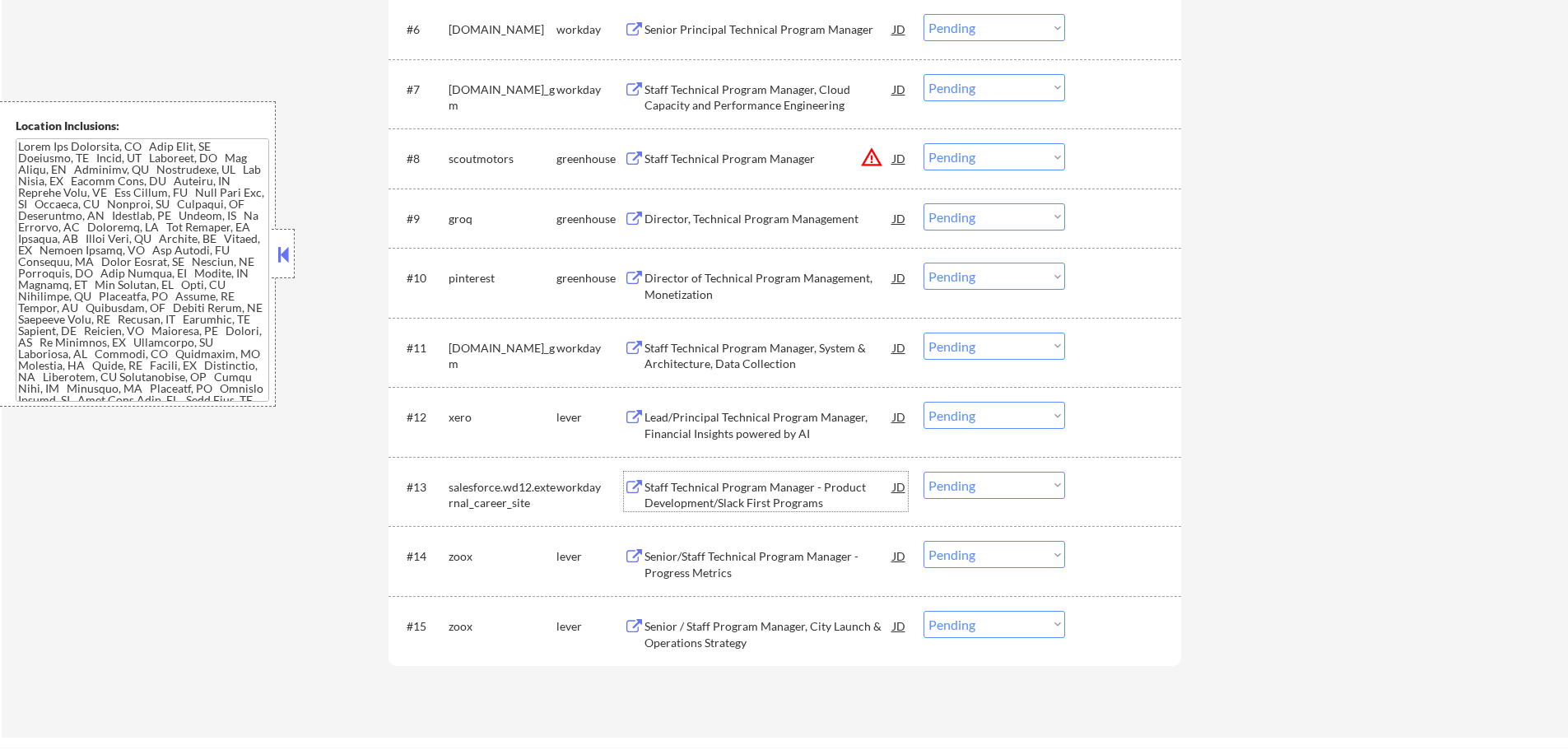
click at [739, 485] on div "Staff Technical Program Manager - Product Development/Slack First Programs" at bounding box center [768, 495] width 249 height 32
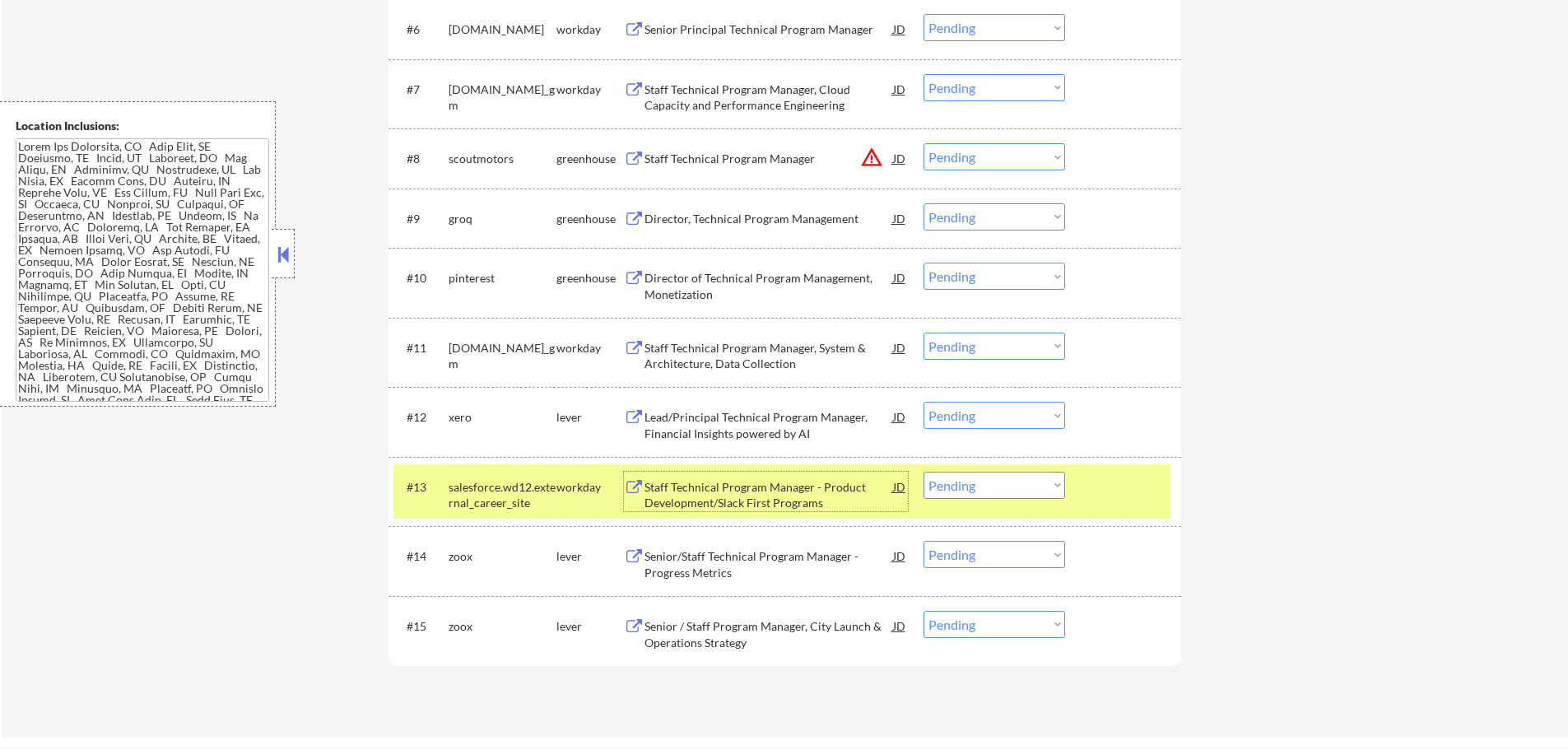
click at [1094, 484] on div at bounding box center [1125, 486] width 73 height 30
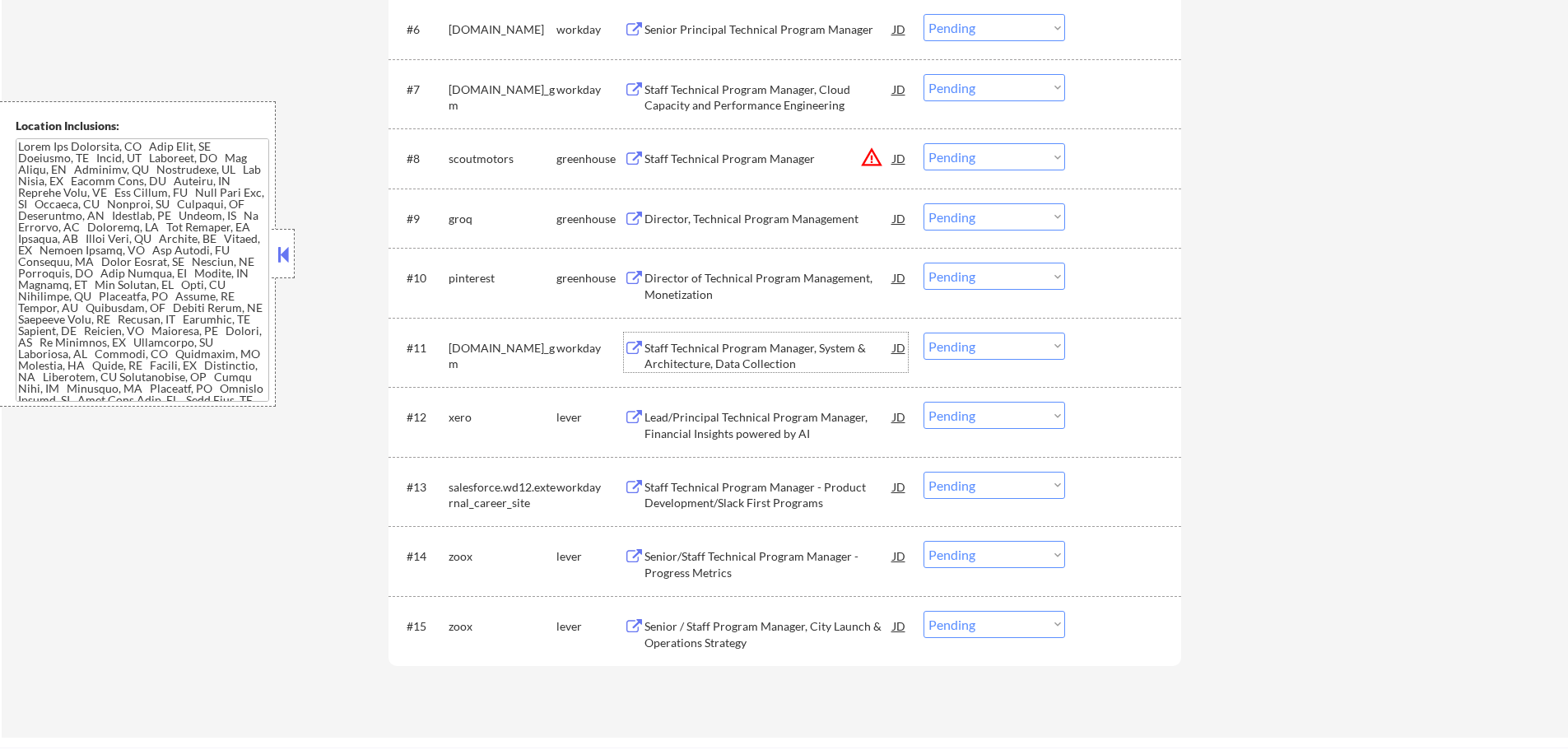
click at [711, 356] on div "Staff Technical Program Manager, System & Architecture, Data Collection" at bounding box center [768, 356] width 249 height 32
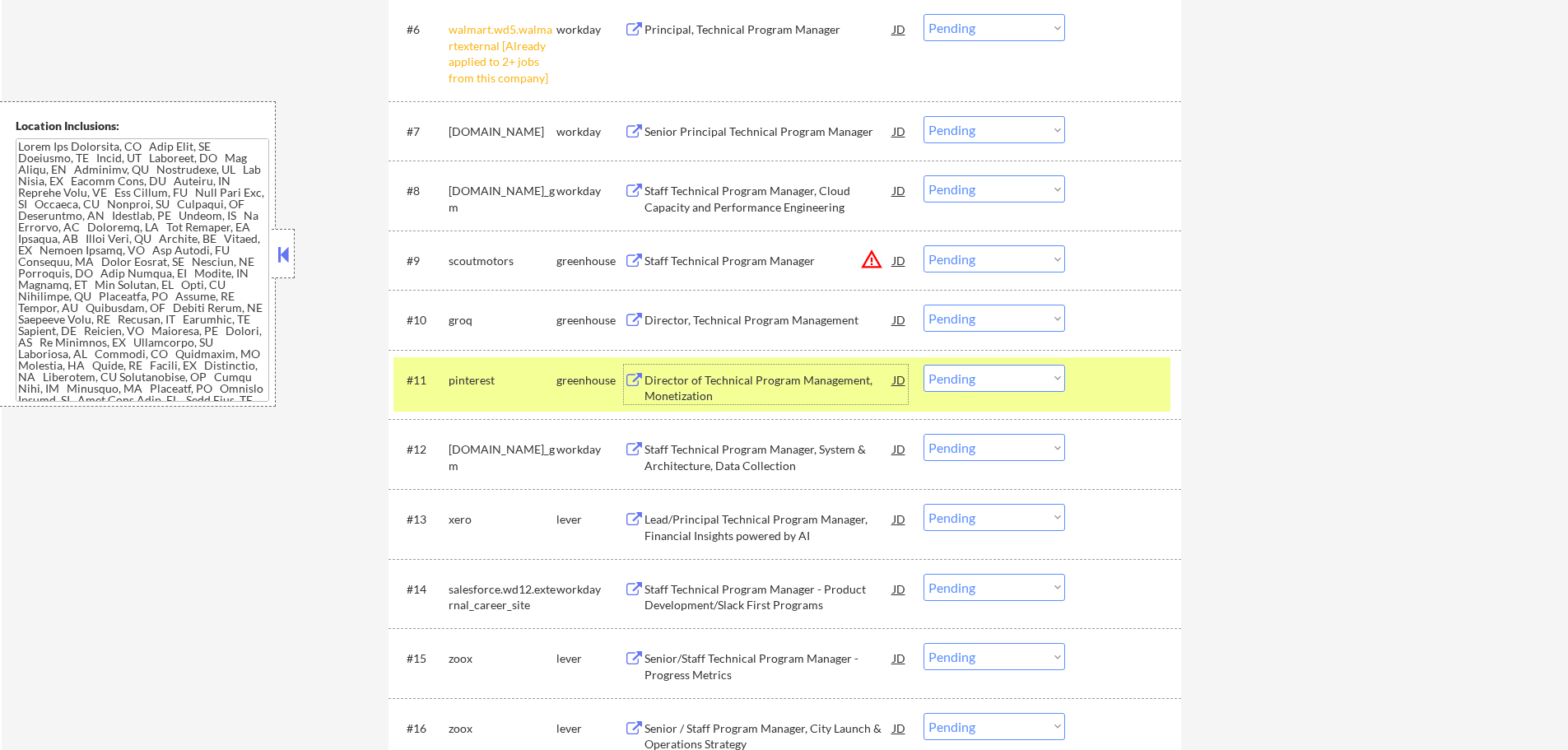
click at [993, 377] on select "Choose an option... Pending Applied Excluded (Questions) Excluded (Expired) Exc…" at bounding box center [994, 377] width 142 height 27
click at [1260, 207] on div "← Return to /applysquad Mailslurp Inbox Job Search Builder [PERSON_NAME] User E…" at bounding box center [785, 0] width 1566 height 1679
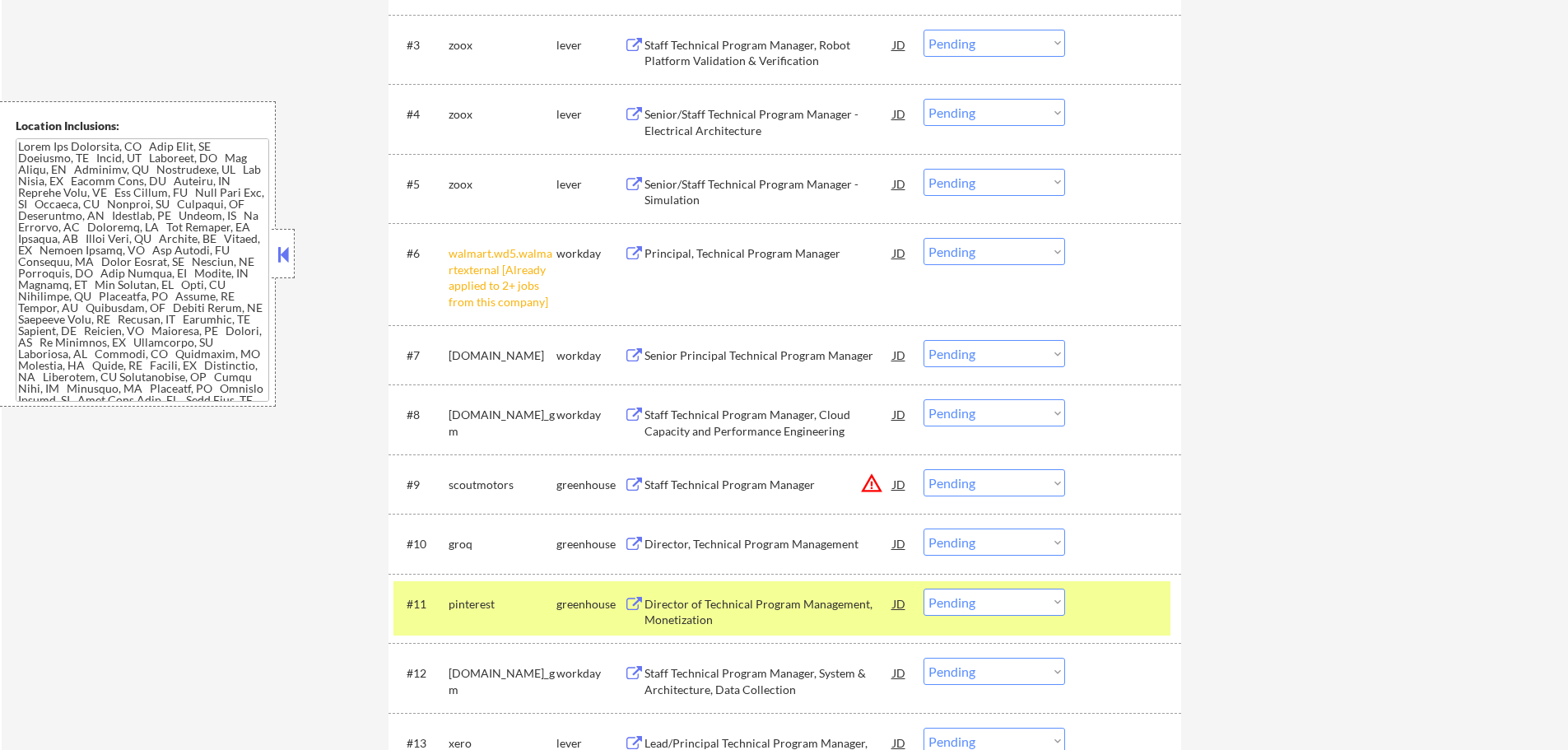
scroll to position [659, 0]
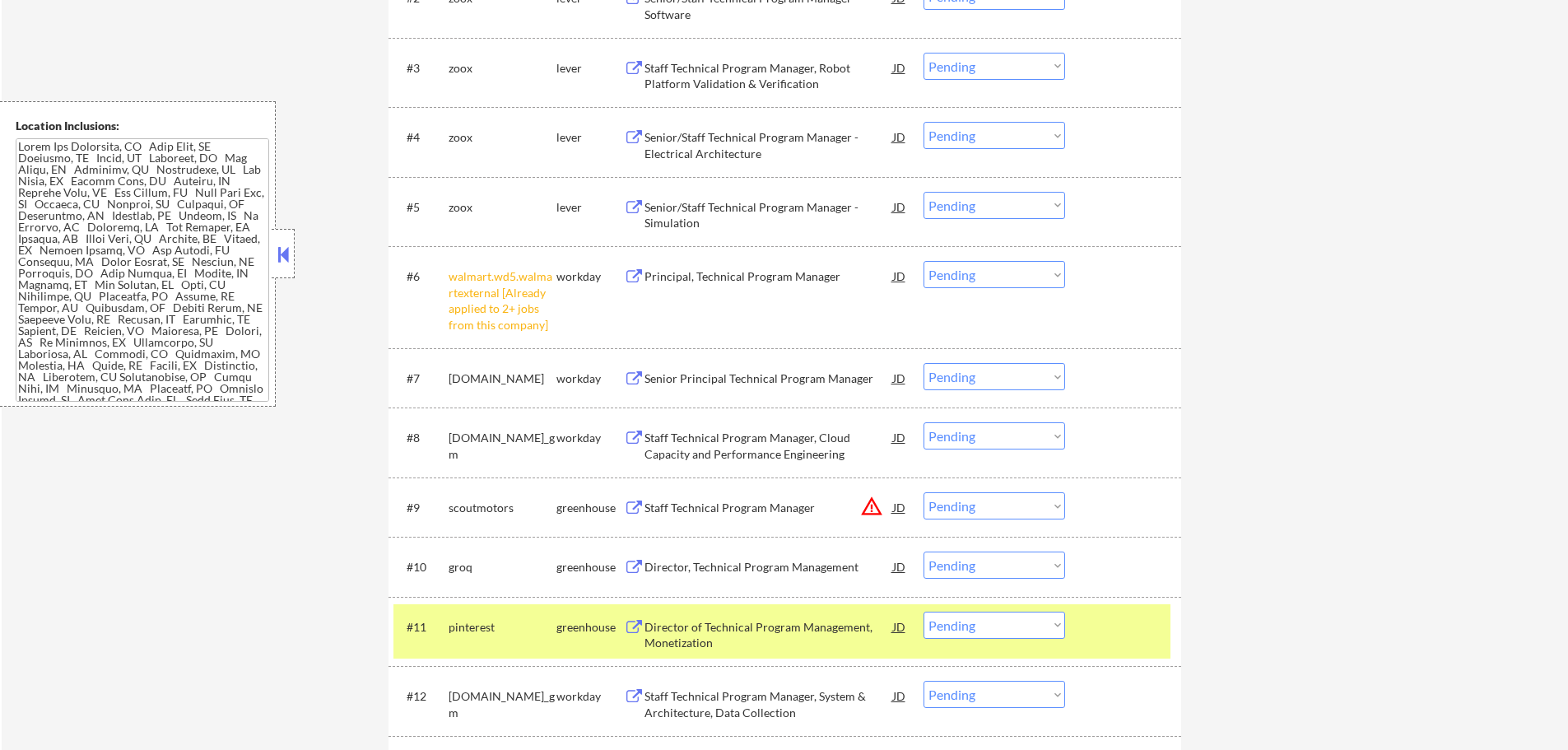
click at [994, 272] on select "Choose an option... Pending Applied Excluded (Questions) Excluded (Expired) Exc…" at bounding box center [994, 274] width 142 height 27
click at [924, 261] on select "Choose an option... Pending Applied Excluded (Questions) Excluded (Expired) Exc…" at bounding box center [994, 274] width 142 height 27
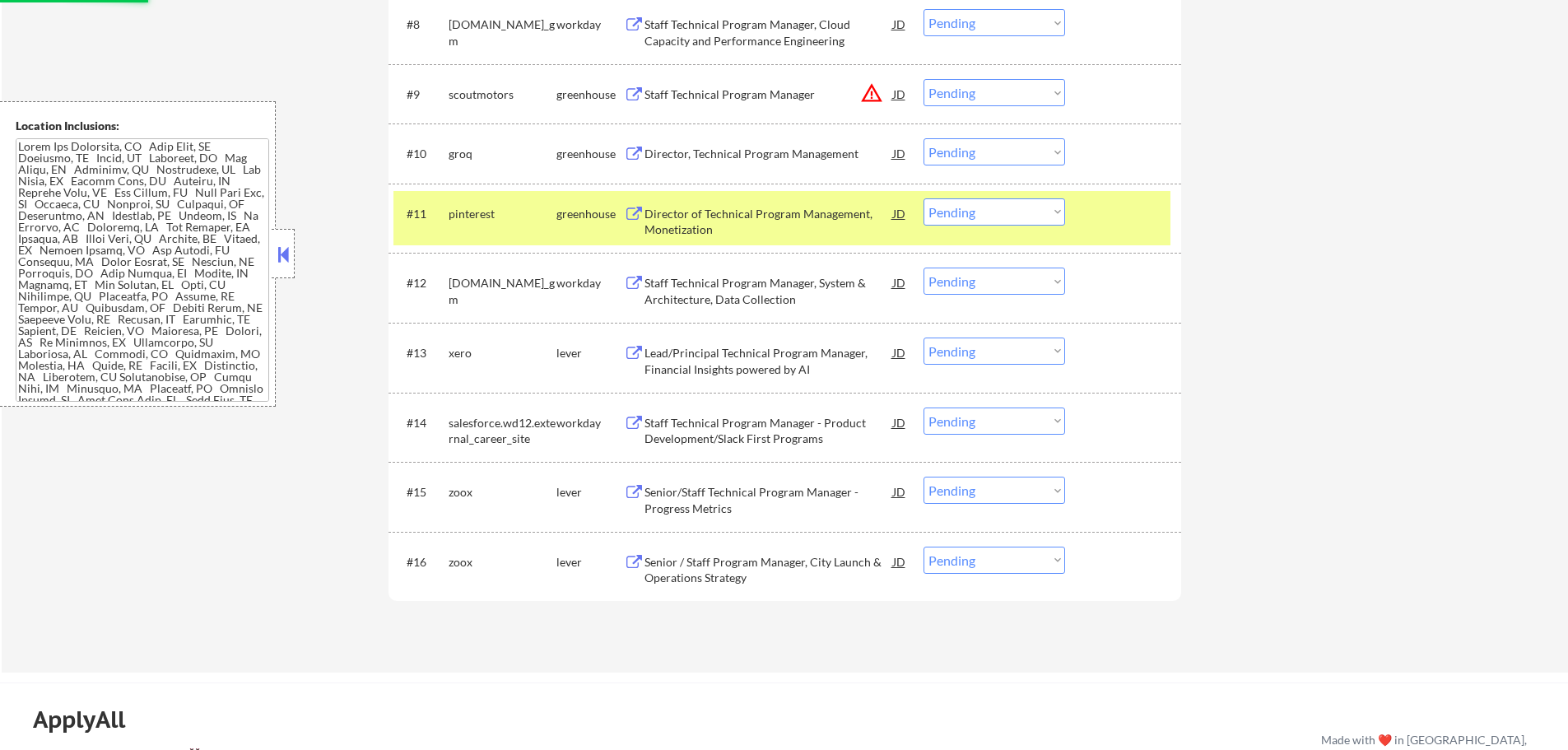
select select ""pending""
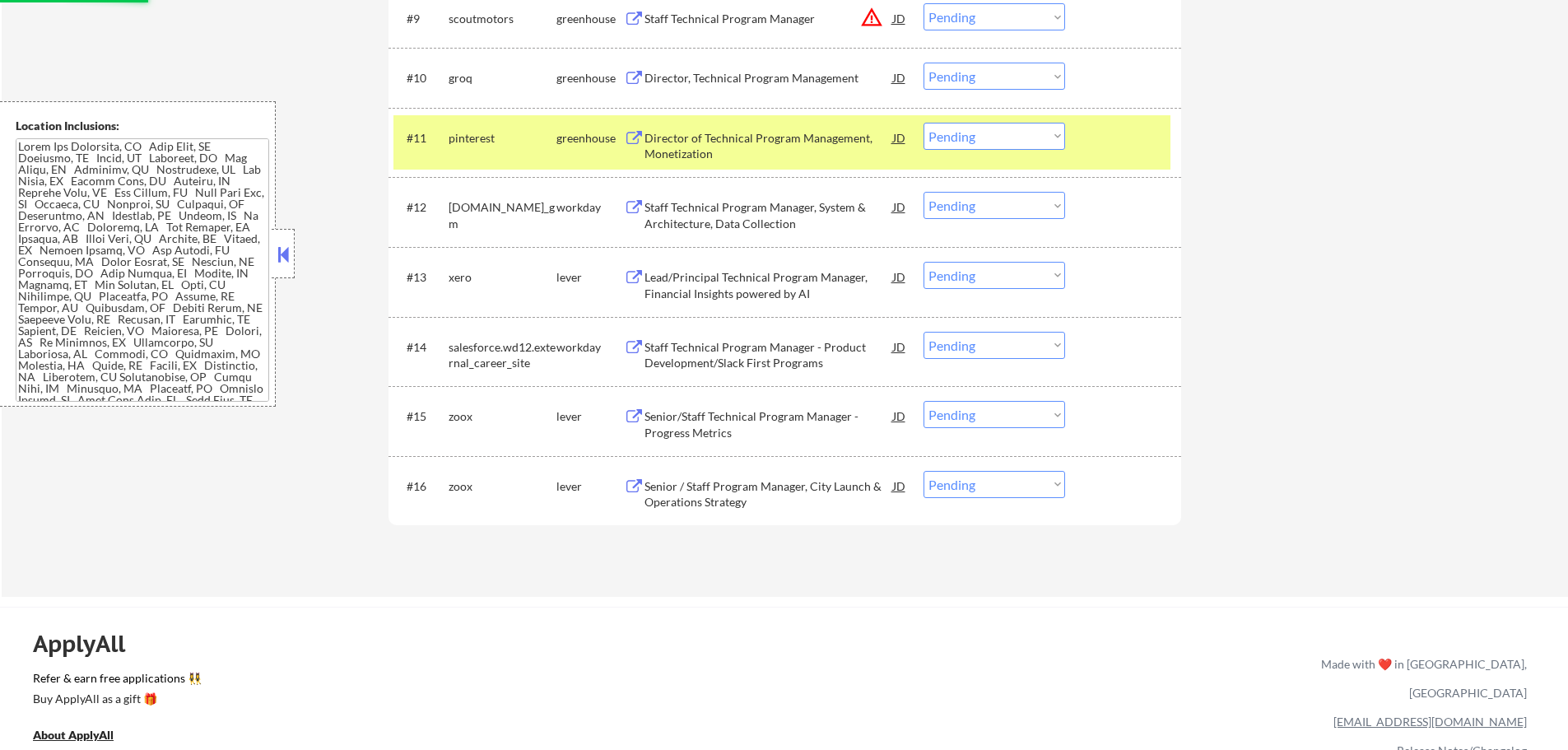
scroll to position [1152, 0]
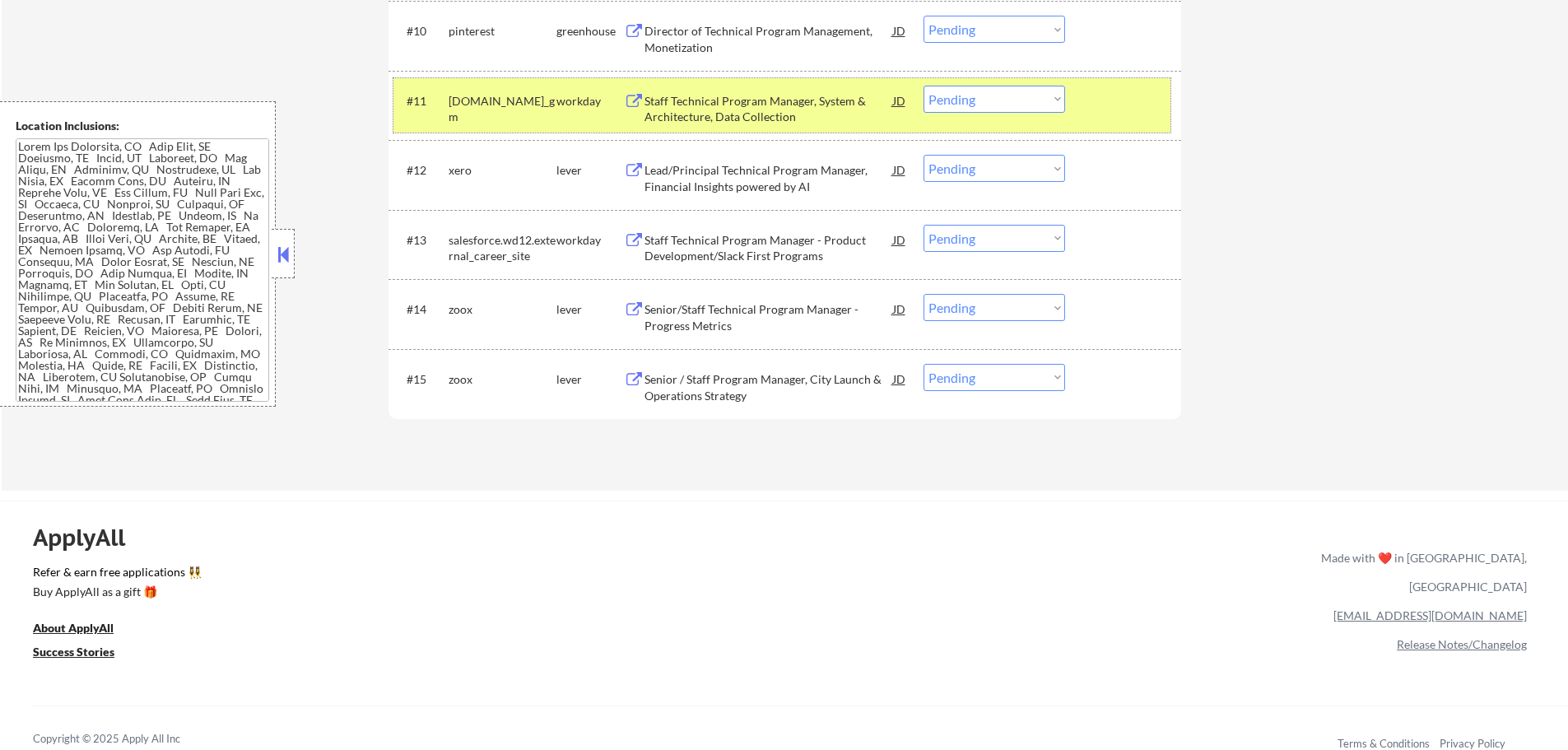
click at [1108, 101] on div at bounding box center [1125, 101] width 73 height 30
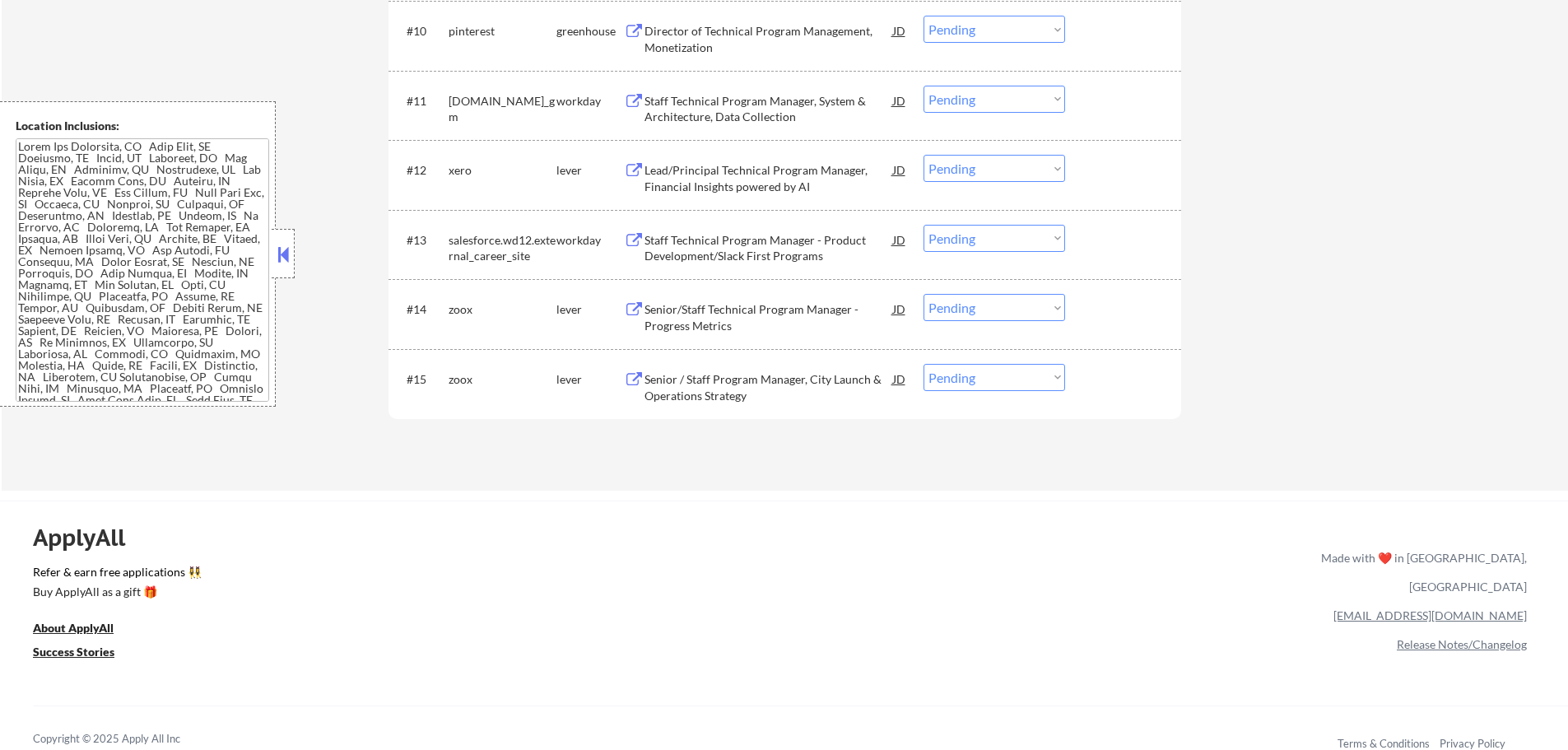
click at [773, 242] on div "Staff Technical Program Manager - Product Development/Slack First Programs" at bounding box center [768, 248] width 249 height 32
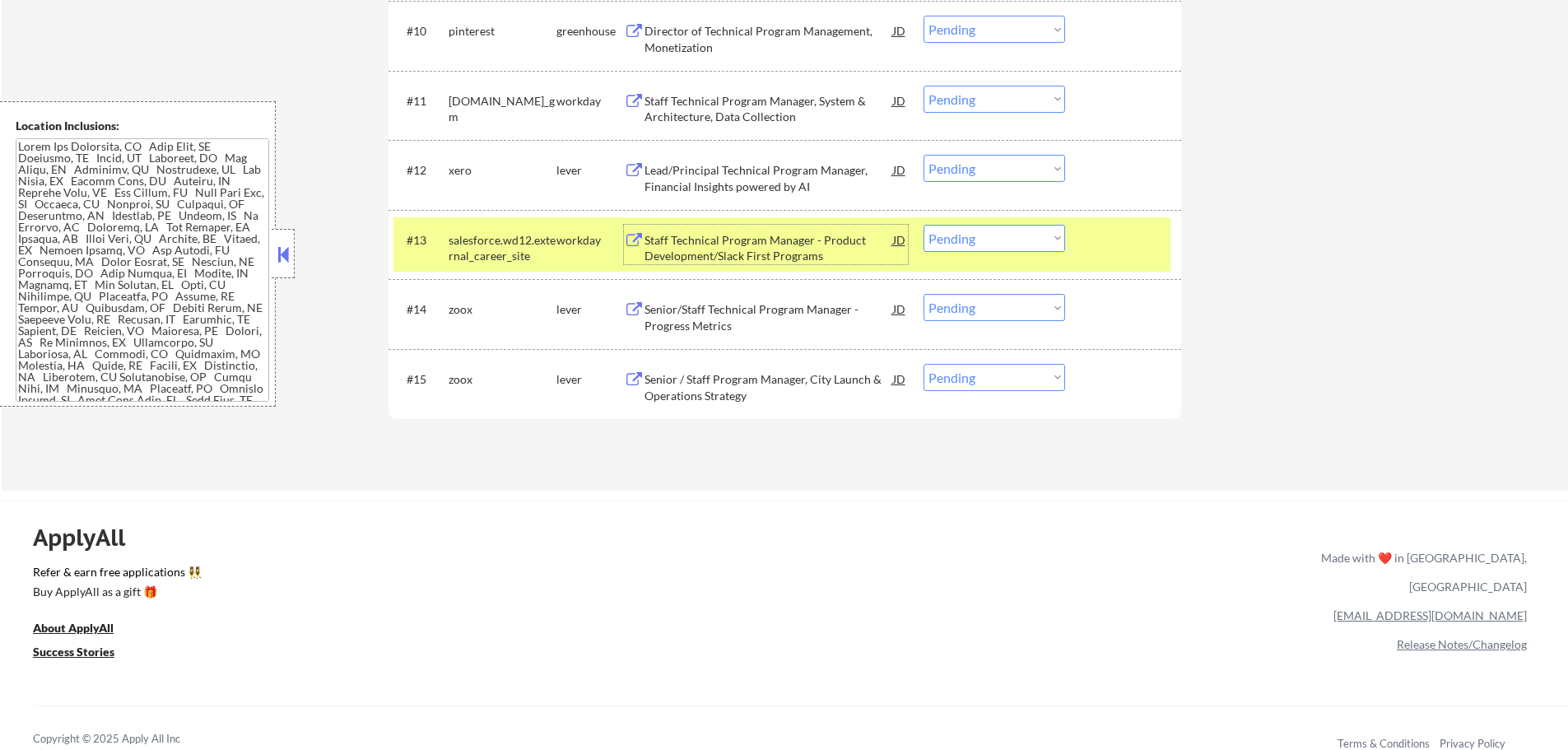
click at [1099, 250] on div at bounding box center [1125, 239] width 73 height 30
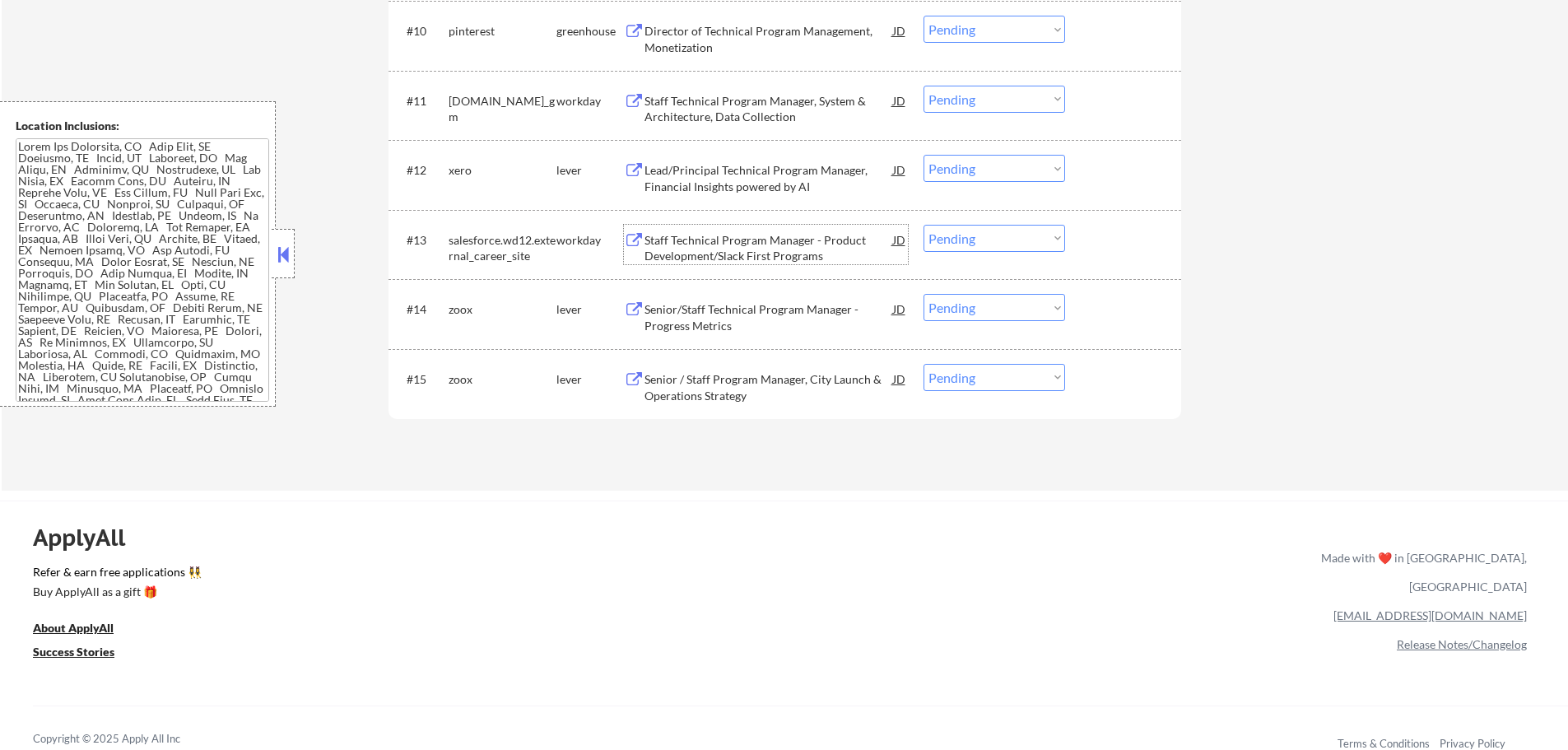
click at [757, 241] on div "Staff Technical Program Manager - Product Development/Slack First Programs" at bounding box center [768, 248] width 249 height 32
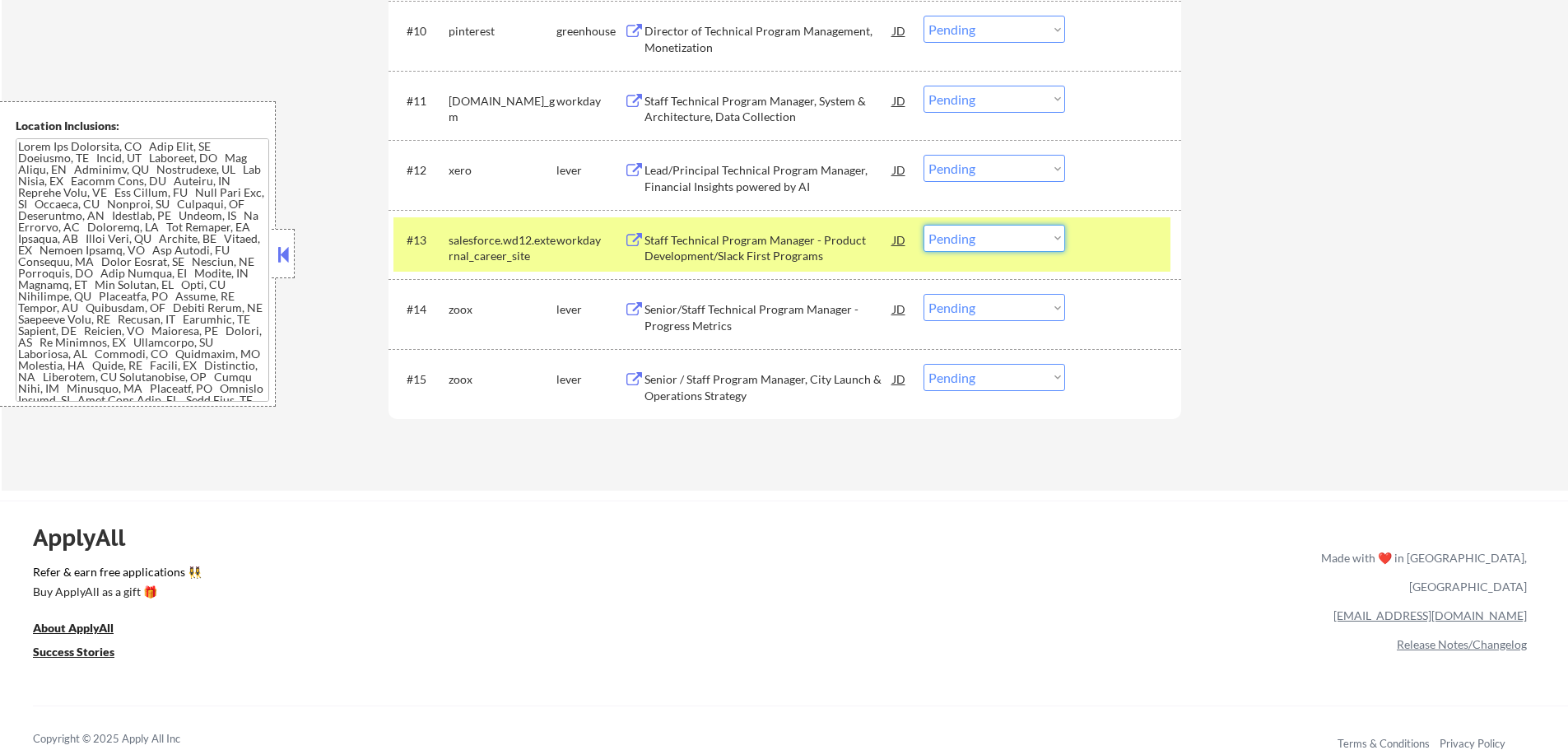
click at [980, 238] on select "Choose an option... Pending Applied Excluded (Questions) Excluded (Expired) Exc…" at bounding box center [994, 238] width 142 height 27
click at [924, 225] on select "Choose an option... Pending Applied Excluded (Questions) Excluded (Expired) Exc…" at bounding box center [994, 238] width 142 height 27
click at [1124, 237] on div at bounding box center [1125, 239] width 73 height 30
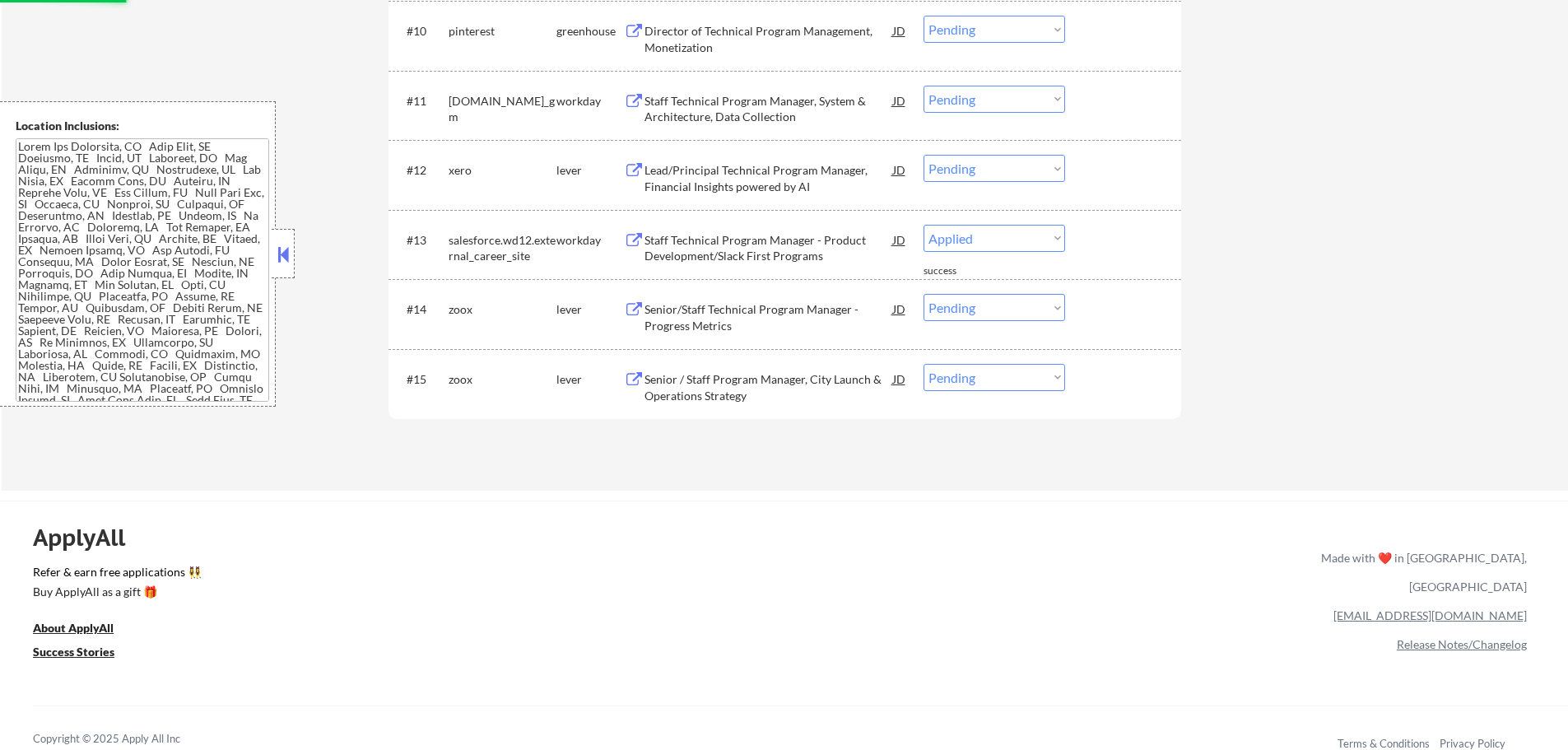
select select ""pending""
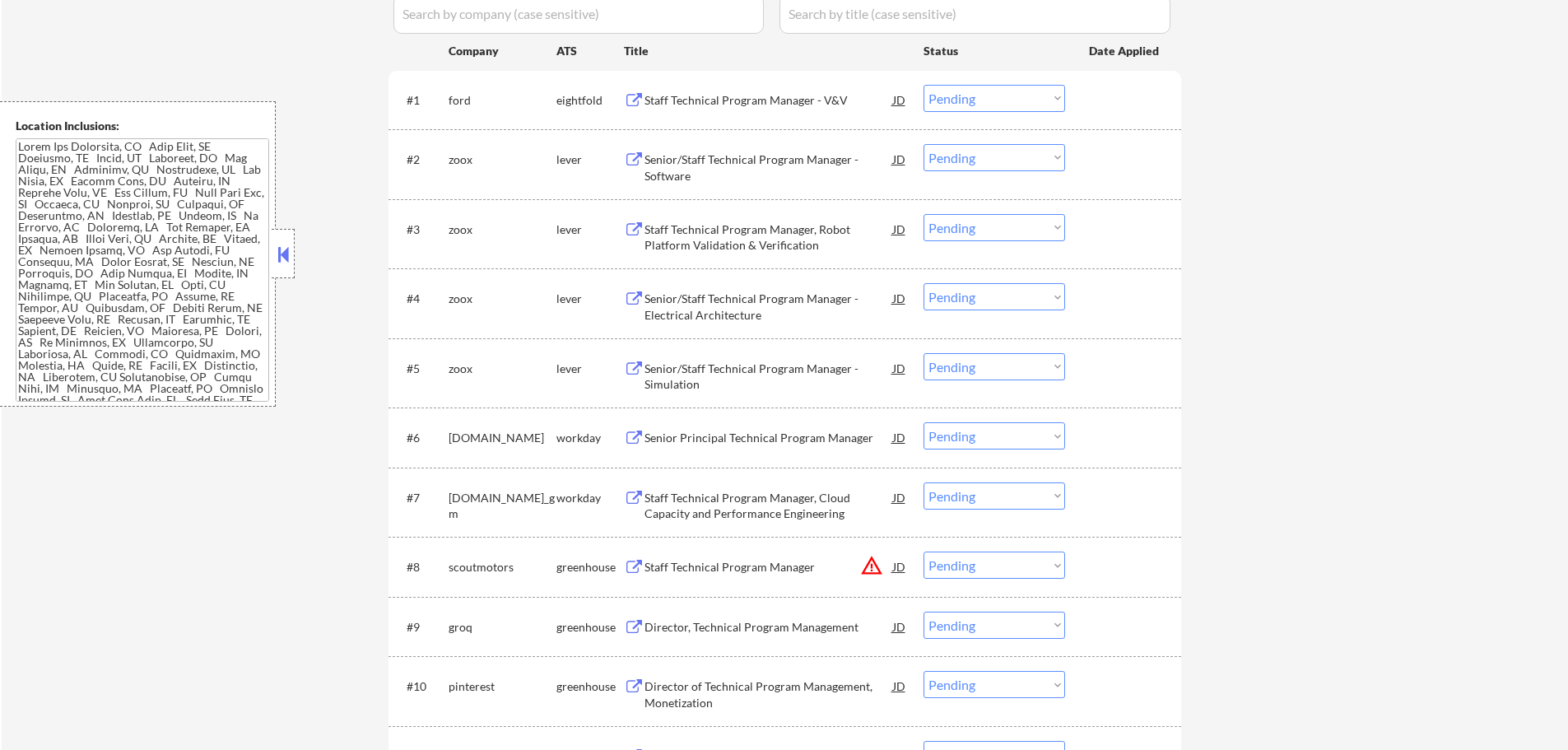
scroll to position [494, 0]
click at [782, 434] on div "Senior Principal Technical Program Manager" at bounding box center [768, 442] width 249 height 17
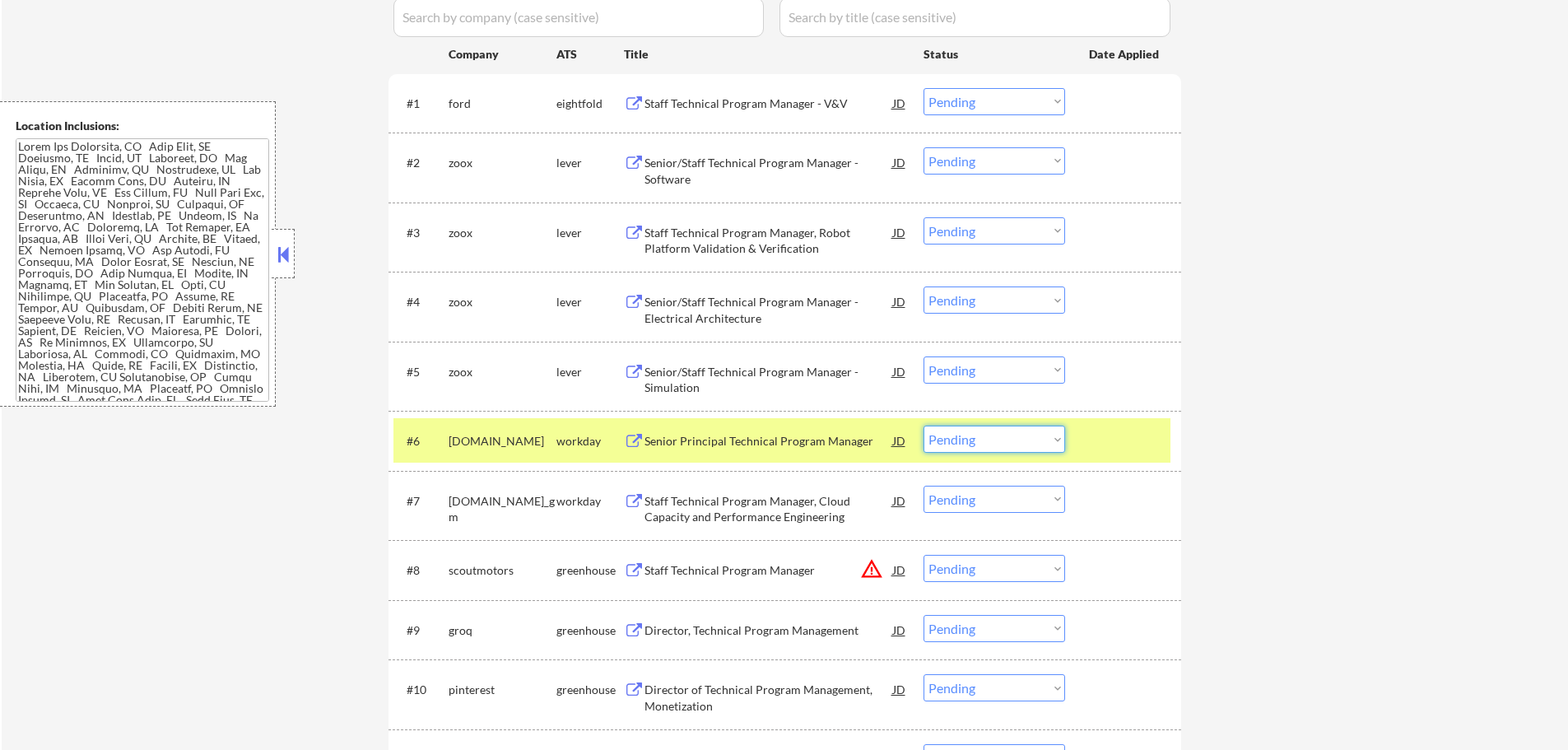
click at [986, 436] on select "Choose an option... Pending Applied Excluded (Questions) Excluded (Expired) Exc…" at bounding box center [994, 439] width 142 height 27
click at [924, 426] on select "Choose an option... Pending Applied Excluded (Questions) Excluded (Expired) Exc…" at bounding box center [994, 439] width 142 height 27
click at [1101, 443] on div at bounding box center [1125, 441] width 73 height 30
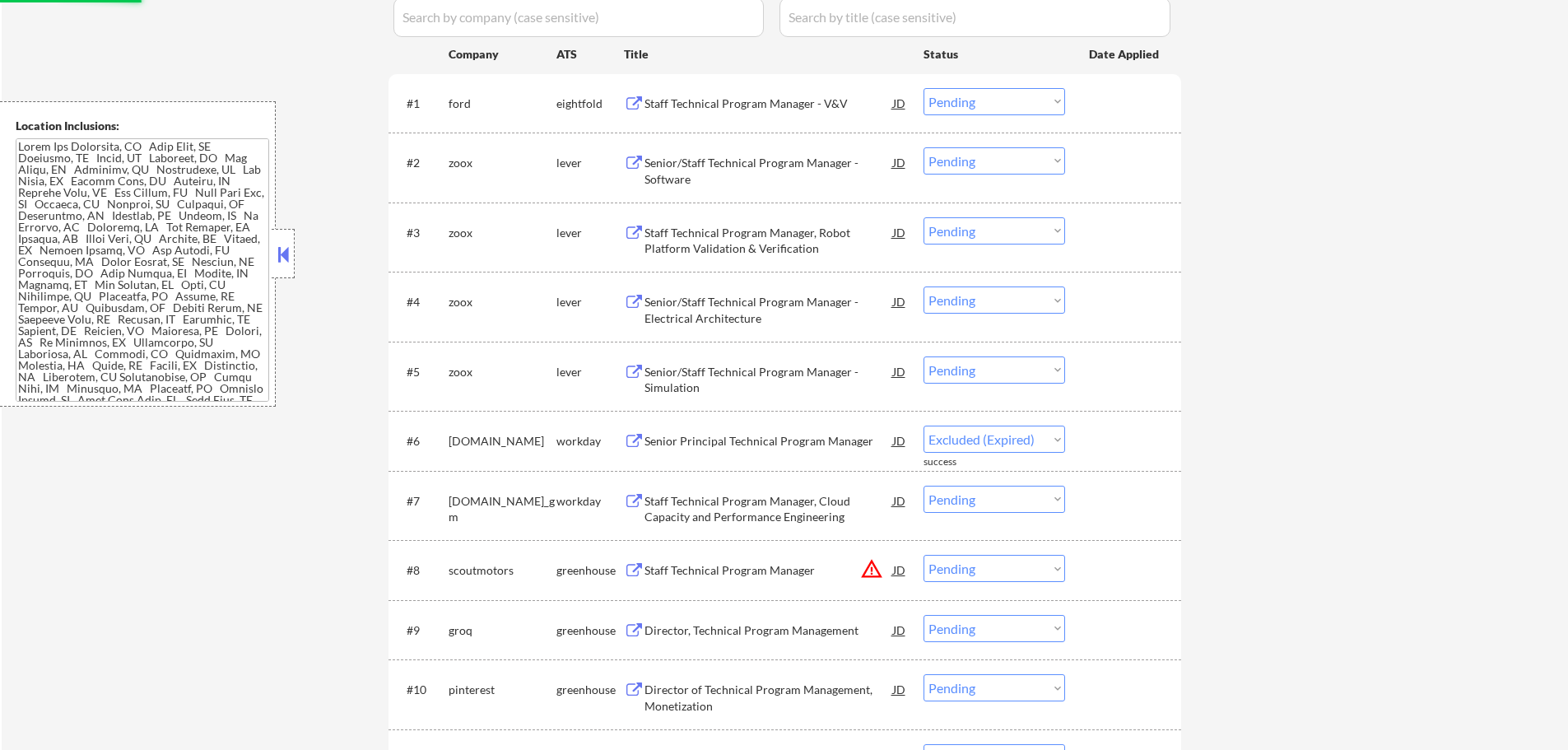
select select ""pending""
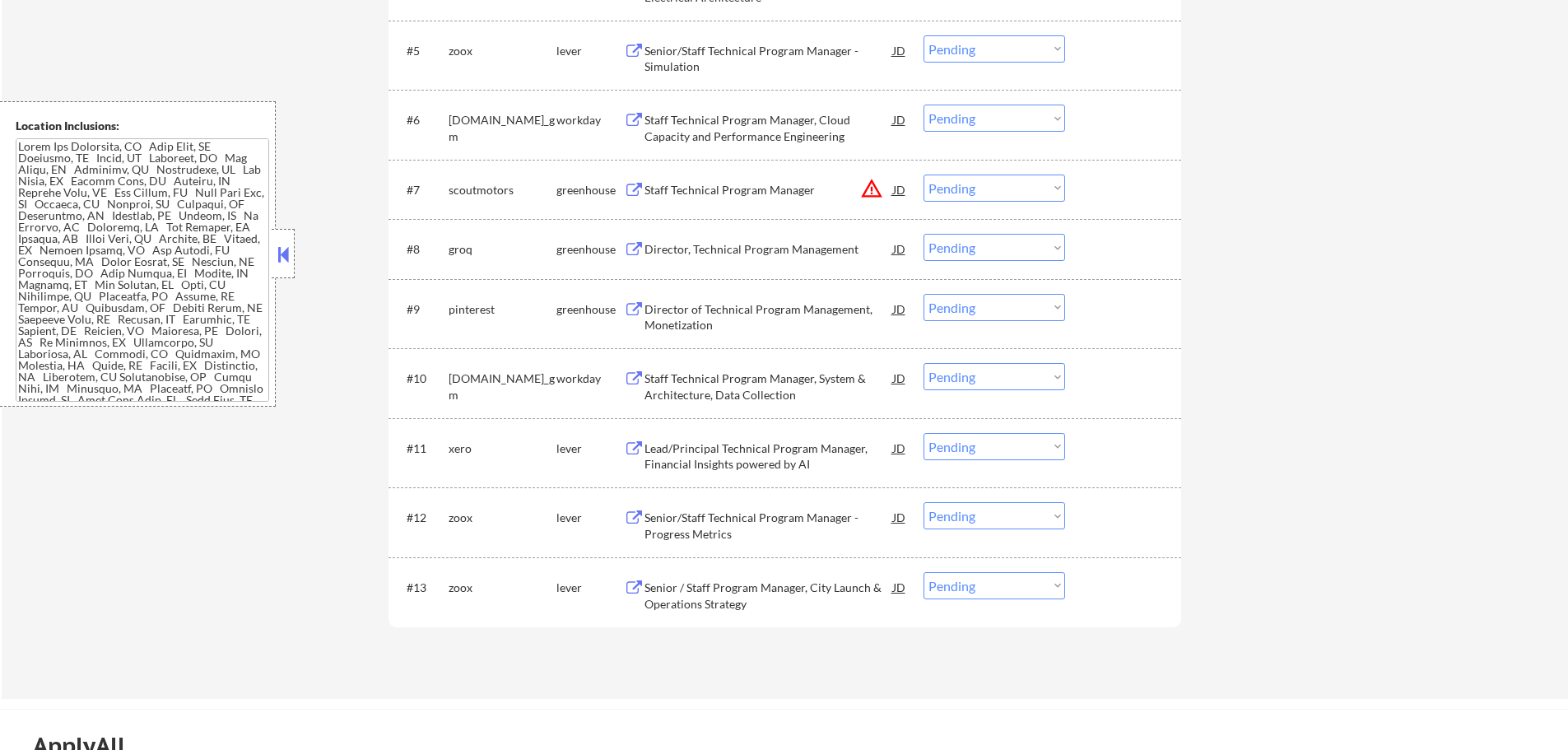
scroll to position [906, 0]
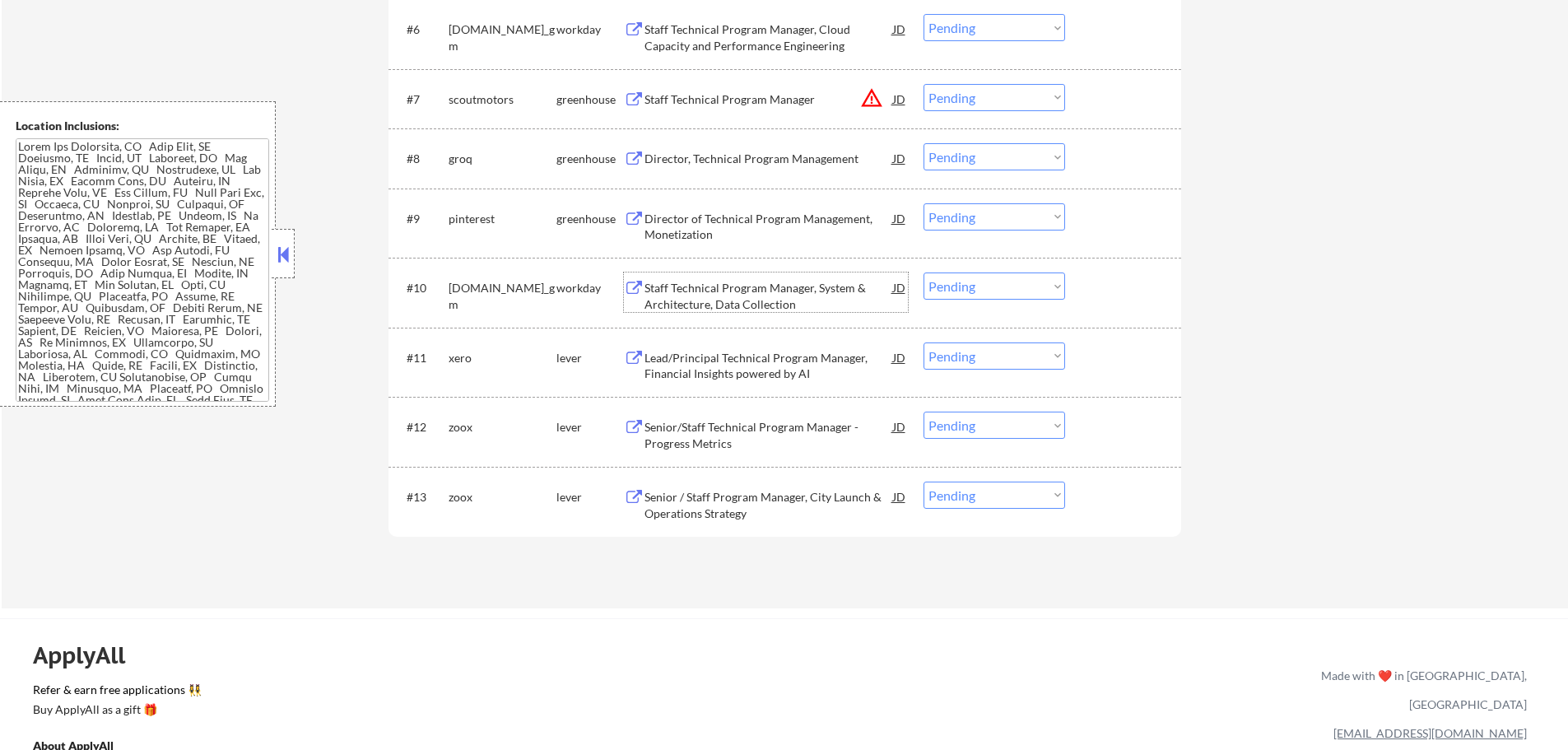
click at [730, 296] on div "Staff Technical Program Manager, System & Architecture, Data Collection" at bounding box center [768, 295] width 249 height 32
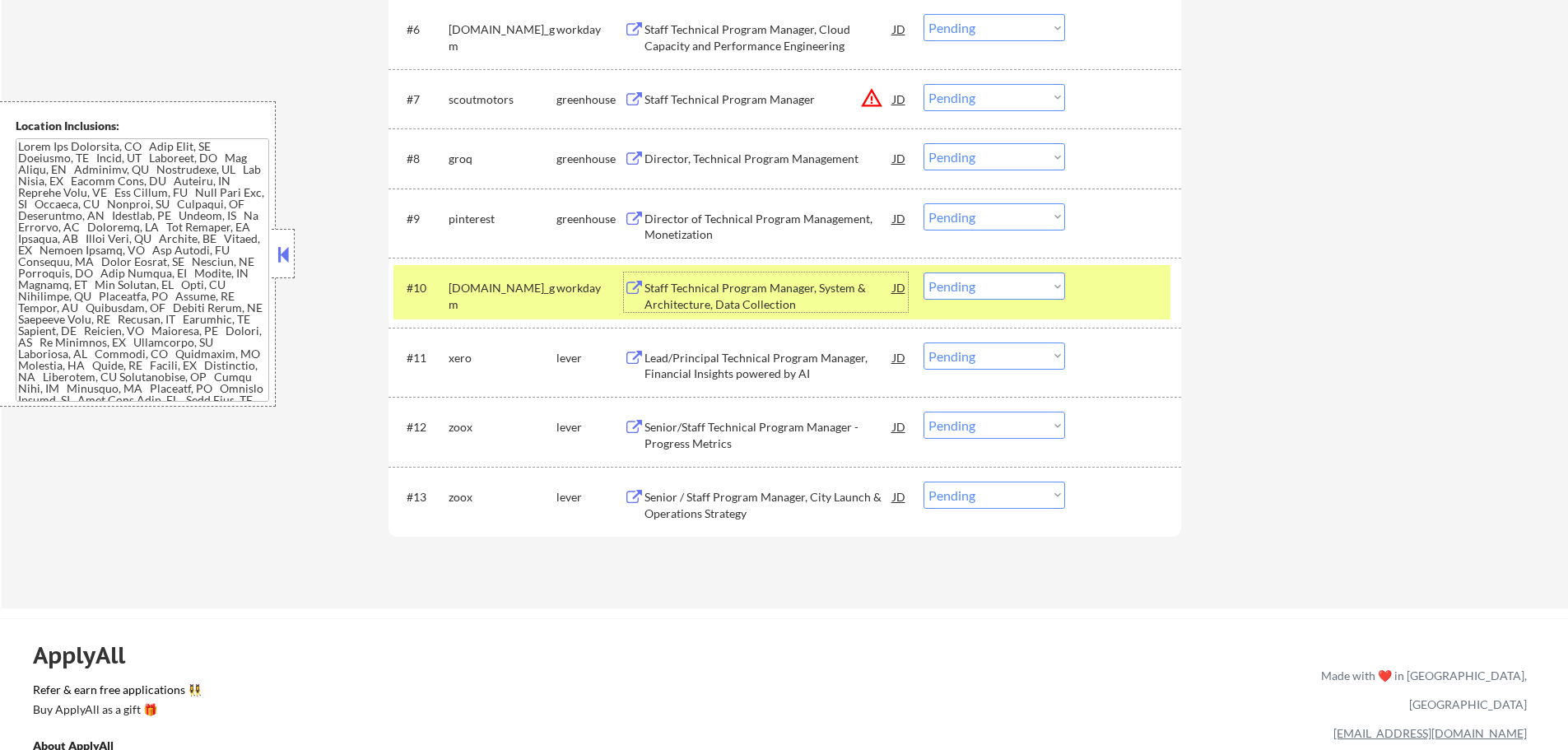
click at [1009, 289] on select "Choose an option... Pending Applied Excluded (Questions) Excluded (Expired) Exc…" at bounding box center [994, 286] width 142 height 27
click at [924, 273] on select "Choose an option... Pending Applied Excluded (Questions) Excluded (Expired) Exc…" at bounding box center [994, 286] width 142 height 27
click at [1105, 302] on div at bounding box center [1125, 288] width 73 height 30
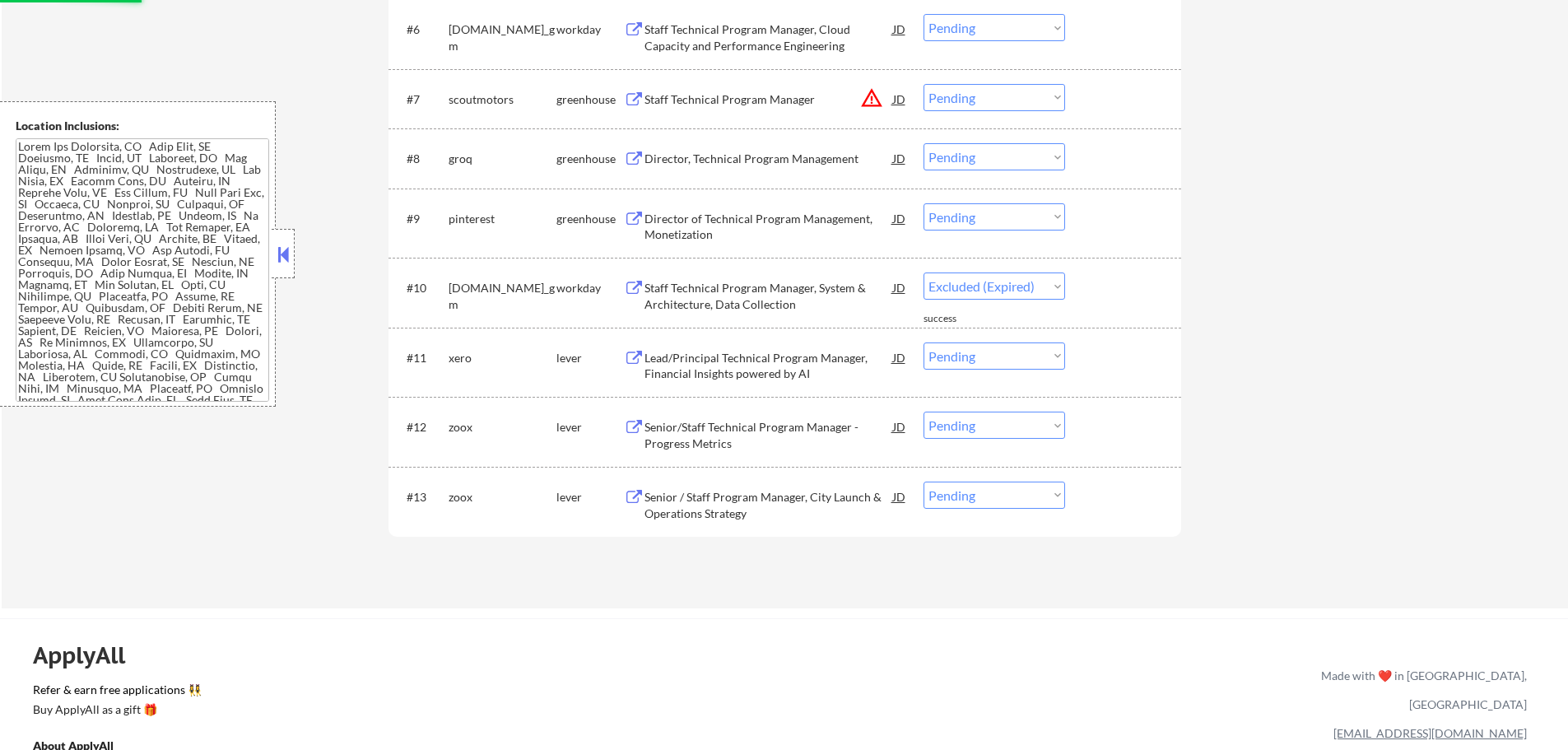
select select ""pending""
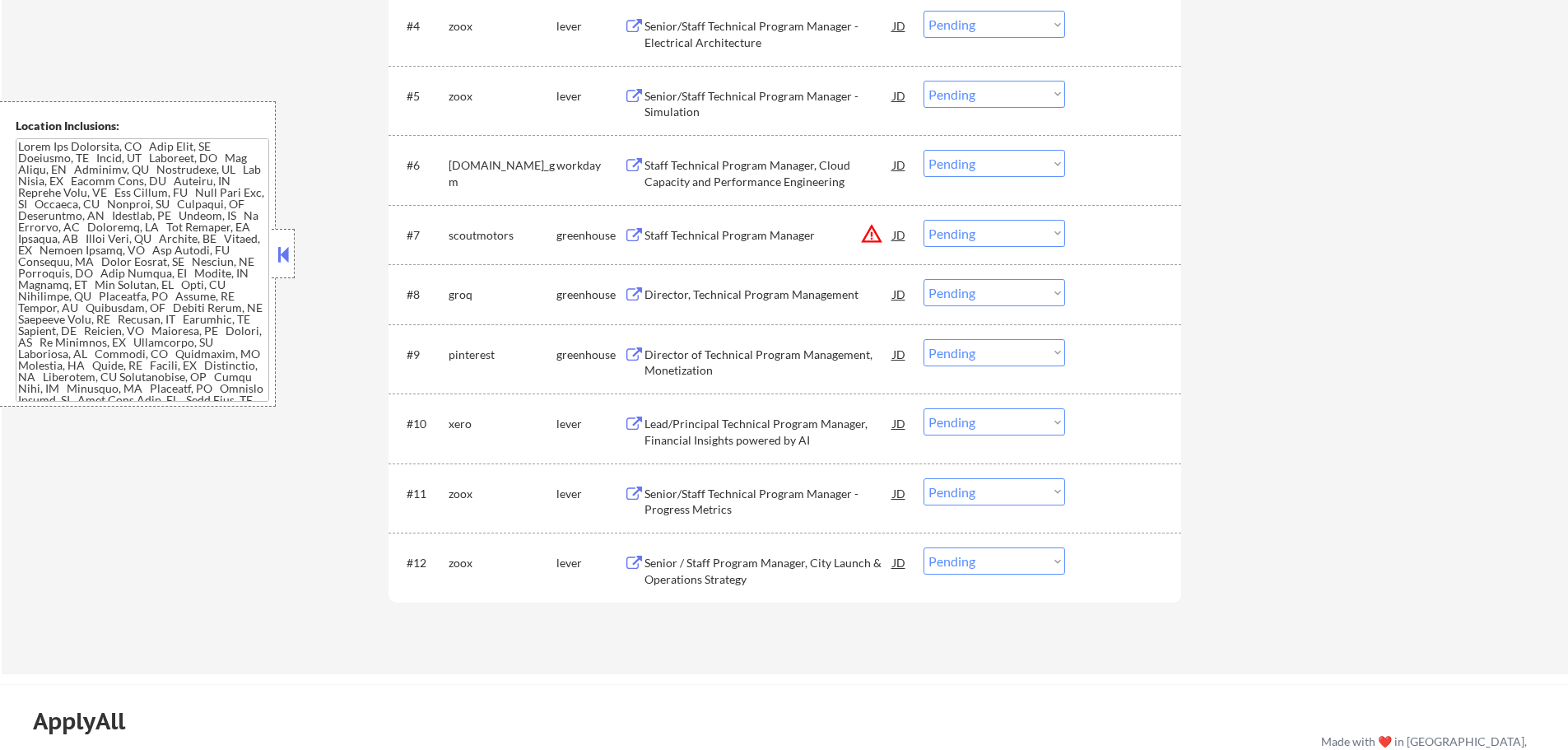
scroll to position [741, 0]
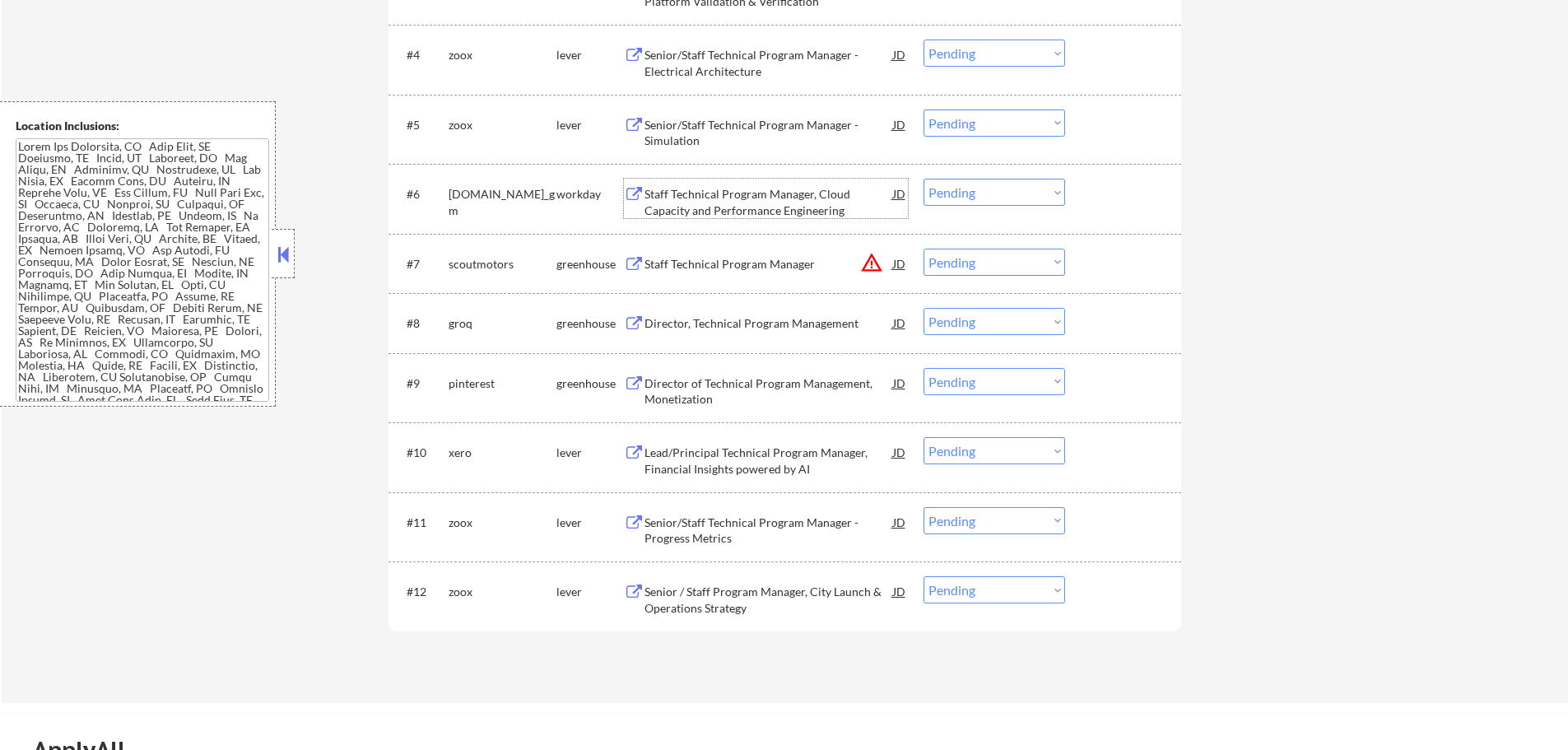
click at [708, 197] on div "Staff Technical Program Manager, Cloud Capacity and Performance Engineering" at bounding box center [768, 202] width 249 height 32
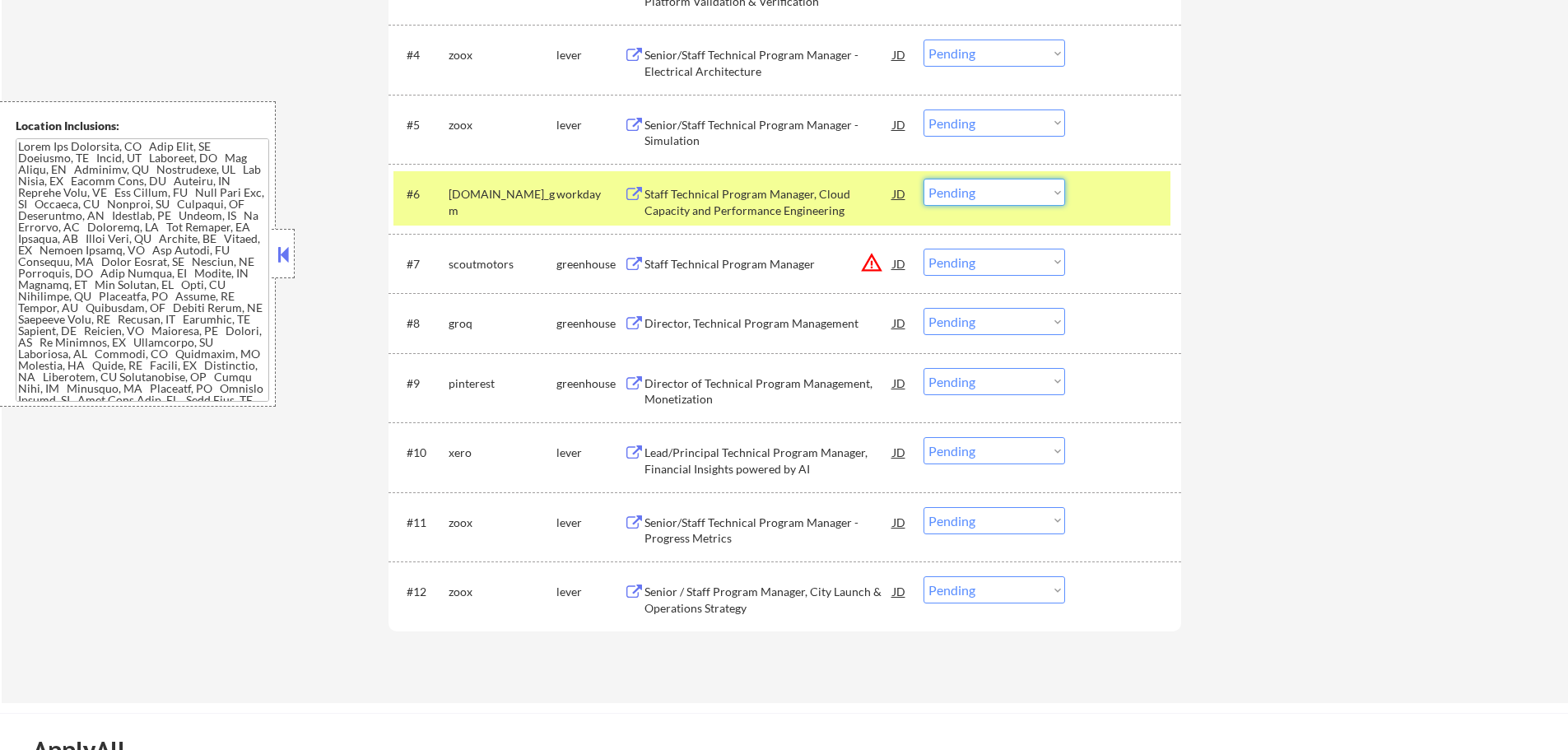
click at [1005, 194] on select "Choose an option... Pending Applied Excluded (Questions) Excluded (Expired) Exc…" at bounding box center [994, 192] width 142 height 27
click at [924, 179] on select "Choose an option... Pending Applied Excluded (Questions) Excluded (Expired) Exc…" at bounding box center [994, 192] width 142 height 27
click at [1135, 195] on div at bounding box center [1125, 194] width 73 height 30
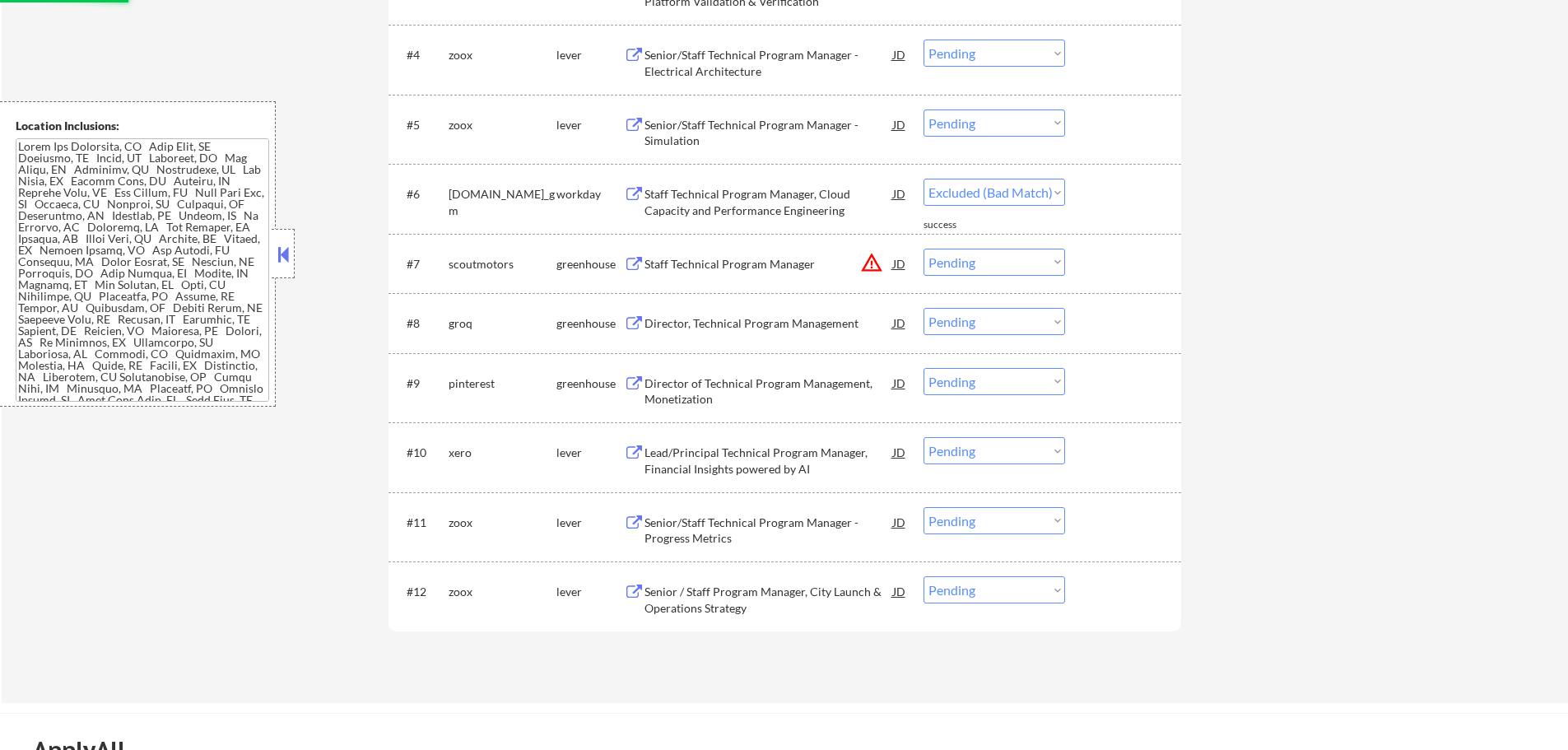
select select ""pending""
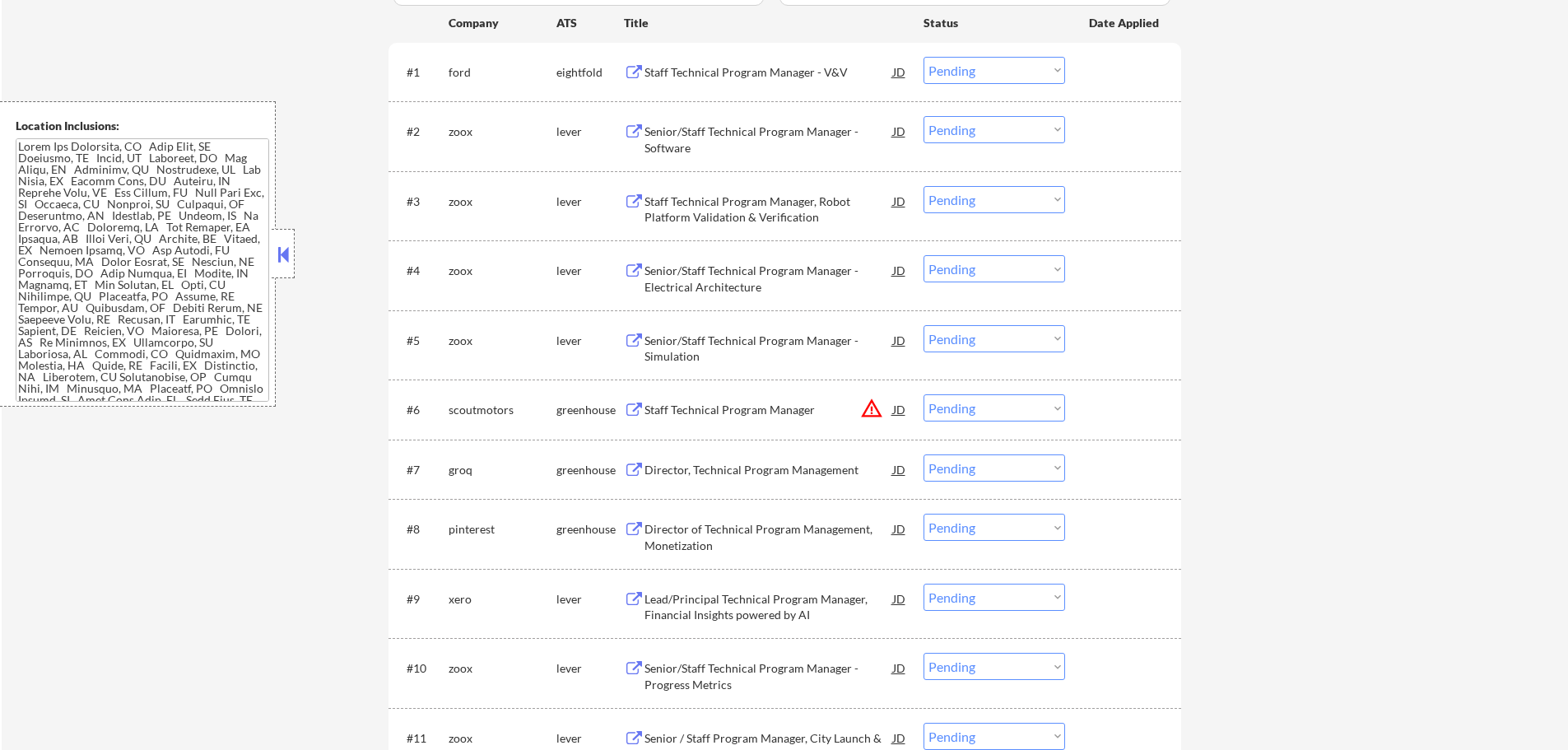
scroll to position [577, 0]
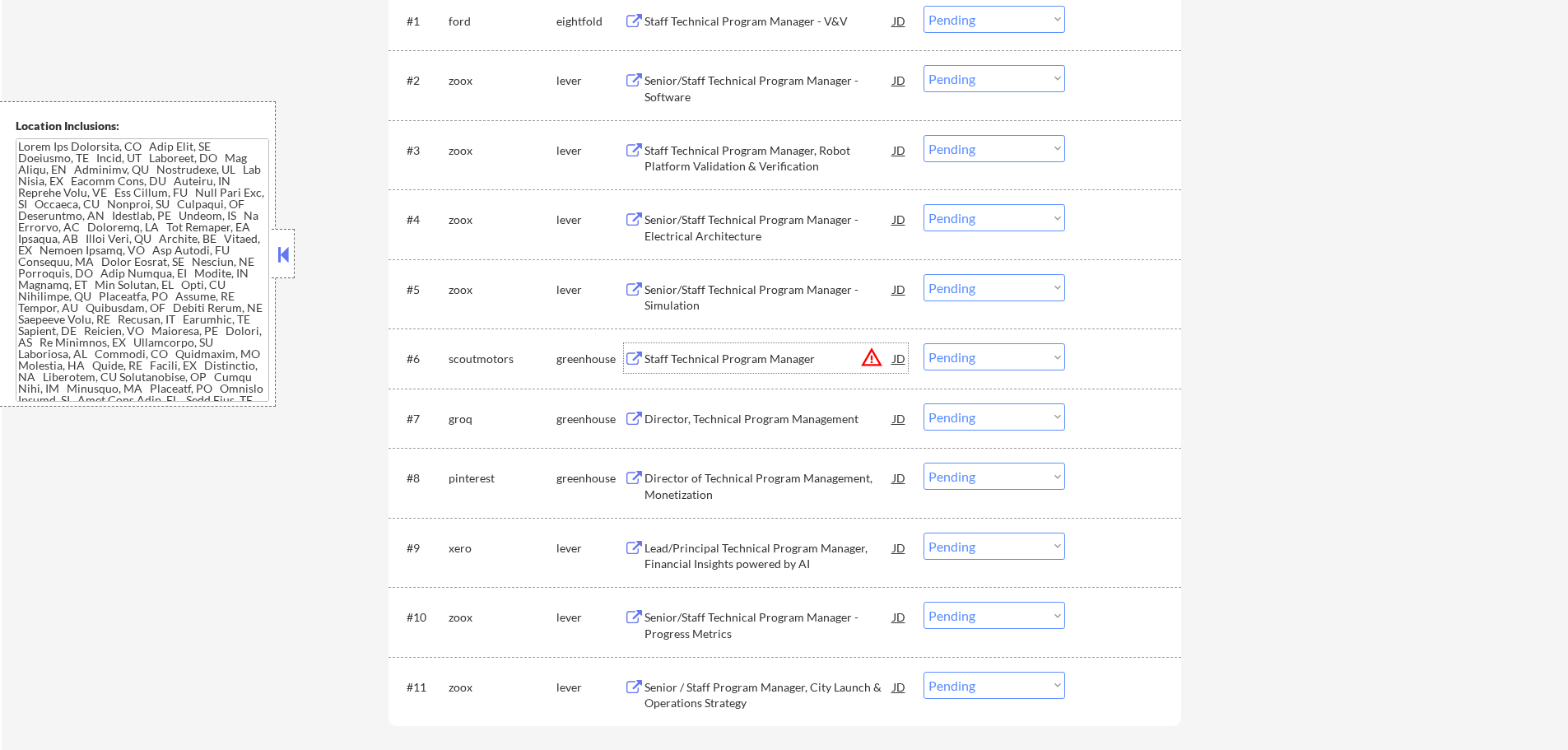
click at [729, 359] on div "Staff Technical Program Manager" at bounding box center [768, 359] width 249 height 17
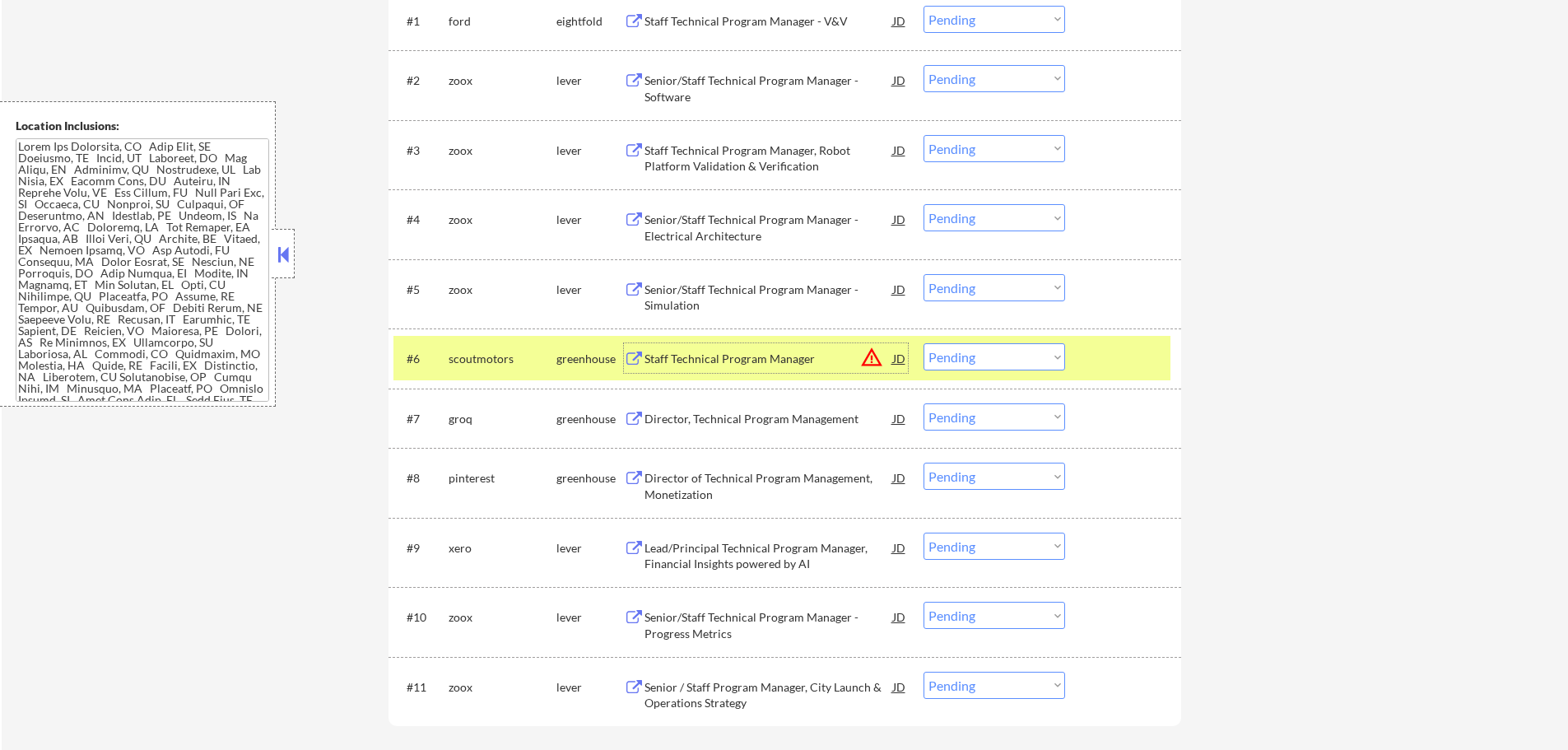
click at [1118, 364] on div at bounding box center [1125, 359] width 73 height 30
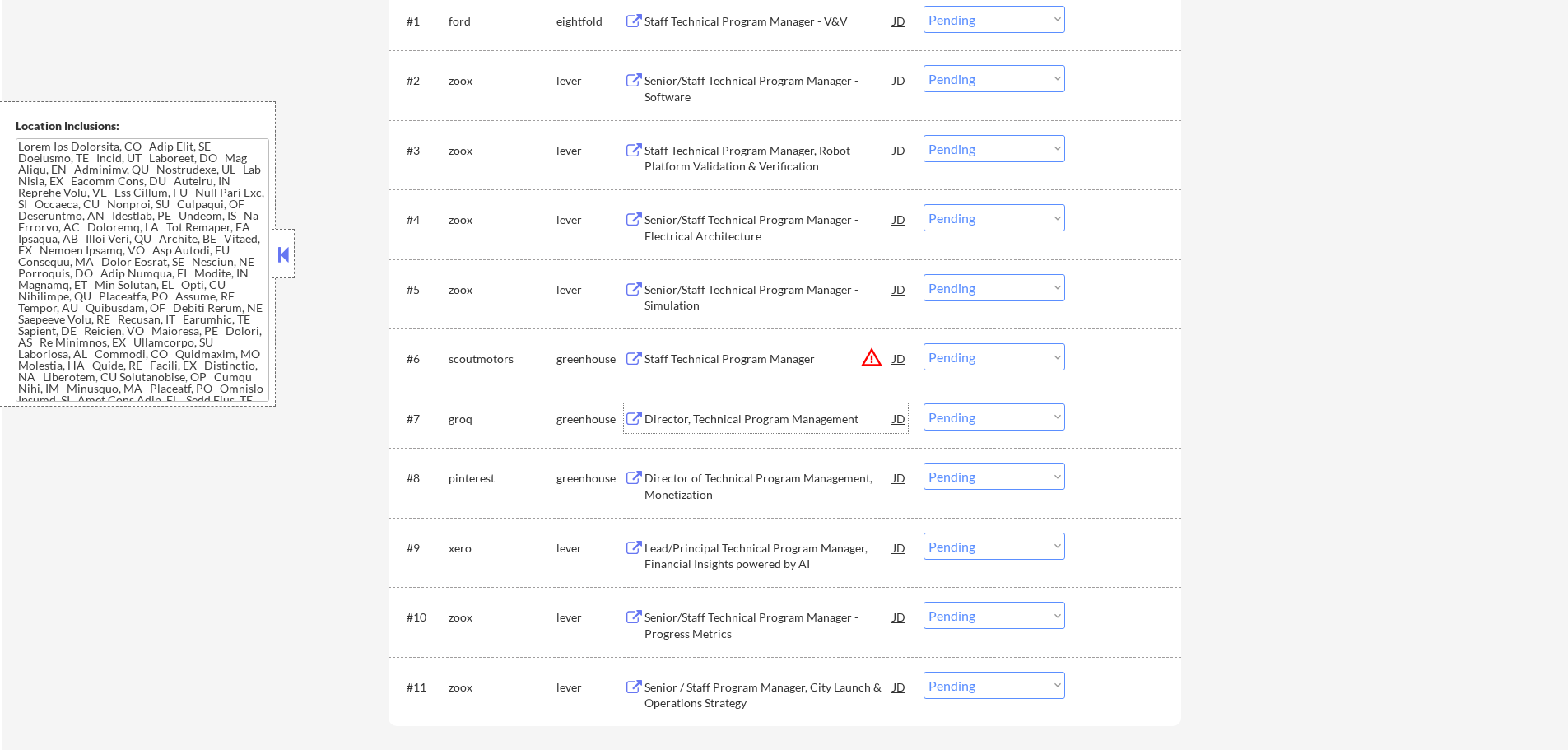
click at [676, 427] on div "Director, Technical Program Management" at bounding box center [768, 419] width 249 height 17
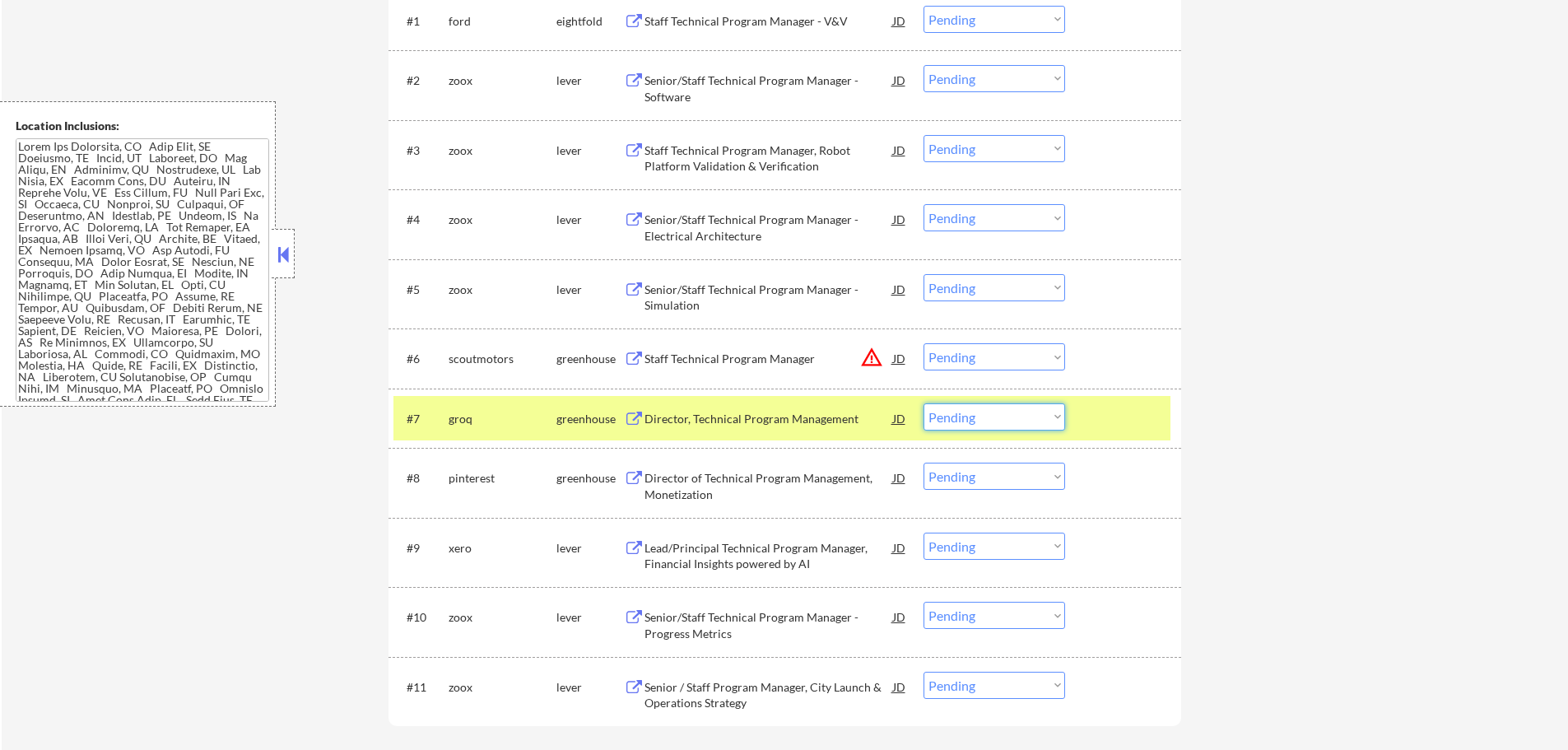
click at [953, 413] on select "Choose an option... Pending Applied Excluded (Questions) Excluded (Expired) Exc…" at bounding box center [994, 416] width 142 height 27
click at [924, 403] on select "Choose an option... Pending Applied Excluded (Questions) Excluded (Expired) Exc…" at bounding box center [994, 416] width 142 height 27
click at [1128, 420] on div at bounding box center [1125, 418] width 73 height 30
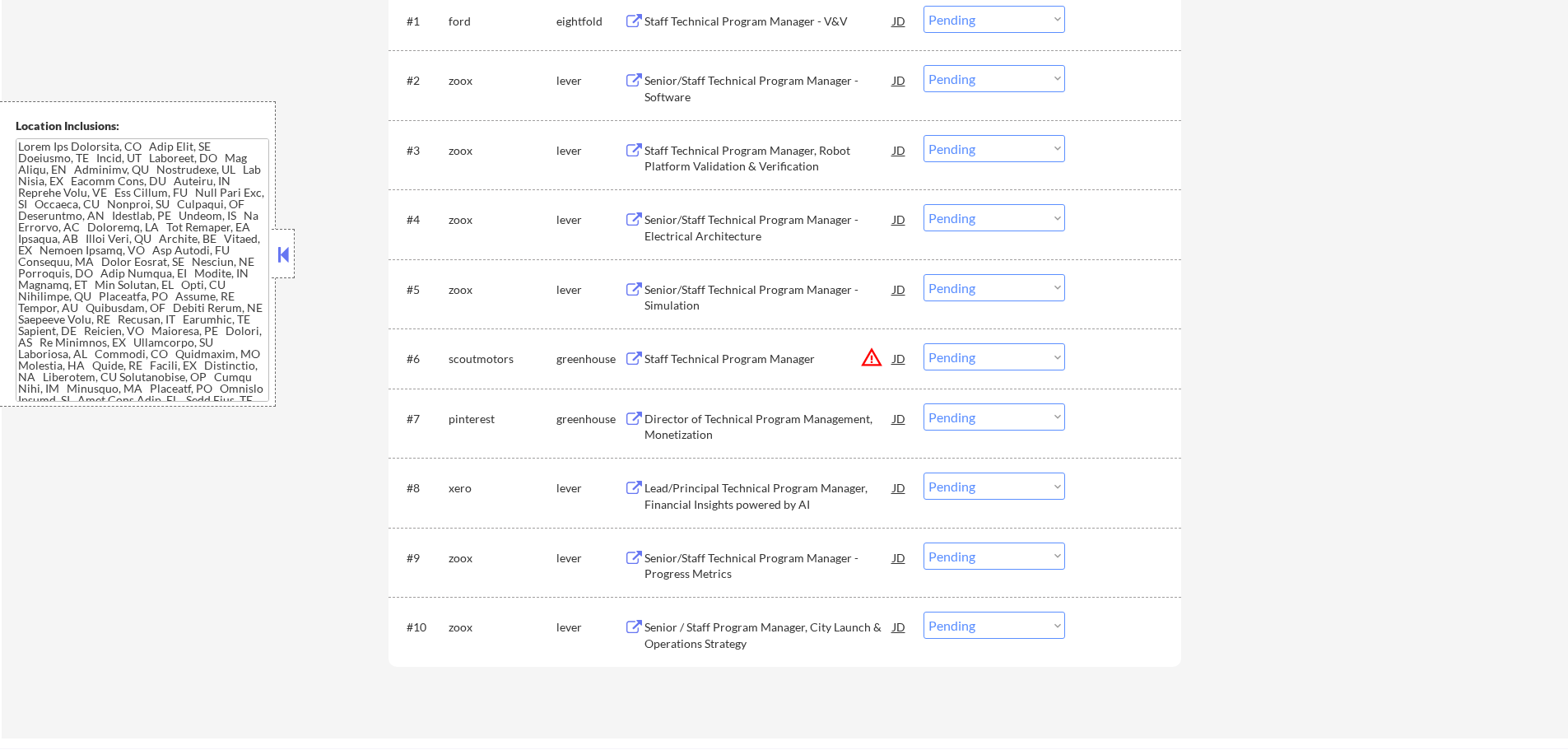
click at [737, 428] on div "Director of Technical Program Management, Monetization" at bounding box center [768, 427] width 249 height 32
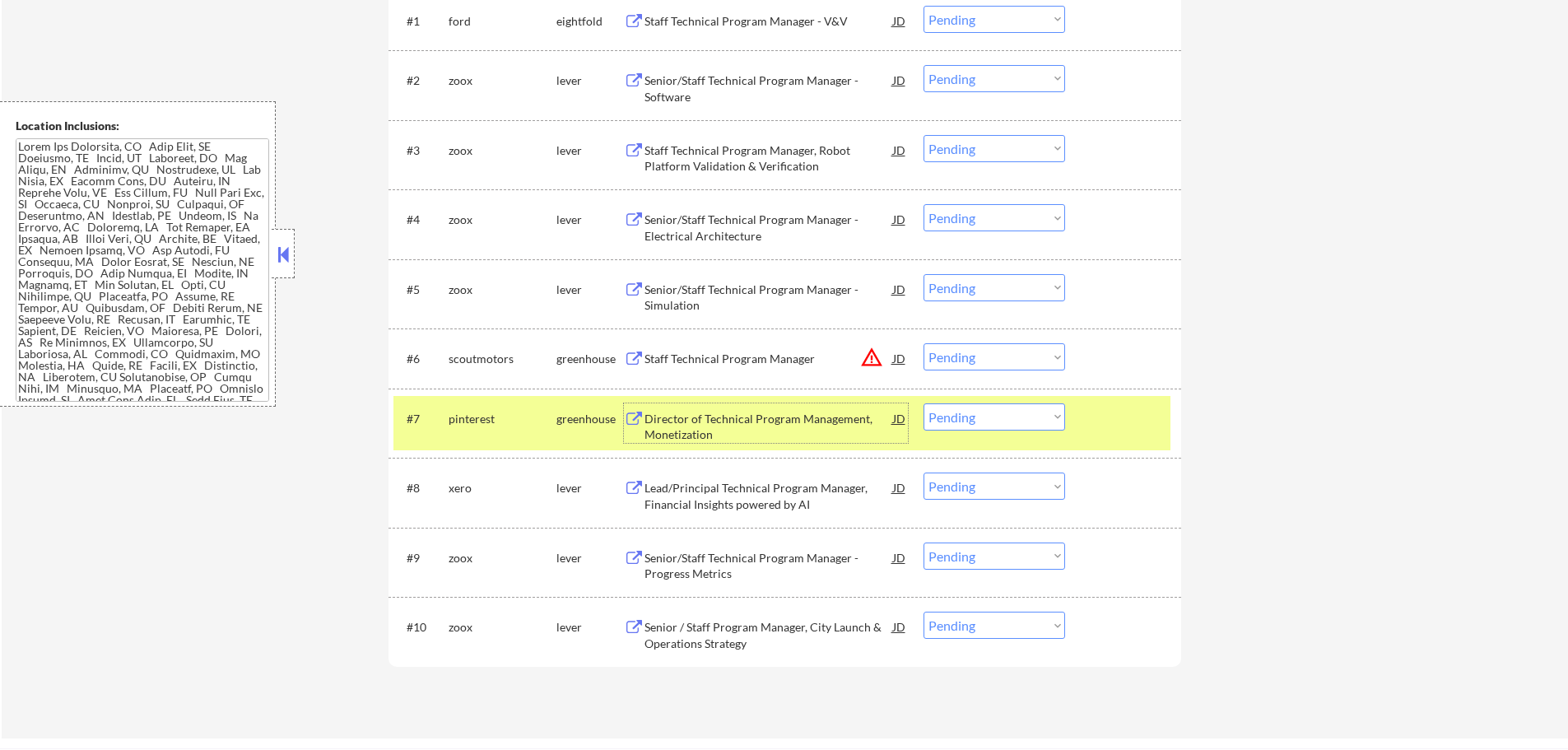
click at [975, 430] on select "Choose an option... Pending Applied Excluded (Questions) Excluded (Expired) Exc…" at bounding box center [994, 416] width 142 height 27
click at [924, 403] on select "Choose an option... Pending Applied Excluded (Questions) Excluded (Expired) Exc…" at bounding box center [994, 416] width 142 height 27
click at [1080, 427] on div "#7 pinterest greenhouse Director of Technical Program Management, Monetization …" at bounding box center [781, 423] width 777 height 54
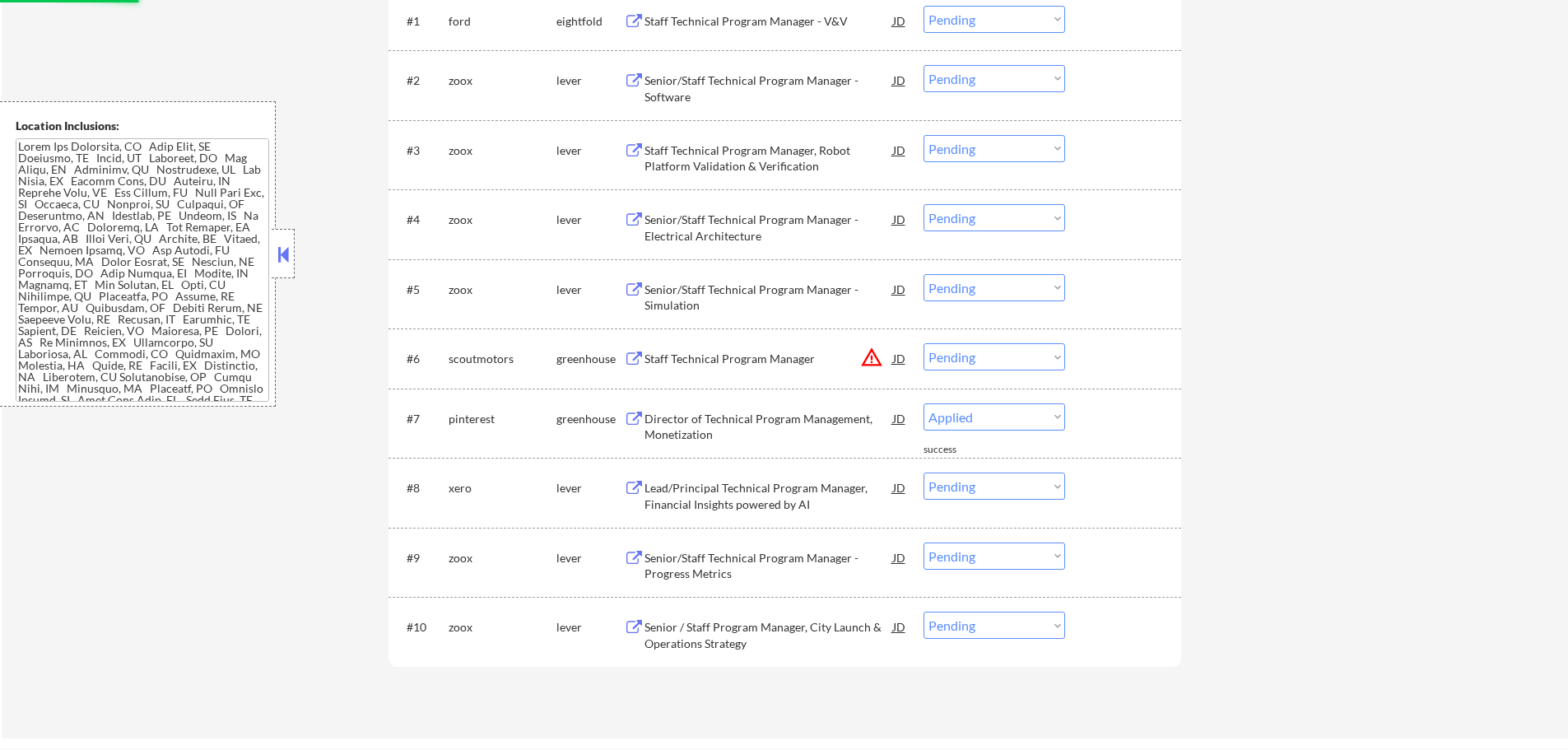
select select ""pending""
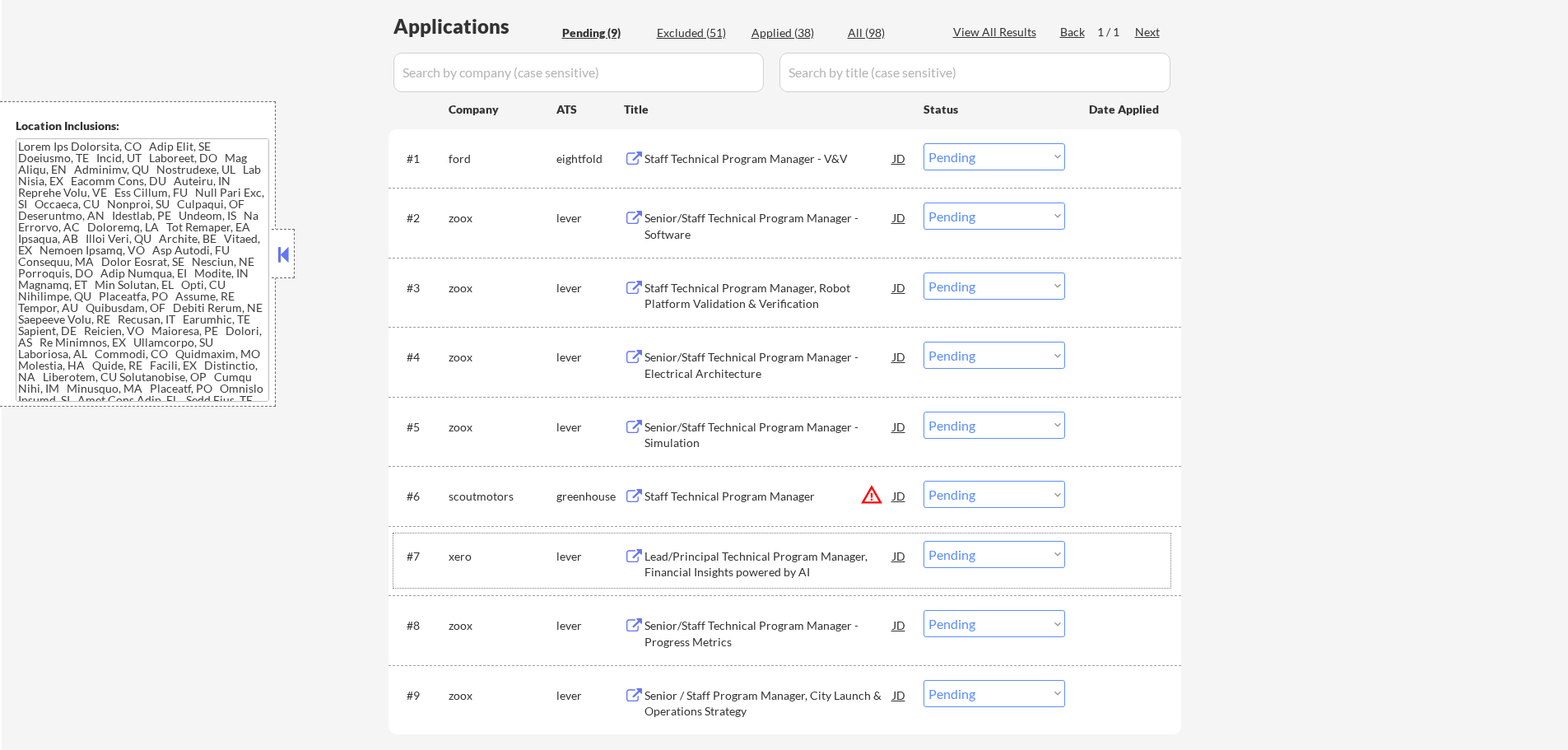
scroll to position [412, 0]
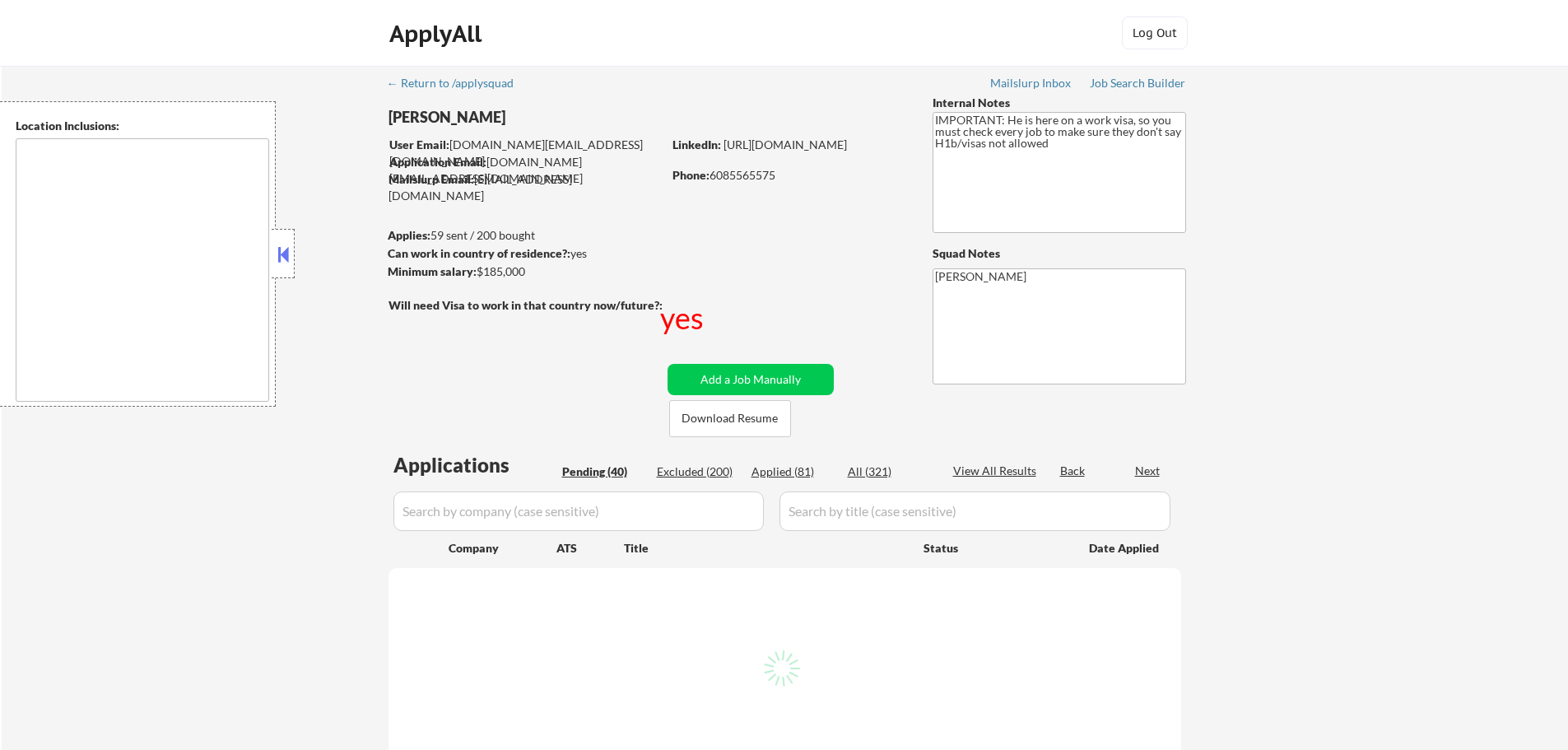
type textarea "[GEOGRAPHIC_DATA], [GEOGRAPHIC_DATA] [GEOGRAPHIC_DATA], [GEOGRAPHIC_DATA] [GEOG…"
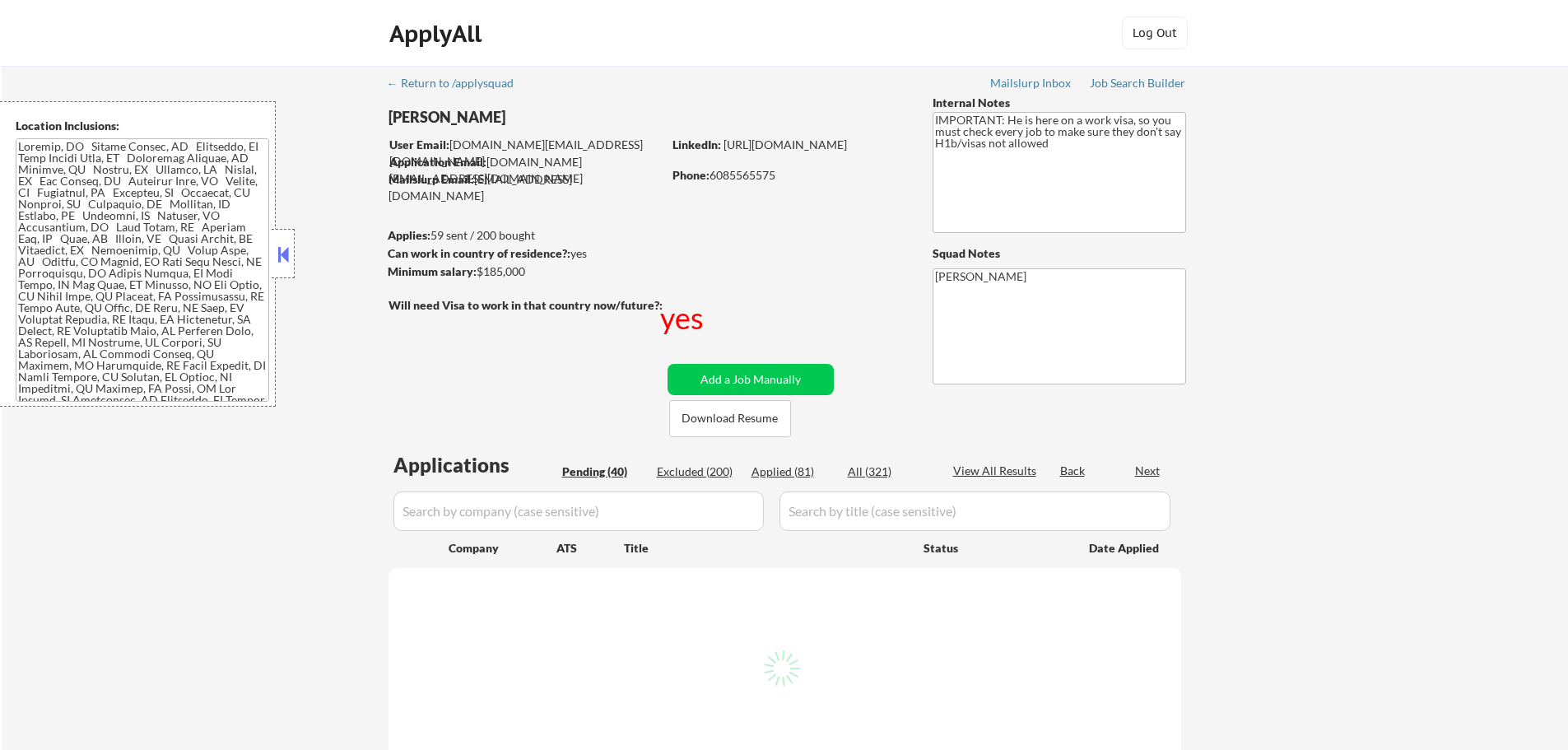
select select ""pending""
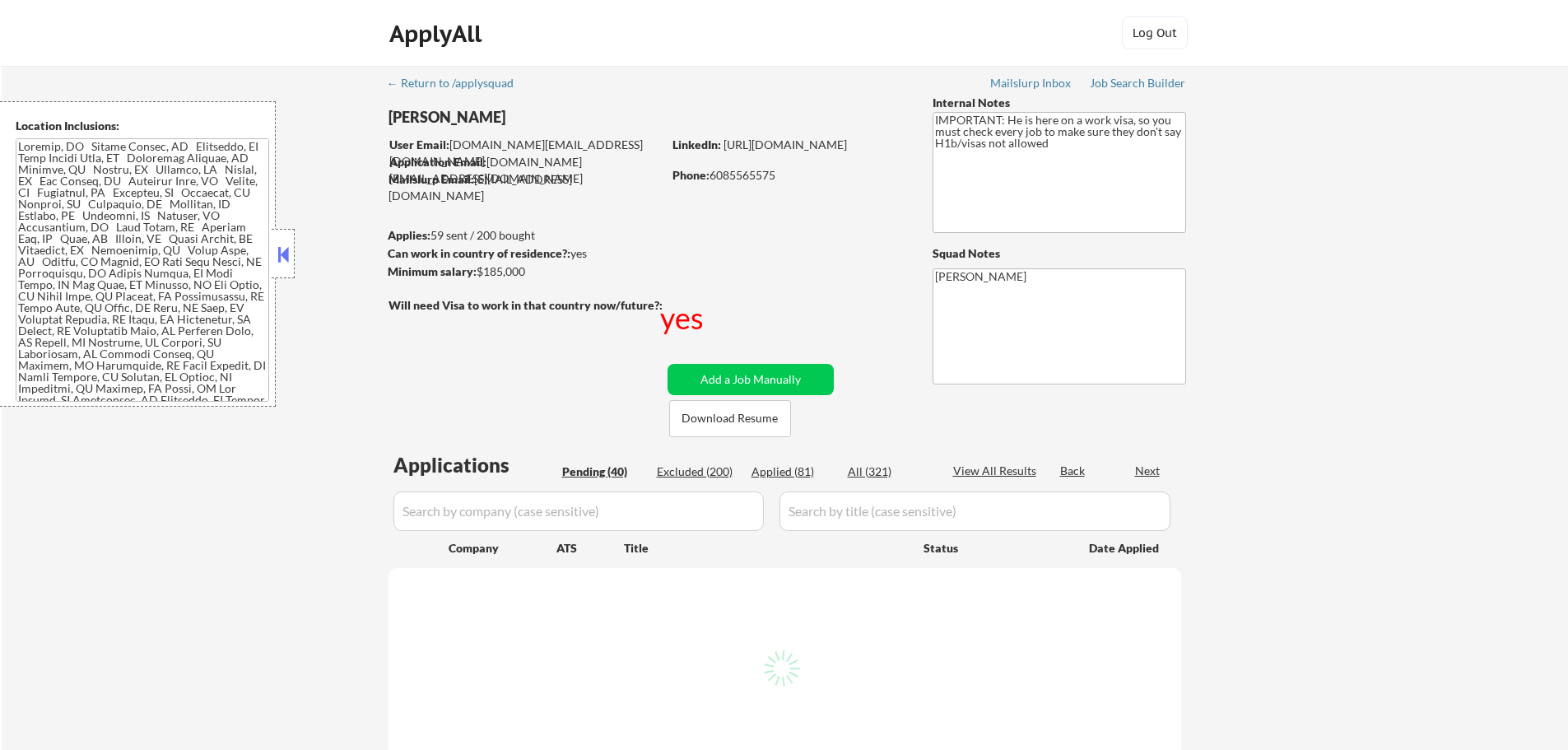
select select ""pending""
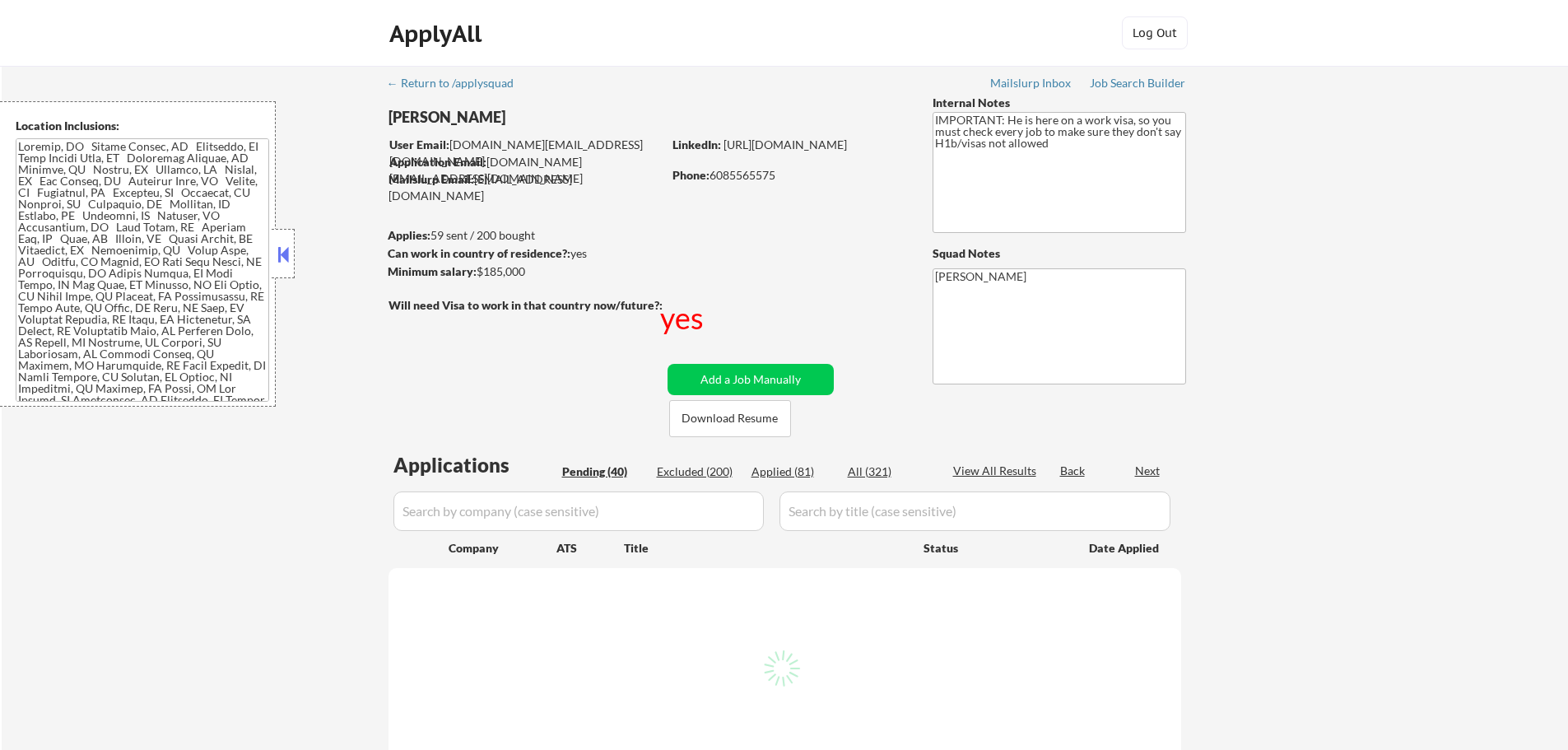
select select ""pending""
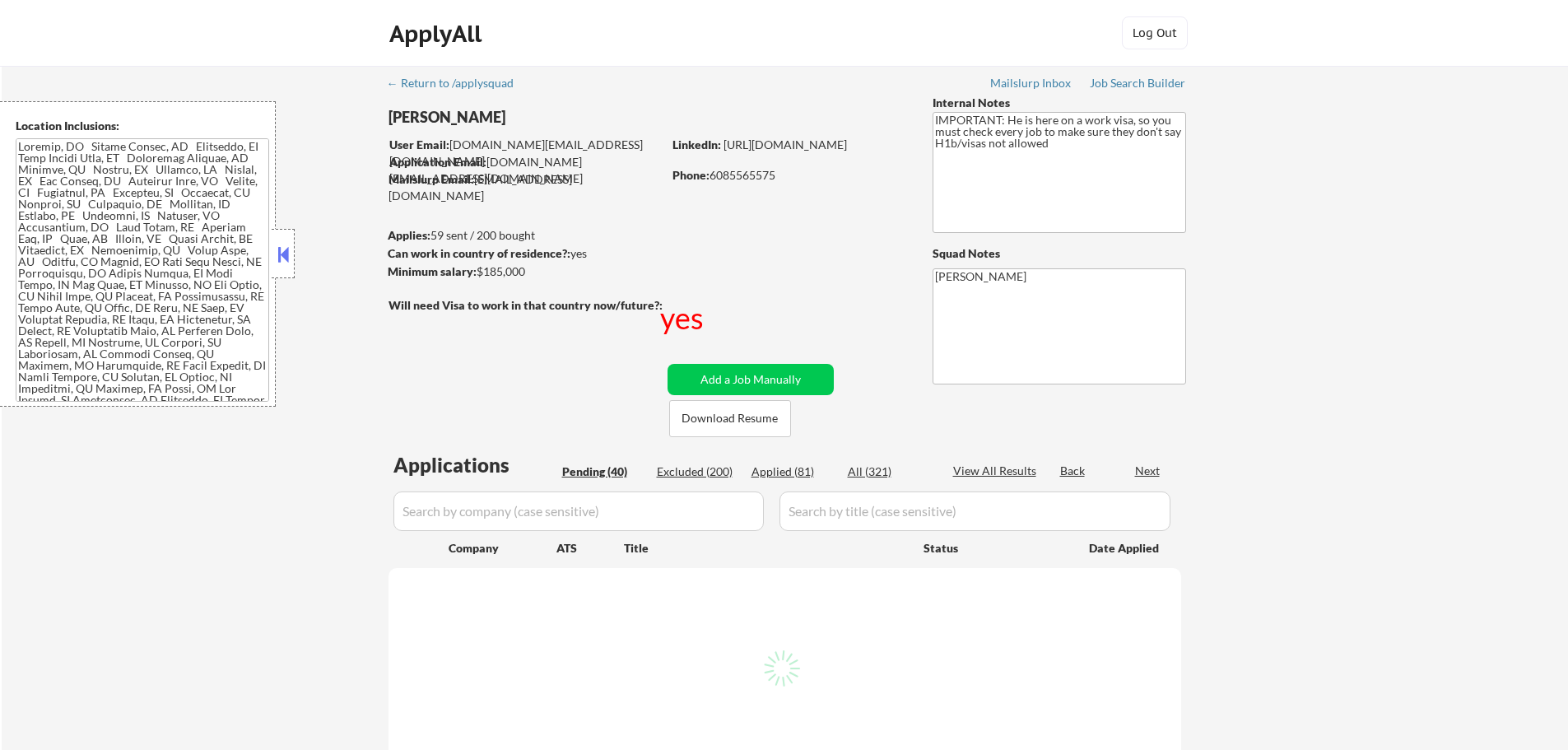
select select ""pending""
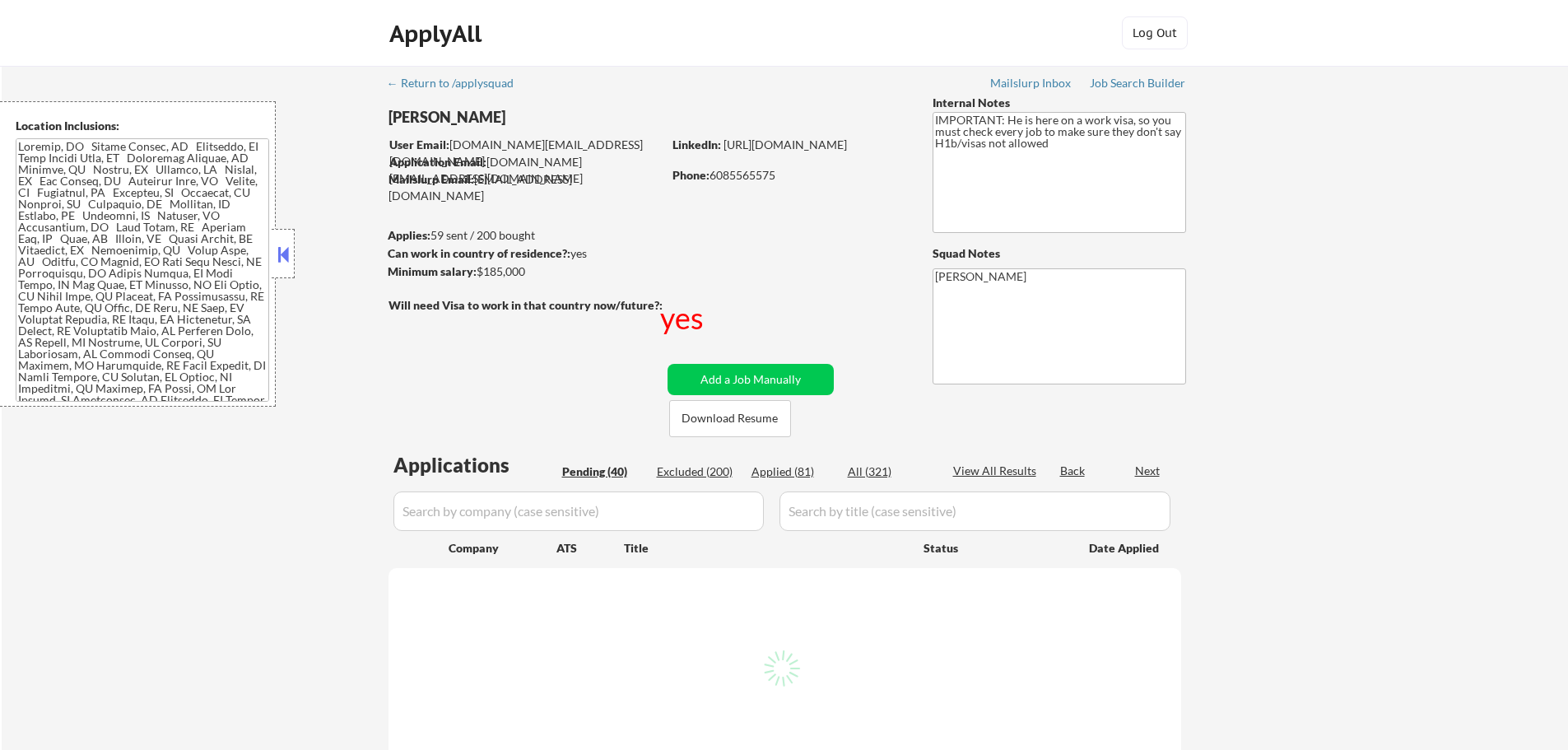
select select ""pending""
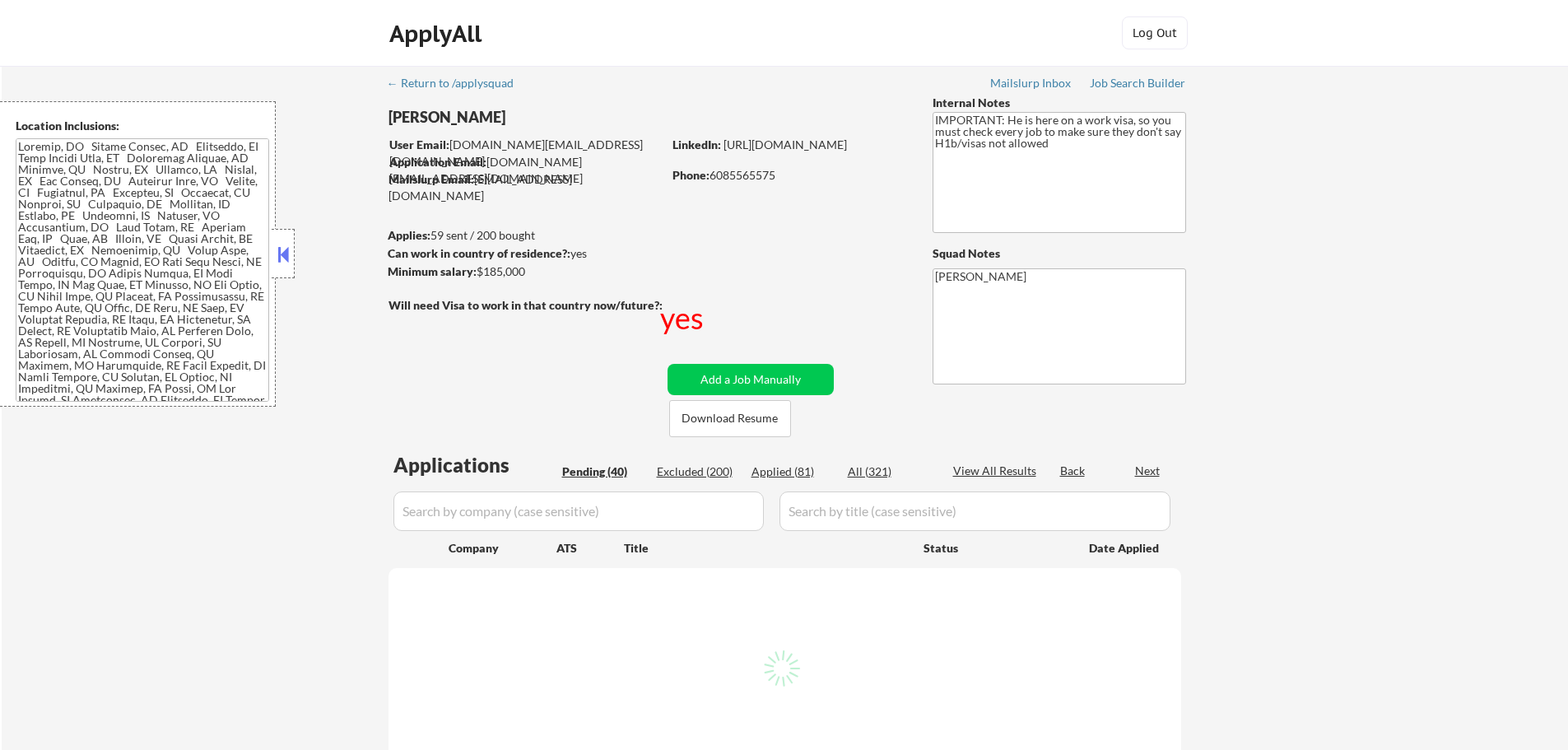
select select ""pending""
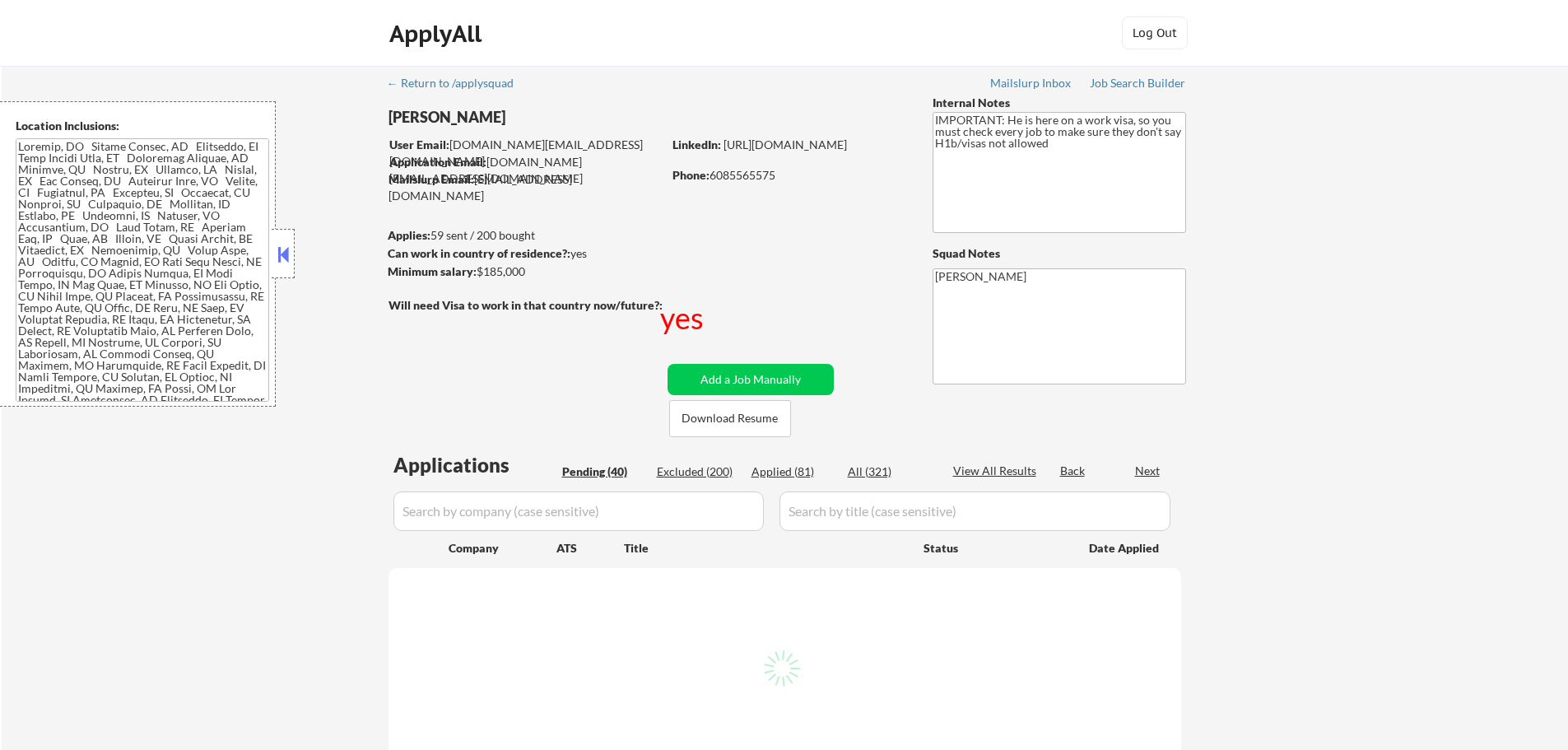
select select ""pending""
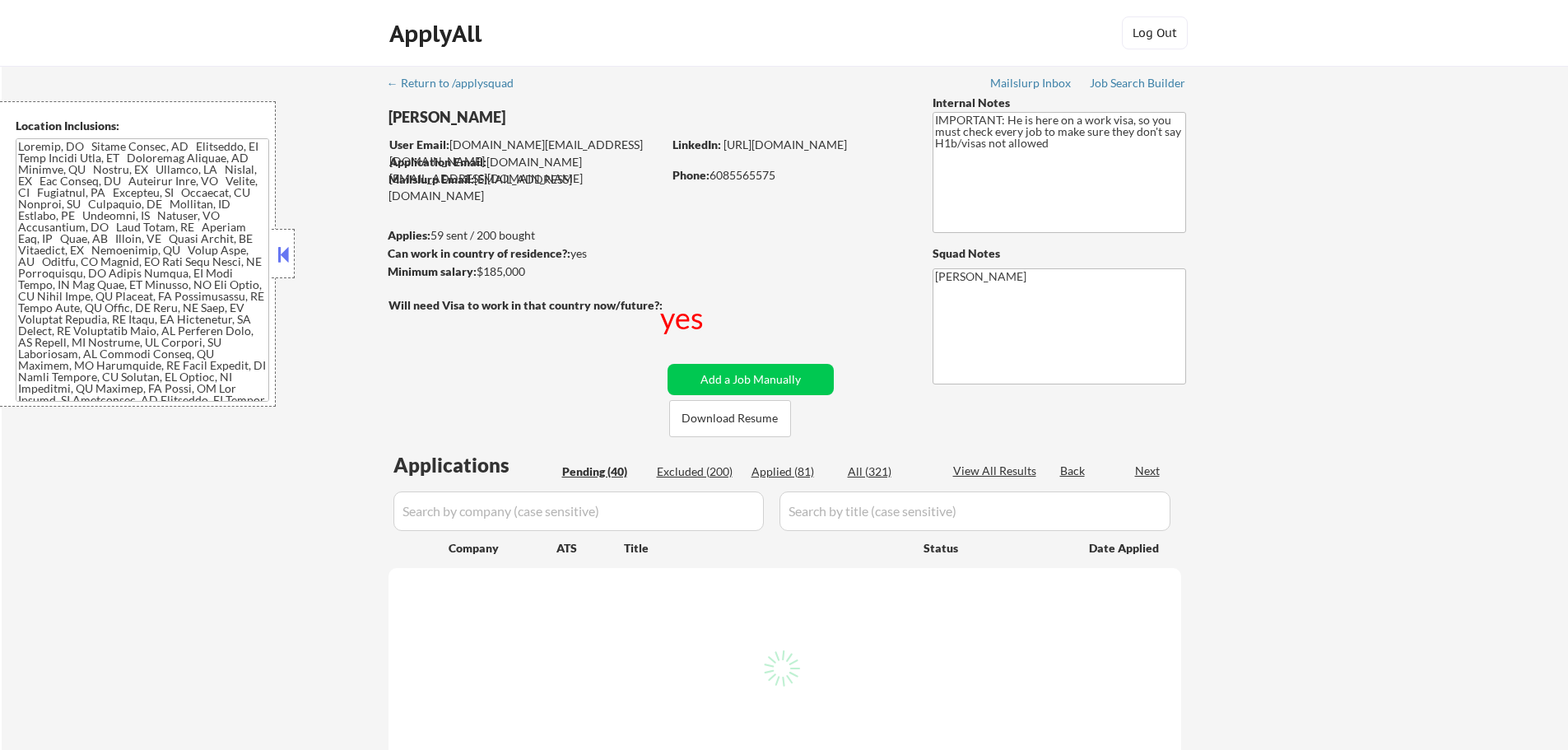
select select ""pending""
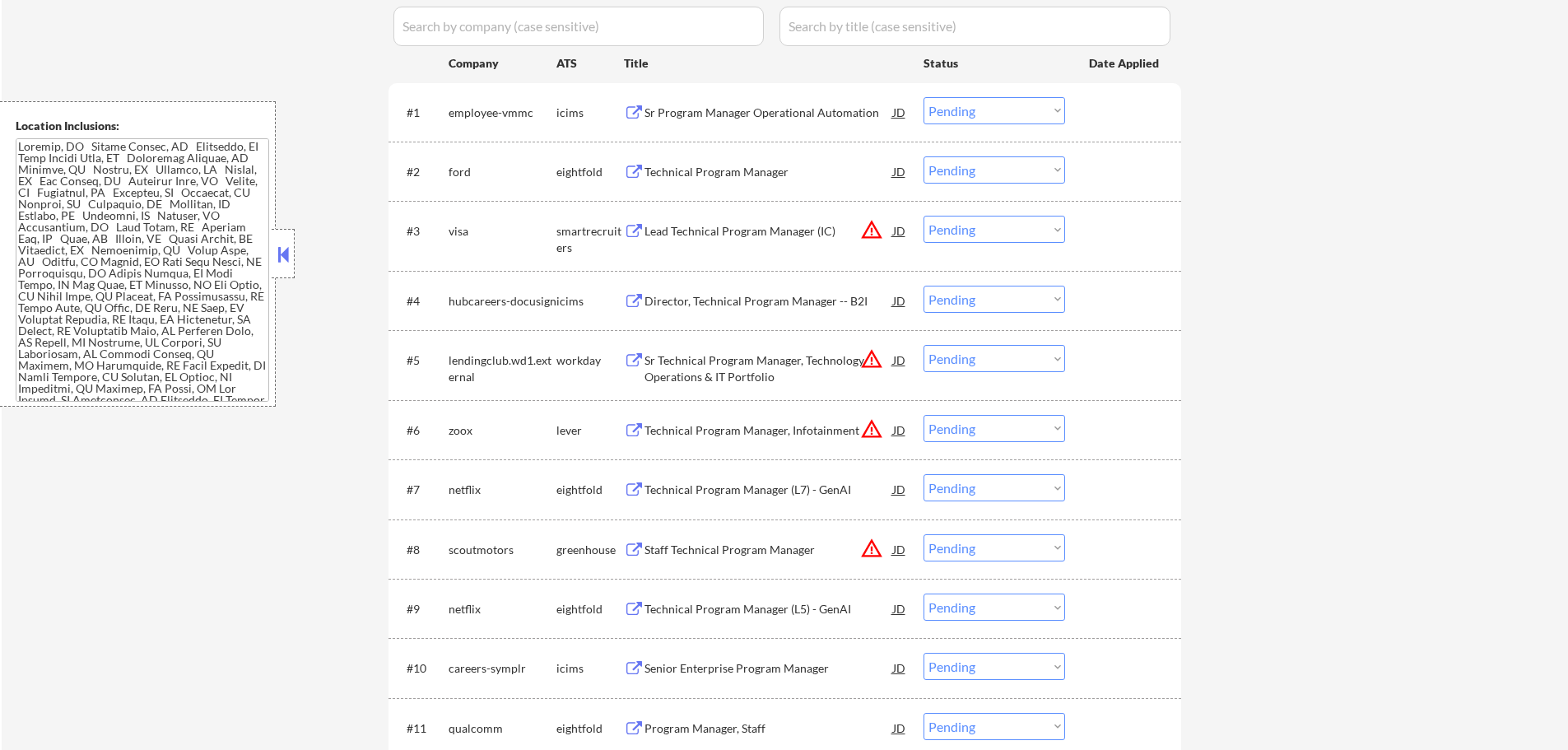
scroll to position [577, 0]
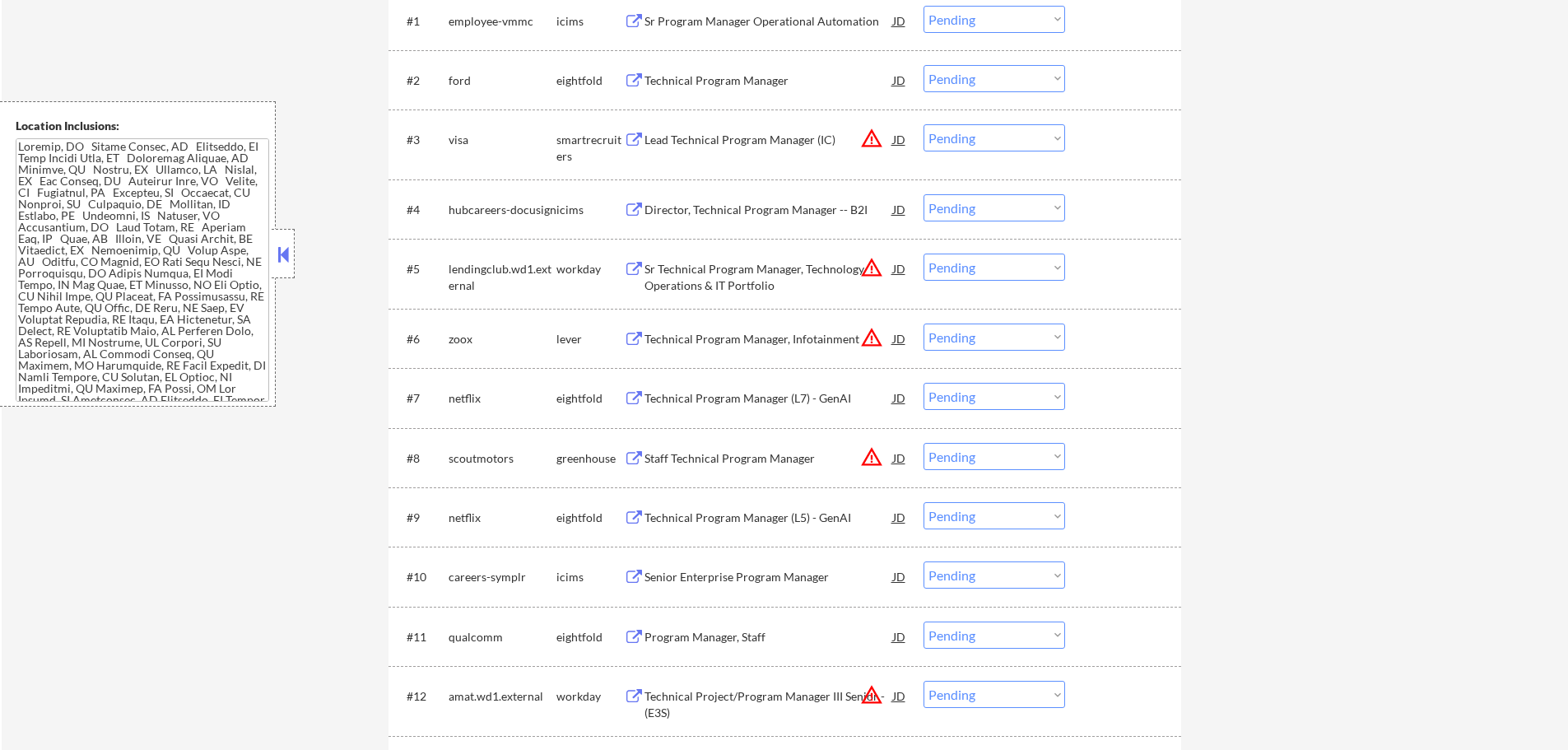
click at [731, 448] on div "Staff Technical Program Manager" at bounding box center [768, 457] width 249 height 30
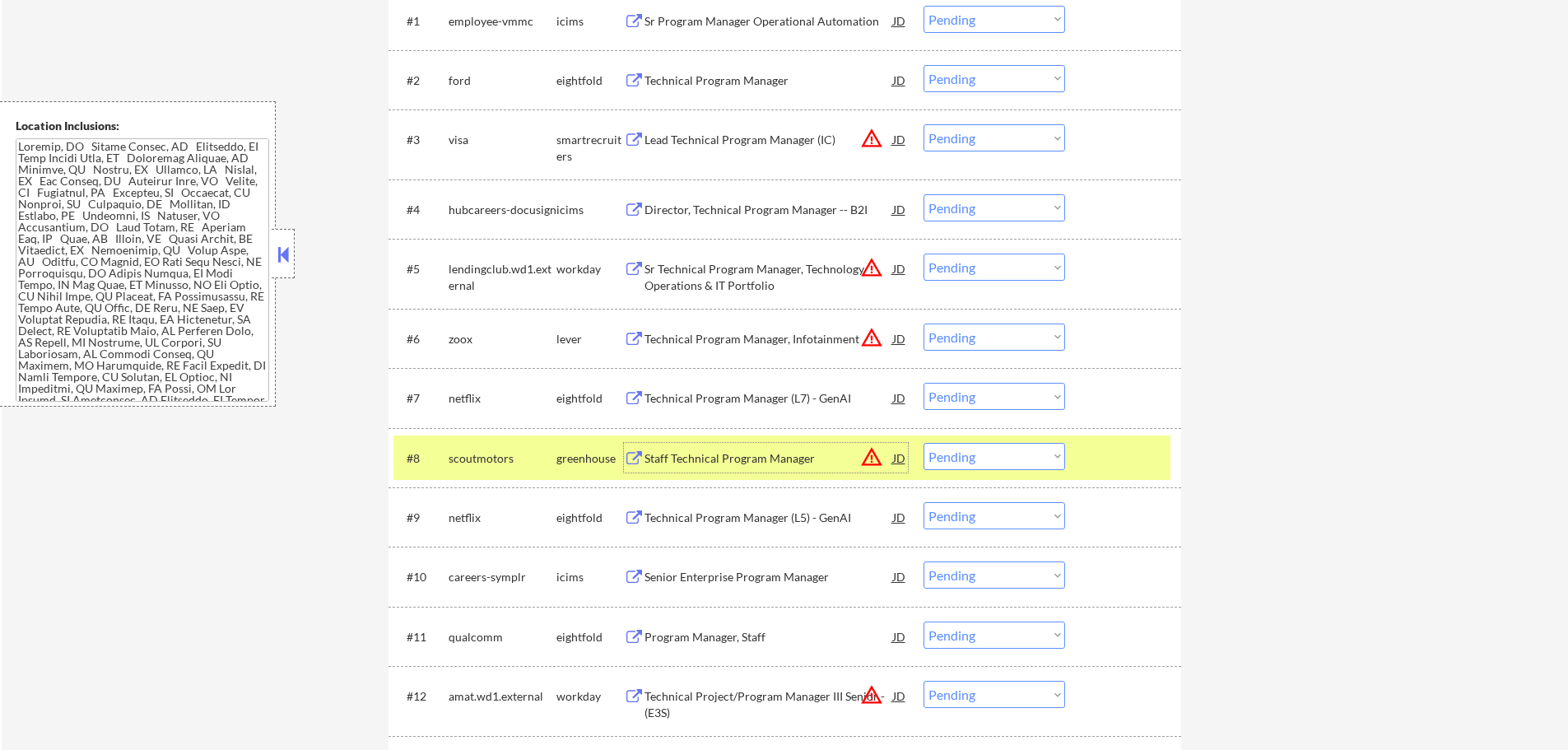
click at [1103, 466] on div at bounding box center [1125, 457] width 73 height 30
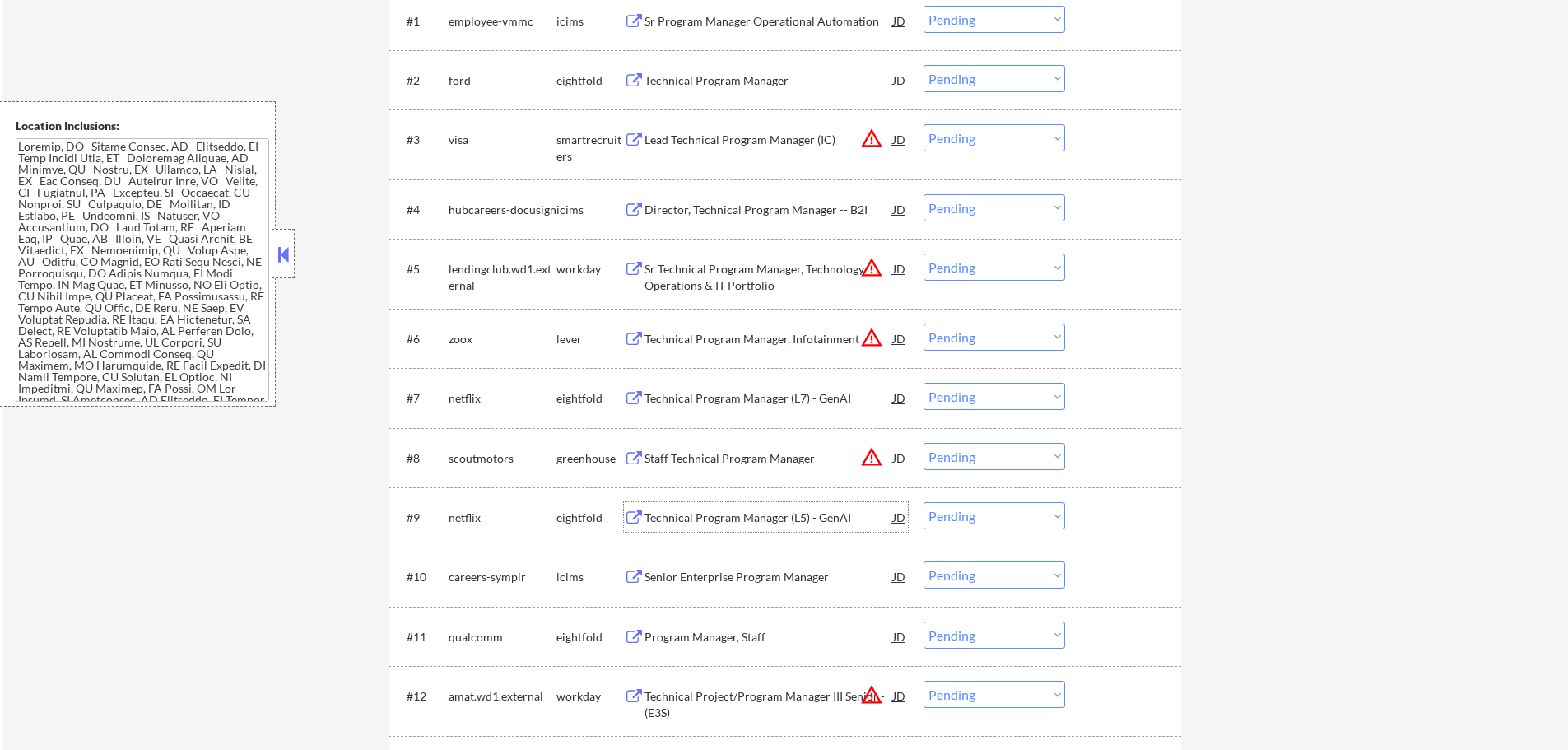
click at [725, 512] on div "Technical Program Manager (L5) - GenAI" at bounding box center [768, 518] width 249 height 17
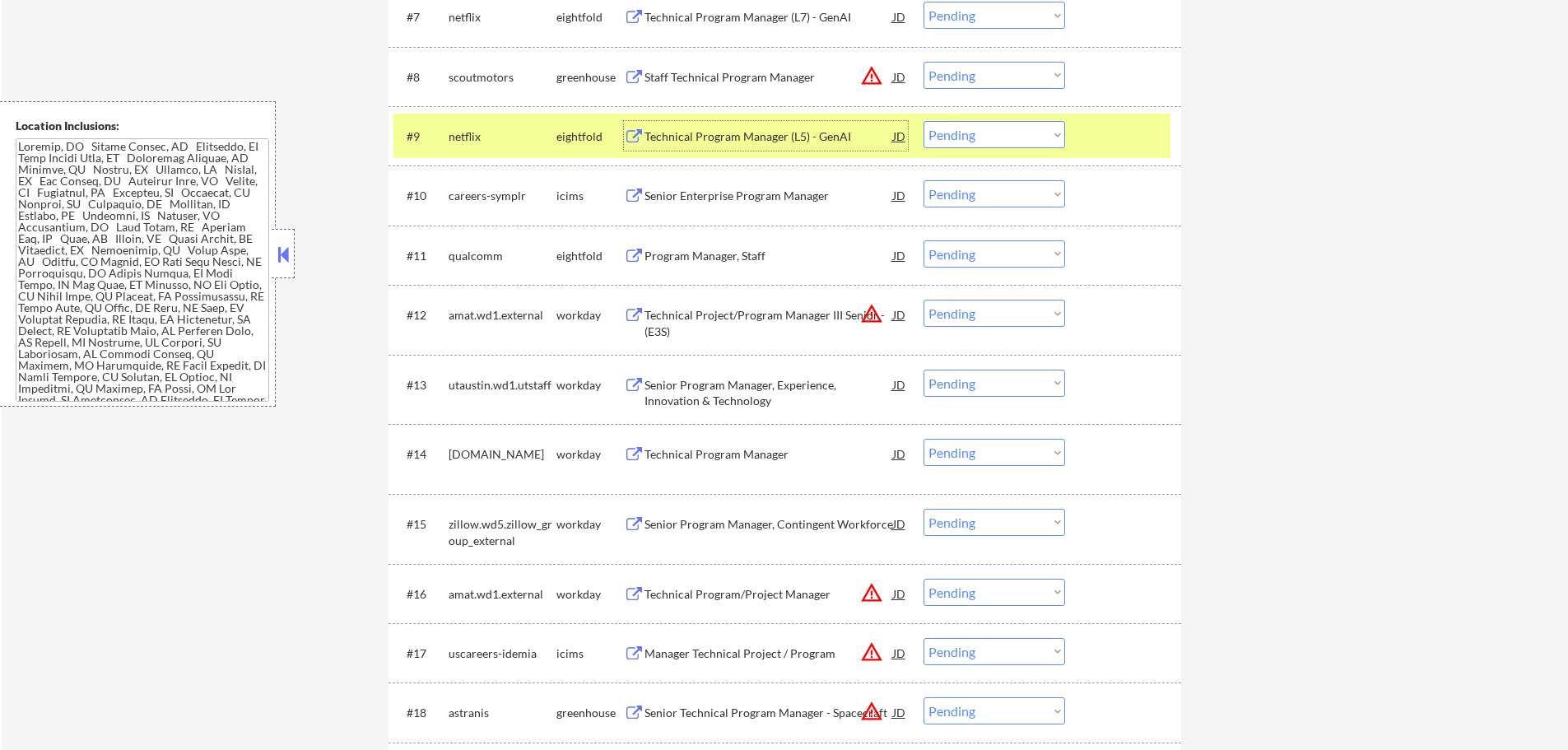
scroll to position [988, 0]
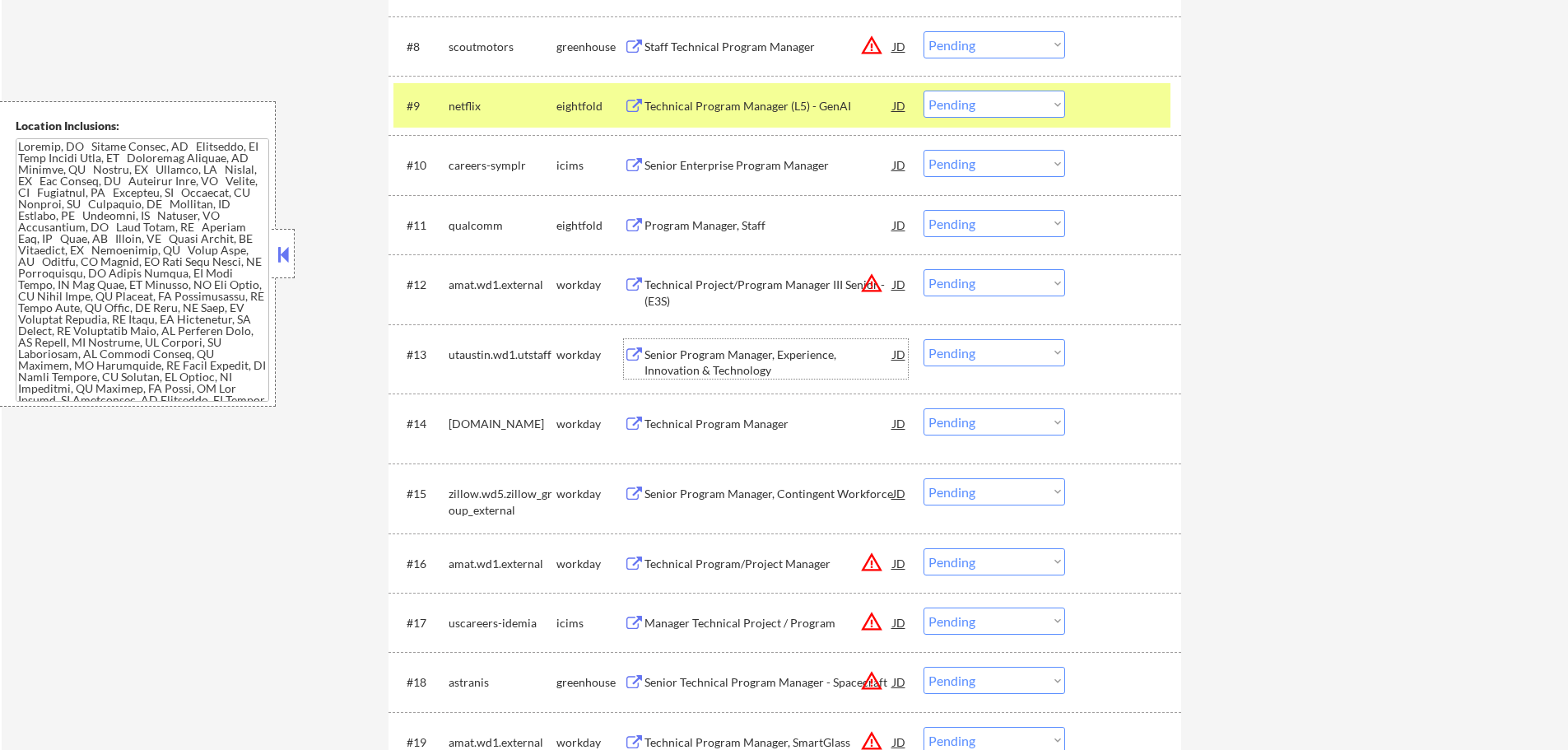
click at [676, 362] on div "Senior Program Manager, Experience, Innovation & Technology" at bounding box center [768, 362] width 249 height 32
